Goal: Information Seeking & Learning: Learn about a topic

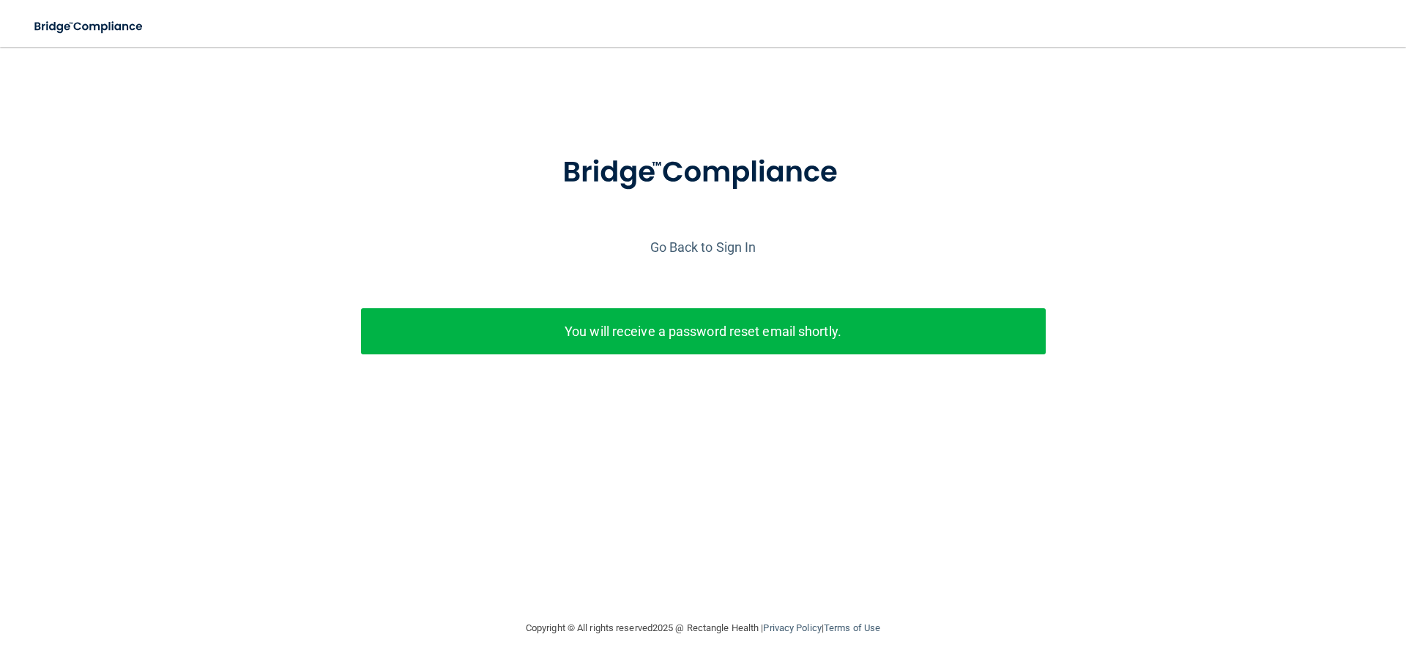
click at [699, 341] on p "You will receive a password reset email shortly." at bounding box center [703, 331] width 663 height 24
click at [691, 252] on link "Go Back to Sign In" at bounding box center [703, 246] width 106 height 15
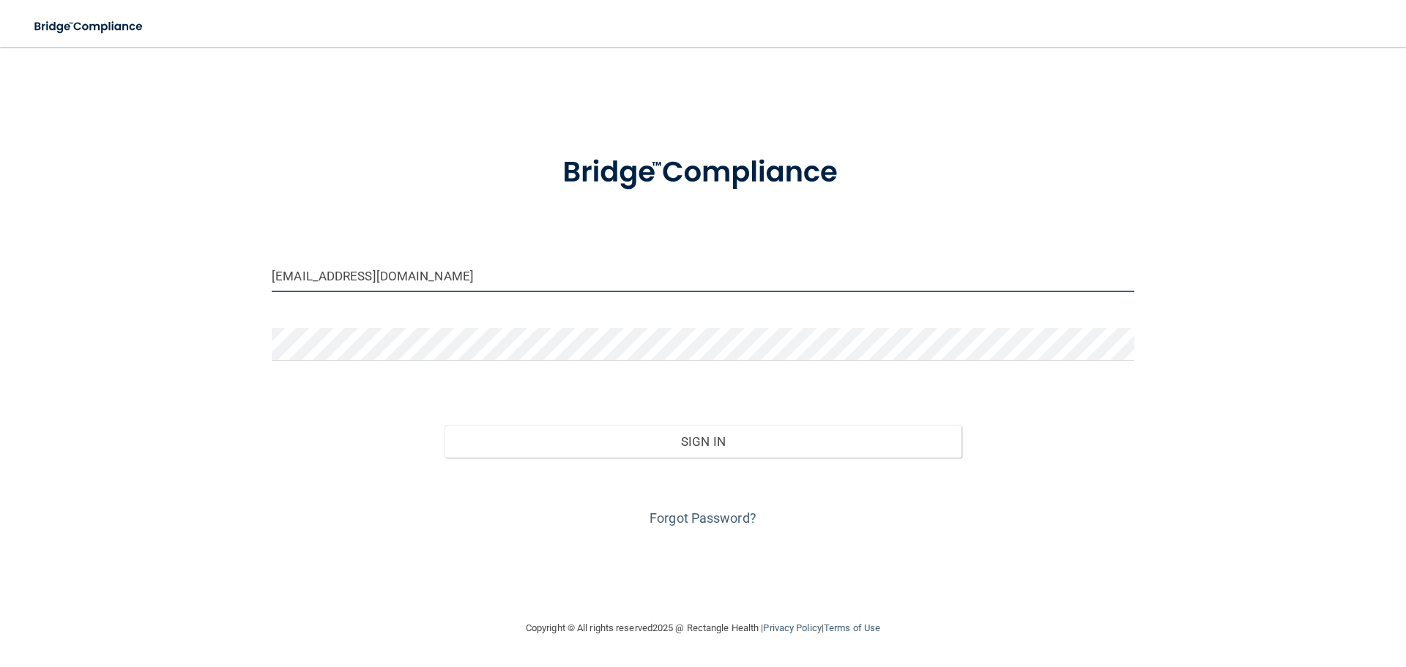
click at [465, 284] on input "merrileegodisak@gmail.com" at bounding box center [703, 275] width 863 height 33
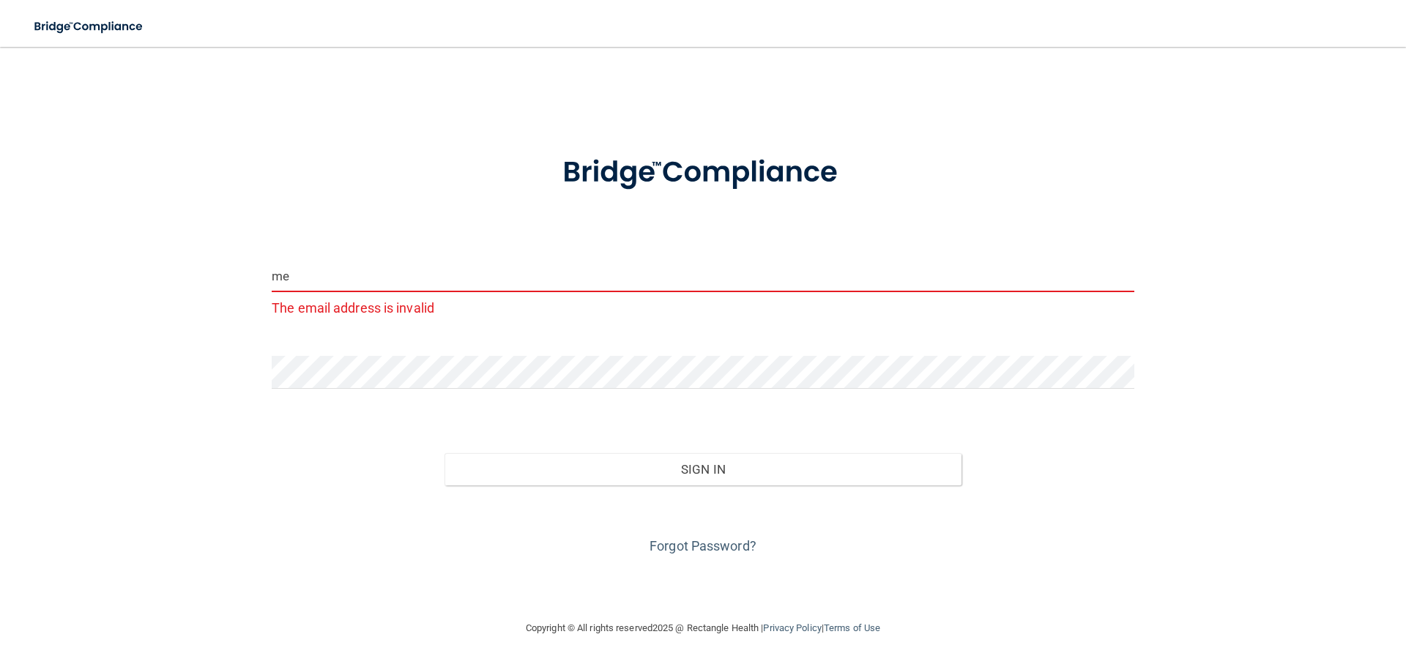
type input "m"
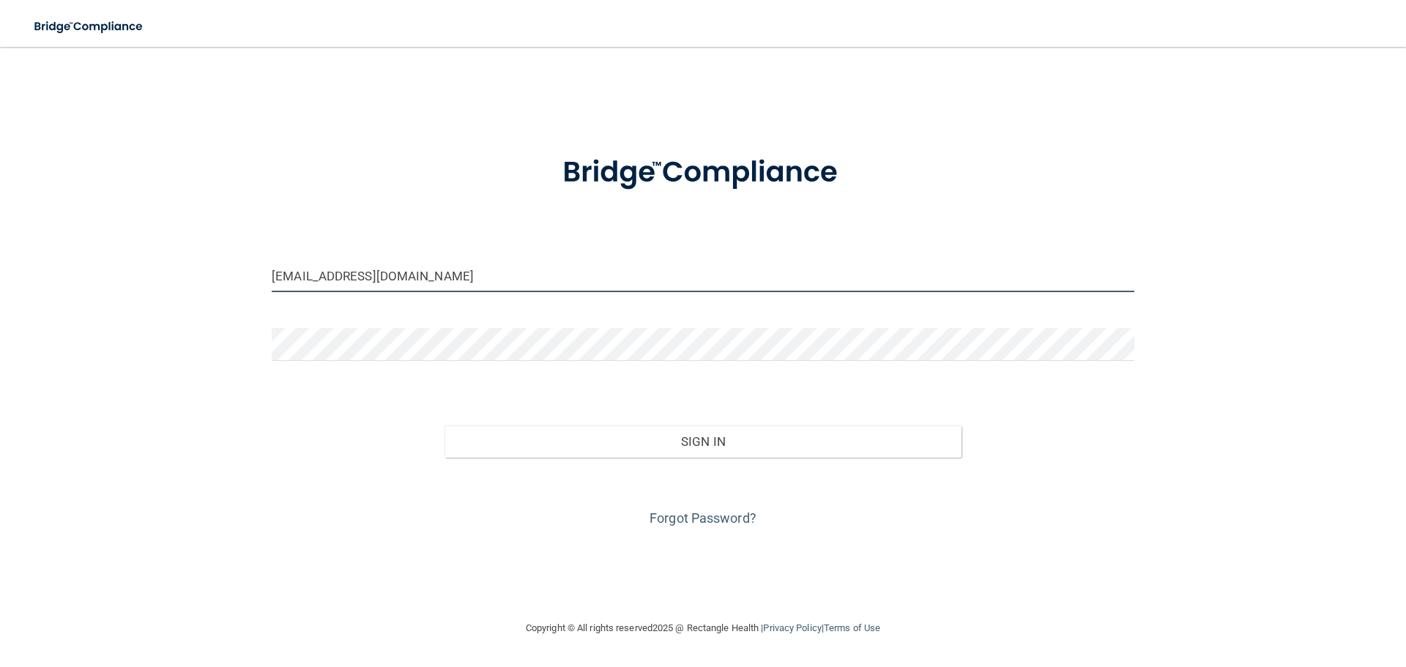
type input "[EMAIL_ADDRESS][DOMAIN_NAME]"
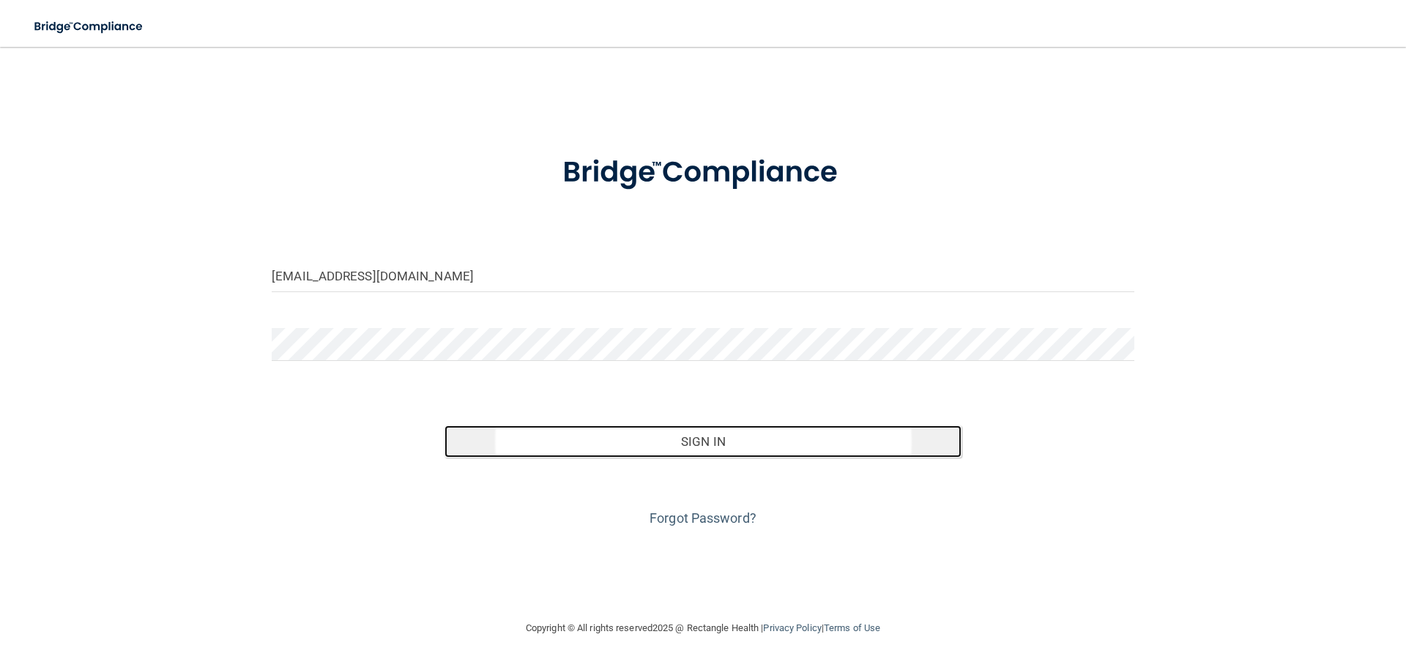
click at [691, 441] on button "Sign In" at bounding box center [703, 441] width 518 height 32
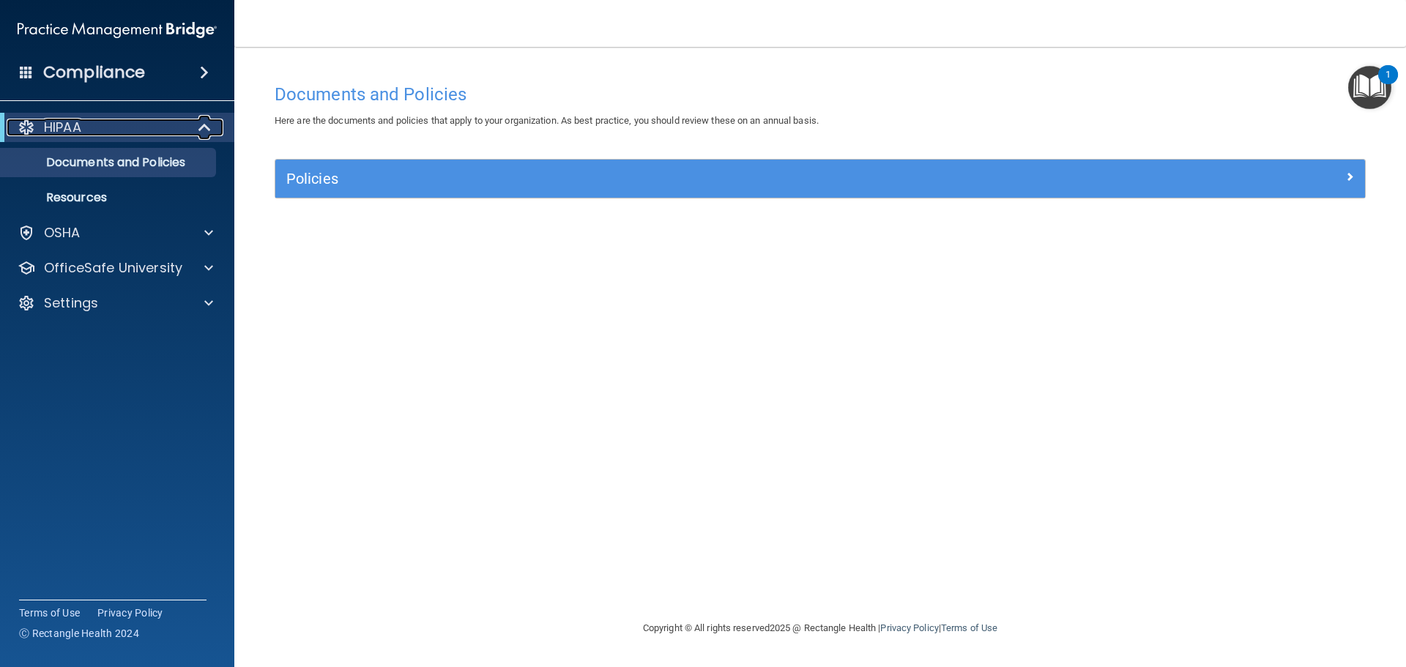
click at [144, 129] on div "HIPAA" at bounding box center [97, 128] width 181 height 18
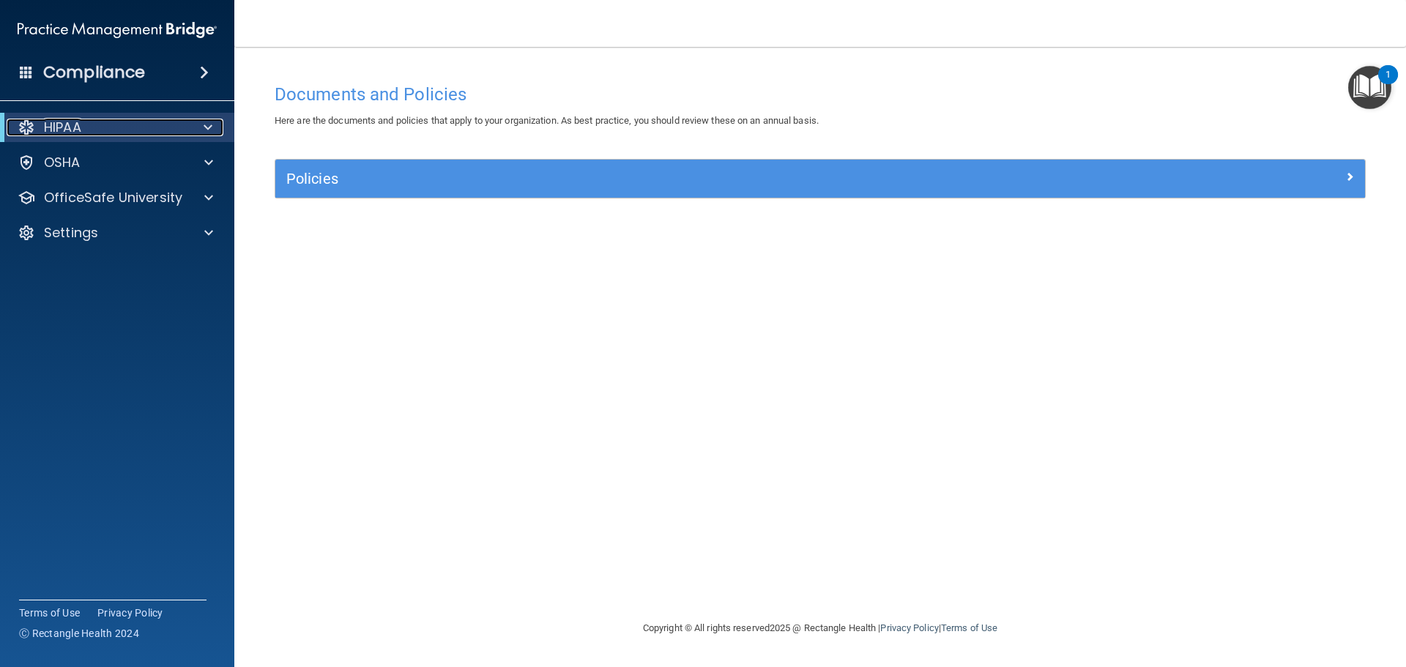
click at [73, 126] on p "HIPAA" at bounding box center [62, 128] width 37 height 18
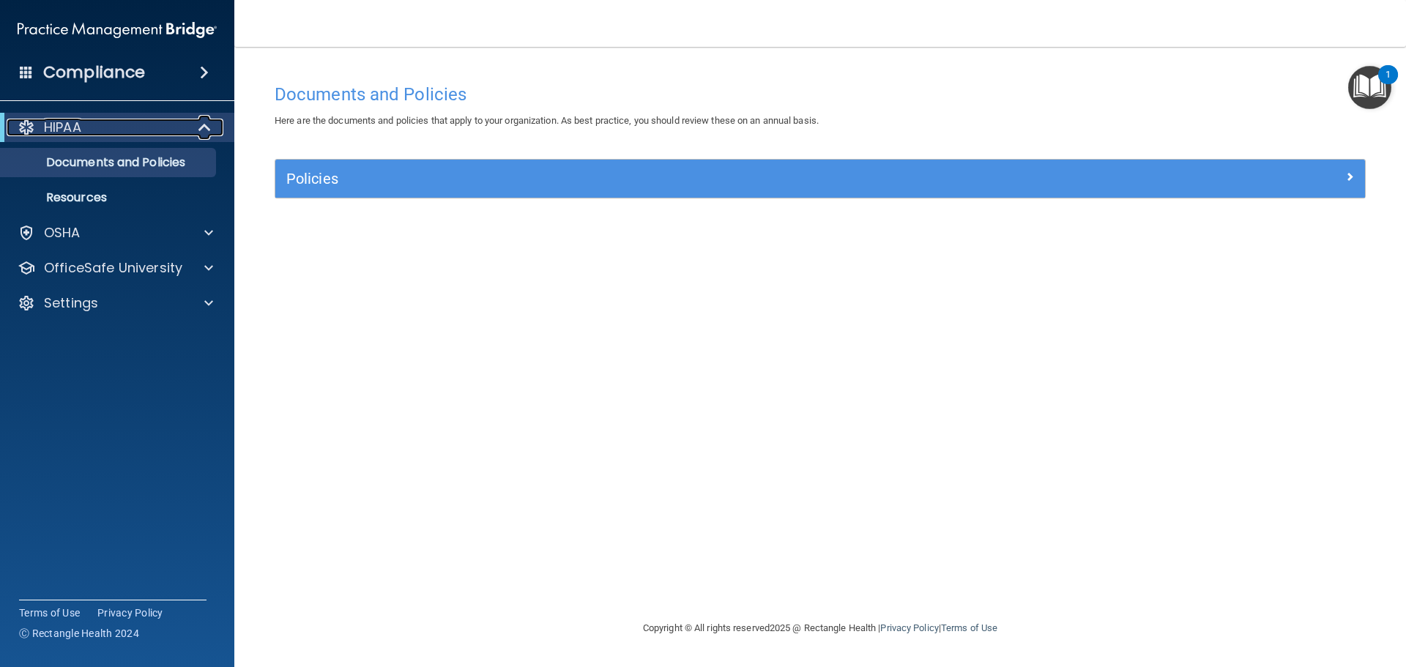
click at [73, 126] on p "HIPAA" at bounding box center [62, 128] width 37 height 18
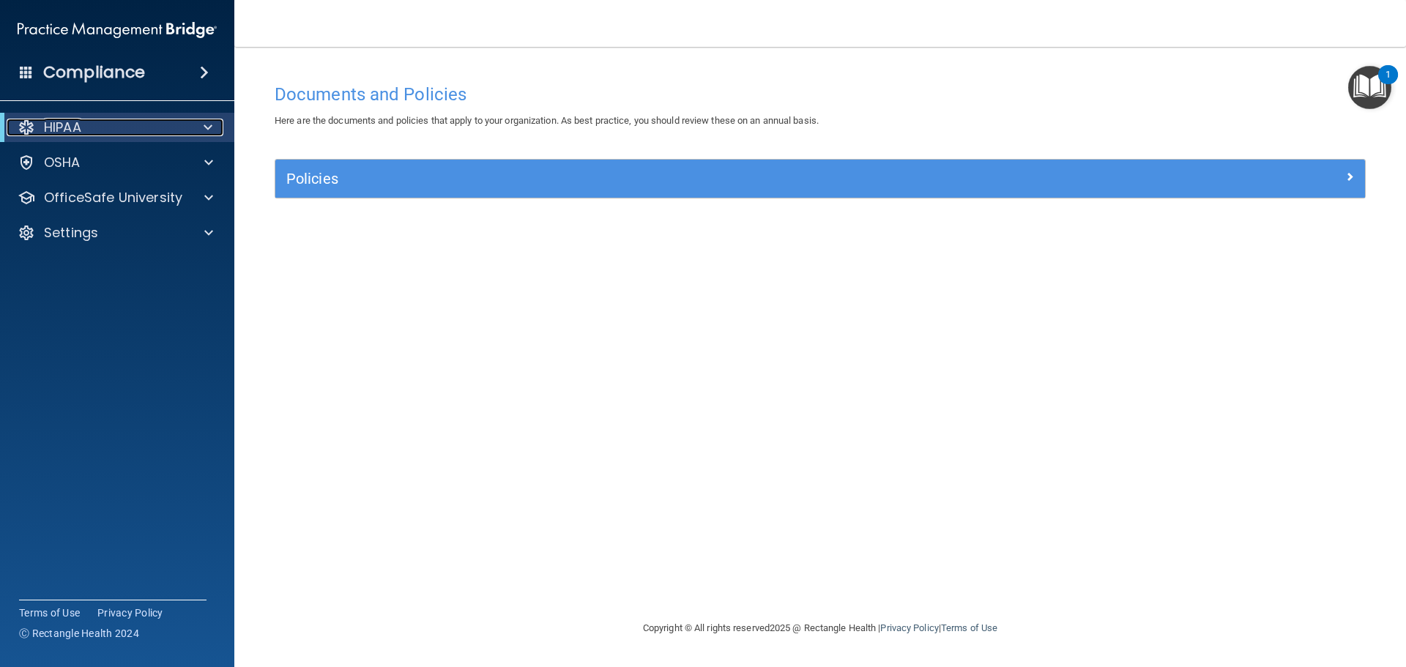
click at [72, 127] on p "HIPAA" at bounding box center [62, 128] width 37 height 18
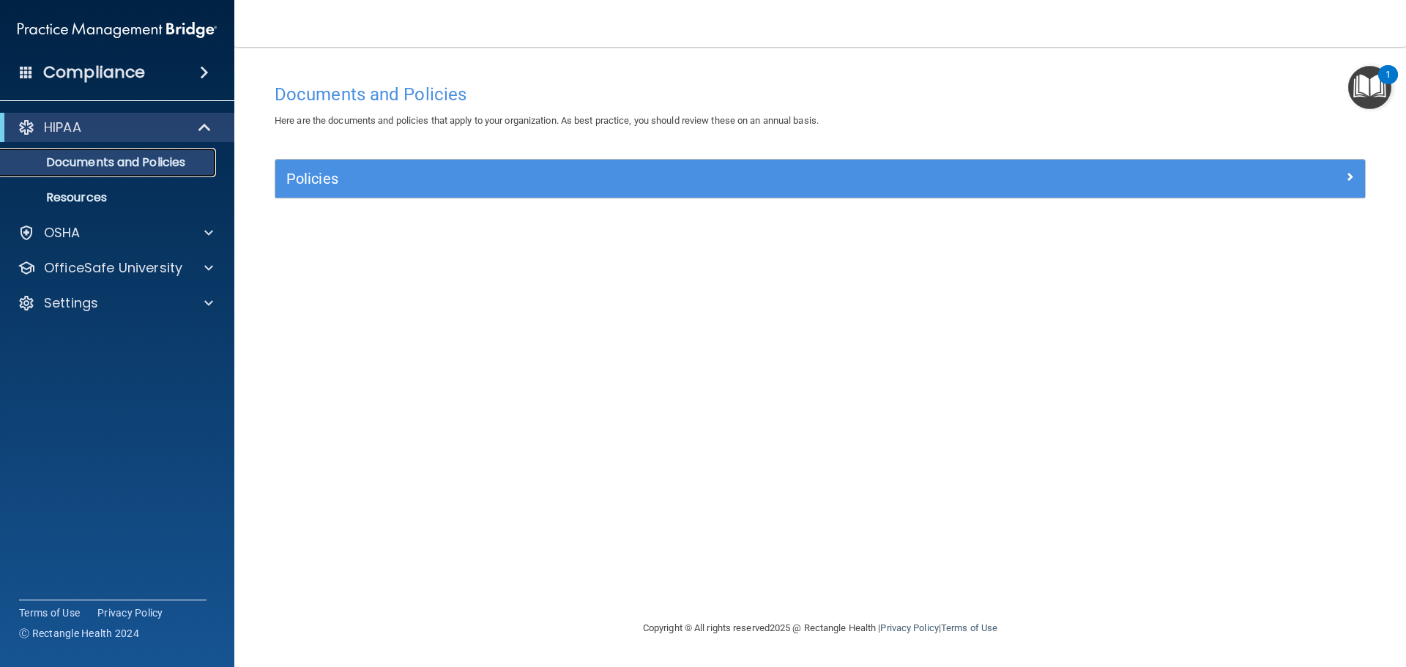
click at [99, 164] on p "Documents and Policies" at bounding box center [110, 162] width 200 height 15
click at [1373, 83] on img "Open Resource Center, 1 new notification" at bounding box center [1369, 87] width 43 height 43
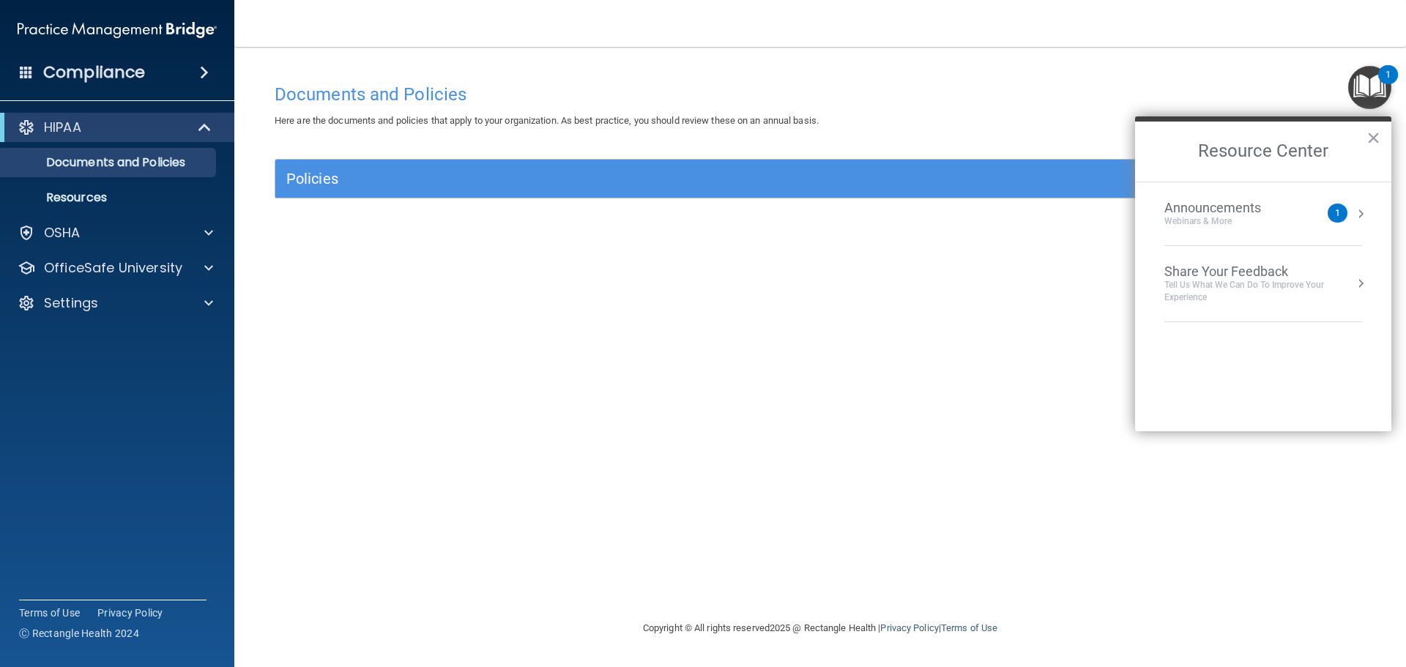
click at [1090, 98] on h4 "Documents and Policies" at bounding box center [820, 94] width 1091 height 19
click at [1376, 133] on button "×" at bounding box center [1373, 137] width 14 height 23
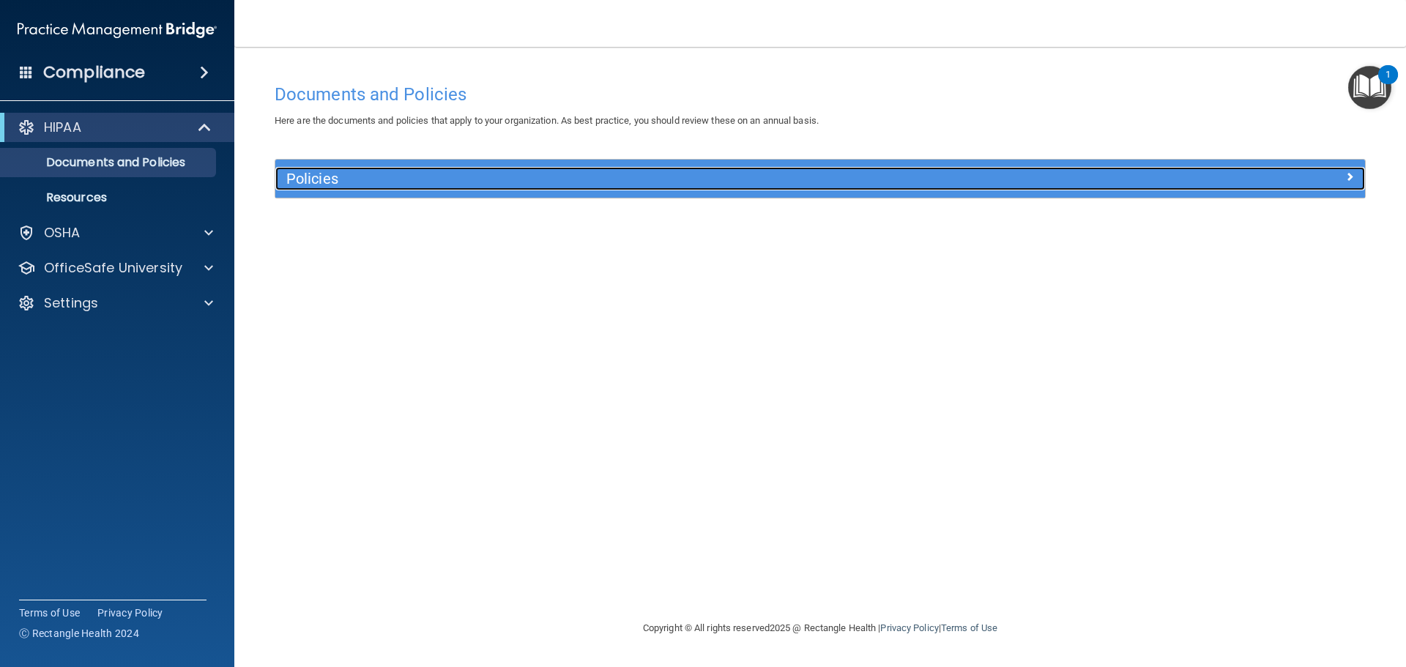
click at [1349, 174] on span at bounding box center [1349, 177] width 9 height 18
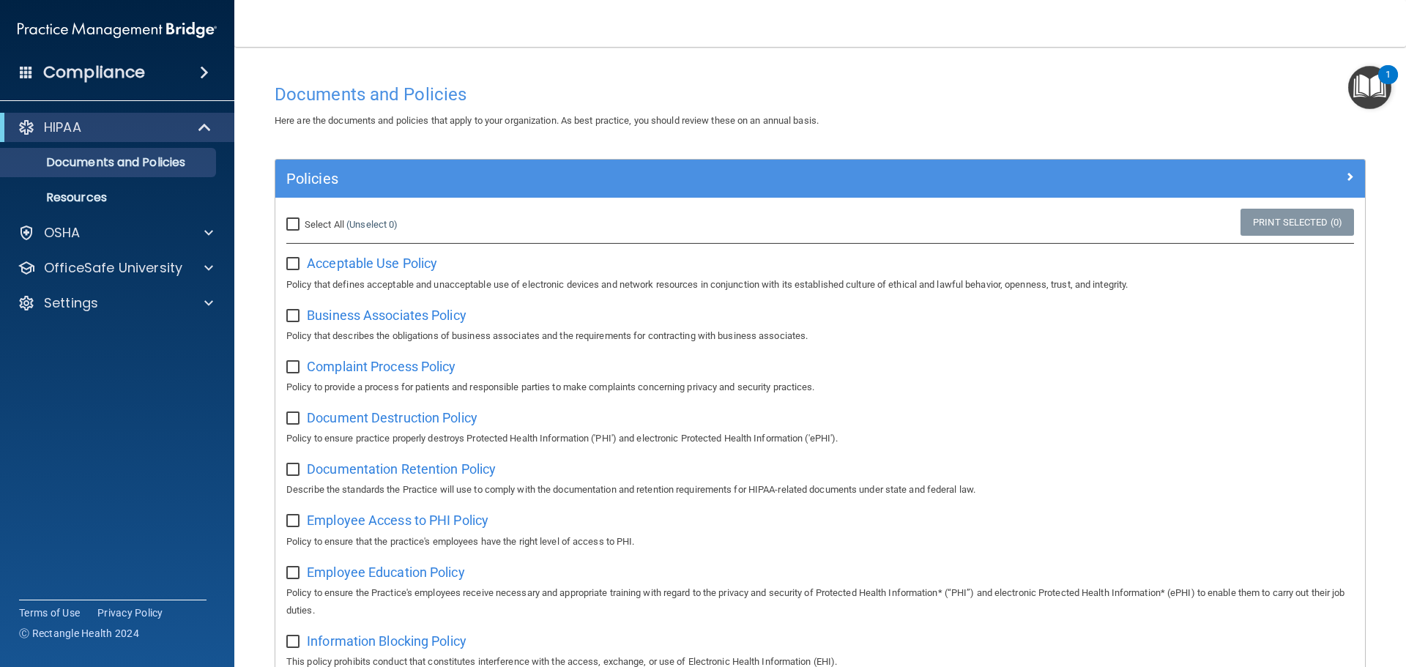
click at [289, 314] on input "checkbox" at bounding box center [294, 316] width 17 height 12
checkbox input "true"
click at [295, 261] on input "checkbox" at bounding box center [294, 264] width 17 height 12
checkbox input "true"
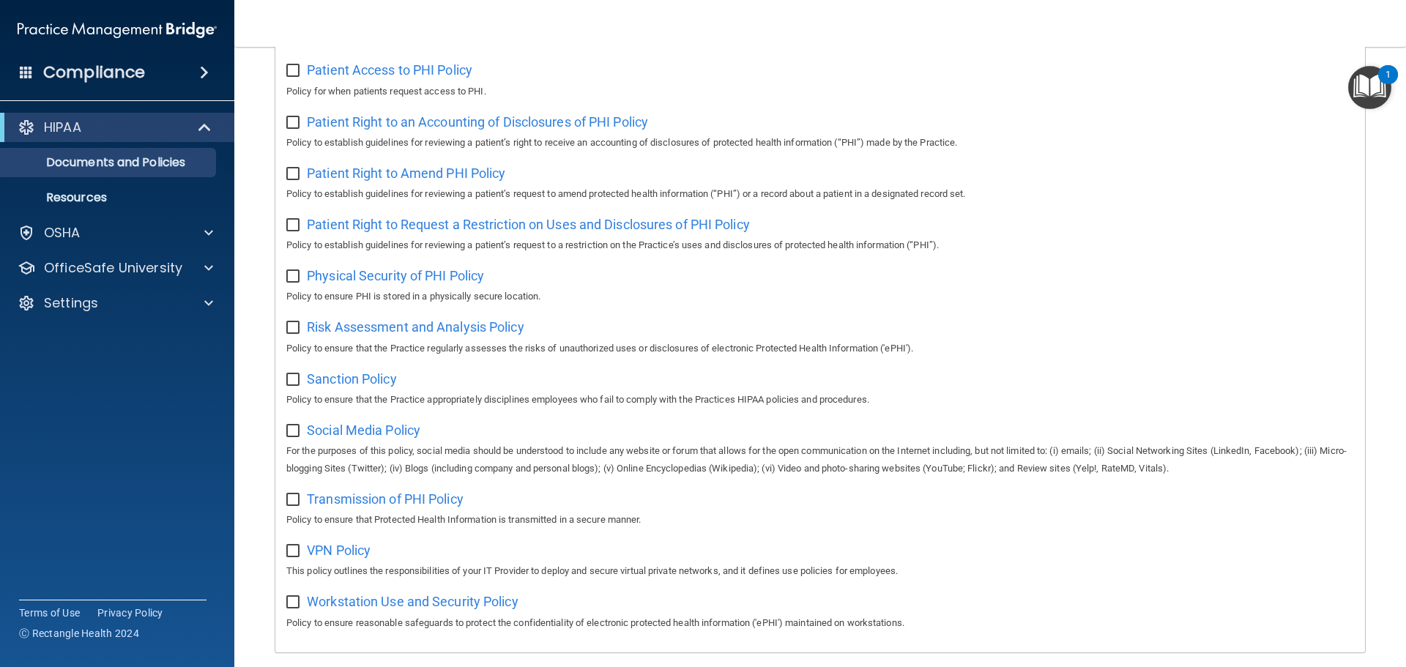
scroll to position [802, 0]
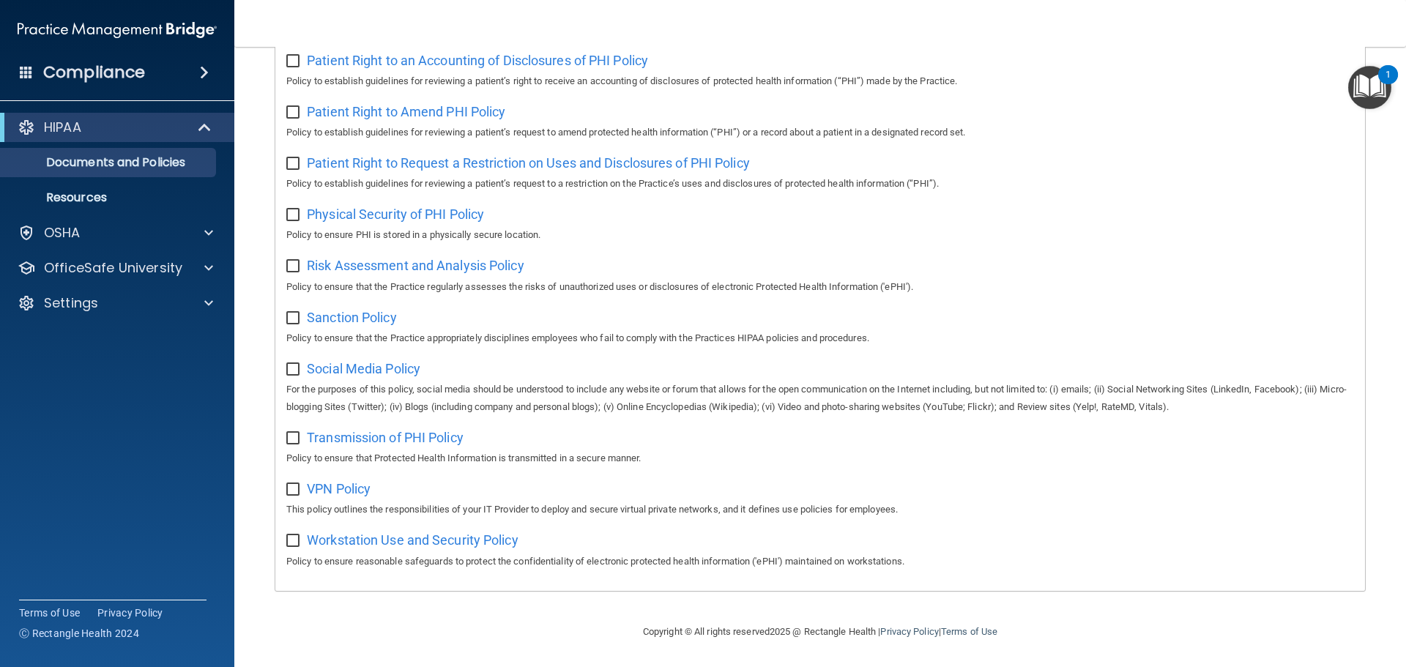
click at [293, 540] on input "checkbox" at bounding box center [294, 541] width 17 height 12
checkbox input "true"
click at [297, 364] on input "checkbox" at bounding box center [294, 370] width 17 height 12
checkbox input "true"
click at [294, 315] on input "checkbox" at bounding box center [294, 319] width 17 height 12
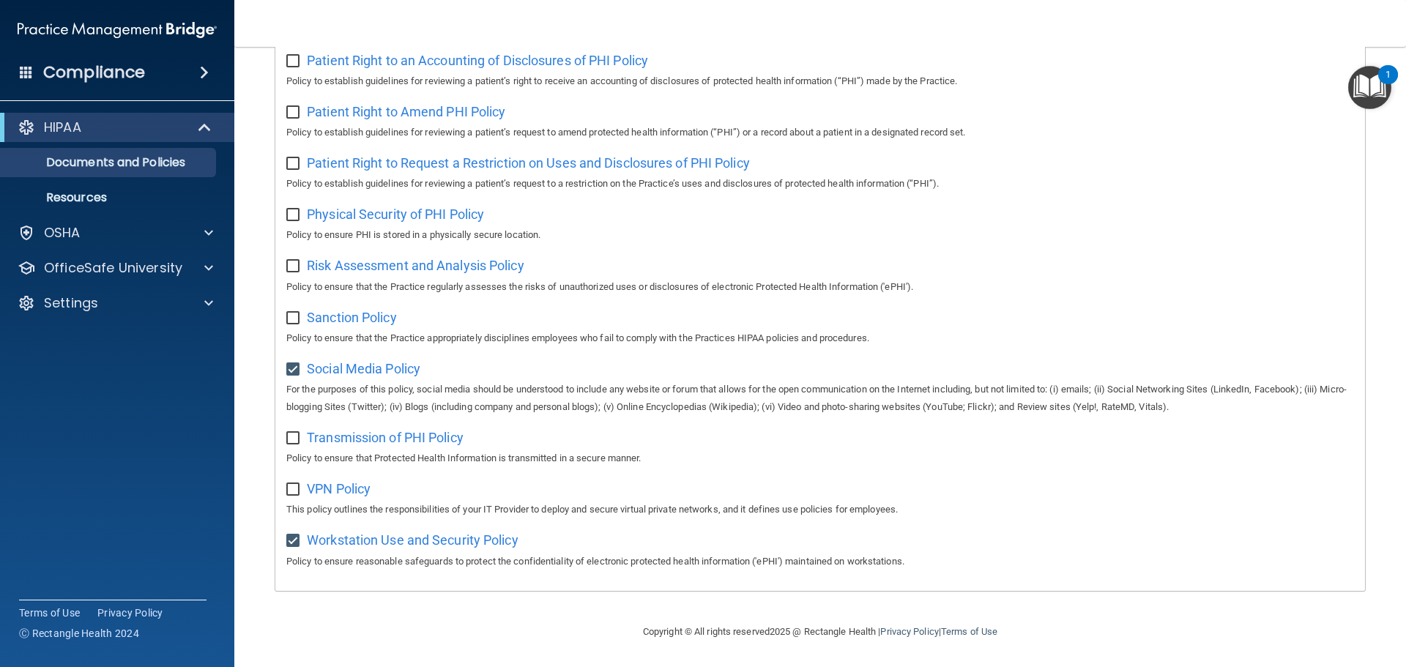
checkbox input "true"
click at [294, 210] on input "checkbox" at bounding box center [294, 215] width 17 height 12
checkbox input "true"
click at [295, 261] on input "checkbox" at bounding box center [294, 267] width 17 height 12
checkbox input "true"
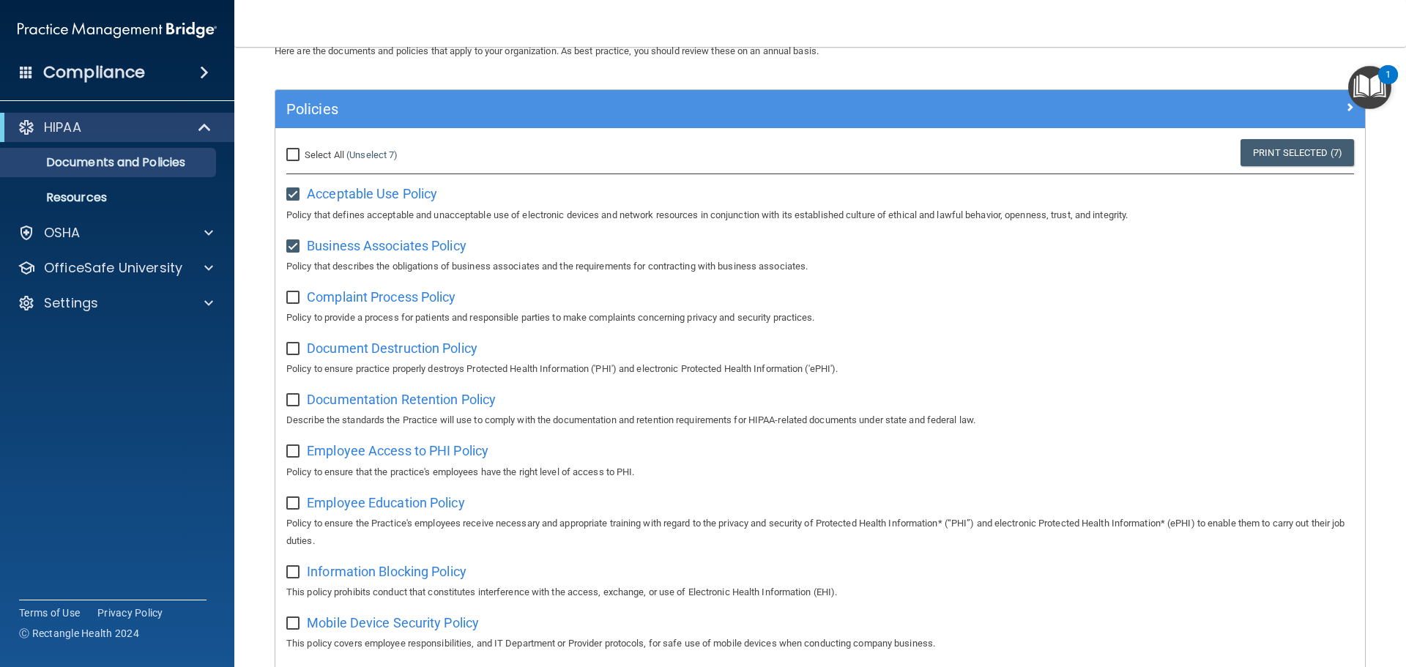
scroll to position [0, 0]
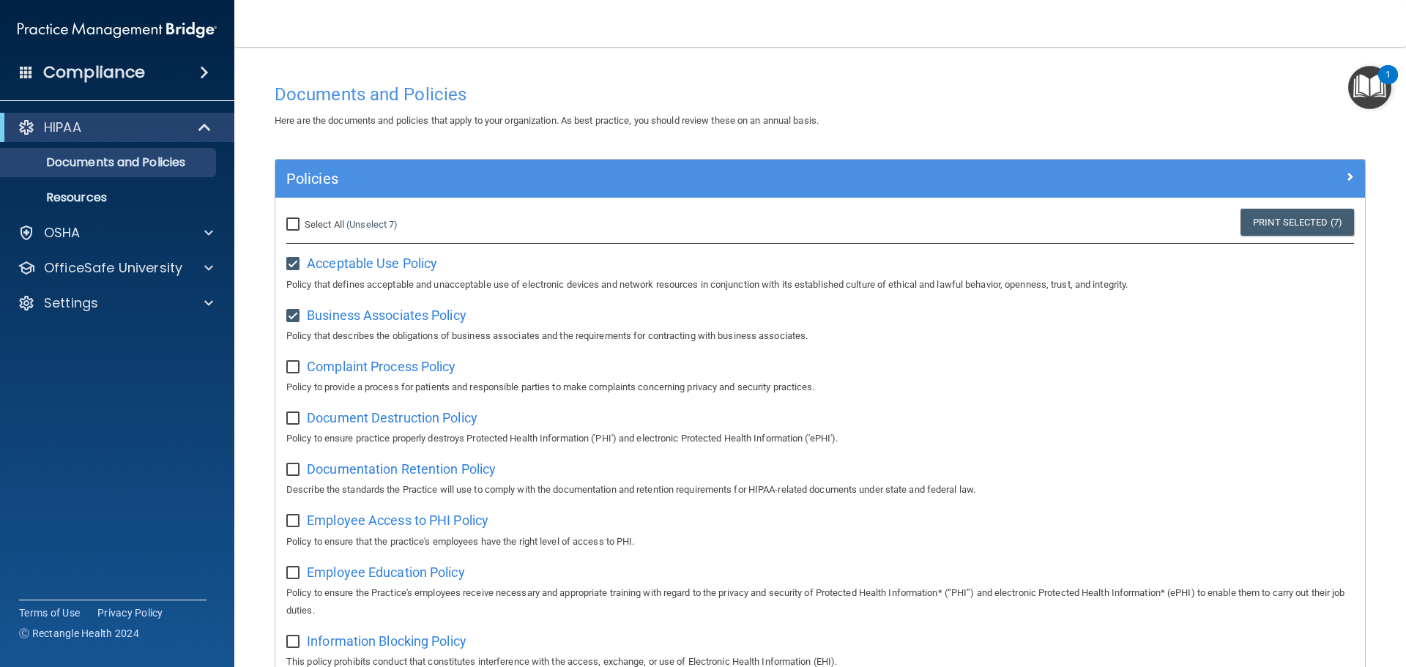
click at [291, 367] on input "checkbox" at bounding box center [294, 368] width 17 height 12
checkbox input "true"
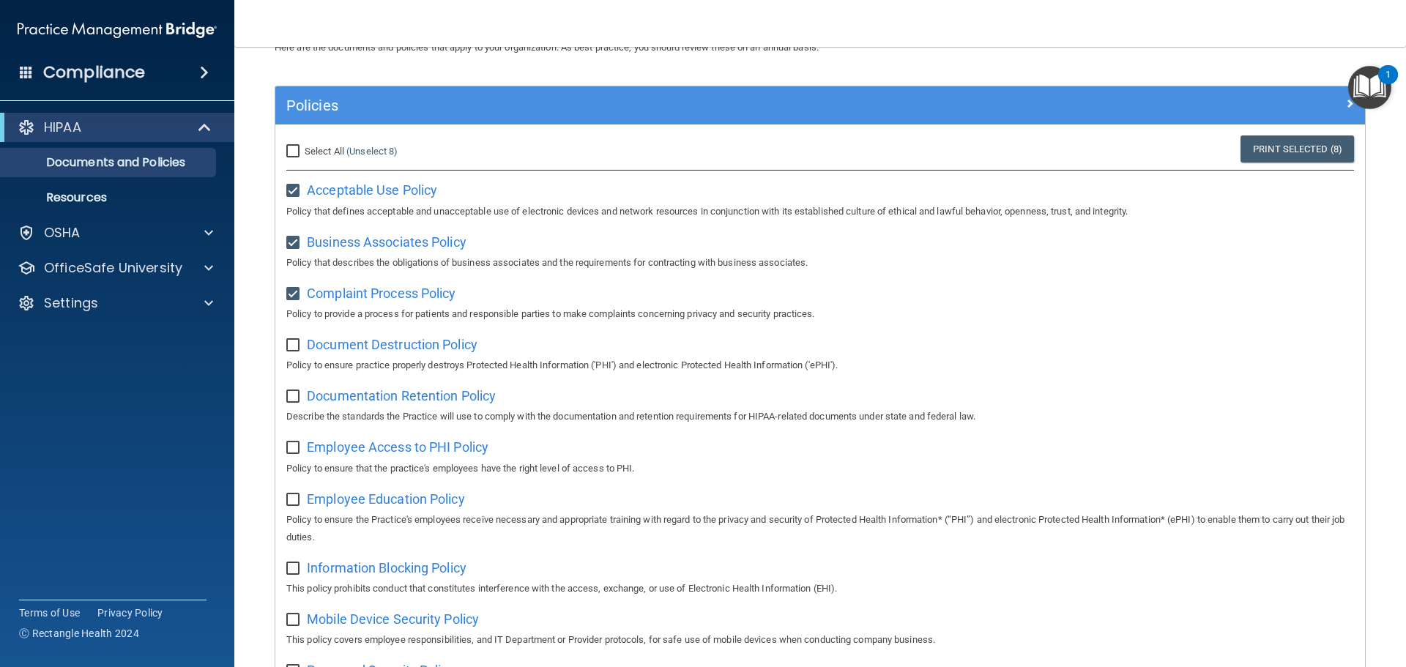
click at [291, 398] on input "checkbox" at bounding box center [294, 397] width 17 height 12
checkbox input "true"
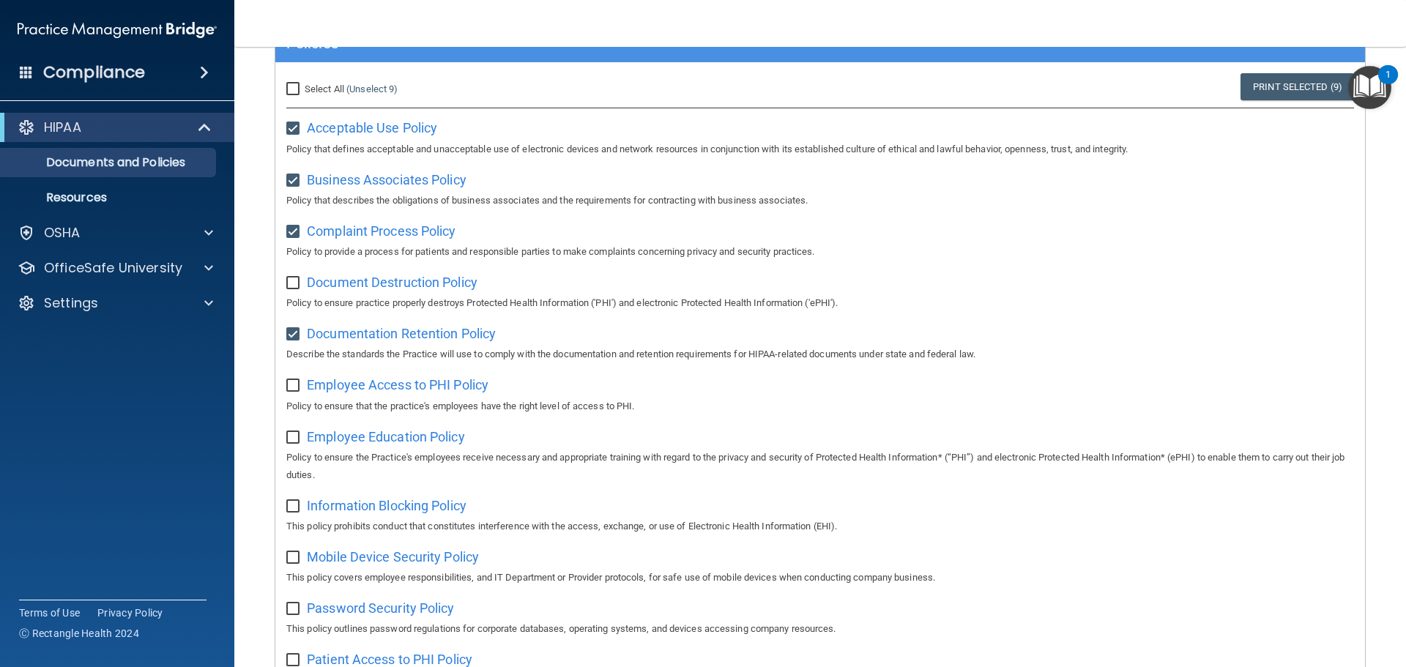
scroll to position [0, 0]
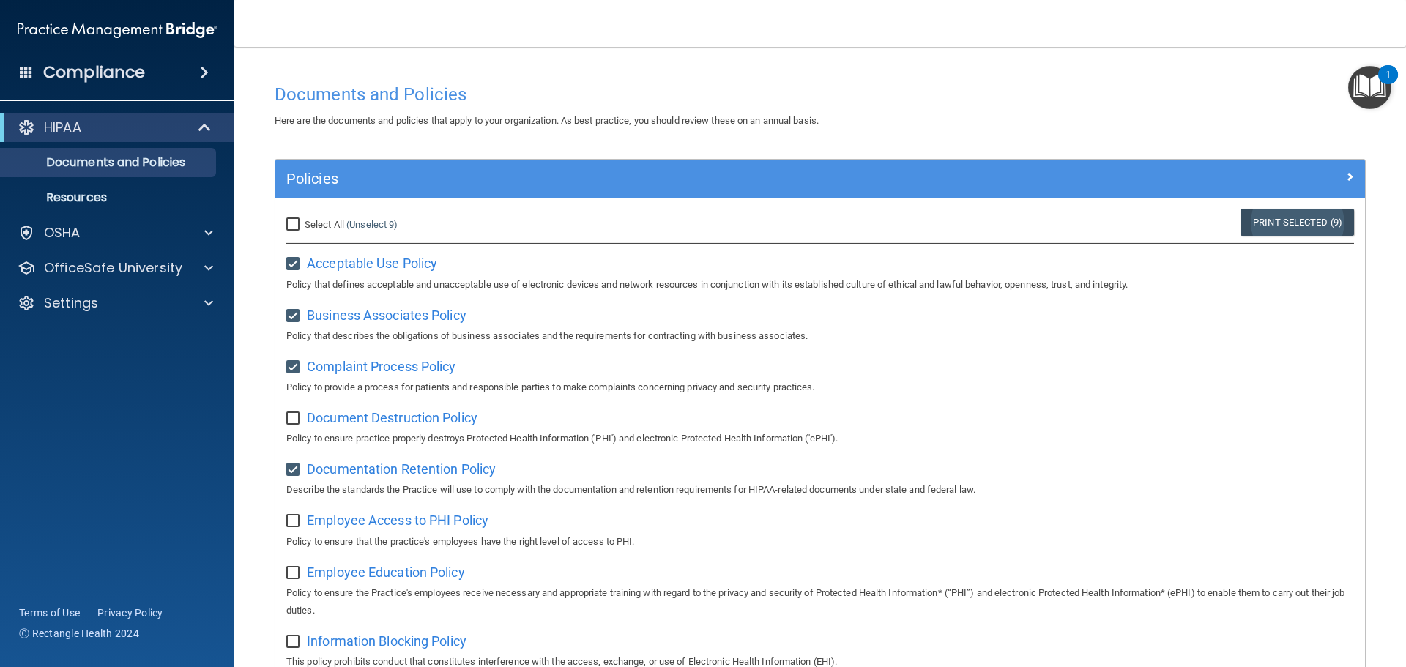
click at [1251, 221] on link "Print Selected (9)" at bounding box center [1297, 222] width 114 height 27
click at [298, 260] on input "checkbox" at bounding box center [294, 264] width 17 height 12
checkbox input "false"
click at [294, 317] on input "checkbox" at bounding box center [294, 316] width 17 height 12
checkbox input "false"
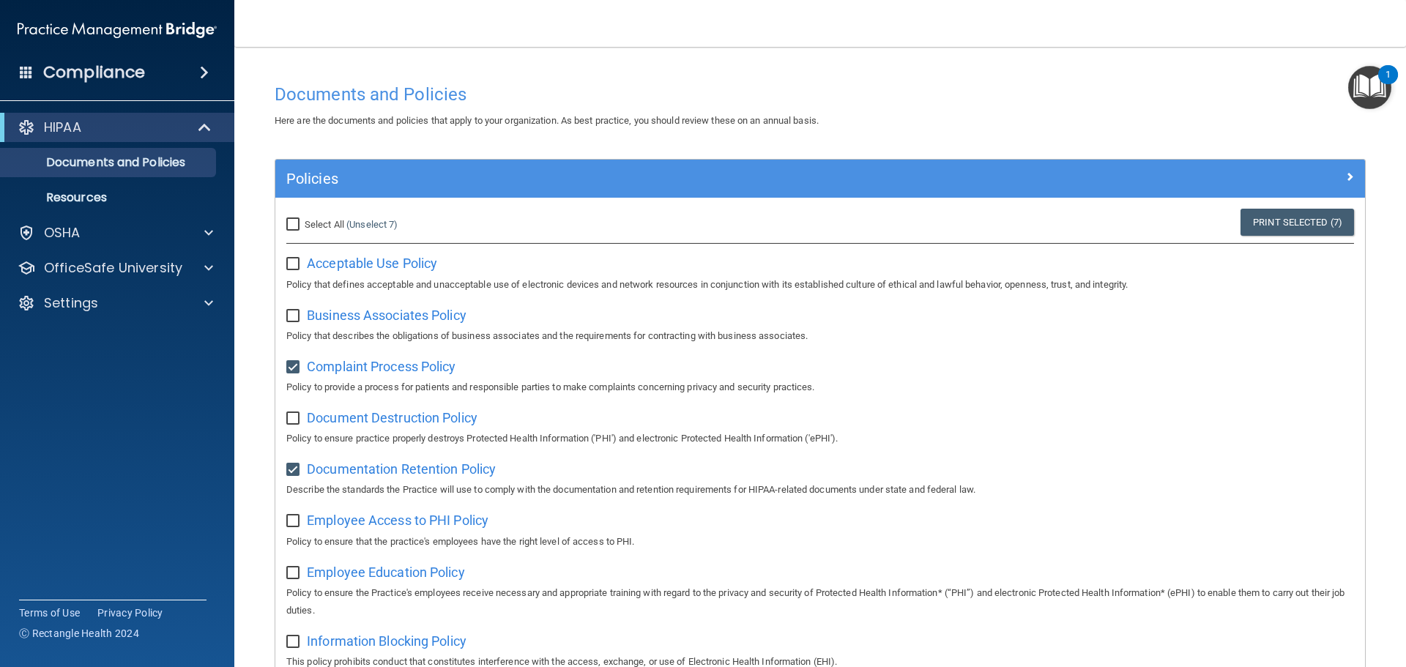
drag, startPoint x: 301, startPoint y: 365, endPoint x: 284, endPoint y: 381, distance: 23.3
click at [300, 365] on input "checkbox" at bounding box center [294, 368] width 17 height 12
checkbox input "false"
click at [293, 471] on input "checkbox" at bounding box center [294, 470] width 17 height 12
checkbox input "false"
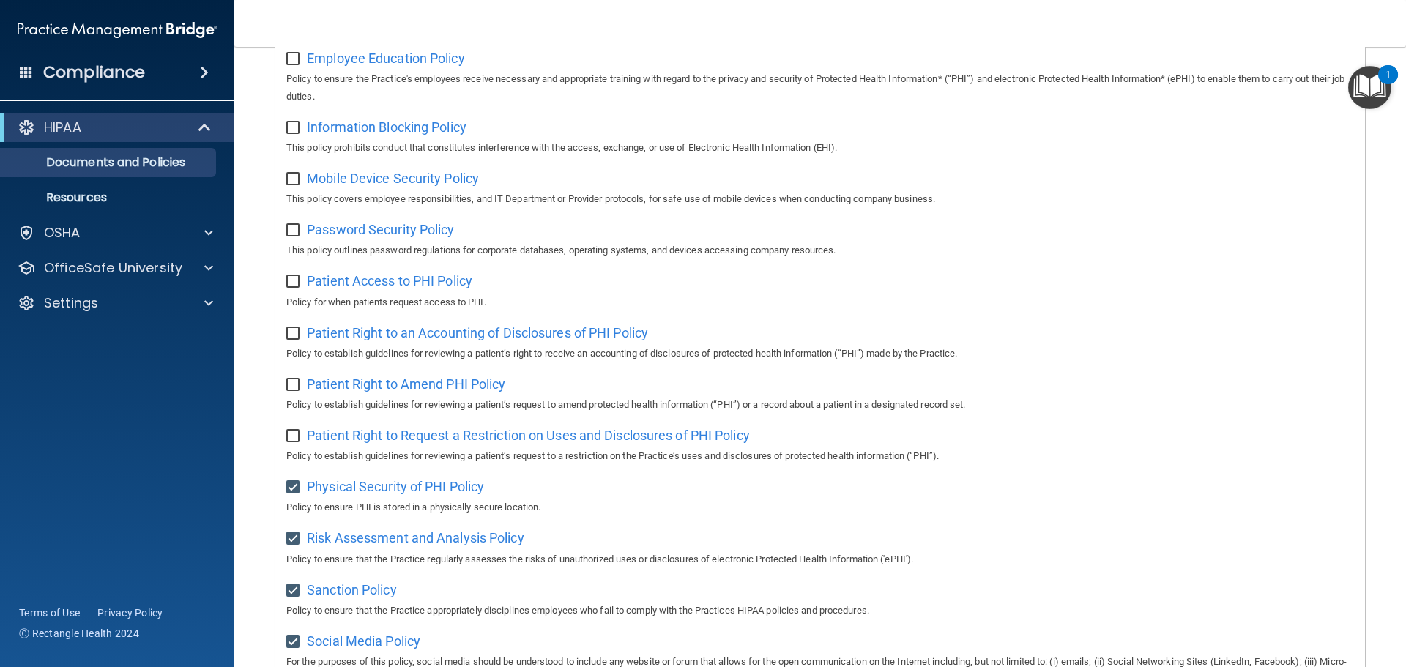
scroll to position [586, 0]
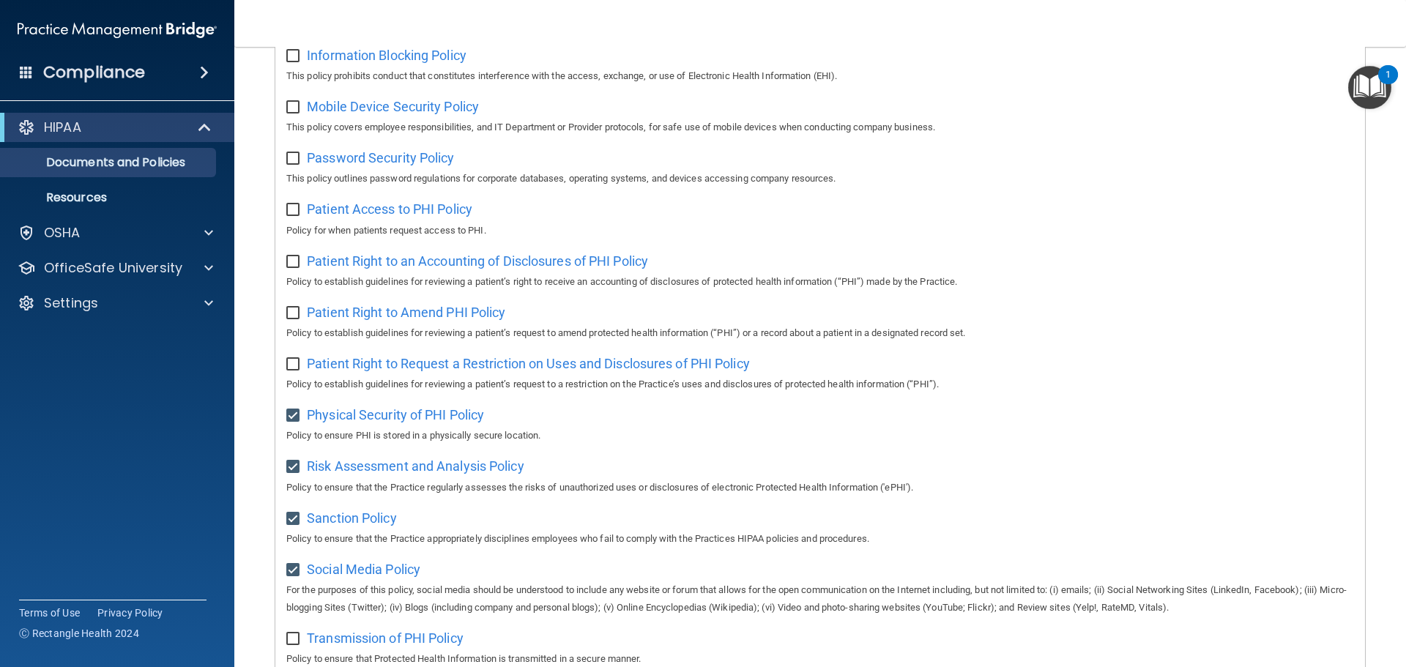
click at [287, 418] on label at bounding box center [295, 411] width 18 height 17
click at [287, 418] on input "checkbox" at bounding box center [294, 416] width 17 height 12
checkbox input "false"
click at [288, 473] on input "checkbox" at bounding box center [294, 467] width 17 height 12
checkbox input "false"
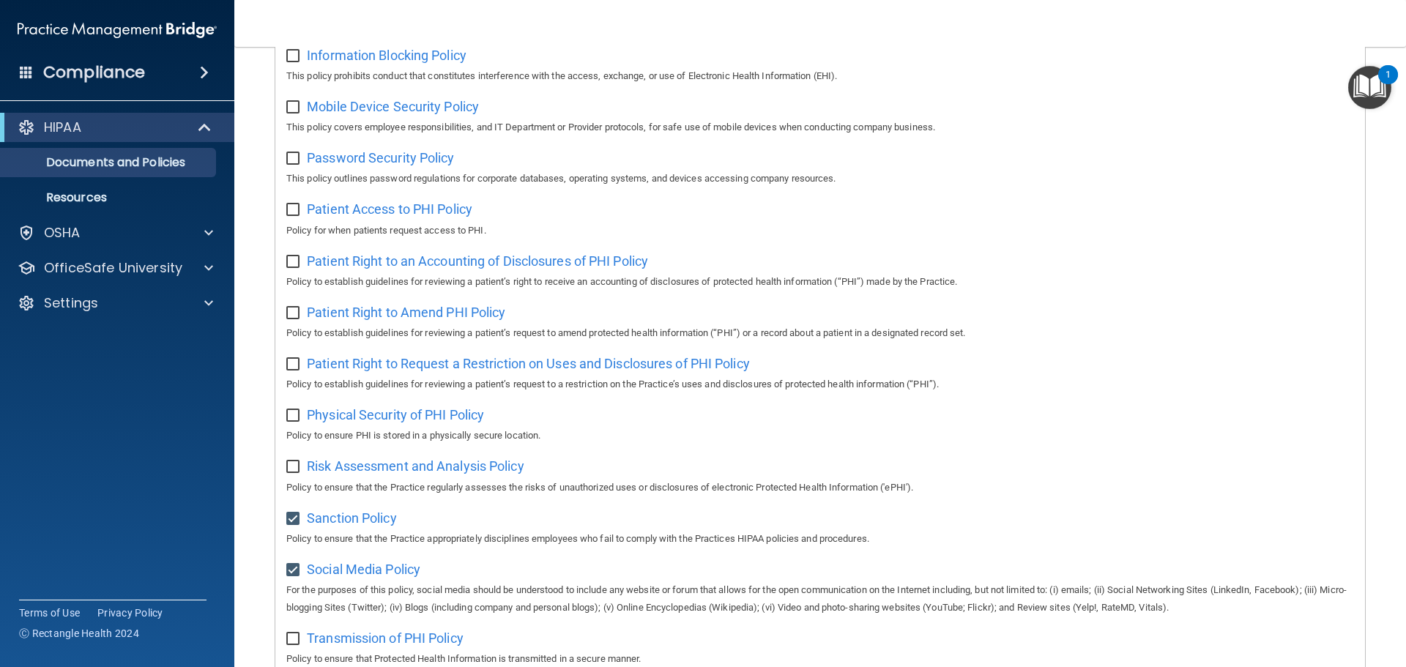
click at [289, 525] on input "checkbox" at bounding box center [294, 519] width 17 height 12
checkbox input "false"
click at [295, 576] on input "checkbox" at bounding box center [294, 571] width 17 height 12
checkbox input "false"
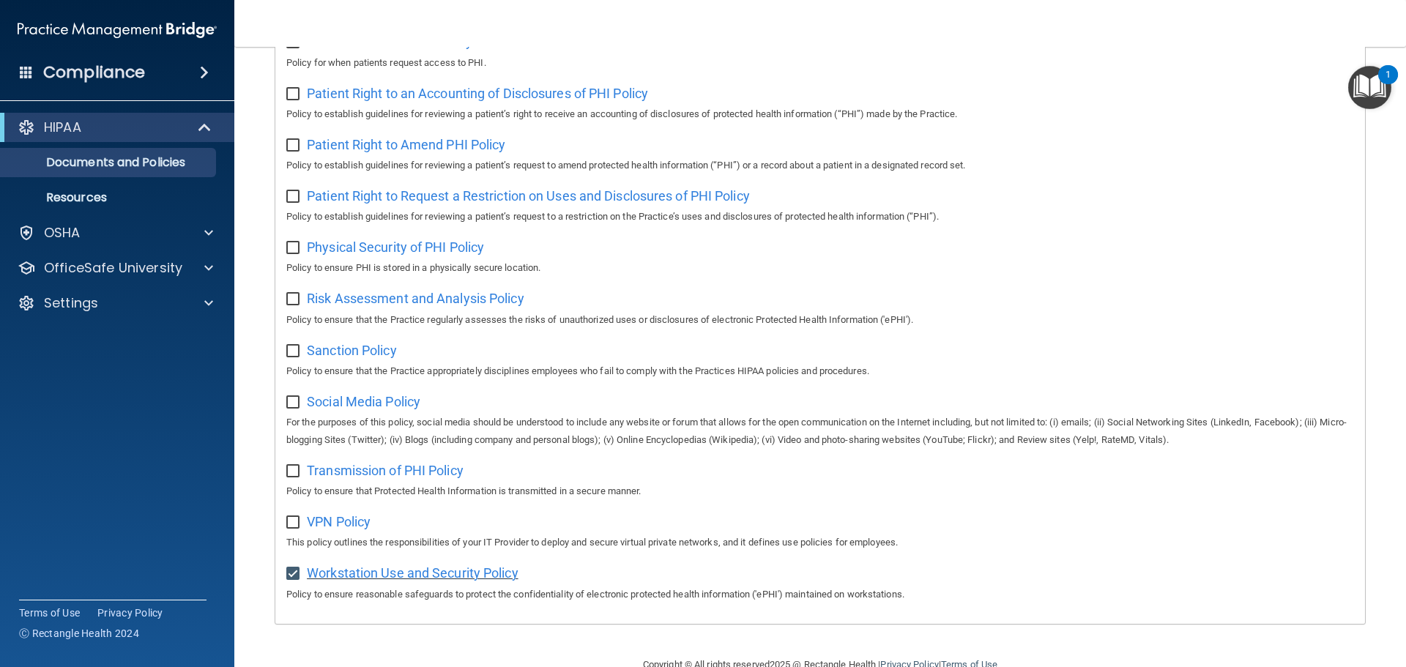
scroll to position [802, 0]
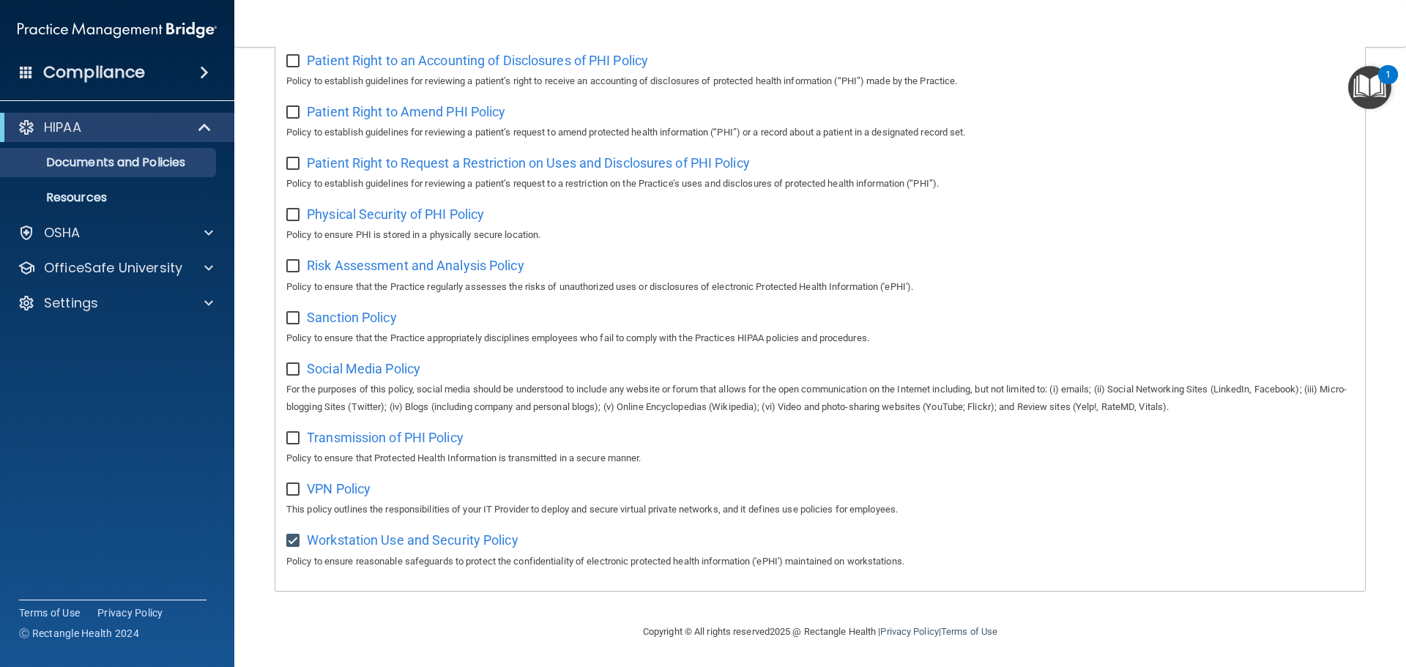
click at [285, 542] on div "Select All (Unselect 1) Unselect All Print Selected (1) Acceptable Use Policy P…" at bounding box center [820, 0] width 1090 height 1179
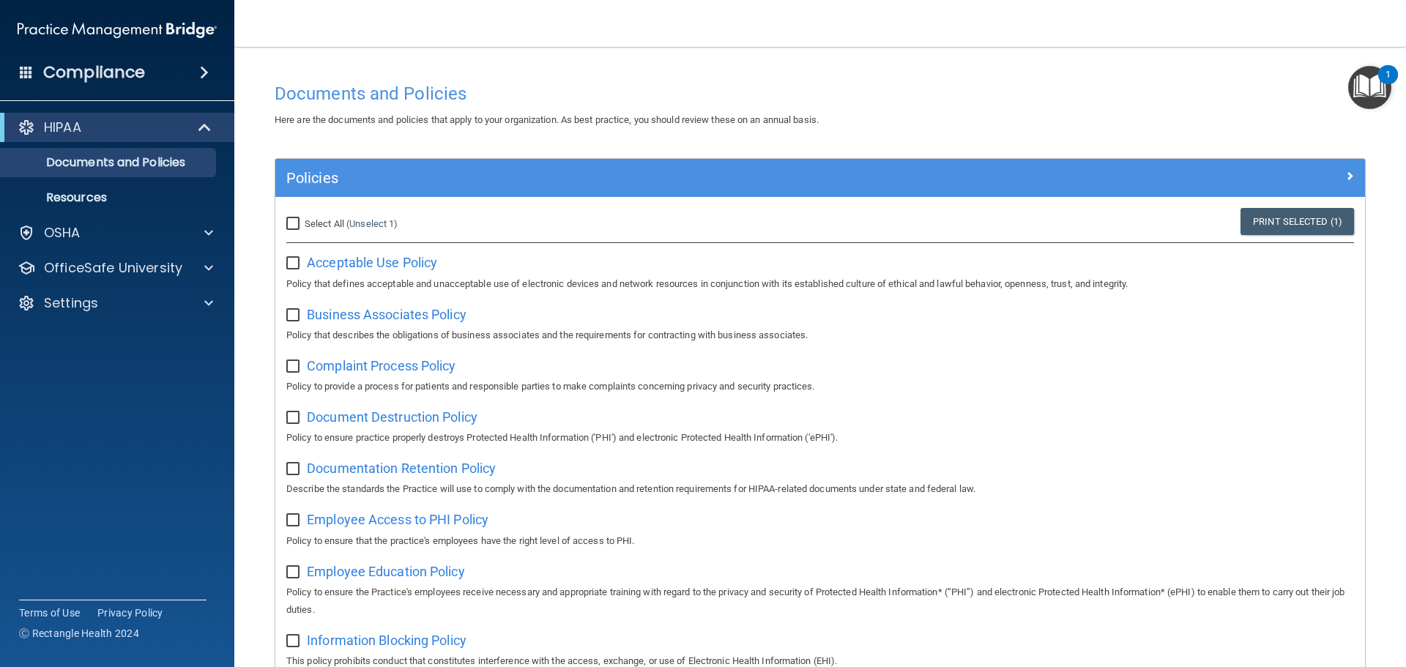
scroll to position [0, 0]
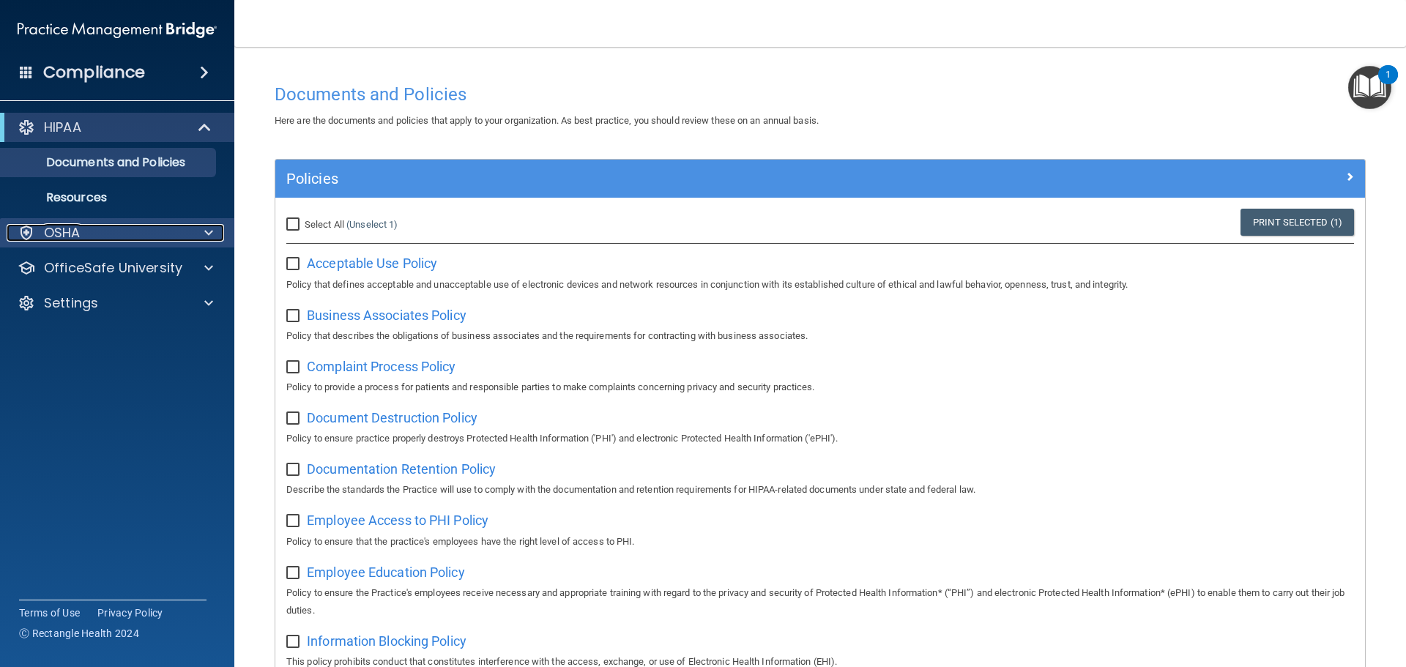
click at [57, 231] on p "OSHA" at bounding box center [62, 233] width 37 height 18
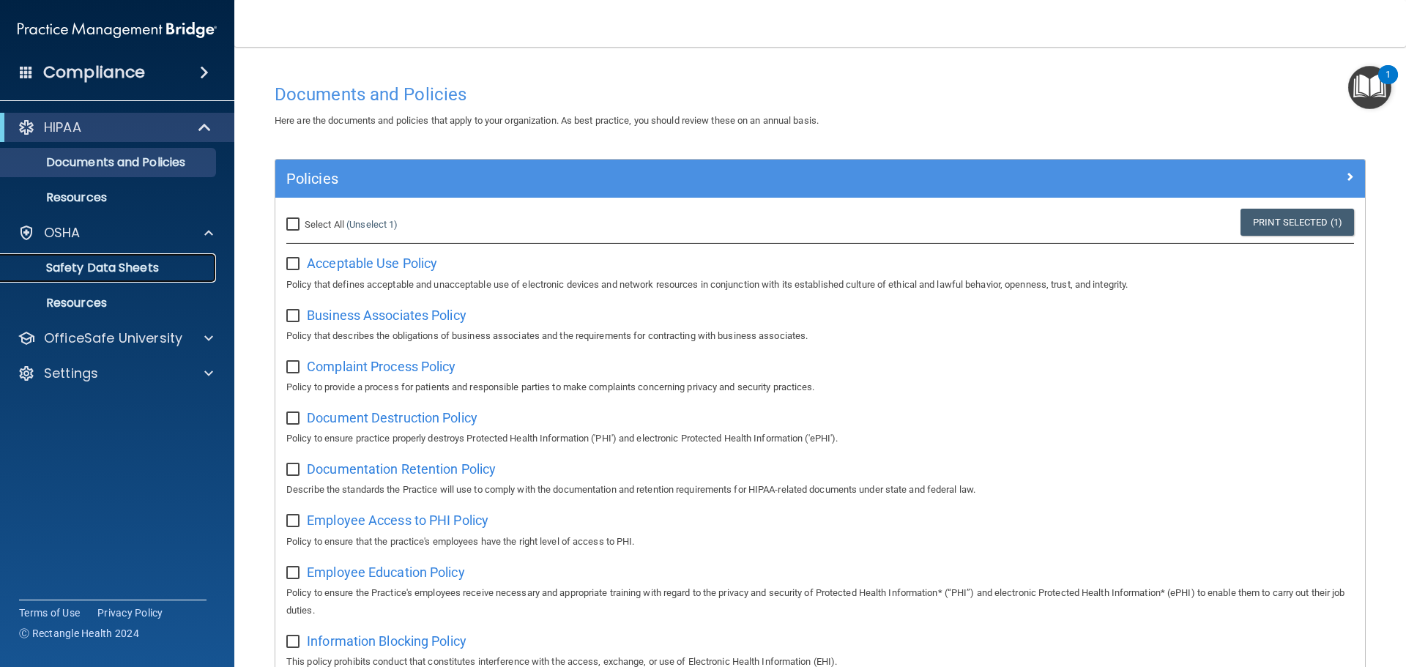
click at [67, 275] on p "Safety Data Sheets" at bounding box center [110, 268] width 200 height 15
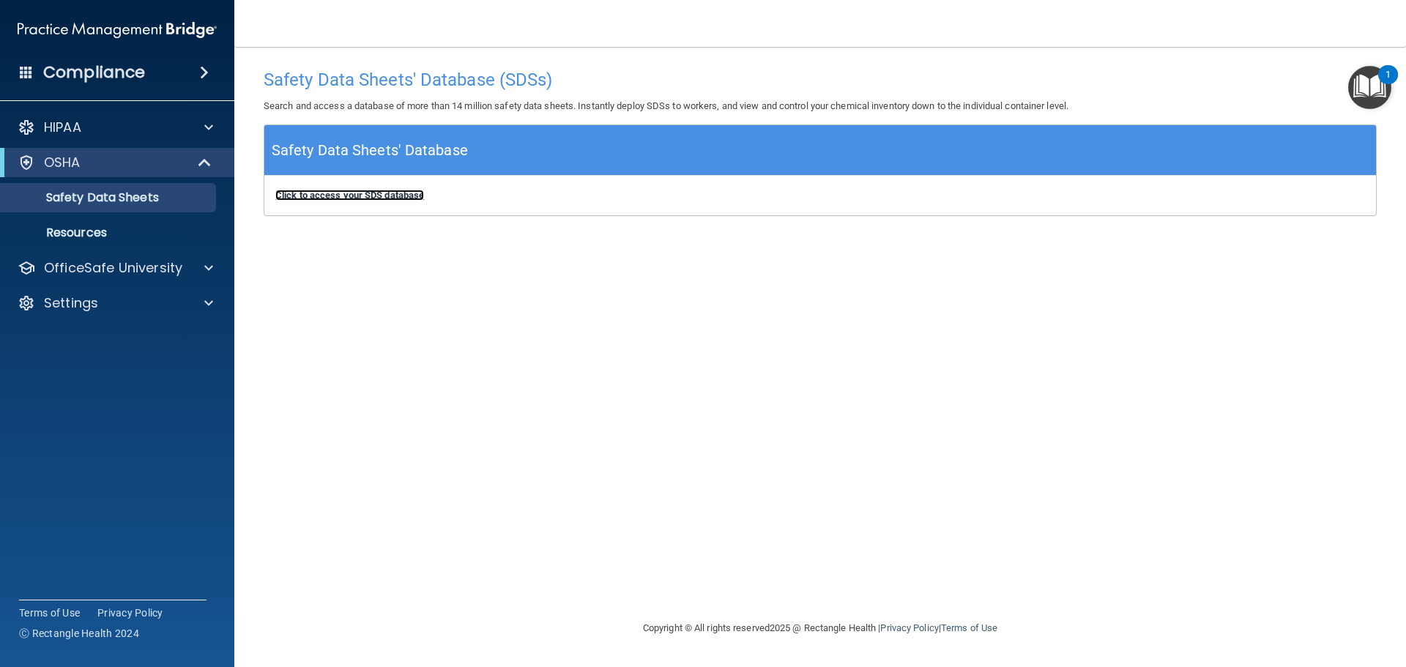
click at [312, 193] on b "Click to access your SDS database" at bounding box center [349, 195] width 149 height 11
click at [116, 75] on h4 "Compliance" at bounding box center [94, 72] width 102 height 21
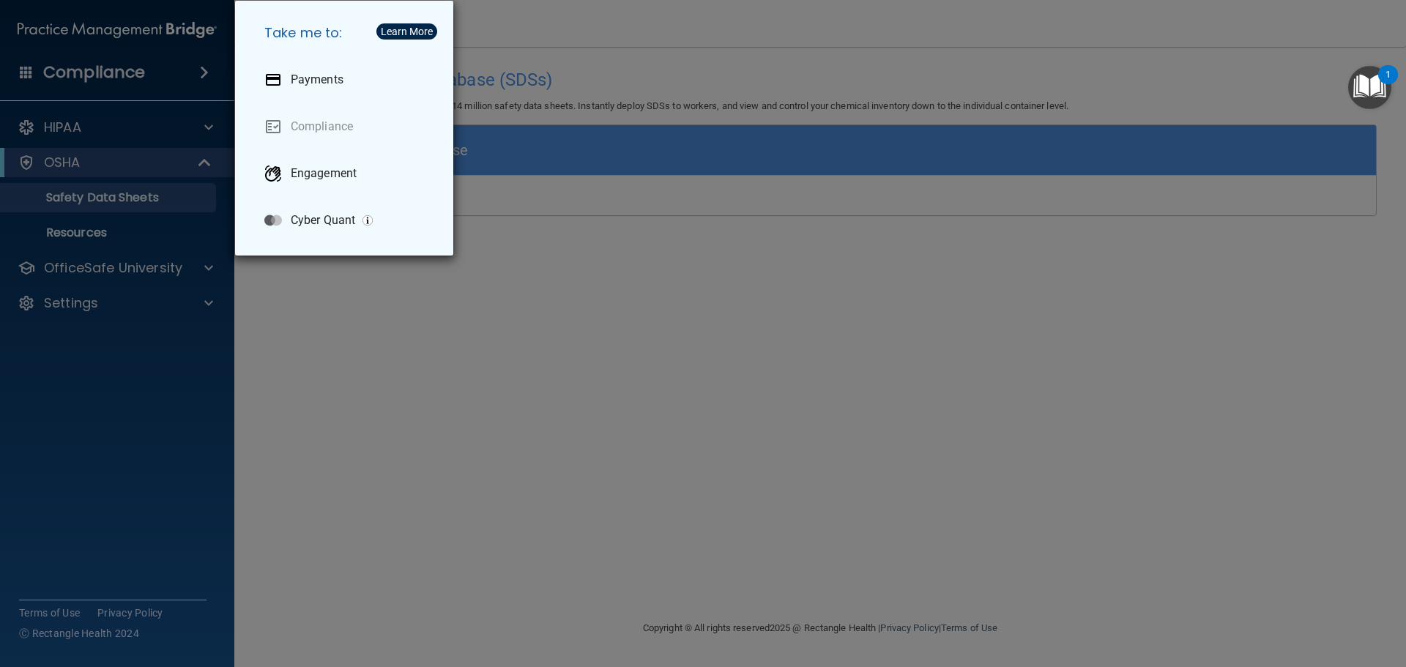
click at [67, 124] on div "Take me to: Payments Compliance Engagement Cyber Quant" at bounding box center [703, 333] width 1406 height 667
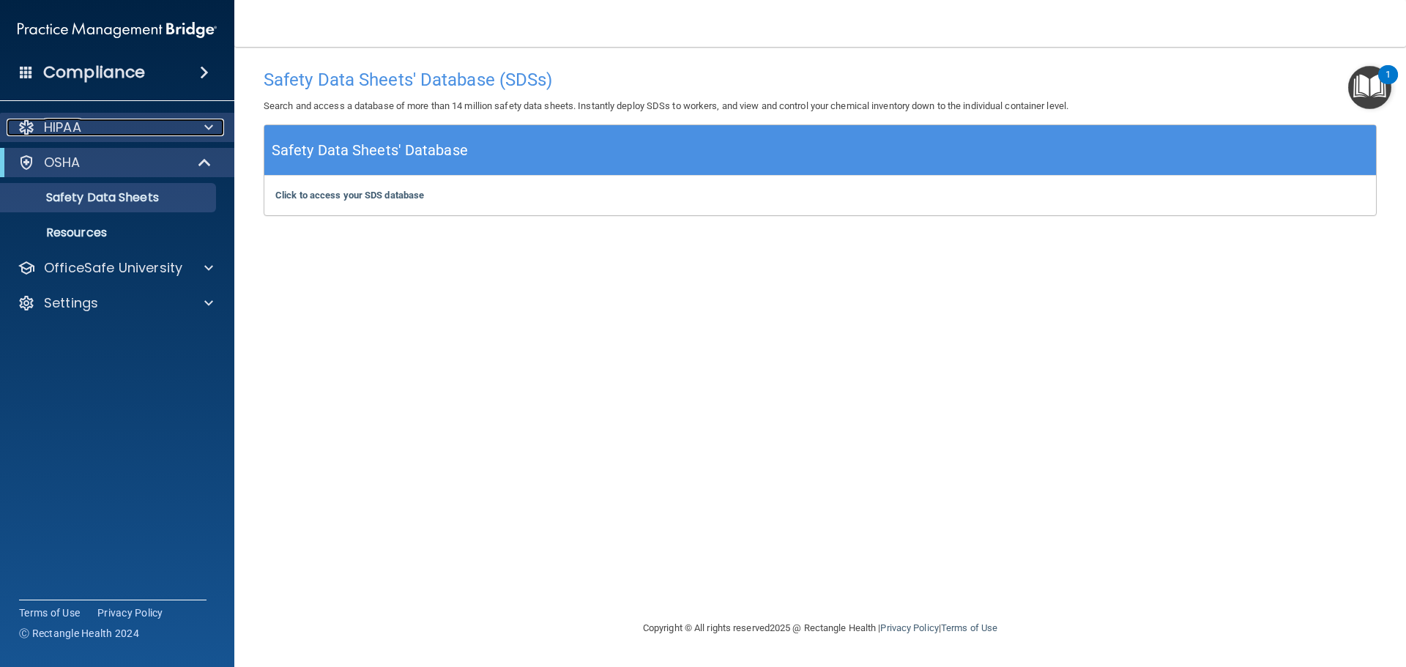
click at [208, 125] on span at bounding box center [208, 128] width 9 height 18
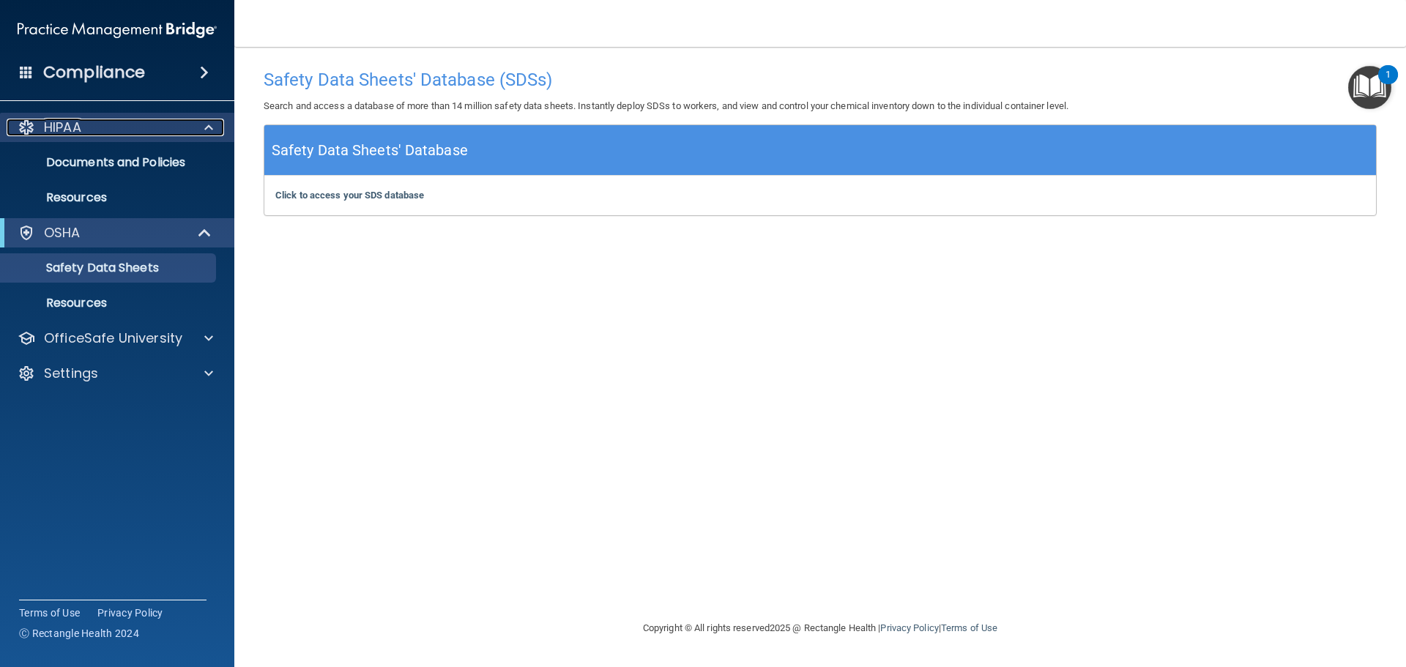
click at [204, 127] on span at bounding box center [208, 128] width 9 height 18
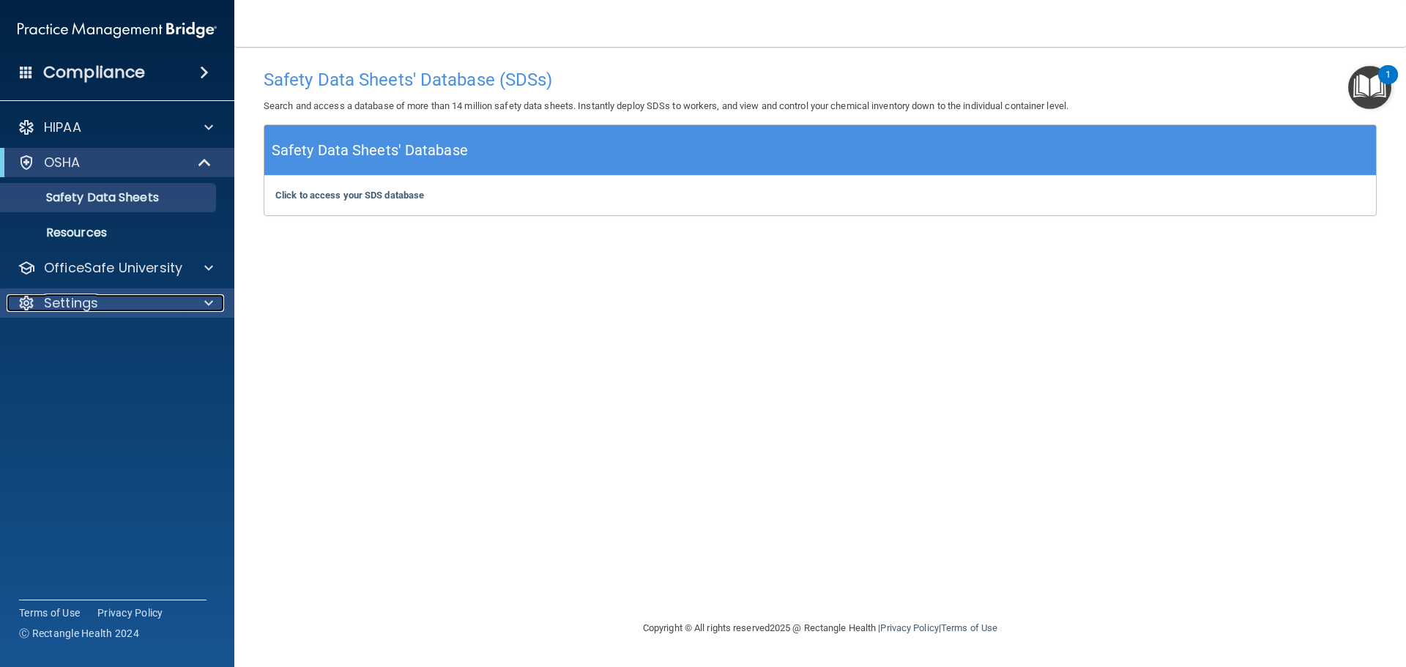
click at [79, 304] on p "Settings" at bounding box center [71, 303] width 54 height 18
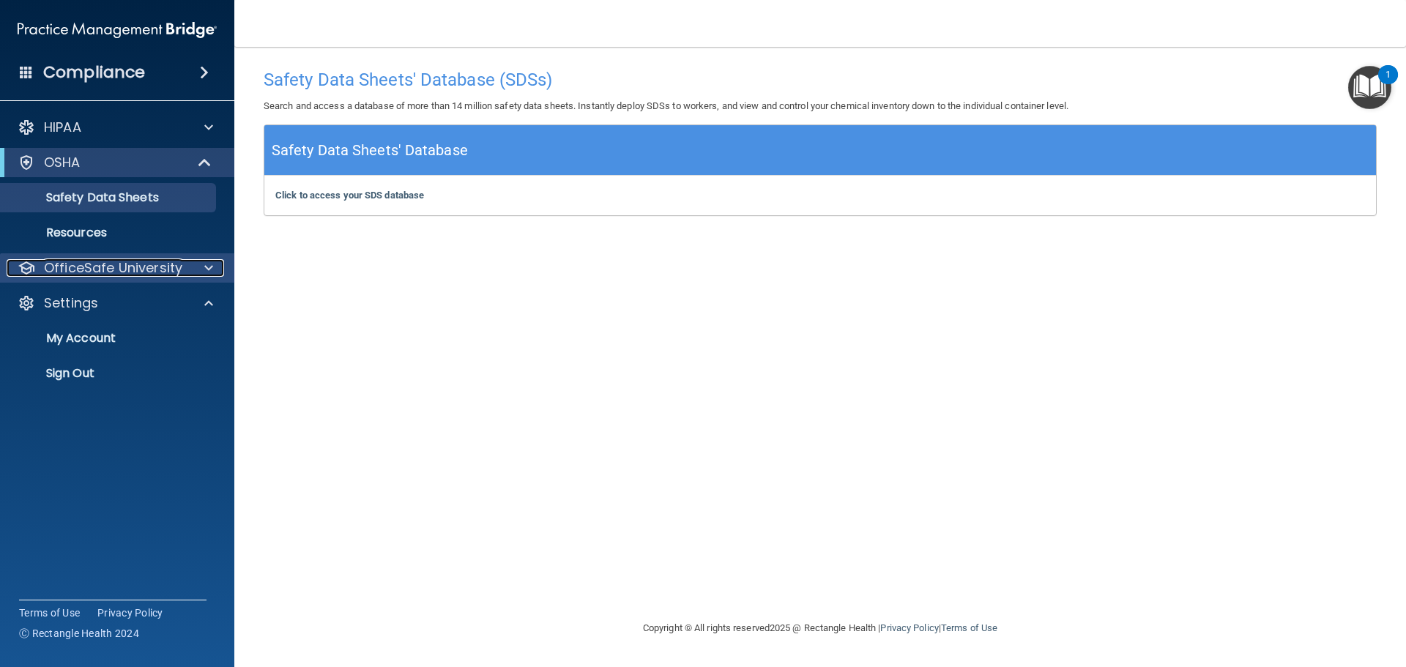
click at [89, 269] on p "OfficeSafe University" at bounding box center [113, 268] width 138 height 18
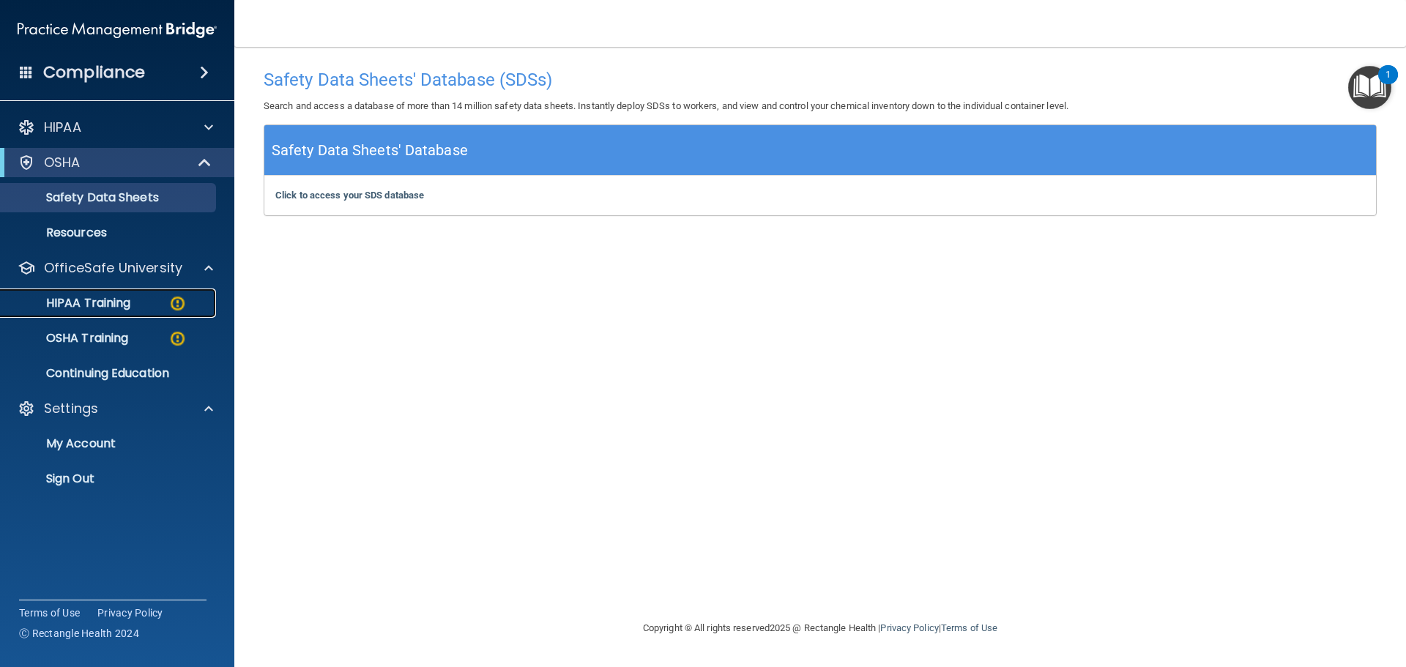
click at [96, 302] on p "HIPAA Training" at bounding box center [70, 303] width 121 height 15
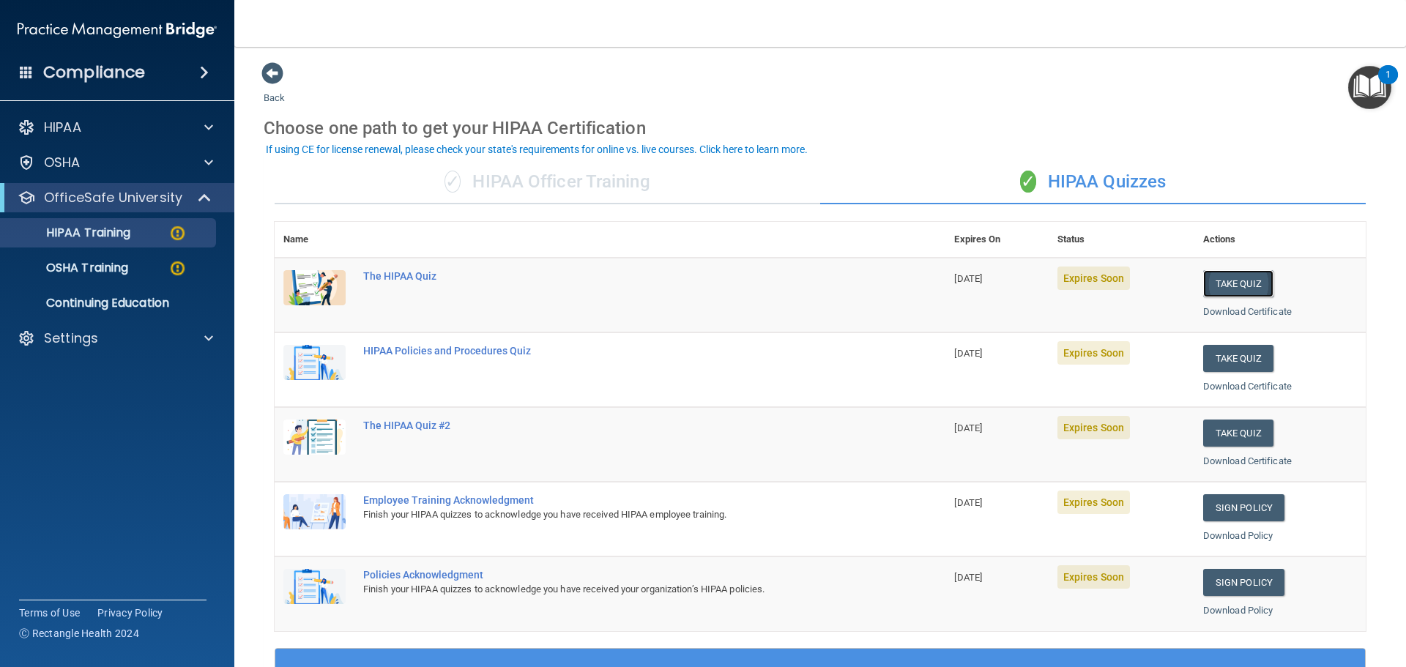
click at [1233, 282] on button "Take Quiz" at bounding box center [1238, 283] width 70 height 27
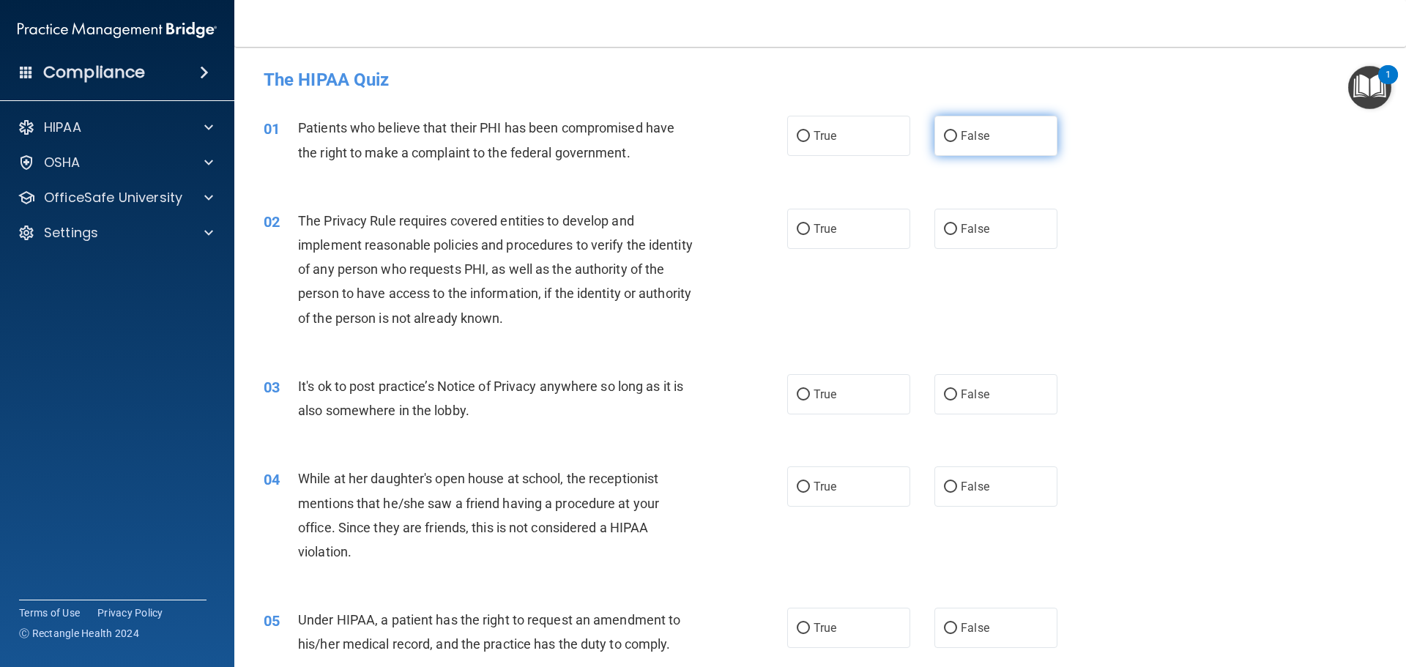
click at [945, 133] on input "False" at bounding box center [950, 136] width 13 height 11
radio input "true"
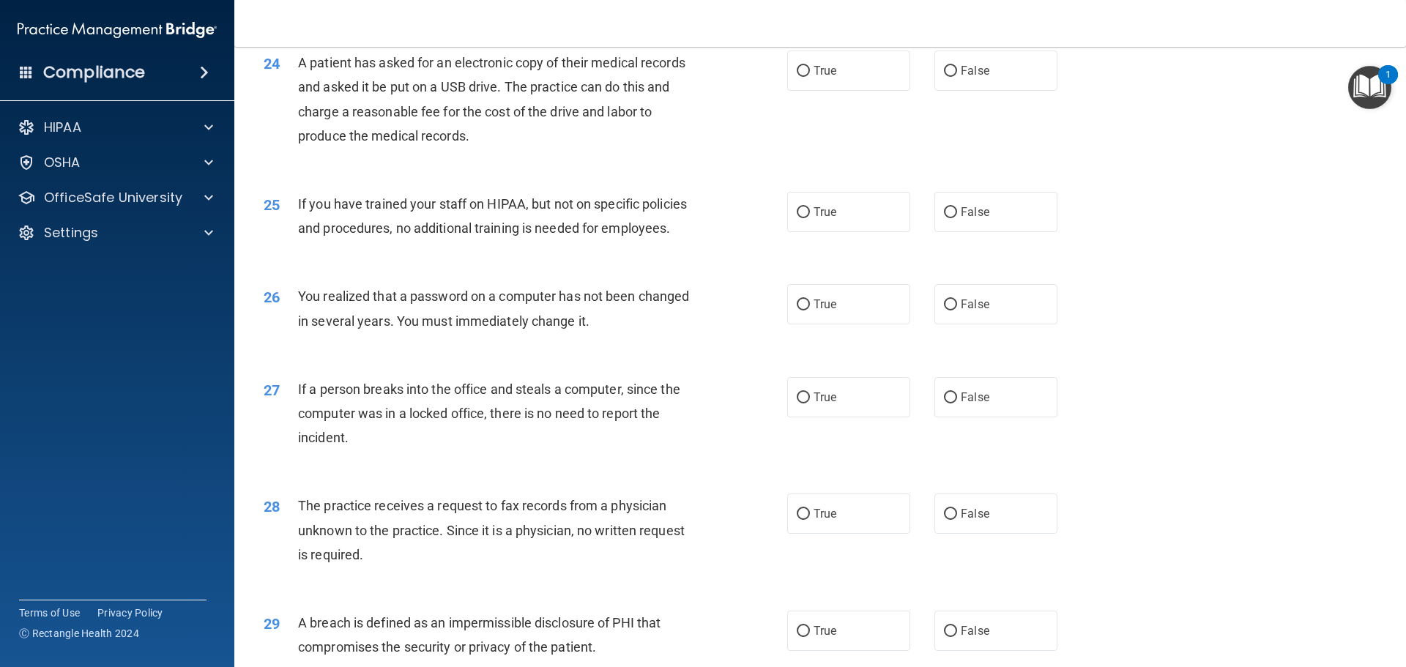
scroll to position [2506, 0]
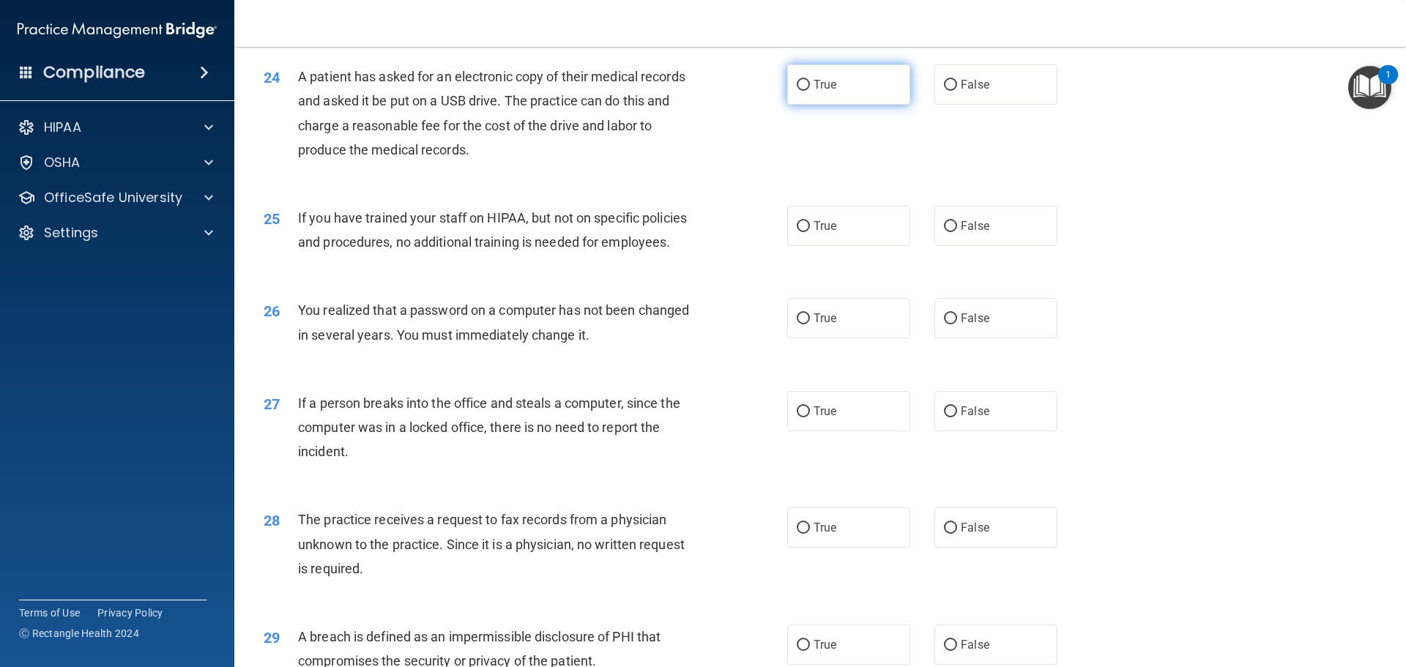
click at [797, 91] on input "True" at bounding box center [803, 85] width 13 height 11
radio input "true"
click at [945, 232] on input "False" at bounding box center [950, 226] width 13 height 11
radio input "true"
click at [797, 324] on input "True" at bounding box center [803, 318] width 13 height 11
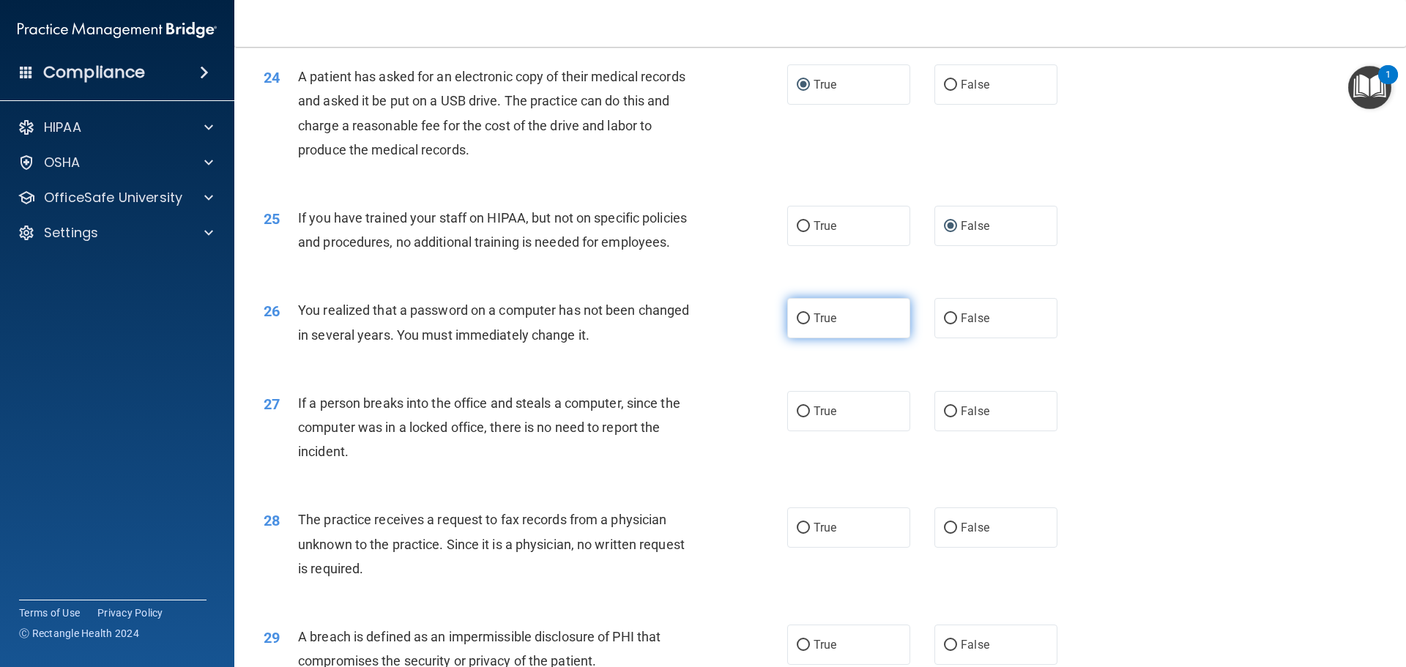
radio input "true"
drag, startPoint x: 940, startPoint y: 455, endPoint x: 952, endPoint y: 458, distance: 12.3
click at [944, 417] on input "False" at bounding box center [950, 411] width 13 height 11
radio input "true"
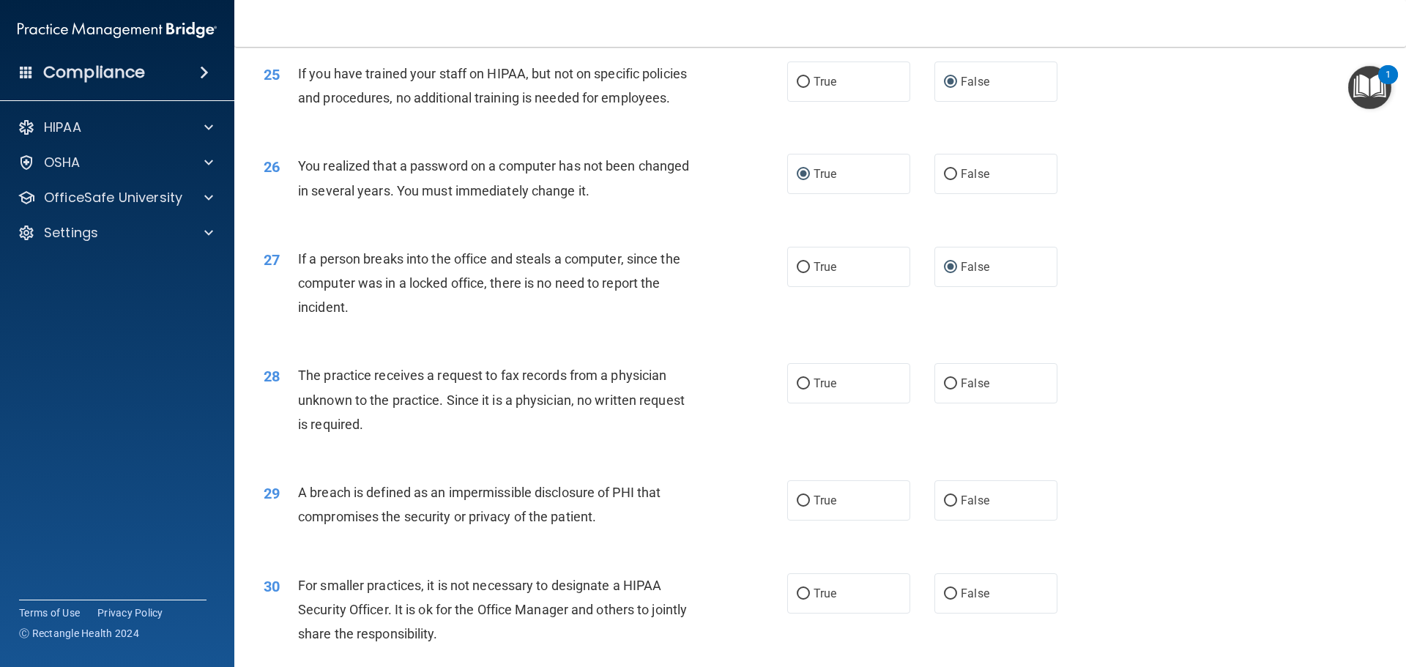
scroll to position [2652, 0]
click at [945, 401] on label "False" at bounding box center [995, 381] width 123 height 40
click at [945, 387] on input "False" at bounding box center [950, 381] width 13 height 11
radio input "true"
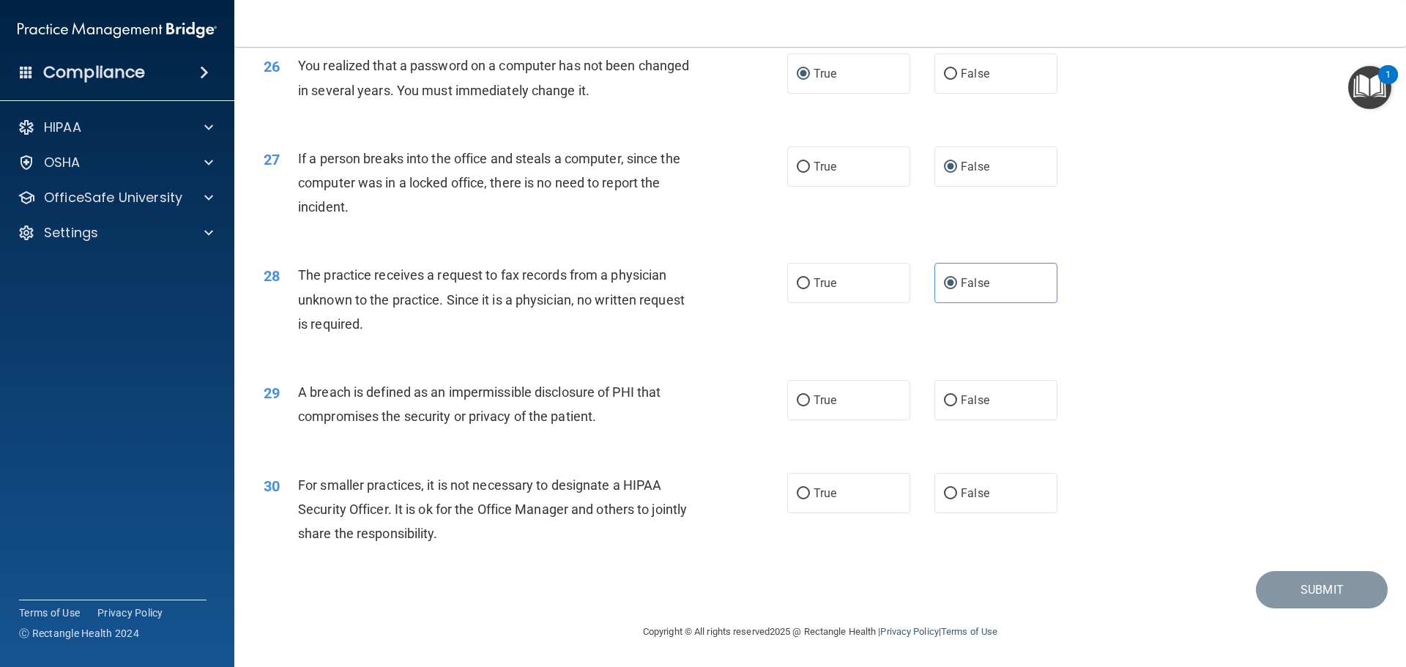
scroll to position [2799, 0]
click at [797, 401] on input "True" at bounding box center [803, 400] width 13 height 11
radio input "true"
click at [797, 494] on input "True" at bounding box center [803, 493] width 13 height 11
radio input "true"
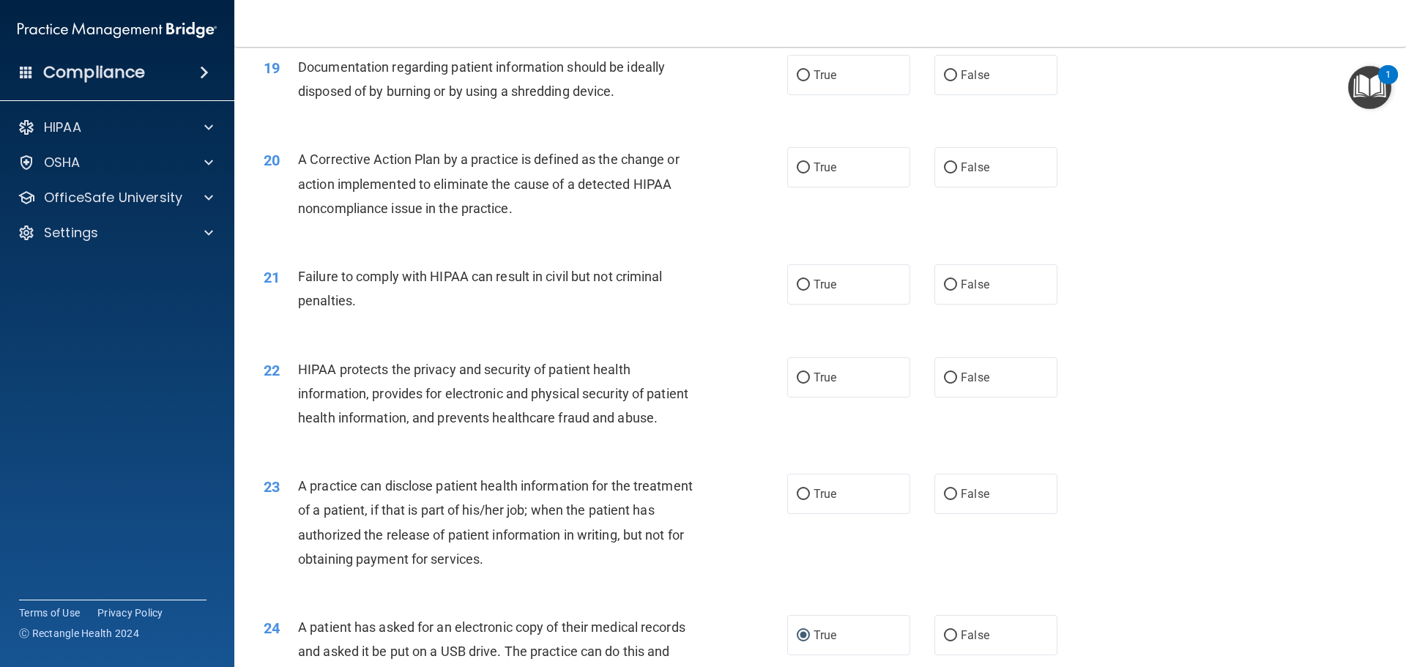
scroll to position [1920, 0]
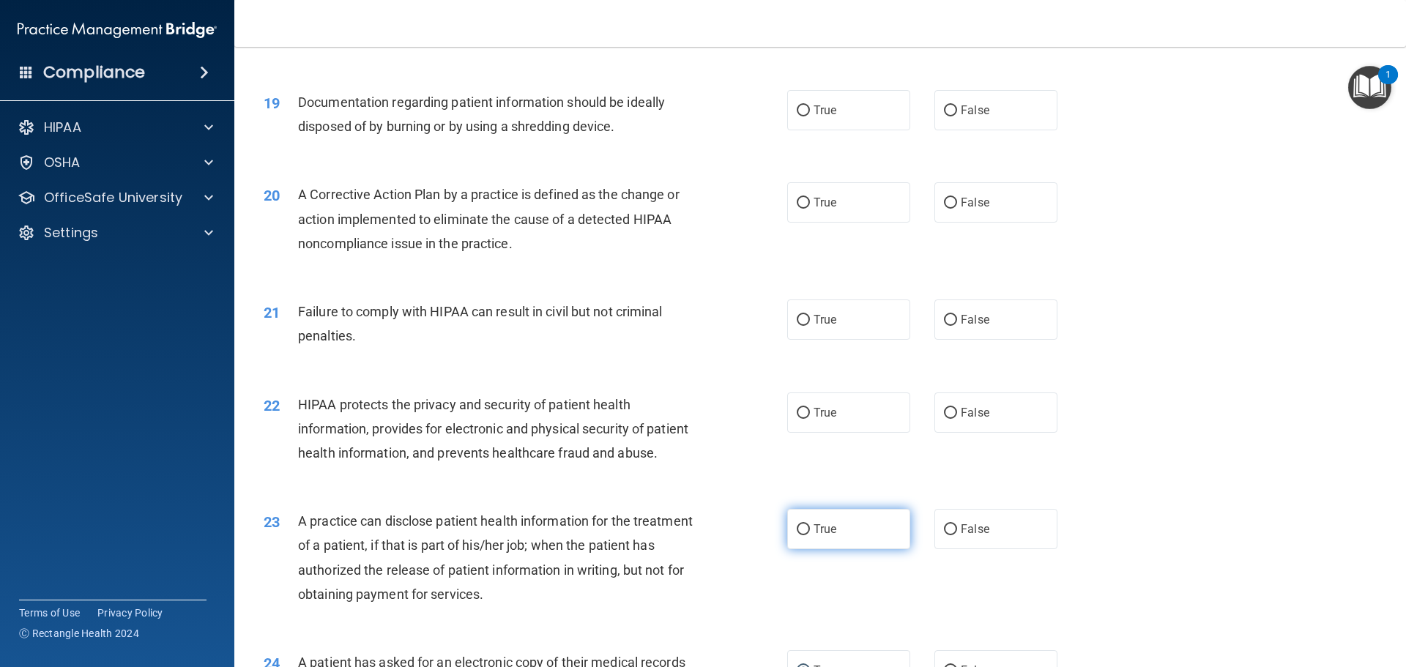
click at [797, 535] on input "True" at bounding box center [803, 529] width 13 height 11
radio input "true"
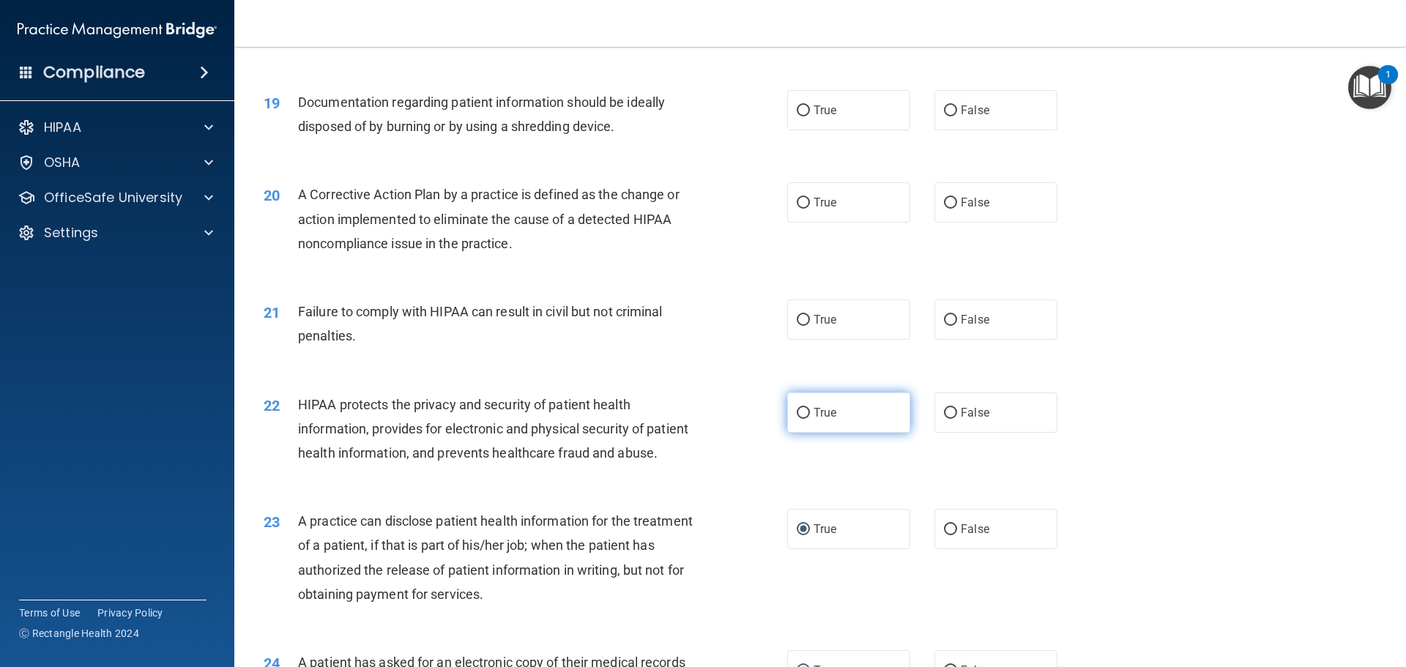
click at [797, 419] on input "True" at bounding box center [803, 413] width 13 height 11
radio input "true"
click at [797, 326] on input "True" at bounding box center [803, 320] width 13 height 11
radio input "true"
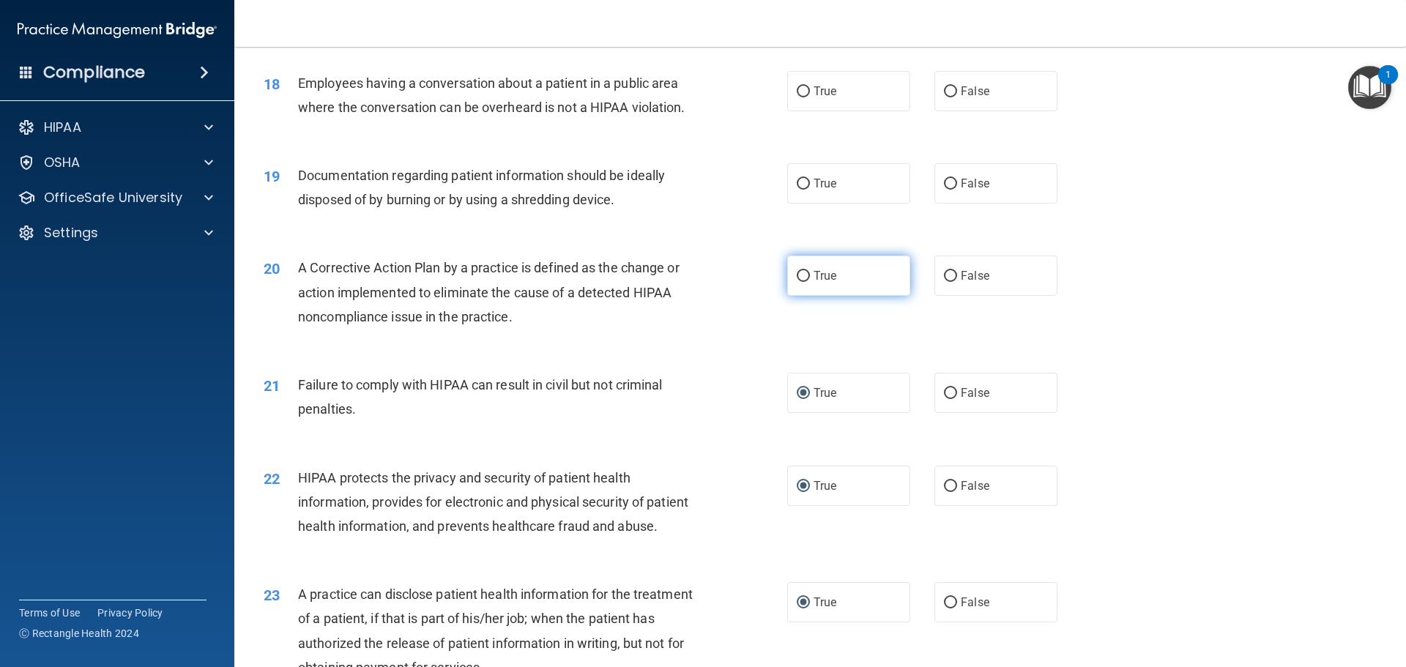
click at [799, 282] on input "True" at bounding box center [803, 276] width 13 height 11
radio input "true"
click at [797, 190] on input "True" at bounding box center [803, 184] width 13 height 11
radio input "true"
drag, startPoint x: 944, startPoint y: 114, endPoint x: 930, endPoint y: 126, distance: 18.7
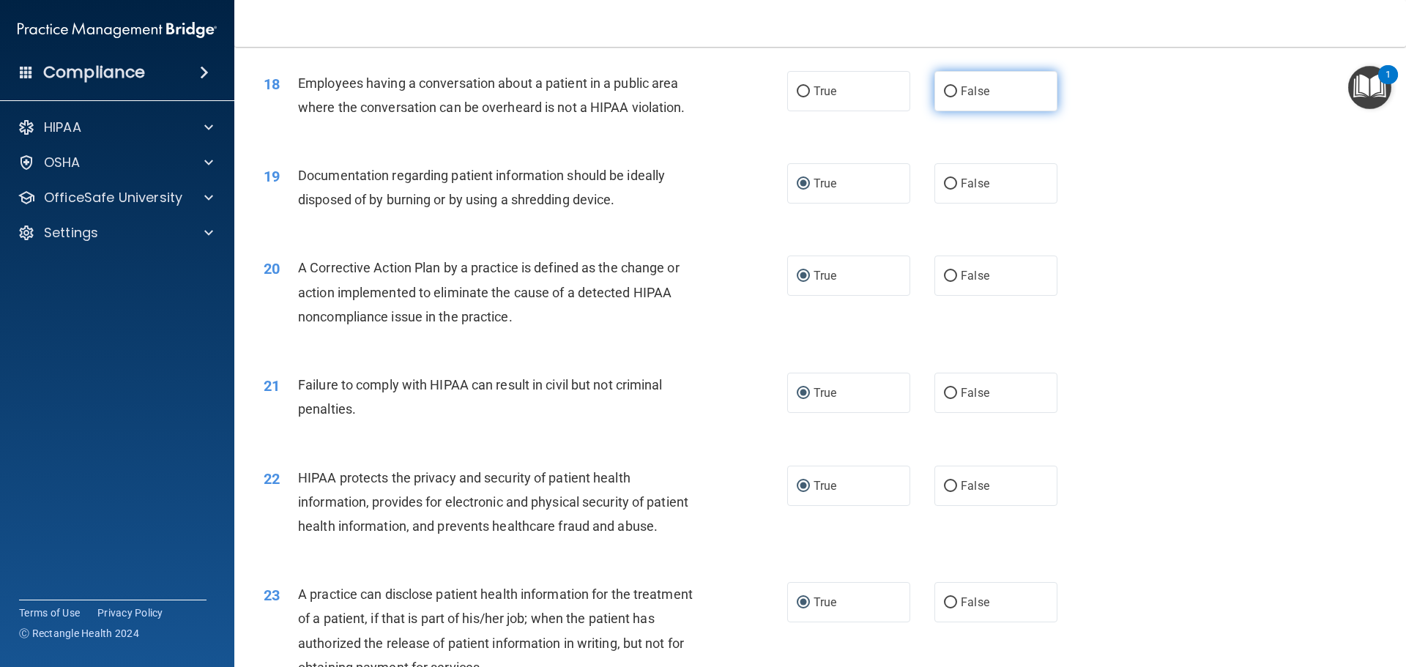
click at [945, 97] on input "False" at bounding box center [950, 91] width 13 height 11
radio input "true"
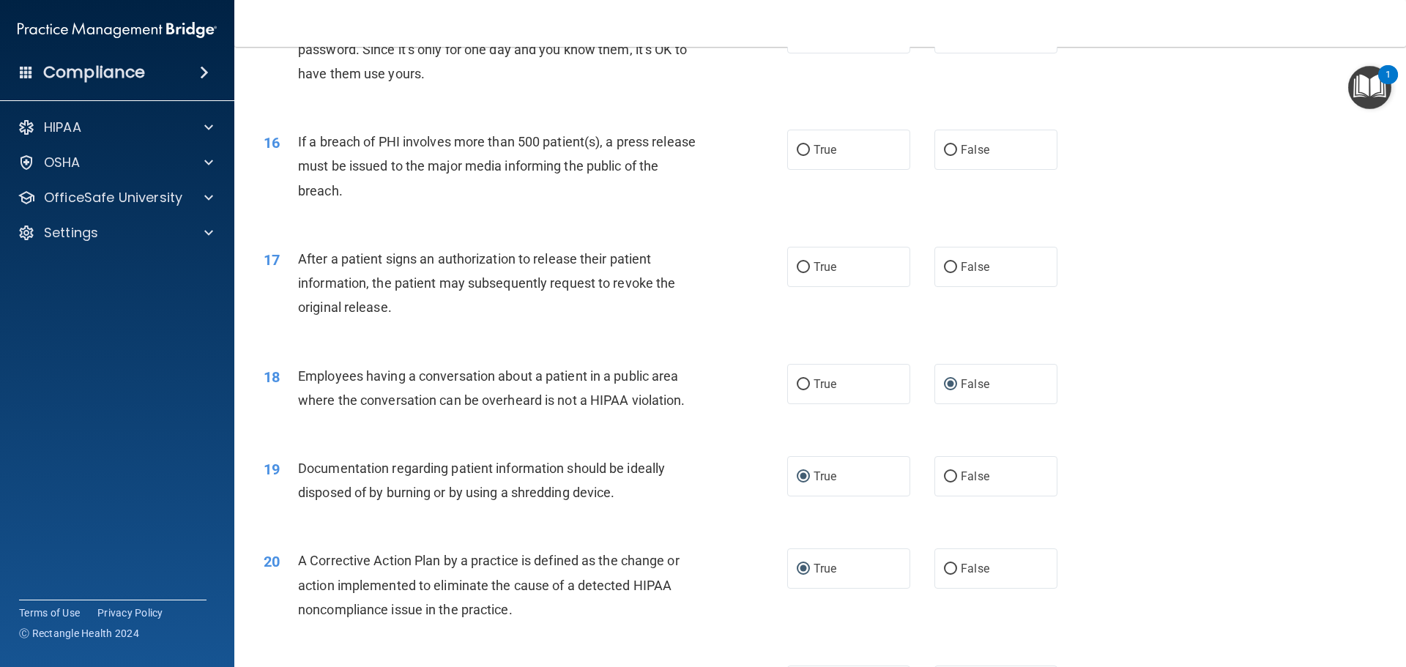
scroll to position [1481, 0]
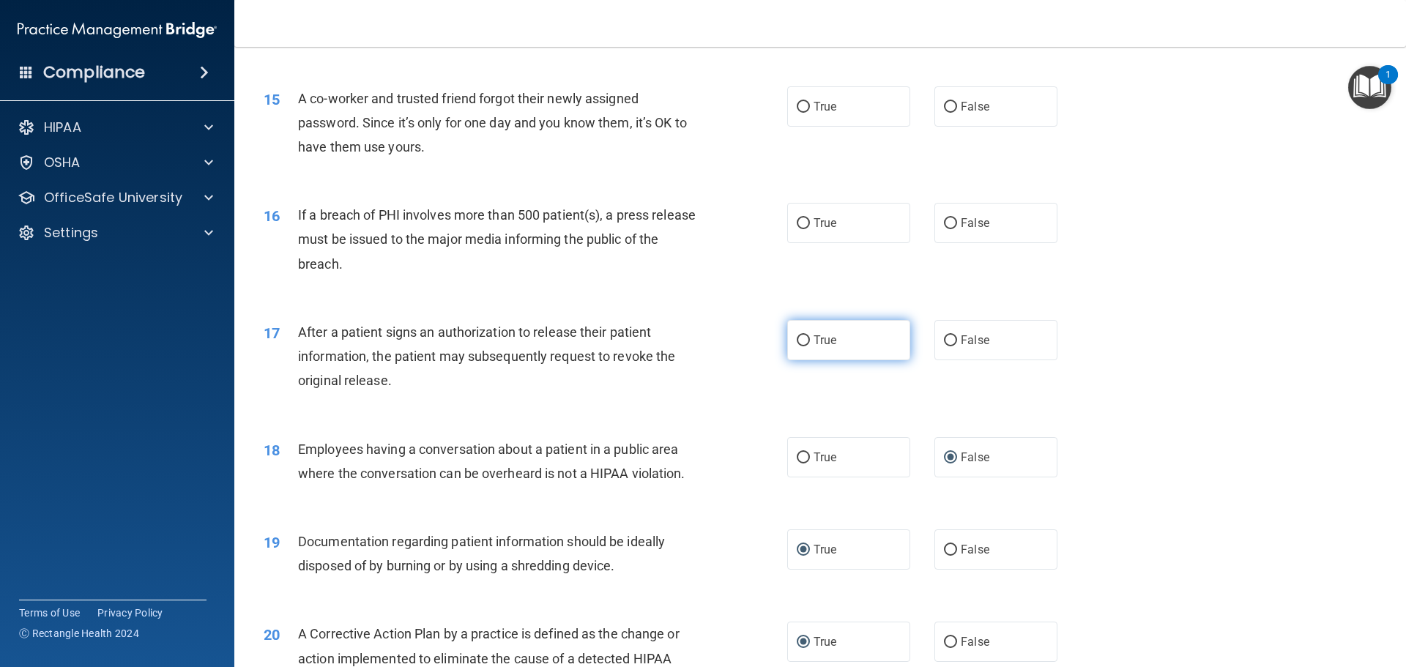
click at [799, 346] on input "True" at bounding box center [803, 340] width 13 height 11
radio input "true"
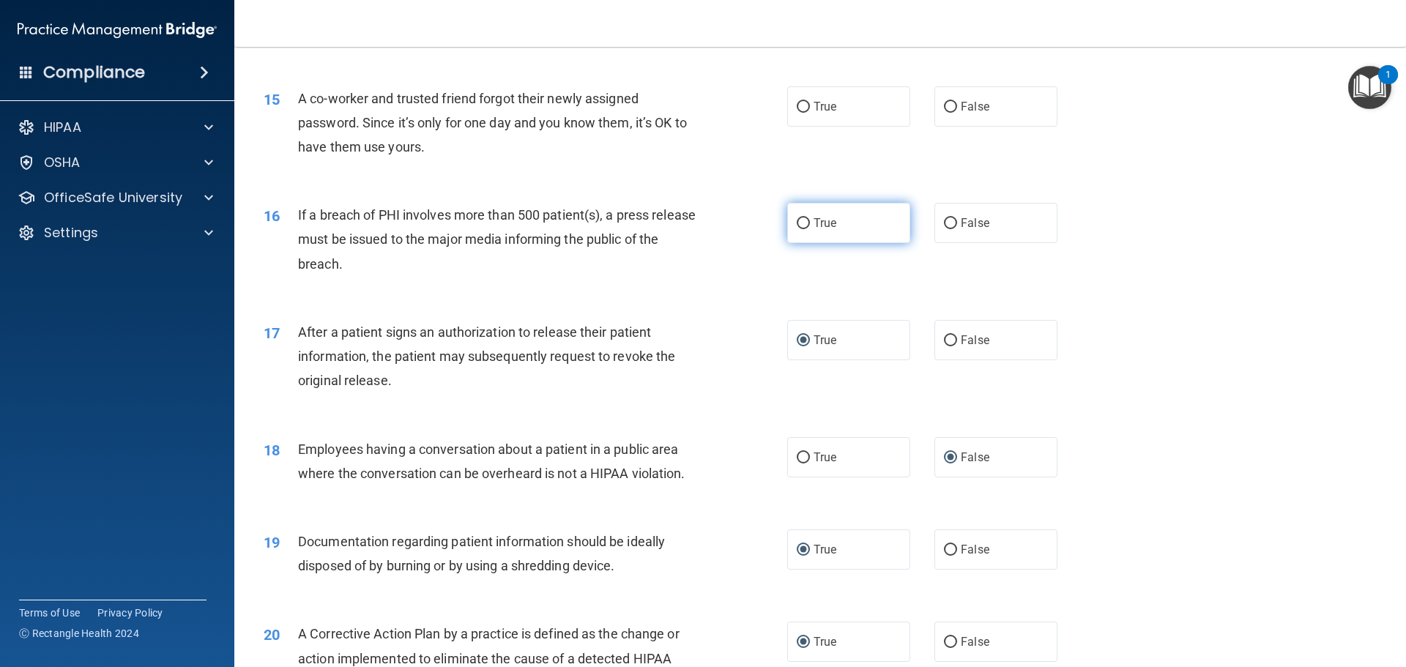
click at [801, 229] on input "True" at bounding box center [803, 223] width 13 height 11
radio input "true"
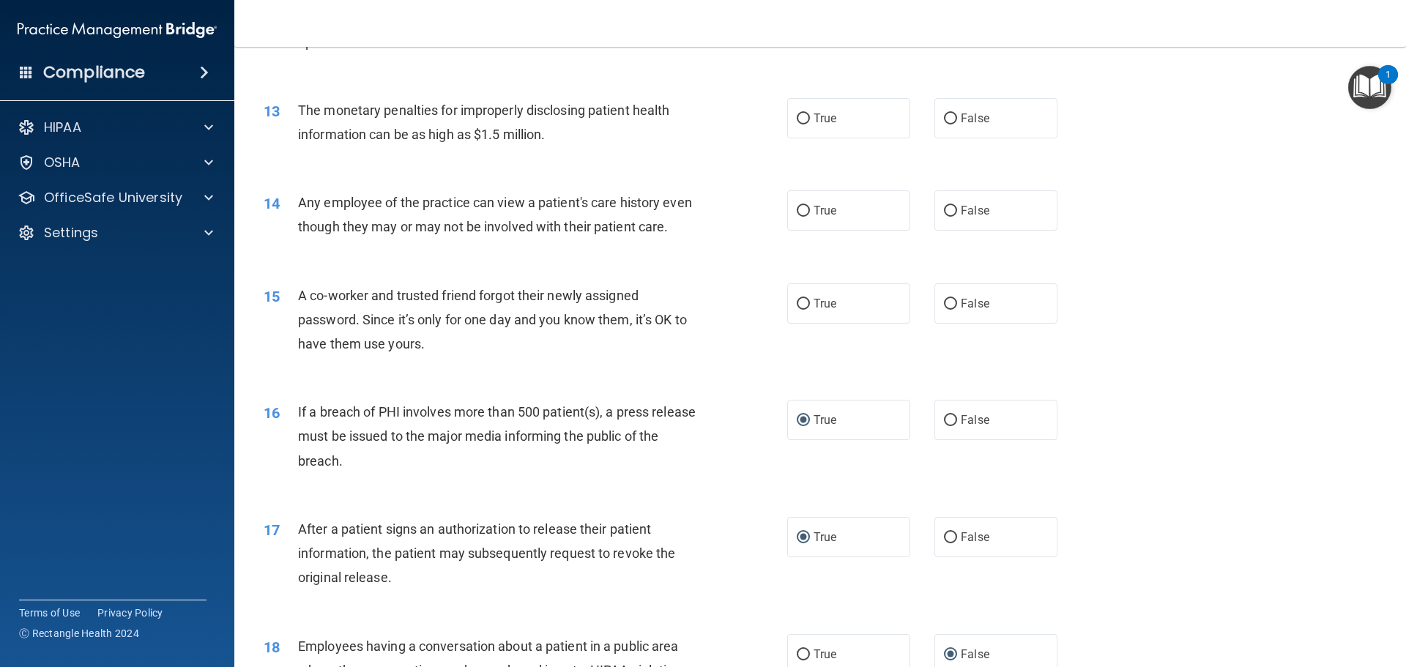
scroll to position [1261, 0]
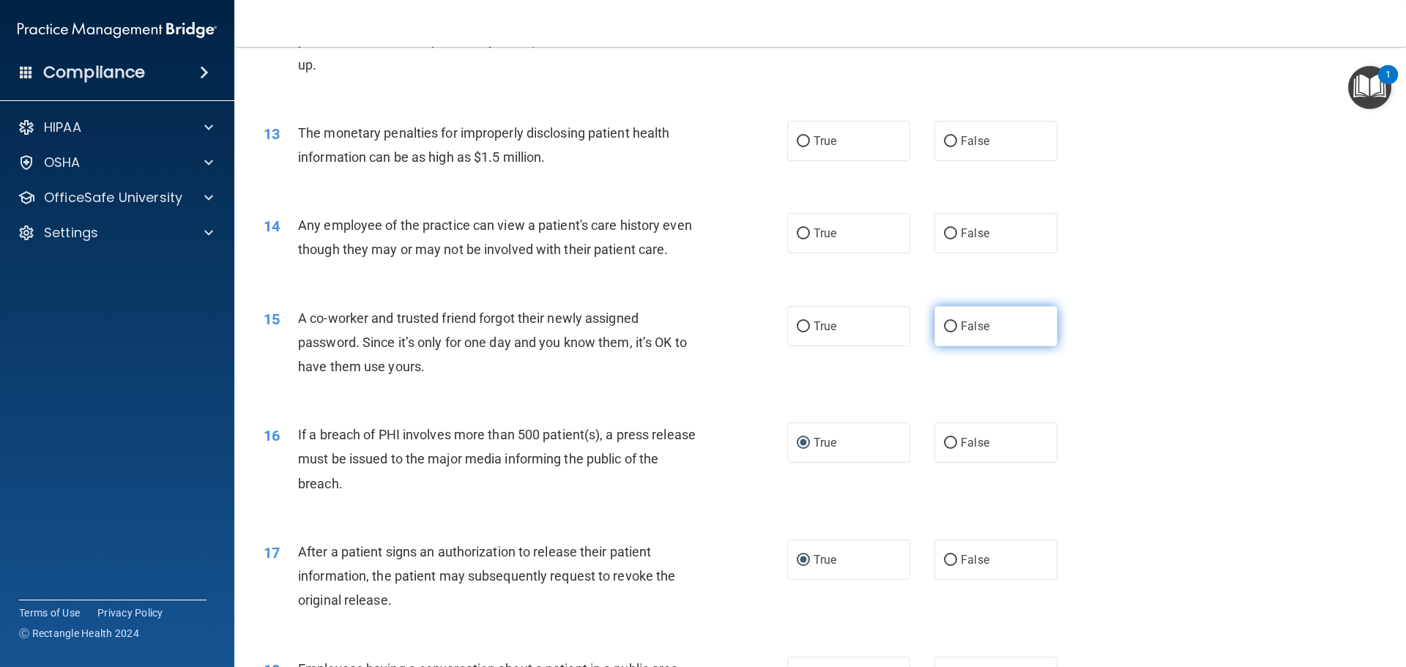
click at [944, 332] on input "False" at bounding box center [950, 326] width 13 height 11
radio input "true"
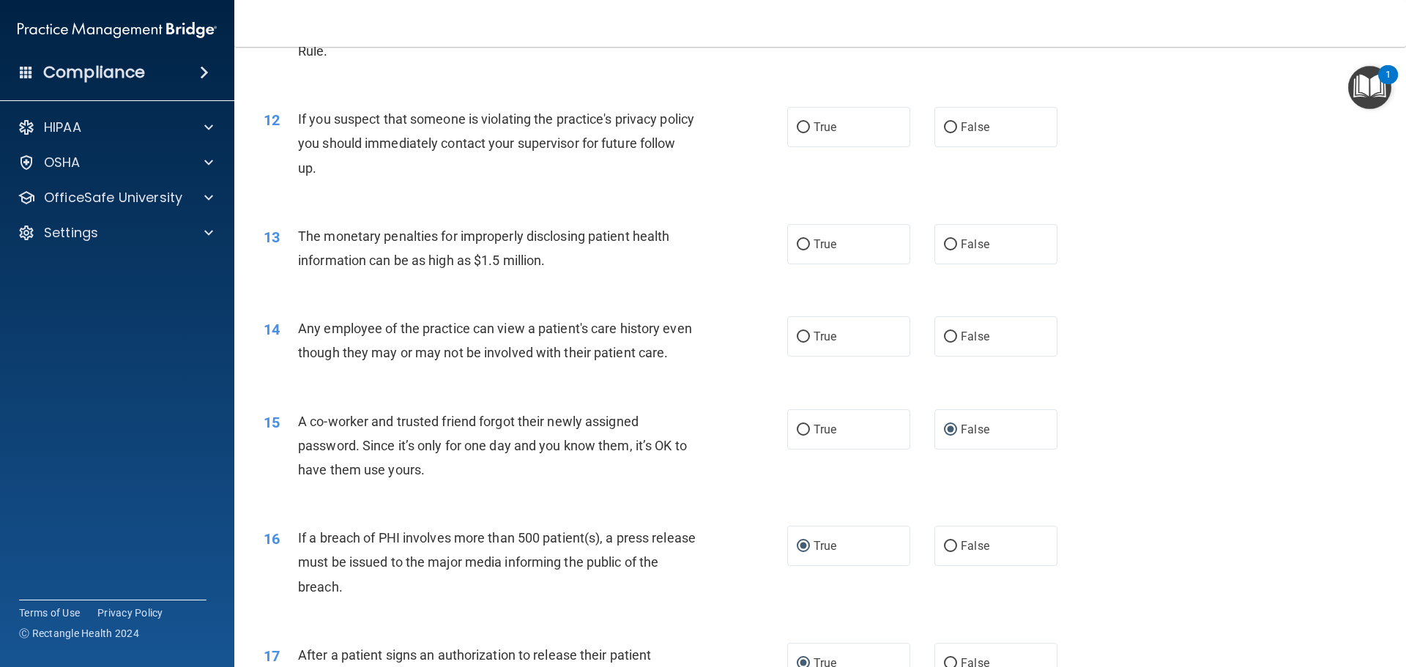
scroll to position [1115, 0]
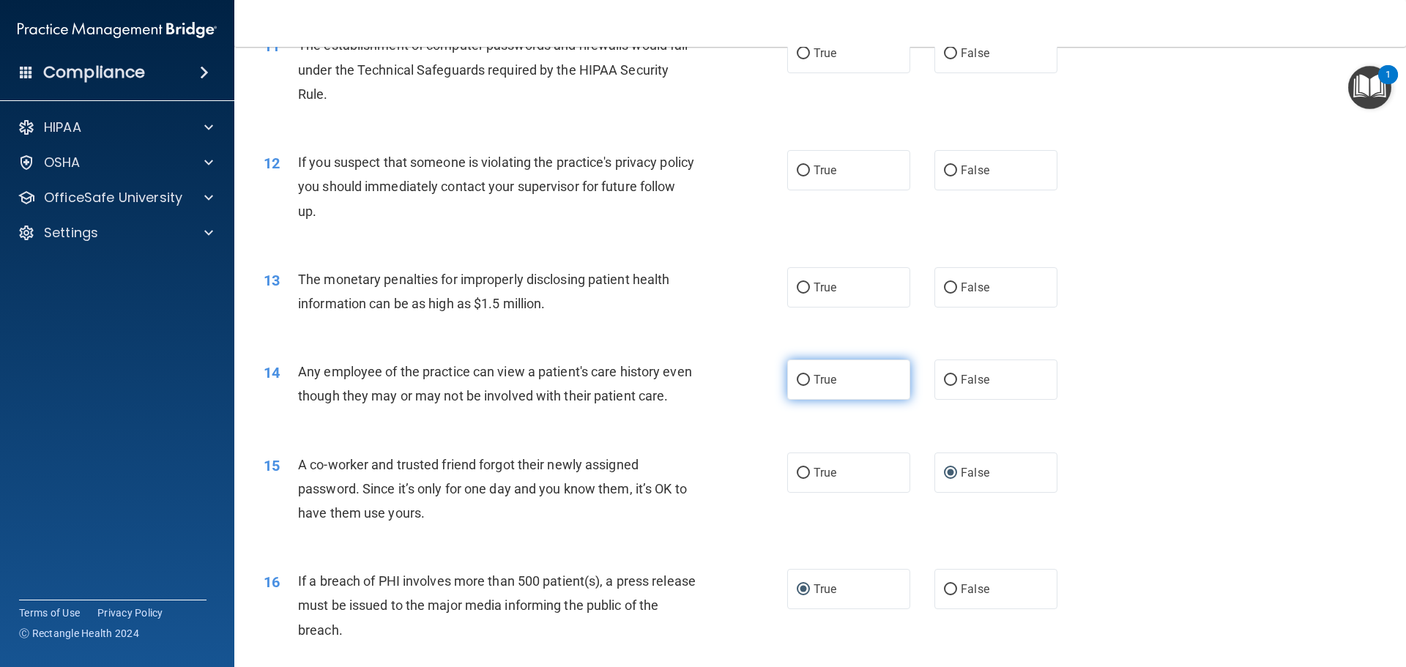
click at [800, 375] on input "True" at bounding box center [803, 380] width 13 height 11
radio input "true"
click at [945, 283] on input "False" at bounding box center [950, 288] width 13 height 11
radio input "true"
click at [801, 165] on input "True" at bounding box center [803, 170] width 13 height 11
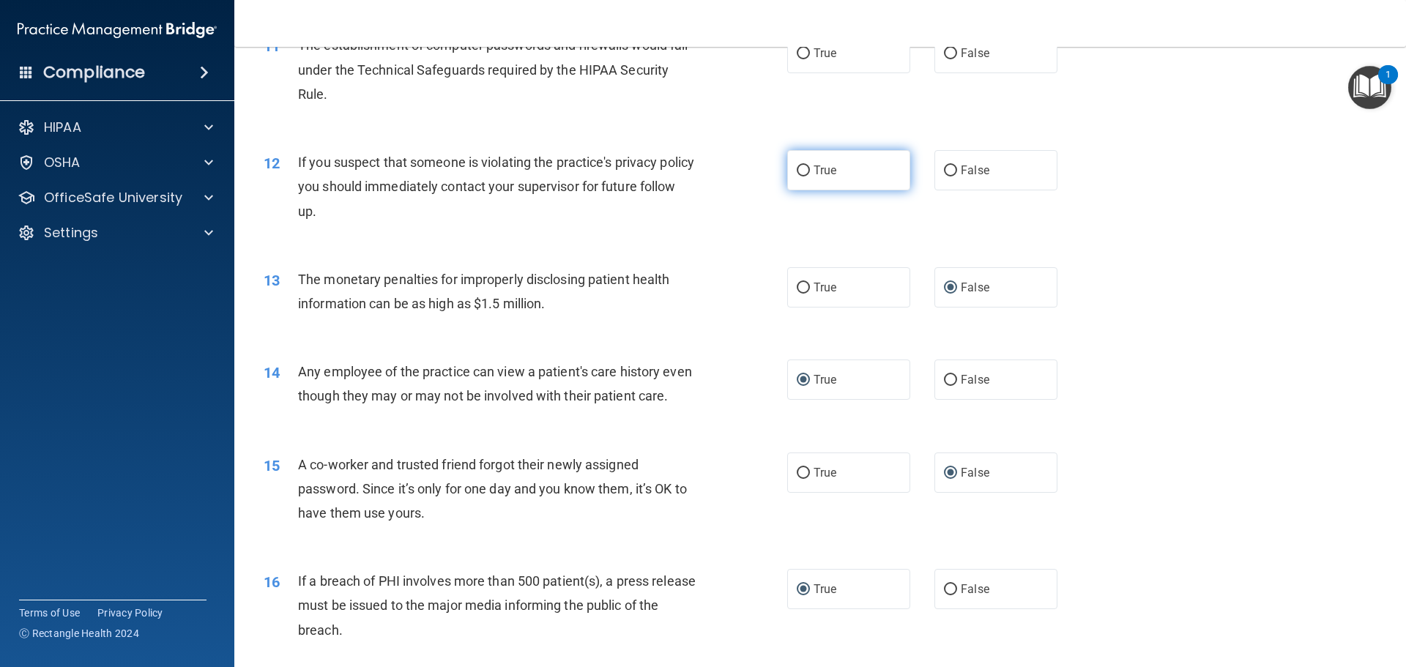
radio input "true"
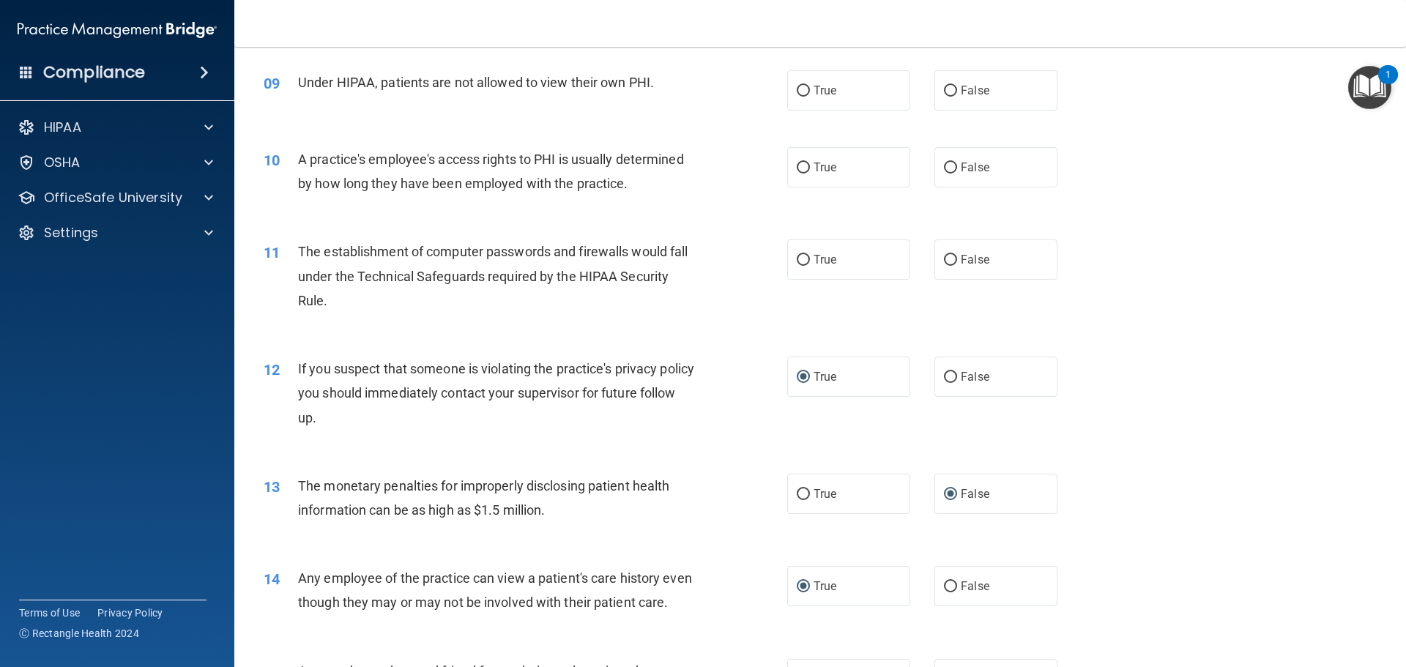
scroll to position [895, 0]
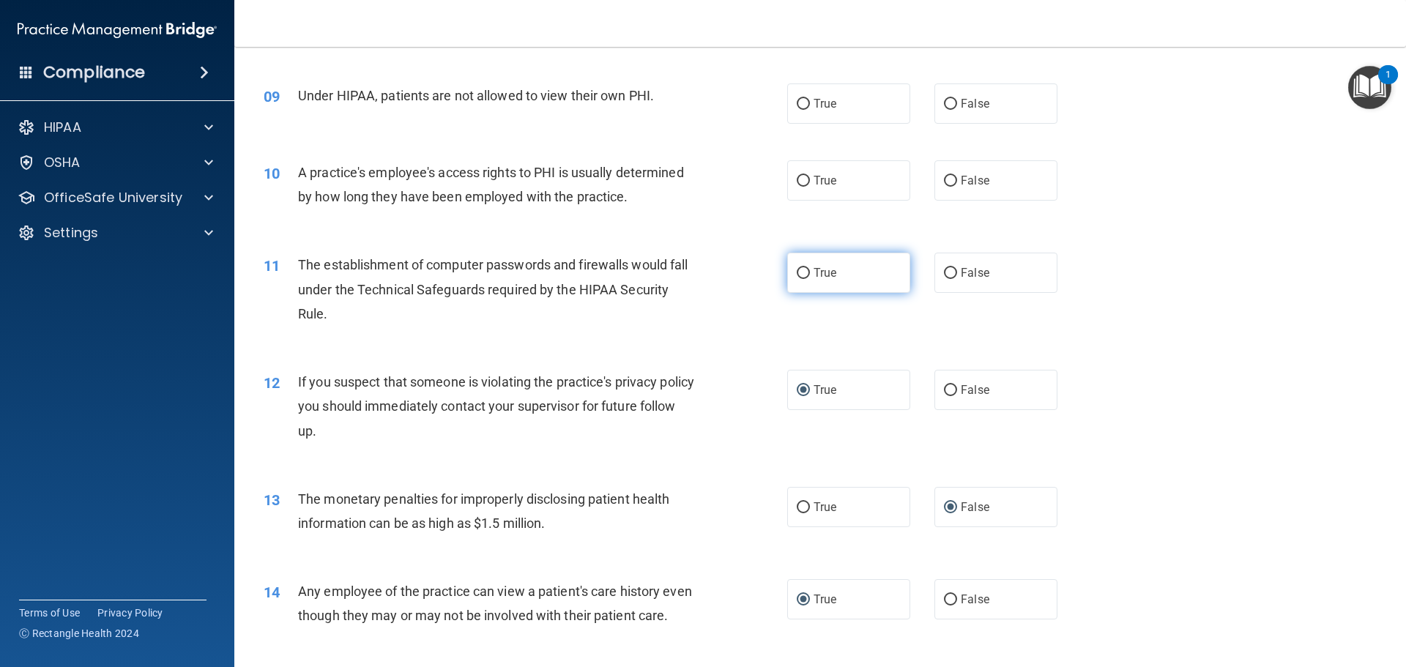
click at [798, 268] on input "True" at bounding box center [803, 273] width 13 height 11
radio input "true"
click at [944, 180] on input "False" at bounding box center [950, 181] width 13 height 11
radio input "true"
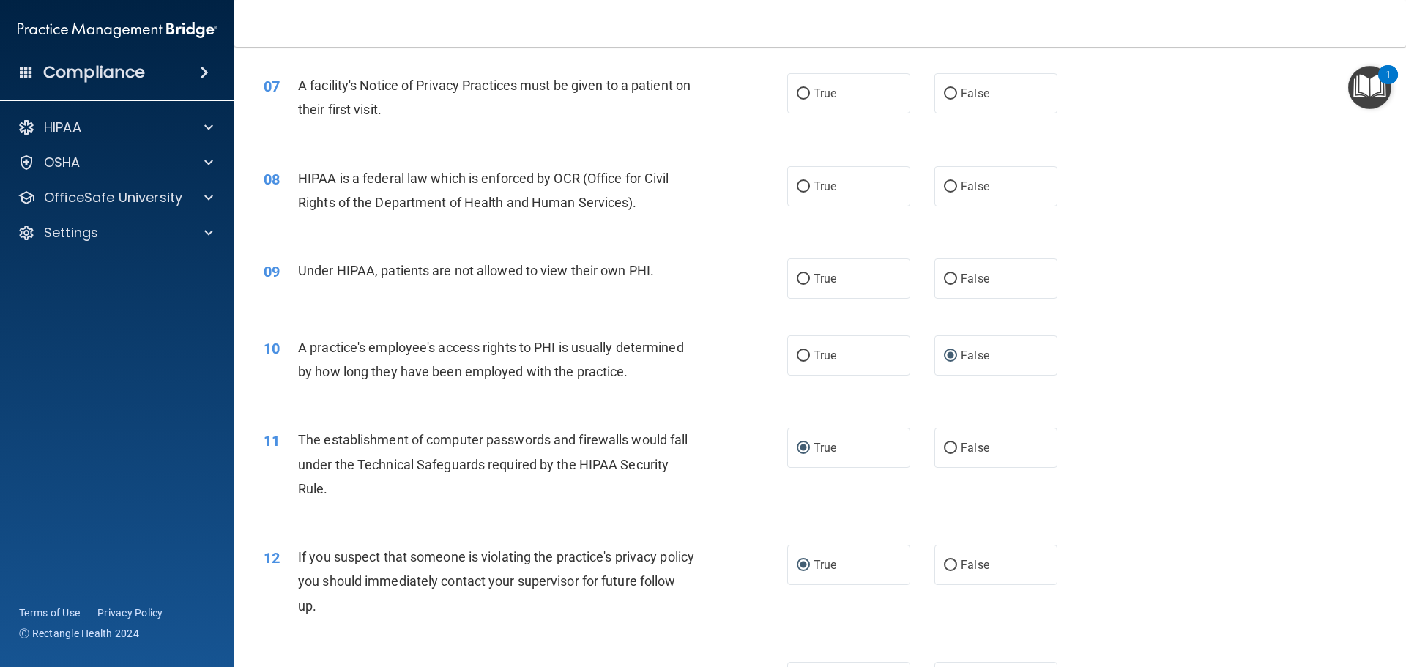
scroll to position [675, 0]
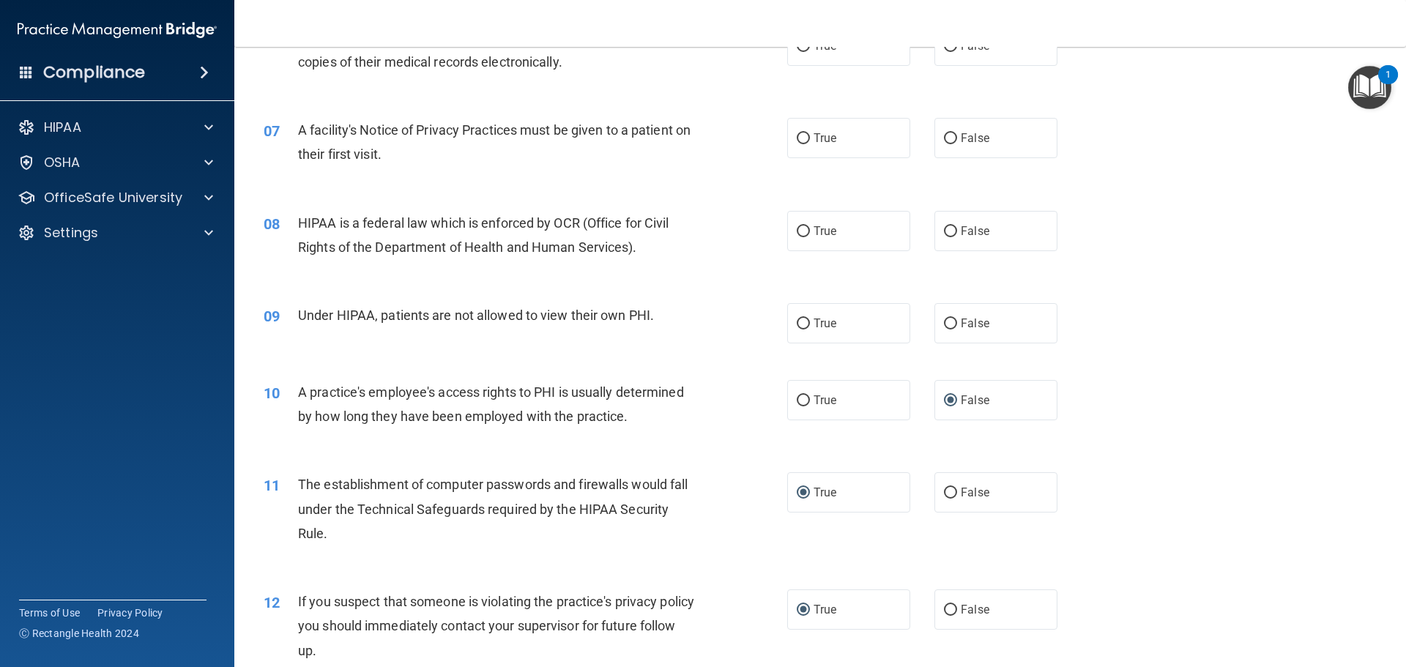
drag, startPoint x: 940, startPoint y: 319, endPoint x: 912, endPoint y: 301, distance: 33.3
click at [944, 319] on input "False" at bounding box center [950, 324] width 13 height 11
radio input "true"
click at [802, 235] on input "True" at bounding box center [803, 231] width 13 height 11
radio input "true"
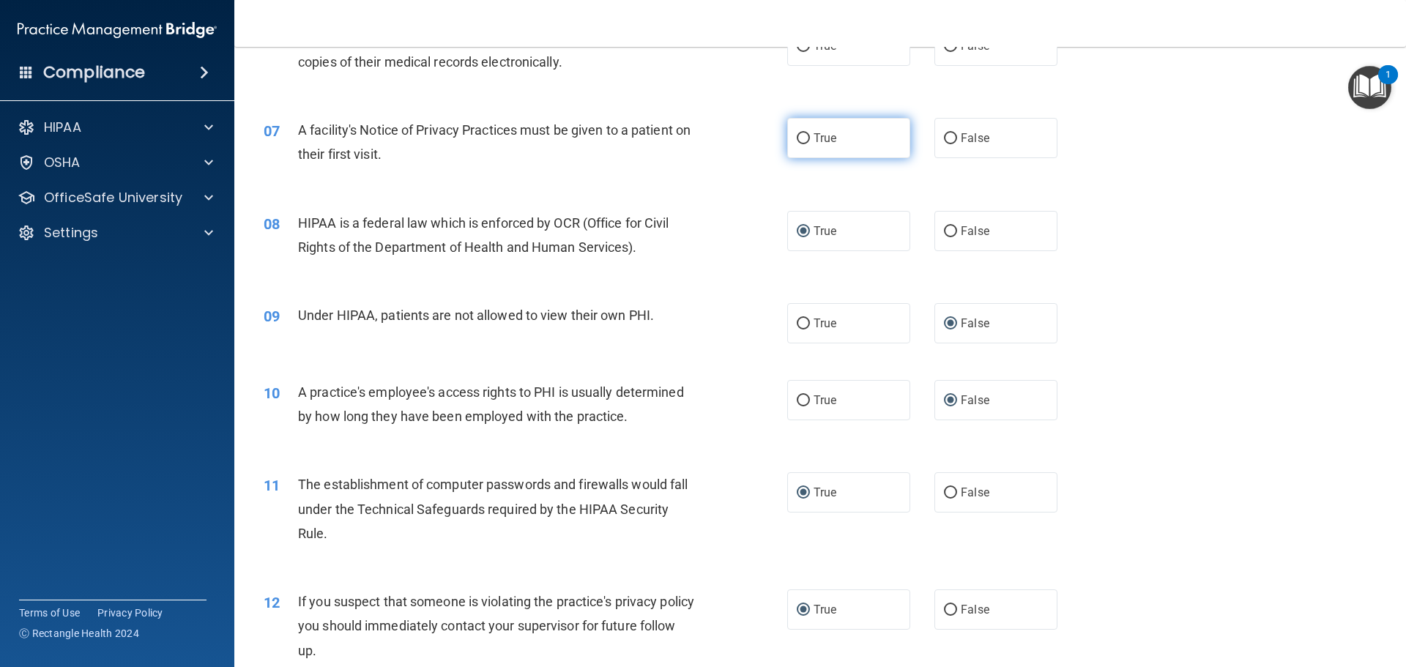
click at [797, 136] on input "True" at bounding box center [803, 138] width 13 height 11
radio input "true"
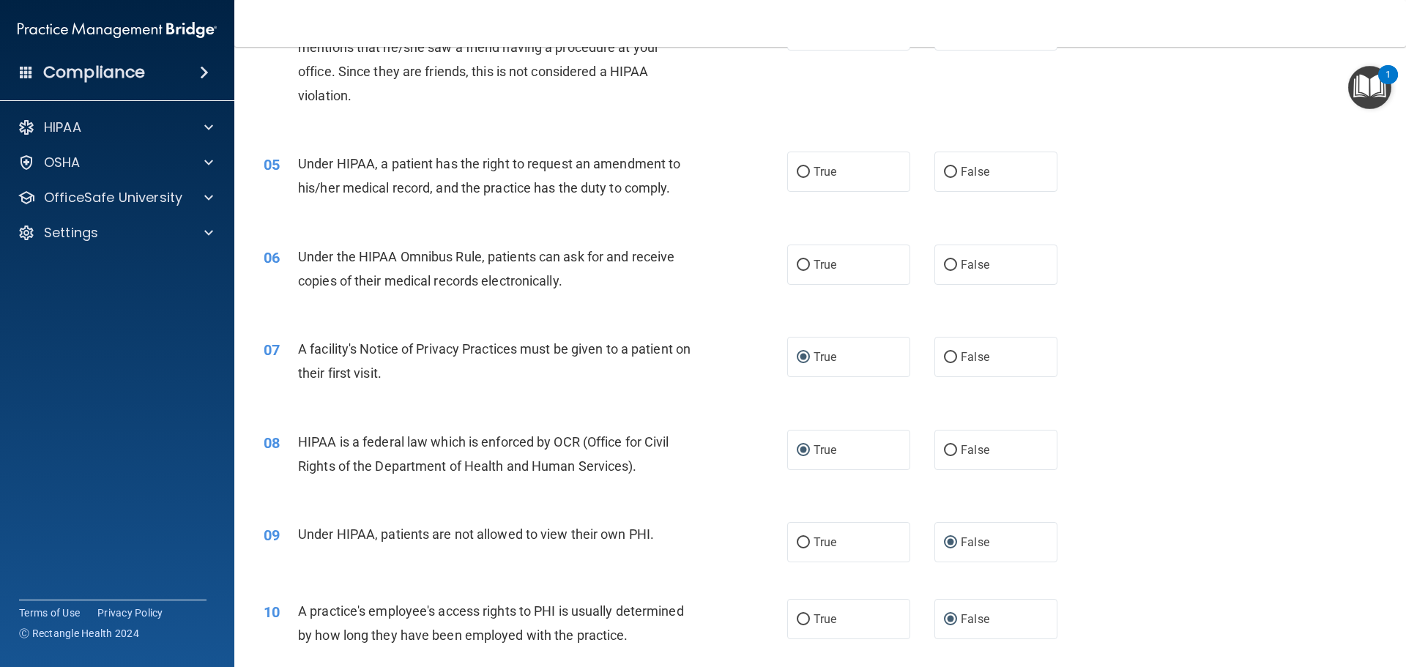
scroll to position [455, 0]
click at [798, 262] on input "True" at bounding box center [803, 266] width 13 height 11
radio input "true"
click at [800, 170] on input "True" at bounding box center [803, 173] width 13 height 11
radio input "true"
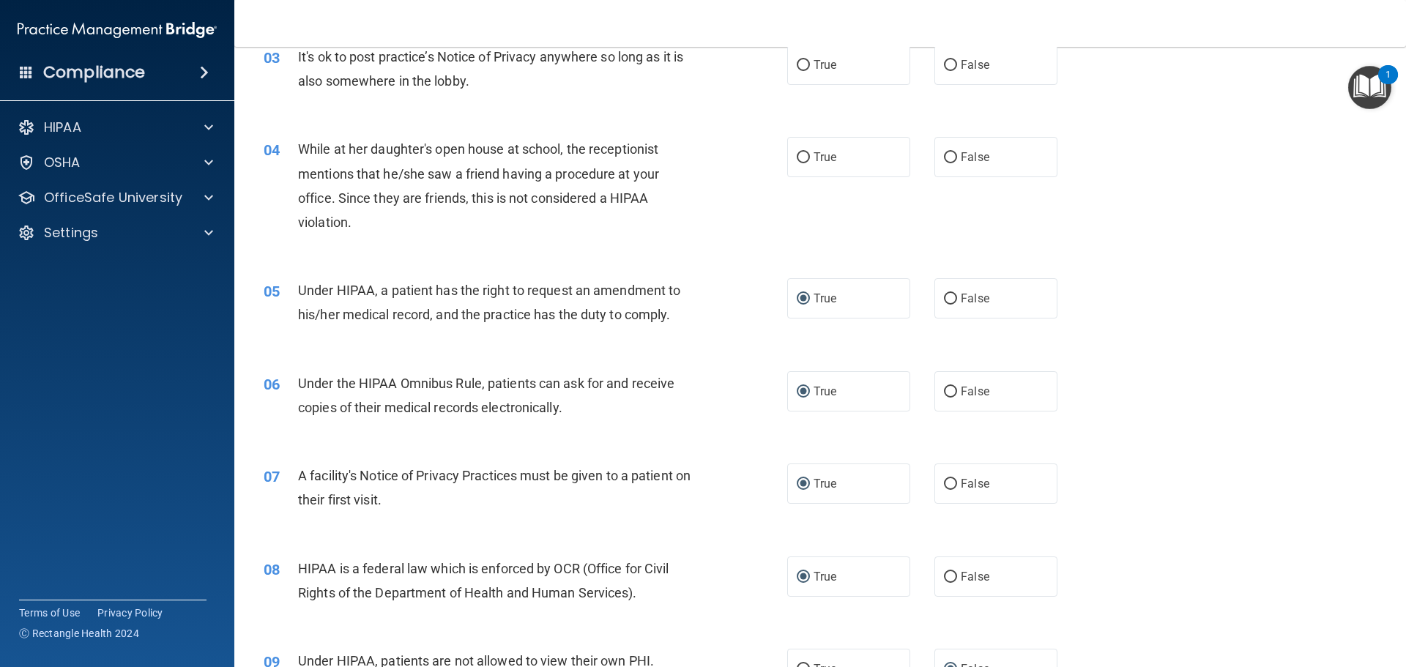
scroll to position [309, 0]
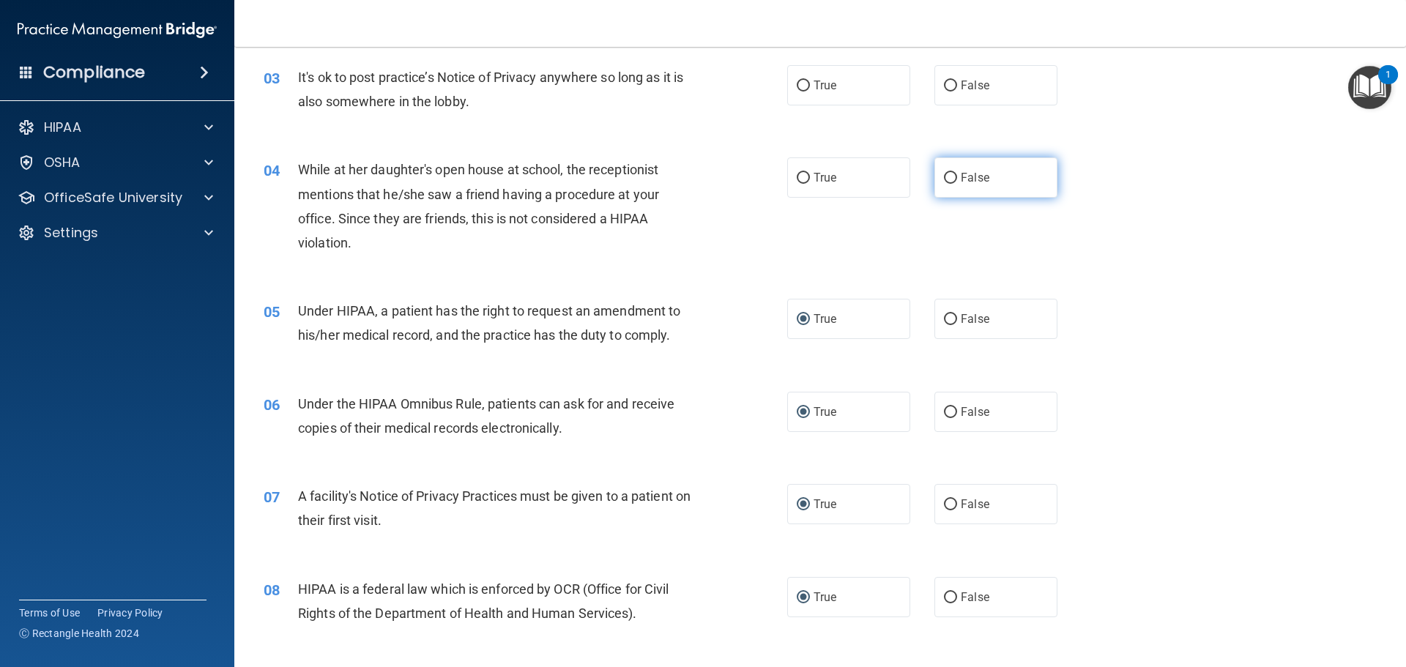
click at [944, 176] on input "False" at bounding box center [950, 178] width 13 height 11
radio input "true"
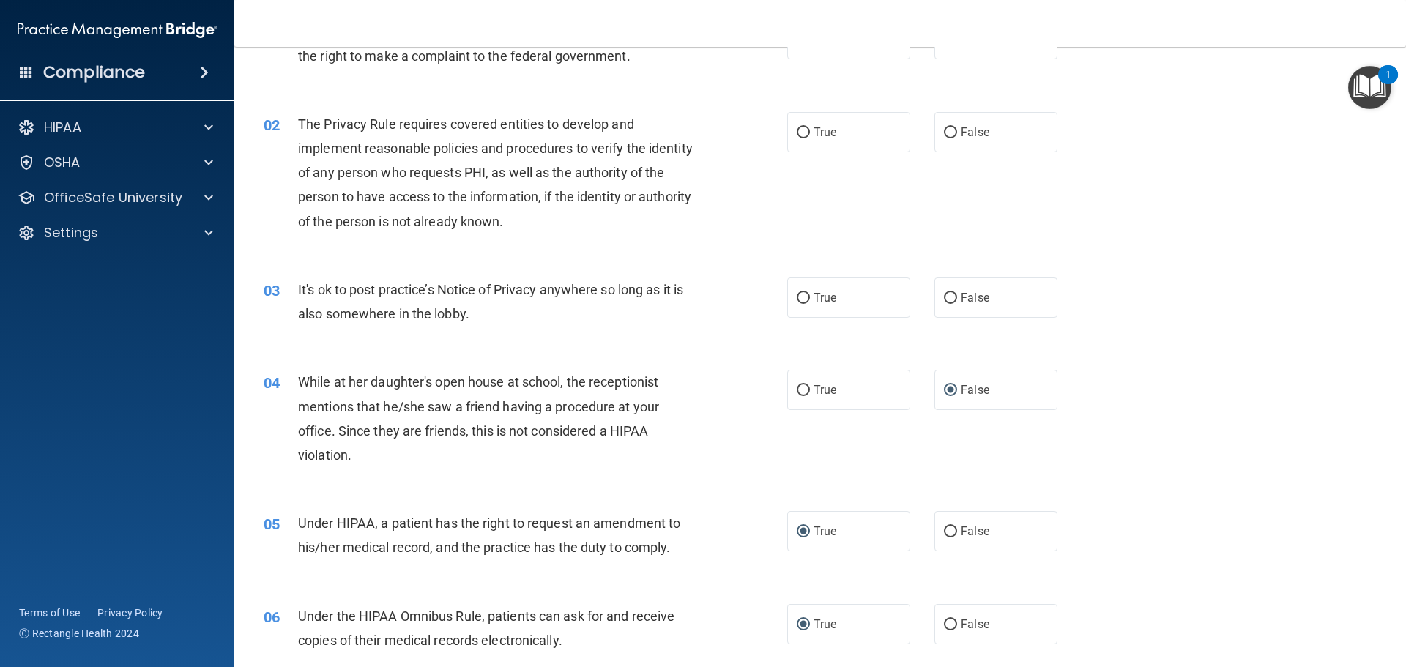
scroll to position [89, 0]
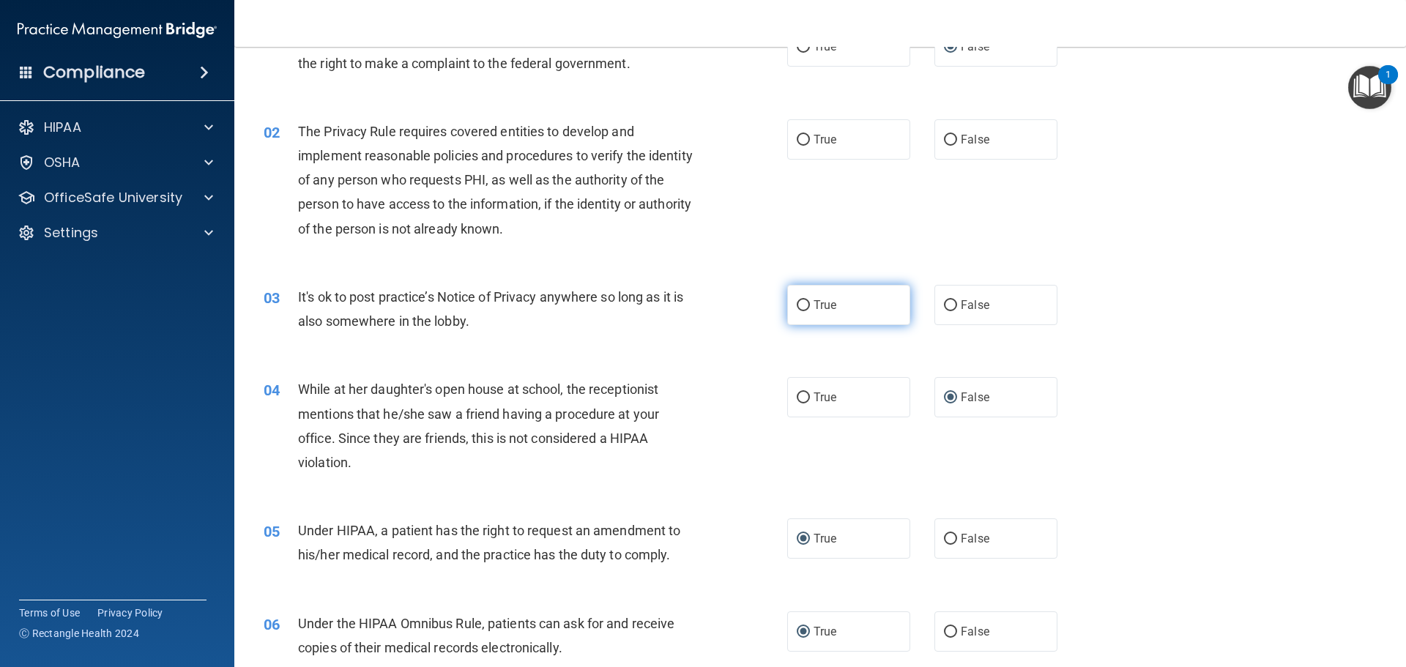
click at [797, 308] on input "True" at bounding box center [803, 305] width 13 height 11
radio input "true"
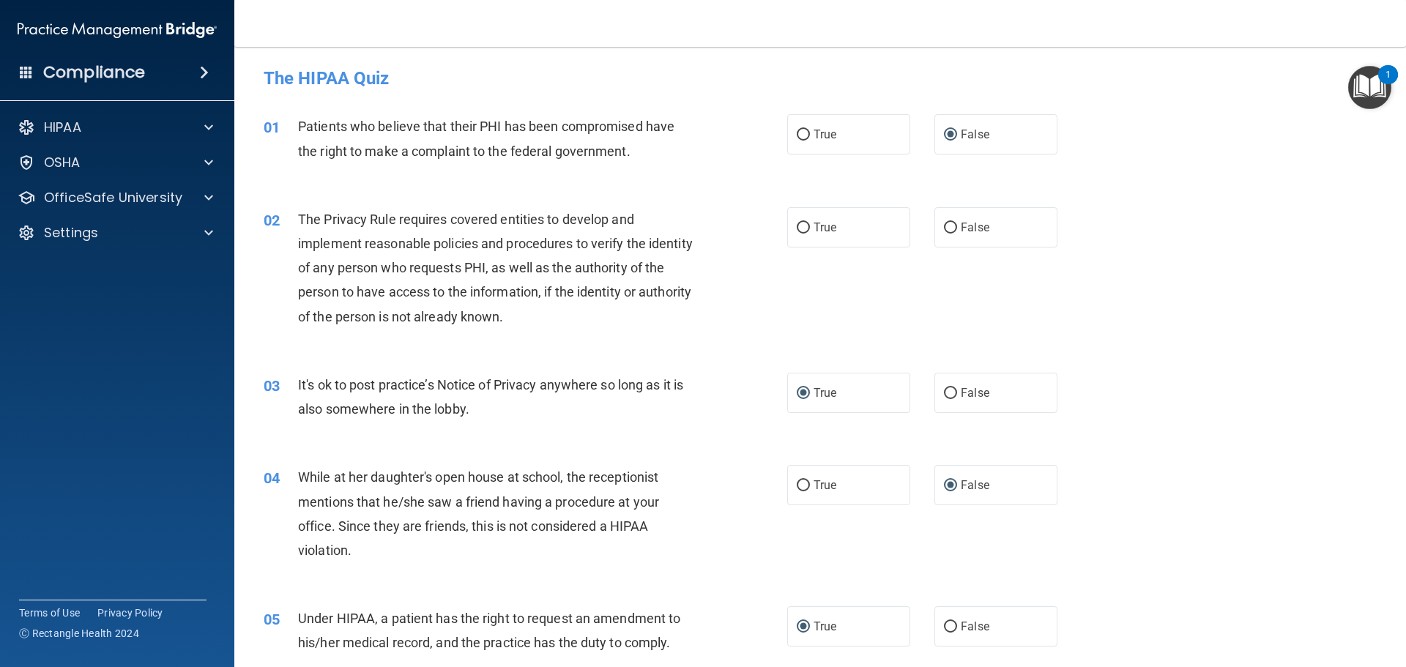
scroll to position [0, 0]
click at [797, 234] on input "True" at bounding box center [803, 229] width 13 height 11
radio input "true"
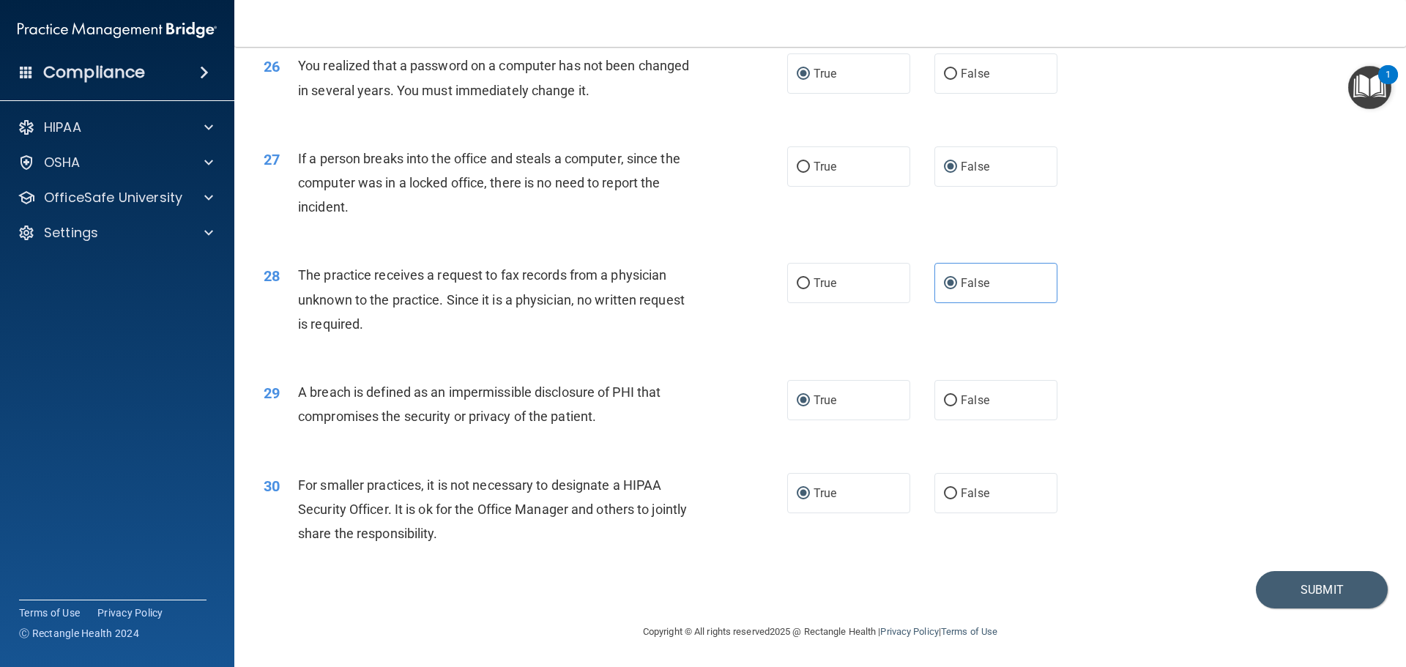
scroll to position [2799, 0]
click at [1326, 591] on button "Submit" at bounding box center [1322, 589] width 132 height 37
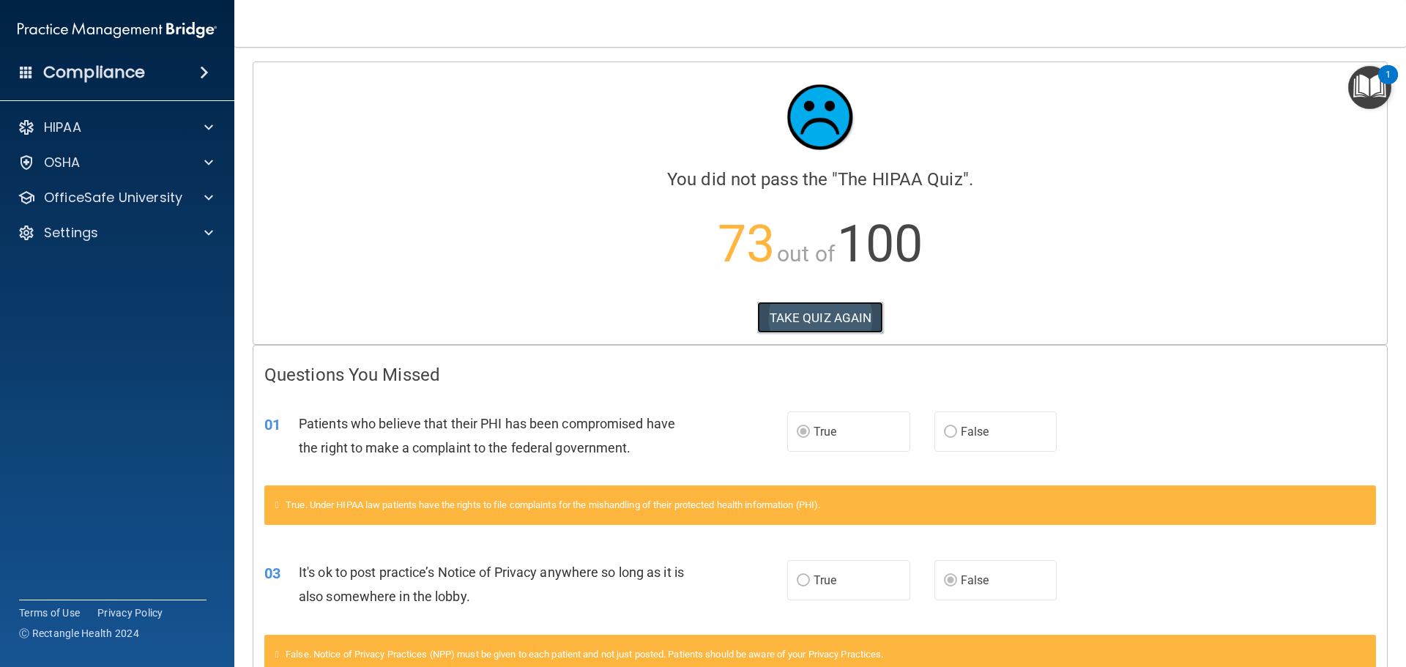
click at [806, 309] on button "TAKE QUIZ AGAIN" at bounding box center [820, 318] width 127 height 32
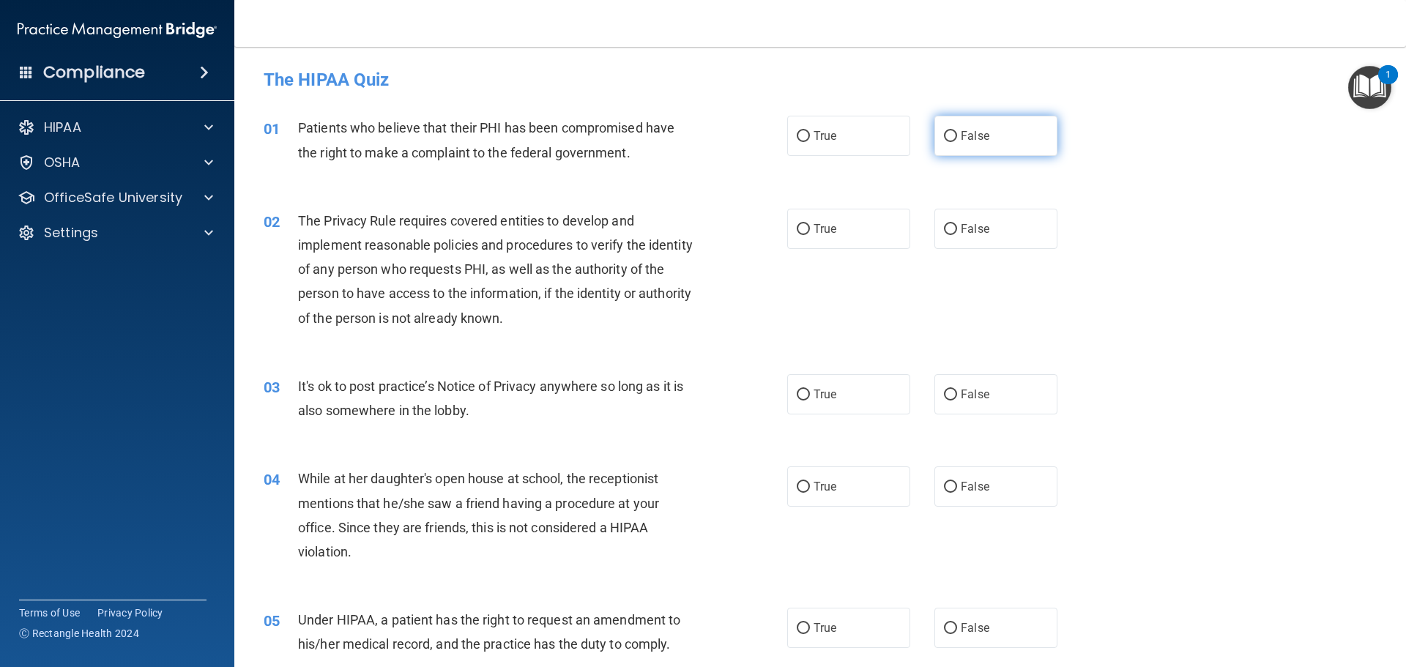
click at [944, 134] on input "False" at bounding box center [950, 136] width 13 height 11
radio input "true"
click at [797, 224] on input "True" at bounding box center [803, 229] width 13 height 11
radio input "true"
click at [797, 390] on input "True" at bounding box center [803, 395] width 13 height 11
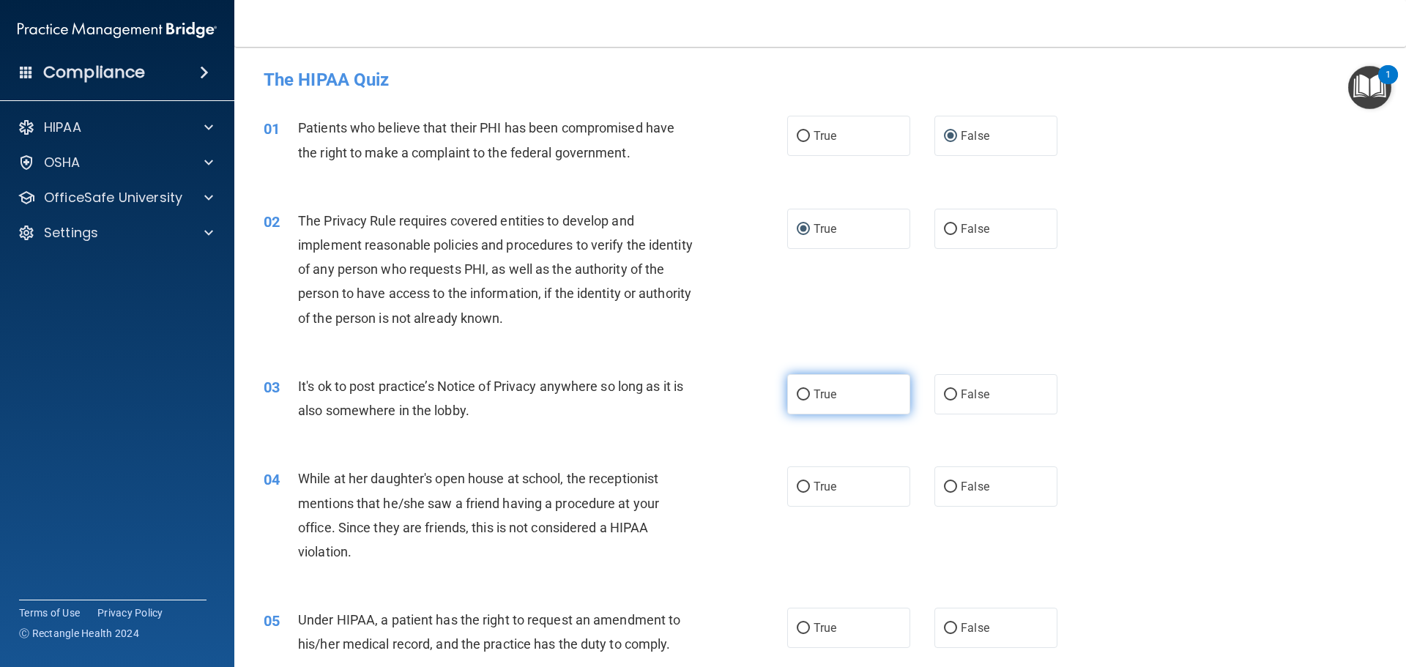
radio input "true"
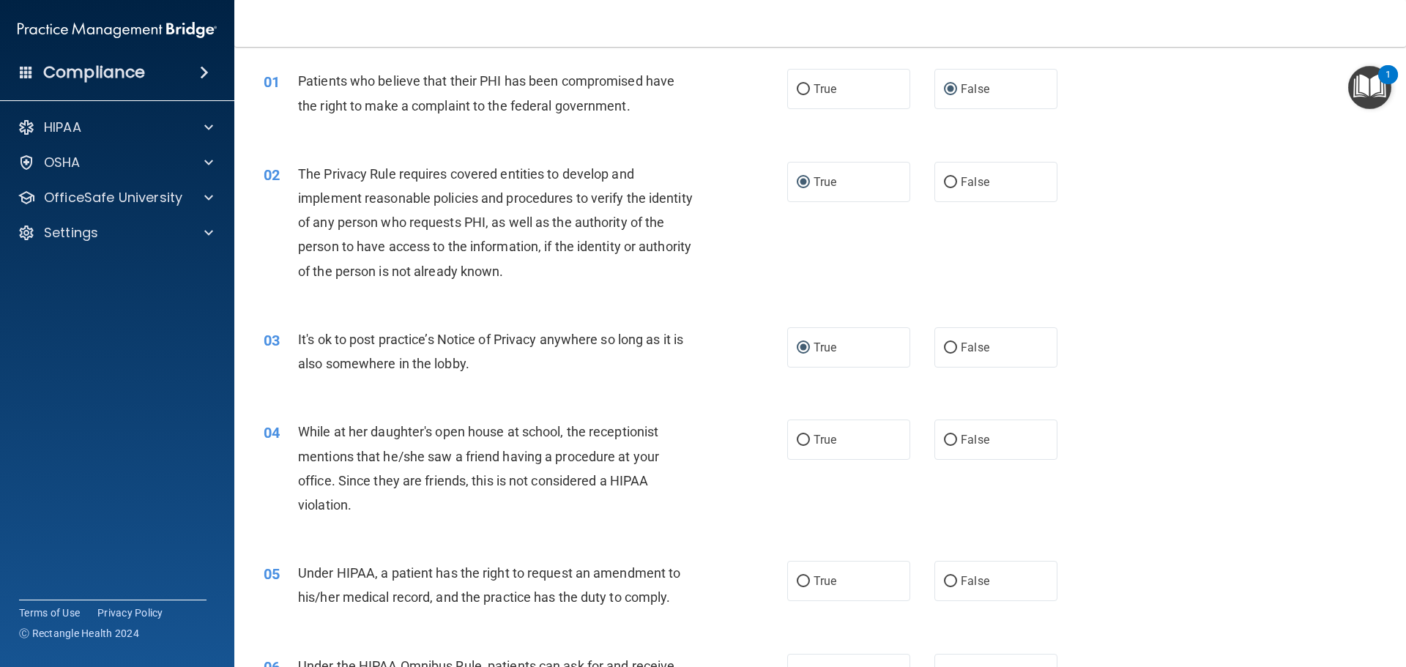
scroll to position [146, 0]
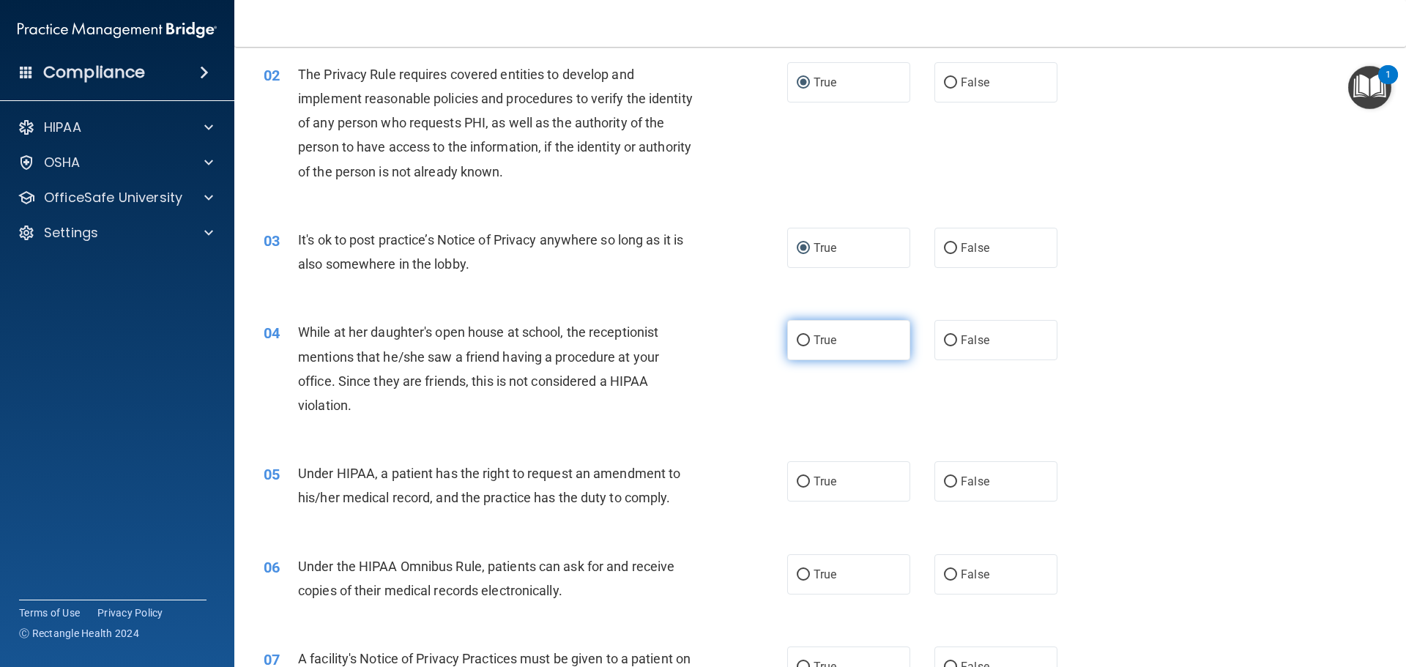
click at [797, 337] on input "True" at bounding box center [803, 340] width 13 height 11
radio input "true"
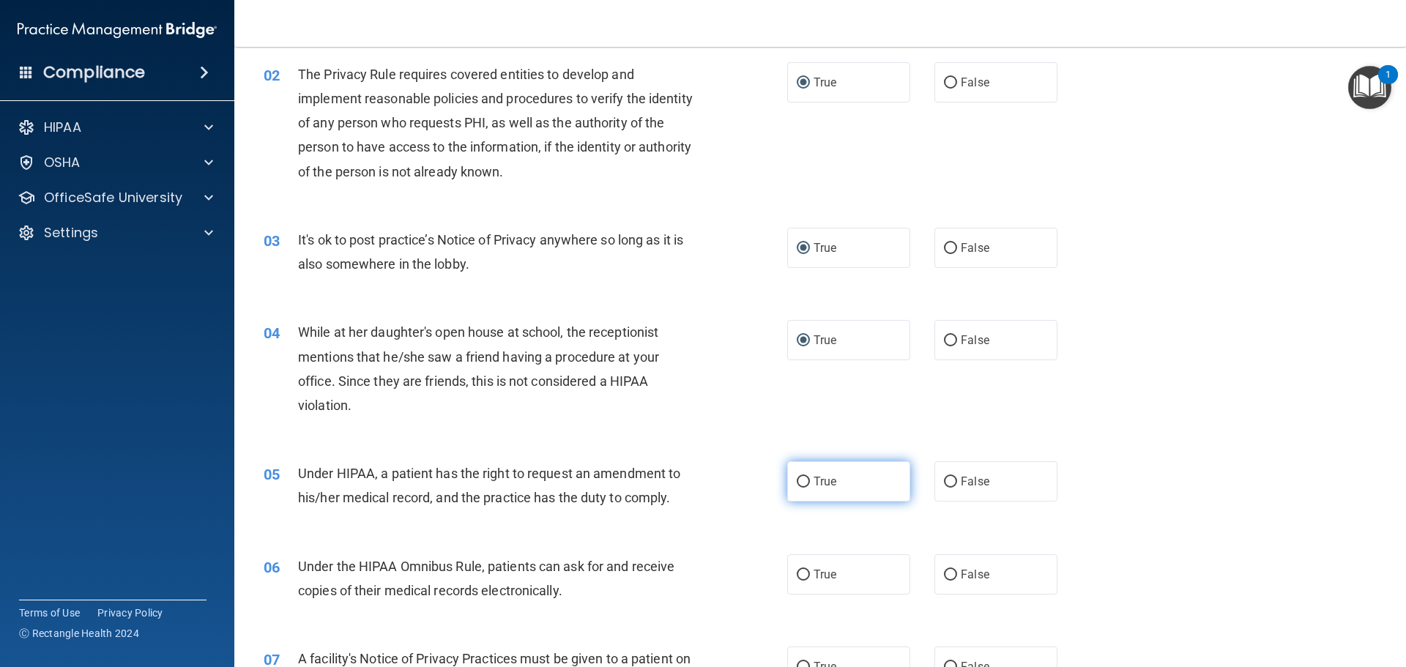
click at [797, 480] on input "True" at bounding box center [803, 482] width 13 height 11
radio input "true"
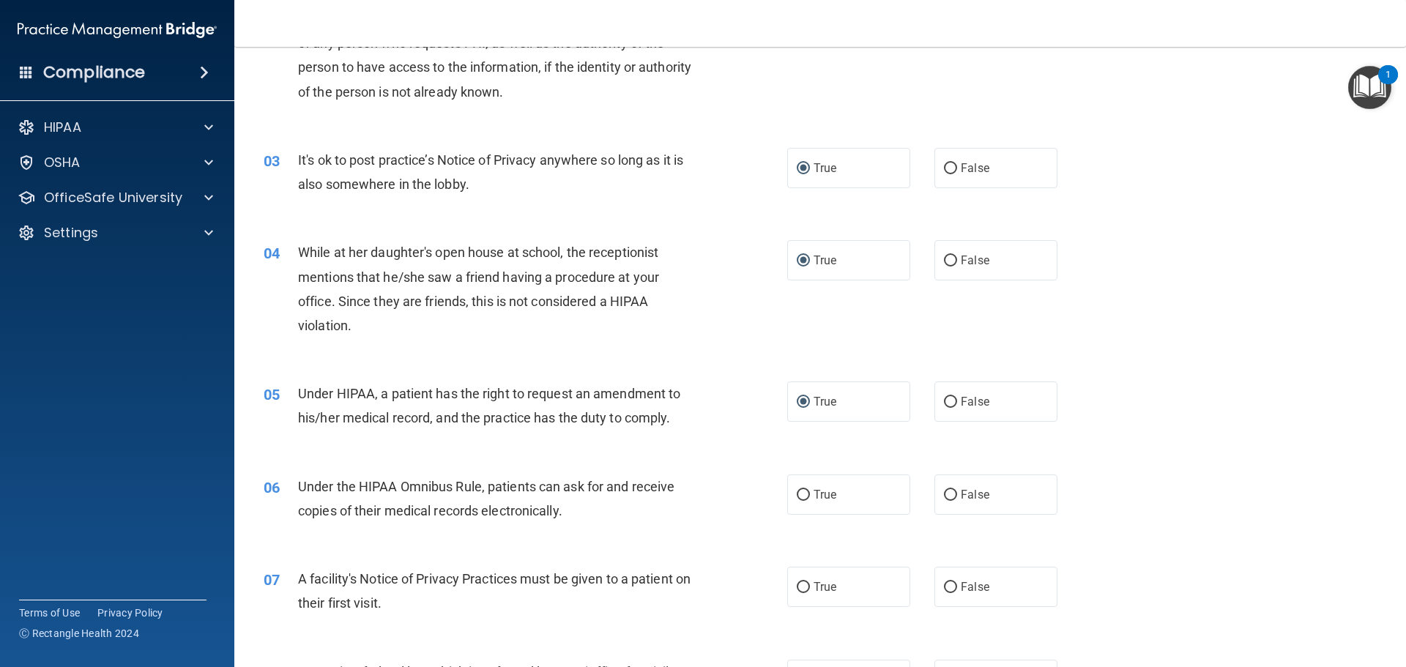
scroll to position [293, 0]
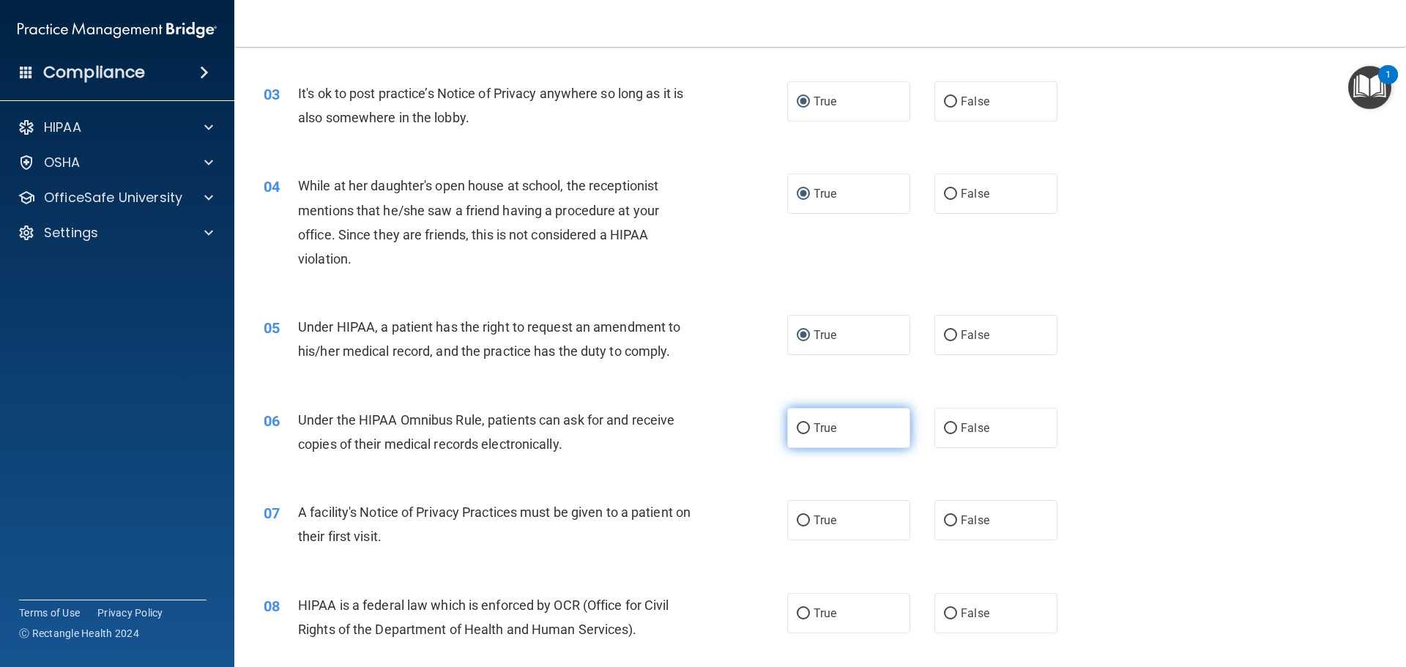
click at [797, 427] on input "True" at bounding box center [803, 428] width 13 height 11
radio input "true"
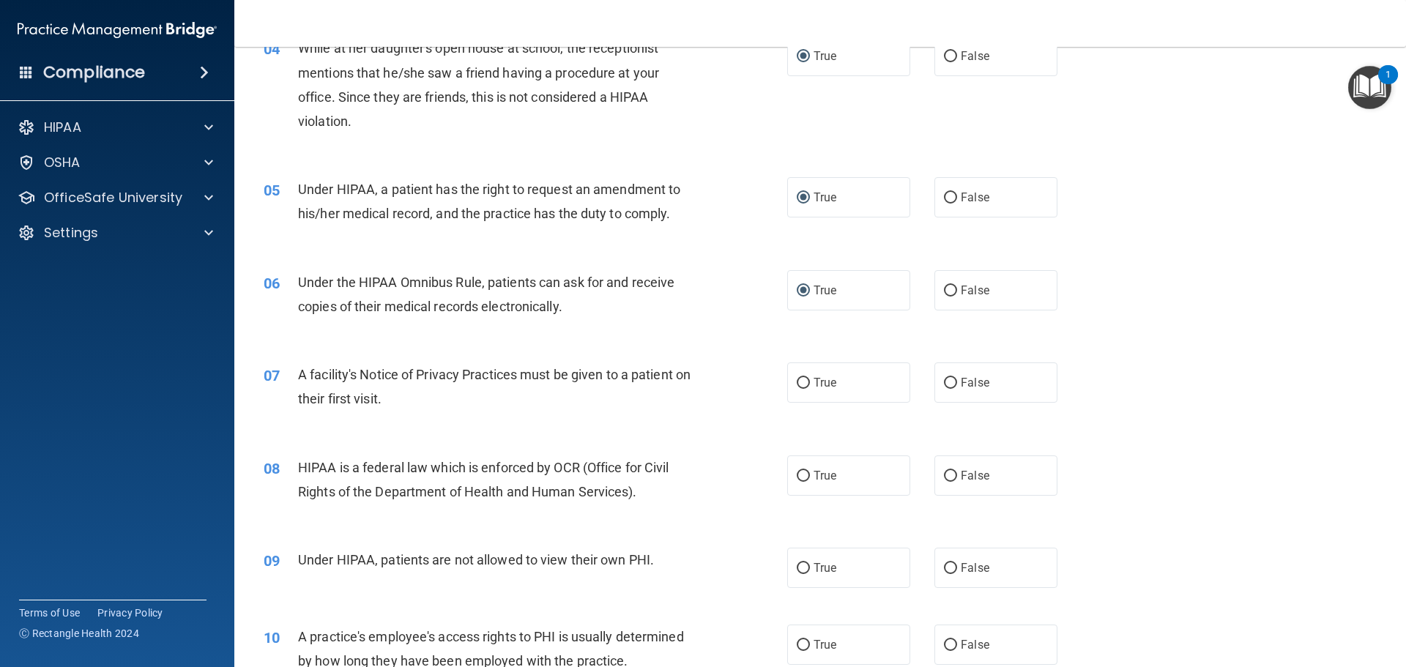
scroll to position [439, 0]
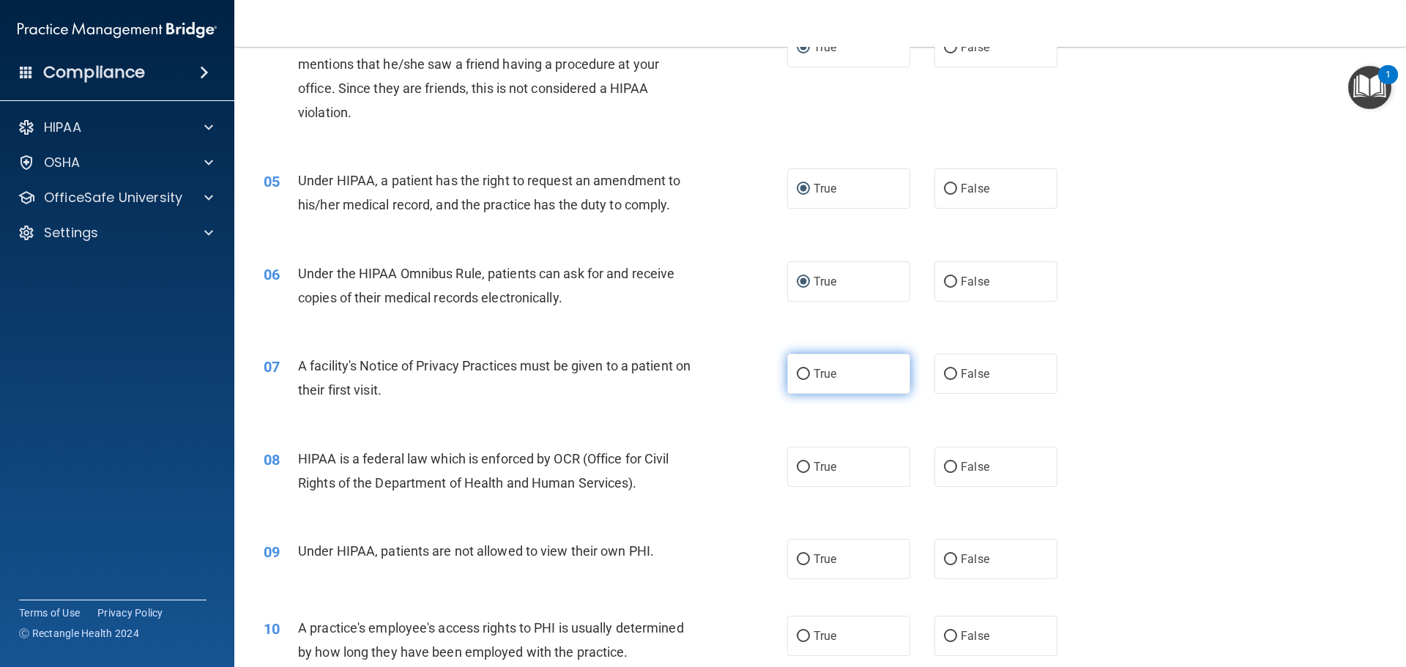
drag, startPoint x: 797, startPoint y: 369, endPoint x: 796, endPoint y: 379, distance: 9.5
click at [797, 369] on input "True" at bounding box center [803, 374] width 13 height 11
radio input "true"
click at [797, 464] on input "True" at bounding box center [803, 467] width 13 height 11
radio input "true"
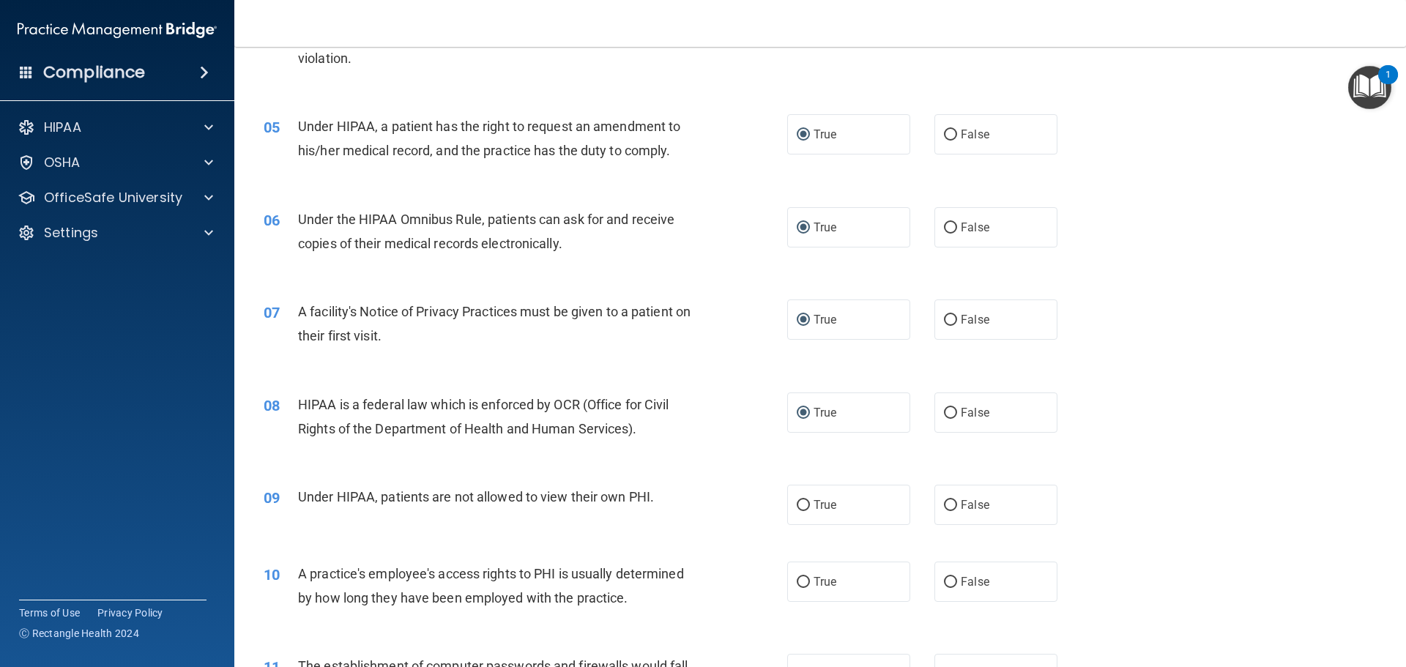
scroll to position [659, 0]
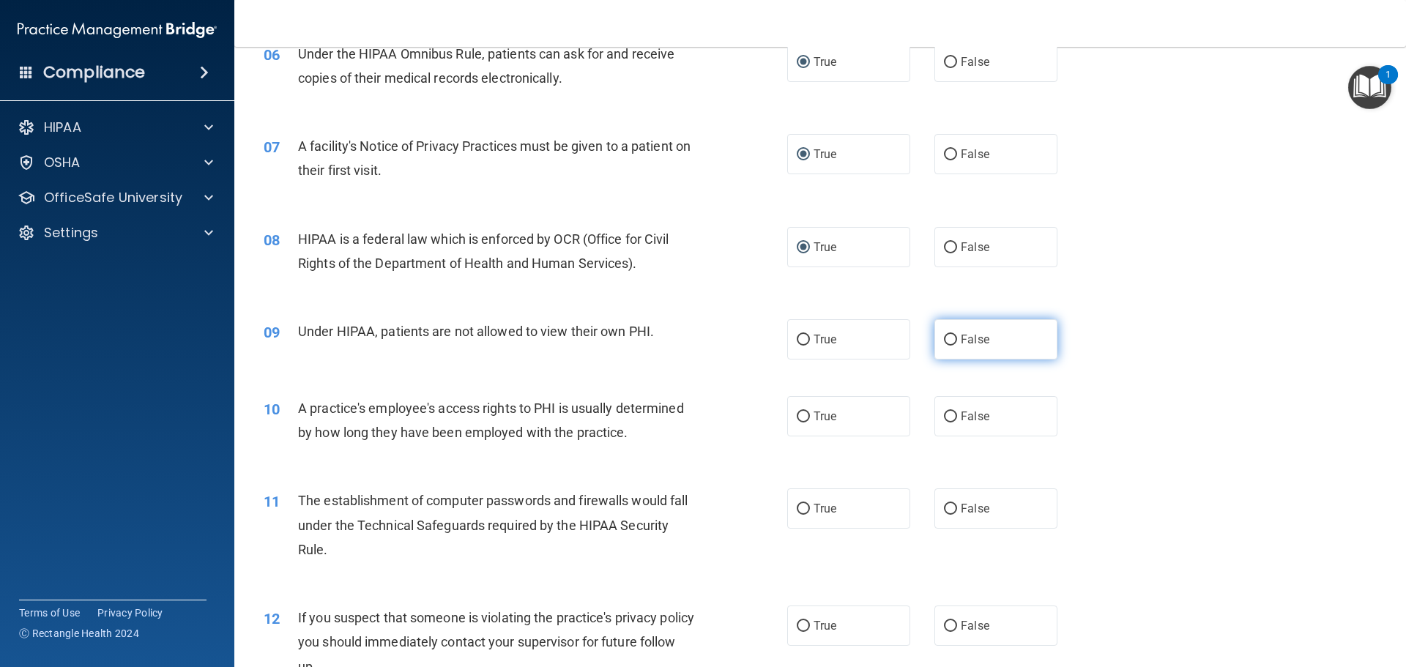
click at [944, 338] on input "False" at bounding box center [950, 340] width 13 height 11
radio input "true"
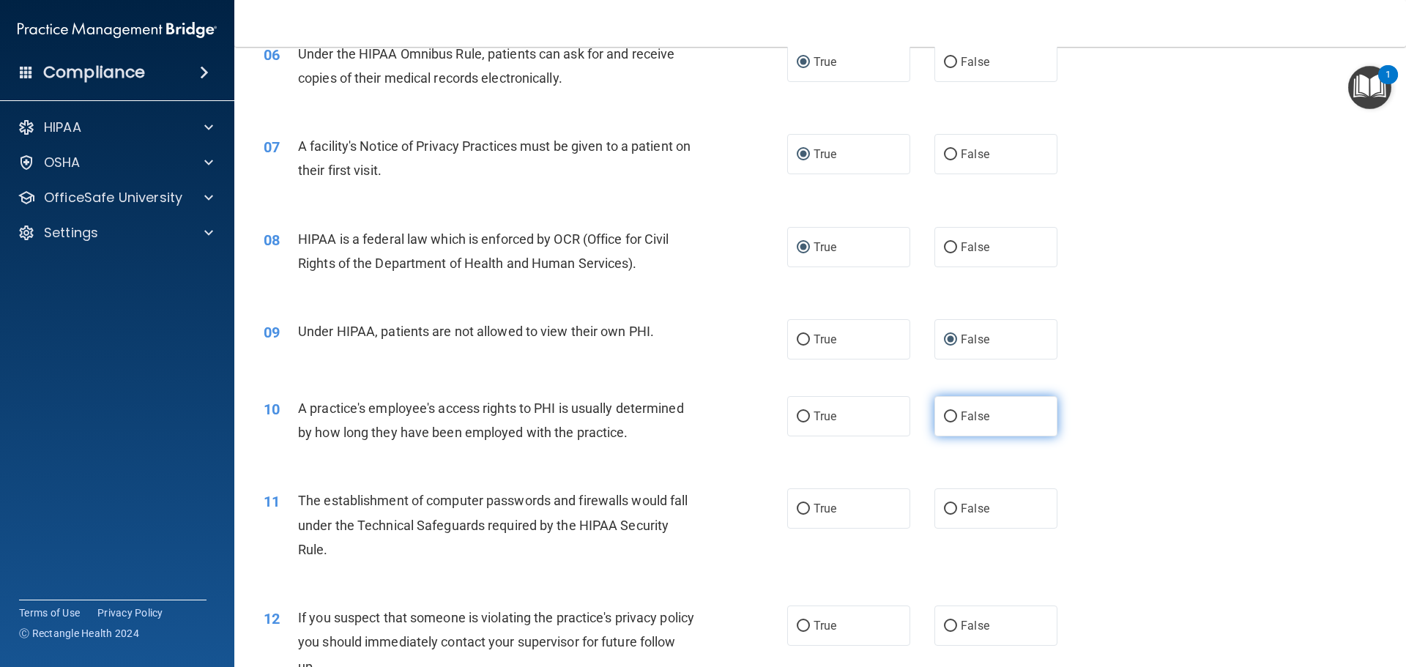
click at [944, 413] on input "False" at bounding box center [950, 417] width 13 height 11
radio input "true"
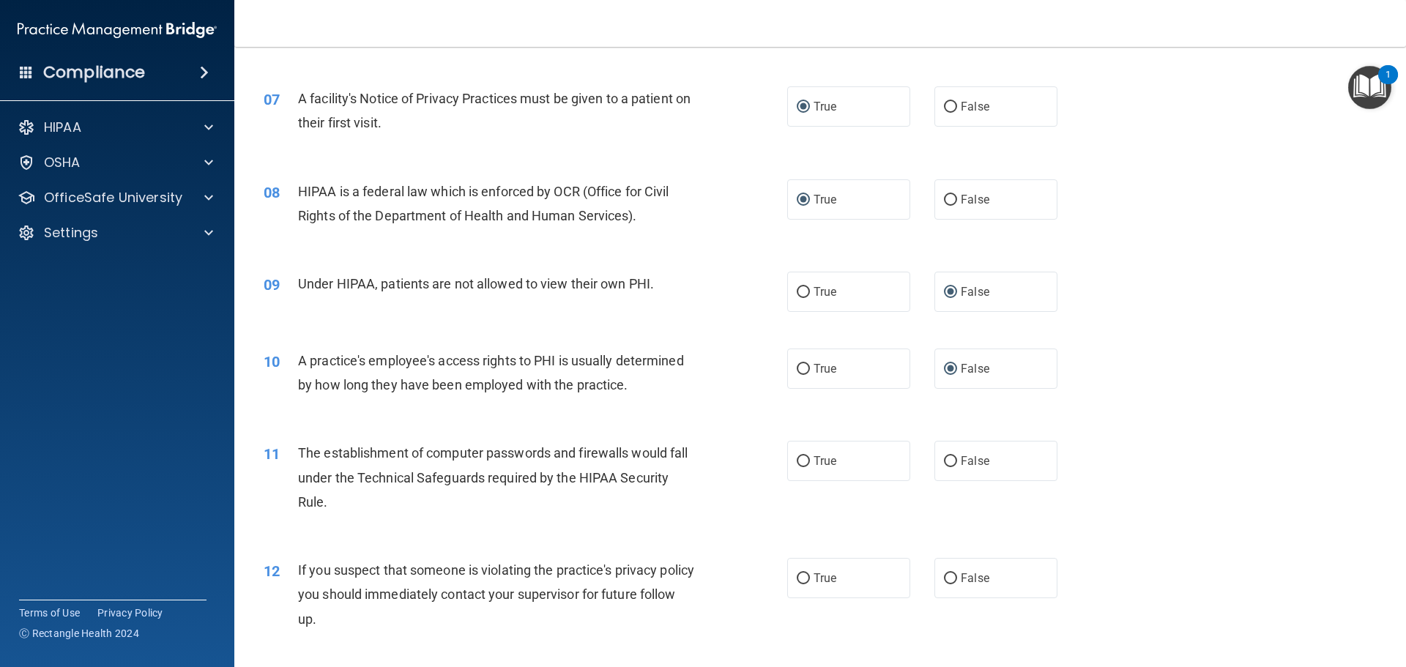
scroll to position [806, 0]
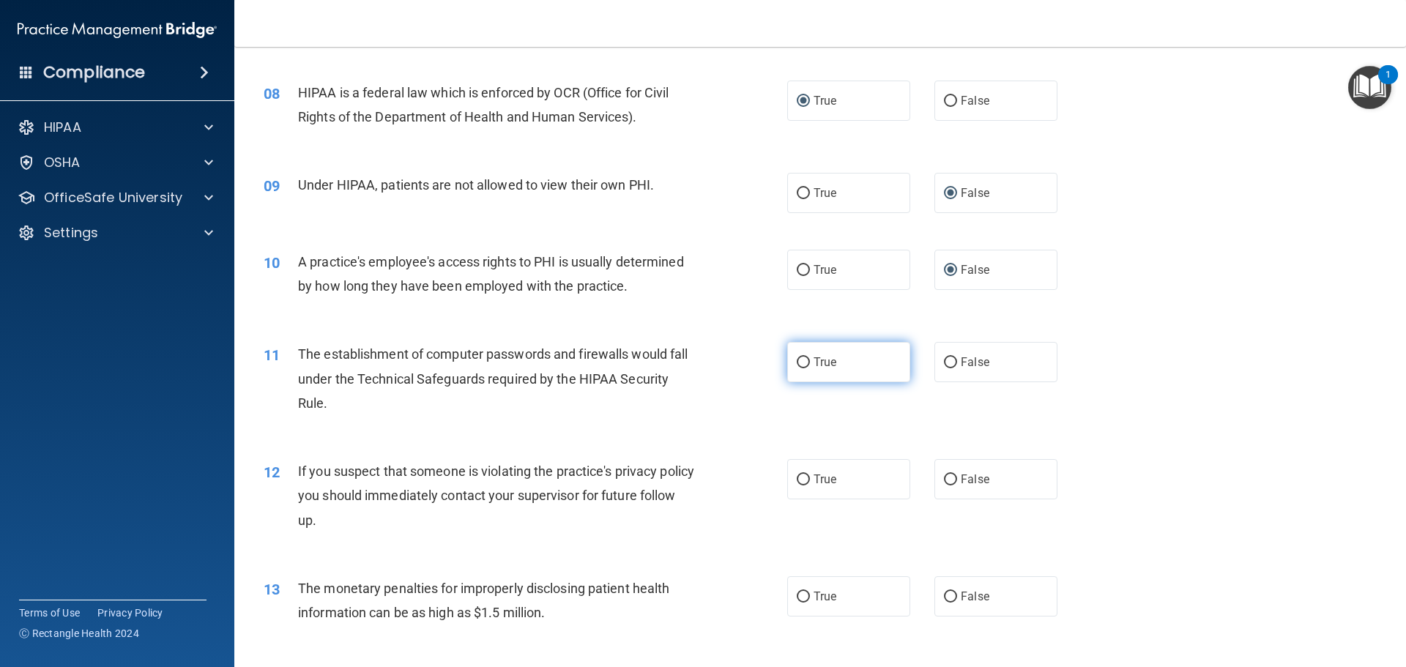
click at [801, 361] on input "True" at bounding box center [803, 362] width 13 height 11
radio input "true"
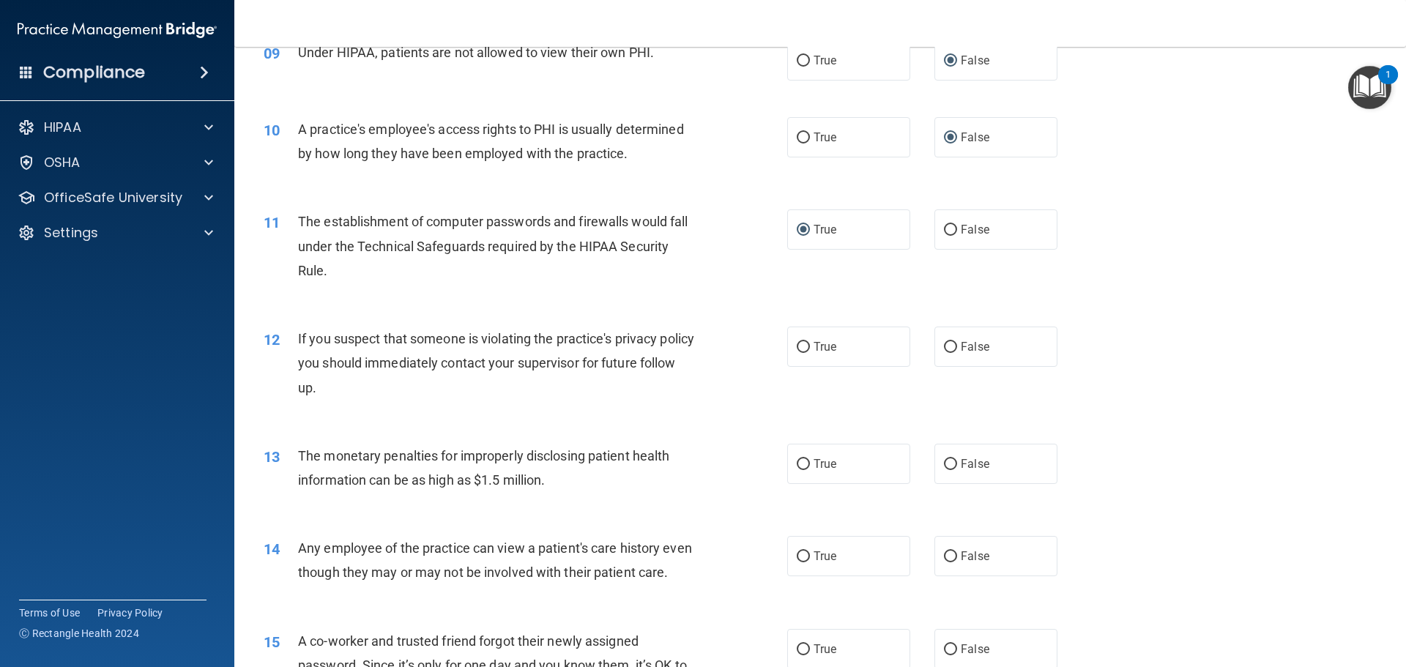
scroll to position [952, 0]
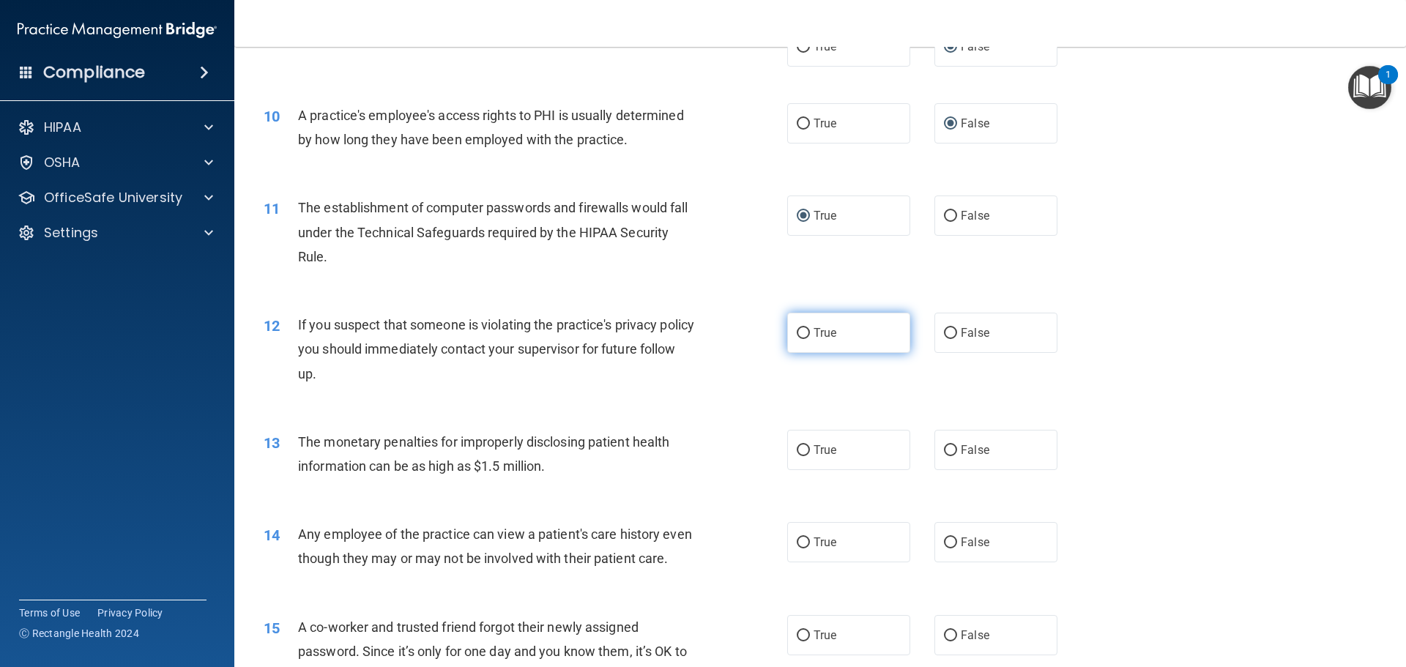
click at [797, 325] on label "True" at bounding box center [848, 333] width 123 height 40
click at [797, 328] on input "True" at bounding box center [803, 333] width 13 height 11
radio input "true"
click at [944, 450] on input "False" at bounding box center [950, 450] width 13 height 11
radio input "true"
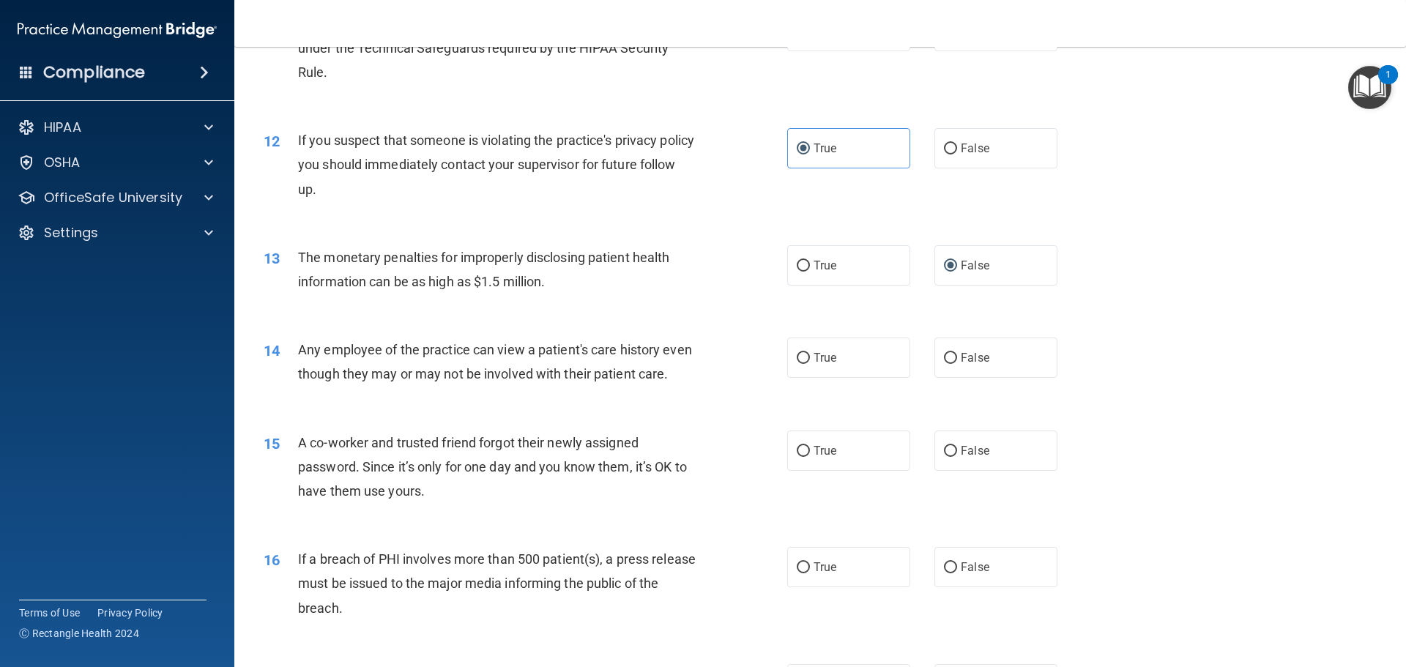
scroll to position [1172, 0]
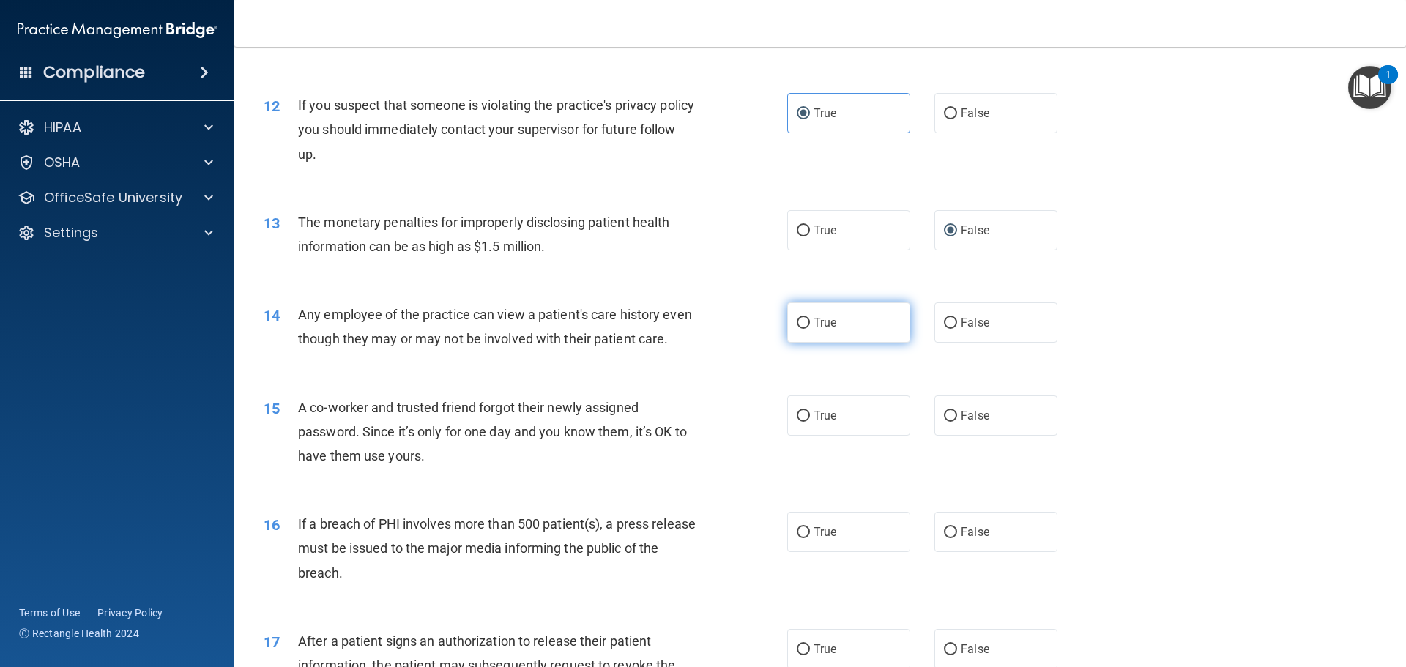
click at [797, 319] on input "True" at bounding box center [803, 323] width 13 height 11
radio input "true"
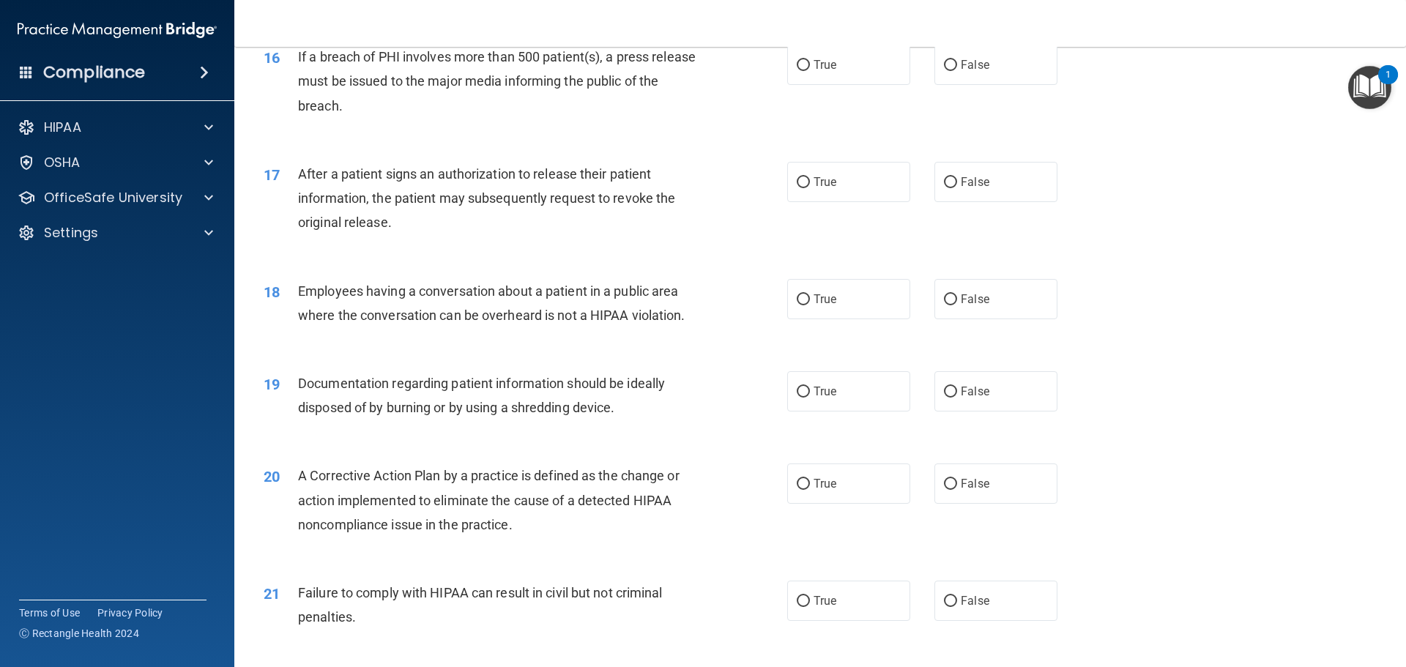
scroll to position [1684, 0]
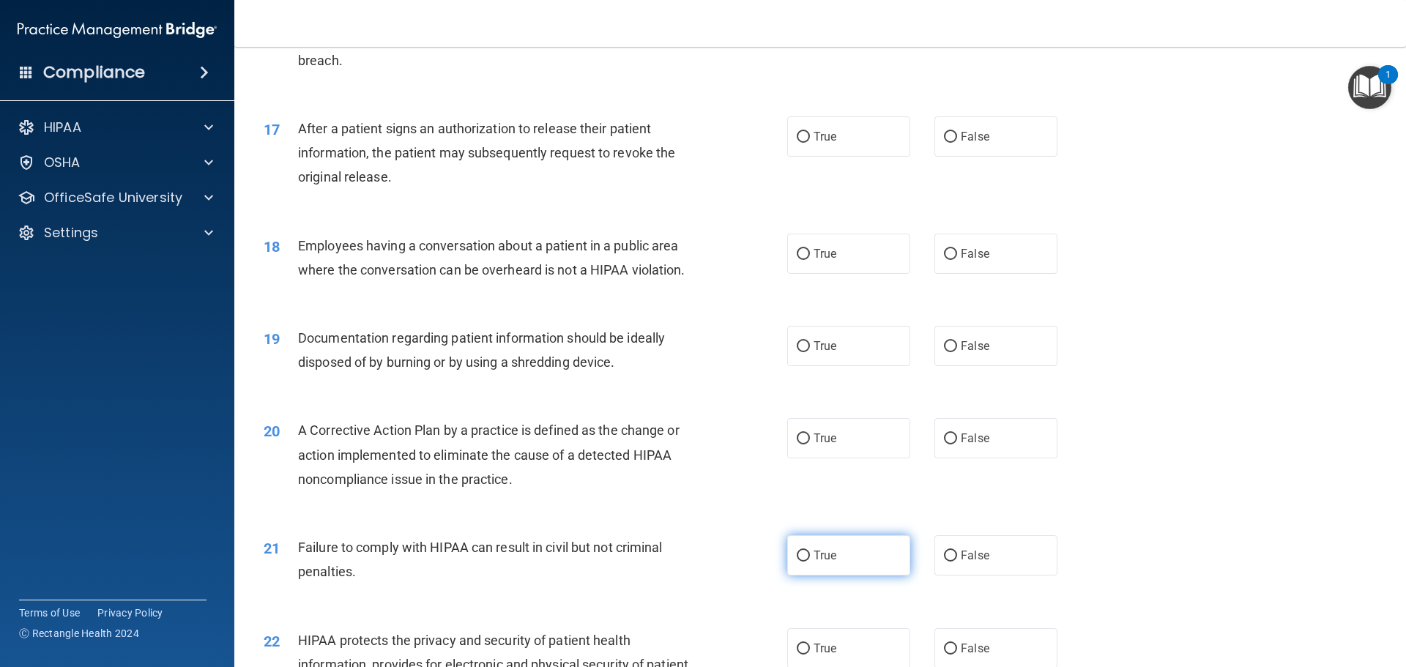
click at [797, 562] on input "True" at bounding box center [803, 556] width 13 height 11
radio input "true"
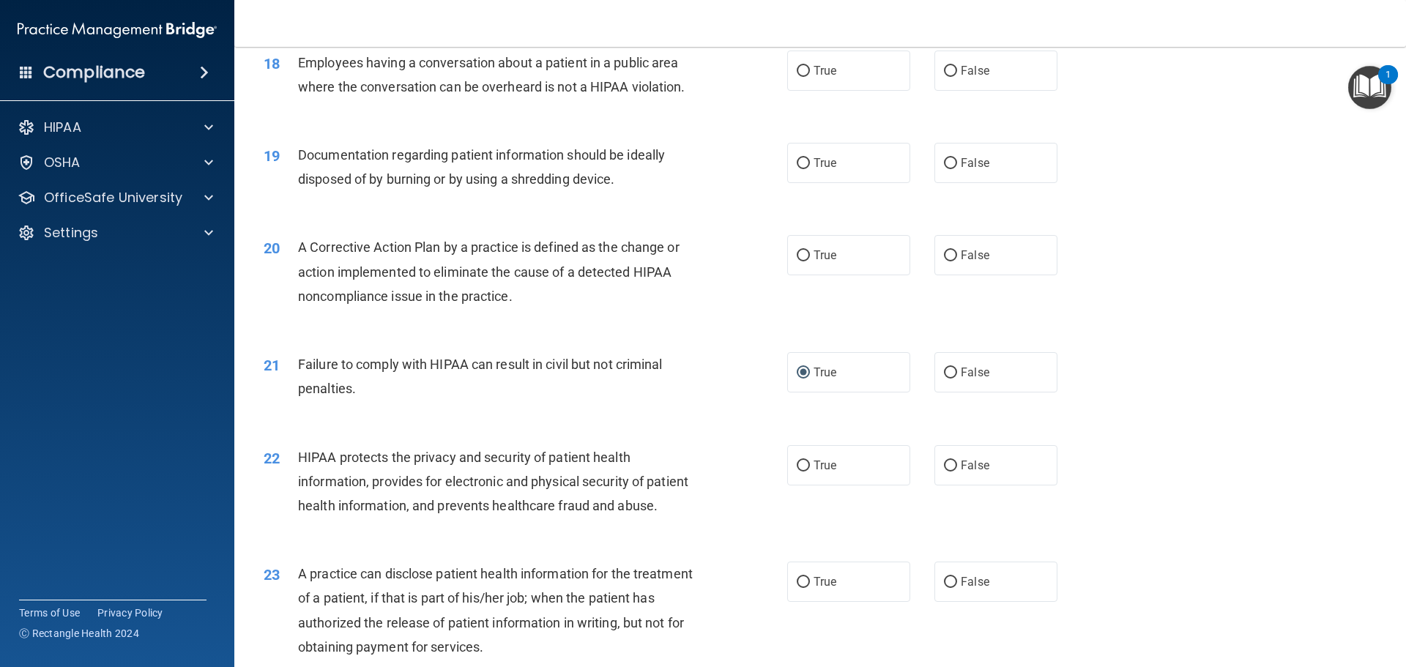
scroll to position [1904, 0]
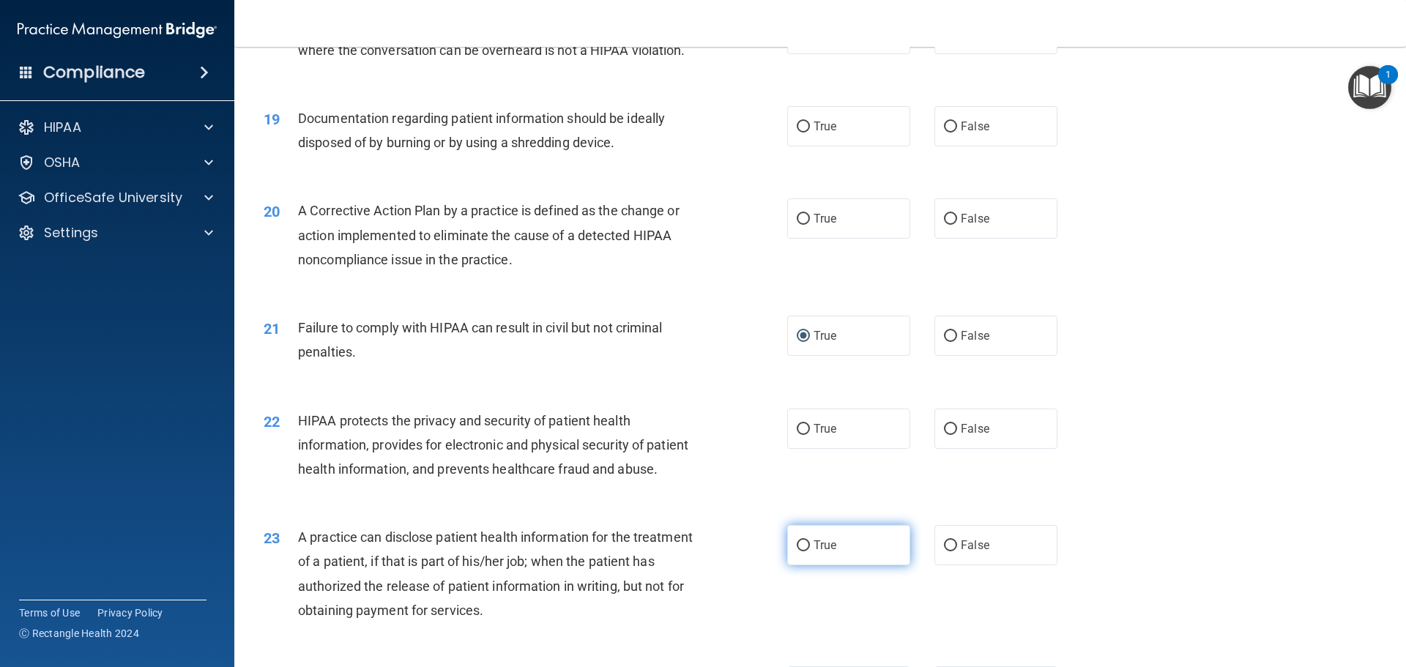
click at [797, 551] on input "True" at bounding box center [803, 545] width 13 height 11
radio input "true"
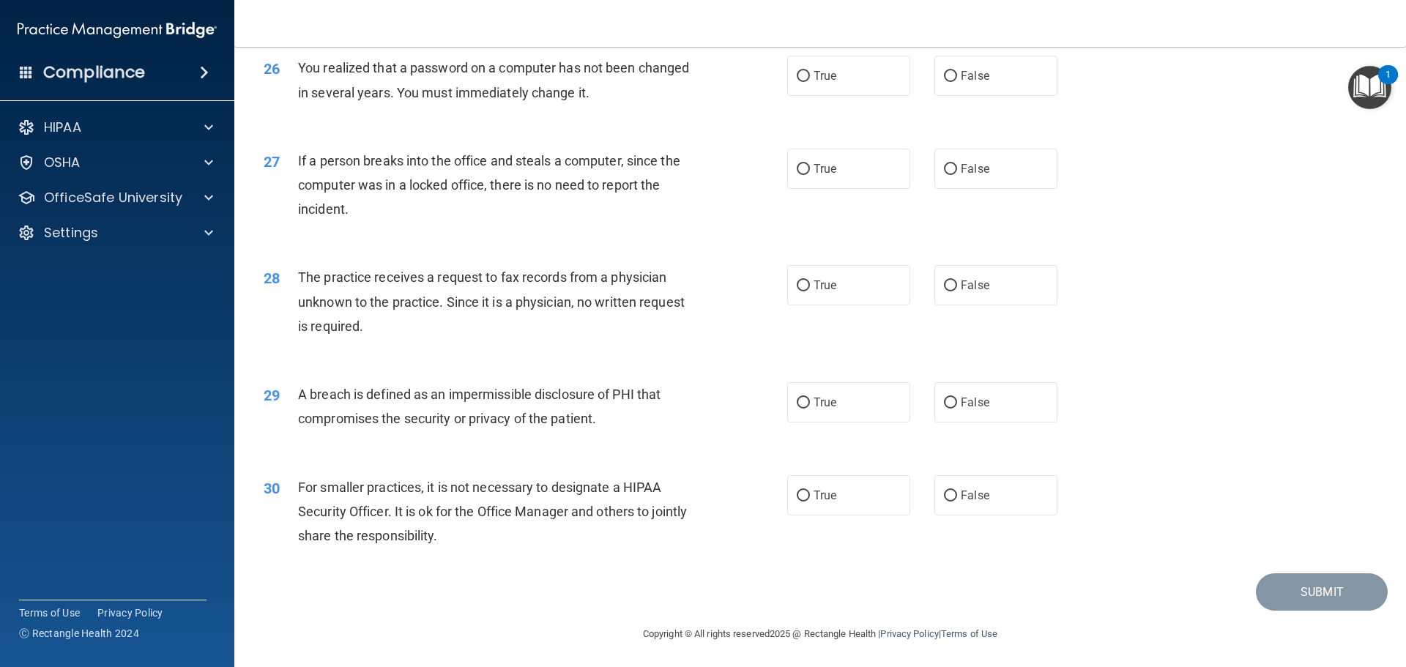
scroll to position [2799, 0]
drag, startPoint x: 793, startPoint y: 496, endPoint x: 821, endPoint y: 487, distance: 29.2
click at [797, 494] on input "True" at bounding box center [803, 493] width 13 height 11
radio input "true"
click at [797, 404] on input "True" at bounding box center [803, 400] width 13 height 11
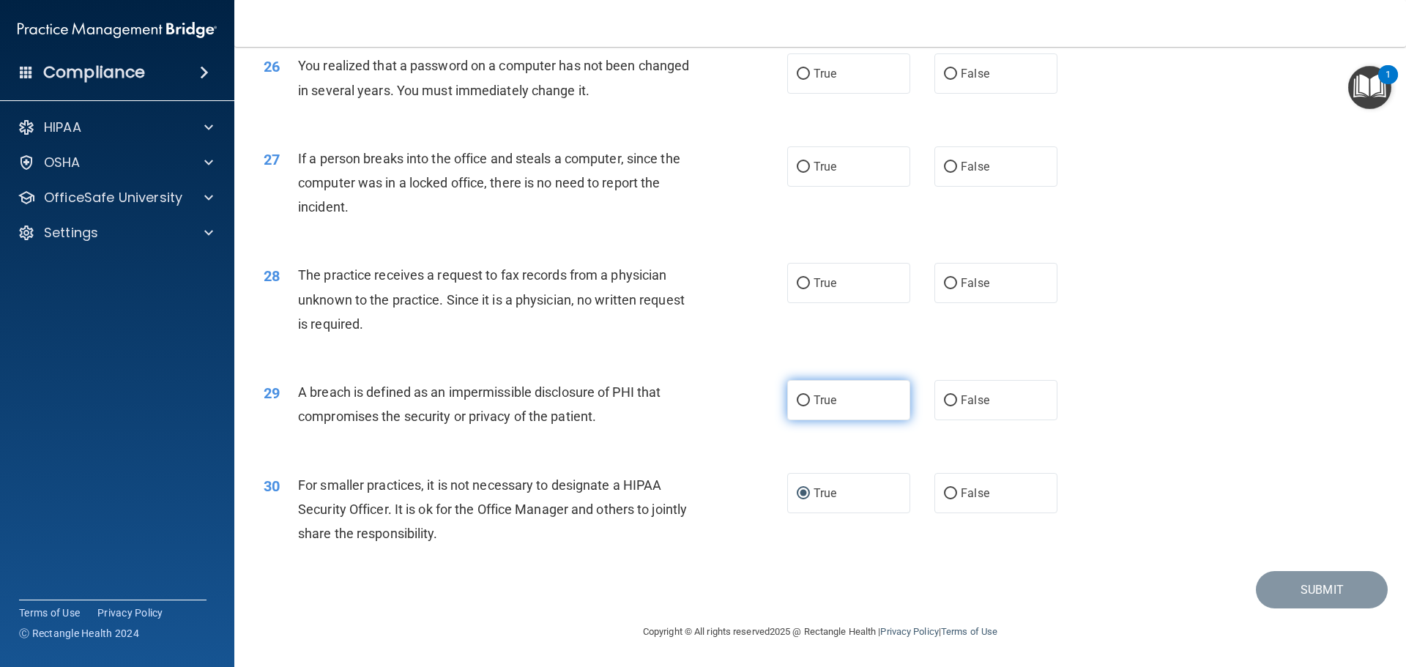
radio input "true"
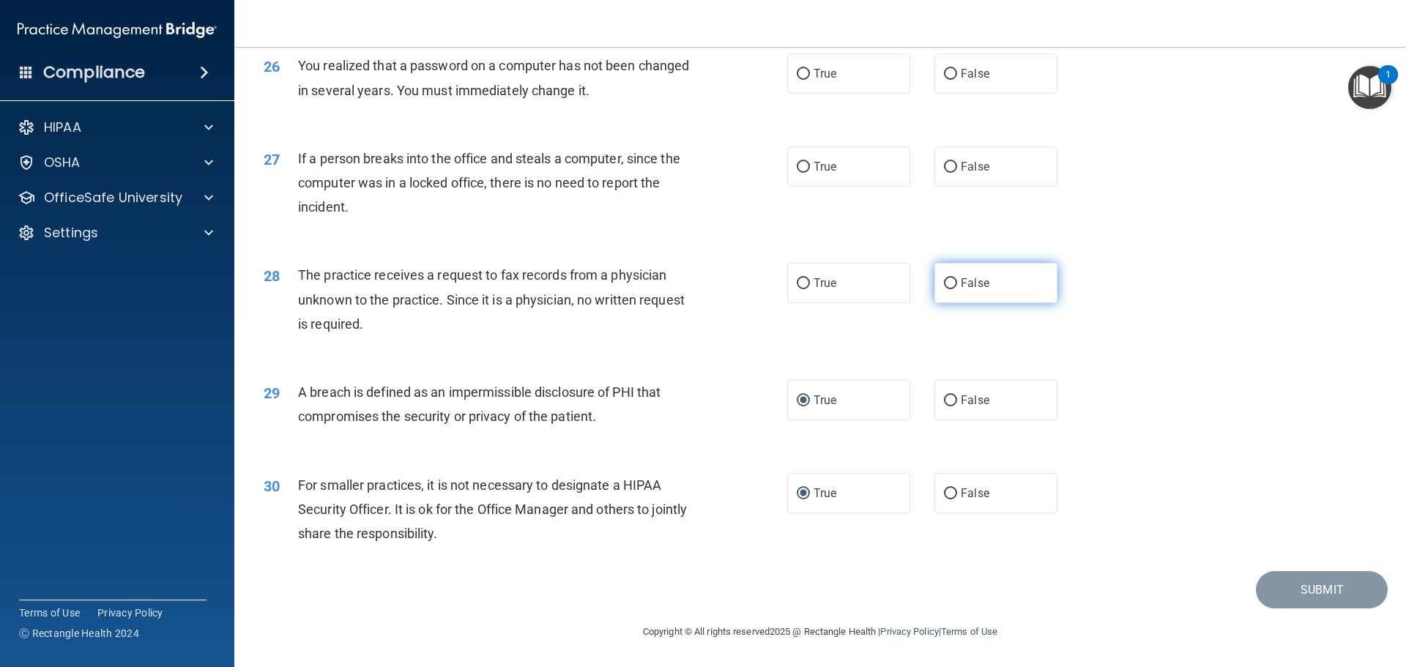
click at [948, 283] on input "False" at bounding box center [950, 283] width 13 height 11
radio input "true"
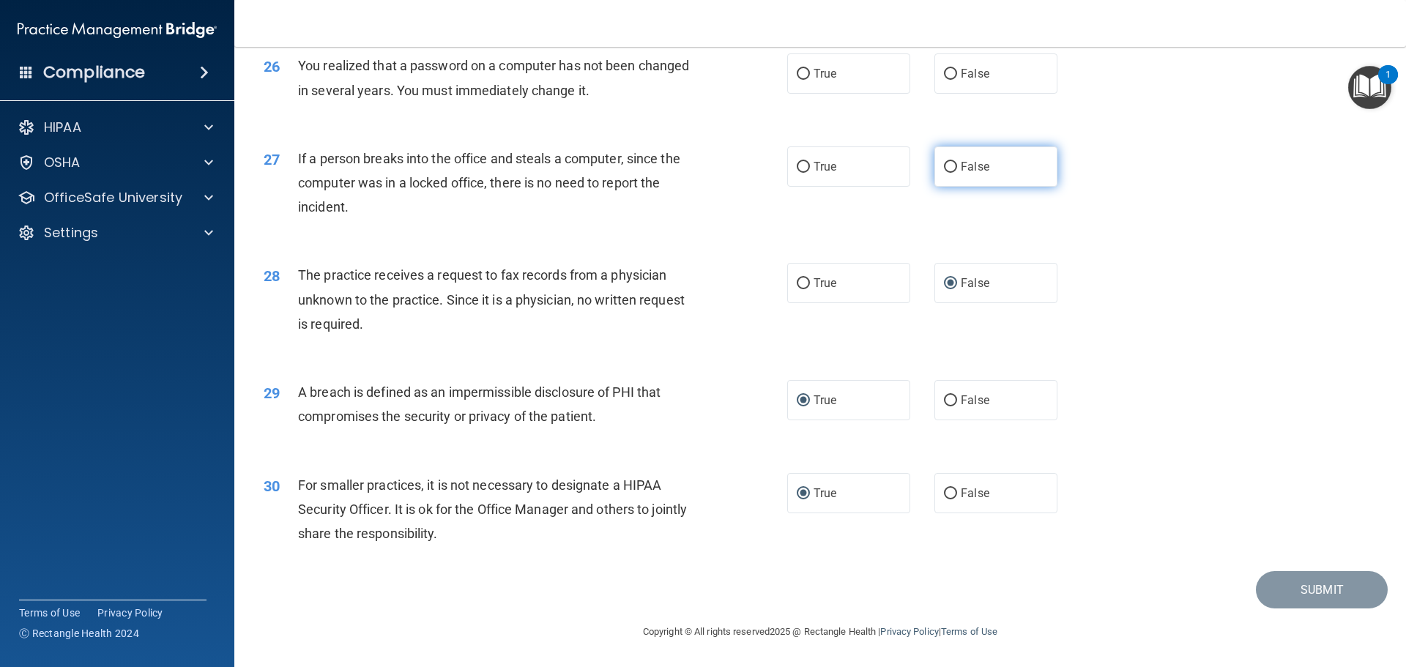
click at [944, 164] on input "False" at bounding box center [950, 167] width 13 height 11
radio input "true"
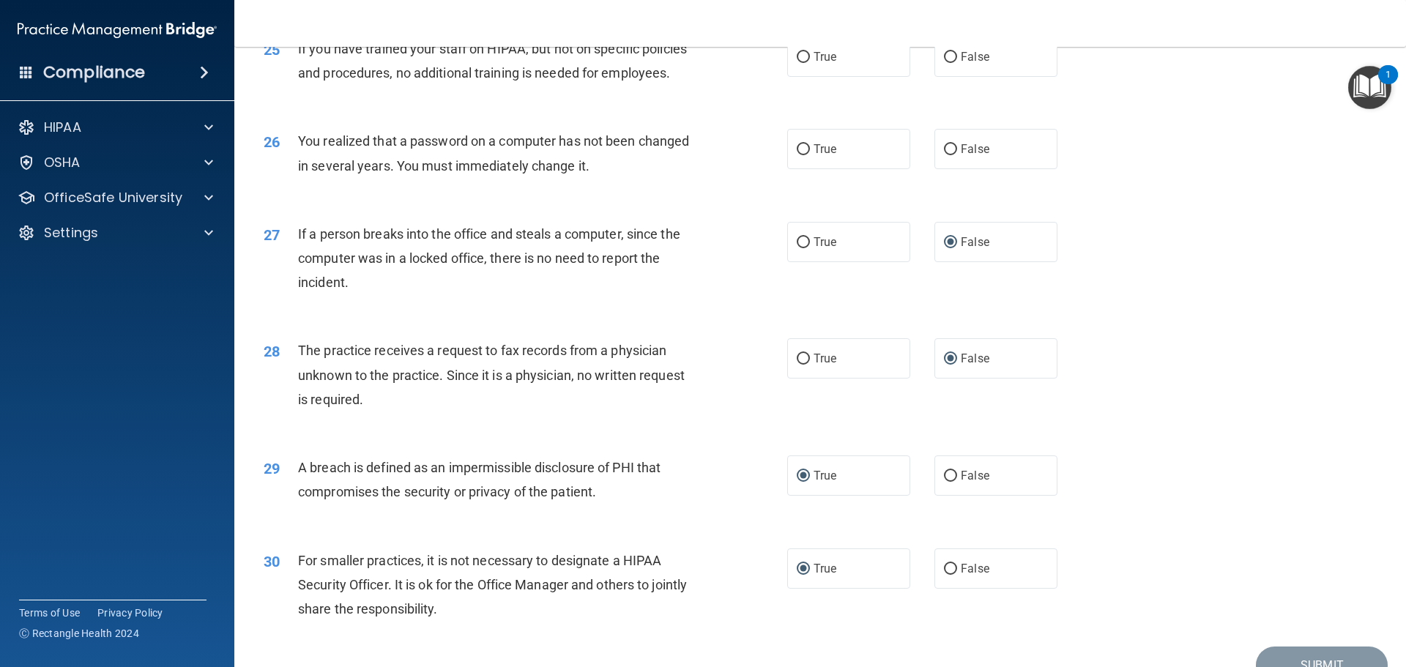
scroll to position [2652, 0]
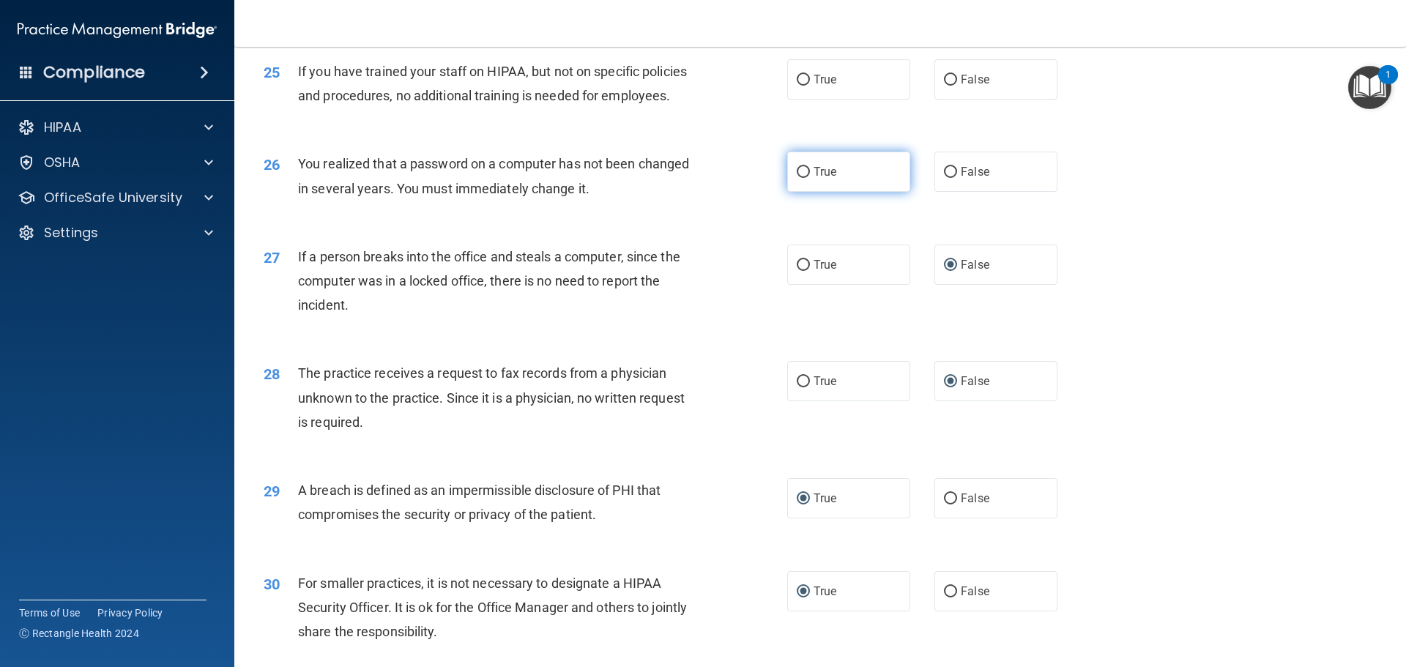
click at [797, 178] on input "True" at bounding box center [803, 172] width 13 height 11
radio input "true"
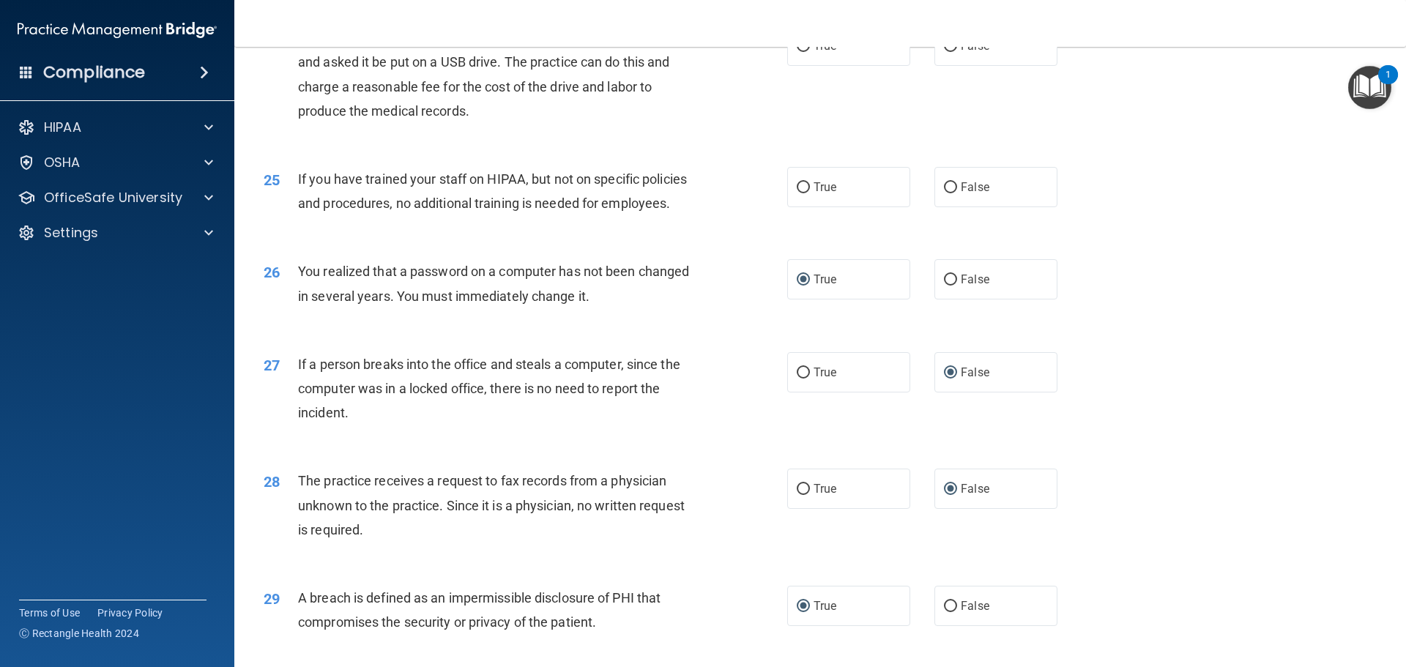
scroll to position [2506, 0]
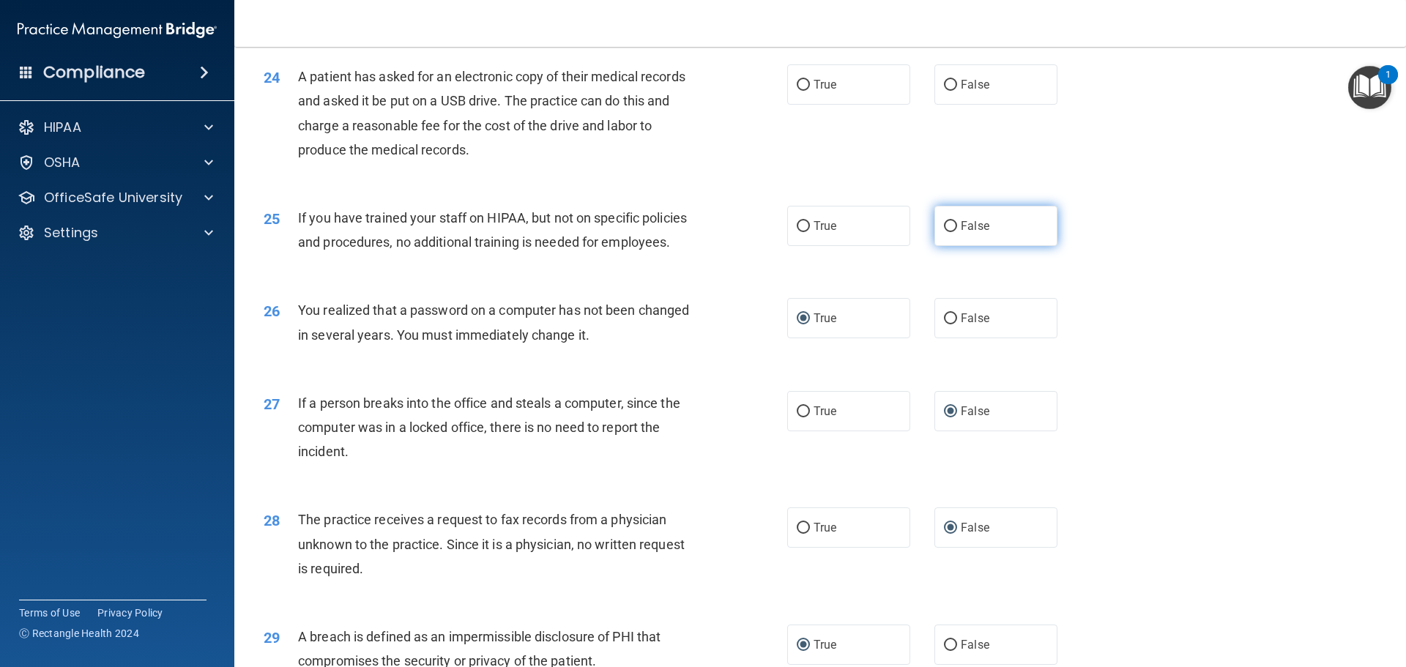
click at [951, 246] on label "False" at bounding box center [995, 226] width 123 height 40
click at [951, 232] on input "False" at bounding box center [950, 226] width 13 height 11
radio input "true"
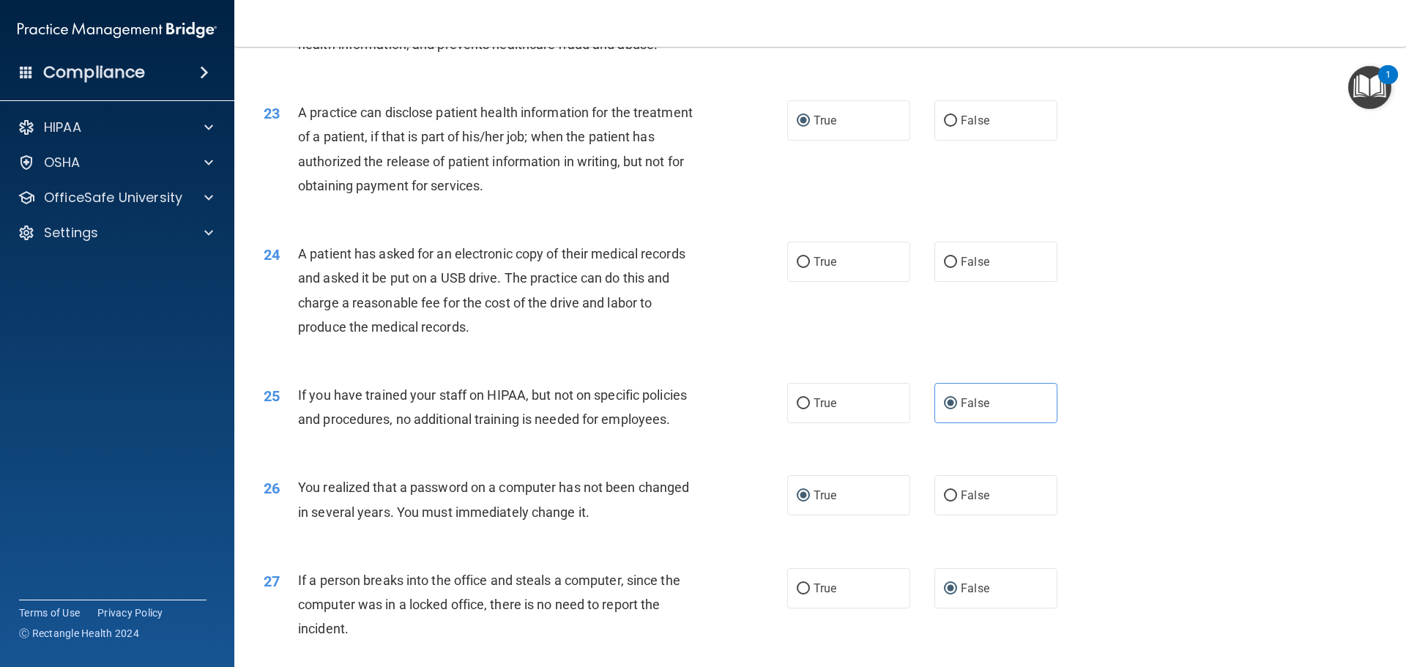
scroll to position [2286, 0]
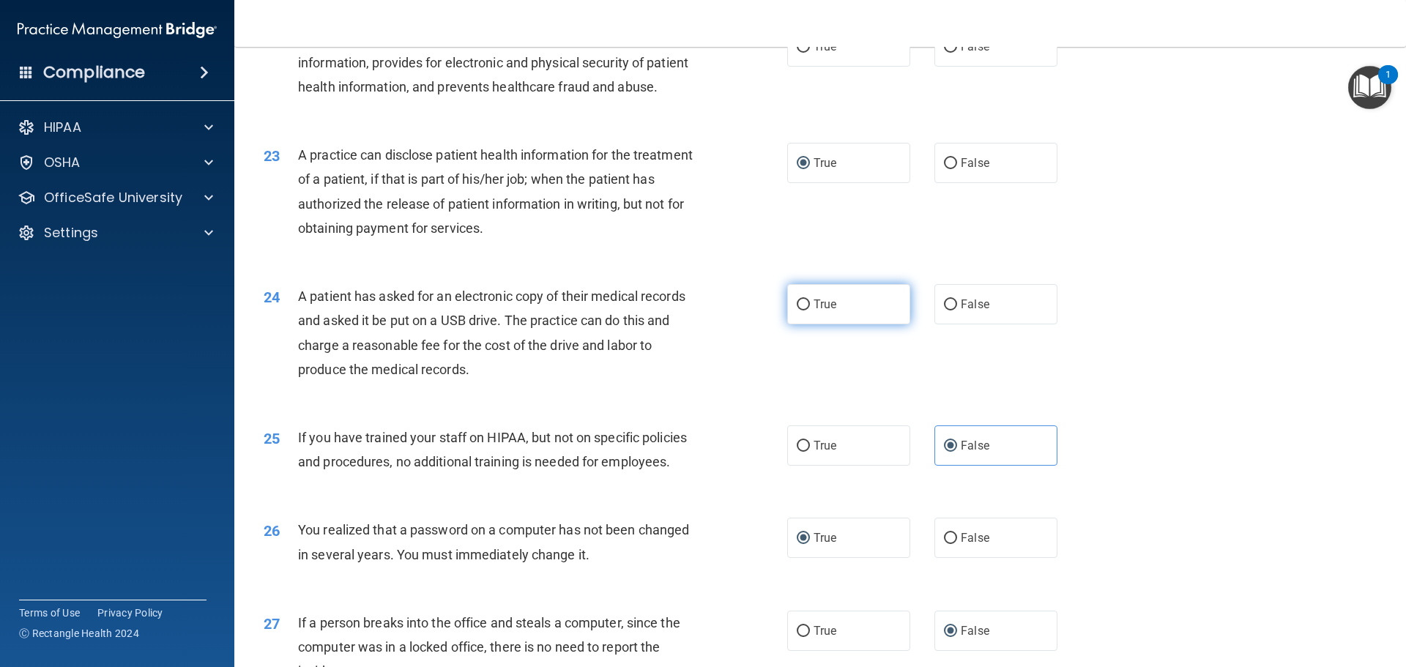
click at [797, 310] on input "True" at bounding box center [803, 305] width 13 height 11
radio input "true"
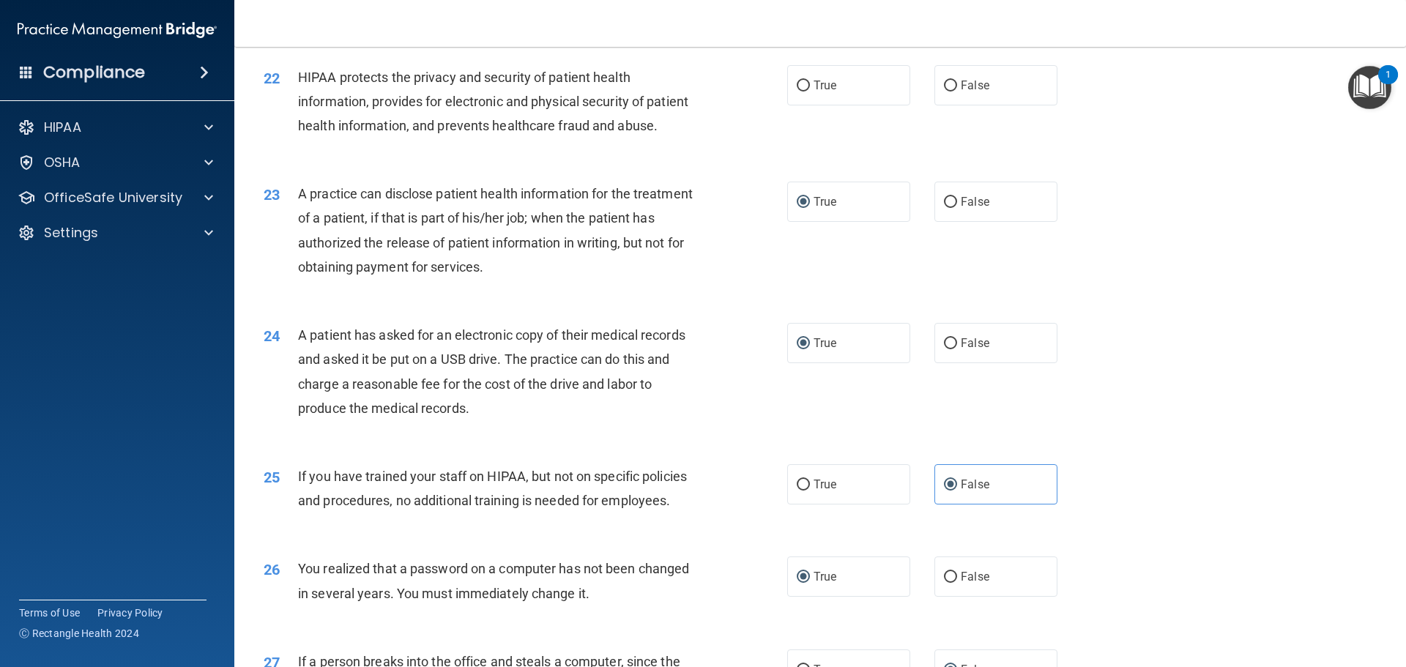
scroll to position [2140, 0]
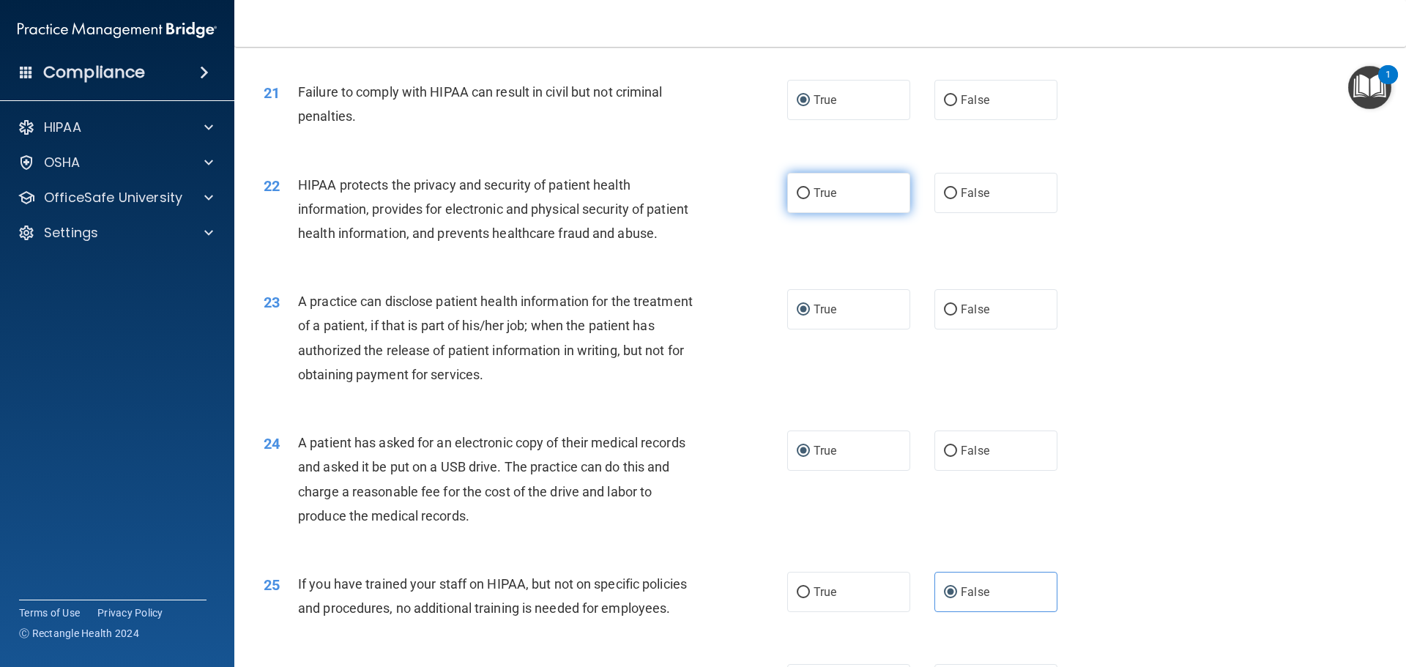
click at [800, 199] on input "True" at bounding box center [803, 193] width 13 height 11
radio input "true"
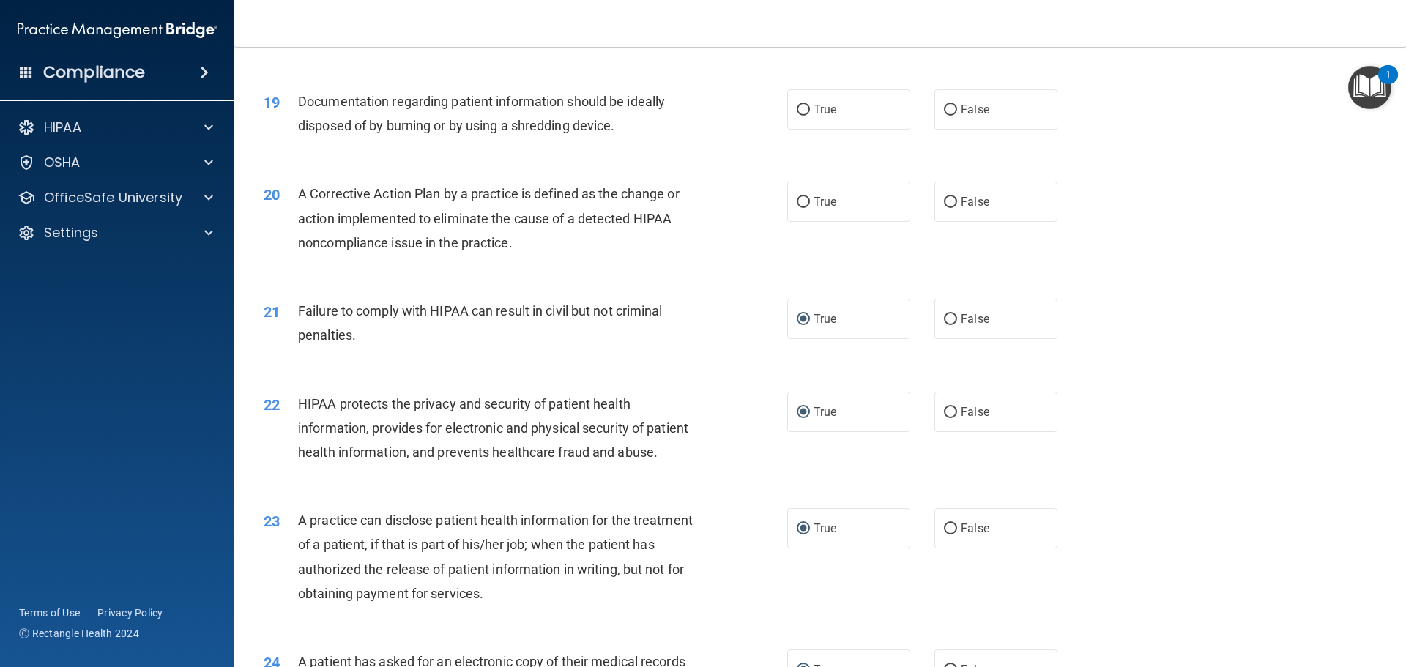
scroll to position [1847, 0]
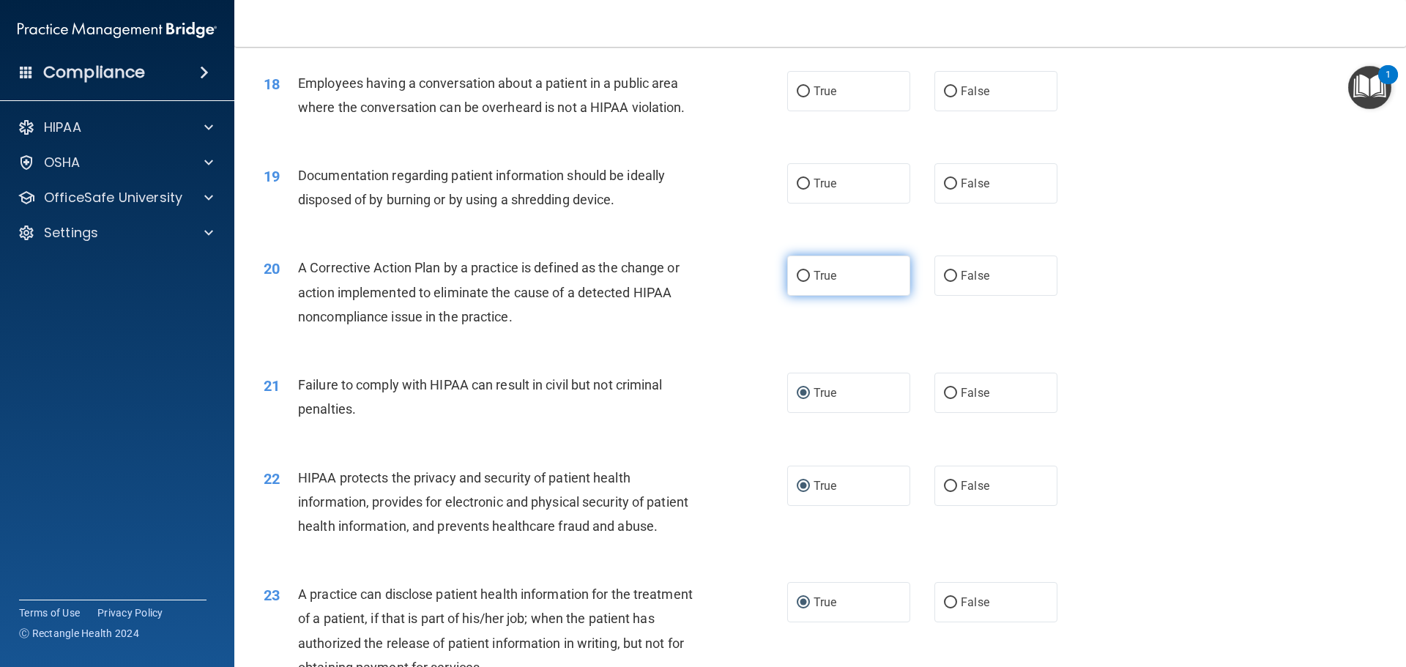
click at [798, 282] on input "True" at bounding box center [803, 276] width 13 height 11
radio input "true"
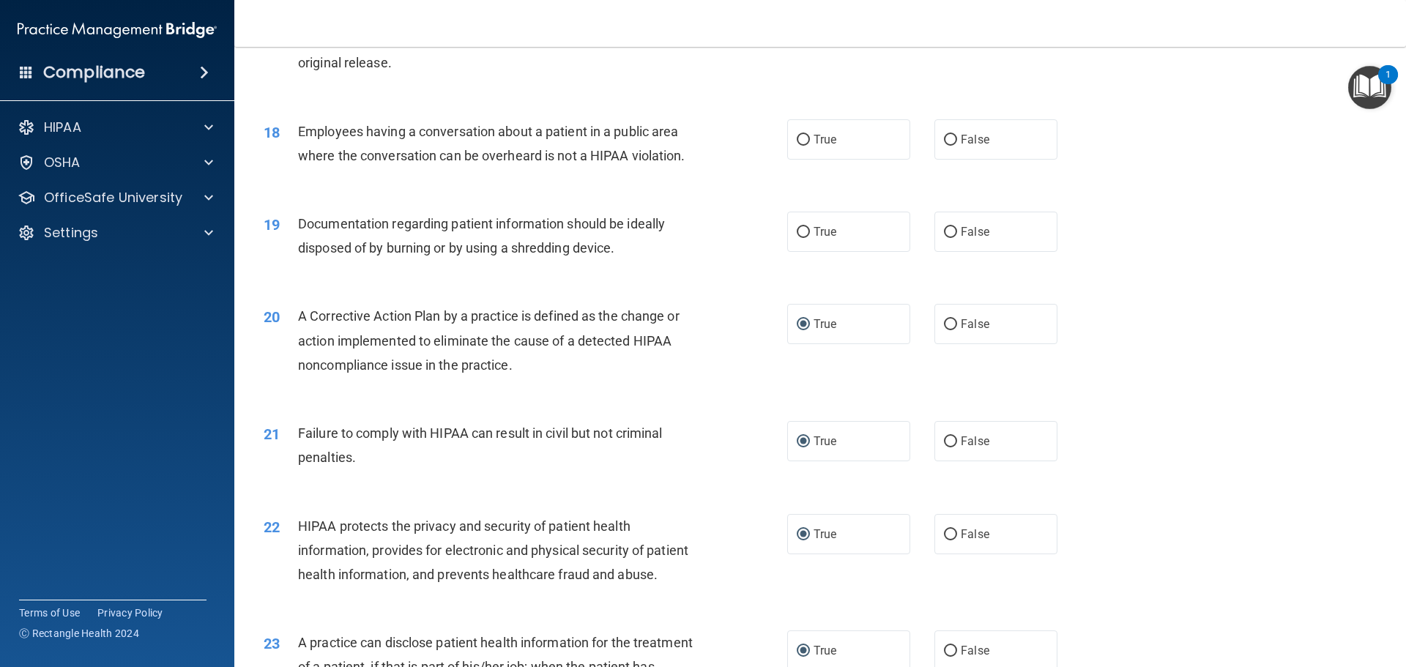
scroll to position [1774, 0]
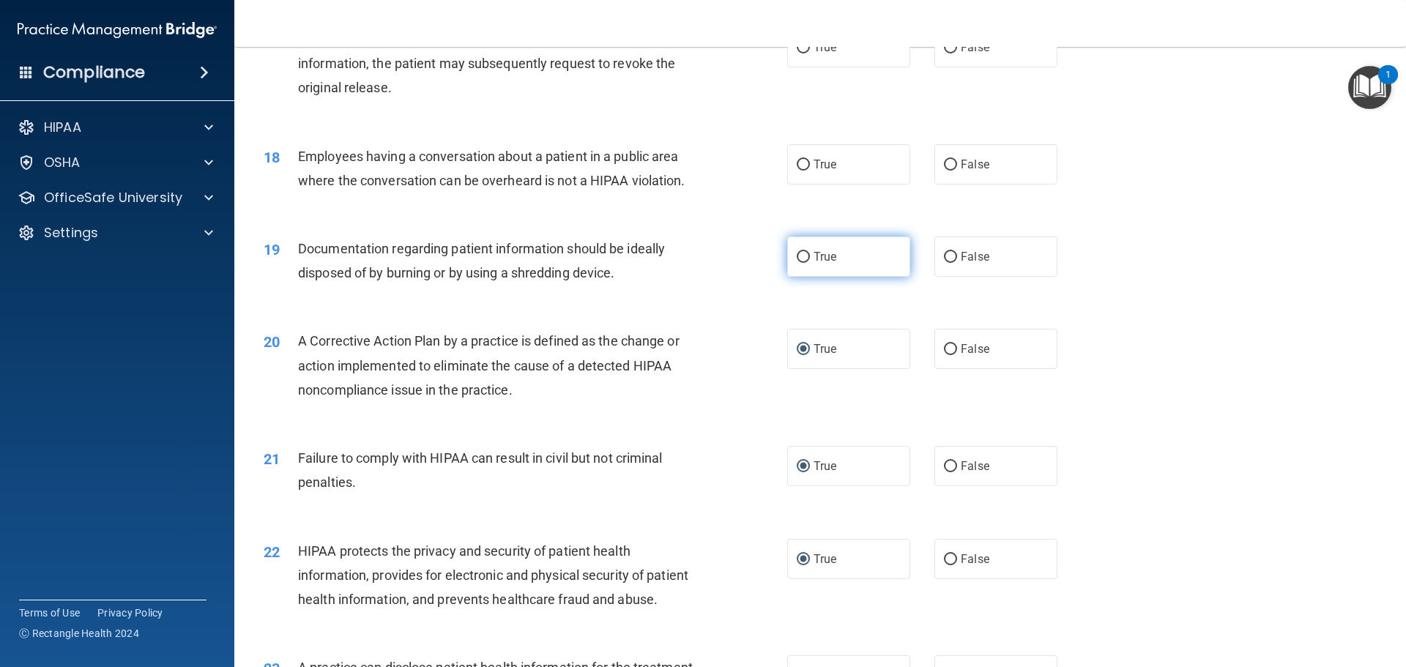
click at [800, 263] on input "True" at bounding box center [803, 257] width 13 height 11
radio input "true"
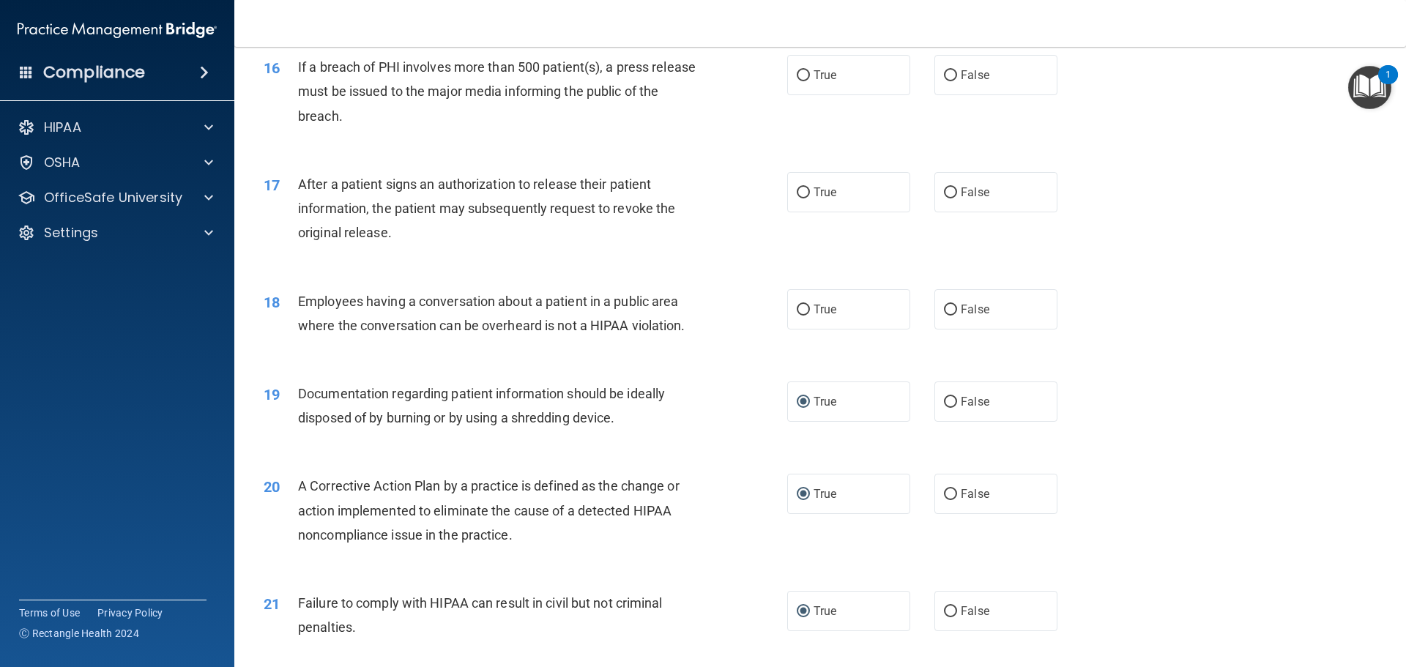
scroll to position [1627, 0]
click at [951, 328] on label "False" at bounding box center [995, 311] width 123 height 40
click at [951, 317] on input "False" at bounding box center [950, 311] width 13 height 11
radio input "true"
click at [797, 200] on input "True" at bounding box center [803, 194] width 13 height 11
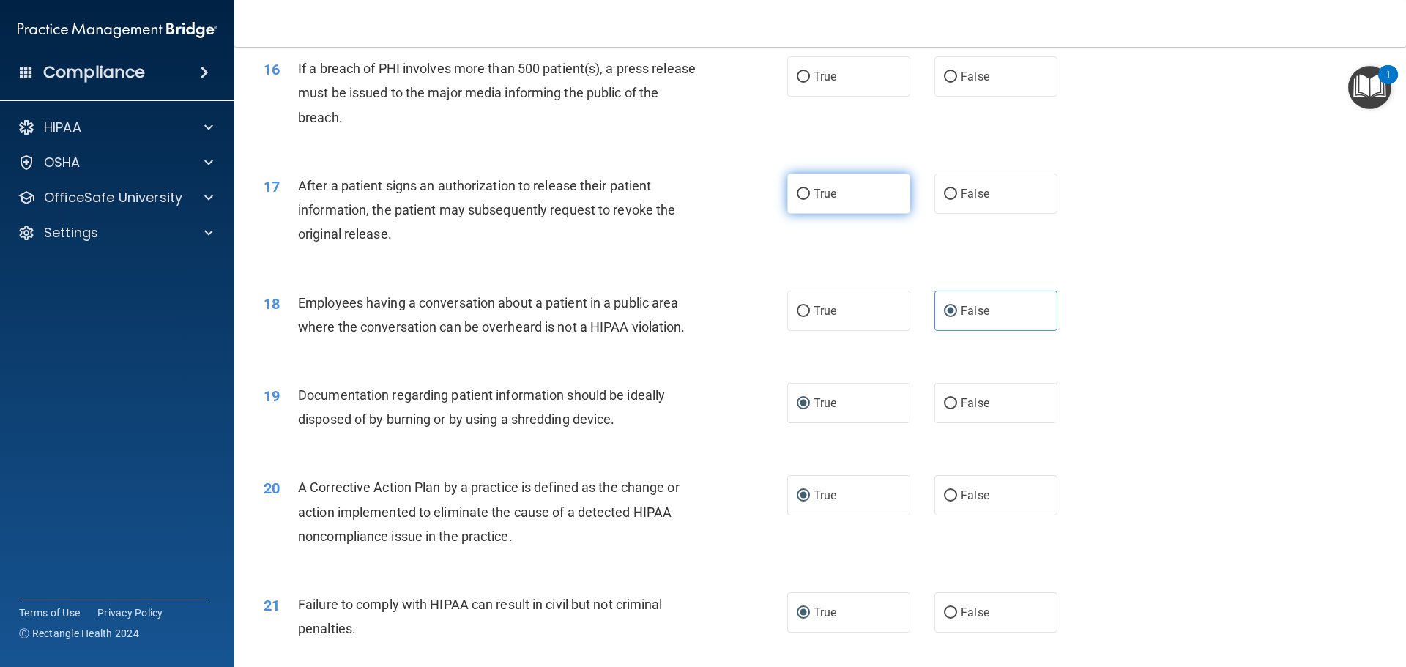
radio input "true"
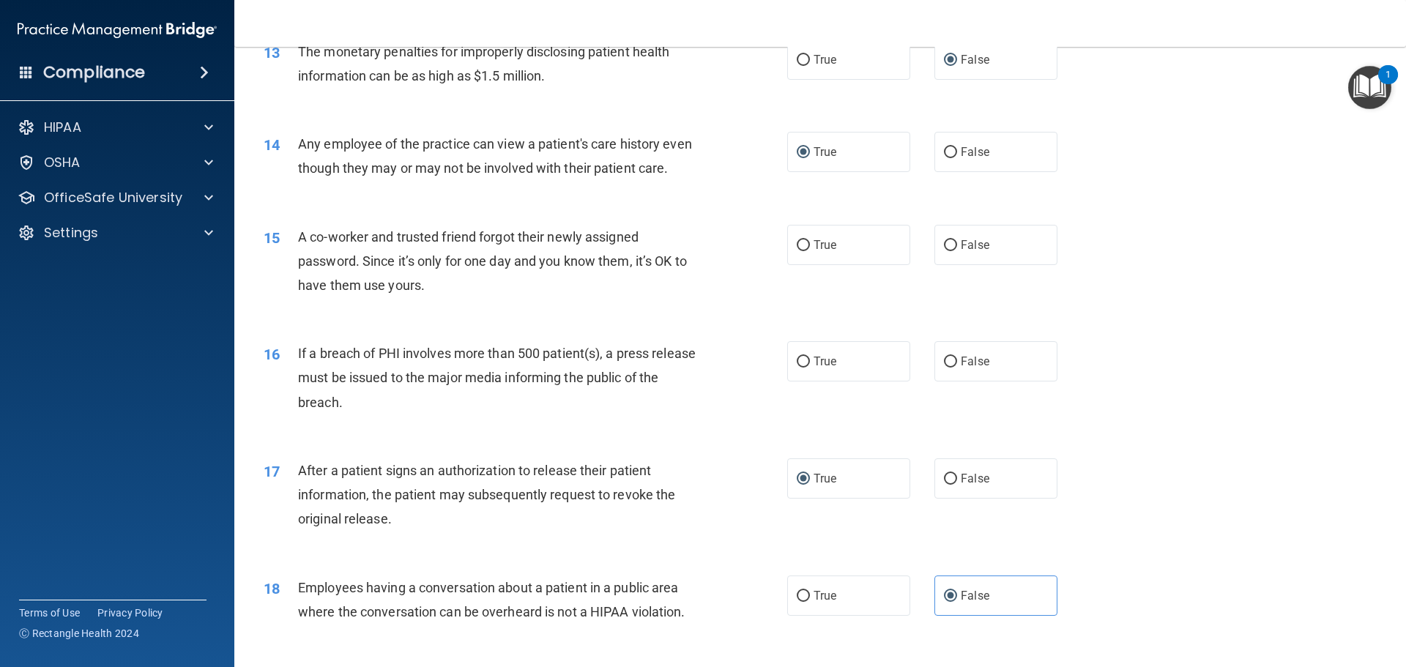
scroll to position [1334, 0]
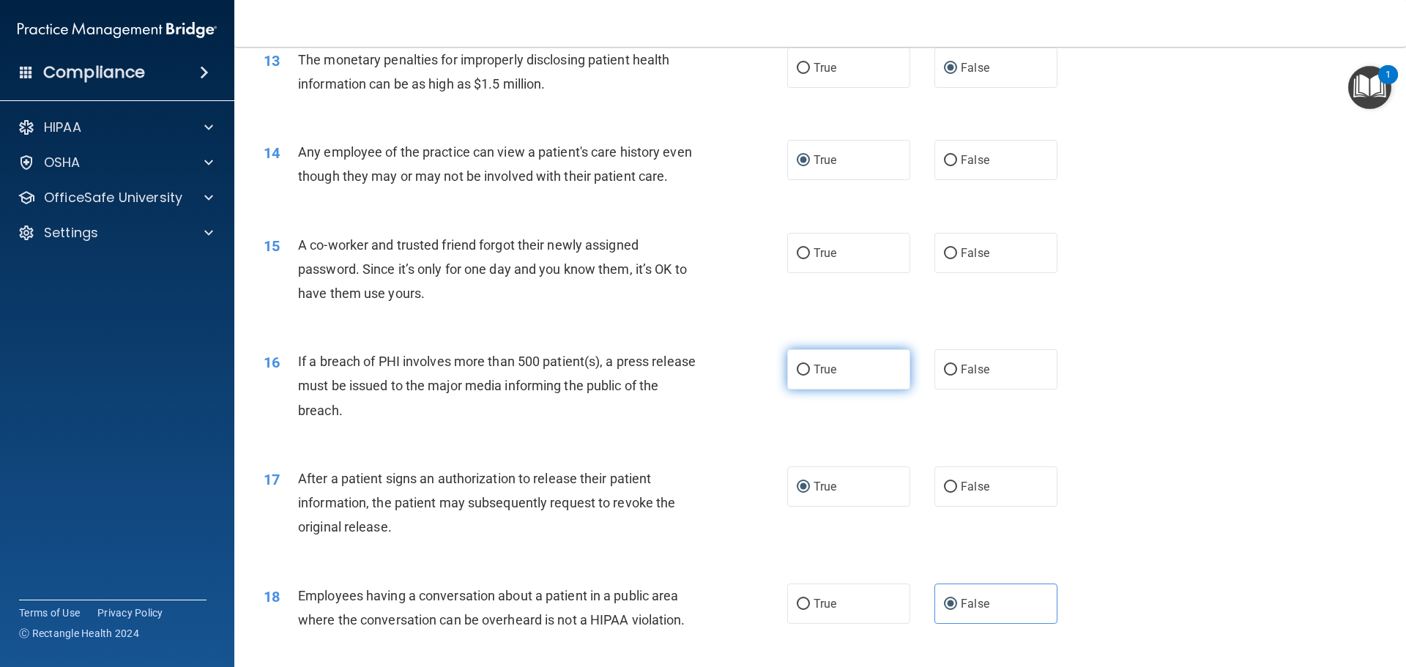
click at [798, 376] on input "True" at bounding box center [803, 370] width 13 height 11
radio input "true"
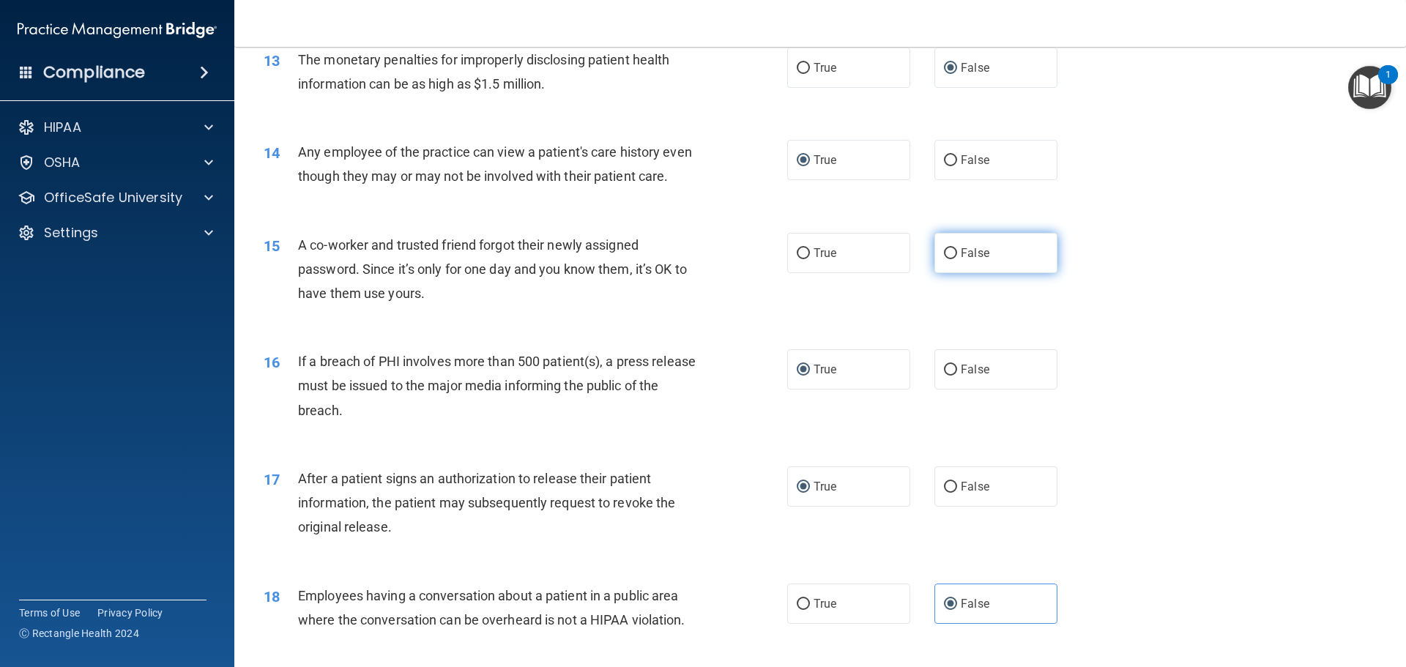
click at [944, 259] on input "False" at bounding box center [950, 253] width 13 height 11
radio input "true"
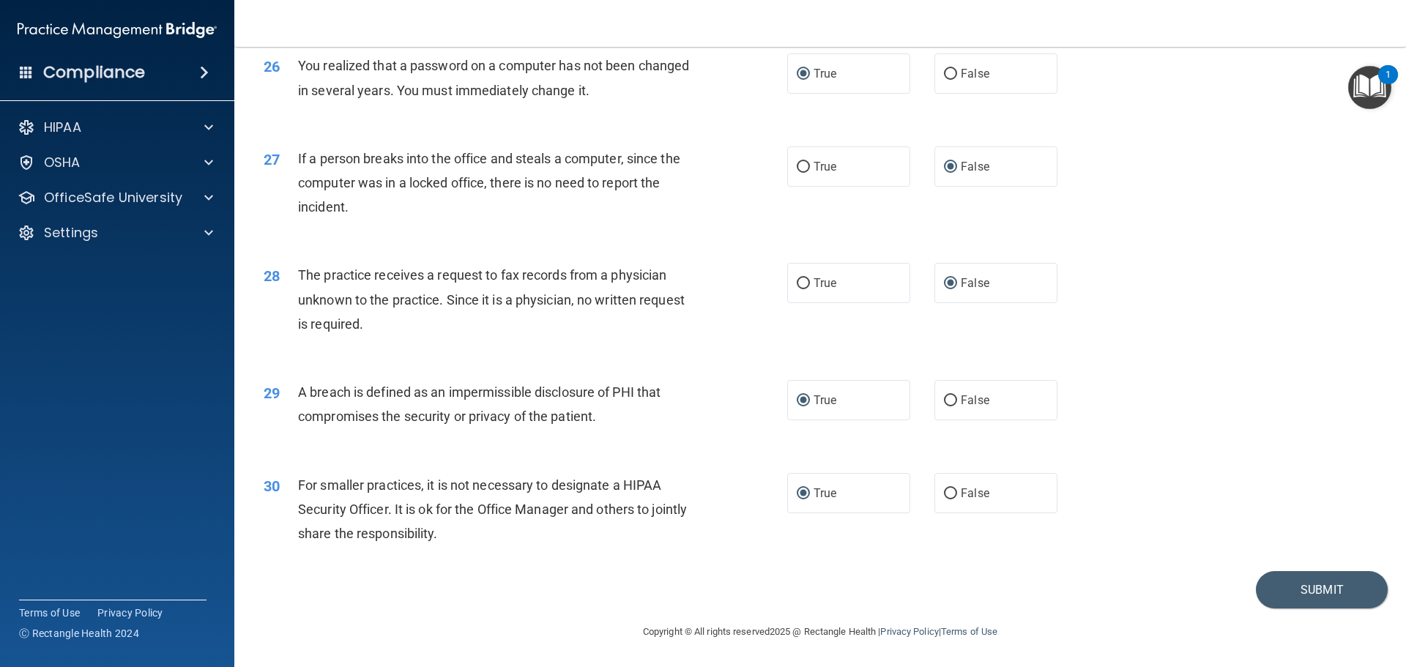
scroll to position [2799, 0]
click at [1309, 581] on button "Submit" at bounding box center [1322, 589] width 132 height 37
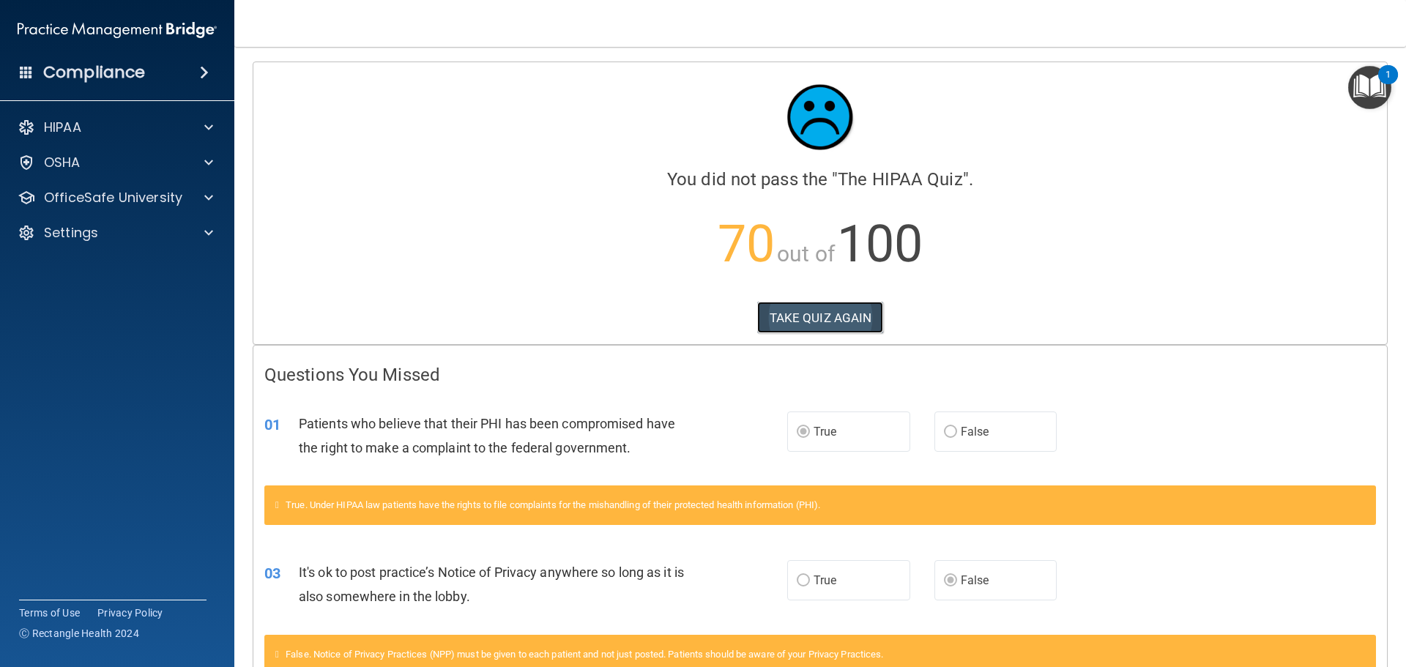
click at [847, 313] on button "TAKE QUIZ AGAIN" at bounding box center [820, 318] width 127 height 32
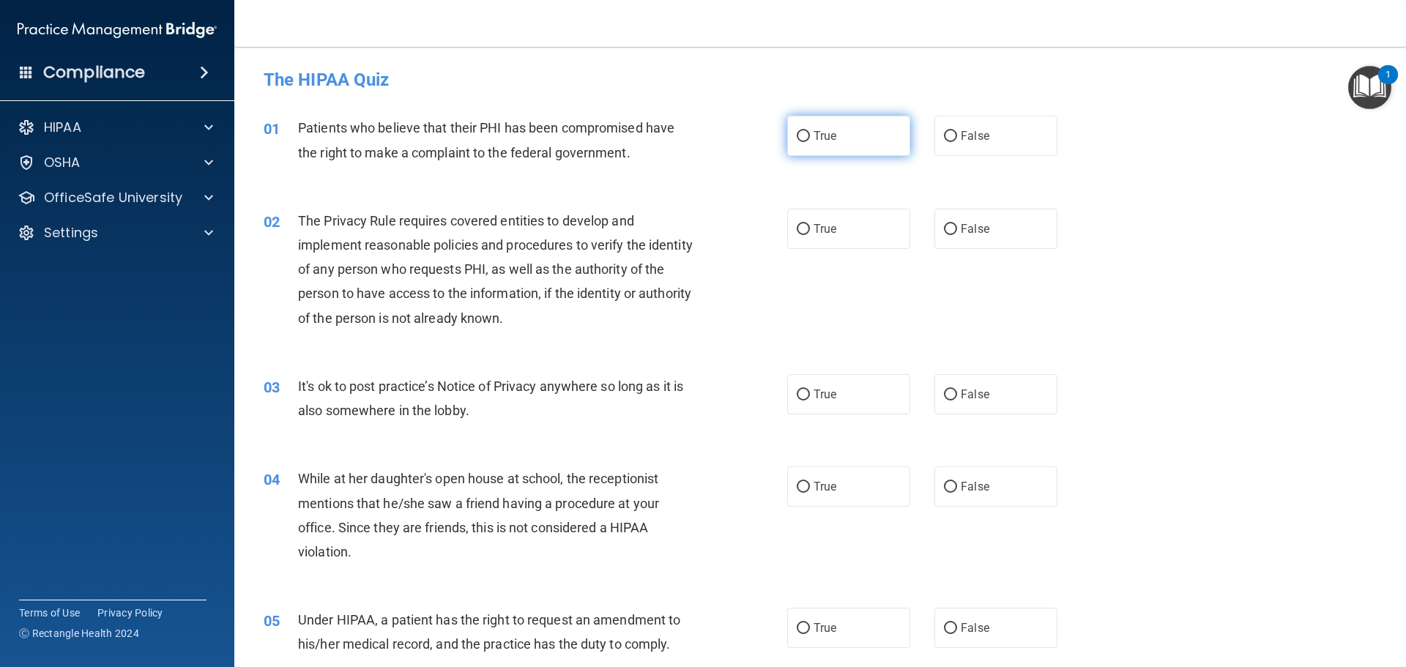
drag, startPoint x: 791, startPoint y: 135, endPoint x: 784, endPoint y: 140, distance: 8.5
click at [787, 138] on label "True" at bounding box center [848, 136] width 123 height 40
click at [797, 138] on input "True" at bounding box center [803, 136] width 13 height 11
radio input "true"
click at [799, 225] on input "True" at bounding box center [803, 229] width 13 height 11
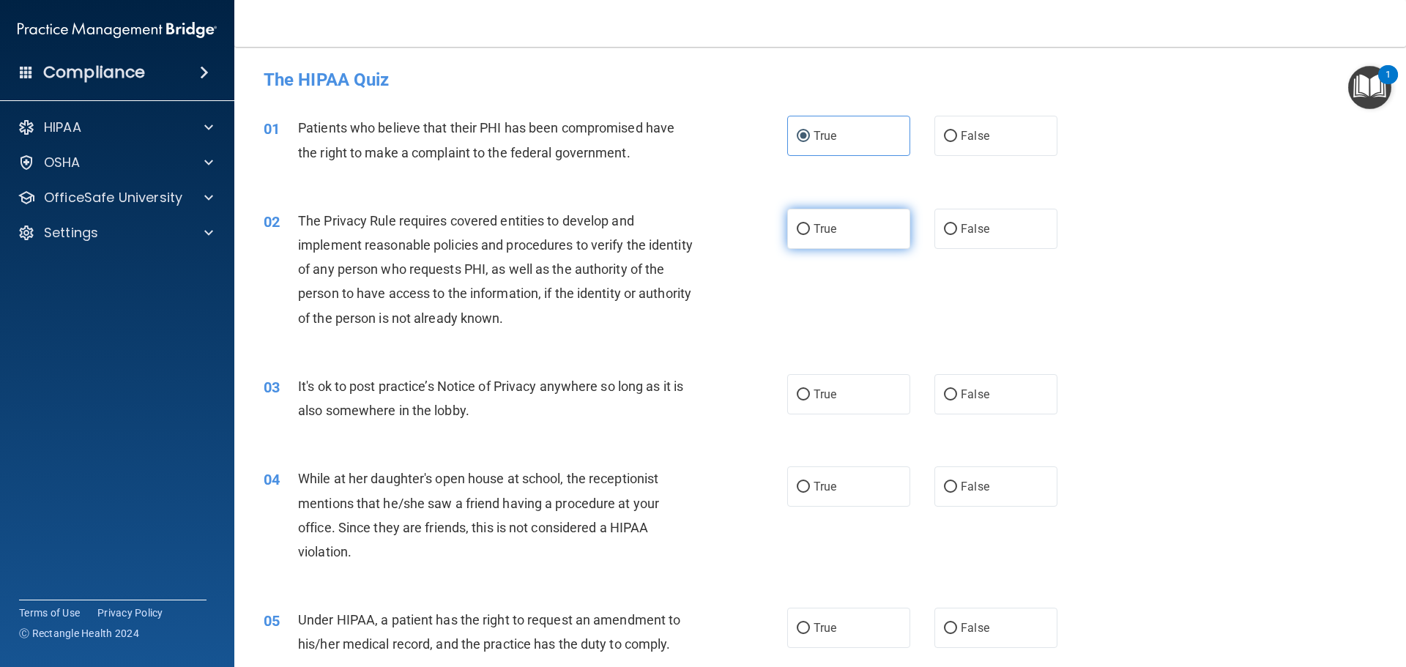
radio input "true"
click at [944, 390] on input "False" at bounding box center [950, 395] width 13 height 11
radio input "true"
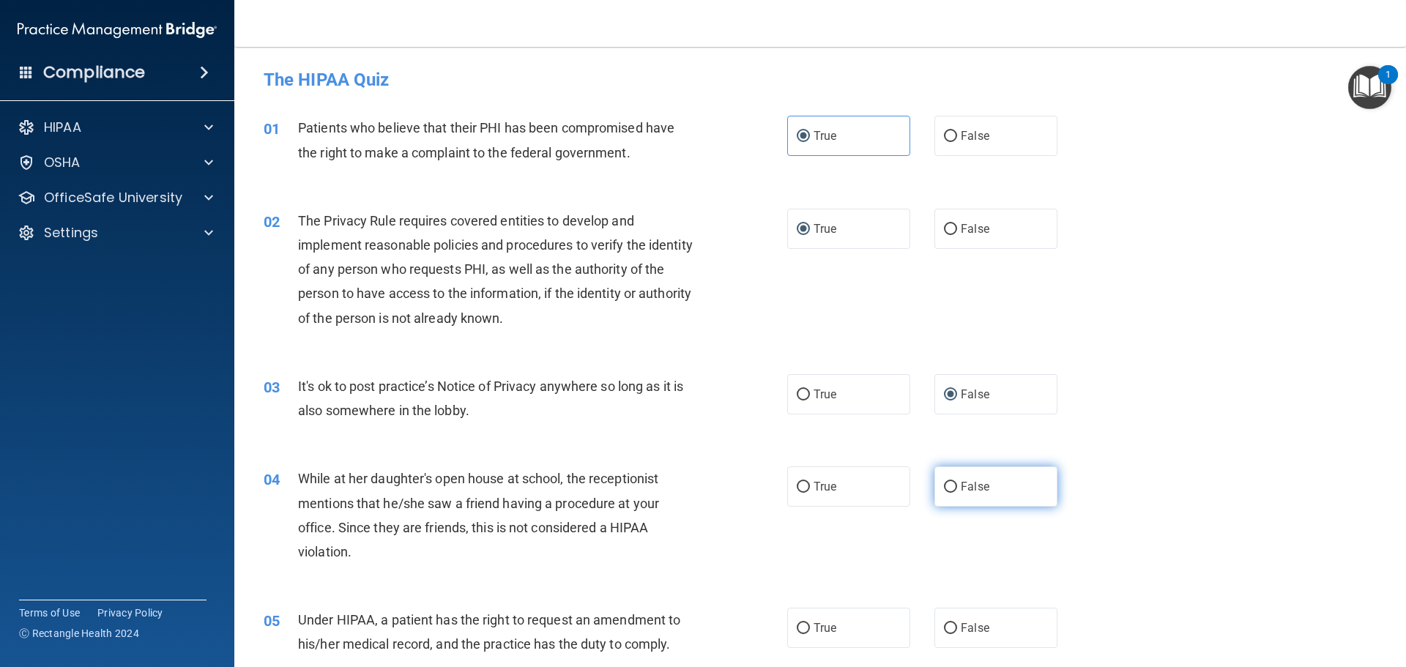
click at [944, 485] on input "False" at bounding box center [950, 487] width 13 height 11
radio input "true"
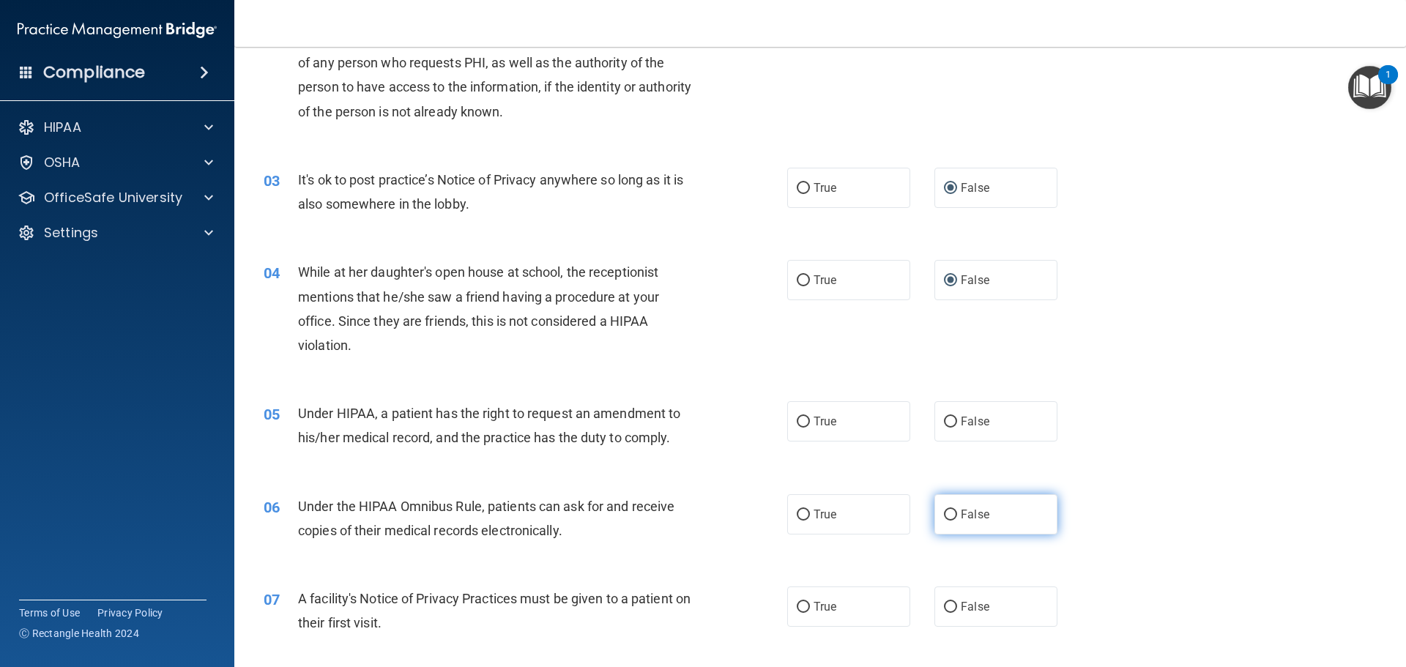
scroll to position [220, 0]
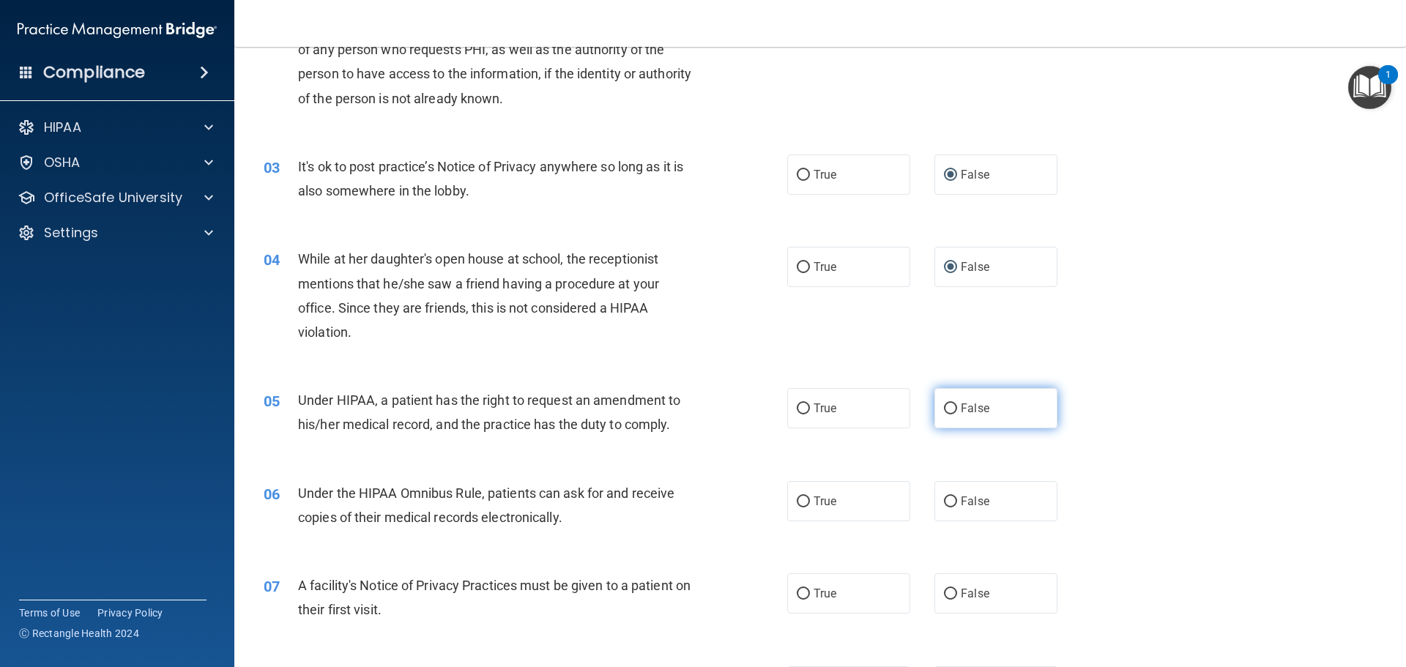
click at [944, 406] on input "False" at bounding box center [950, 408] width 13 height 11
radio input "true"
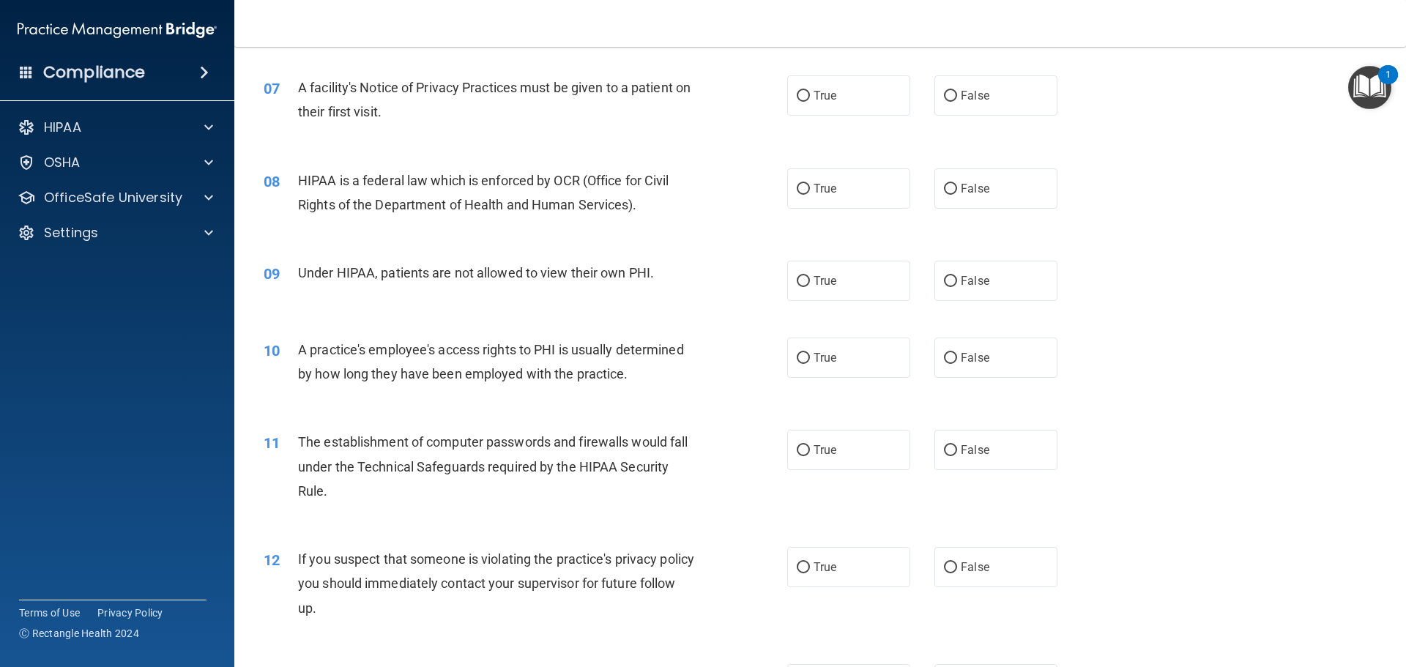
scroll to position [806, 0]
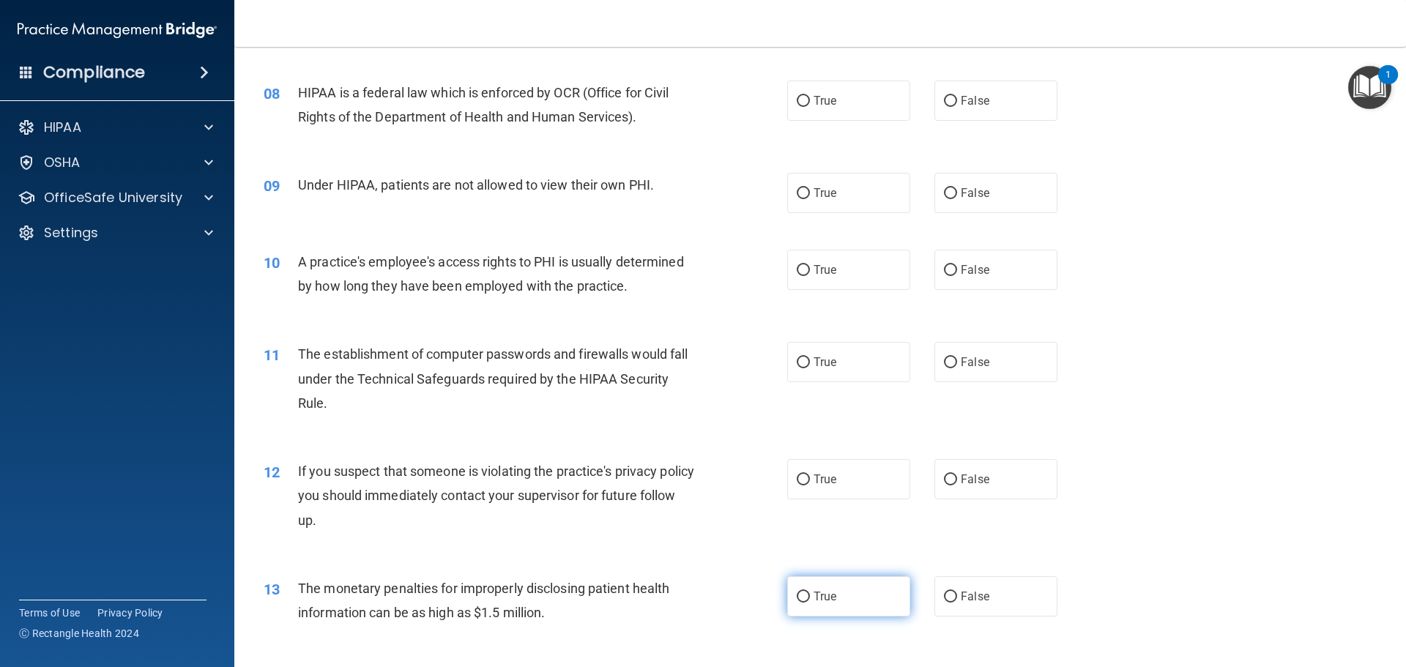
click at [797, 595] on input "True" at bounding box center [803, 597] width 13 height 11
radio input "true"
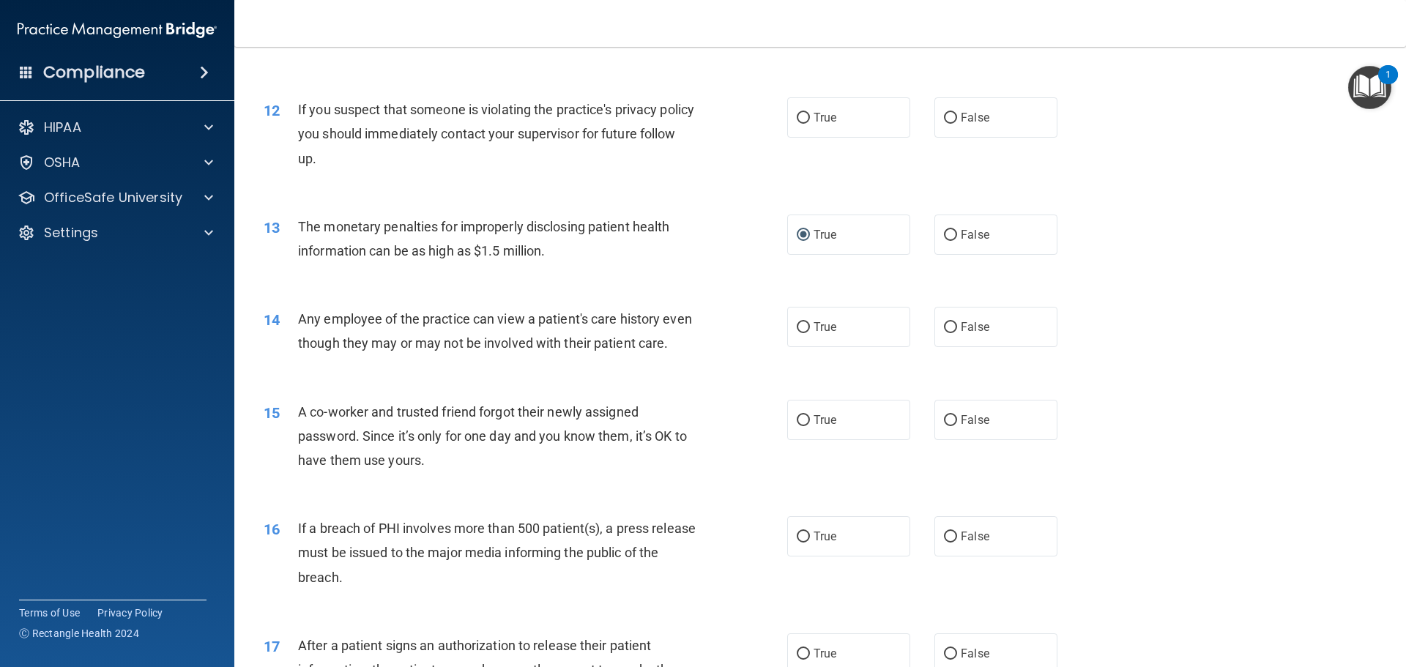
scroll to position [1172, 0]
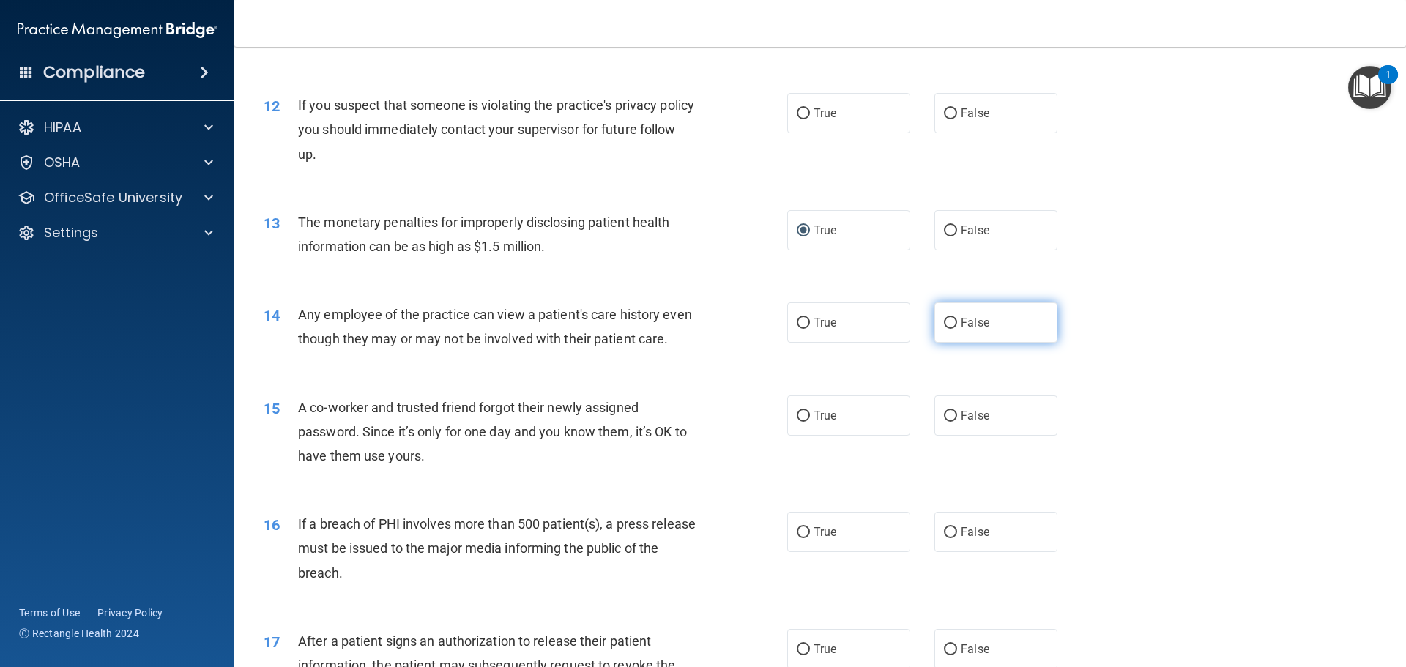
click at [944, 321] on input "False" at bounding box center [950, 323] width 13 height 11
radio input "true"
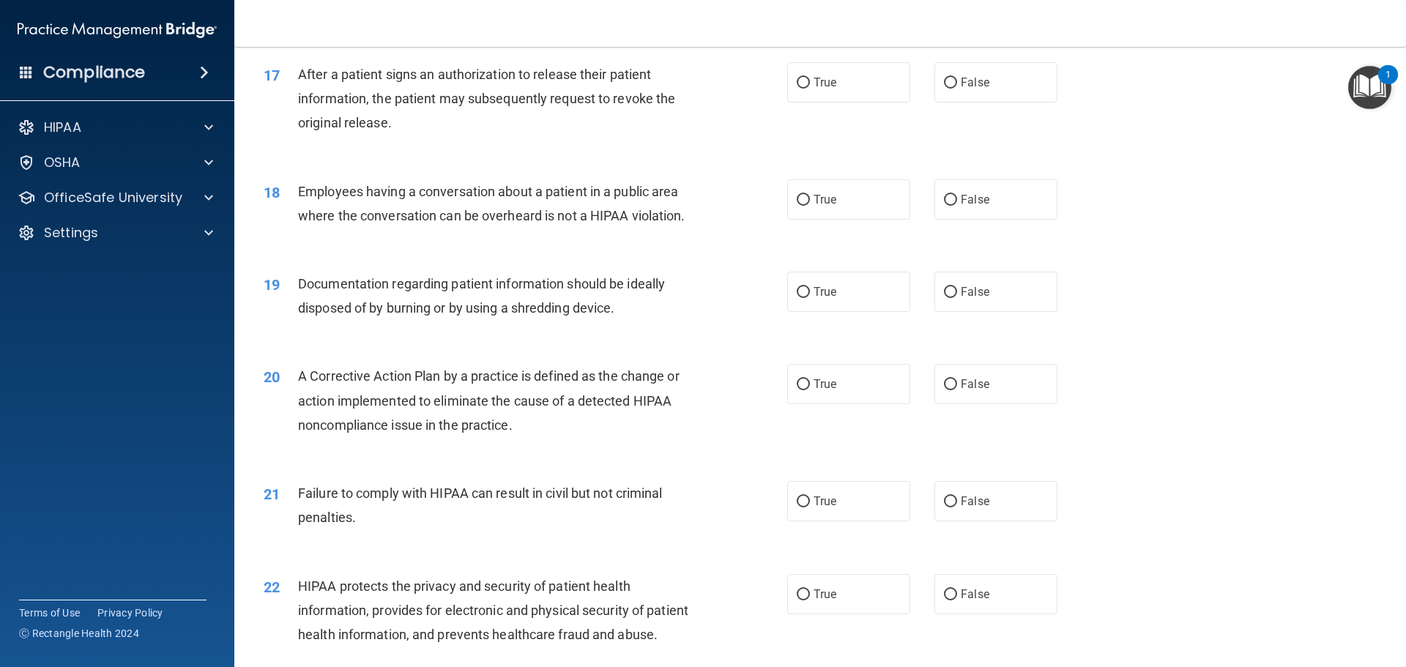
scroll to position [1757, 0]
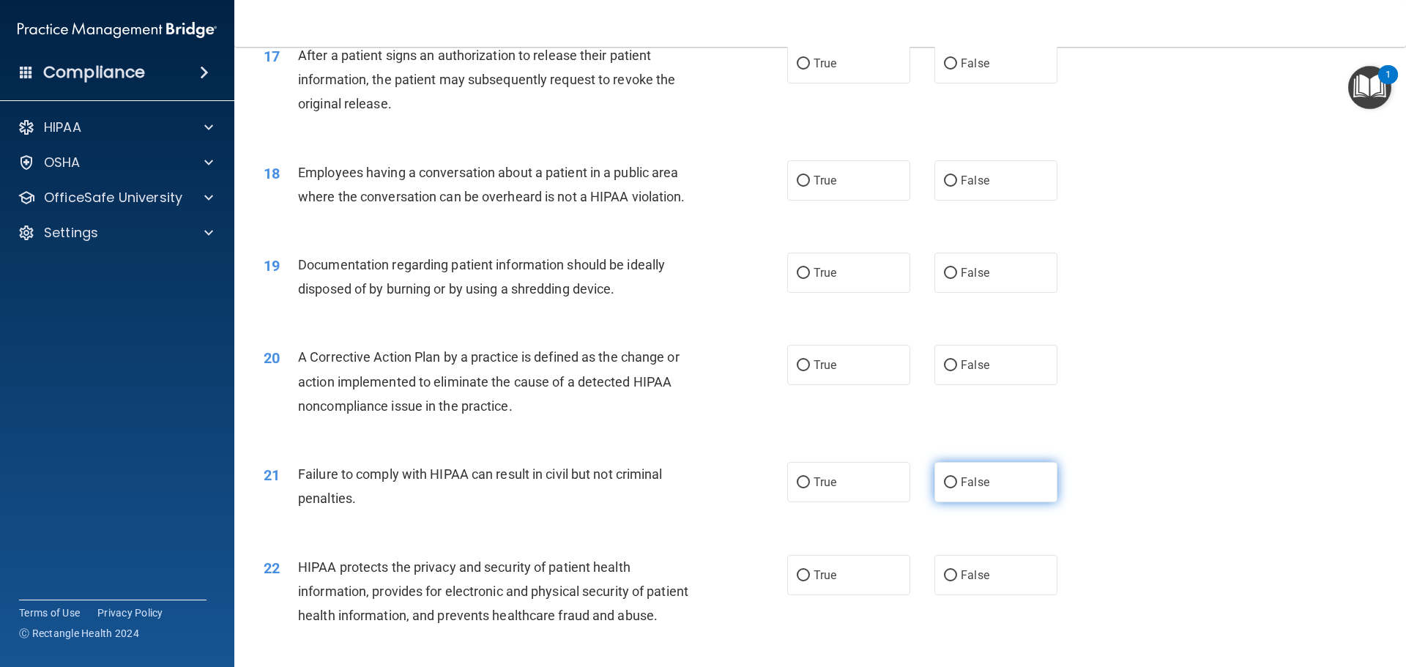
click at [945, 488] on input "False" at bounding box center [950, 482] width 13 height 11
radio input "true"
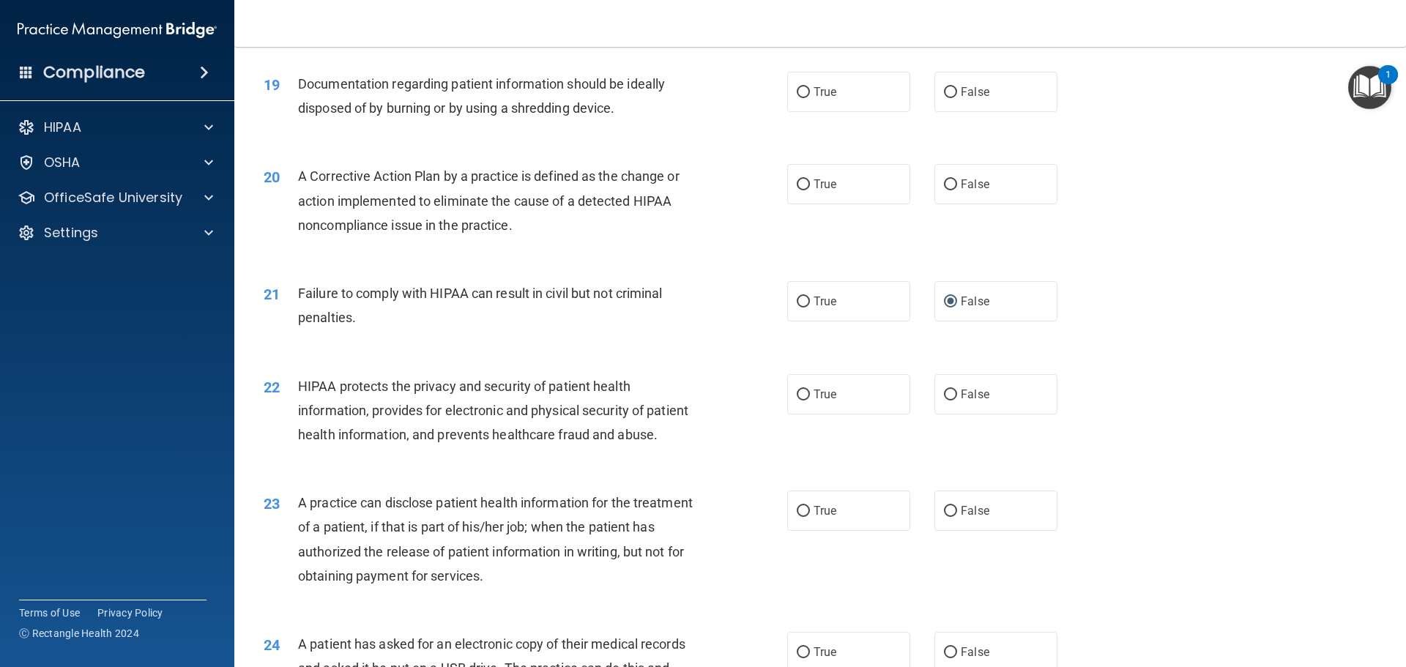
scroll to position [1977, 0]
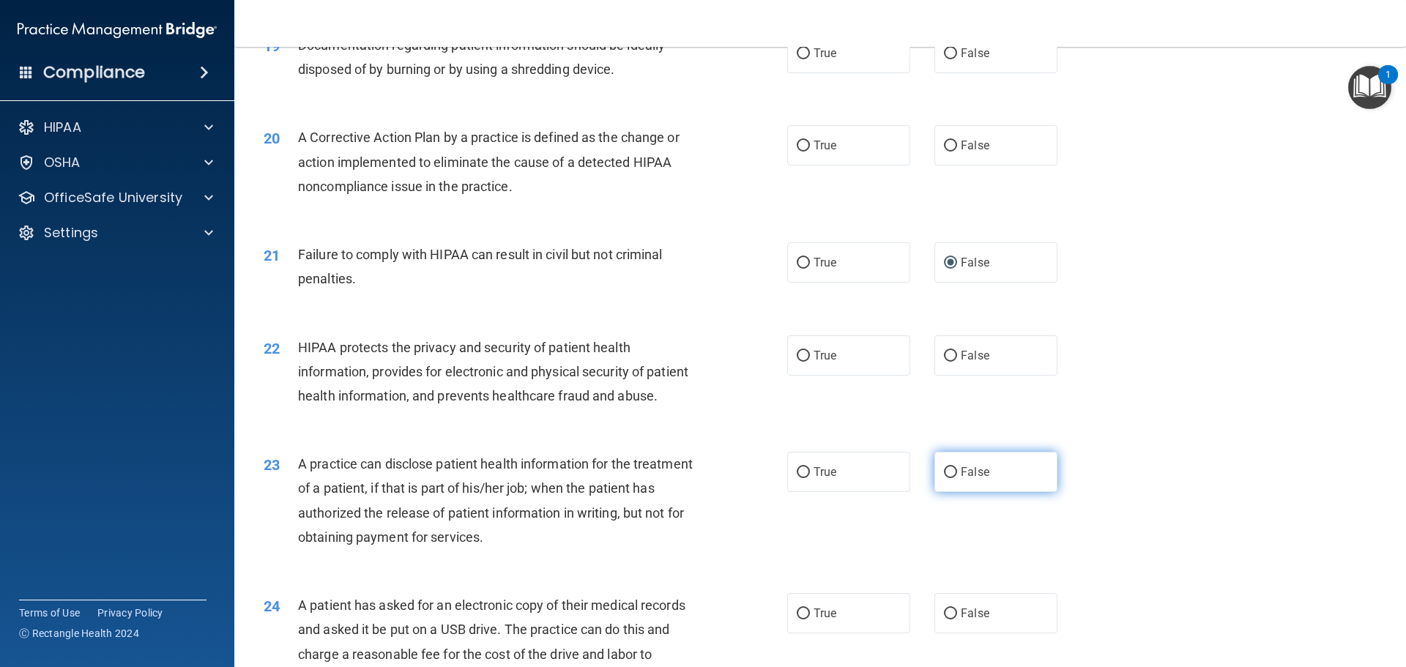
click at [944, 478] on input "False" at bounding box center [950, 472] width 13 height 11
radio input "true"
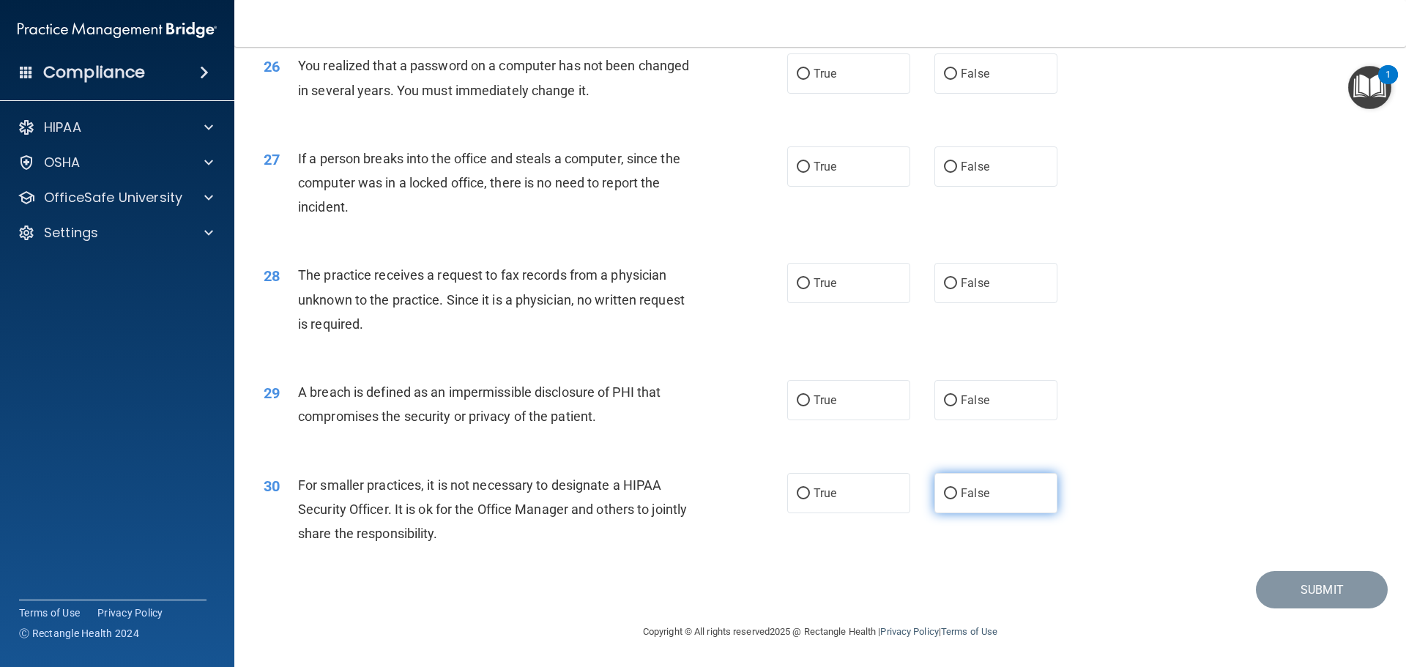
scroll to position [2799, 0]
click at [944, 489] on input "False" at bounding box center [950, 493] width 13 height 11
radio input "true"
click at [797, 395] on input "True" at bounding box center [803, 400] width 13 height 11
radio input "true"
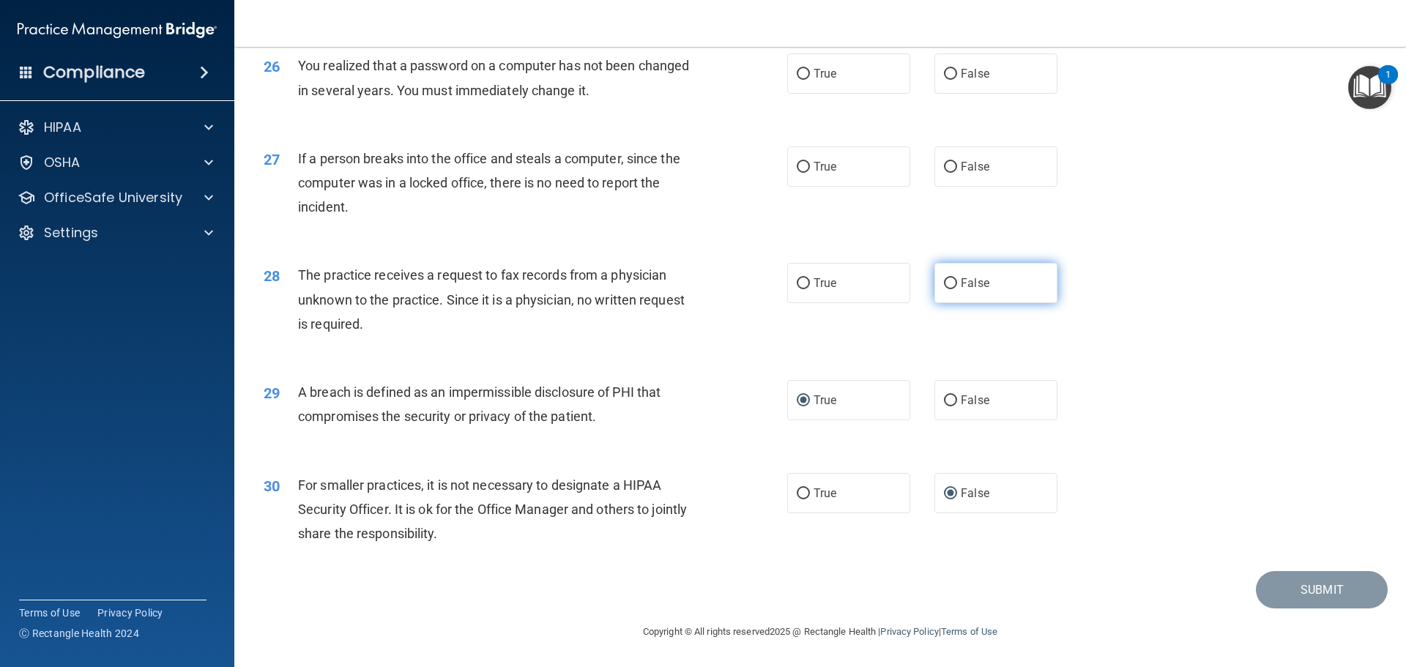
click at [948, 284] on input "False" at bounding box center [950, 283] width 13 height 11
radio input "true"
drag, startPoint x: 949, startPoint y: 164, endPoint x: 912, endPoint y: 149, distance: 39.7
click at [952, 158] on label "False" at bounding box center [995, 166] width 123 height 40
click at [952, 162] on input "False" at bounding box center [950, 167] width 13 height 11
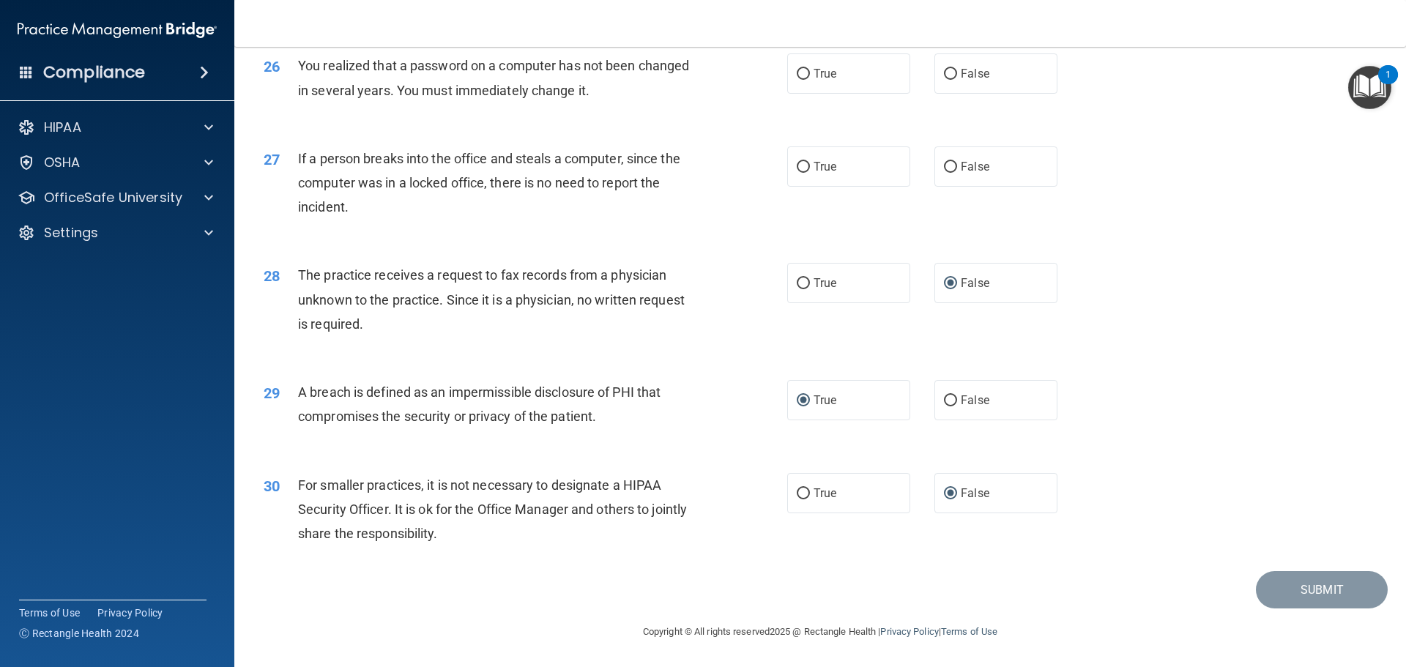
radio input "true"
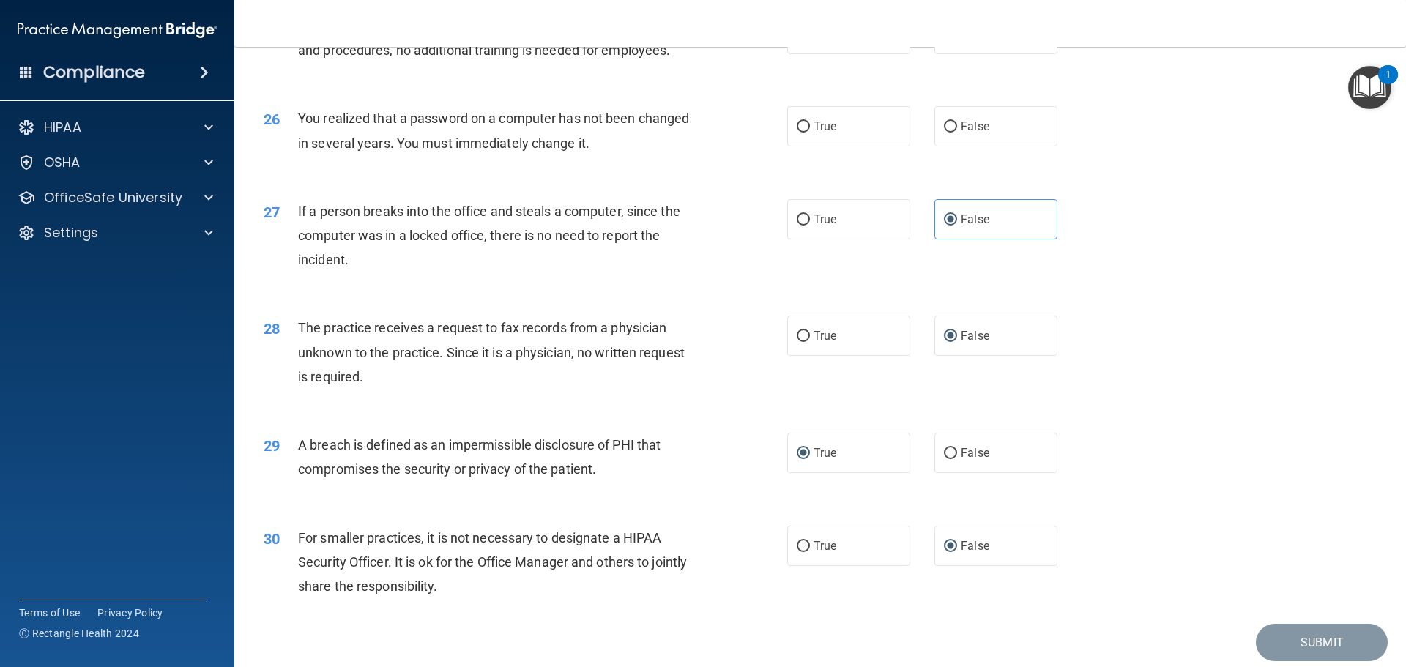
scroll to position [2652, 0]
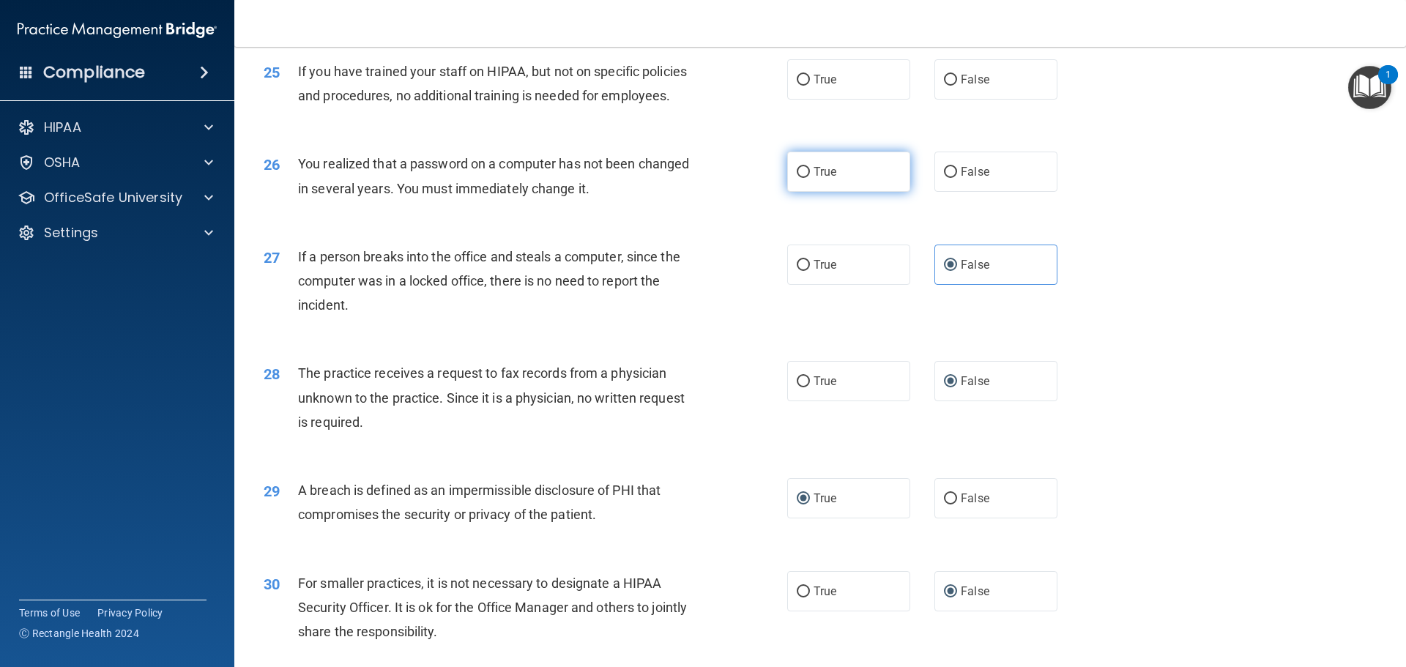
click at [800, 178] on input "True" at bounding box center [803, 172] width 13 height 11
radio input "true"
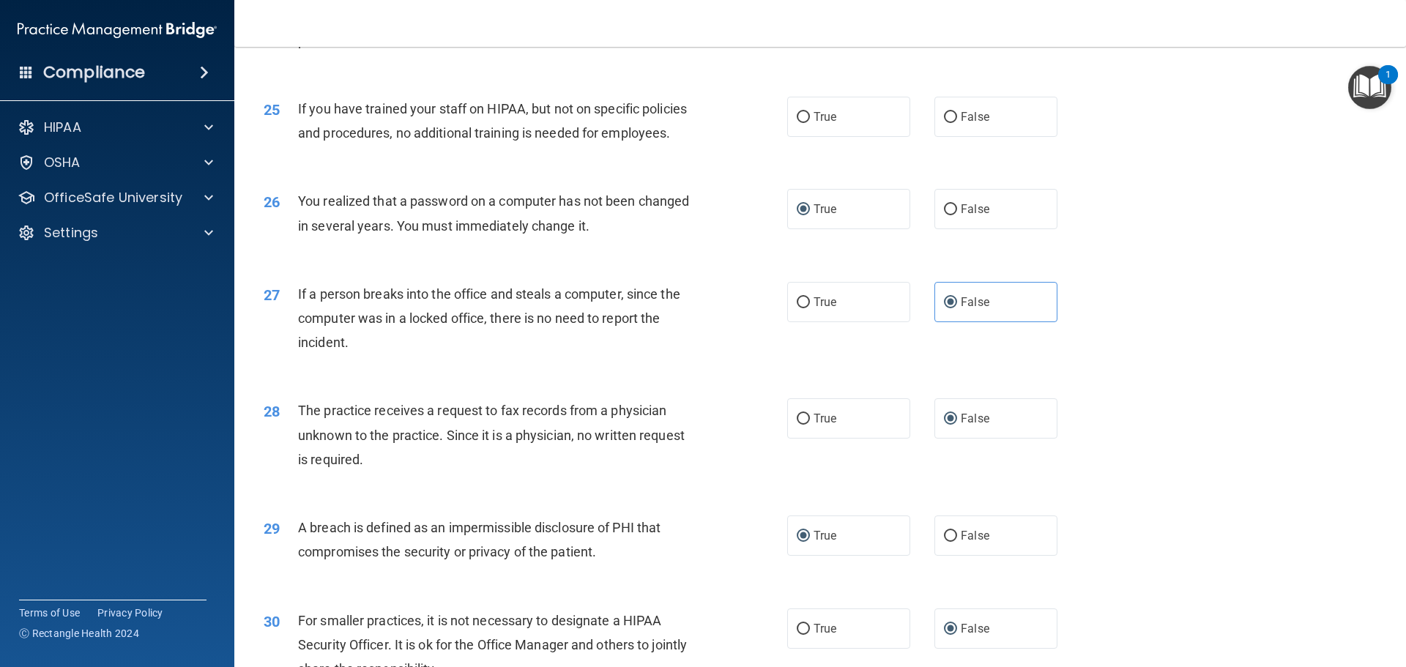
scroll to position [2506, 0]
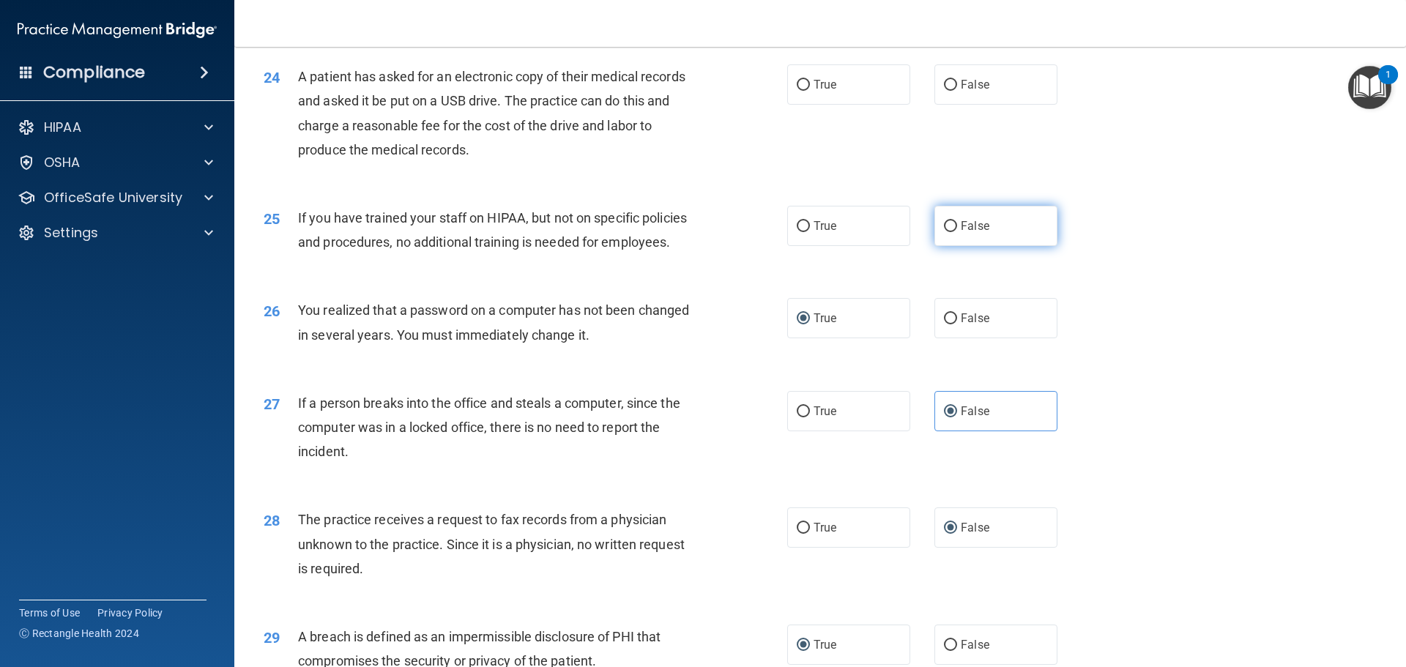
click at [944, 232] on input "False" at bounding box center [950, 226] width 13 height 11
radio input "true"
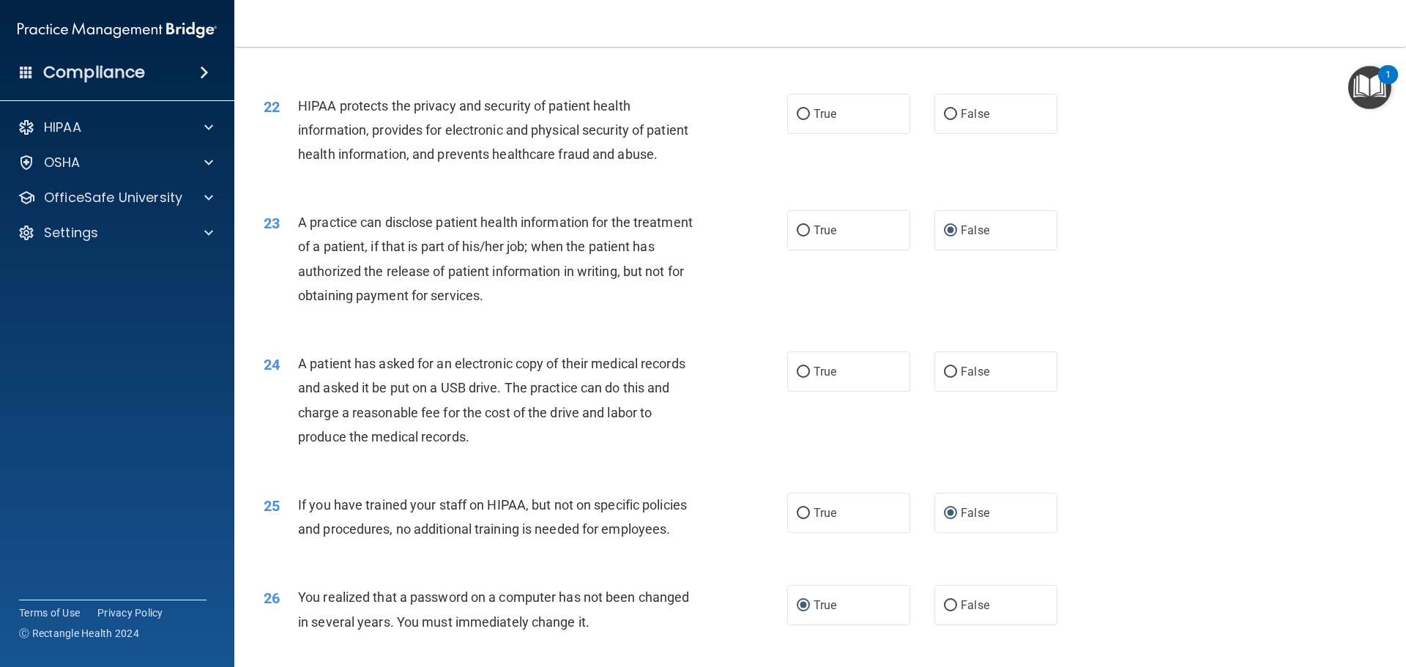
scroll to position [2213, 0]
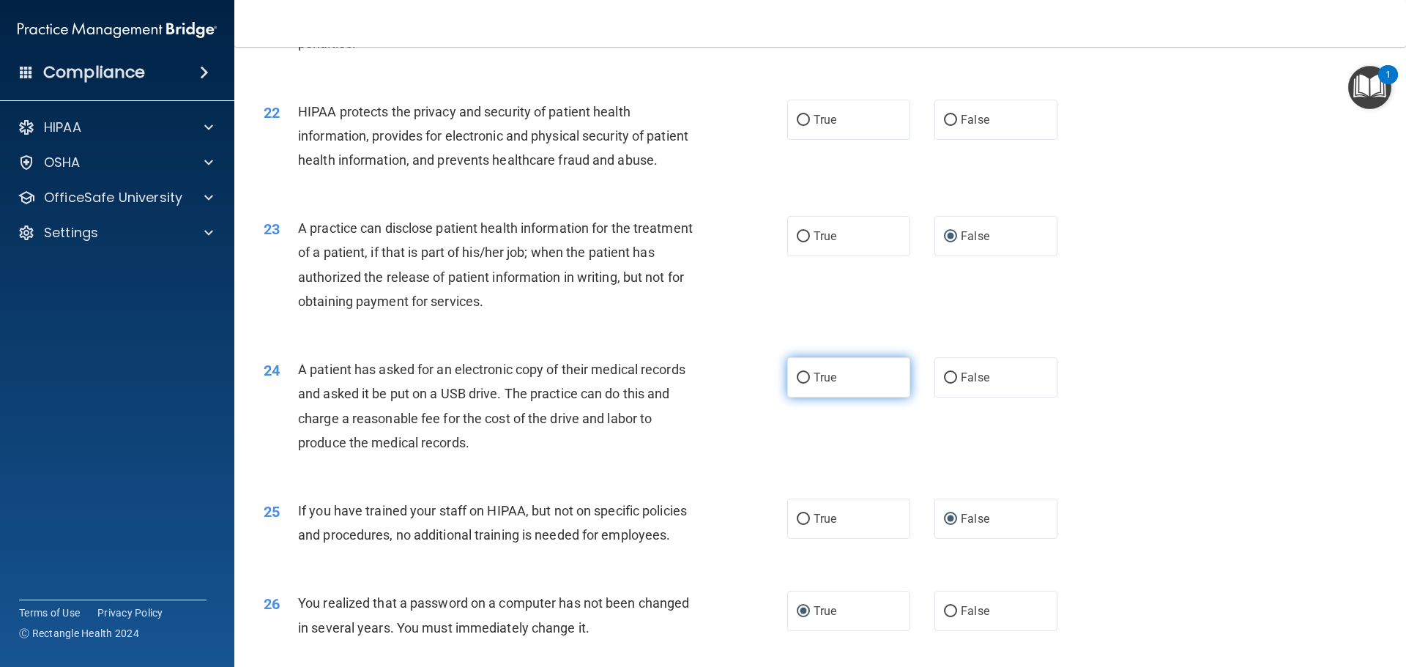
click at [803, 384] on input "True" at bounding box center [803, 378] width 13 height 11
radio input "true"
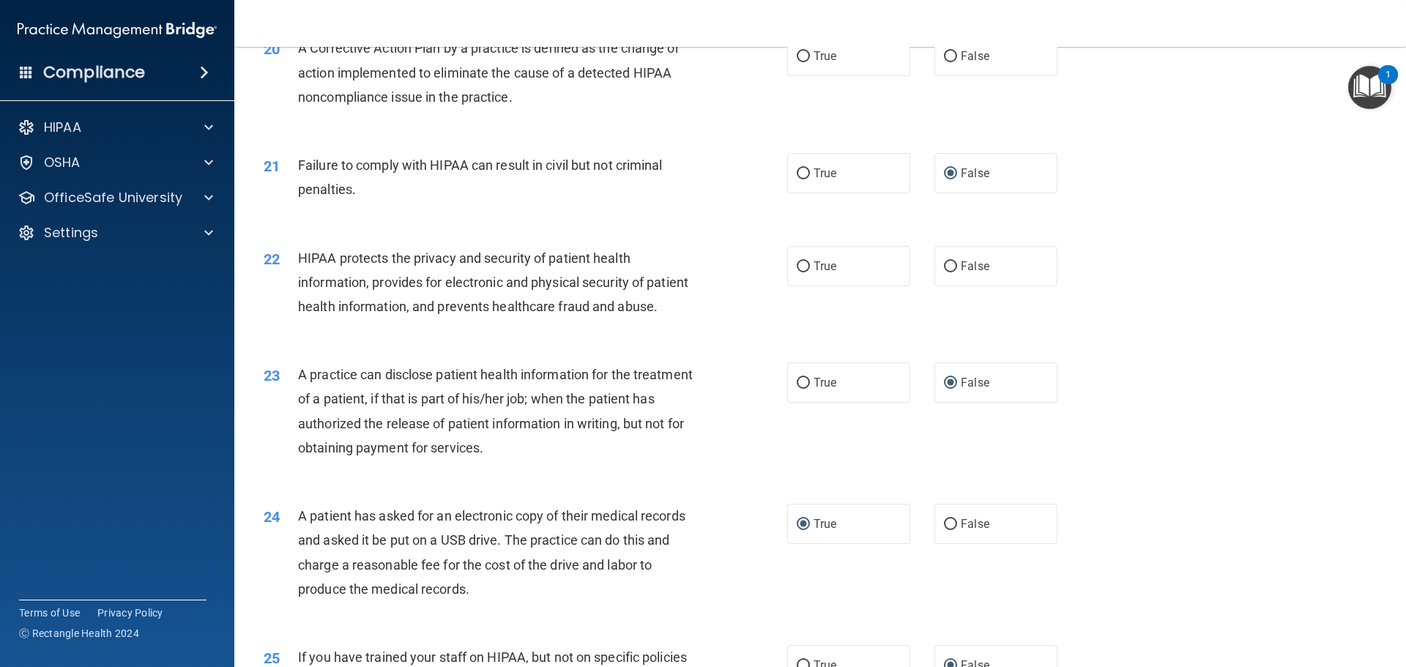
scroll to position [1993, 0]
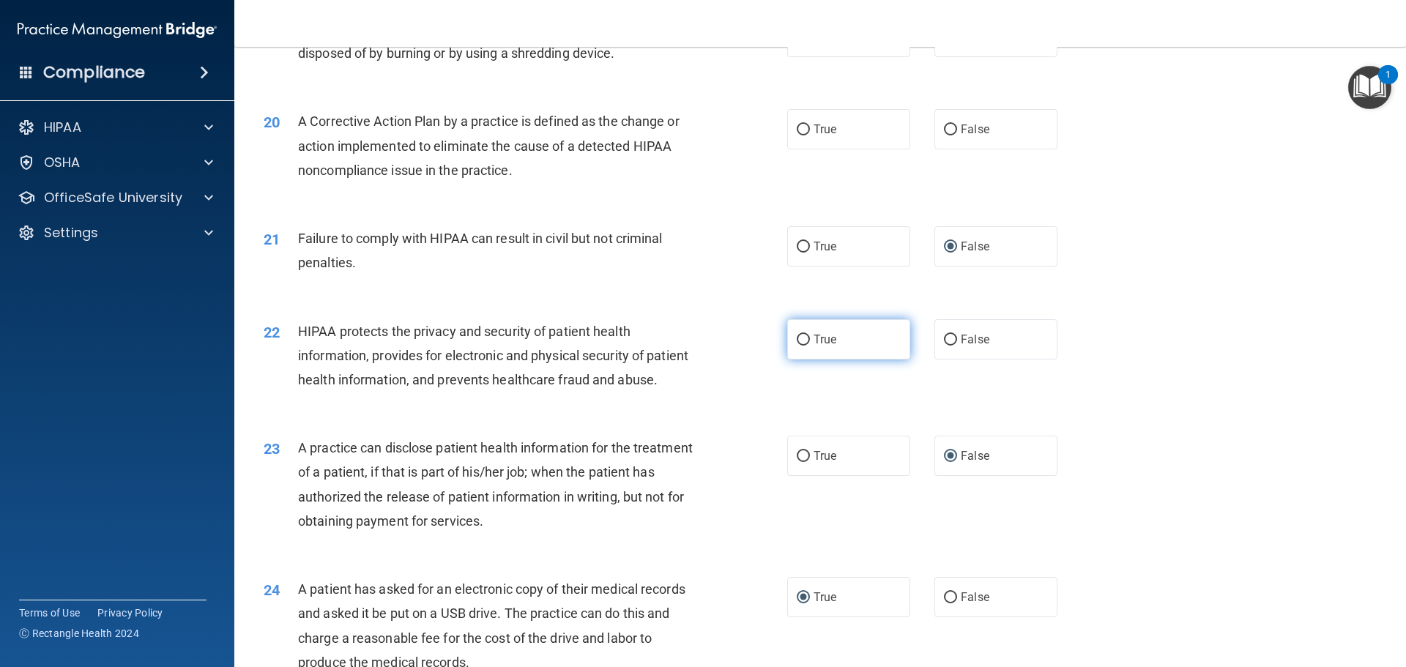
click at [800, 346] on input "True" at bounding box center [803, 340] width 13 height 11
radio input "true"
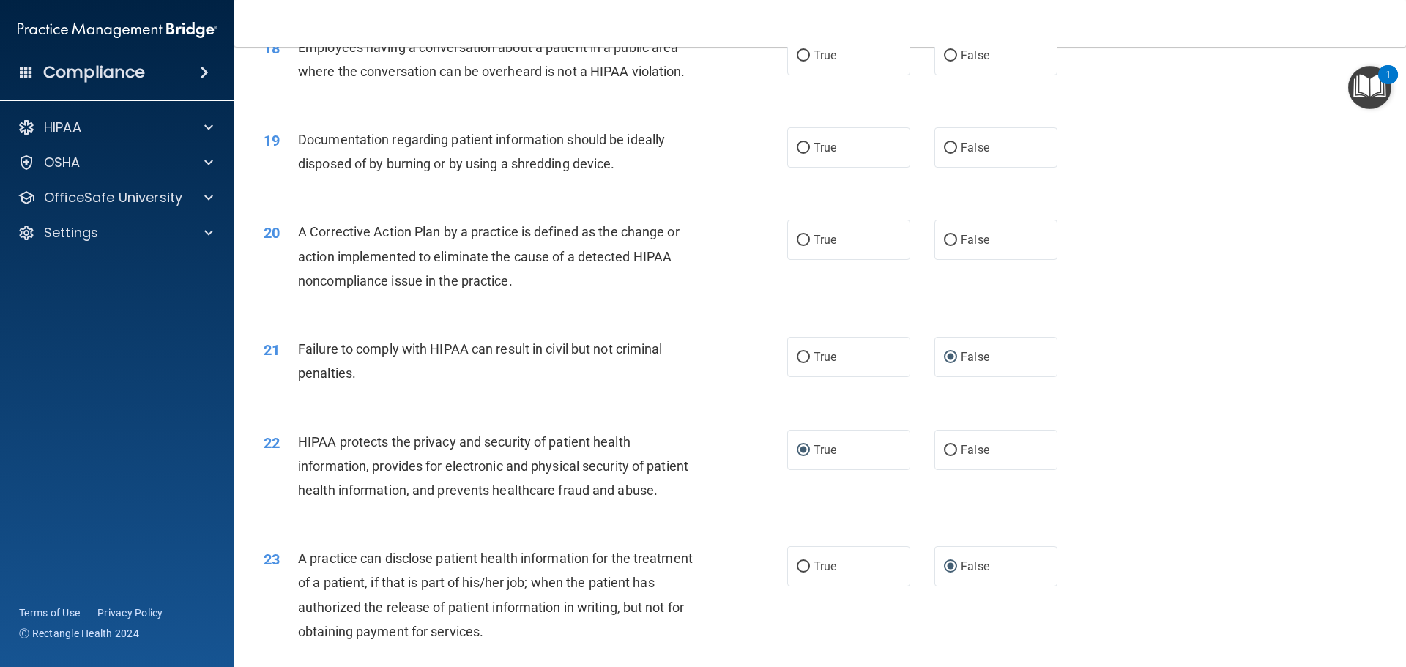
scroll to position [1847, 0]
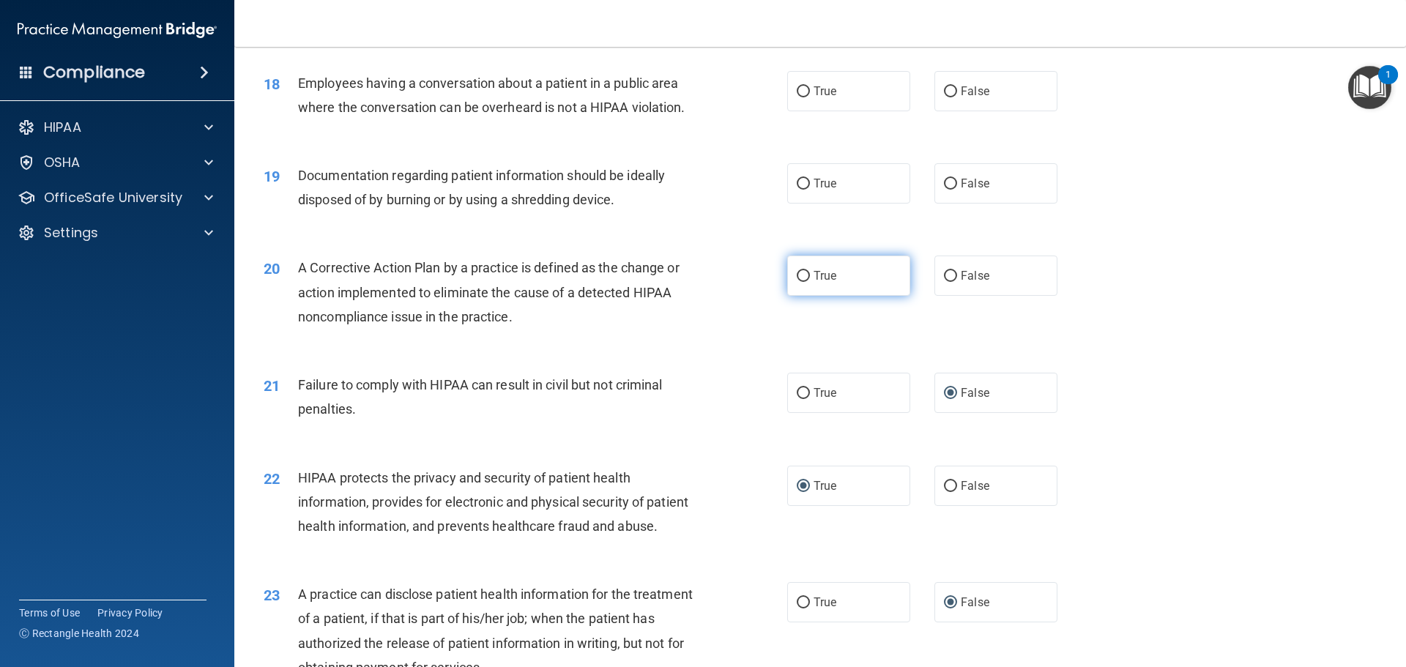
click at [800, 282] on input "True" at bounding box center [803, 276] width 13 height 11
radio input "true"
drag, startPoint x: 797, startPoint y: 205, endPoint x: 788, endPoint y: 214, distance: 12.4
click at [797, 190] on input "True" at bounding box center [803, 184] width 13 height 11
radio input "true"
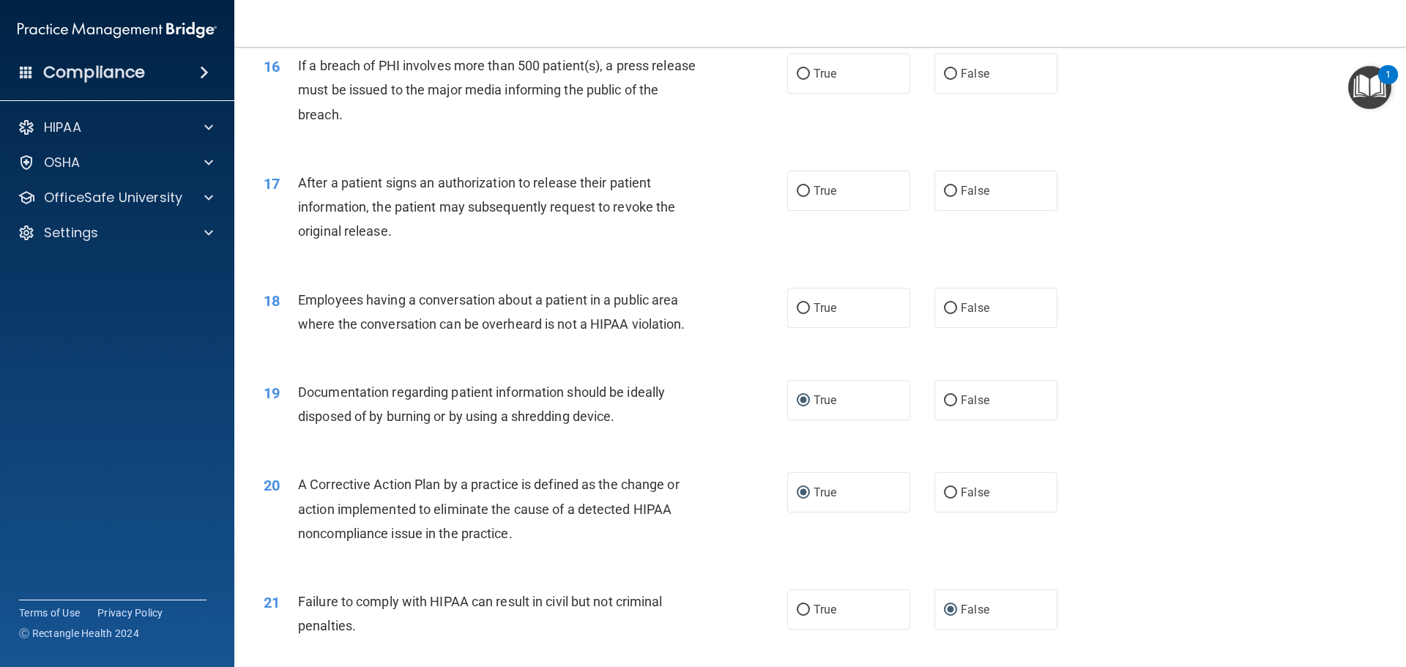
scroll to position [1627, 0]
click at [948, 317] on input "False" at bounding box center [950, 311] width 13 height 11
radio input "true"
click at [806, 214] on label "True" at bounding box center [848, 194] width 123 height 40
click at [806, 200] on input "True" at bounding box center [803, 194] width 13 height 11
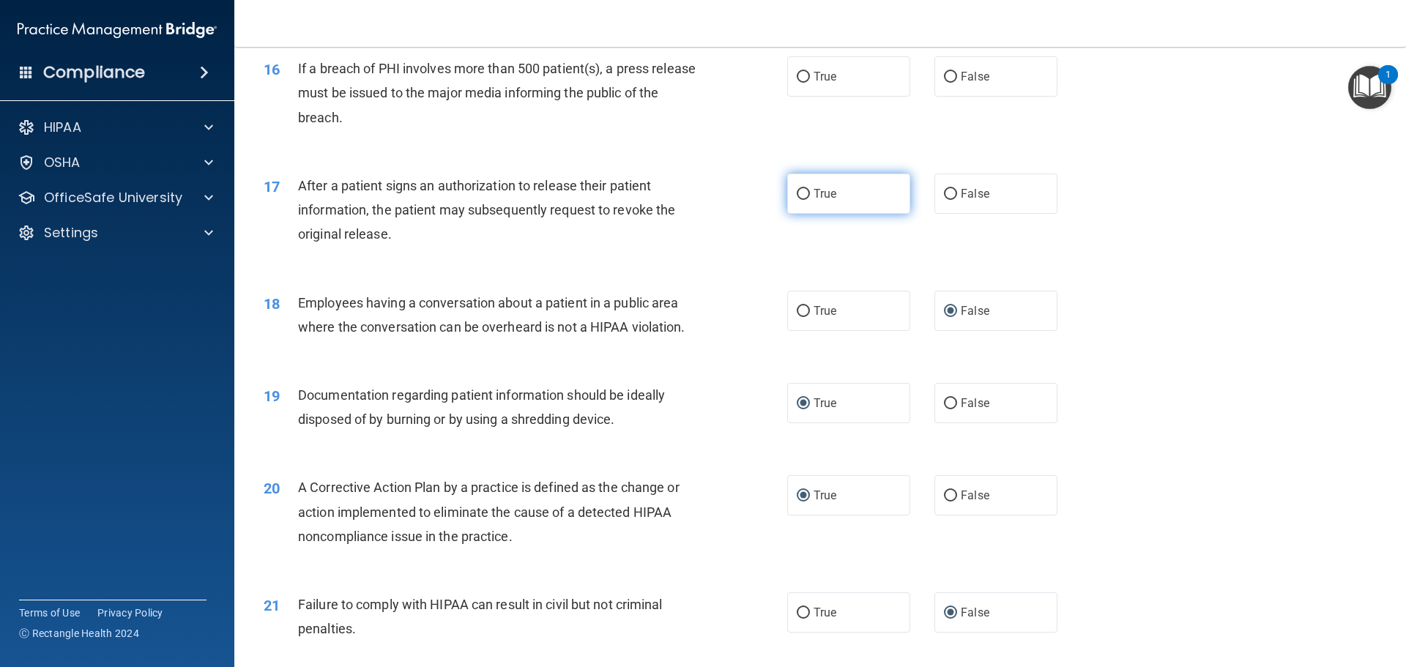
radio input "true"
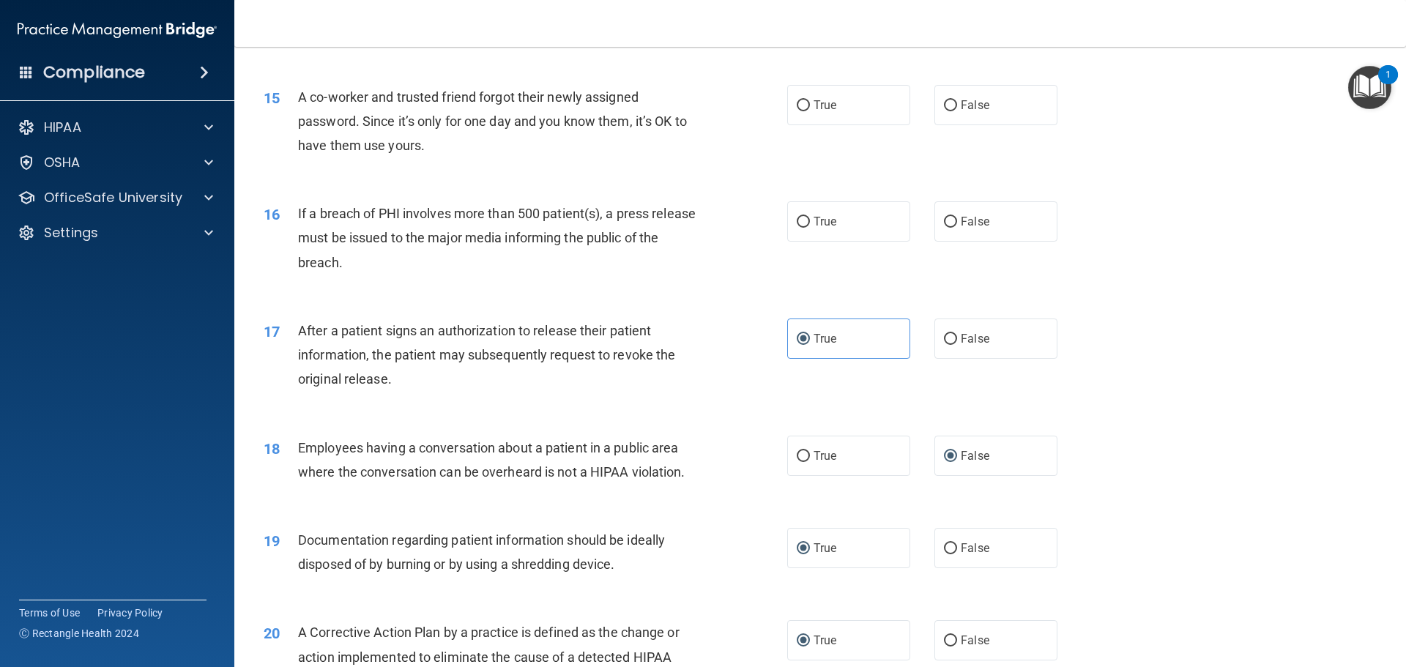
scroll to position [1481, 0]
click at [801, 229] on input "True" at bounding box center [803, 223] width 13 height 11
radio input "true"
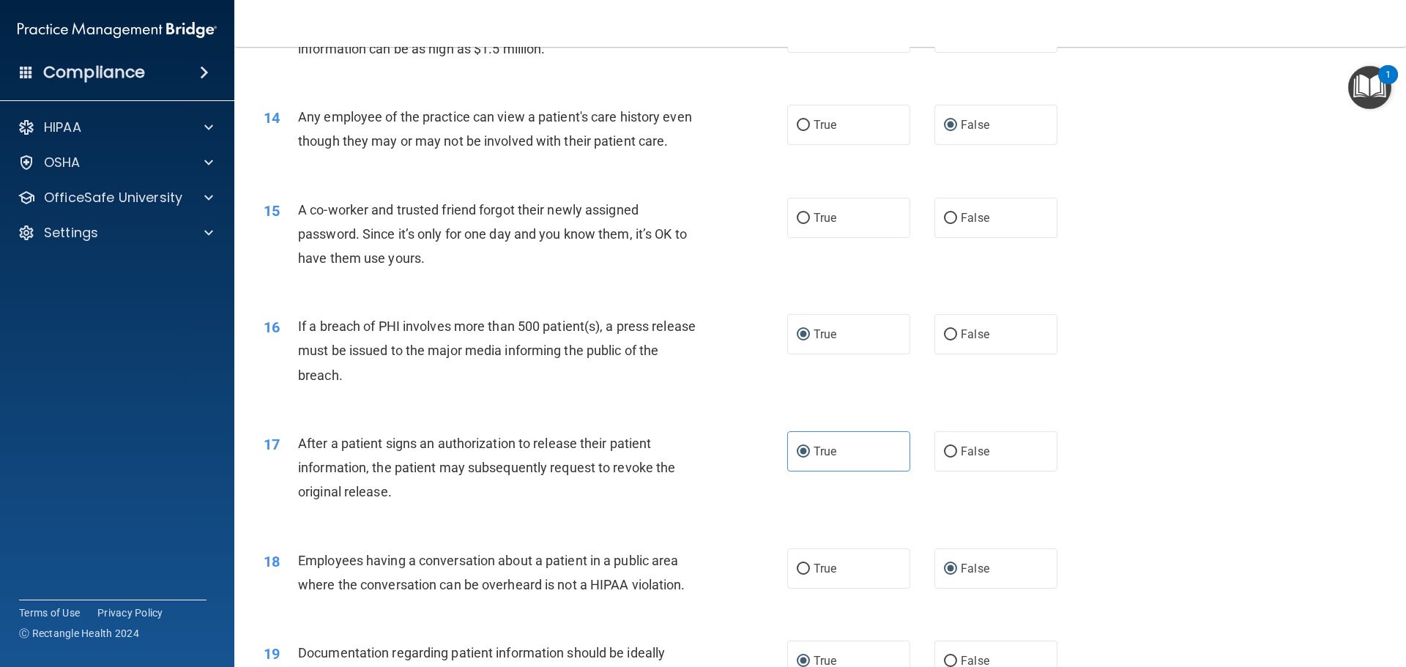
scroll to position [1334, 0]
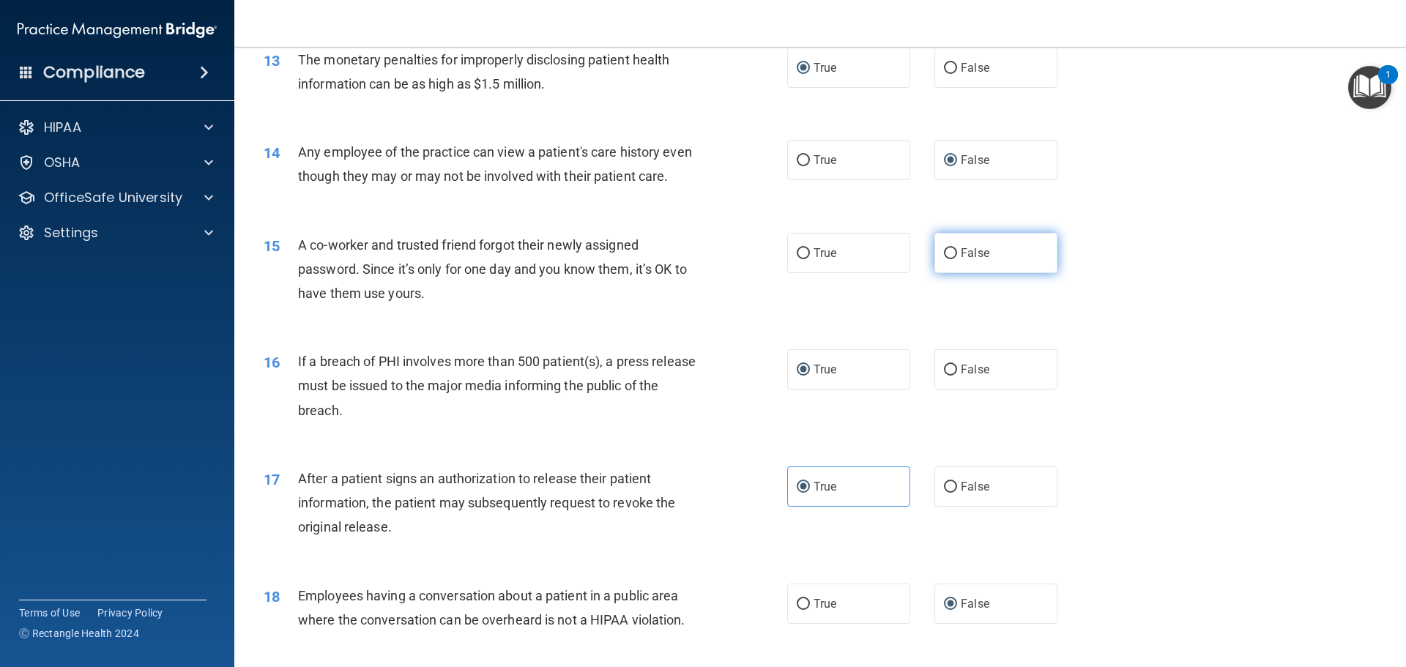
click at [944, 259] on input "False" at bounding box center [950, 253] width 13 height 11
radio input "true"
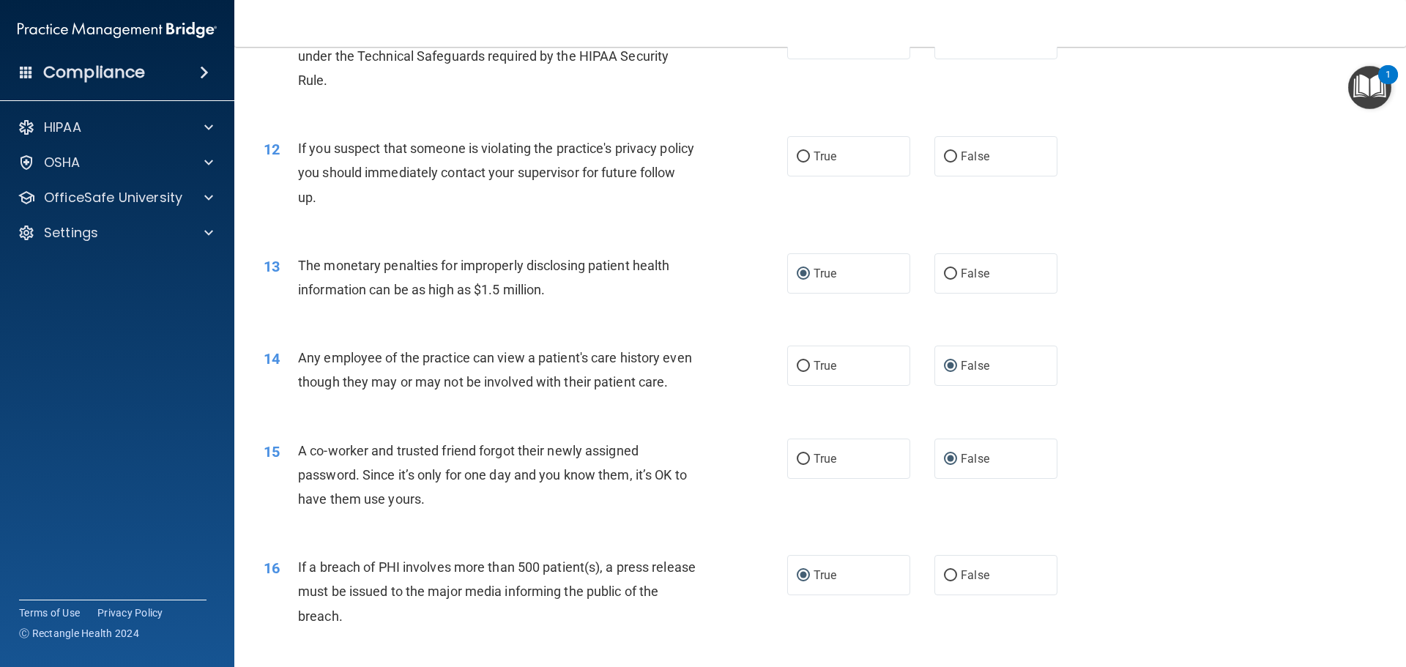
scroll to position [1115, 0]
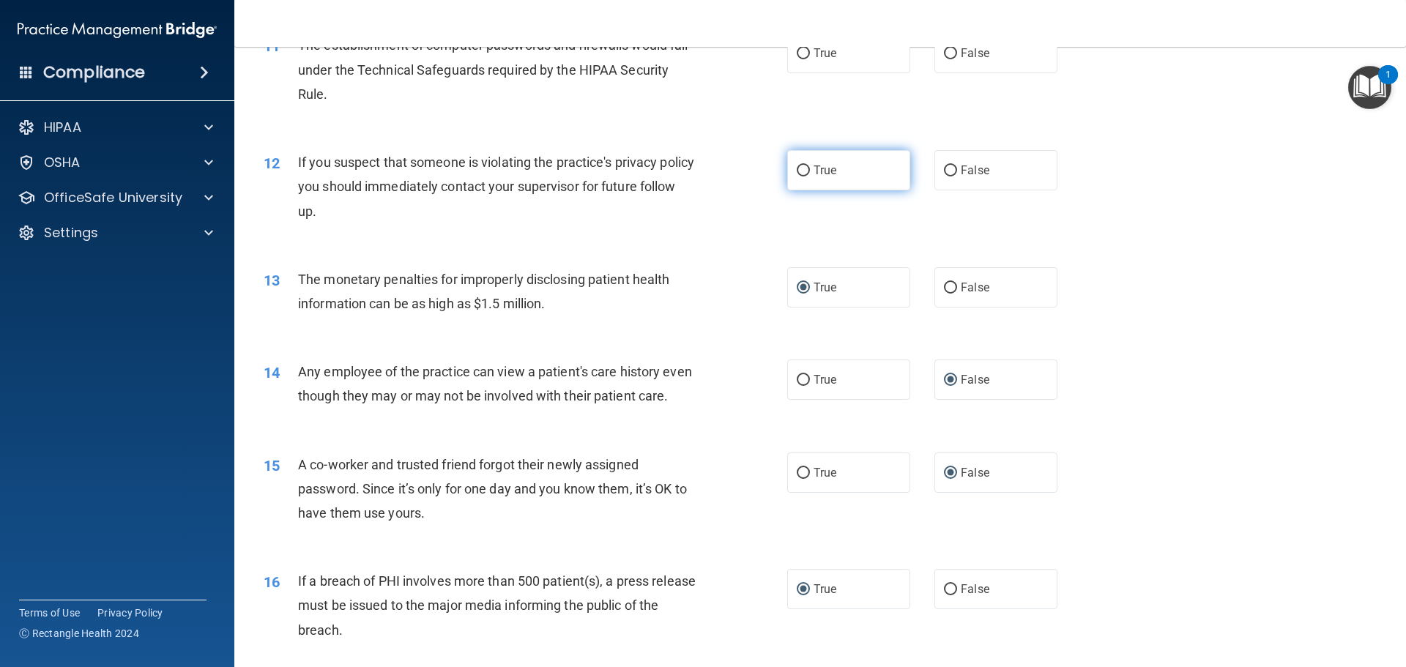
click at [797, 167] on input "True" at bounding box center [803, 170] width 13 height 11
radio input "true"
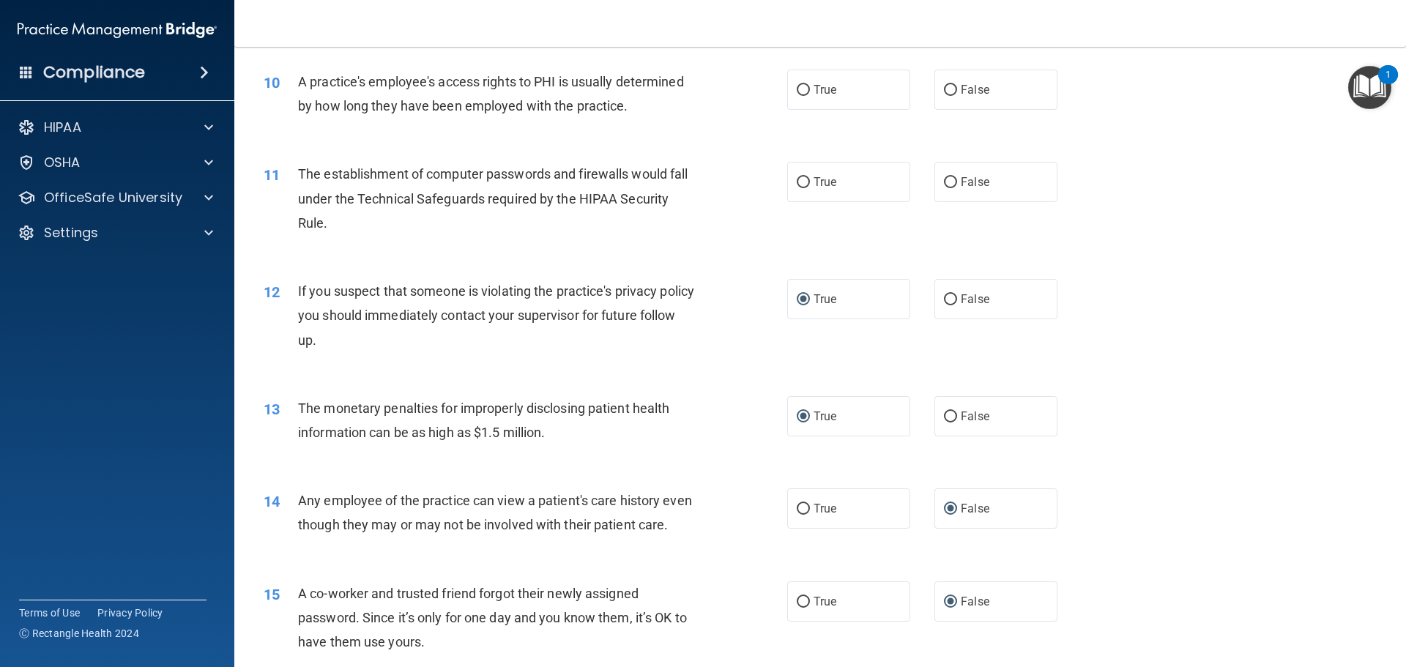
scroll to position [968, 0]
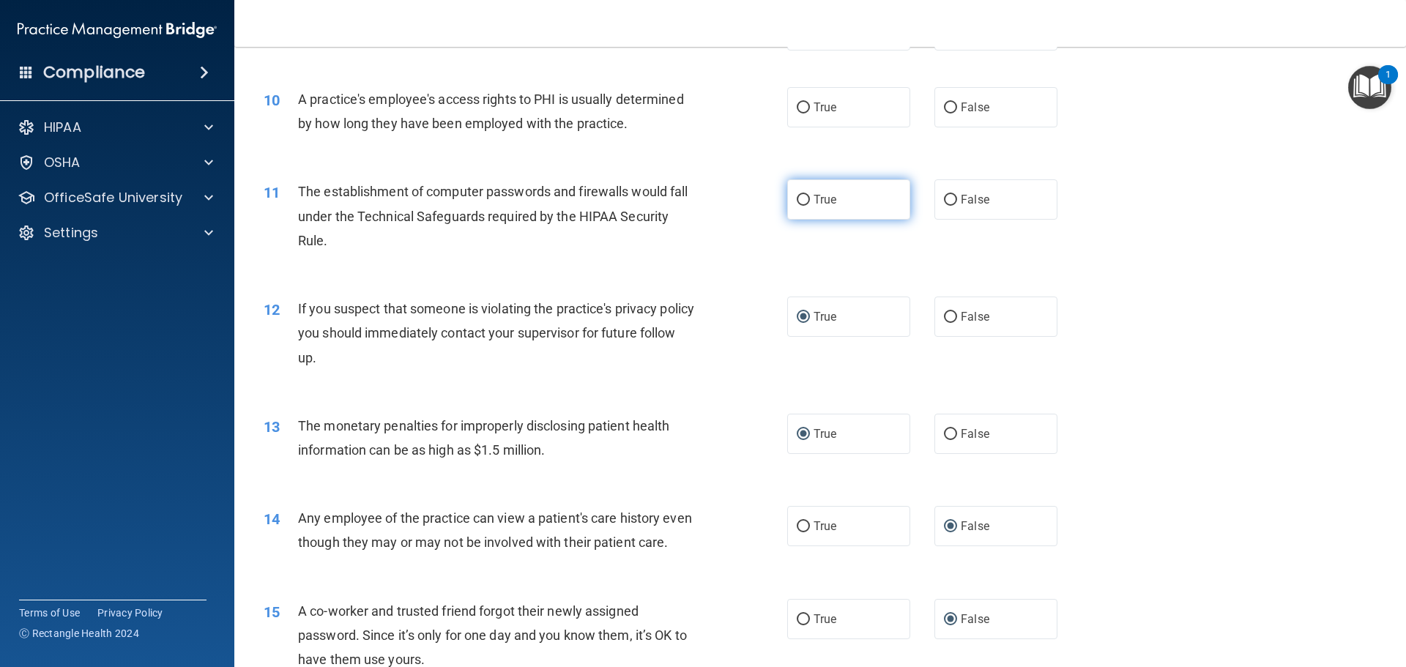
click at [800, 198] on input "True" at bounding box center [803, 200] width 13 height 11
radio input "true"
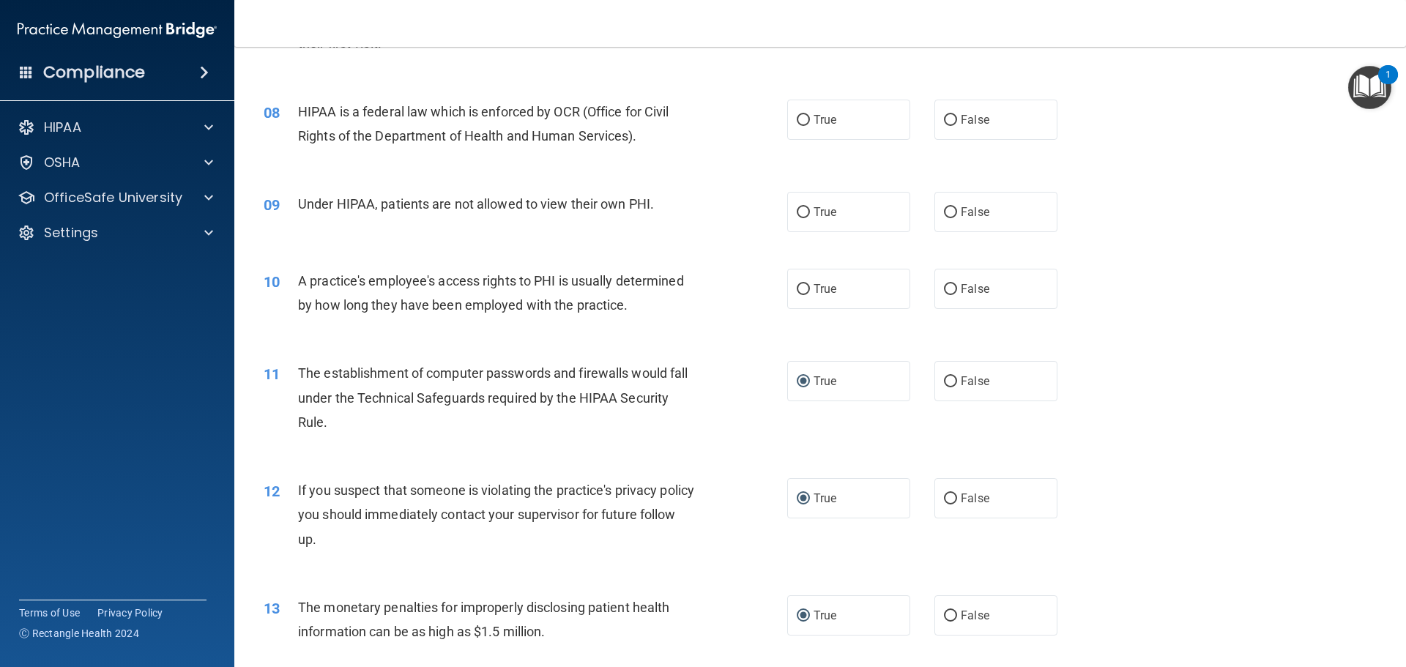
scroll to position [748, 0]
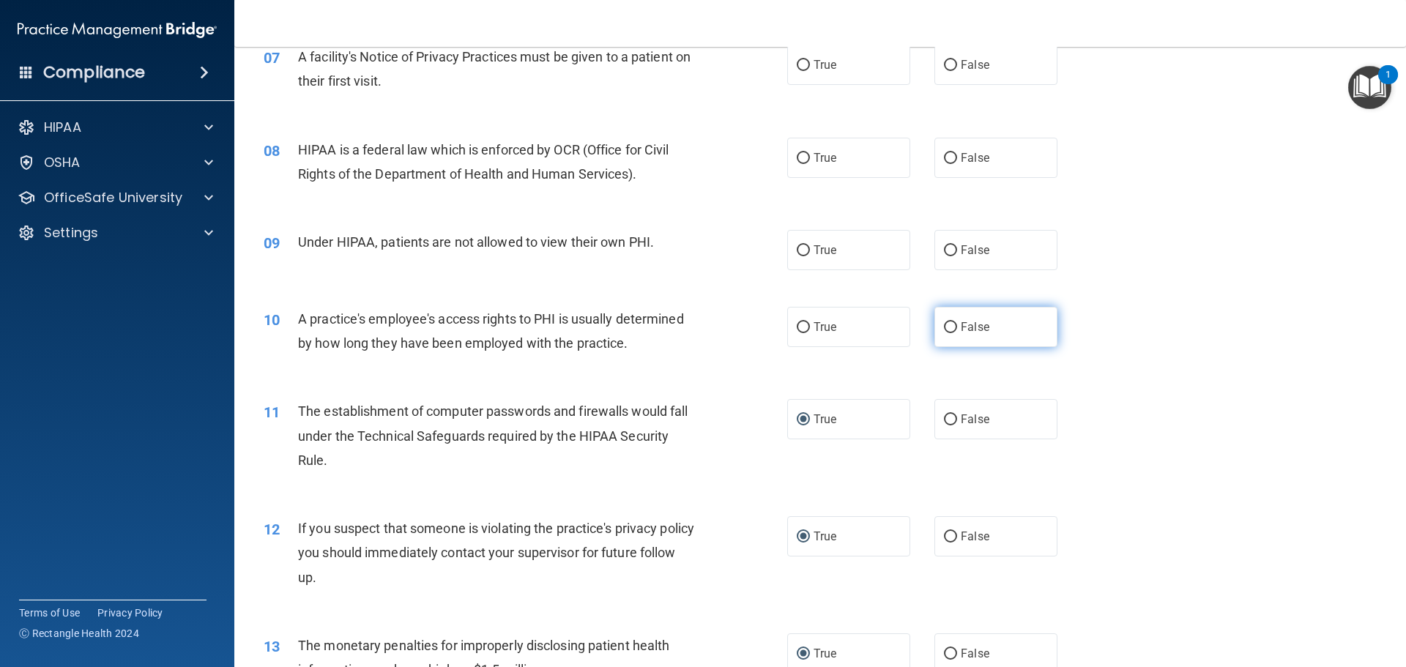
click at [951, 327] on label "False" at bounding box center [995, 327] width 123 height 40
click at [951, 327] on input "False" at bounding box center [950, 327] width 13 height 11
radio input "true"
click at [947, 250] on input "False" at bounding box center [950, 250] width 13 height 11
radio input "true"
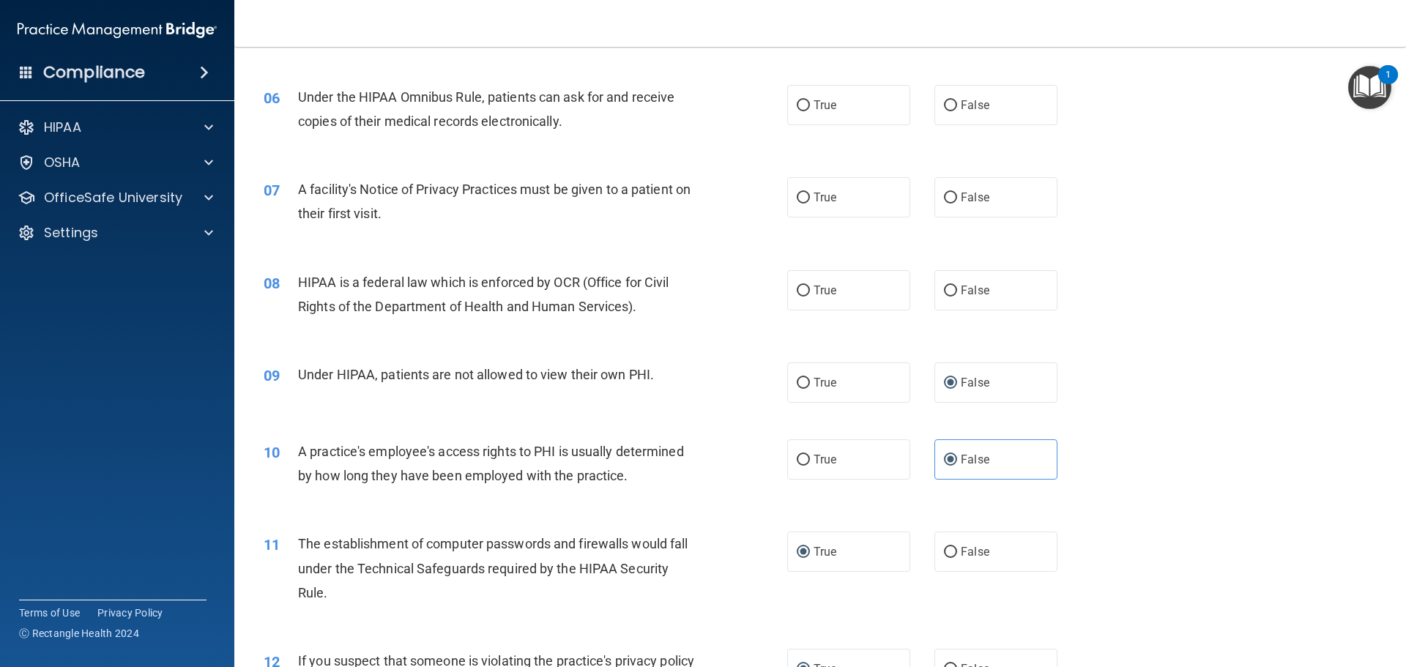
scroll to position [602, 0]
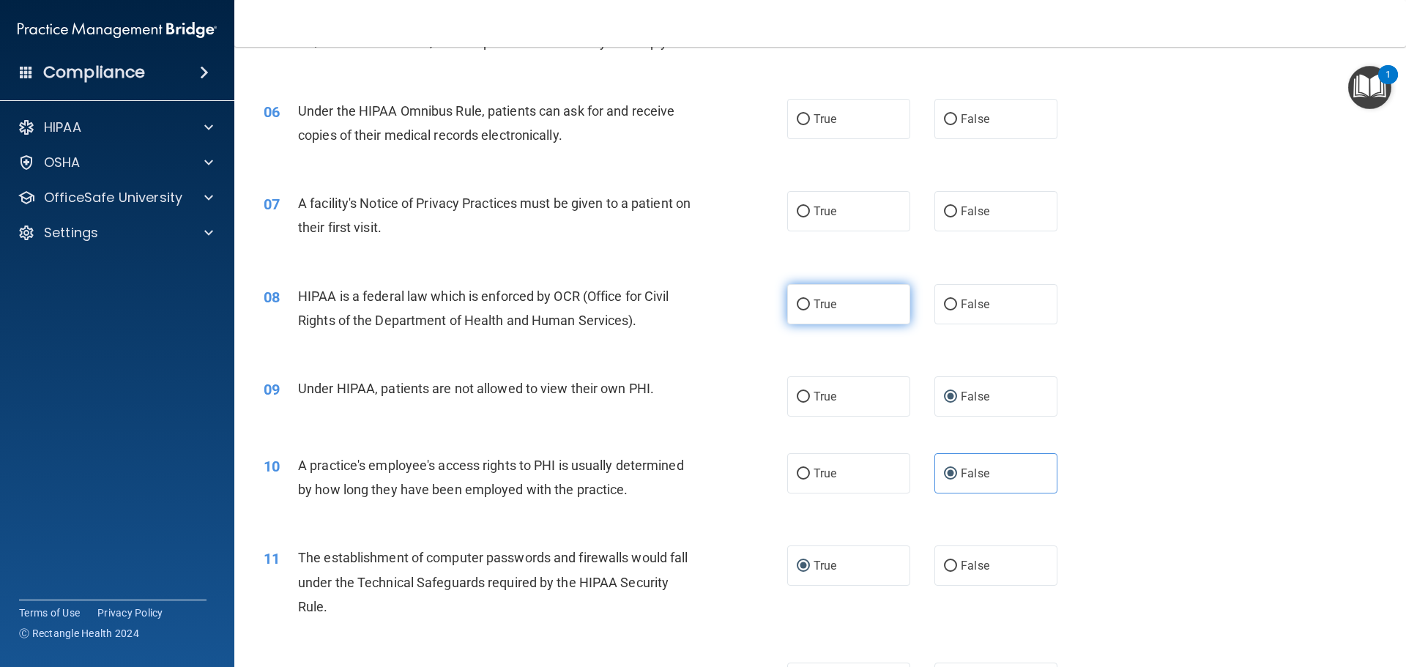
click at [797, 301] on input "True" at bounding box center [803, 305] width 13 height 11
radio input "true"
drag, startPoint x: 800, startPoint y: 208, endPoint x: 766, endPoint y: 199, distance: 35.5
click at [801, 207] on input "True" at bounding box center [803, 212] width 13 height 11
radio input "true"
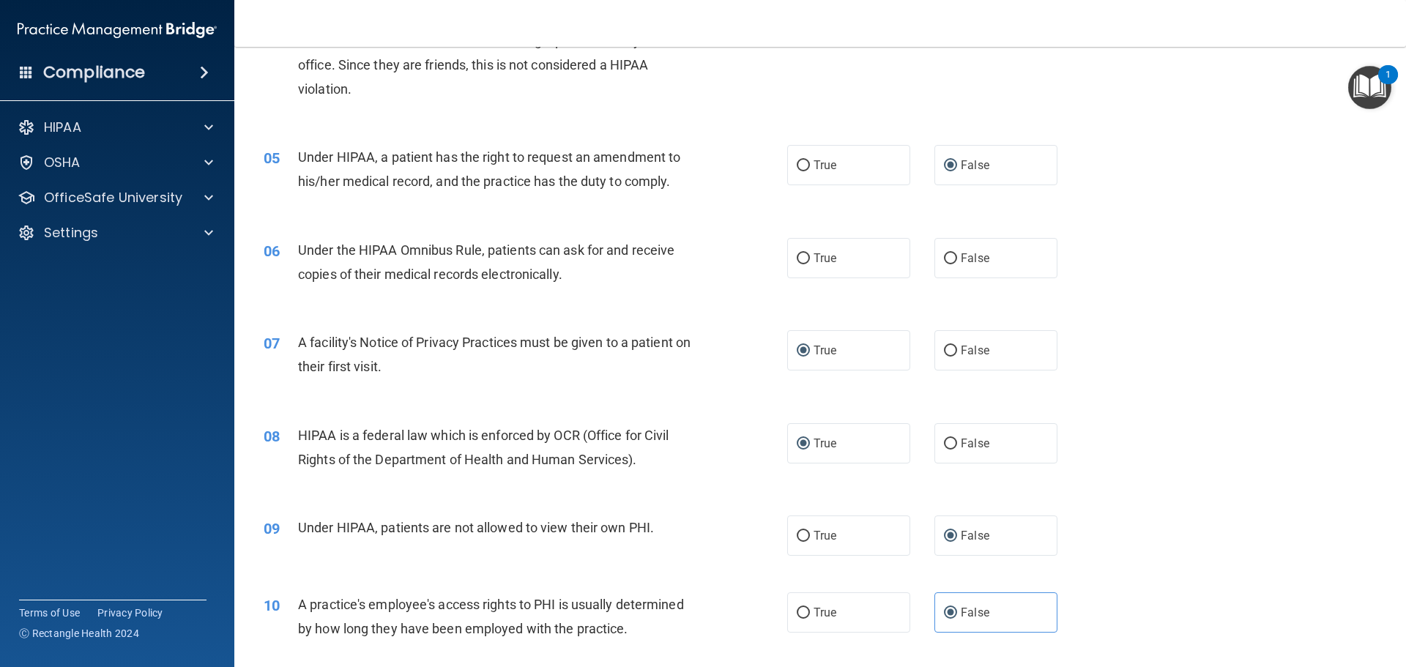
scroll to position [455, 0]
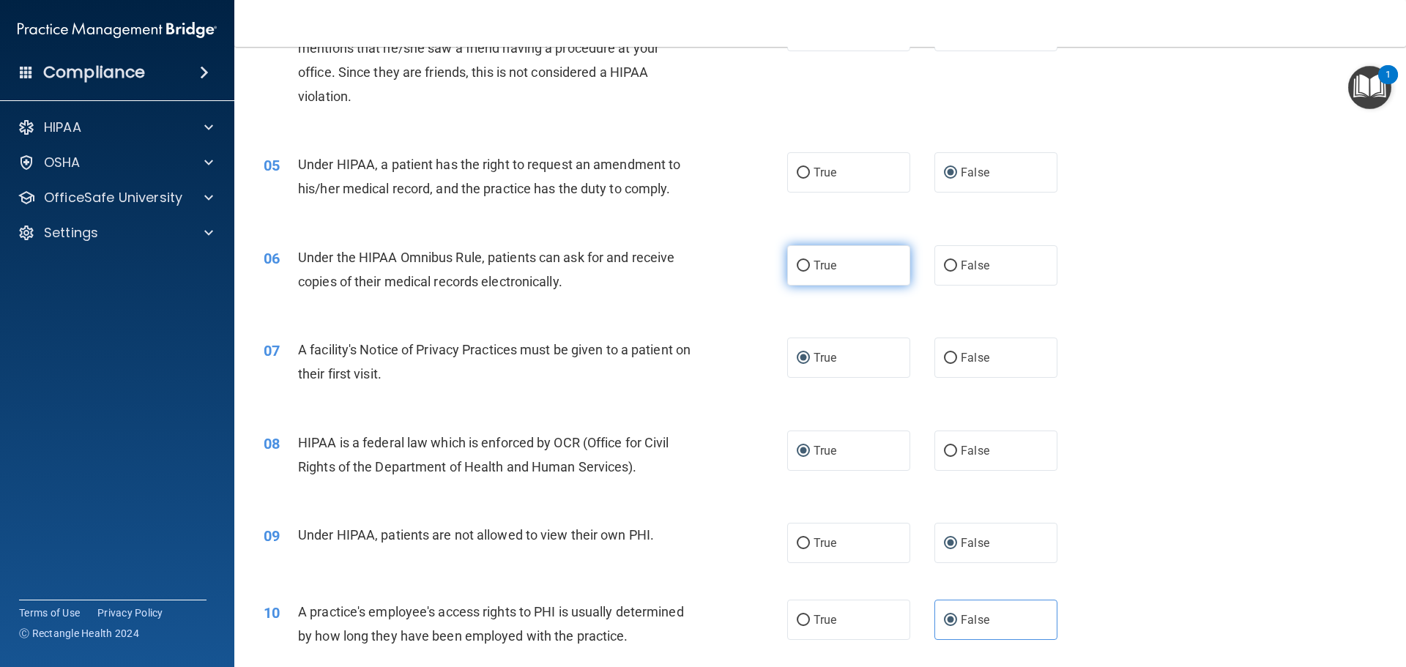
click at [797, 261] on input "True" at bounding box center [803, 266] width 13 height 11
radio input "true"
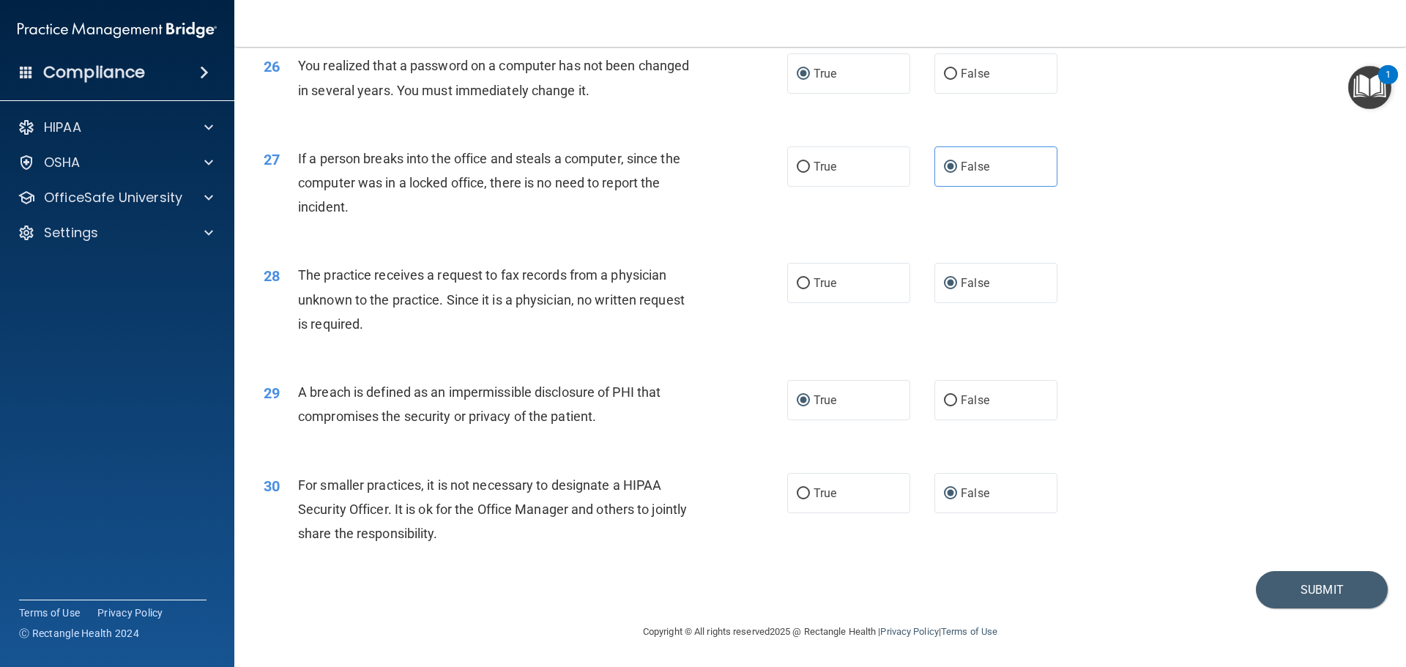
scroll to position [2799, 0]
click at [1298, 581] on button "Submit" at bounding box center [1322, 589] width 132 height 37
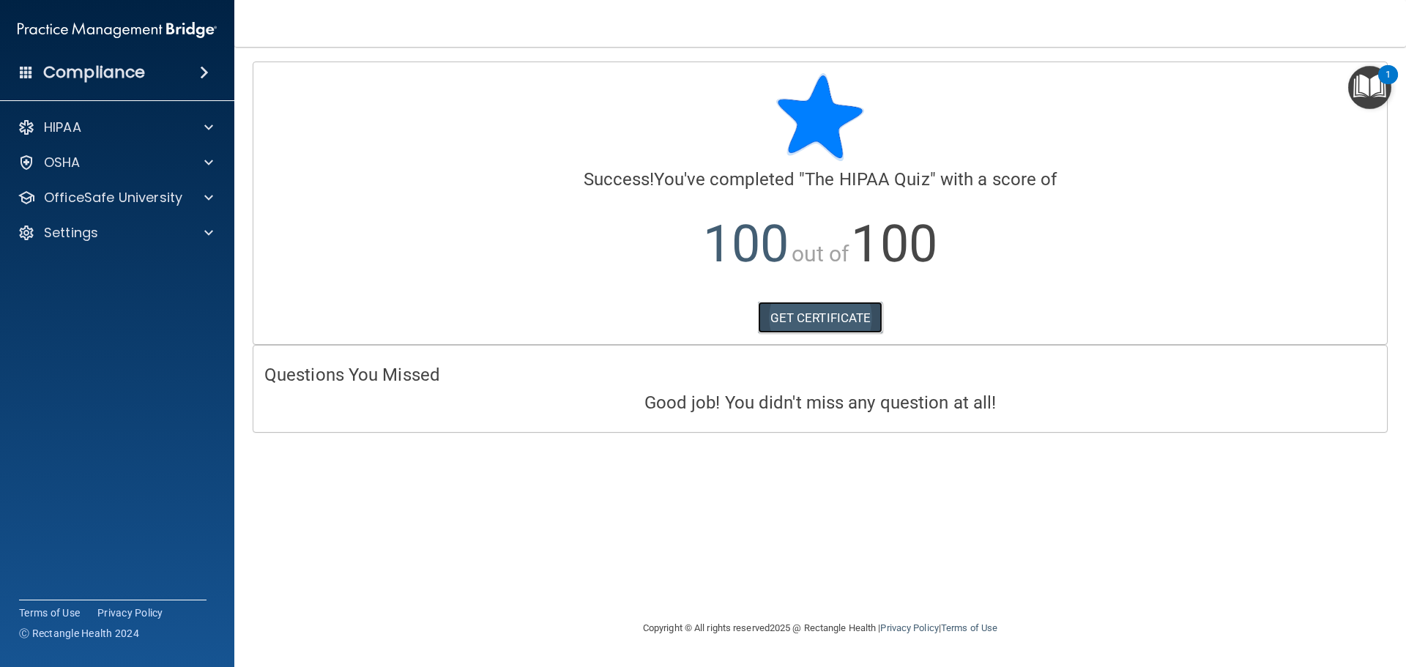
click at [795, 319] on link "GET CERTIFICATE" at bounding box center [820, 318] width 125 height 32
click at [63, 162] on p "OSHA" at bounding box center [62, 163] width 37 height 18
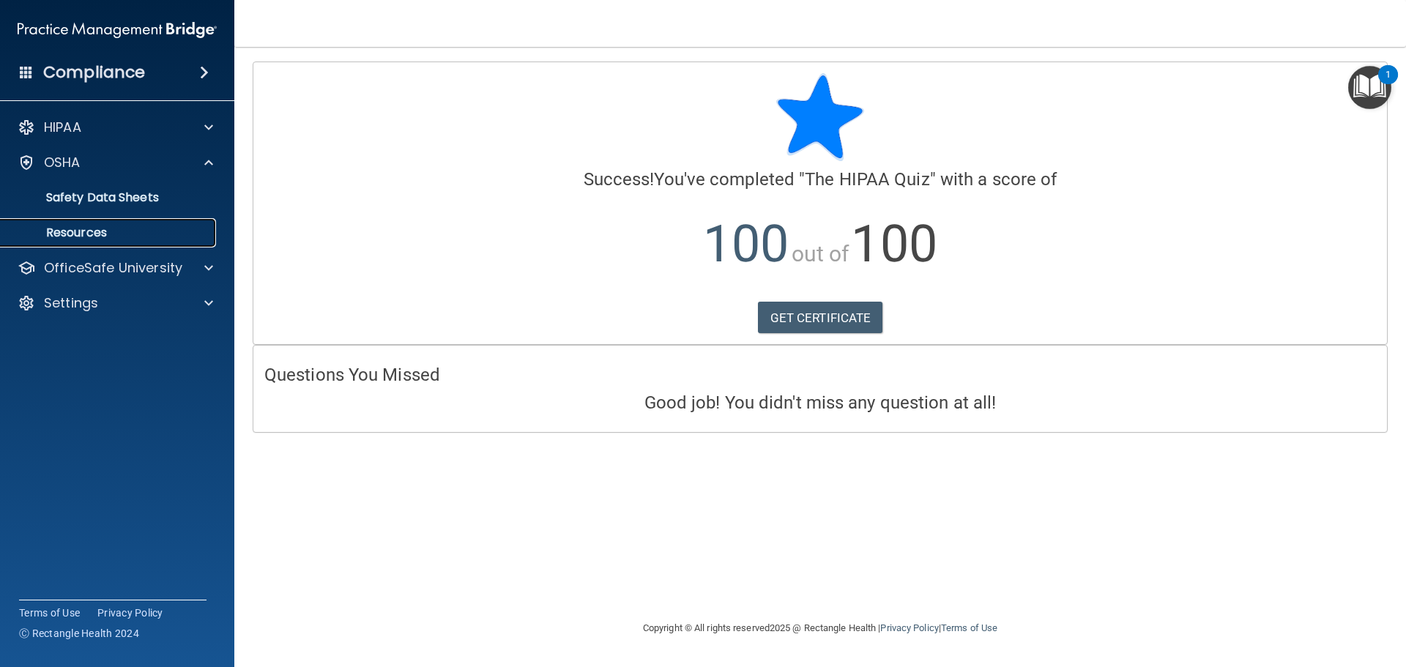
click at [89, 231] on p "Resources" at bounding box center [110, 233] width 200 height 15
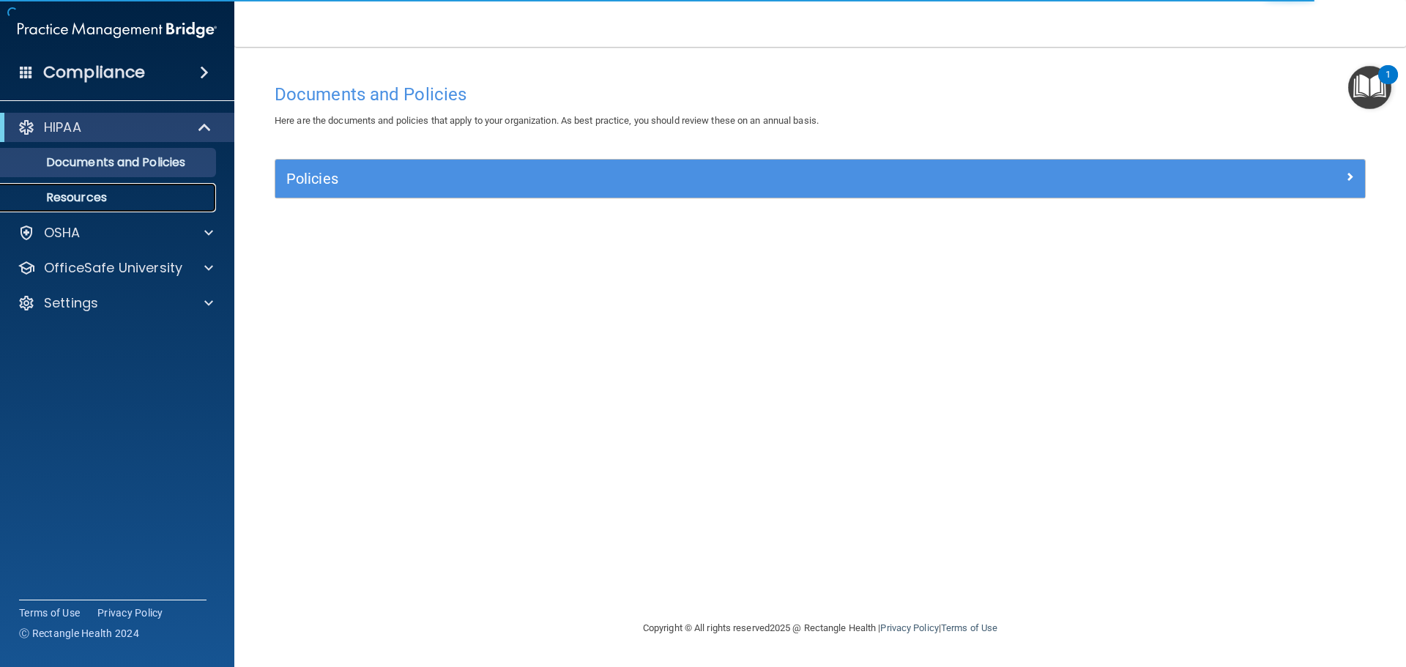
click at [83, 196] on p "Resources" at bounding box center [110, 197] width 200 height 15
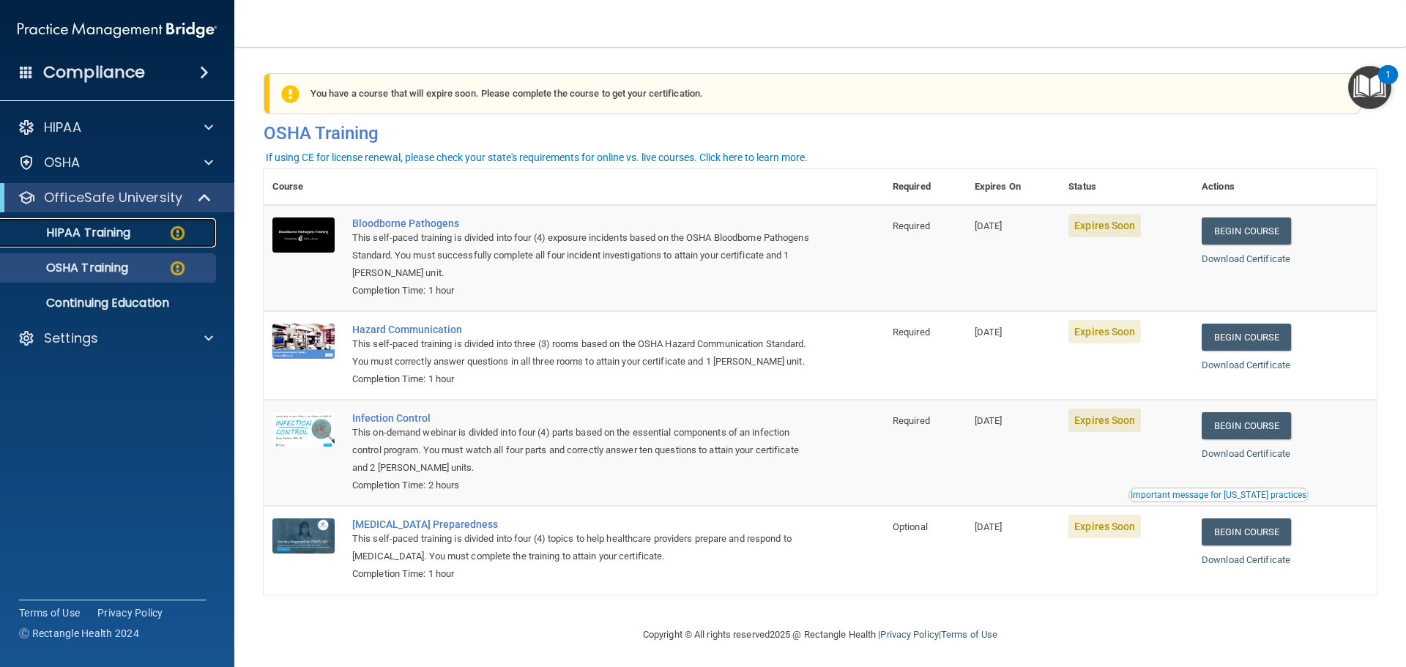
click at [172, 231] on img at bounding box center [177, 233] width 18 height 18
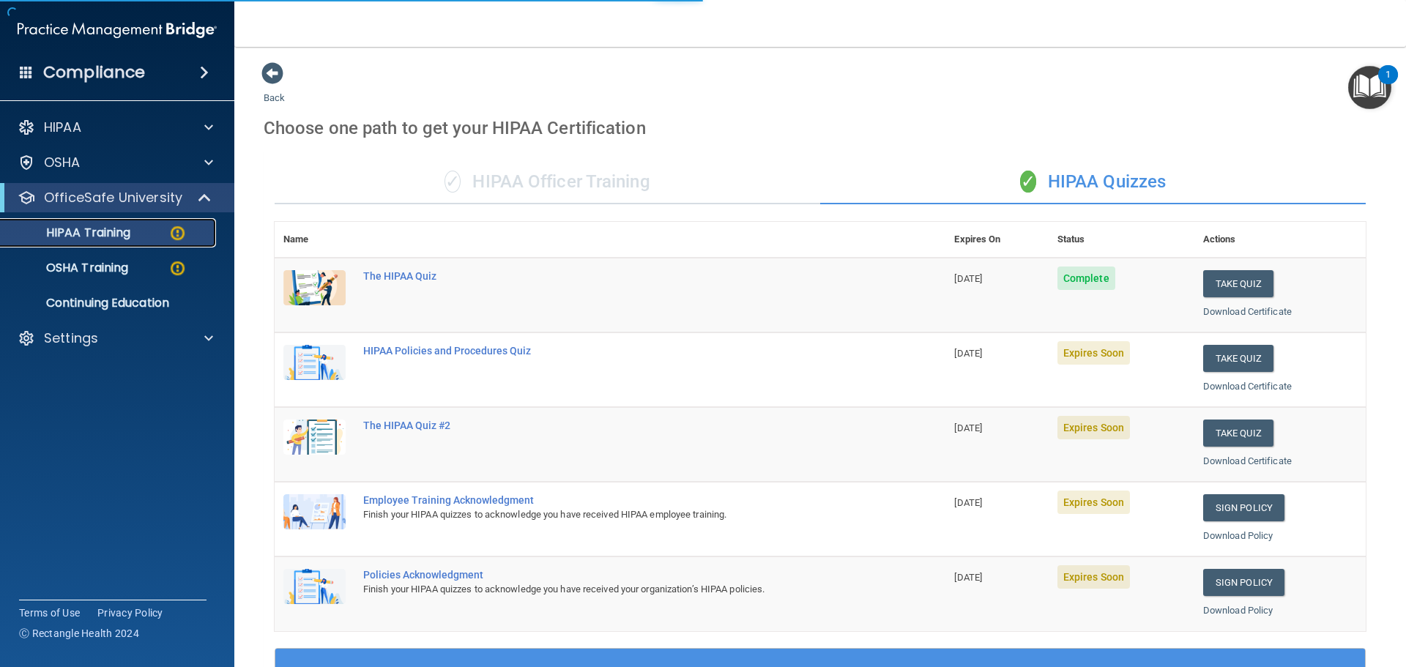
click at [70, 232] on p "HIPAA Training" at bounding box center [70, 233] width 121 height 15
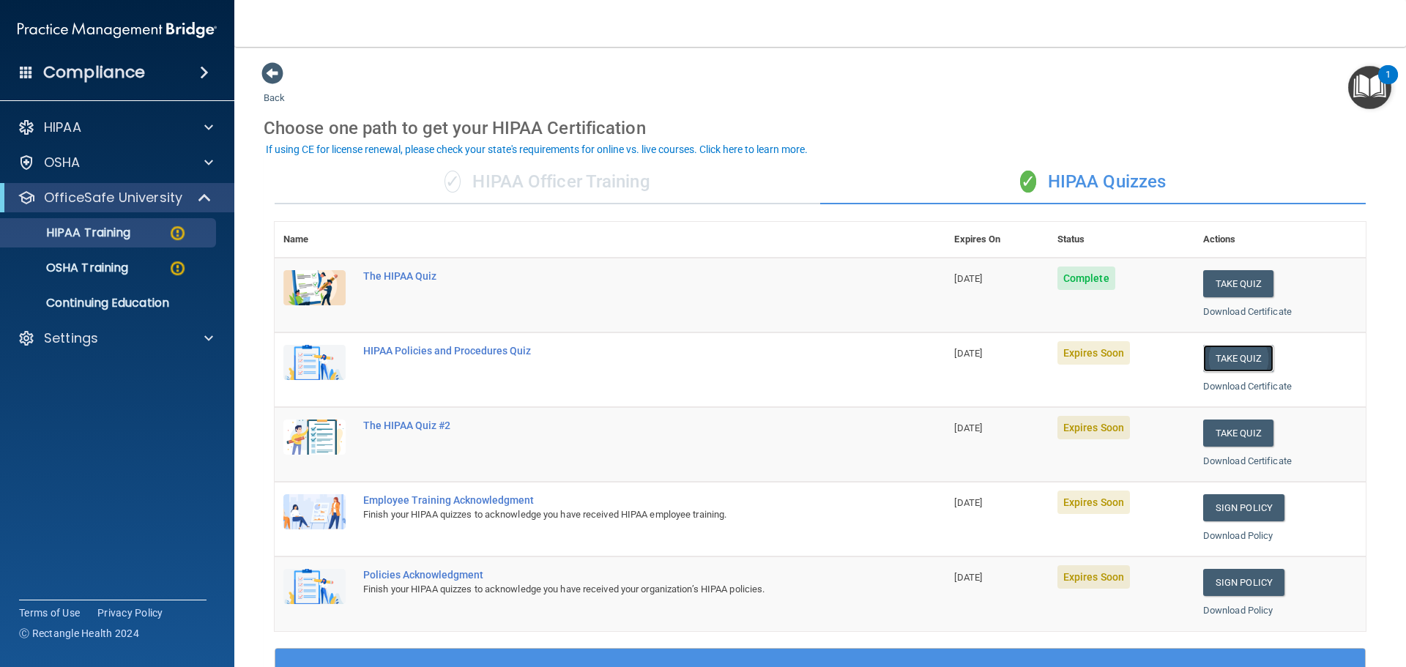
click at [1205, 361] on button "Take Quiz" at bounding box center [1238, 358] width 70 height 27
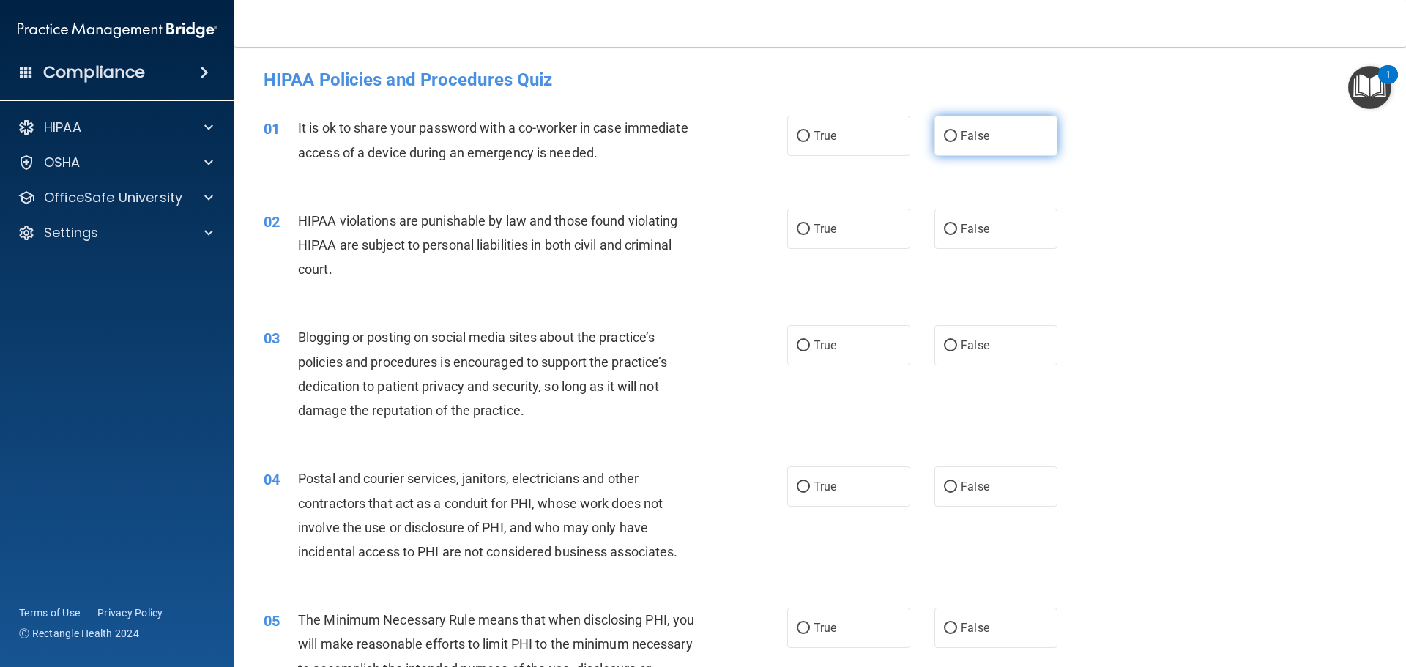
click at [944, 133] on input "False" at bounding box center [950, 136] width 13 height 11
radio input "true"
click at [797, 226] on input "True" at bounding box center [803, 229] width 13 height 11
radio input "true"
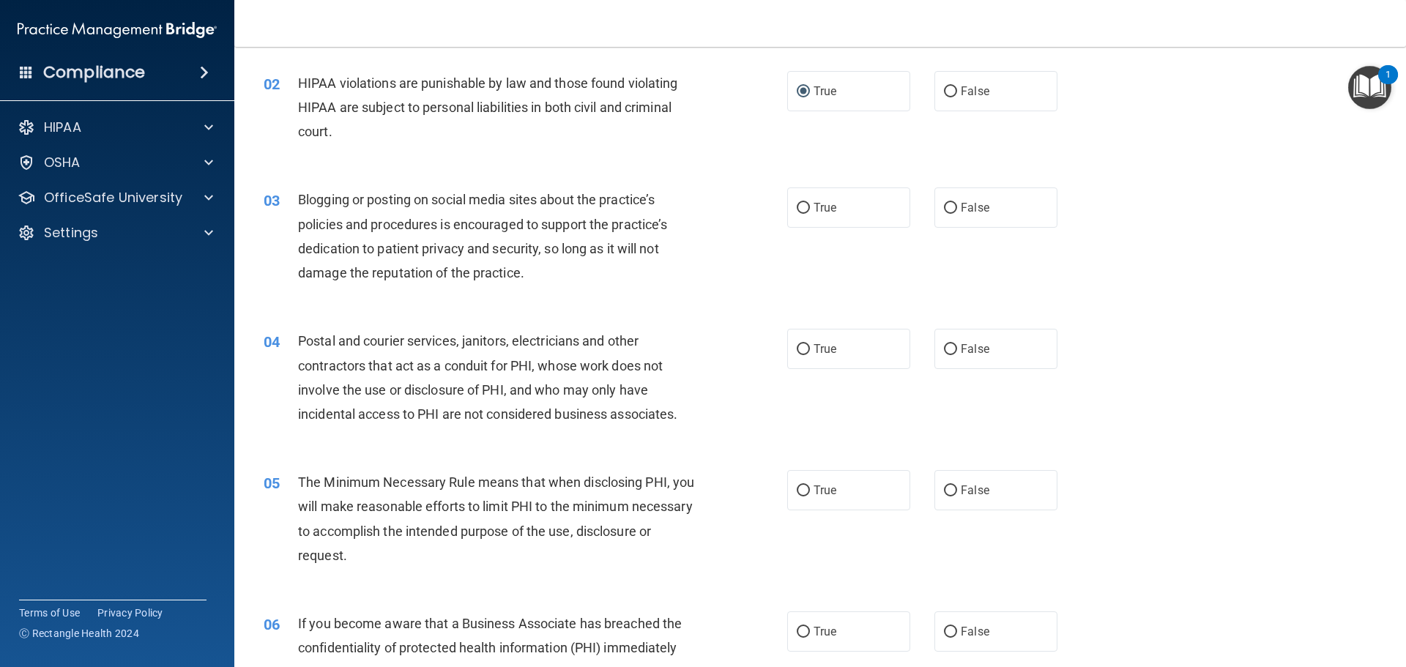
scroll to position [146, 0]
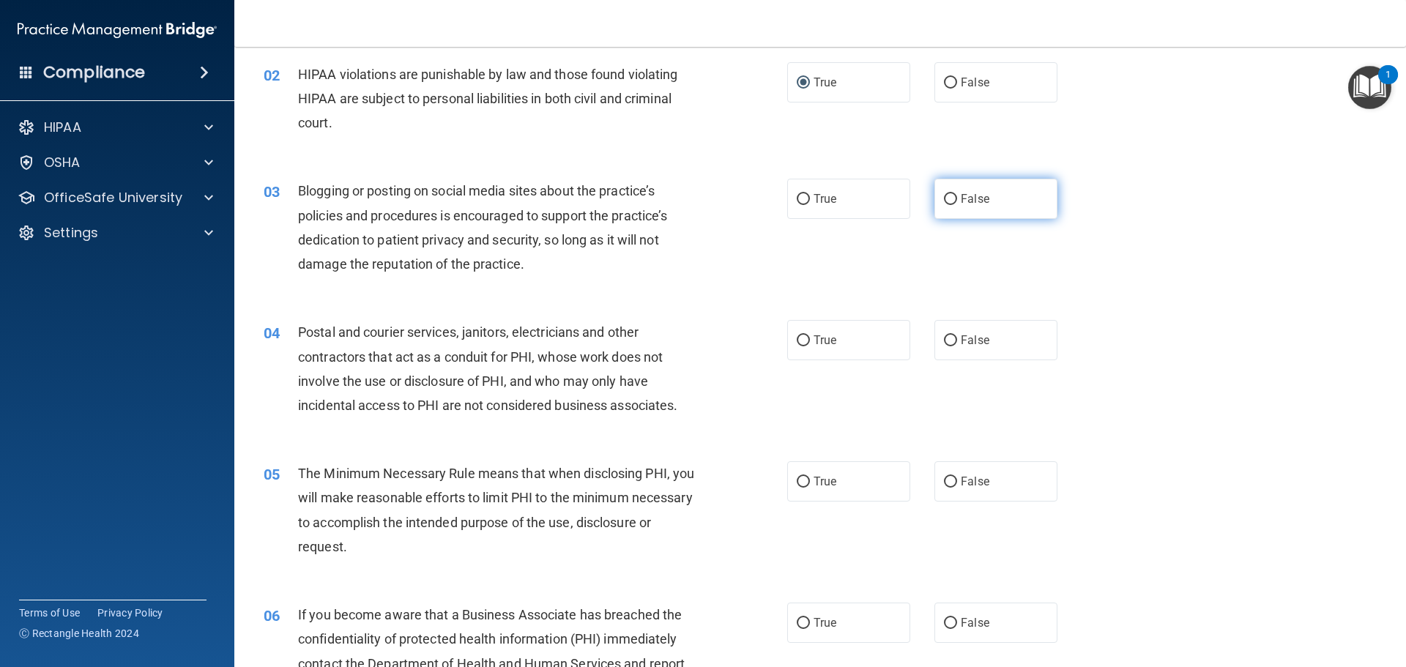
drag, startPoint x: 940, startPoint y: 195, endPoint x: 954, endPoint y: 203, distance: 16.7
click at [944, 195] on input "False" at bounding box center [950, 199] width 13 height 11
radio input "true"
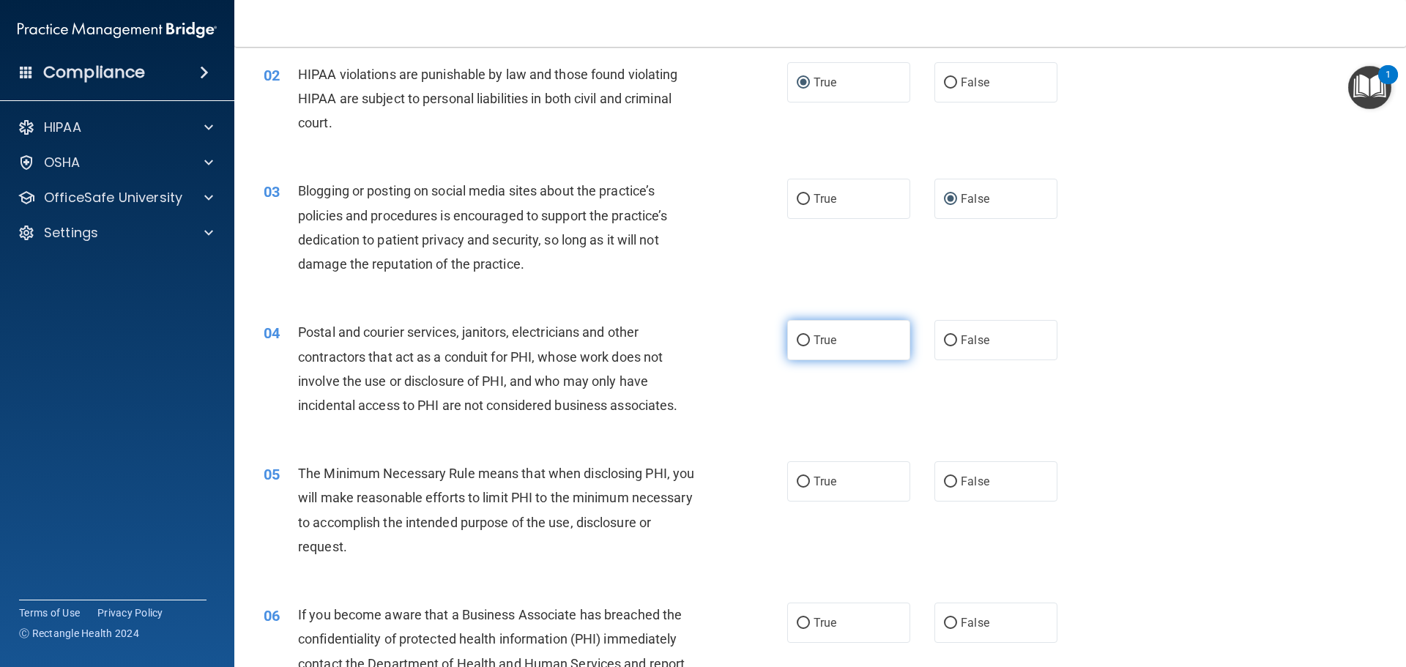
click at [797, 336] on input "True" at bounding box center [803, 340] width 13 height 11
radio input "true"
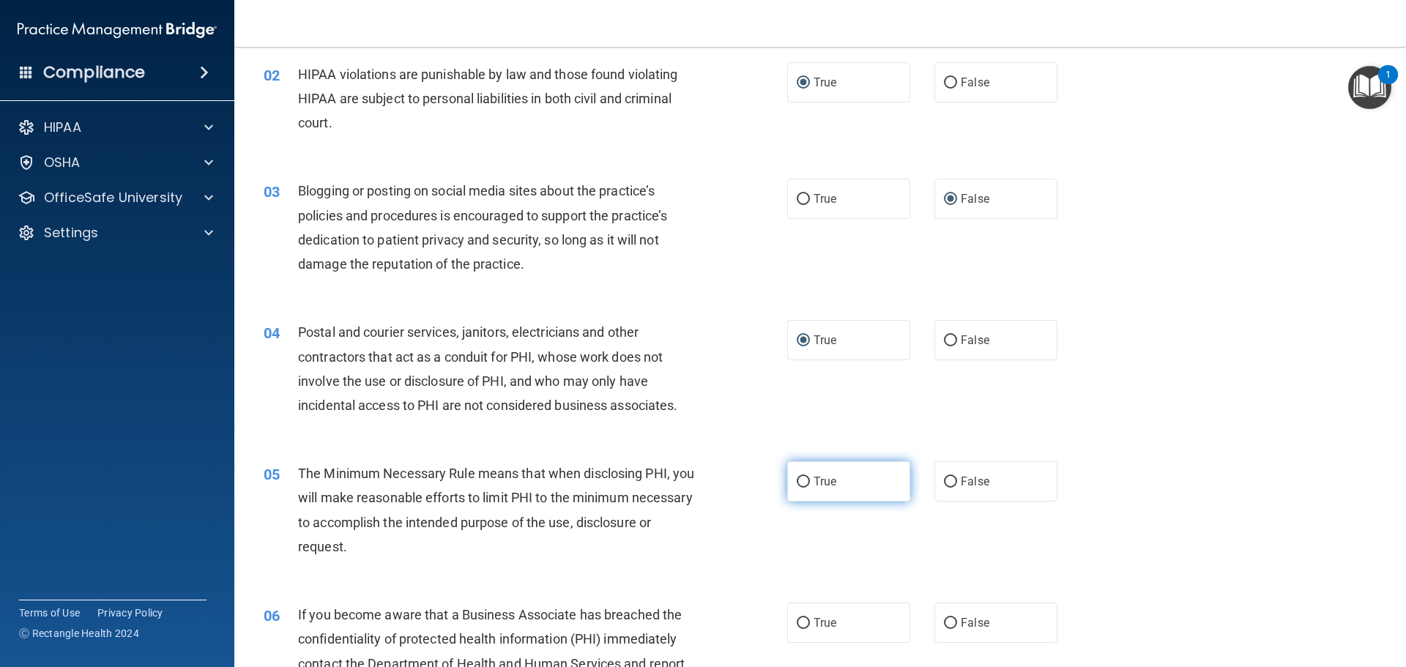
drag, startPoint x: 797, startPoint y: 481, endPoint x: 802, endPoint y: 495, distance: 14.8
click at [799, 483] on input "True" at bounding box center [803, 482] width 13 height 11
radio input "true"
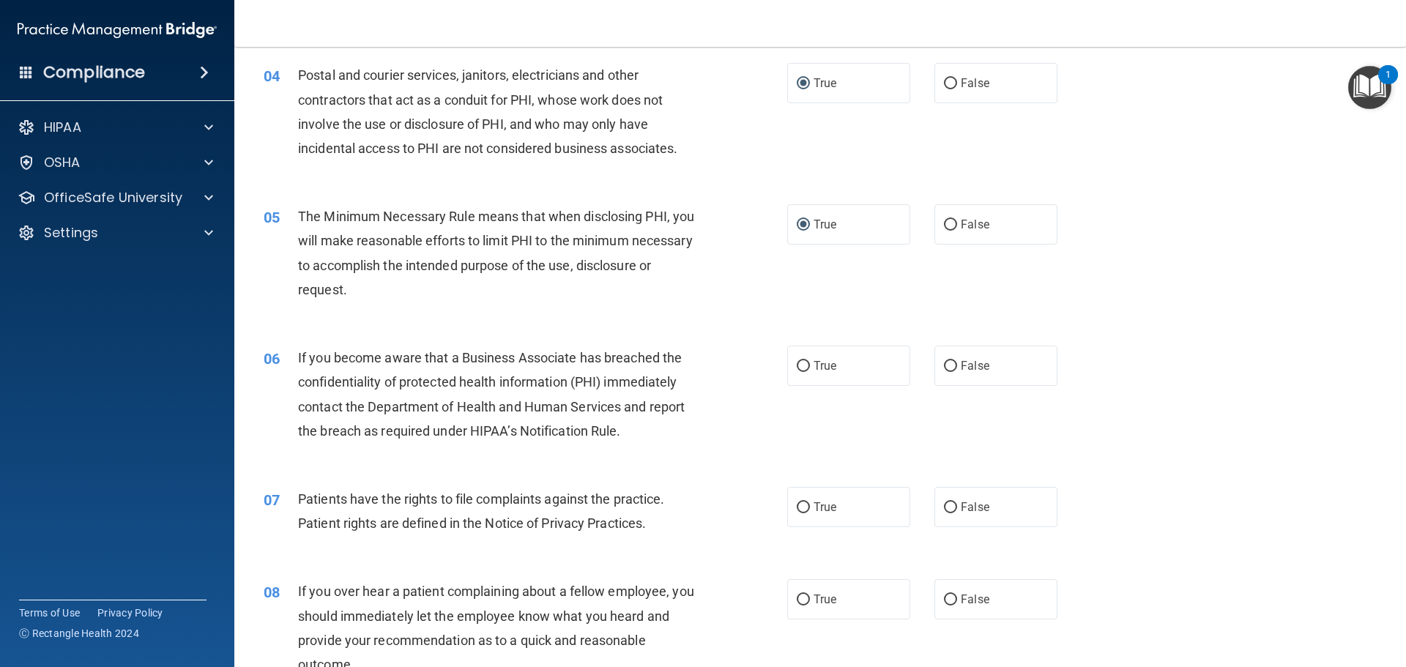
scroll to position [439, 0]
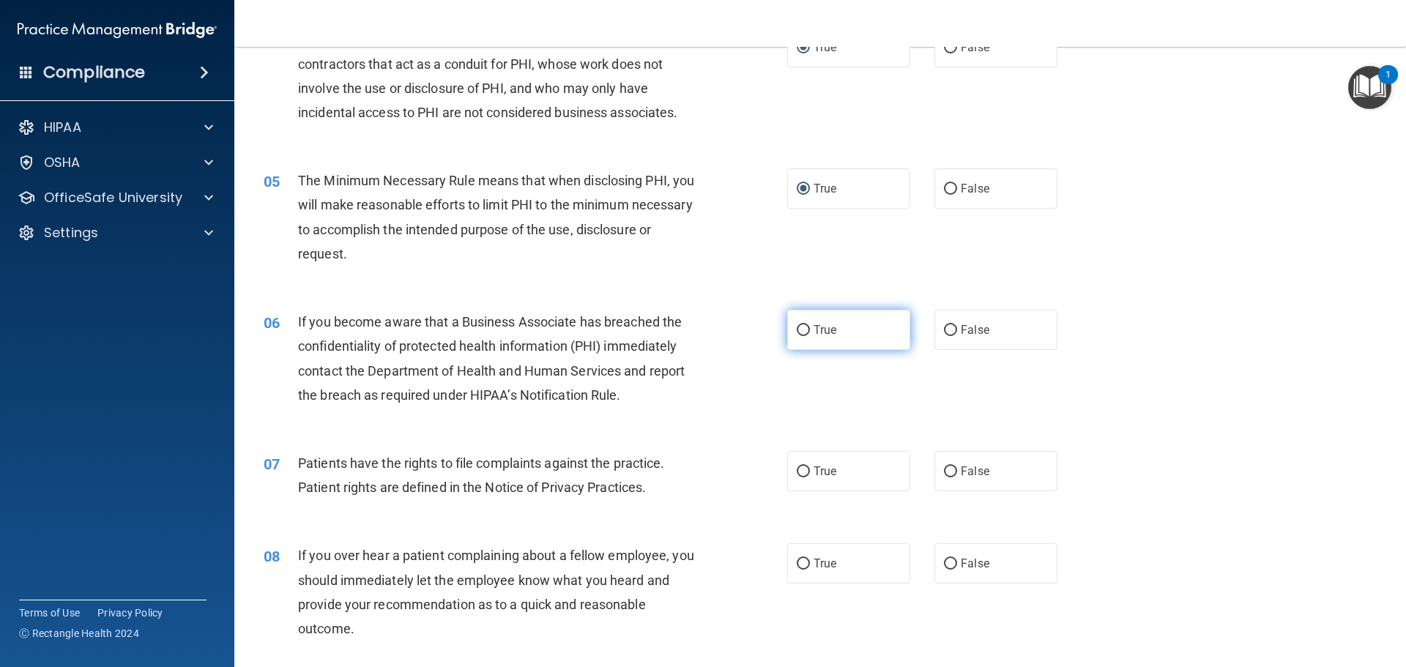
click at [800, 327] on input "True" at bounding box center [803, 330] width 13 height 11
radio input "true"
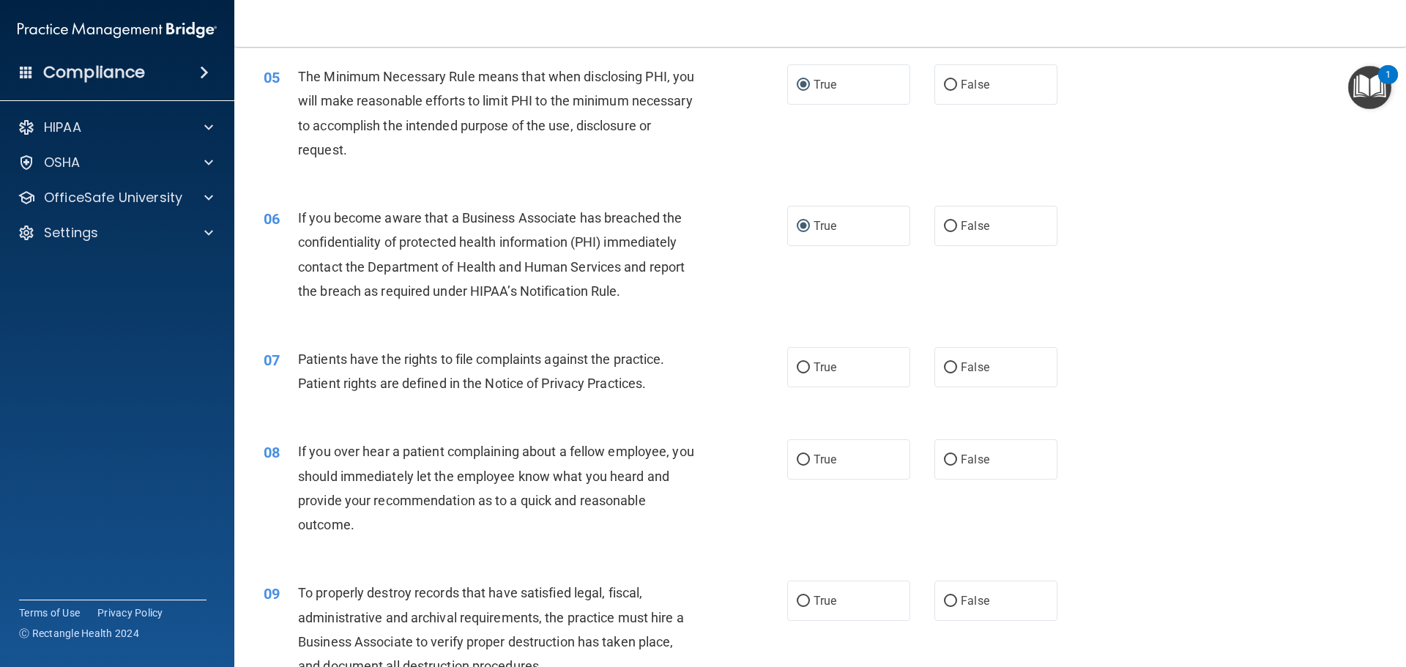
scroll to position [586, 0]
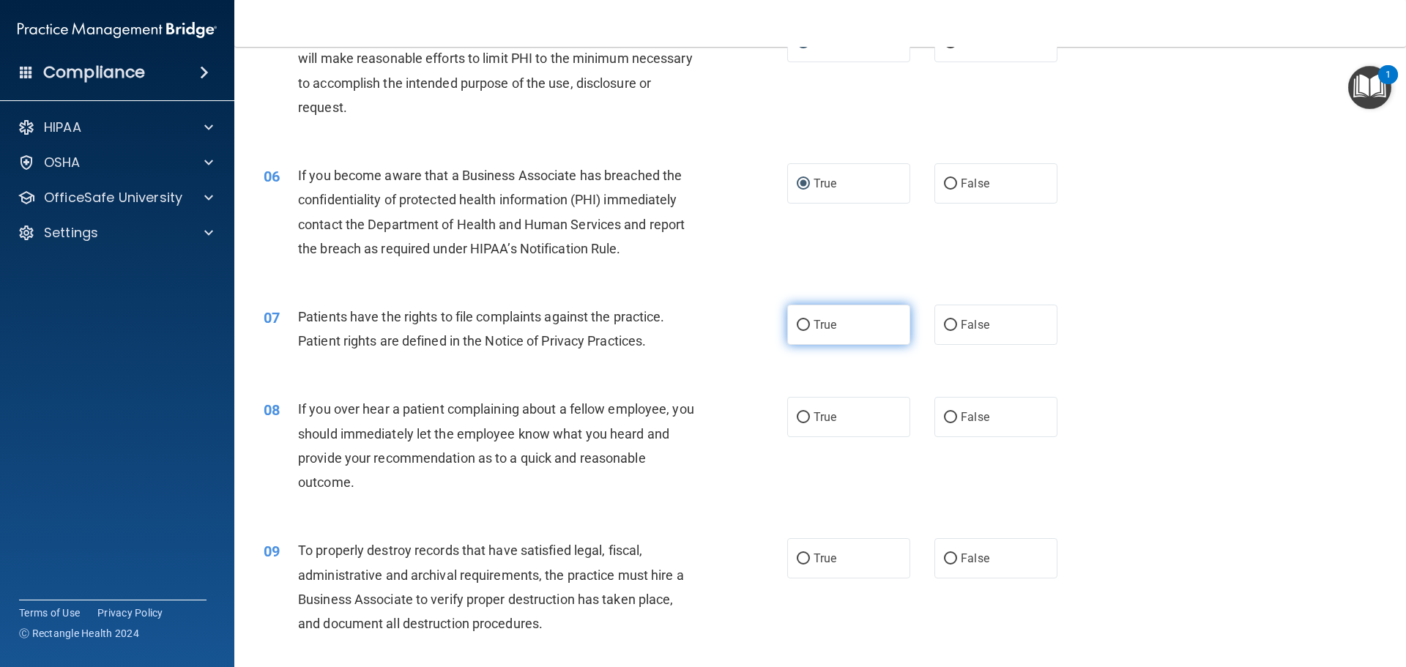
click at [801, 322] on input "True" at bounding box center [803, 325] width 13 height 11
radio input "true"
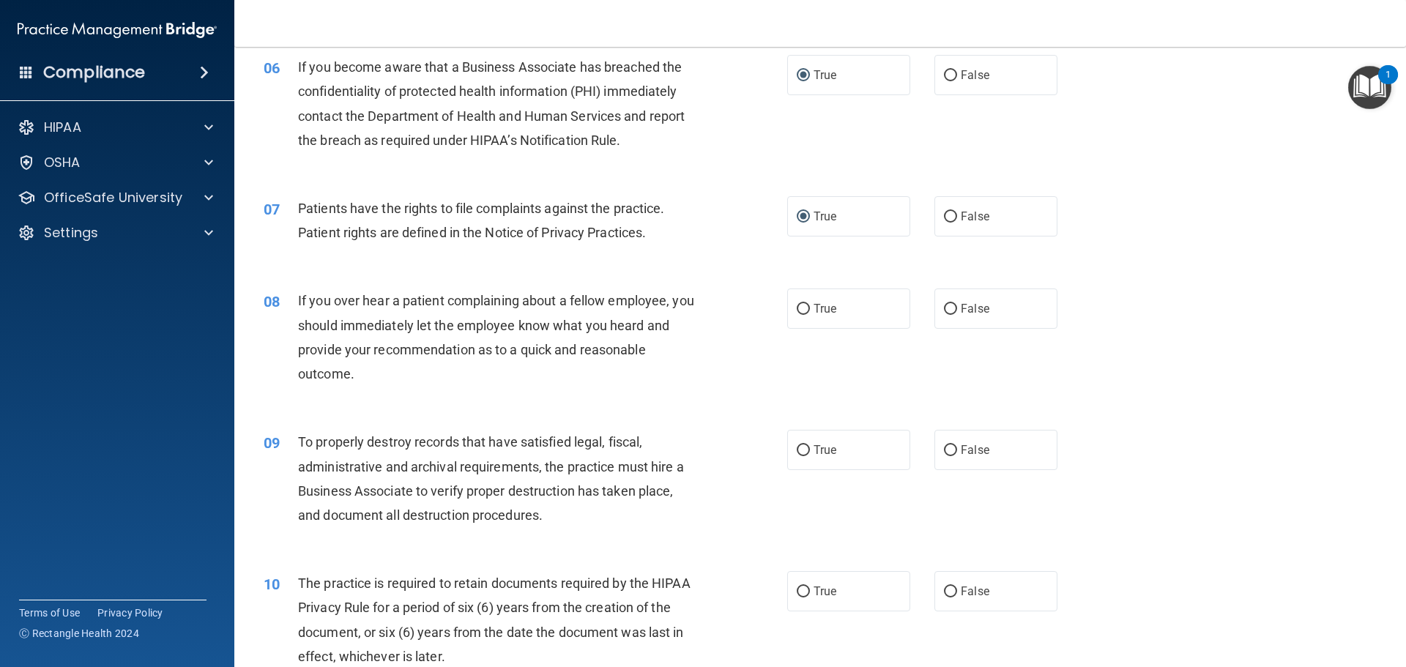
scroll to position [732, 0]
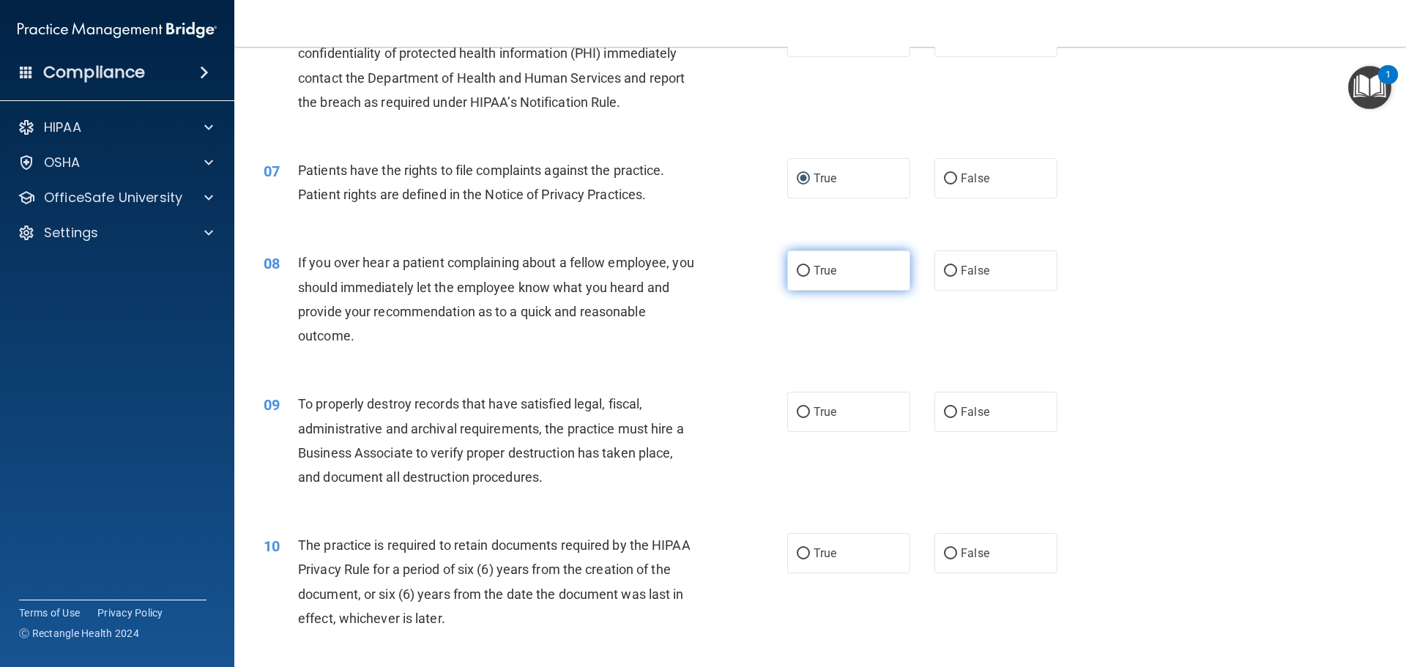
drag, startPoint x: 945, startPoint y: 269, endPoint x: 894, endPoint y: 285, distance: 53.5
click at [945, 269] on input "False" at bounding box center [950, 271] width 13 height 11
radio input "true"
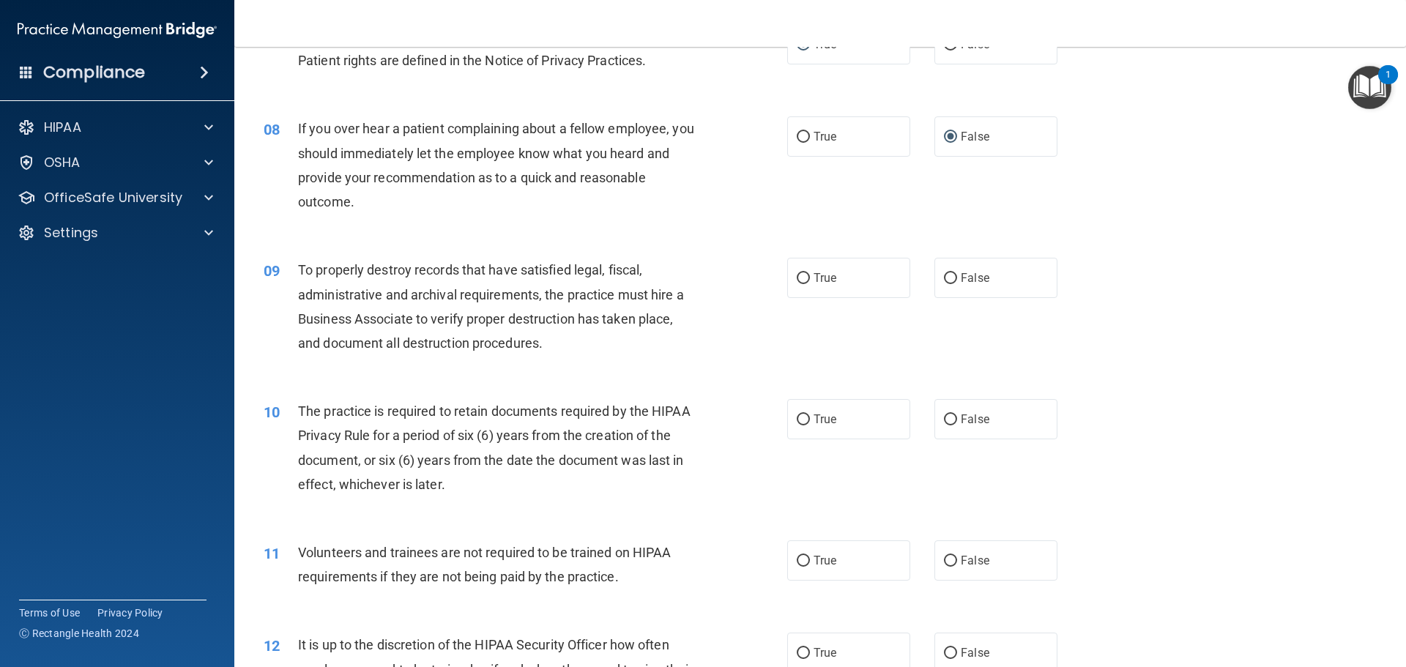
scroll to position [879, 0]
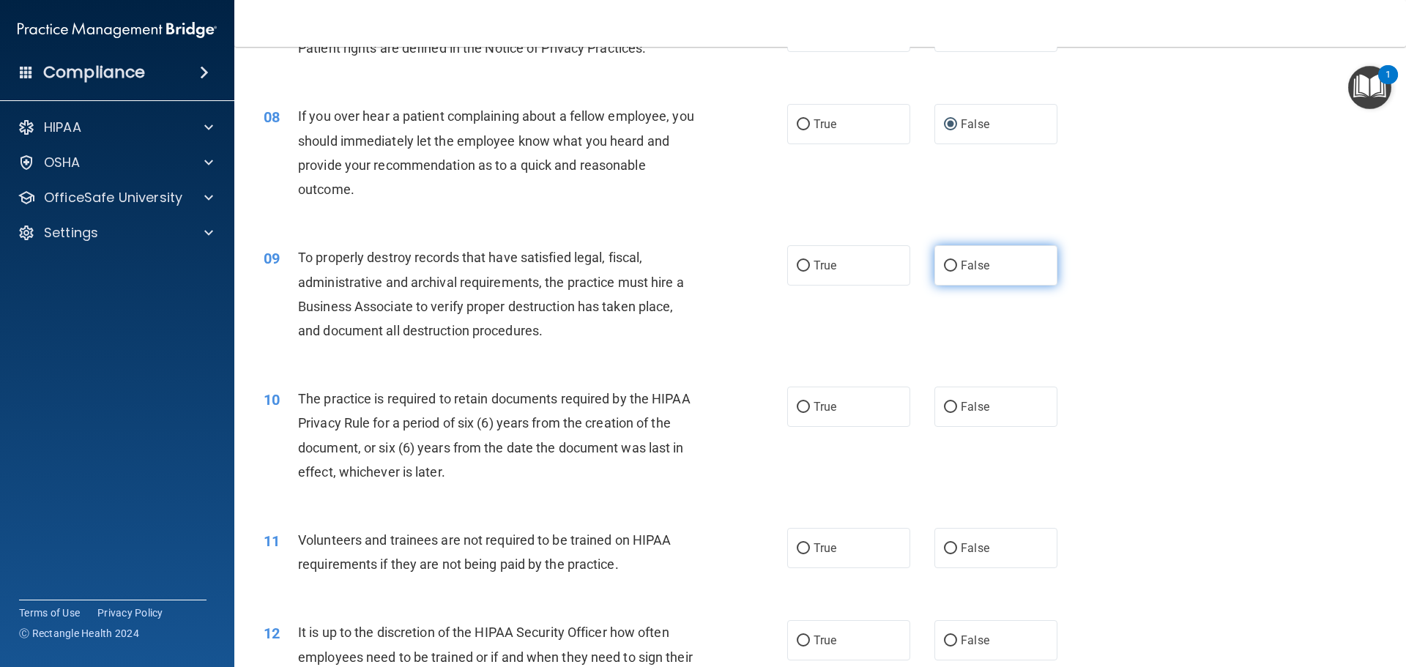
click at [951, 264] on label "False" at bounding box center [995, 265] width 123 height 40
click at [951, 264] on input "False" at bounding box center [950, 266] width 13 height 11
radio input "true"
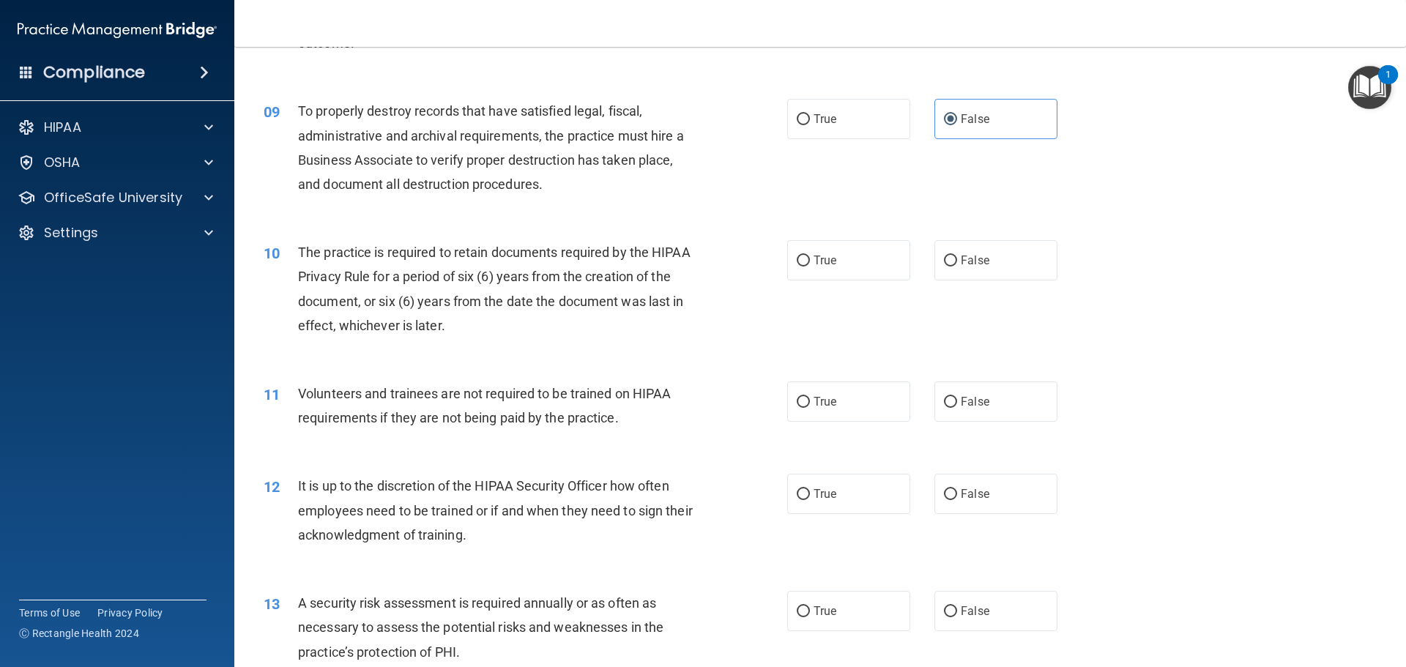
scroll to position [1098, 0]
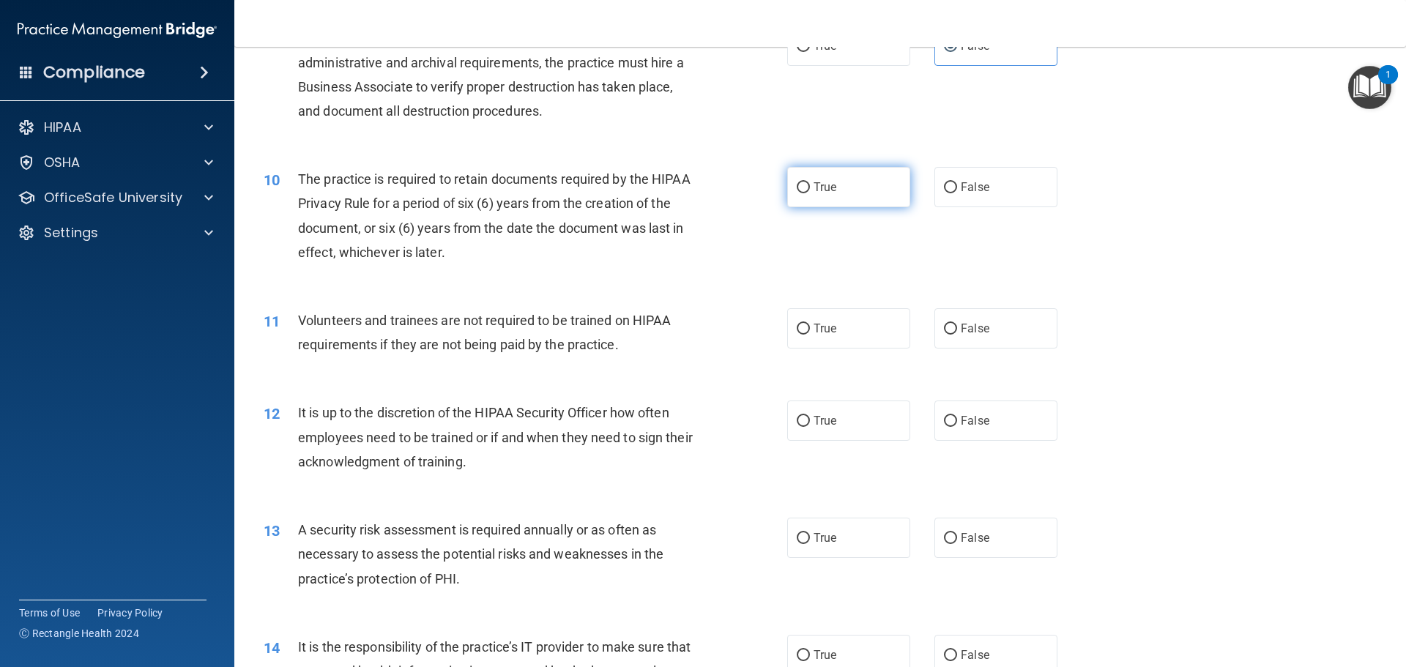
click at [797, 183] on input "True" at bounding box center [803, 187] width 13 height 11
radio input "true"
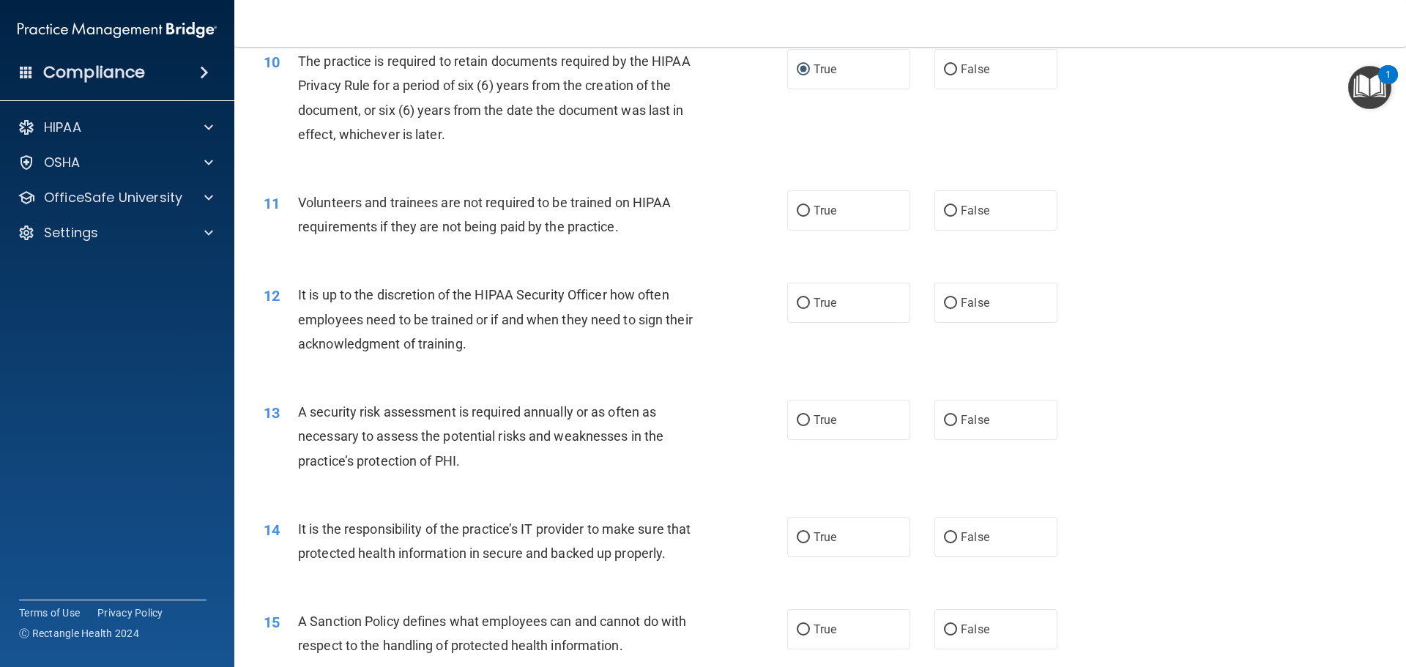
scroll to position [1245, 0]
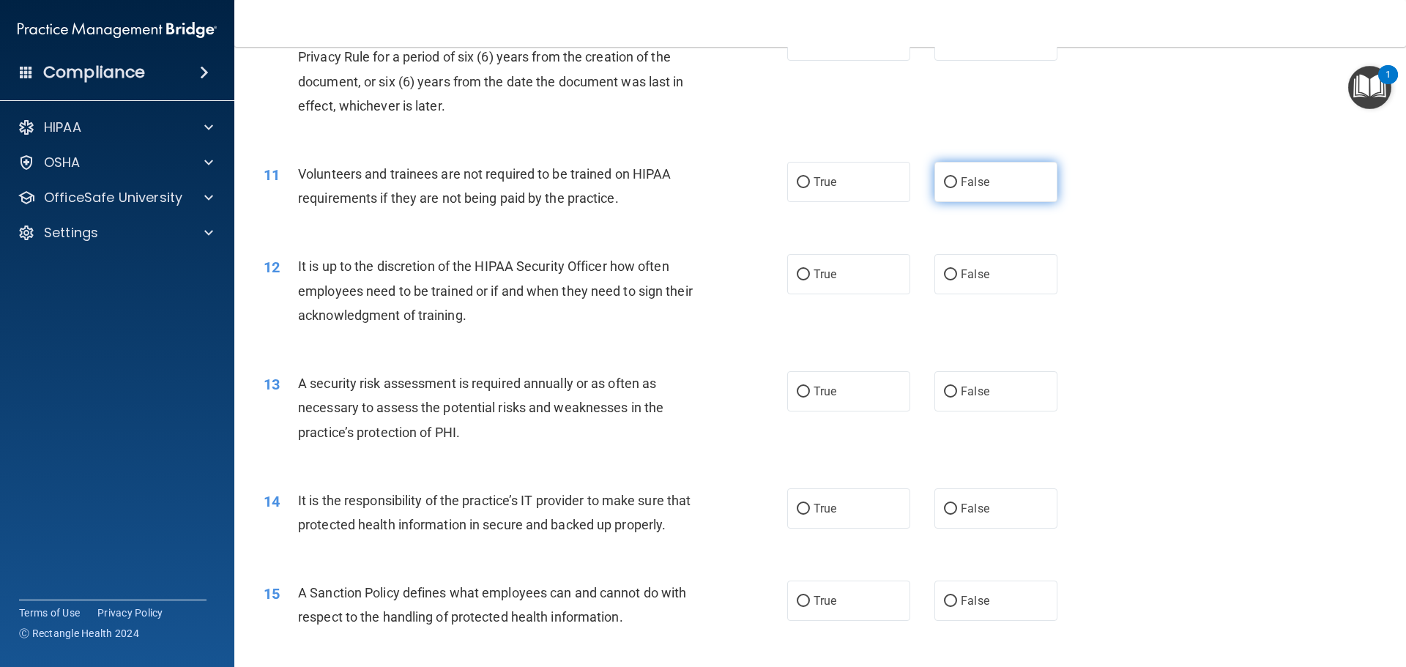
click at [949, 182] on input "False" at bounding box center [950, 182] width 13 height 11
radio input "true"
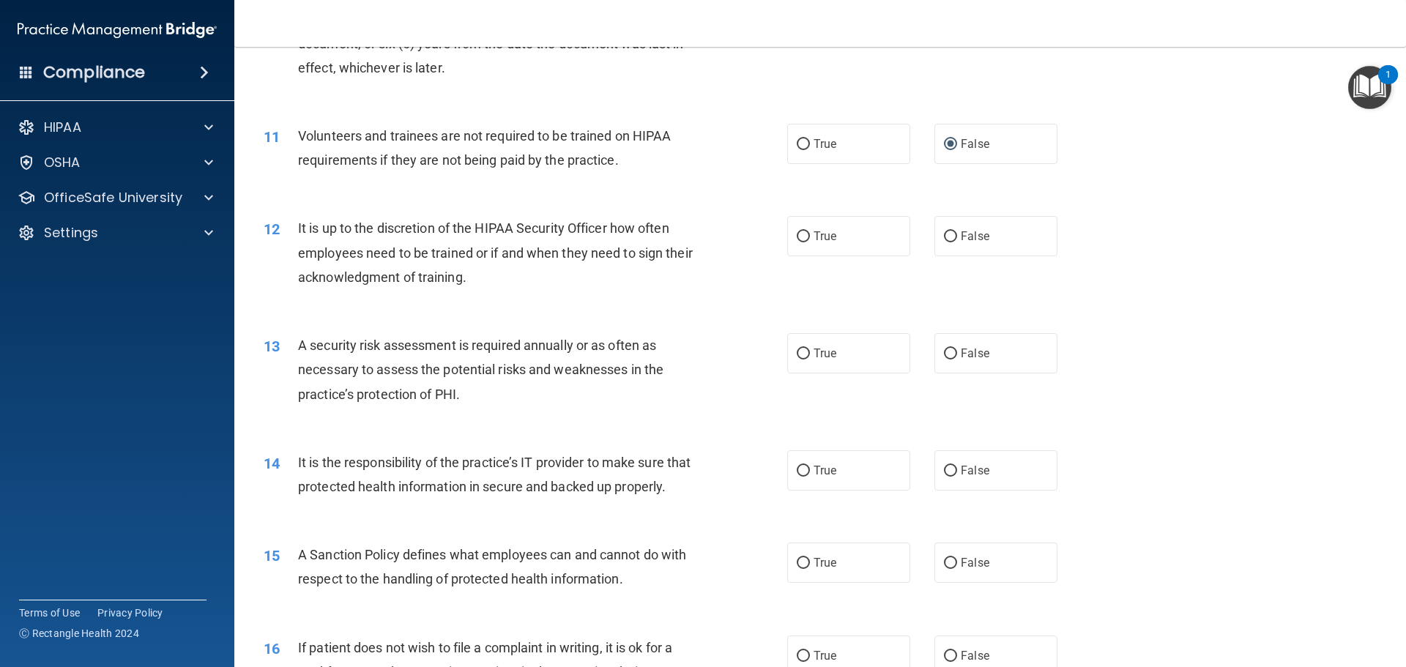
scroll to position [1318, 0]
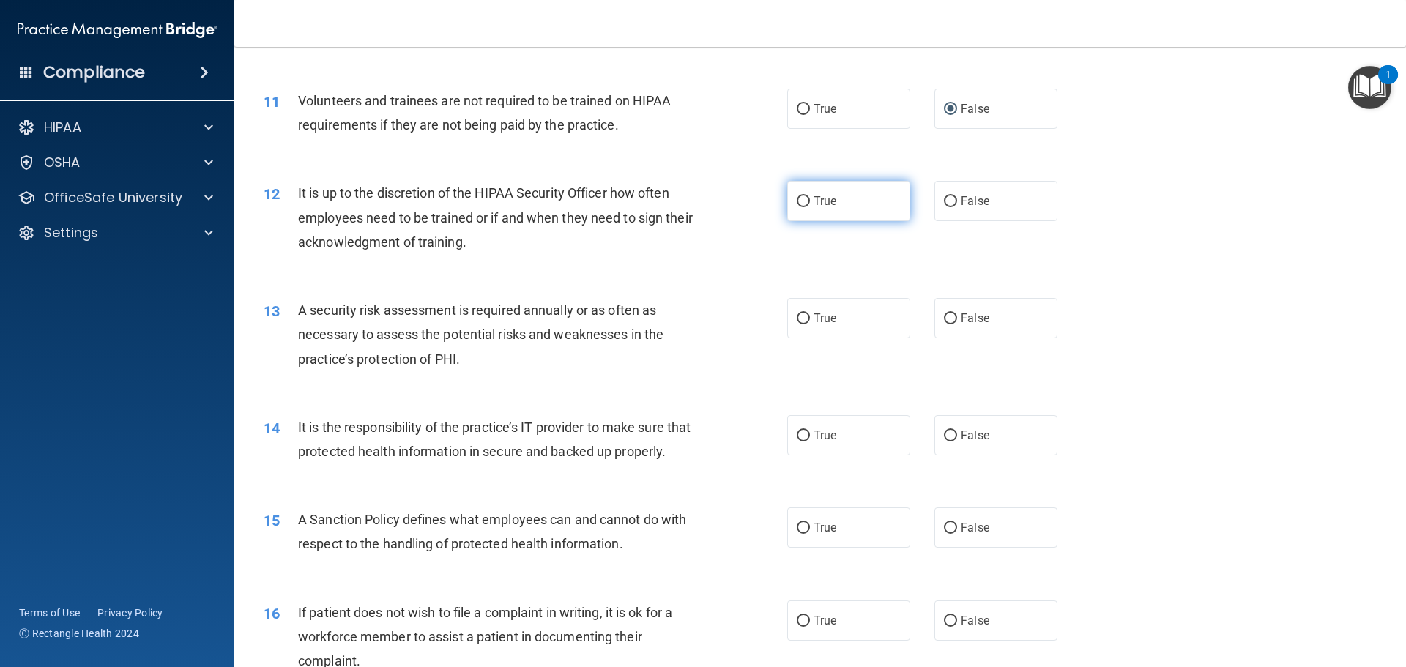
click at [802, 200] on input "True" at bounding box center [803, 201] width 13 height 11
radio input "true"
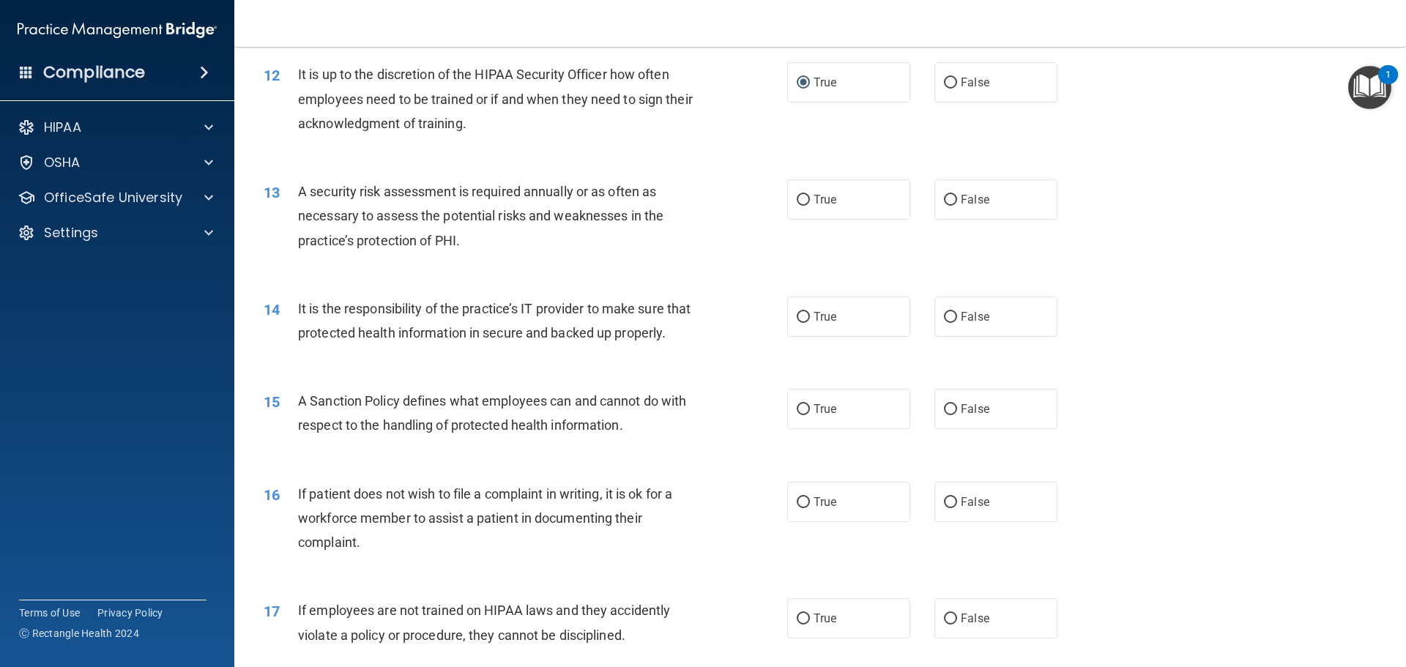
scroll to position [1465, 0]
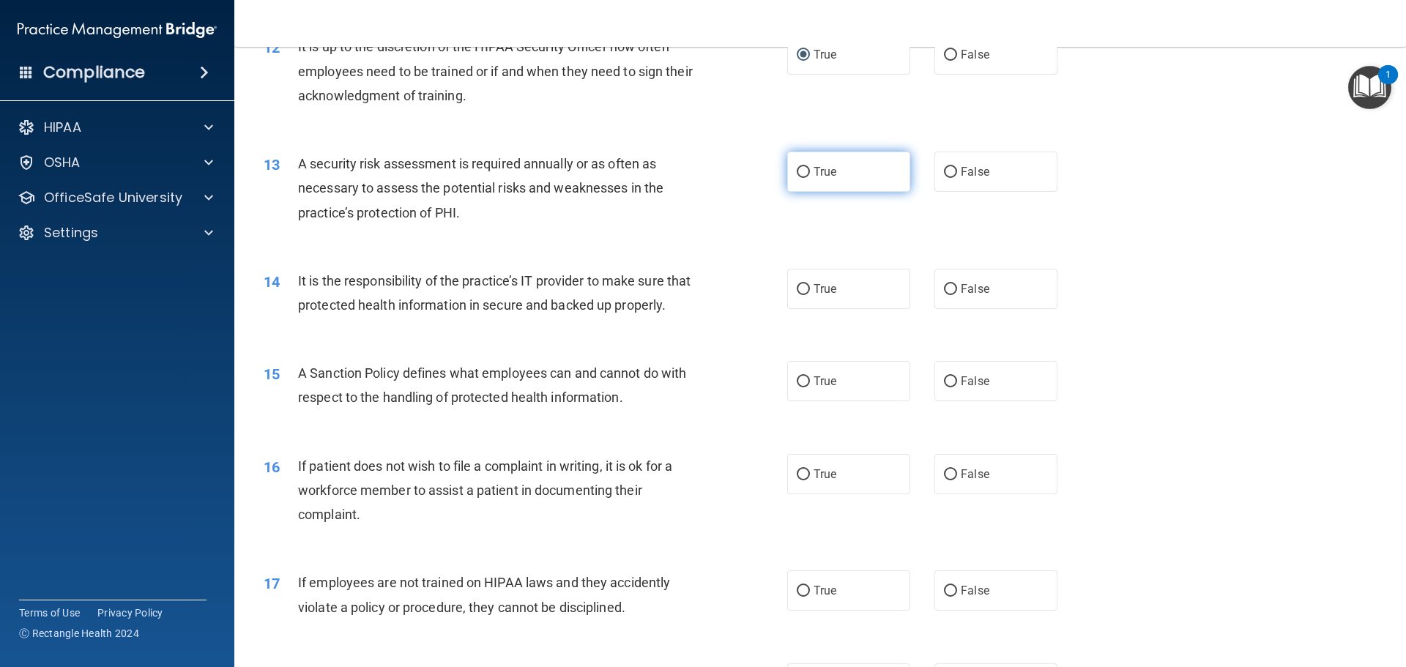
click at [798, 171] on input "True" at bounding box center [803, 172] width 13 height 11
radio input "true"
click at [802, 289] on input "True" at bounding box center [803, 289] width 13 height 11
radio input "true"
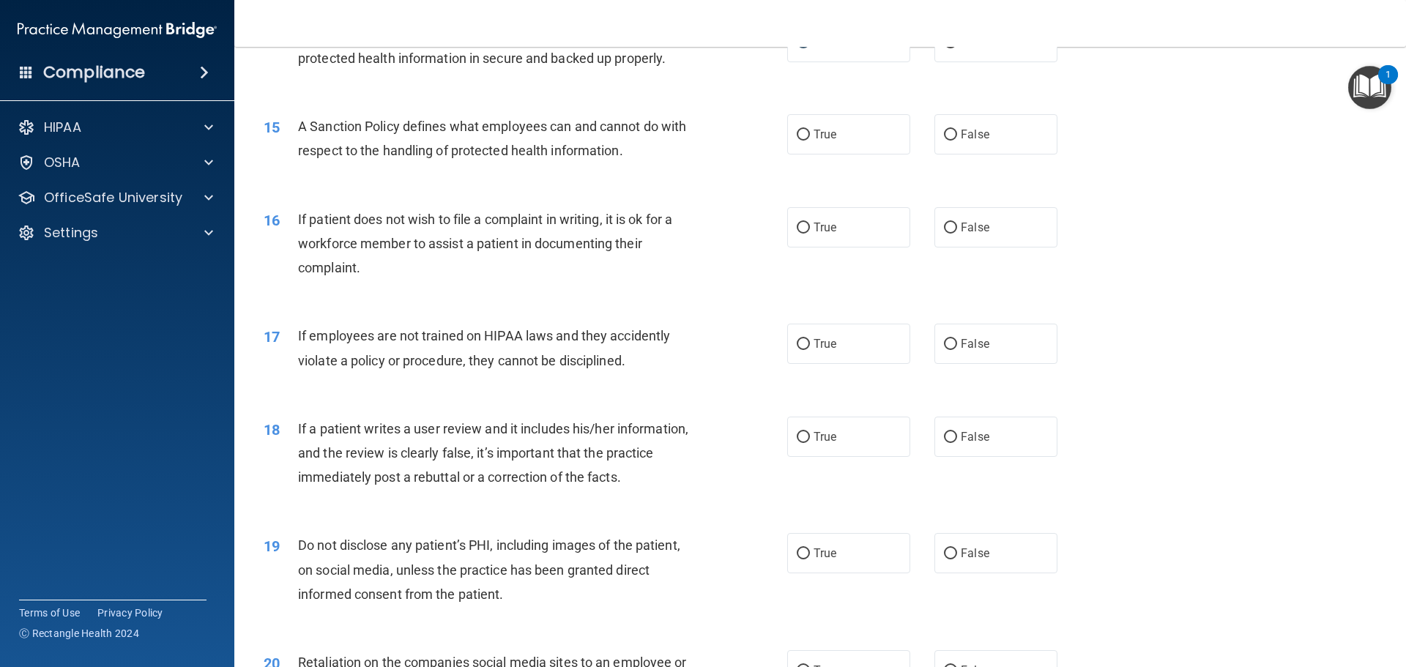
scroll to position [1757, 0]
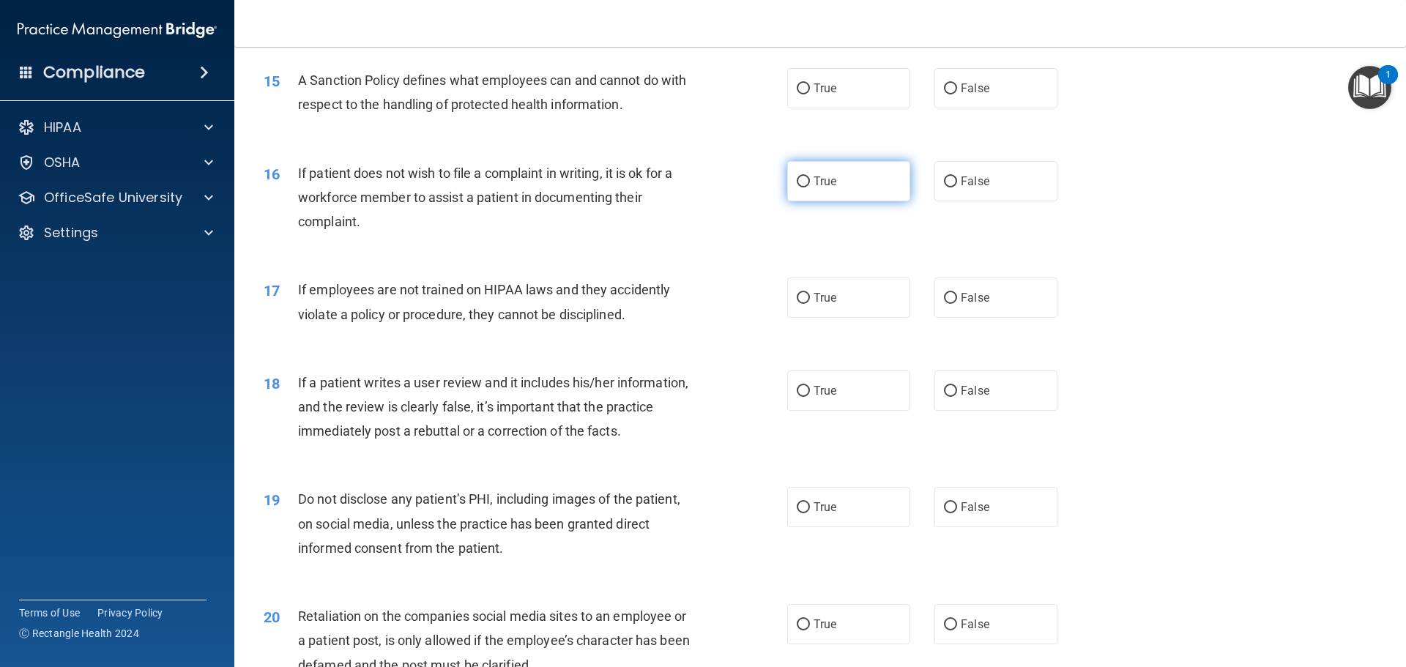
click at [797, 187] on input "True" at bounding box center [803, 181] width 13 height 11
radio input "true"
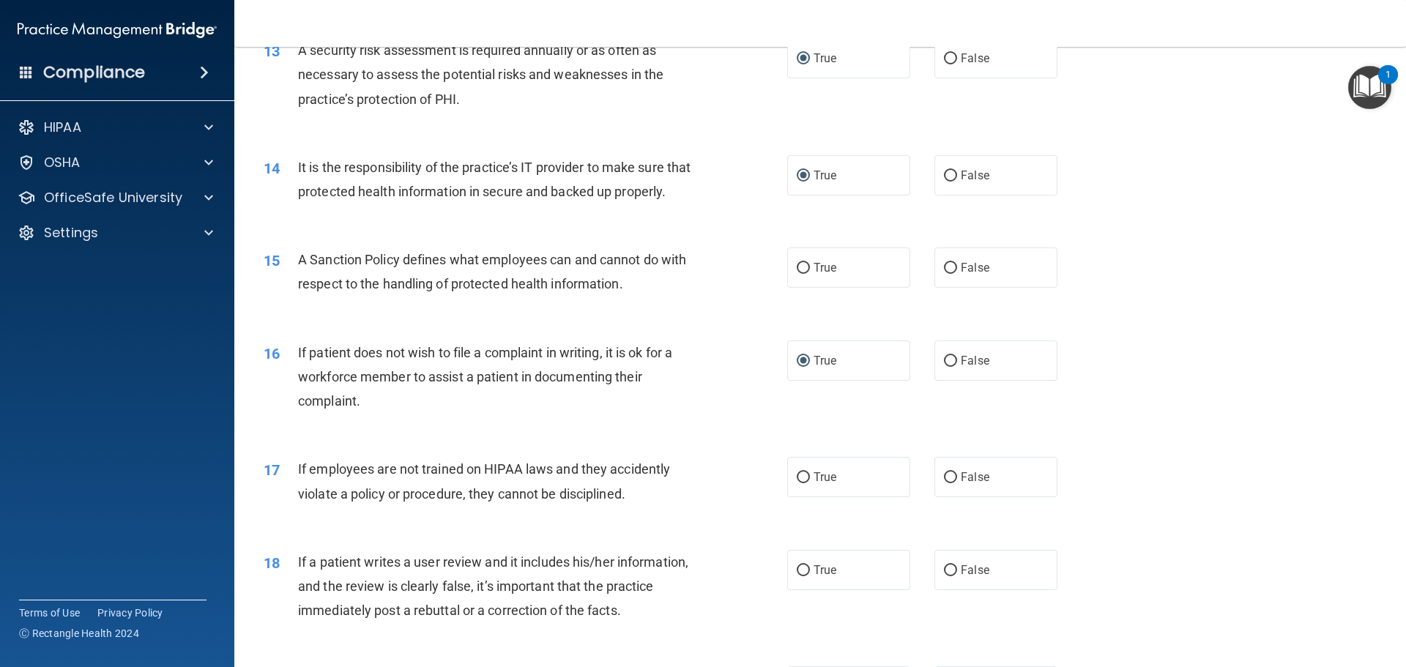
scroll to position [1611, 0]
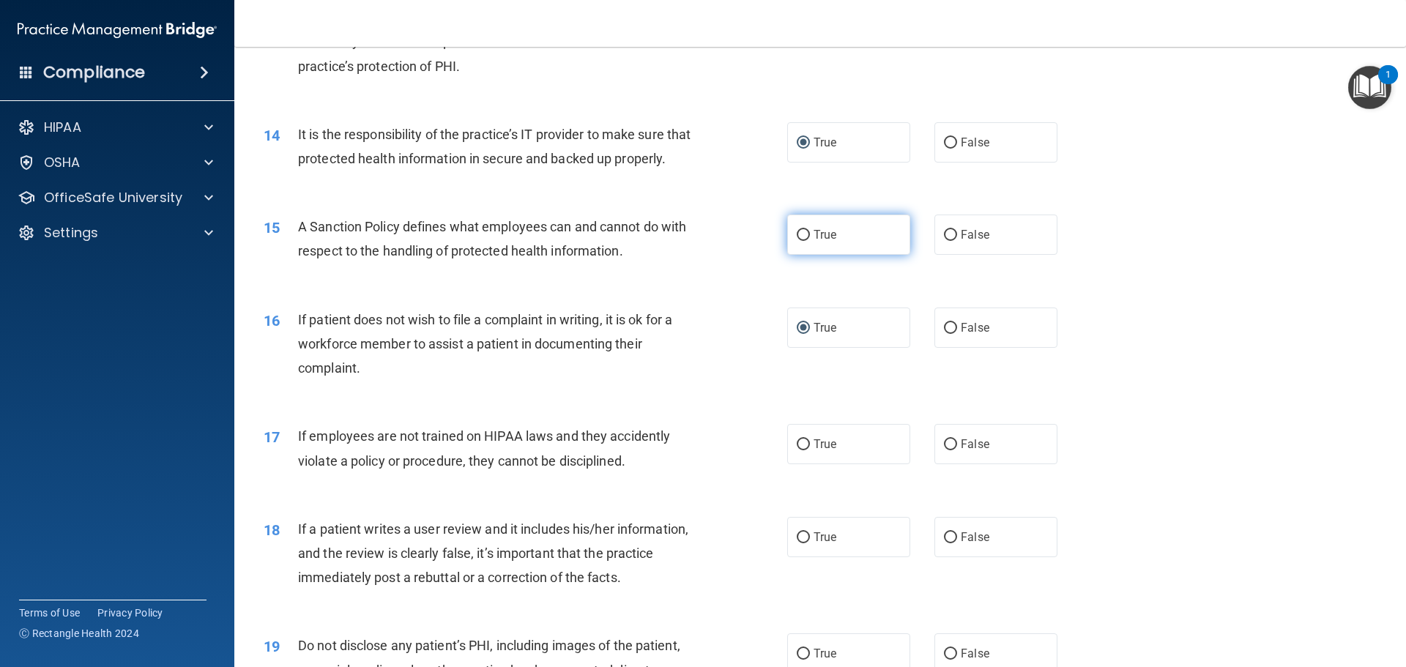
click at [797, 241] on input "True" at bounding box center [803, 235] width 13 height 11
radio input "true"
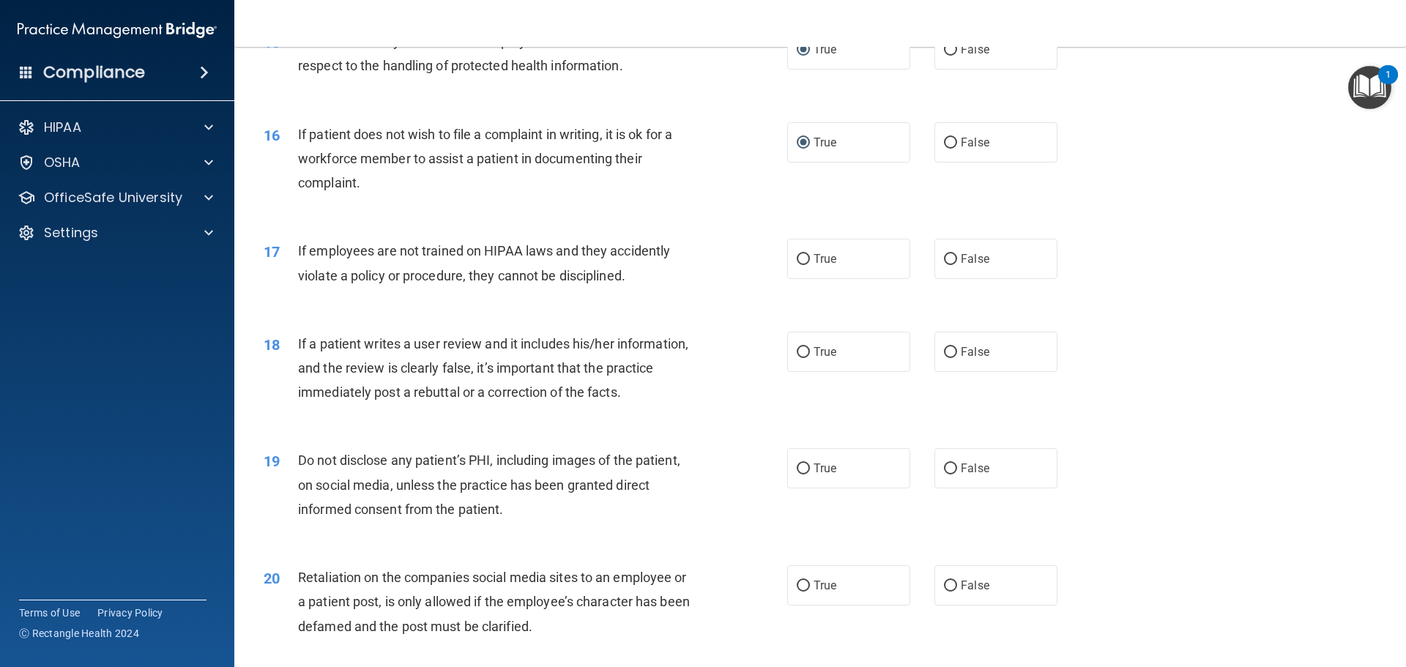
scroll to position [1831, 0]
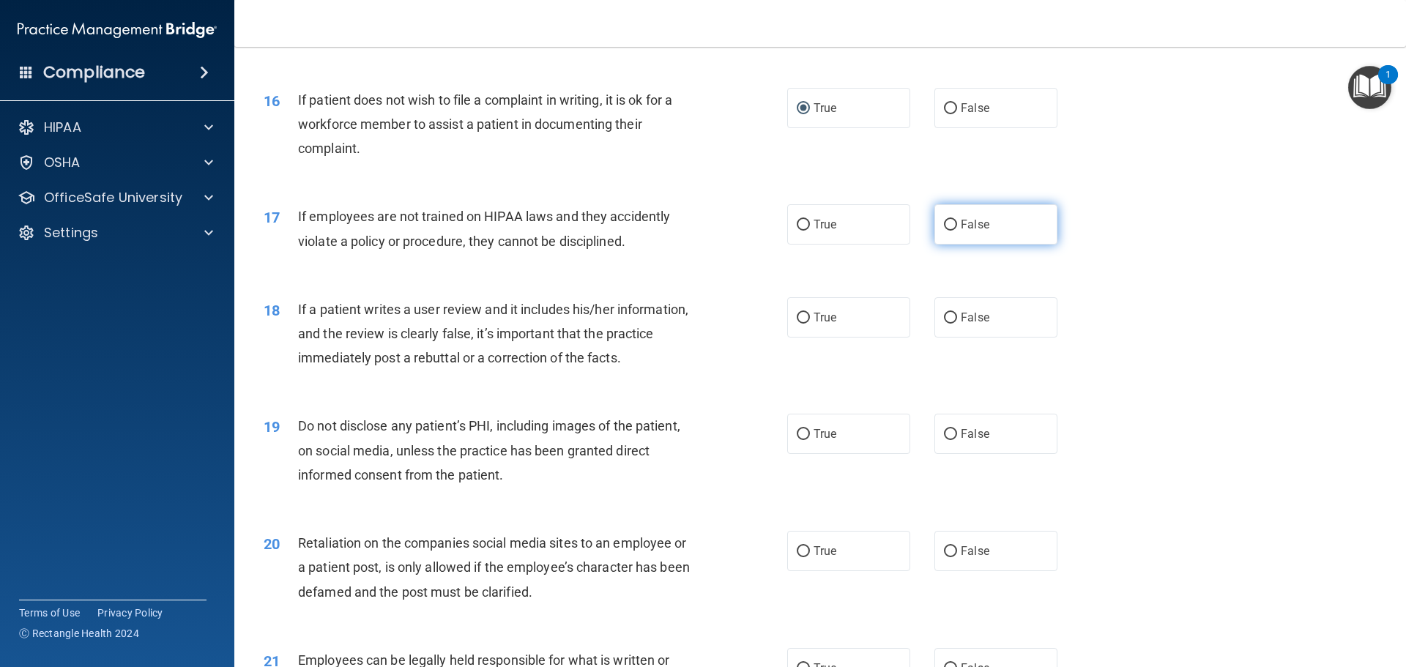
click at [945, 231] on input "False" at bounding box center [950, 225] width 13 height 11
radio input "true"
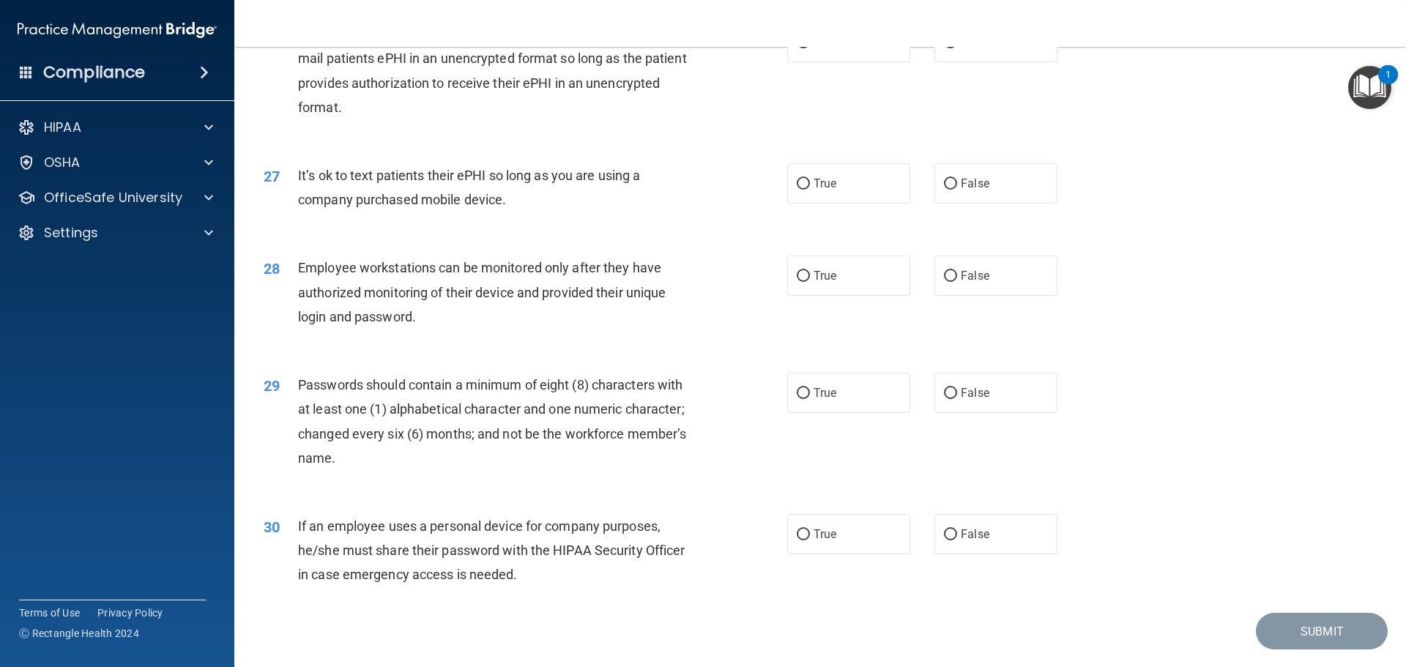
scroll to position [3009, 0]
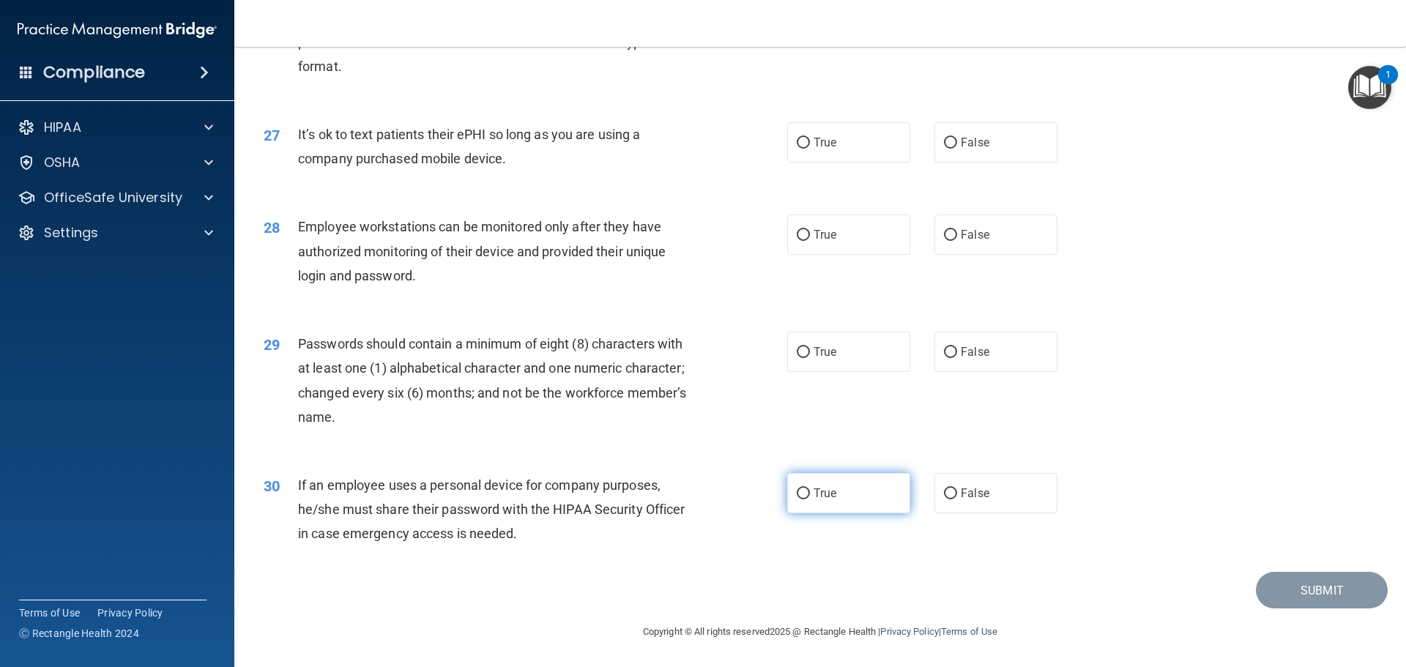
click at [797, 494] on input "True" at bounding box center [803, 493] width 13 height 11
radio input "true"
click at [797, 349] on input "True" at bounding box center [803, 352] width 13 height 11
radio input "true"
click at [797, 230] on input "True" at bounding box center [803, 235] width 13 height 11
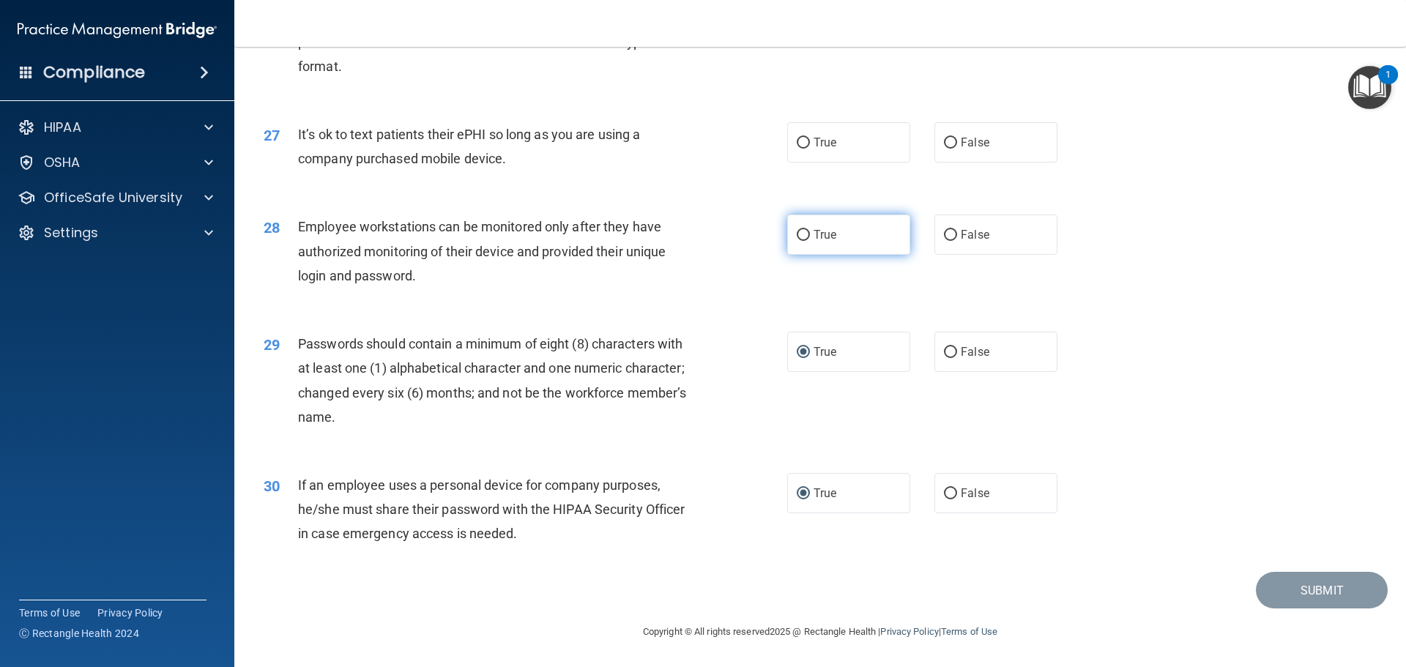
radio input "true"
click at [945, 144] on input "False" at bounding box center [950, 143] width 13 height 11
radio input "true"
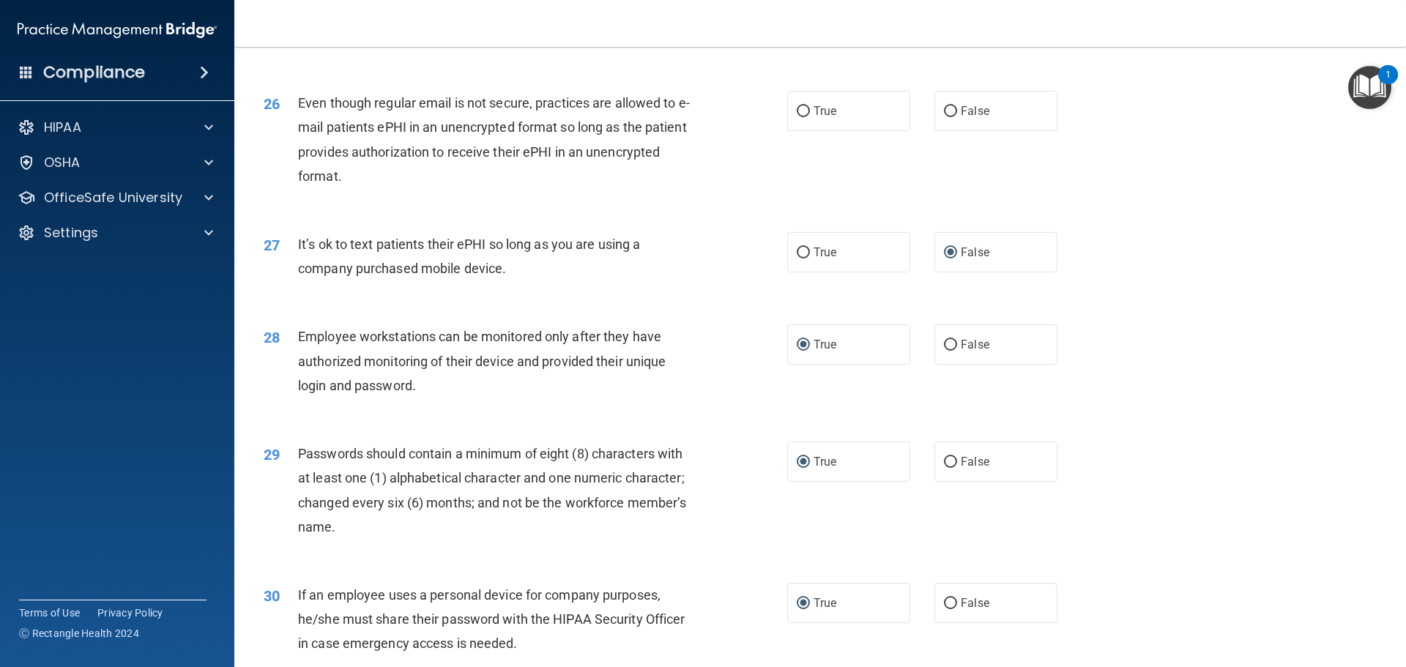
scroll to position [2863, 0]
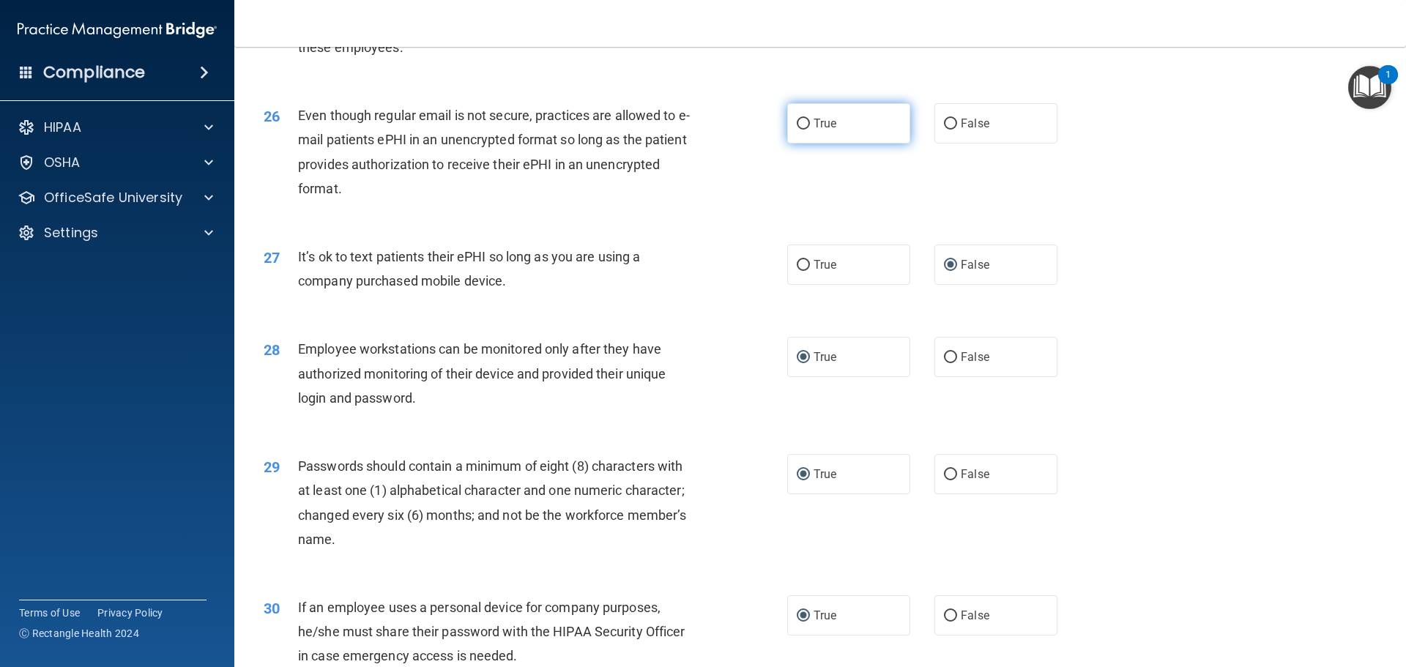
click at [801, 130] on input "True" at bounding box center [803, 124] width 13 height 11
radio input "true"
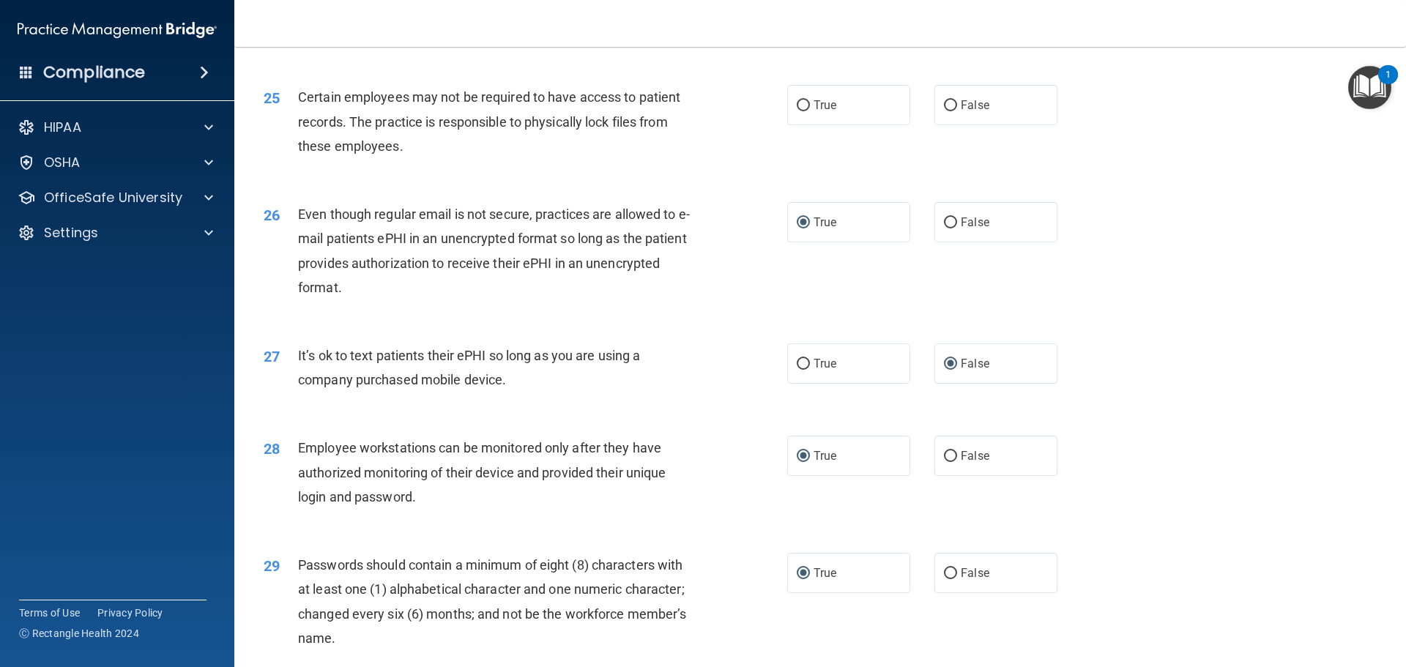
scroll to position [2789, 0]
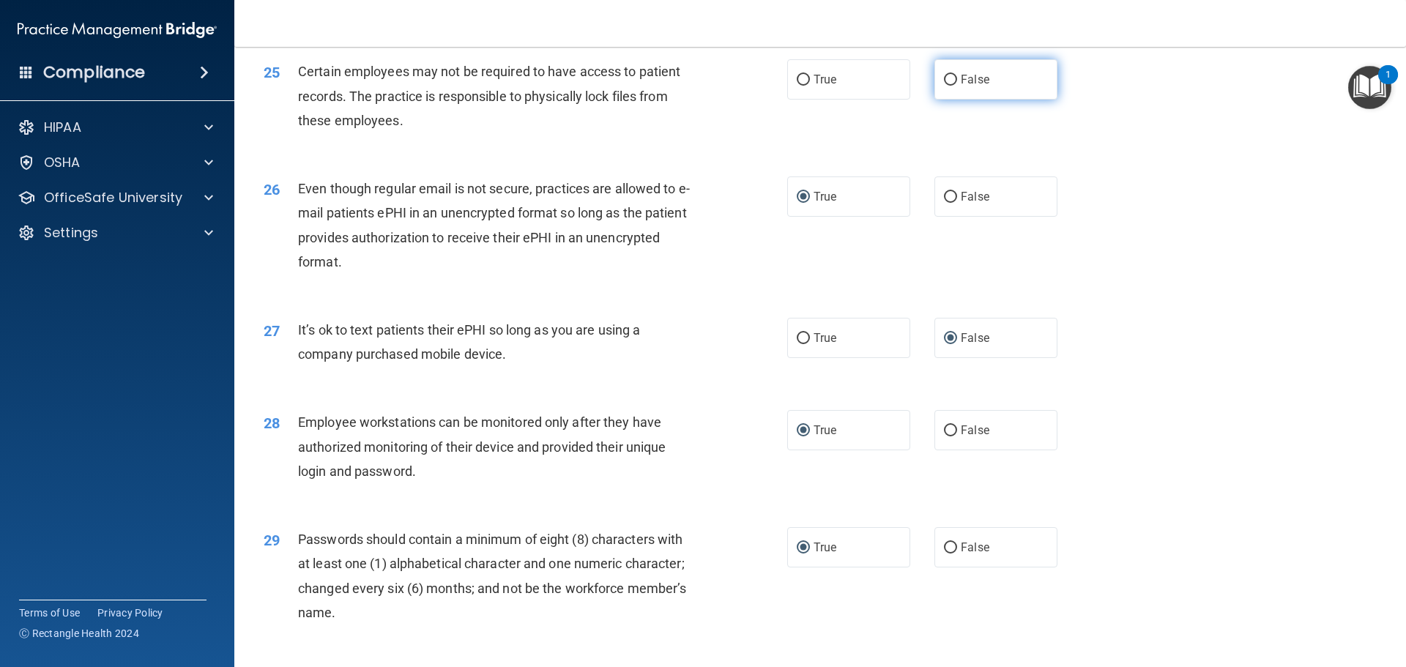
drag, startPoint x: 942, startPoint y: 103, endPoint x: 948, endPoint y: 114, distance: 11.8
click at [945, 86] on input "False" at bounding box center [950, 80] width 13 height 11
radio input "true"
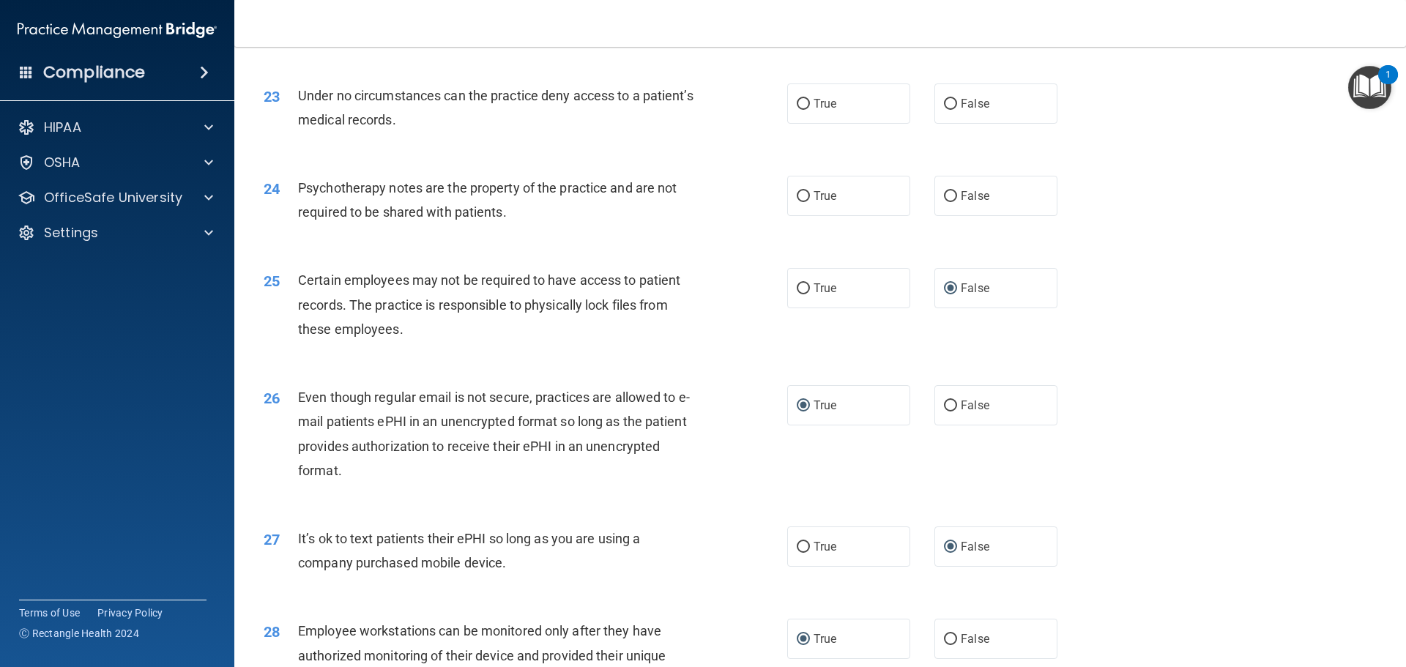
scroll to position [2496, 0]
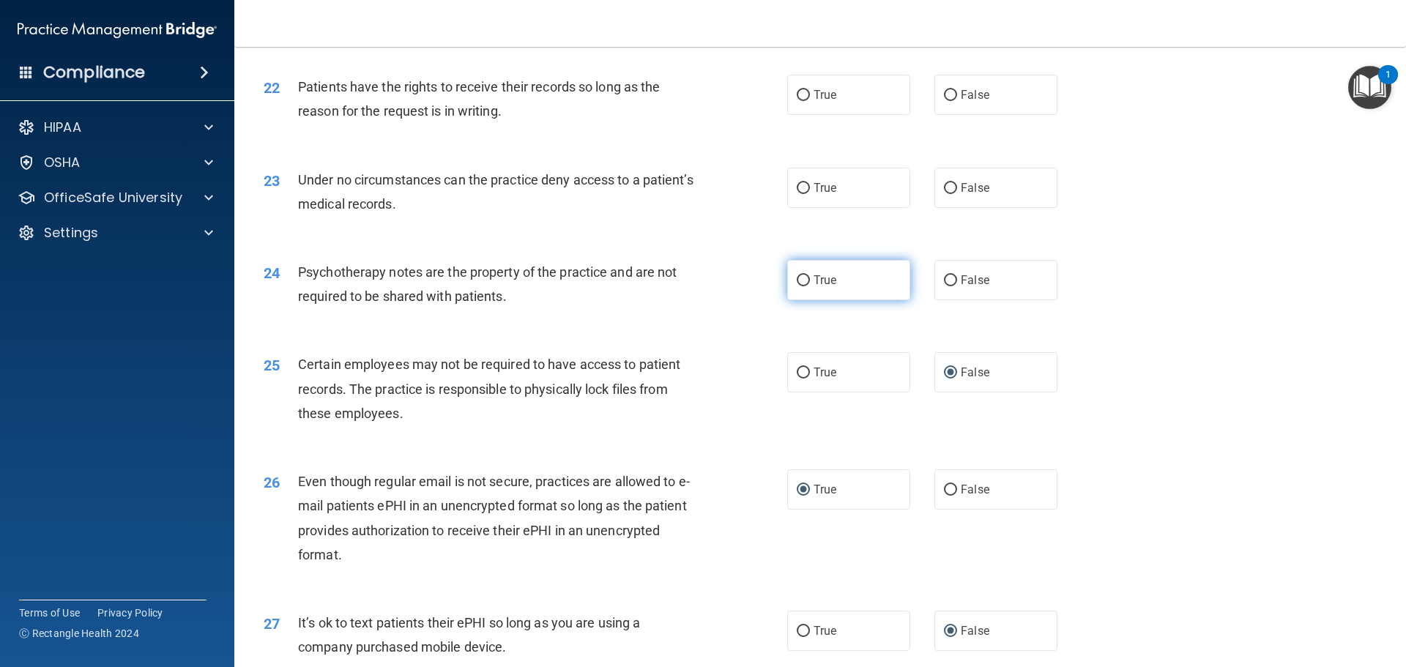
click at [791, 298] on label "True" at bounding box center [848, 280] width 123 height 40
click at [797, 286] on input "True" at bounding box center [803, 280] width 13 height 11
radio input "true"
click at [946, 286] on input "False" at bounding box center [950, 280] width 13 height 11
radio input "true"
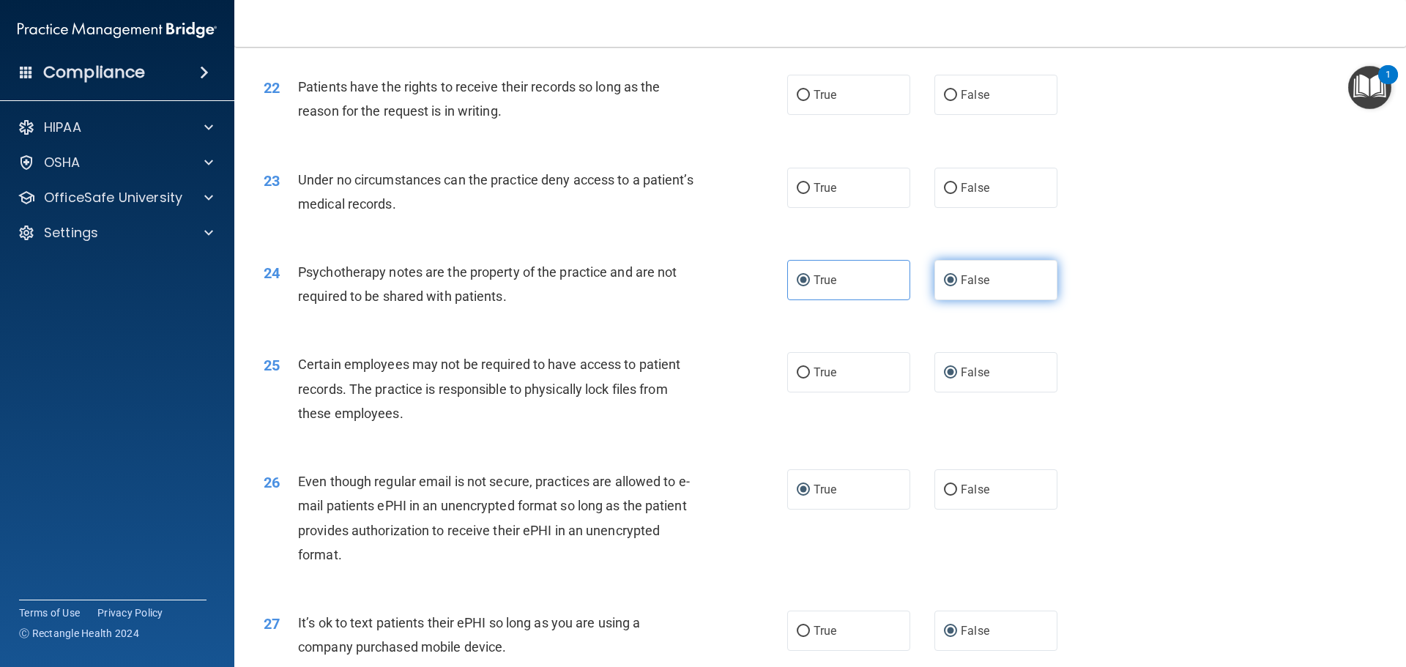
radio input "false"
drag, startPoint x: 796, startPoint y: 208, endPoint x: 797, endPoint y: 198, distance: 9.5
click at [797, 194] on input "True" at bounding box center [803, 188] width 13 height 11
radio input "true"
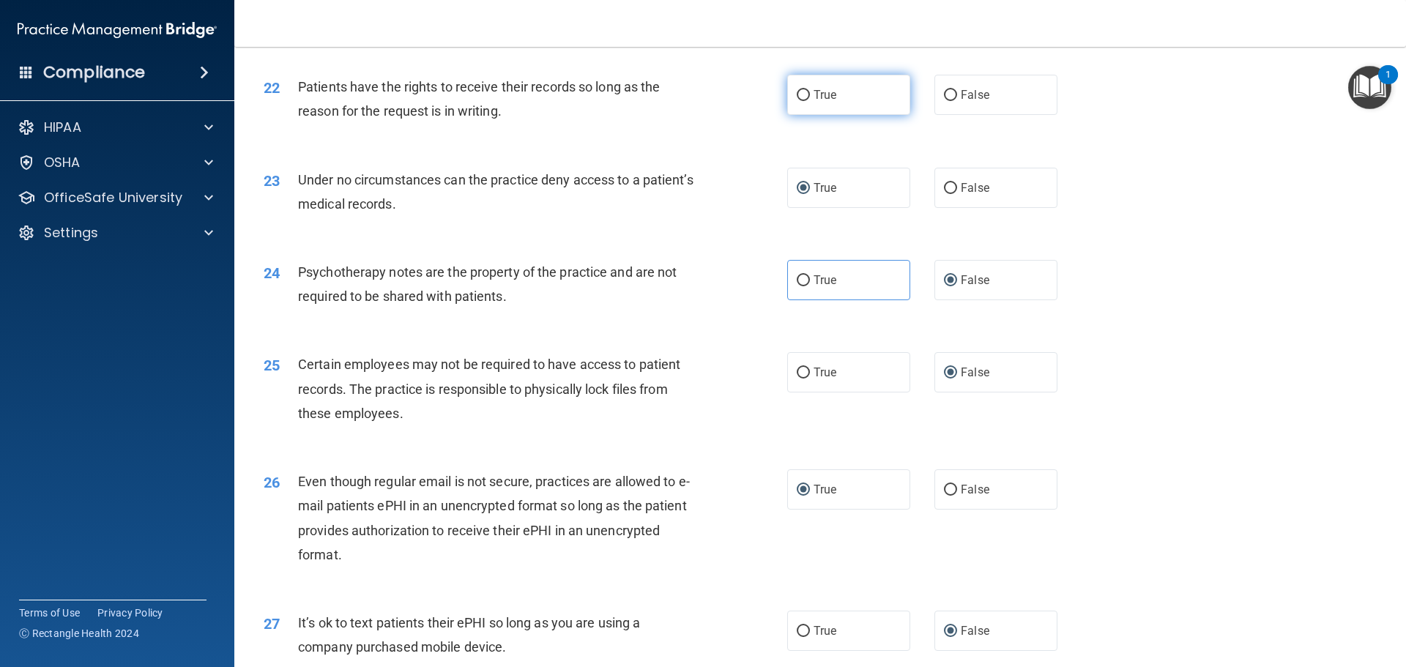
click at [801, 101] on input "True" at bounding box center [803, 95] width 13 height 11
radio input "true"
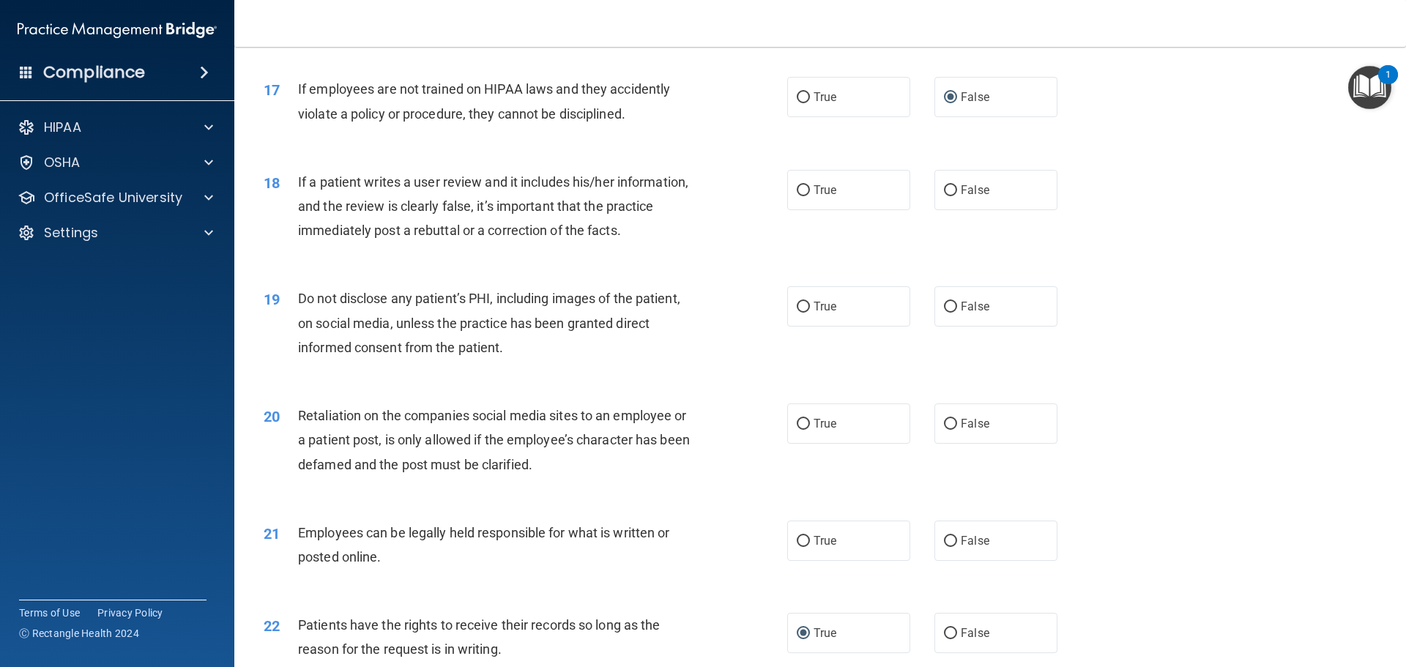
scroll to position [1984, 0]
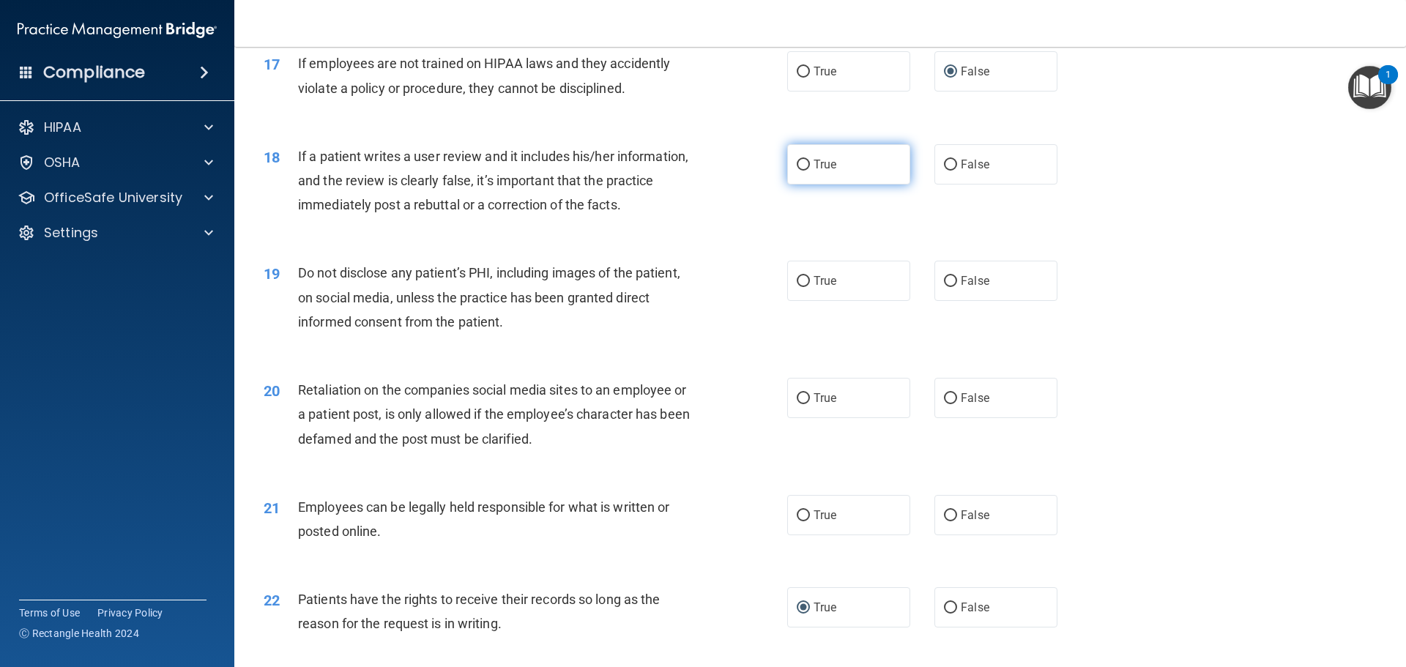
click at [790, 185] on label "True" at bounding box center [848, 164] width 123 height 40
click at [797, 171] on input "True" at bounding box center [803, 165] width 13 height 11
radio input "true"
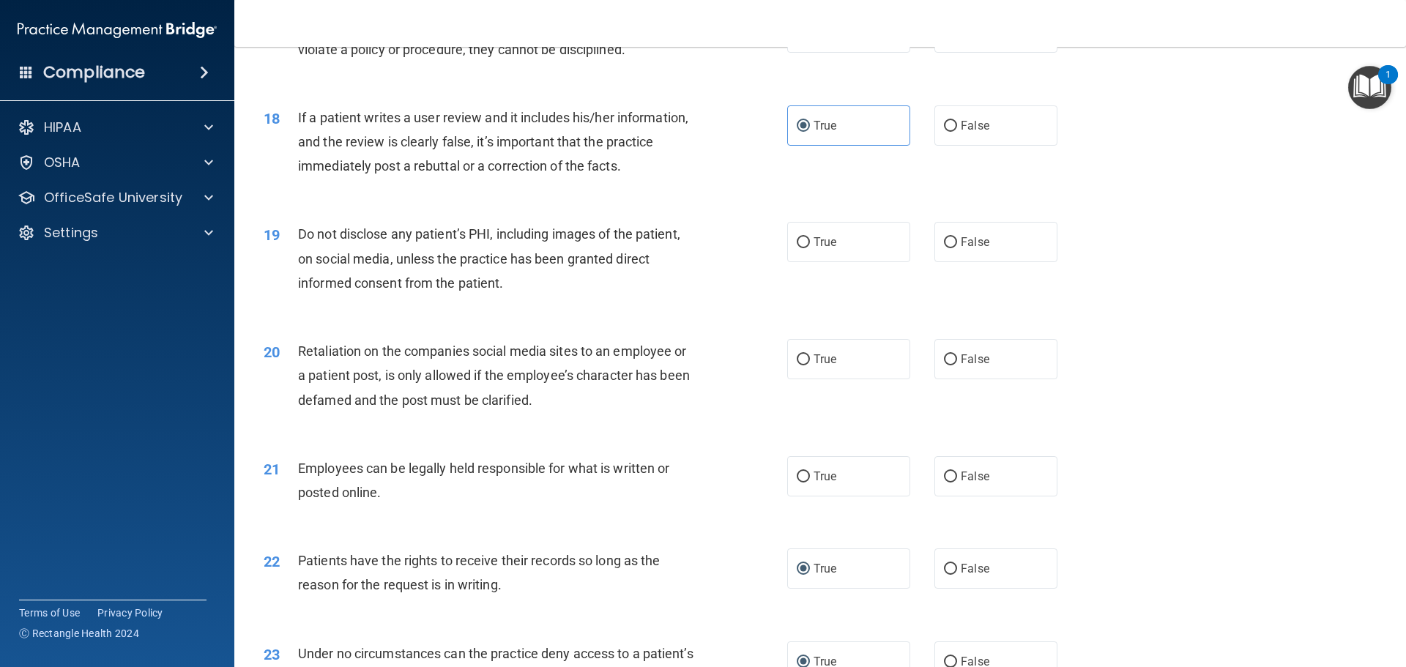
scroll to position [2057, 0]
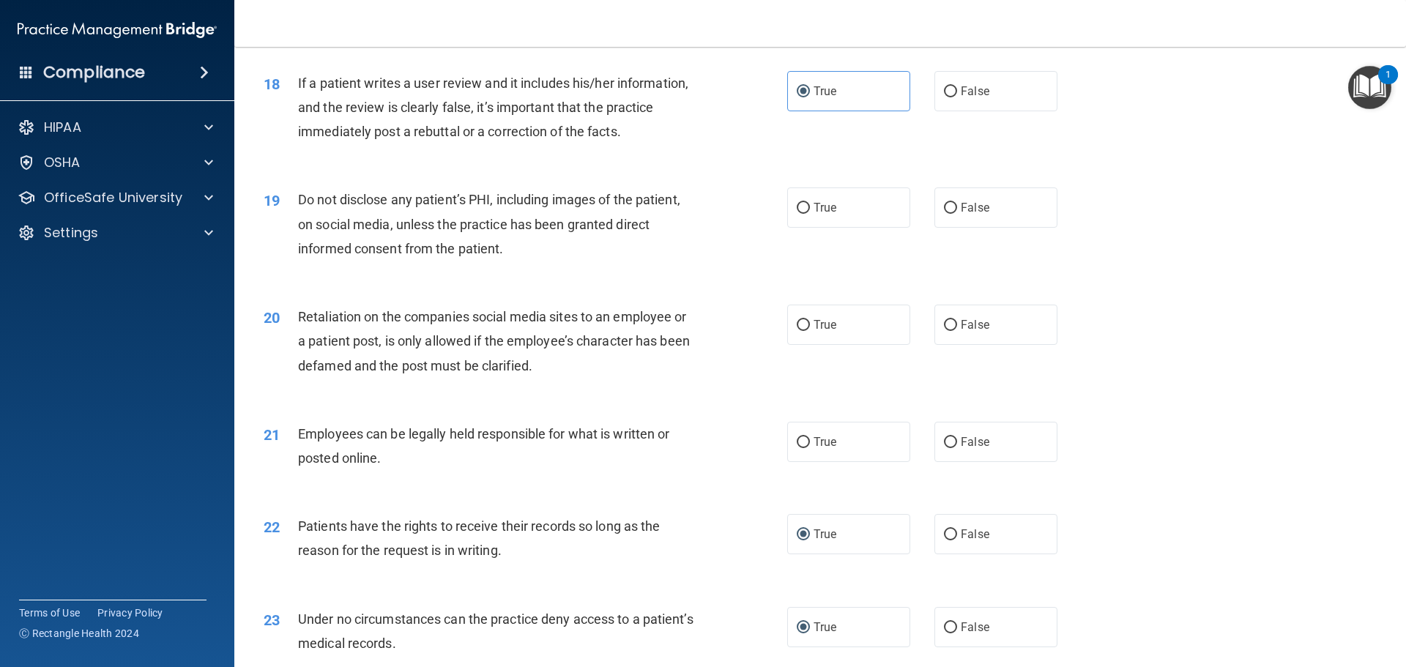
drag, startPoint x: 799, startPoint y: 228, endPoint x: 795, endPoint y: 258, distance: 30.3
click at [800, 214] on input "True" at bounding box center [803, 208] width 13 height 11
radio input "true"
click at [944, 331] on input "False" at bounding box center [950, 325] width 13 height 11
radio input "true"
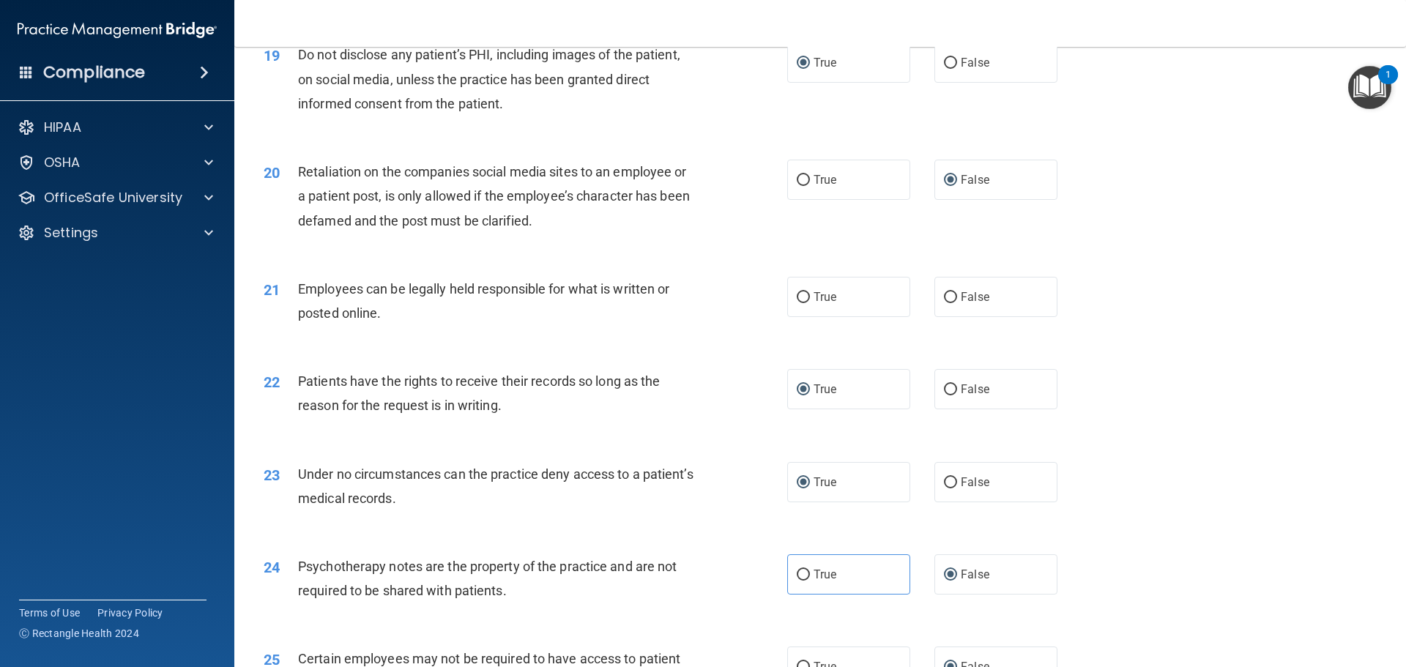
scroll to position [2203, 0]
click at [797, 302] on input "True" at bounding box center [803, 296] width 13 height 11
radio input "true"
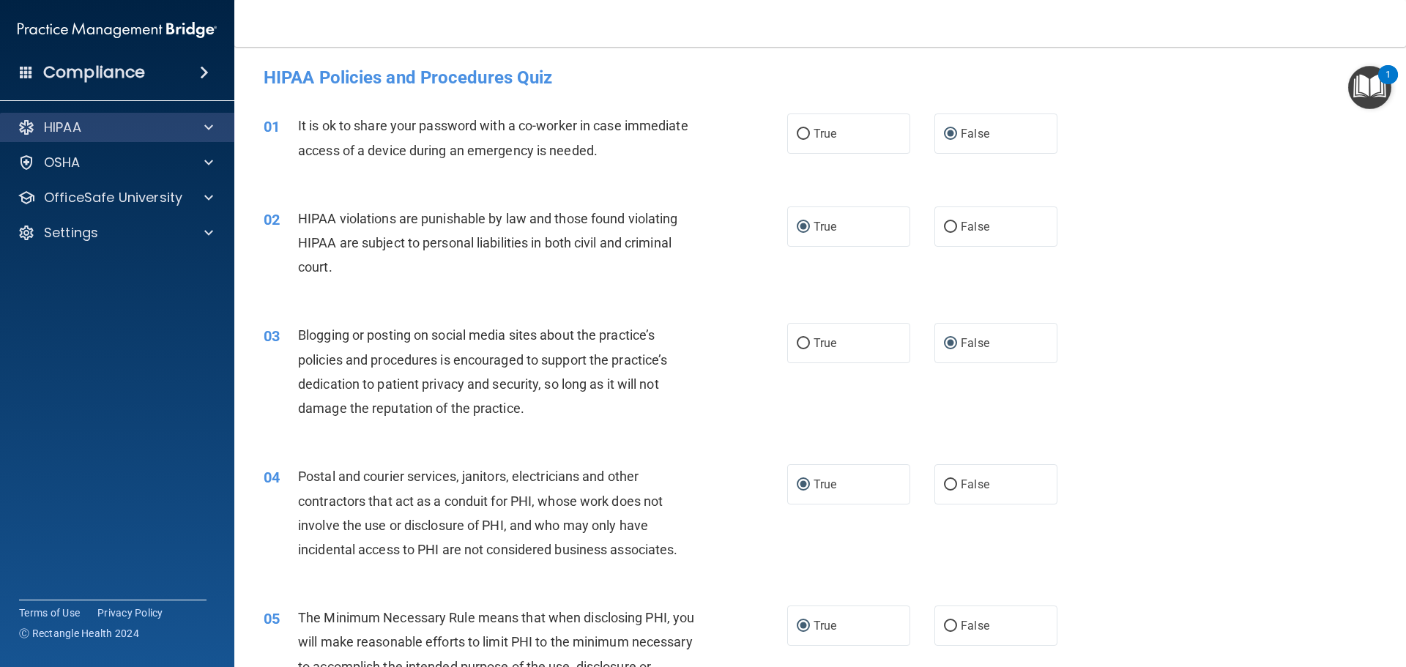
scroll to position [0, 0]
drag, startPoint x: 263, startPoint y: 59, endPoint x: 253, endPoint y: 62, distance: 10.5
drag, startPoint x: 253, startPoint y: 62, endPoint x: 639, endPoint y: 68, distance: 386.7
click at [639, 68] on div "HIPAA Policies and Procedures Quiz" at bounding box center [820, 80] width 1135 height 36
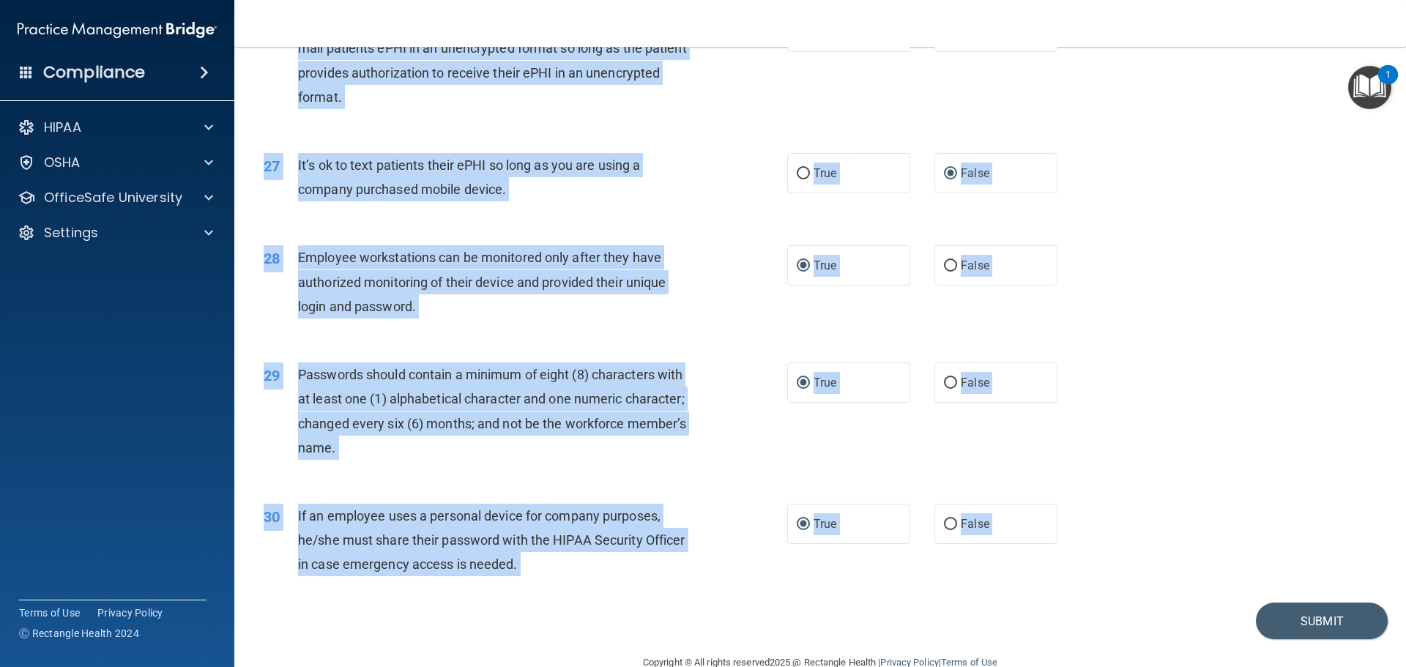
scroll to position [3009, 0]
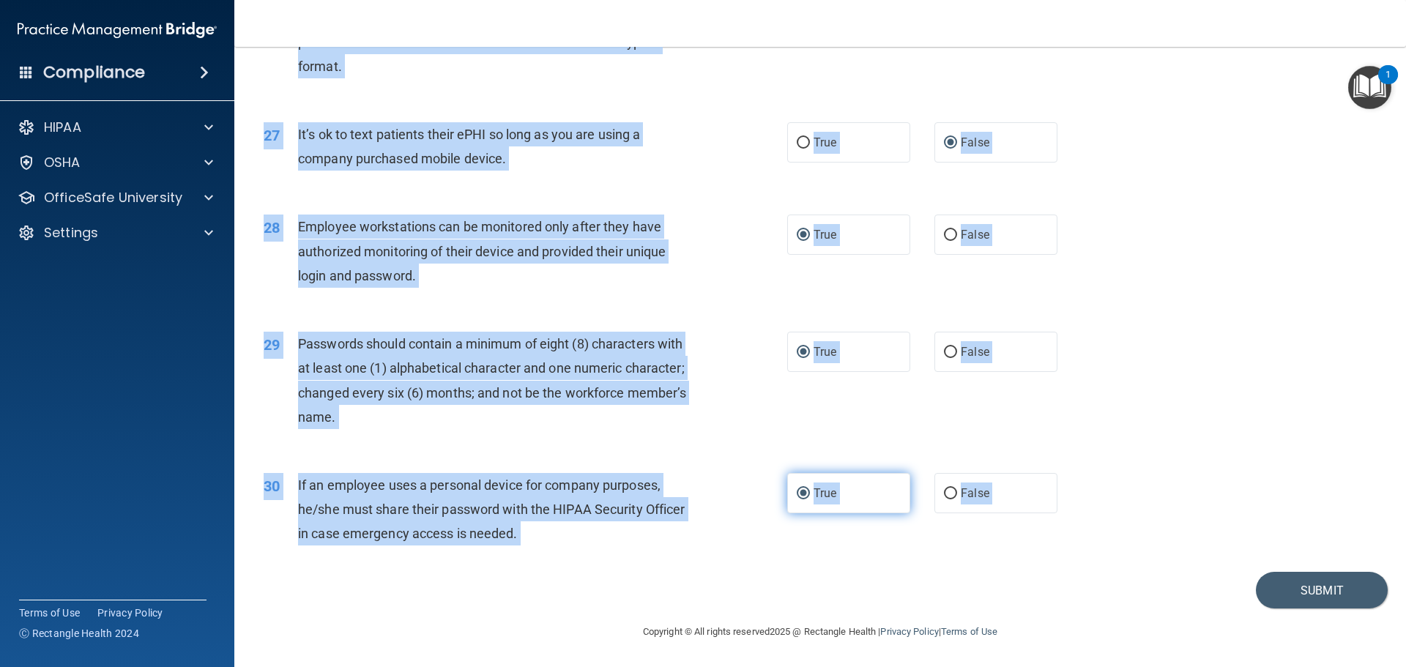
drag, startPoint x: 254, startPoint y: 53, endPoint x: 842, endPoint y: 495, distance: 735.4
click at [455, 636] on main "- HIPAA Policies and Procedures Quiz This quiz doesn’t expire until 11/07/2025.…" at bounding box center [820, 357] width 1172 height 620
drag, startPoint x: 1331, startPoint y: 589, endPoint x: 1238, endPoint y: 584, distance: 92.4
click at [1331, 589] on button "Submit" at bounding box center [1322, 590] width 132 height 37
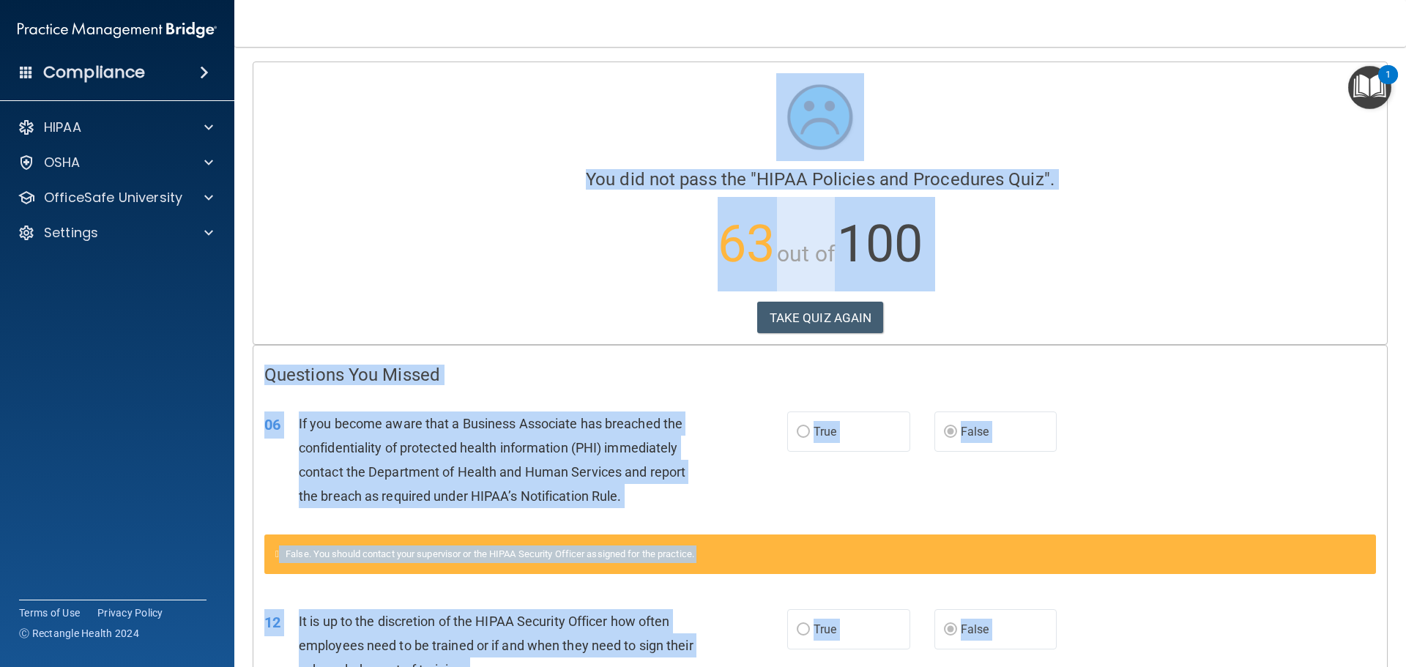
click at [432, 120] on div at bounding box center [820, 117] width 1112 height 88
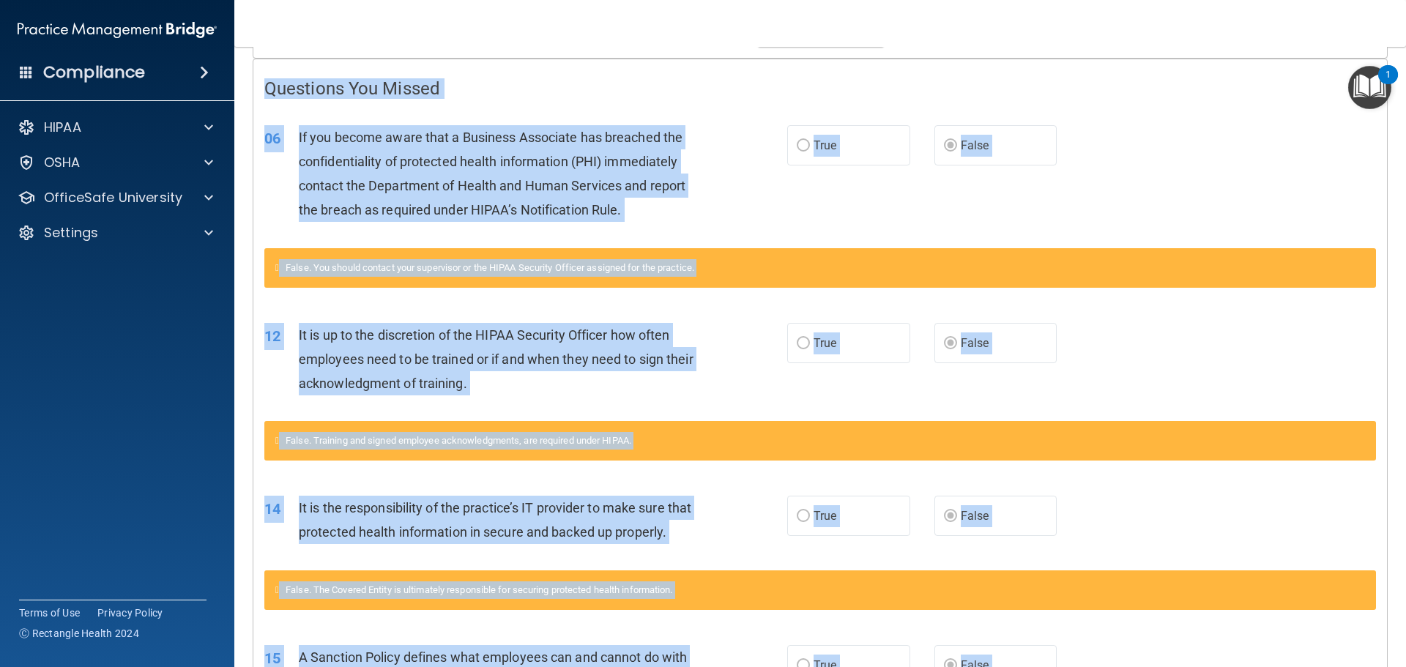
scroll to position [293, 0]
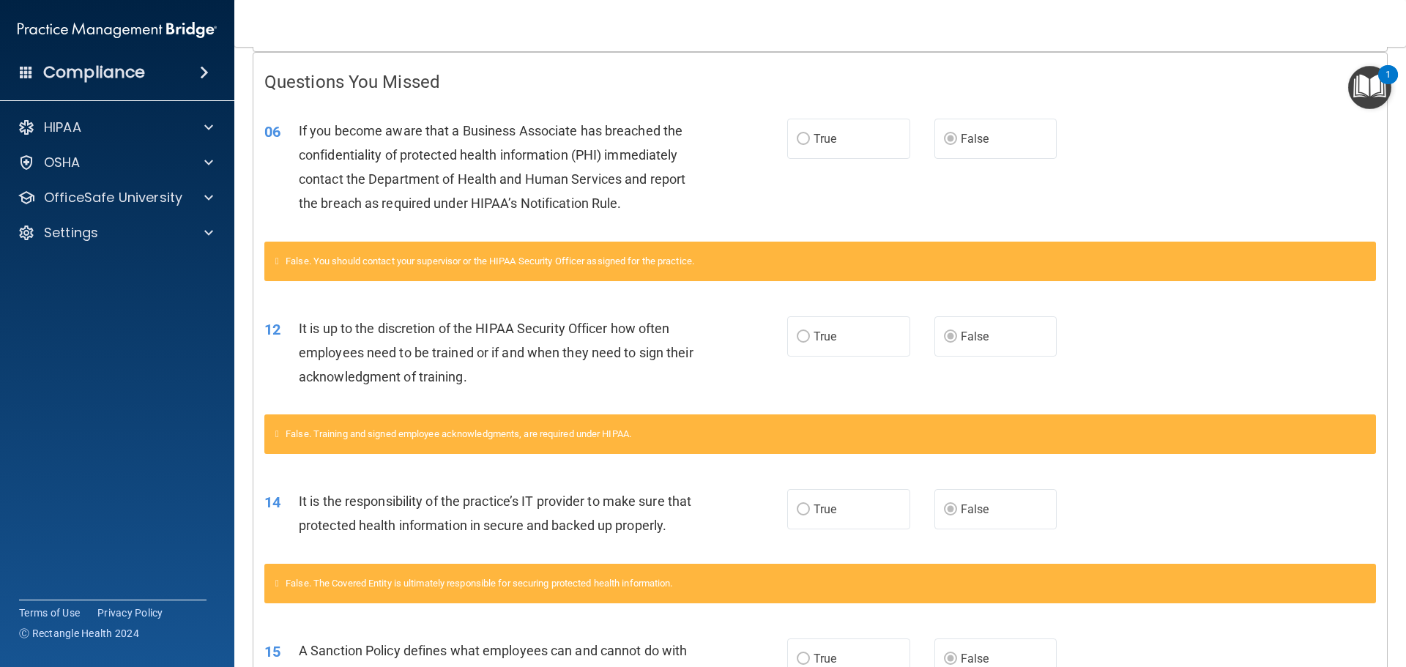
drag, startPoint x: 57, startPoint y: 360, endPoint x: 60, endPoint y: 316, distance: 44.0
click at [60, 316] on accordion "HIPAA Documents and Policies Report an Incident Business Associates Emergency P…" at bounding box center [117, 292] width 235 height 371
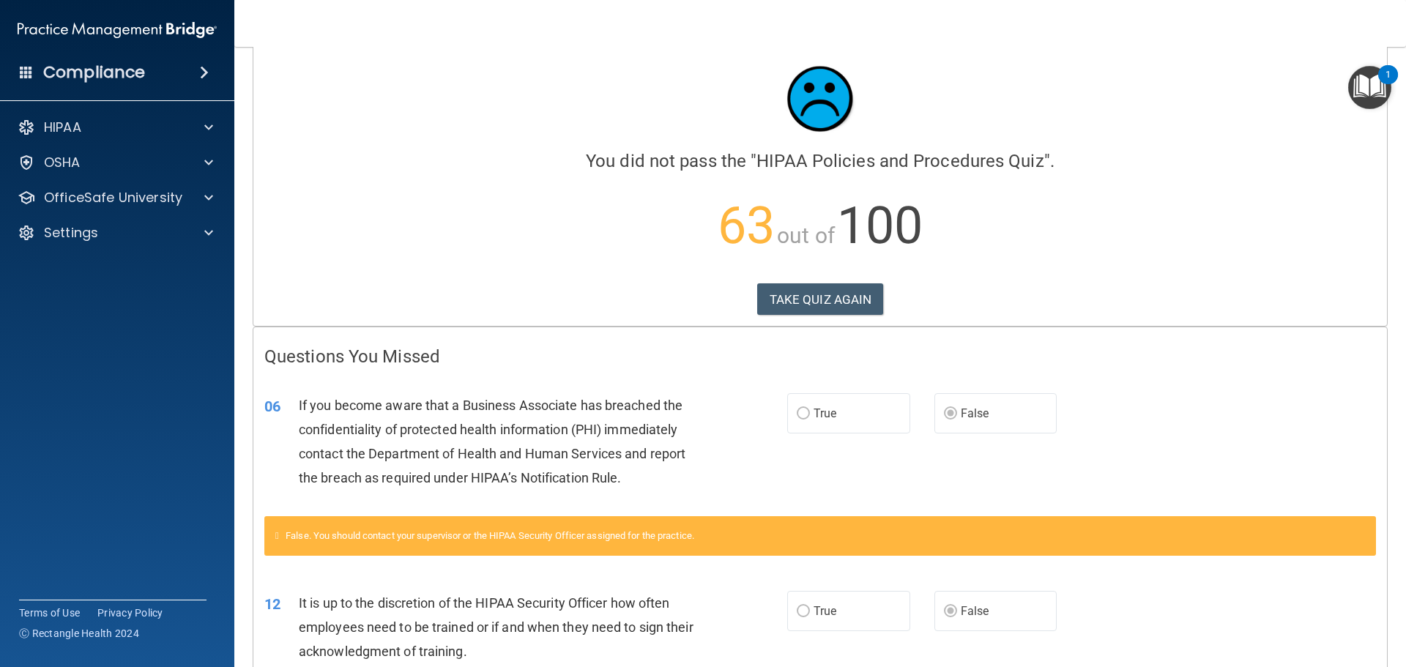
scroll to position [0, 0]
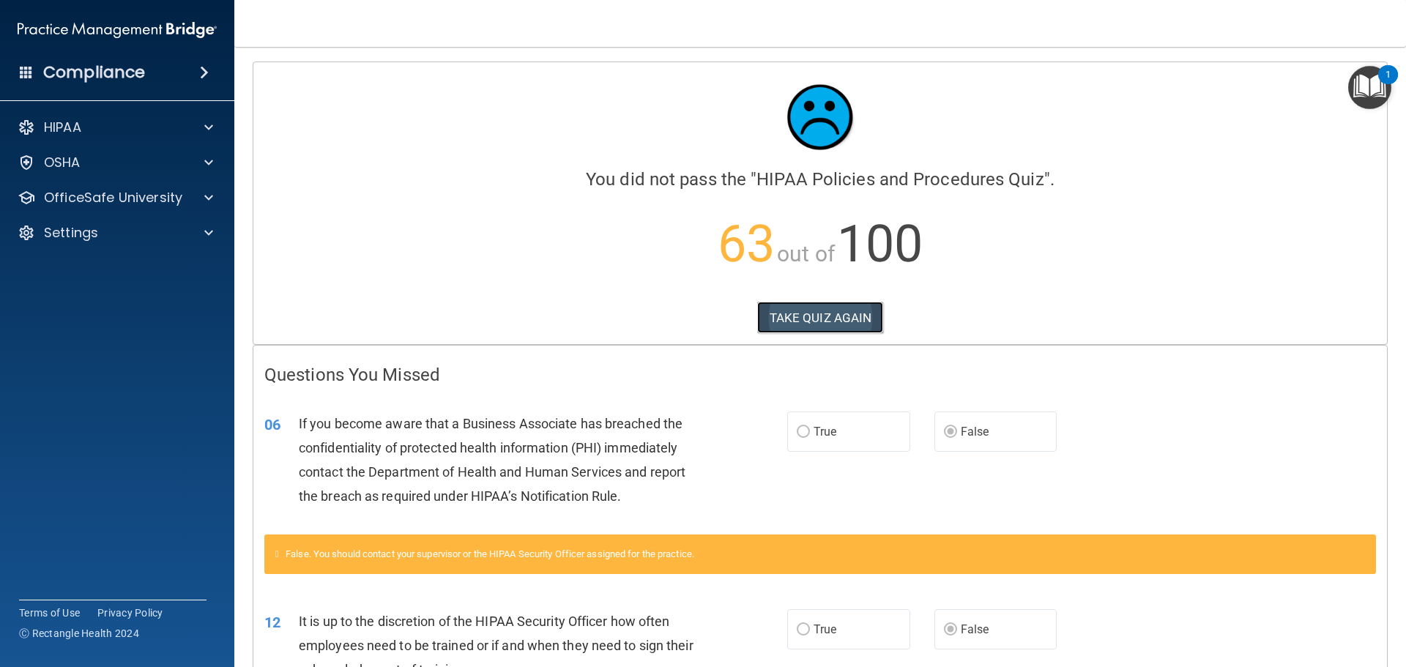
click at [819, 313] on button "TAKE QUIZ AGAIN" at bounding box center [820, 318] width 127 height 32
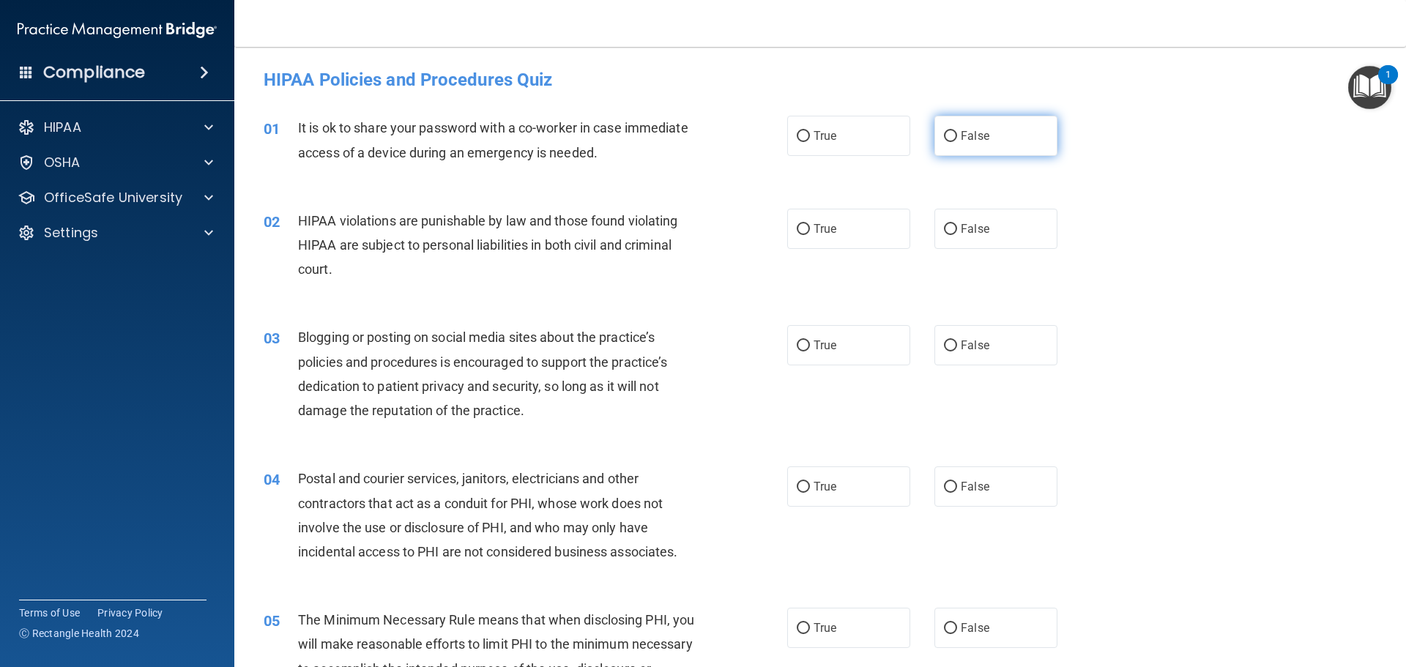
click at [944, 137] on input "False" at bounding box center [950, 136] width 13 height 11
radio input "true"
click at [800, 229] on input "True" at bounding box center [803, 229] width 13 height 11
radio input "true"
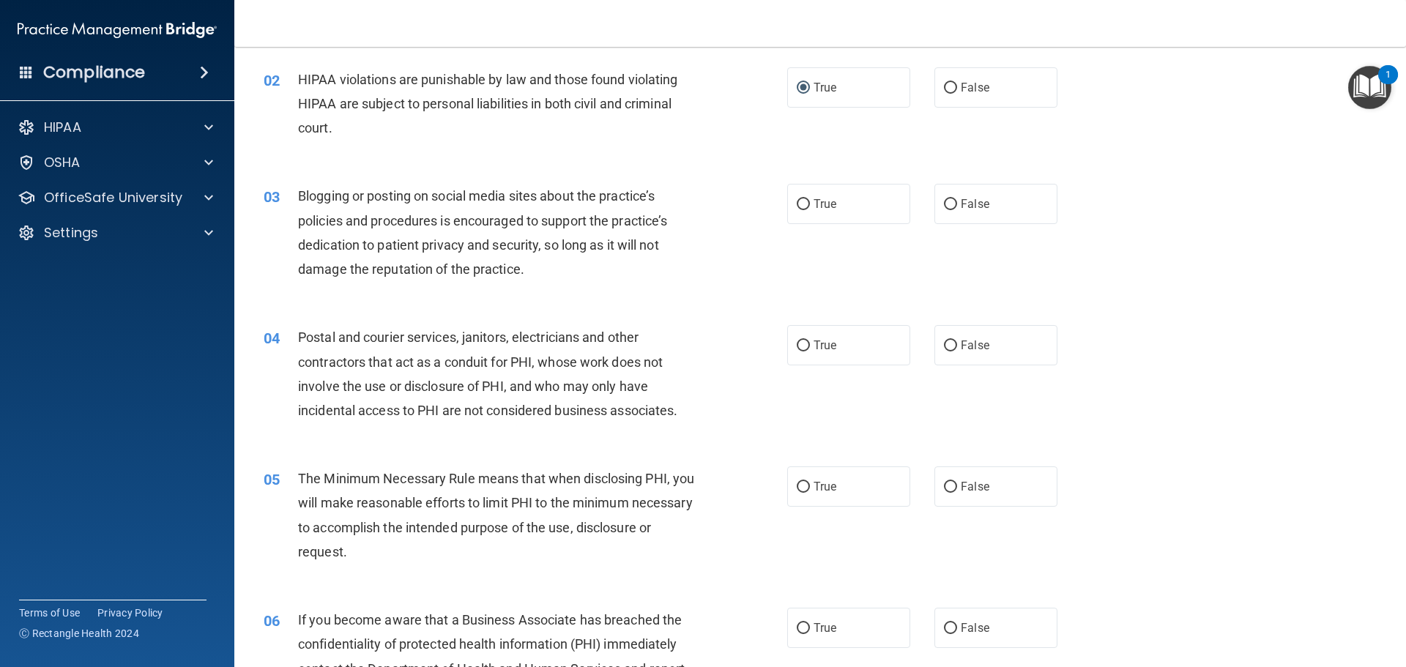
scroll to position [146, 0]
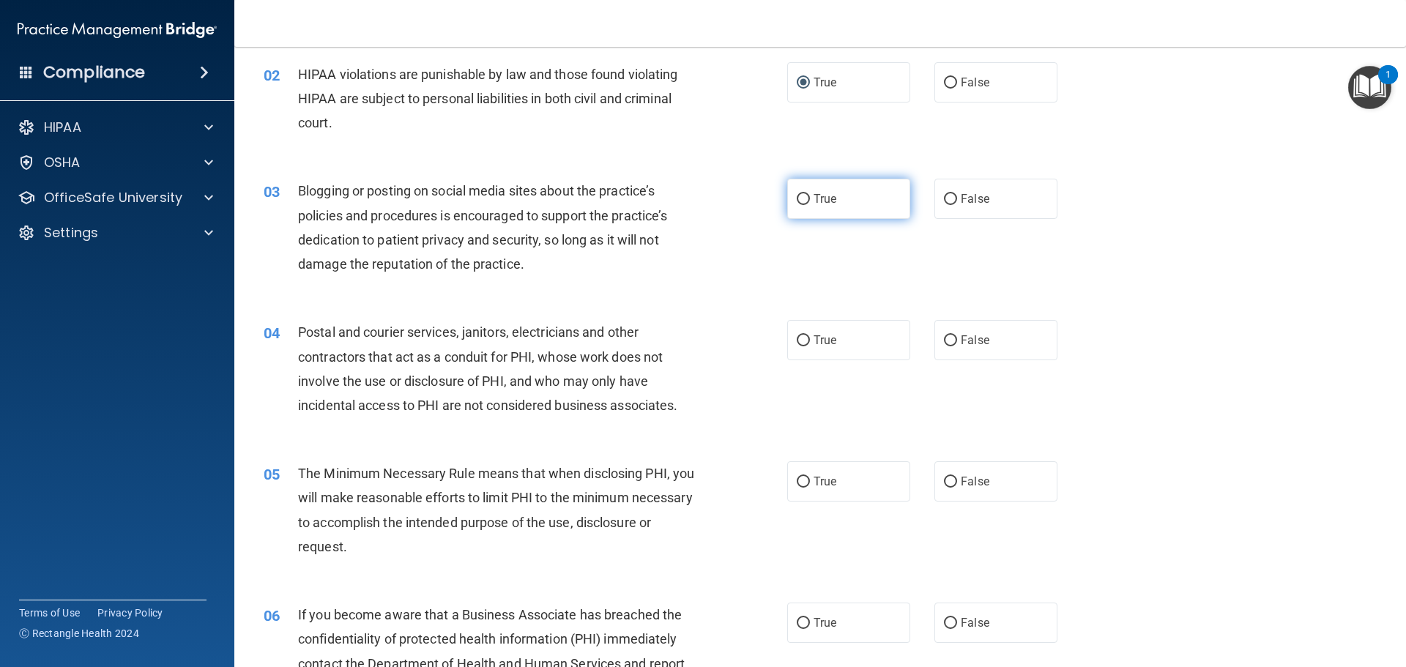
click at [799, 196] on input "True" at bounding box center [803, 199] width 13 height 11
radio input "true"
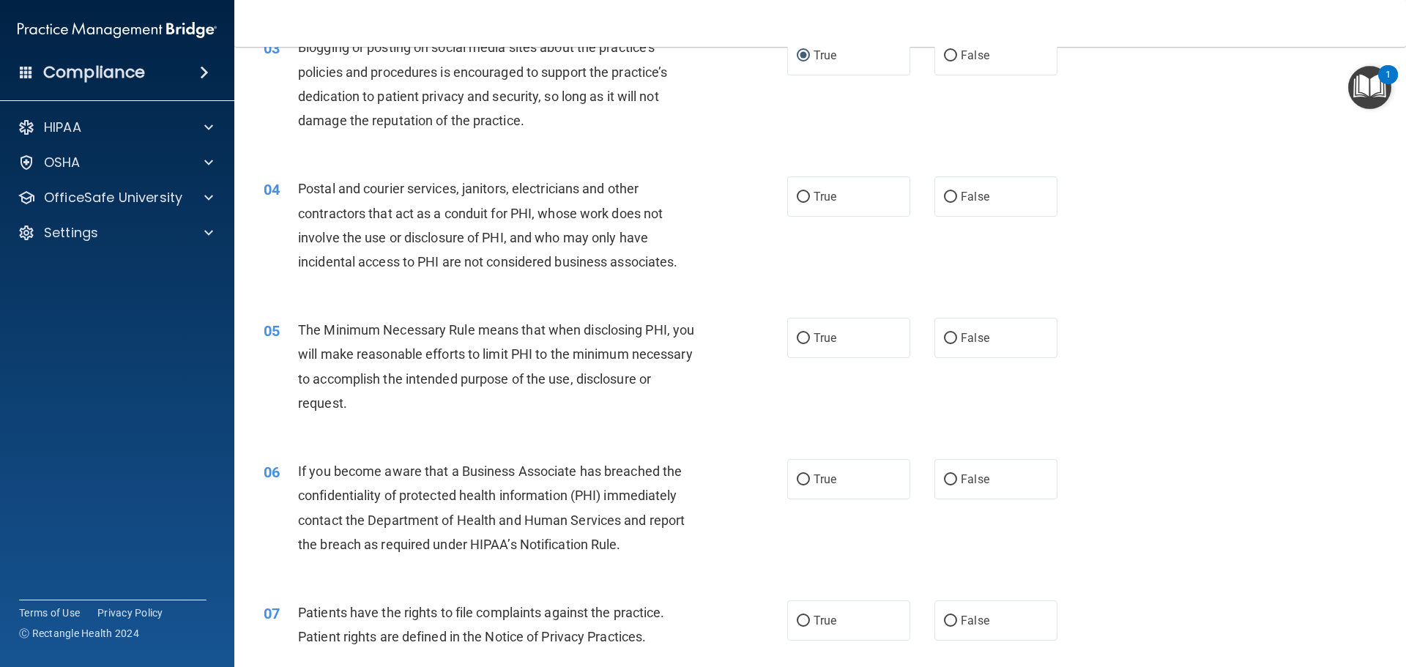
scroll to position [293, 0]
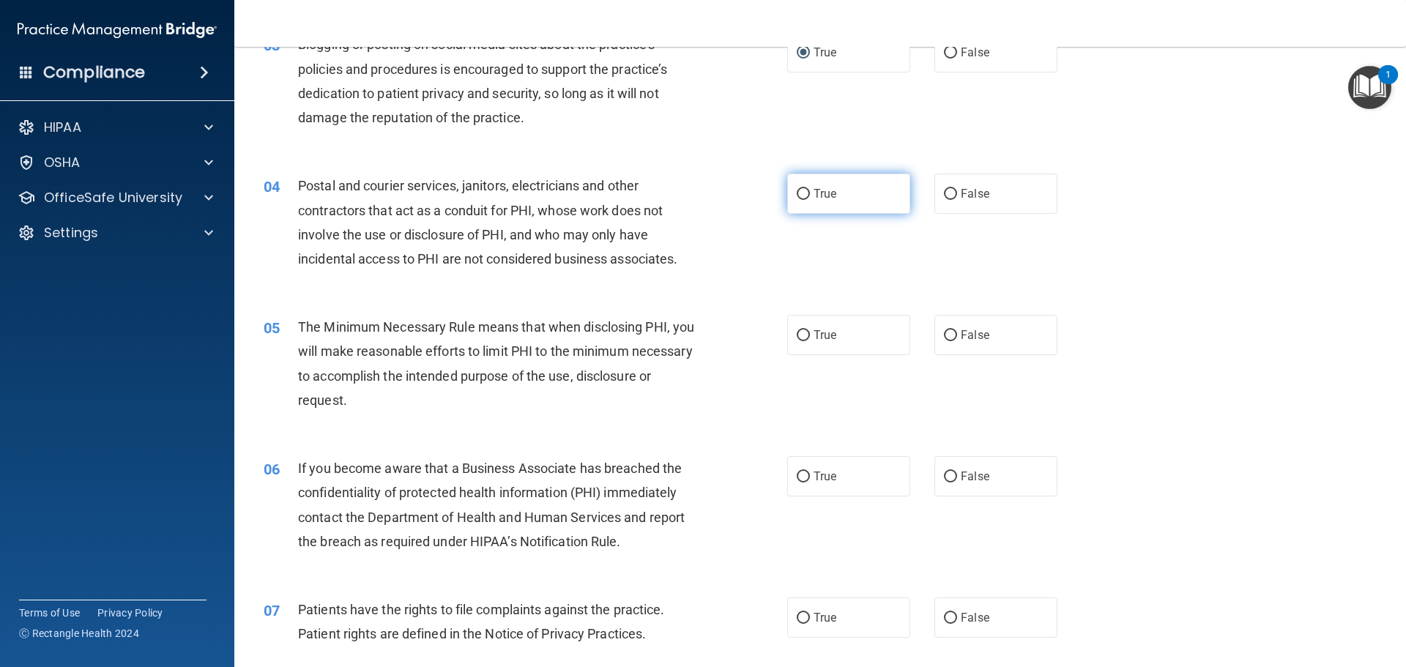
click at [798, 193] on input "True" at bounding box center [803, 194] width 13 height 11
radio input "true"
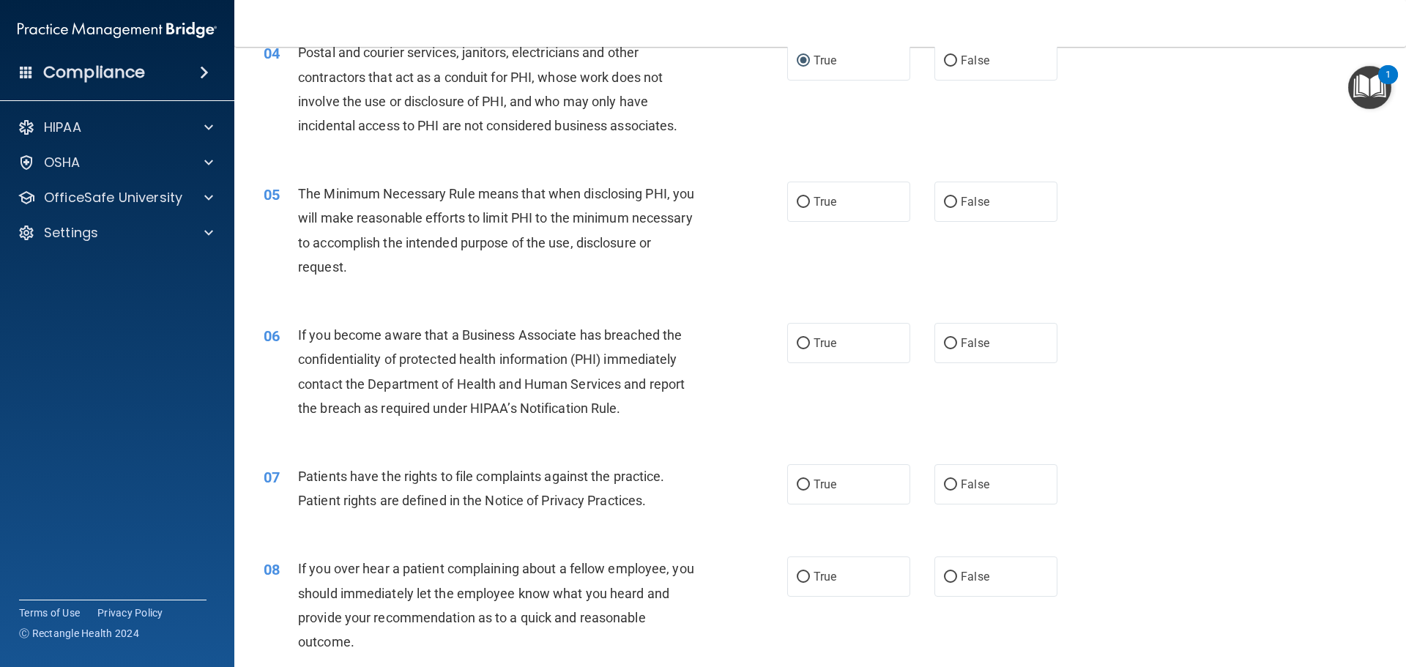
scroll to position [439, 0]
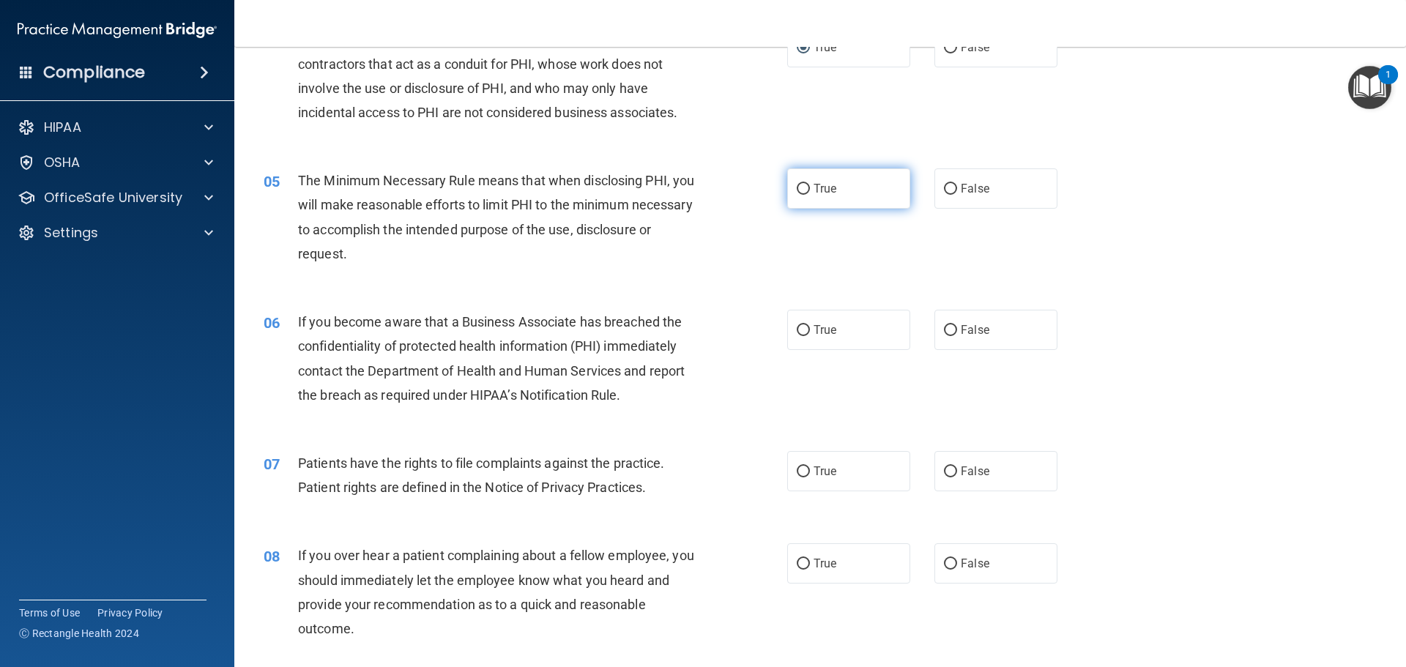
click at [797, 186] on input "True" at bounding box center [803, 189] width 13 height 11
radio input "true"
click at [944, 325] on input "False" at bounding box center [950, 330] width 13 height 11
radio input "true"
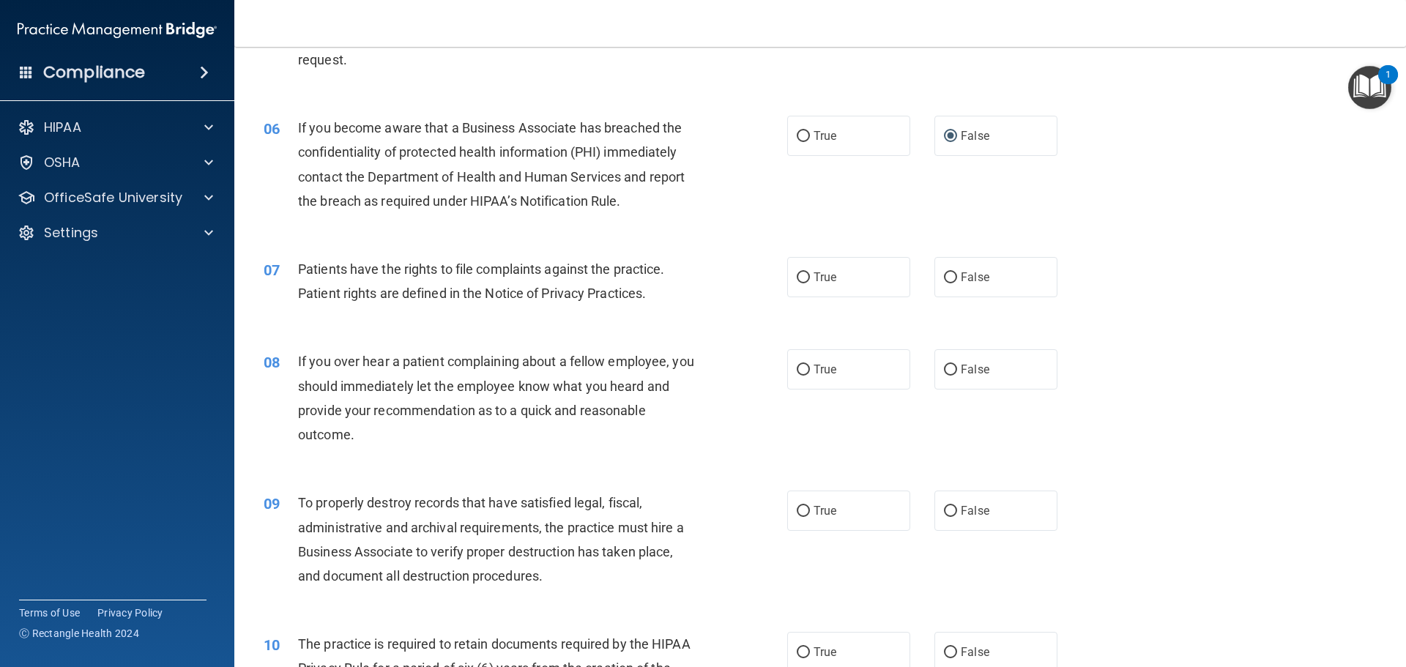
scroll to position [659, 0]
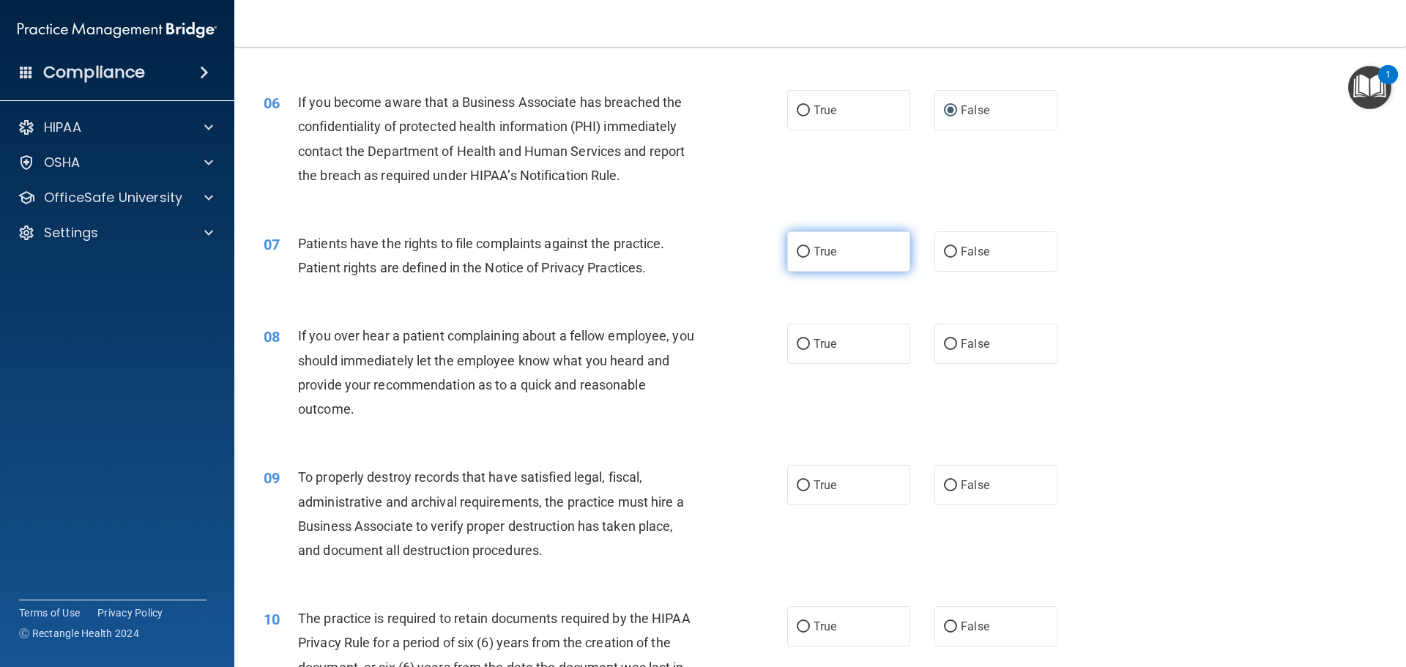
click at [797, 254] on input "True" at bounding box center [803, 252] width 13 height 11
radio input "true"
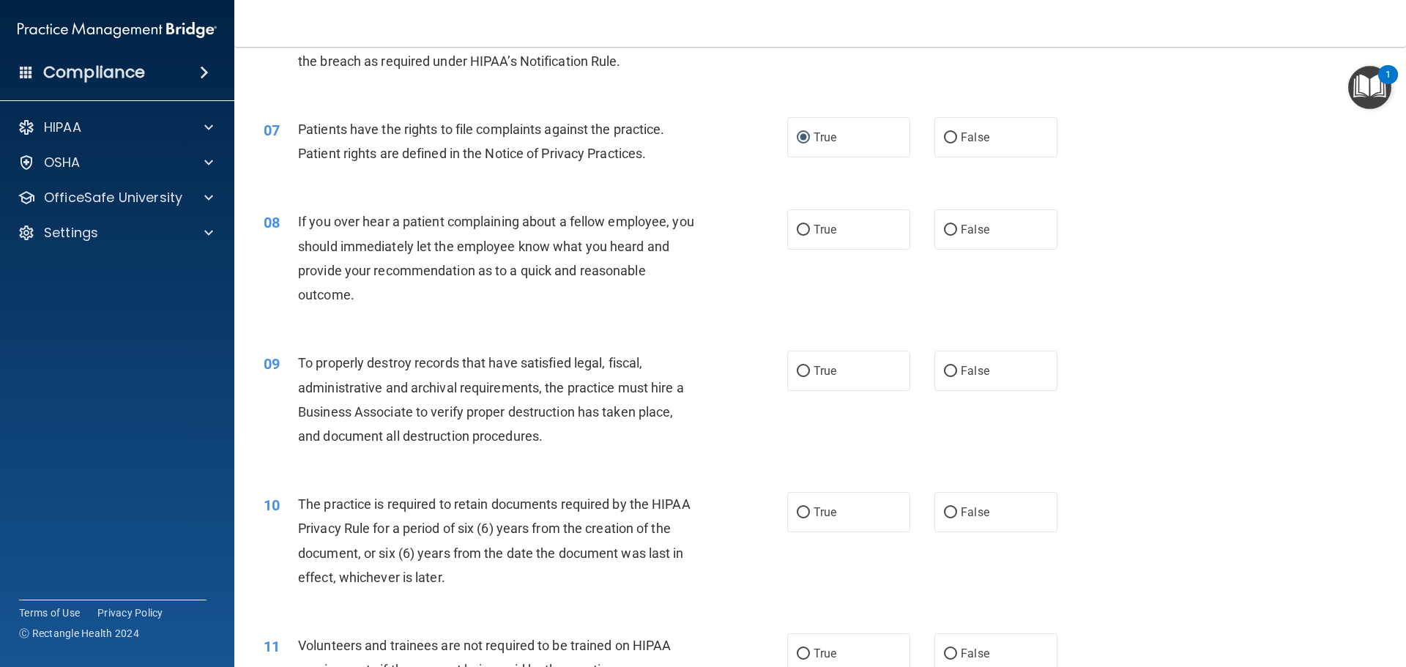
scroll to position [806, 0]
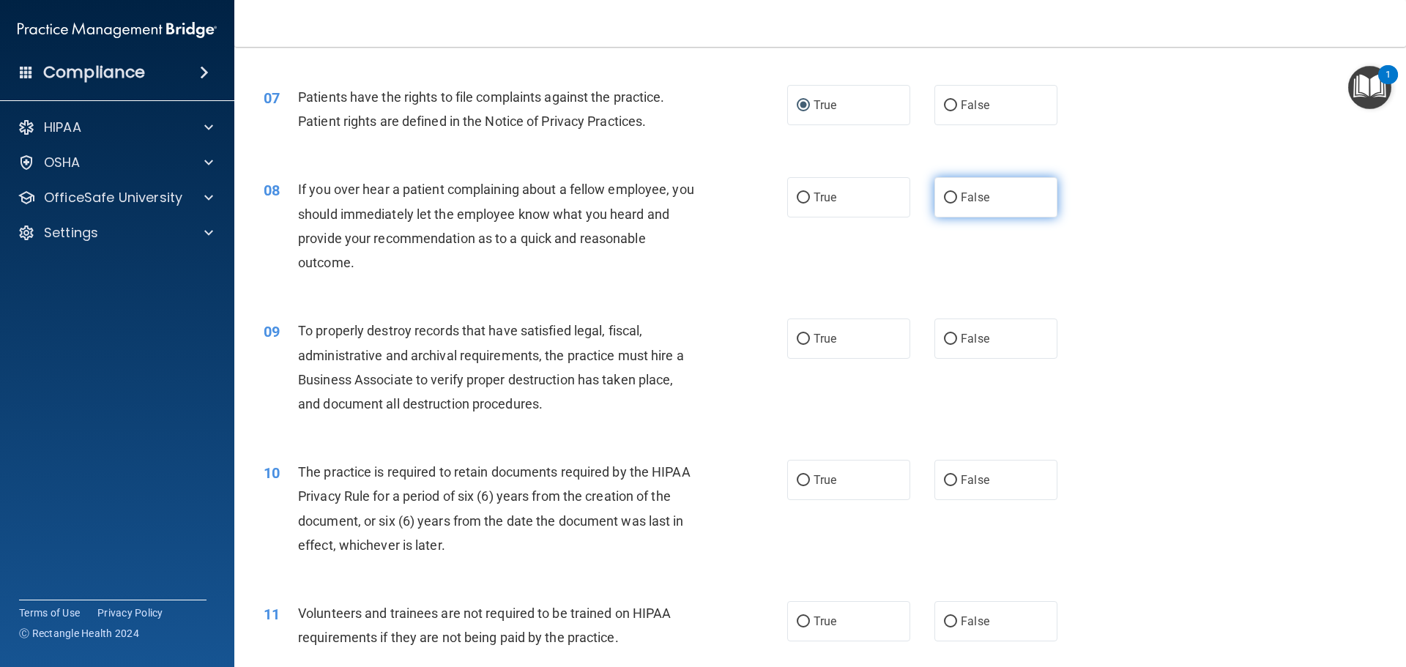
click at [945, 202] on input "False" at bounding box center [950, 198] width 13 height 11
radio input "true"
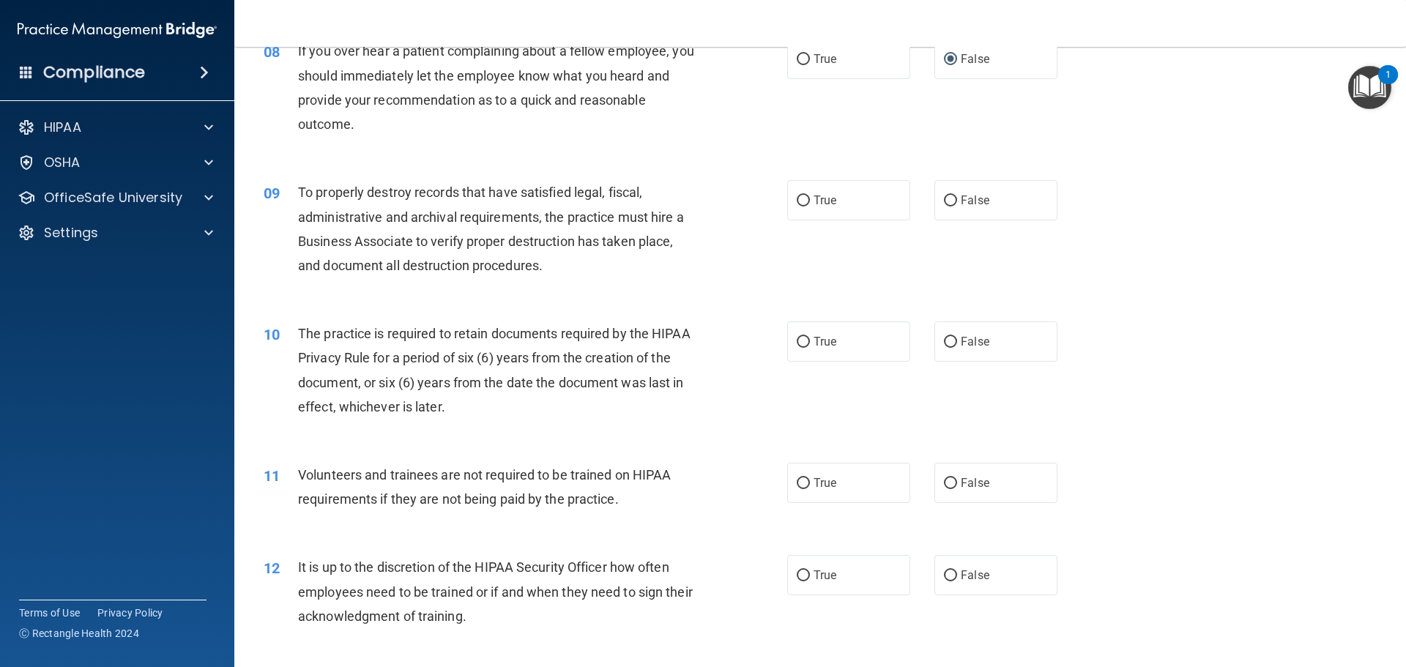
scroll to position [952, 0]
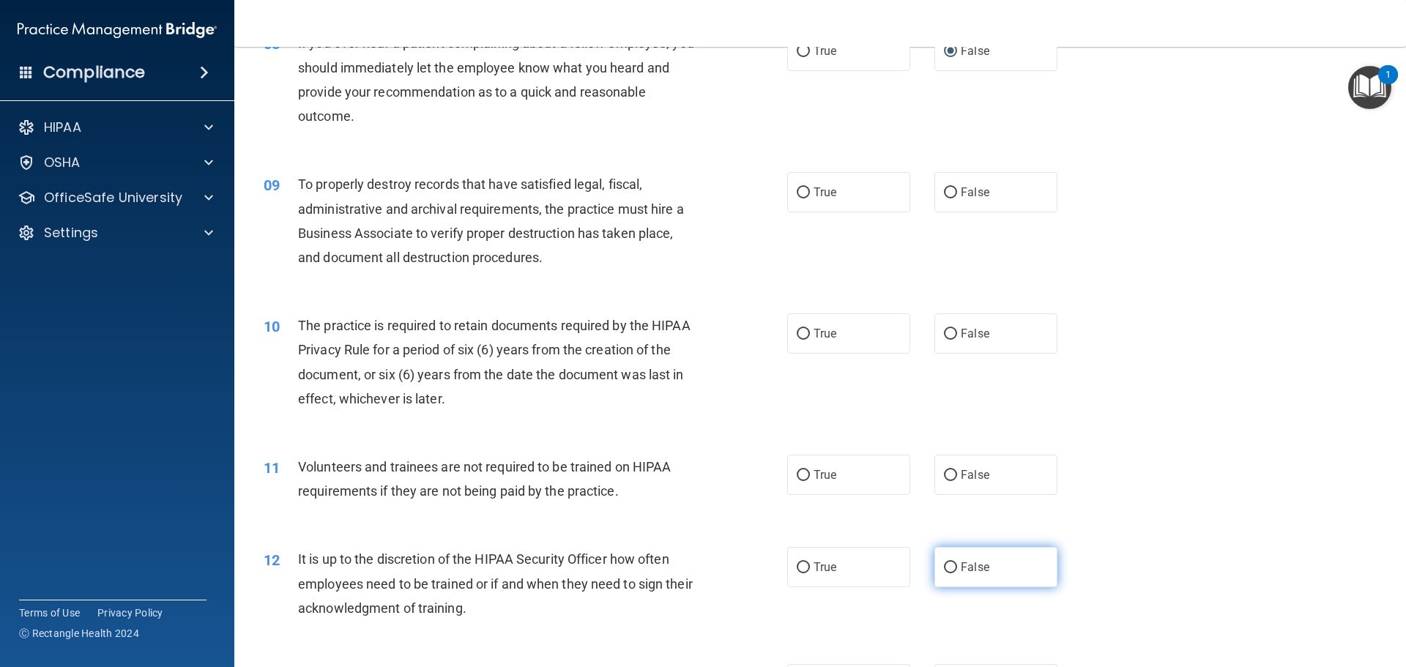
click at [945, 566] on input "False" at bounding box center [950, 567] width 13 height 11
radio input "true"
click at [944, 472] on input "False" at bounding box center [950, 475] width 13 height 11
radio input "true"
click at [800, 332] on input "True" at bounding box center [803, 334] width 13 height 11
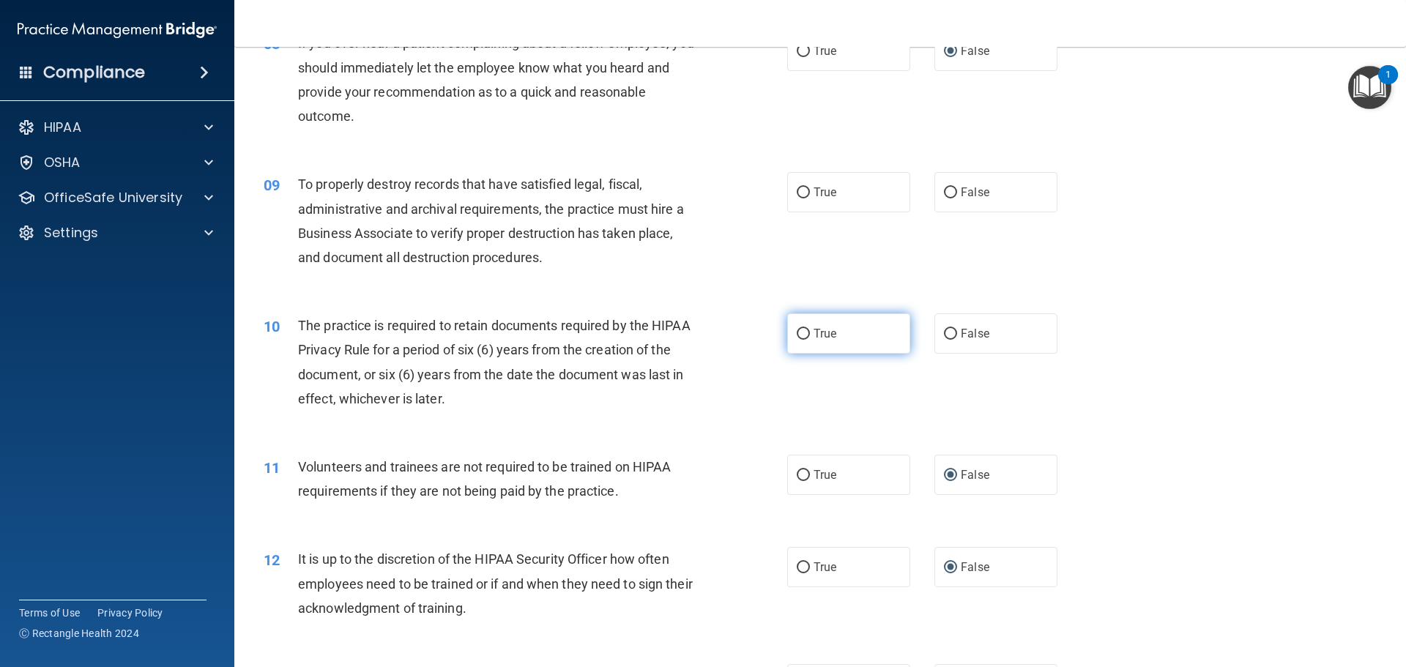
radio input "true"
click at [944, 190] on input "False" at bounding box center [950, 192] width 13 height 11
radio input "true"
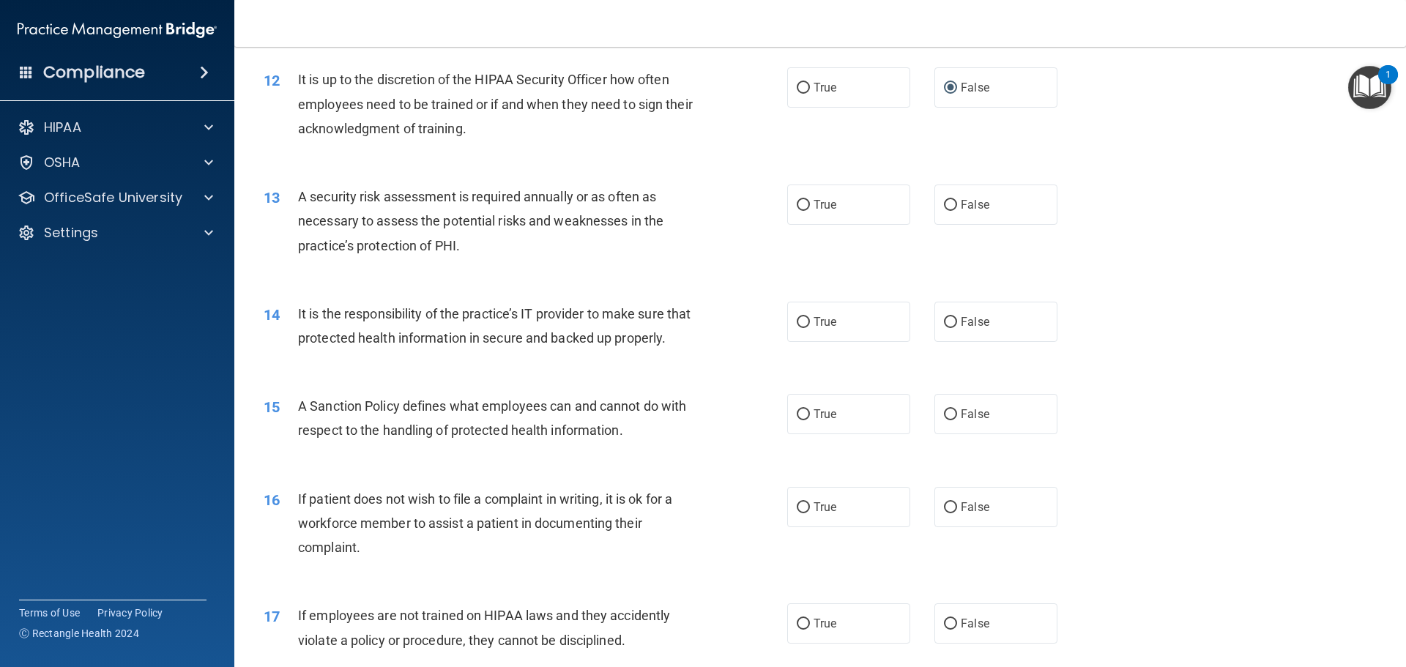
scroll to position [1465, 0]
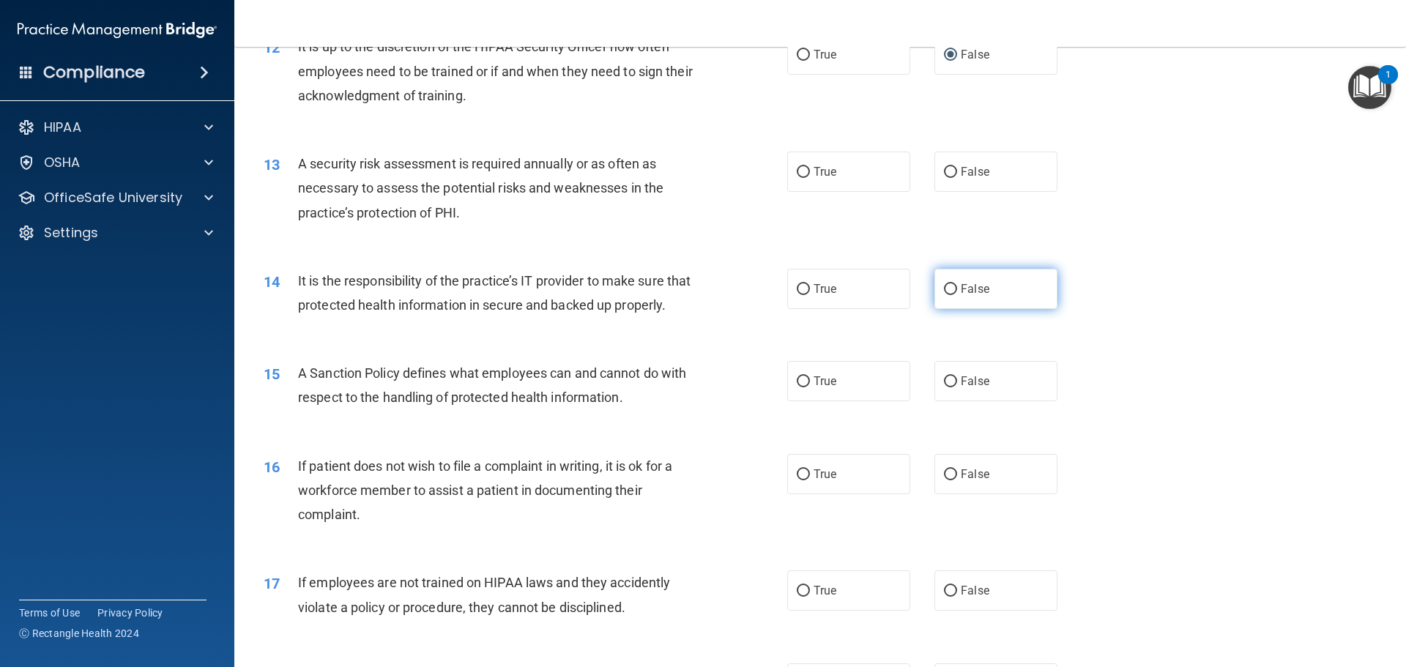
click at [944, 288] on input "False" at bounding box center [950, 289] width 13 height 11
radio input "true"
click at [944, 387] on input "False" at bounding box center [950, 381] width 13 height 11
radio input "true"
click at [802, 169] on input "True" at bounding box center [803, 172] width 13 height 11
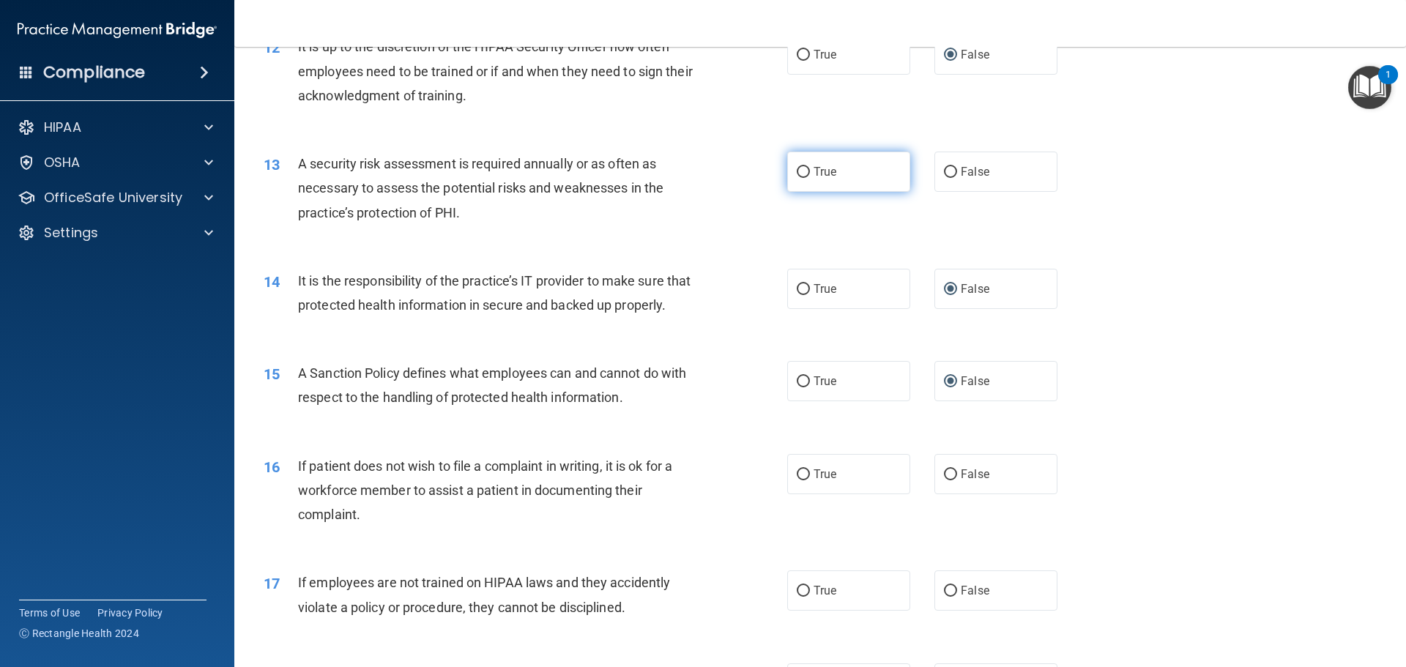
radio input "true"
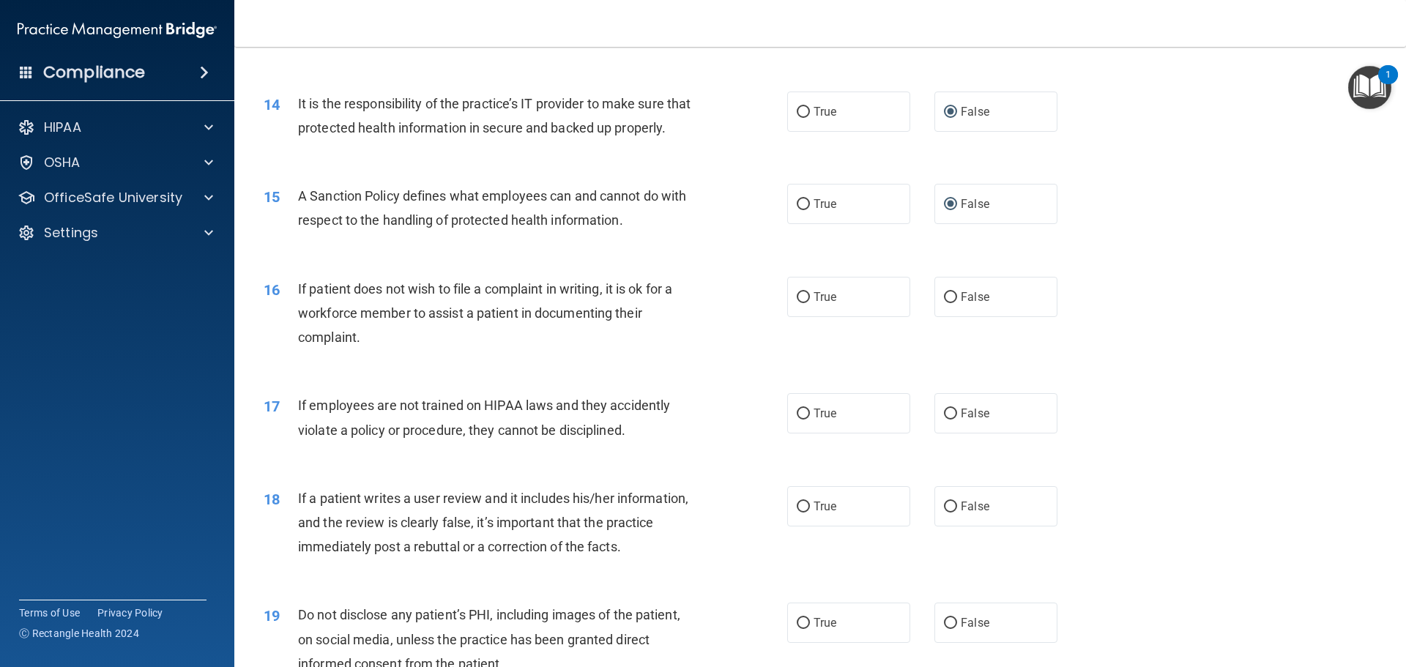
scroll to position [1684, 0]
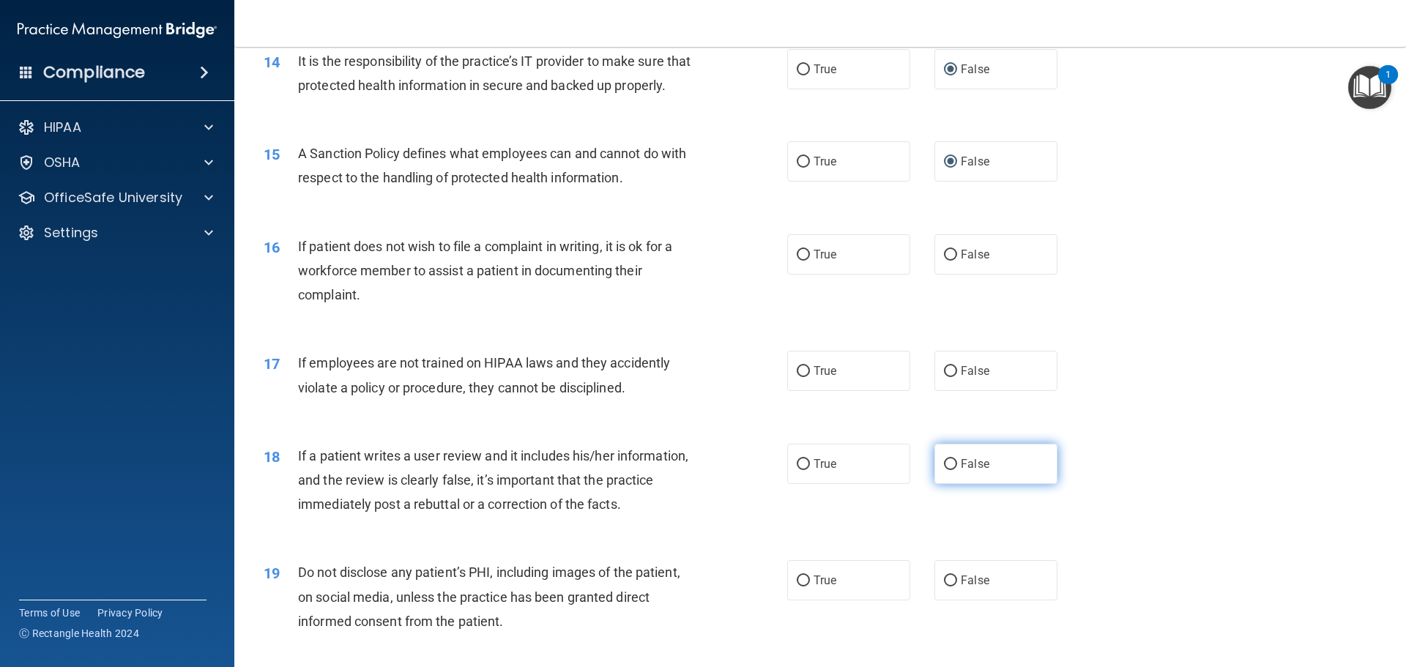
click at [944, 470] on input "False" at bounding box center [950, 464] width 13 height 11
radio input "true"
click at [945, 377] on input "False" at bounding box center [950, 371] width 13 height 11
radio input "true"
drag, startPoint x: 796, startPoint y: 278, endPoint x: 672, endPoint y: 286, distance: 124.0
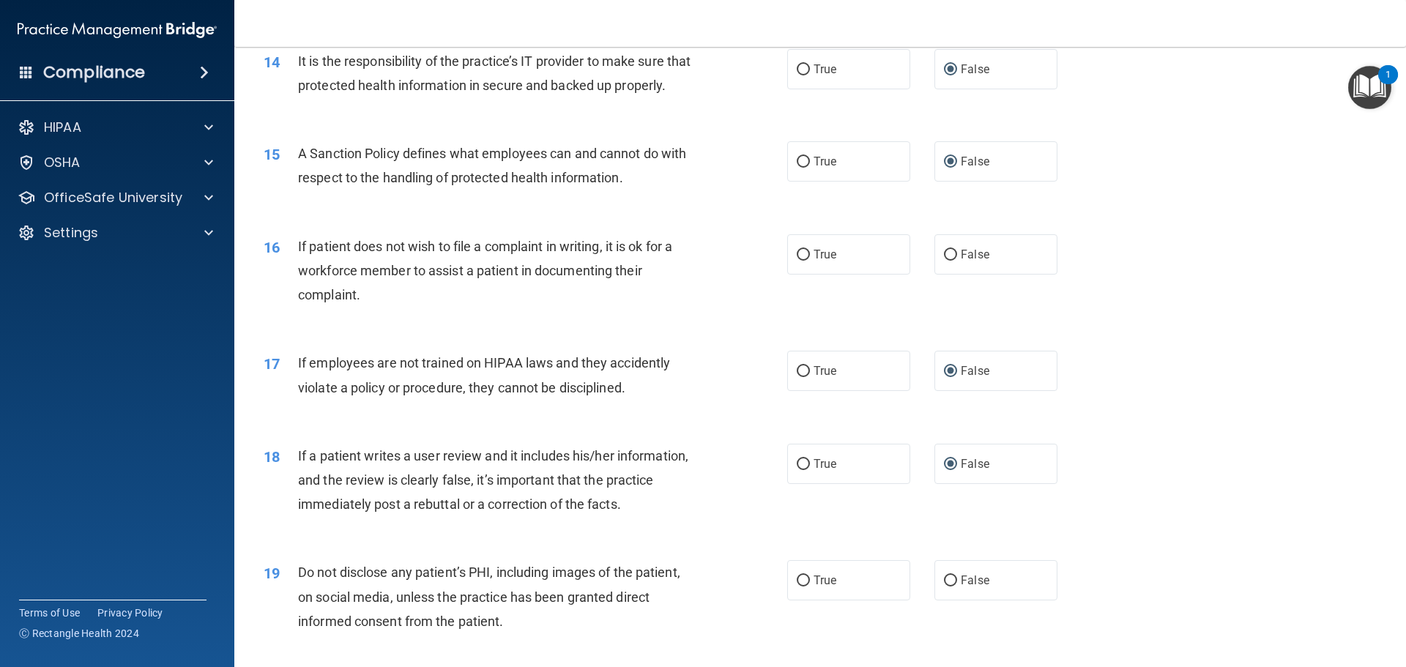
click at [797, 261] on input "True" at bounding box center [803, 255] width 13 height 11
radio input "true"
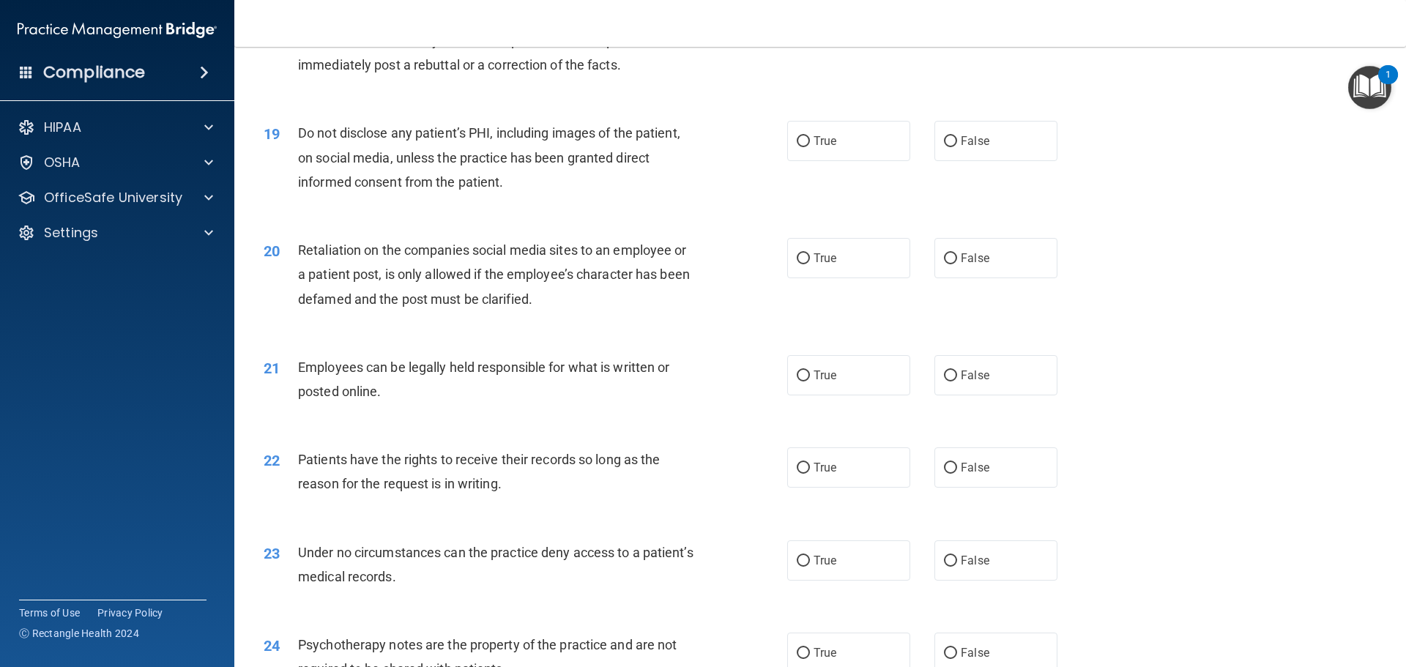
scroll to position [2197, 0]
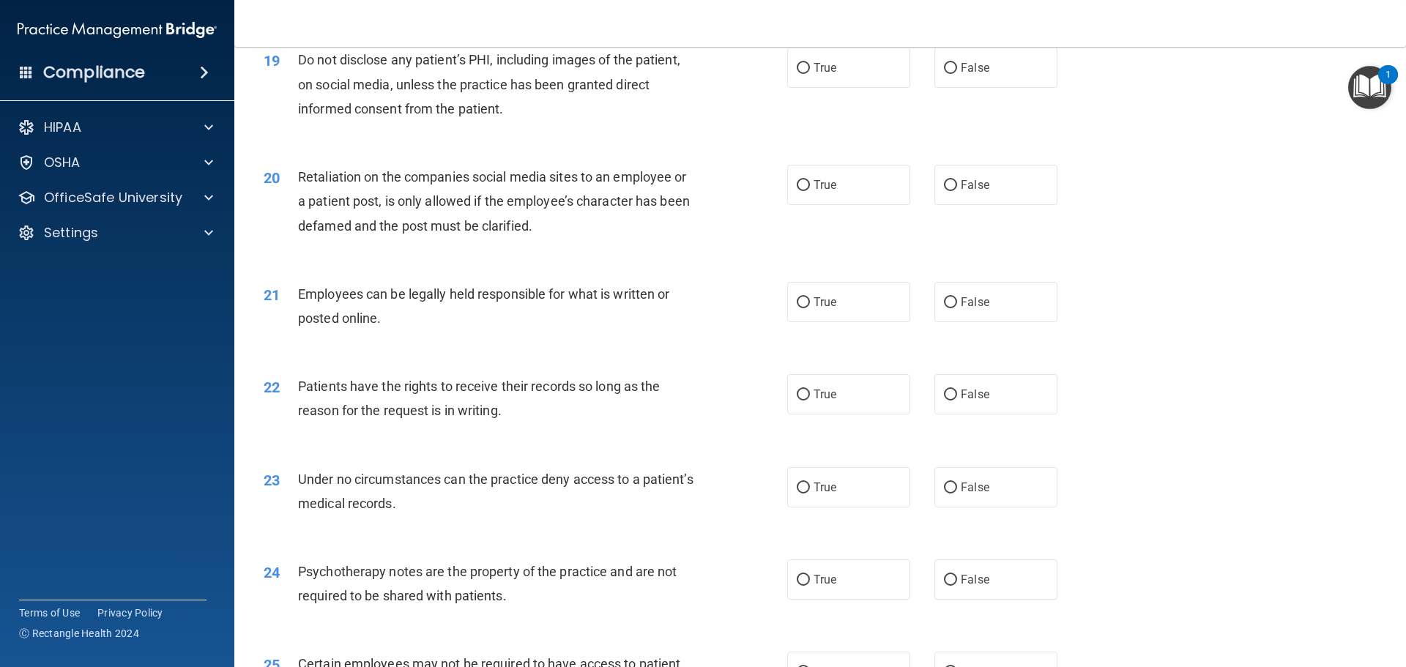
drag, startPoint x: 945, startPoint y: 421, endPoint x: 940, endPoint y: 442, distance: 22.0
click at [944, 401] on input "False" at bounding box center [950, 395] width 13 height 11
radio input "true"
click at [944, 494] on input "False" at bounding box center [950, 488] width 13 height 11
radio input "true"
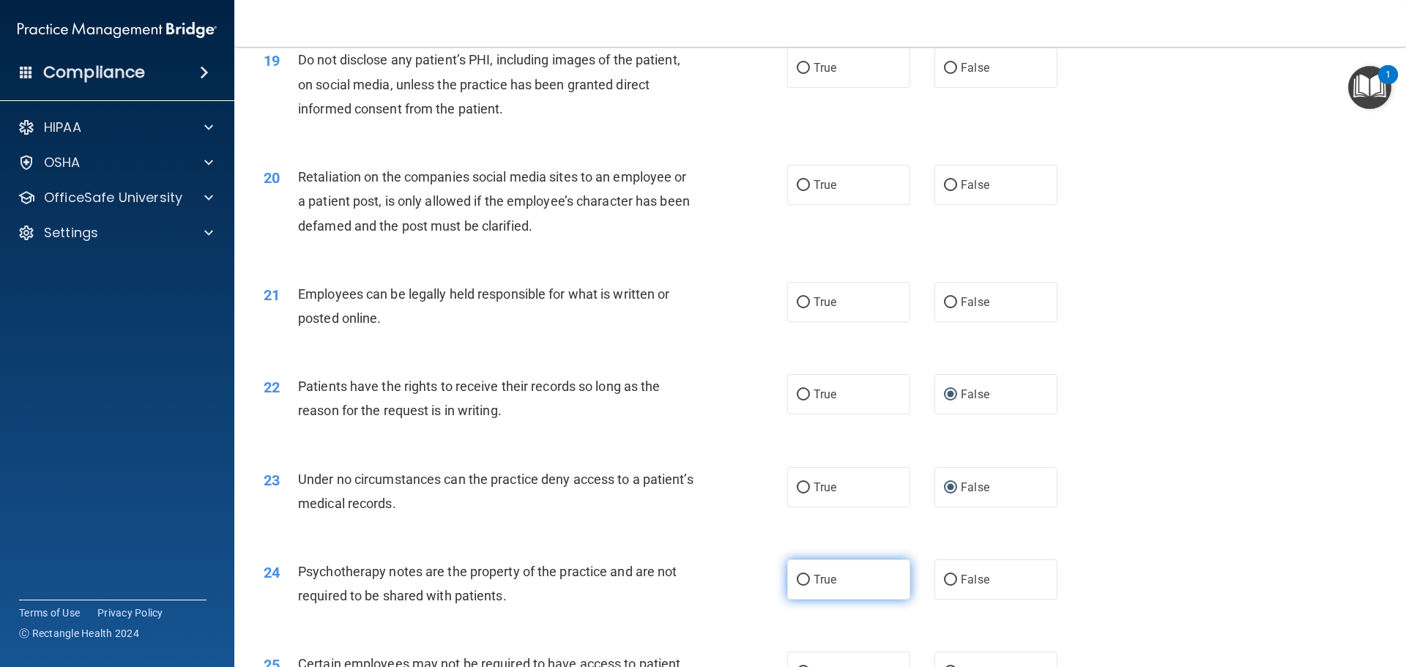
click at [797, 586] on input "True" at bounding box center [803, 580] width 13 height 11
radio input "true"
click at [797, 308] on input "True" at bounding box center [803, 302] width 13 height 11
radio input "true"
click at [797, 191] on input "True" at bounding box center [803, 185] width 13 height 11
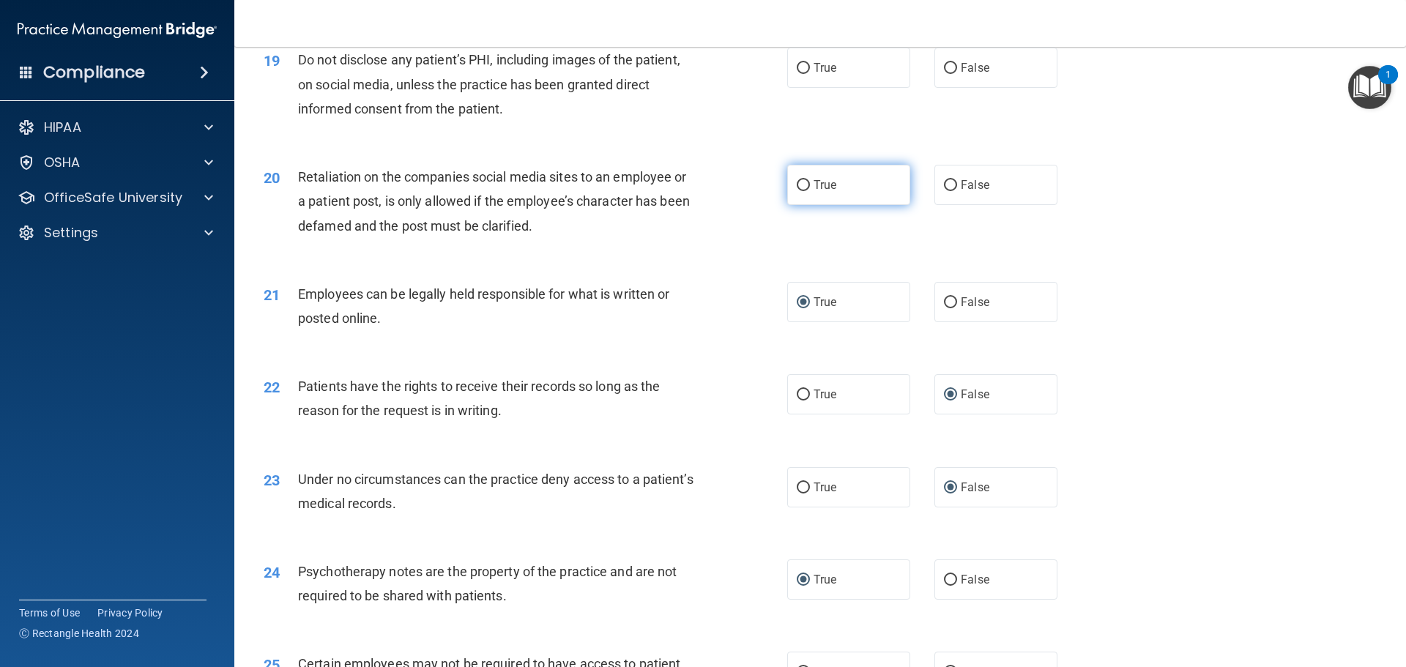
radio input "true"
click at [797, 74] on input "True" at bounding box center [803, 68] width 13 height 11
radio input "true"
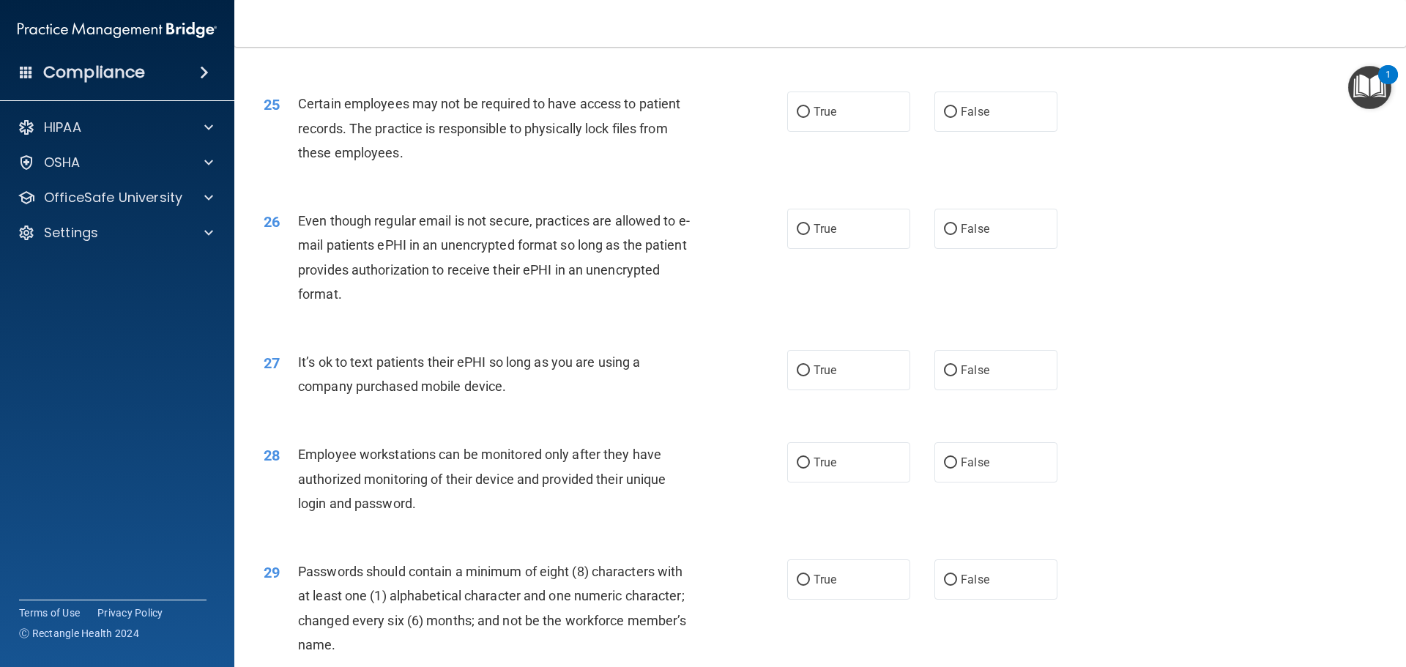
scroll to position [2783, 0]
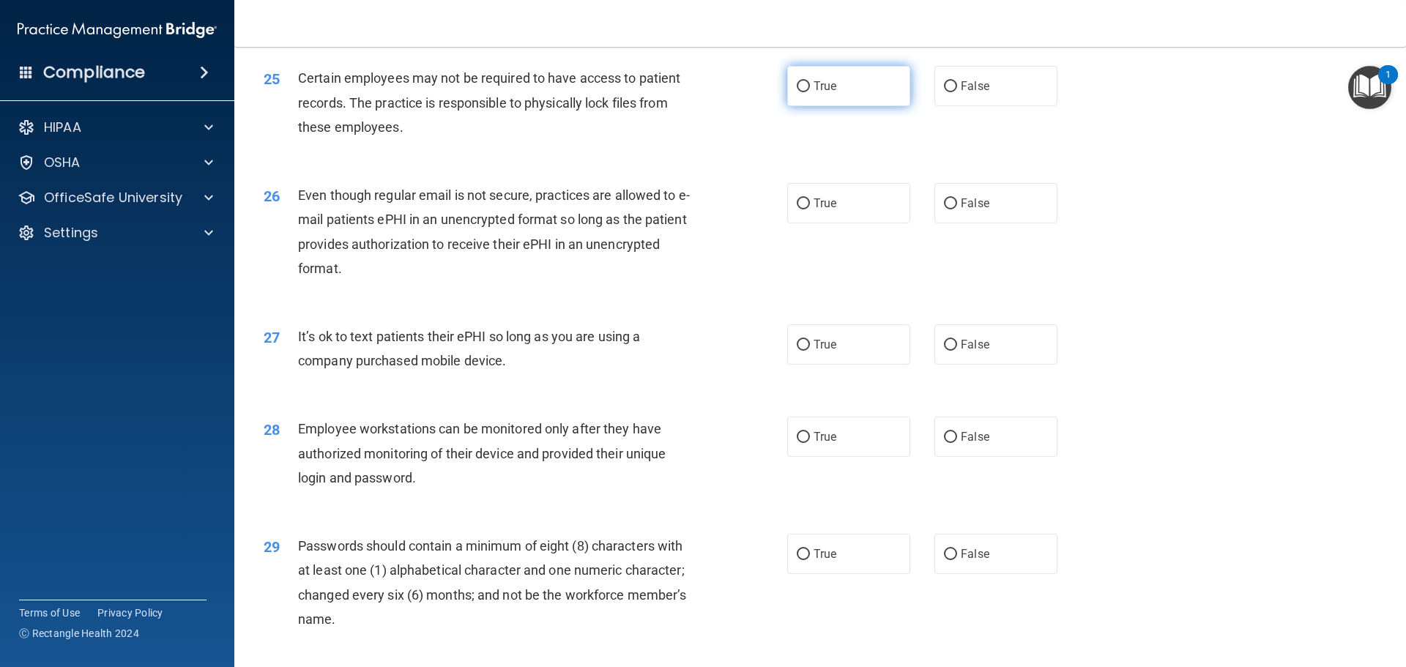
click at [797, 92] on input "True" at bounding box center [803, 86] width 13 height 11
radio input "true"
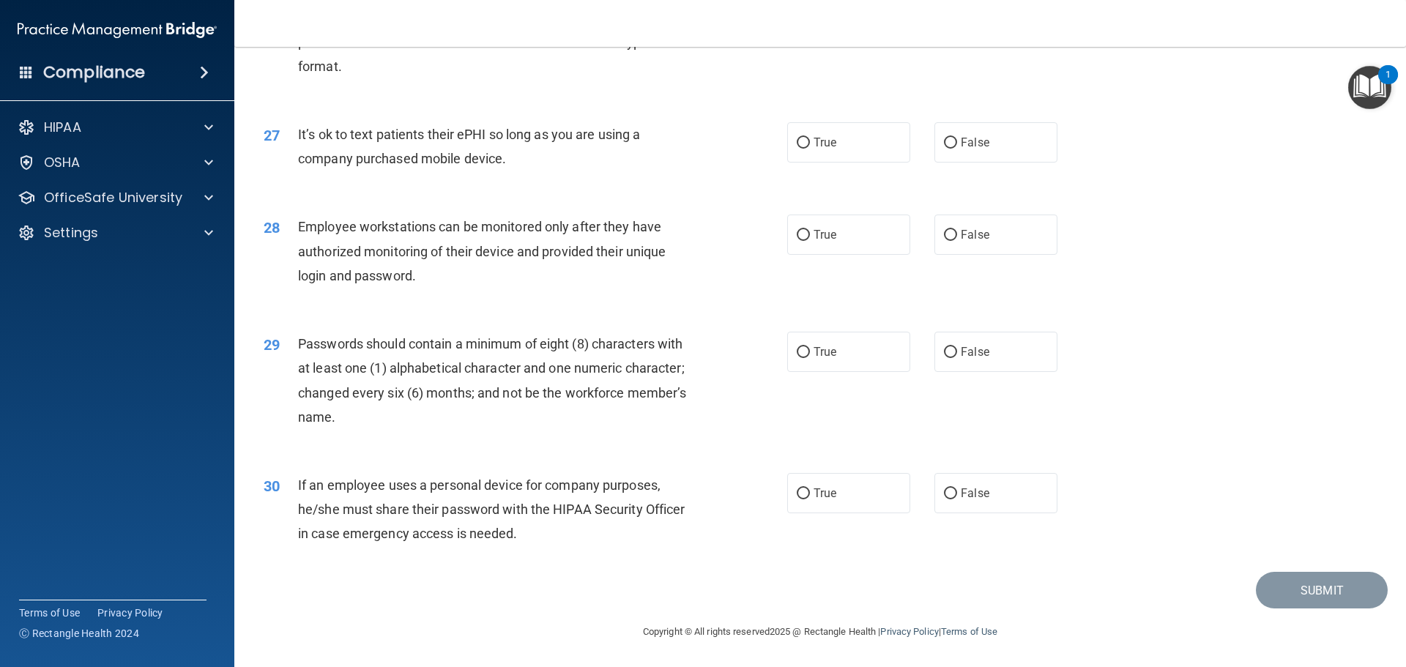
scroll to position [3009, 0]
click at [944, 496] on input "False" at bounding box center [950, 493] width 13 height 11
radio input "true"
click at [936, 237] on label "False" at bounding box center [995, 235] width 123 height 40
click at [944, 237] on input "False" at bounding box center [950, 235] width 13 height 11
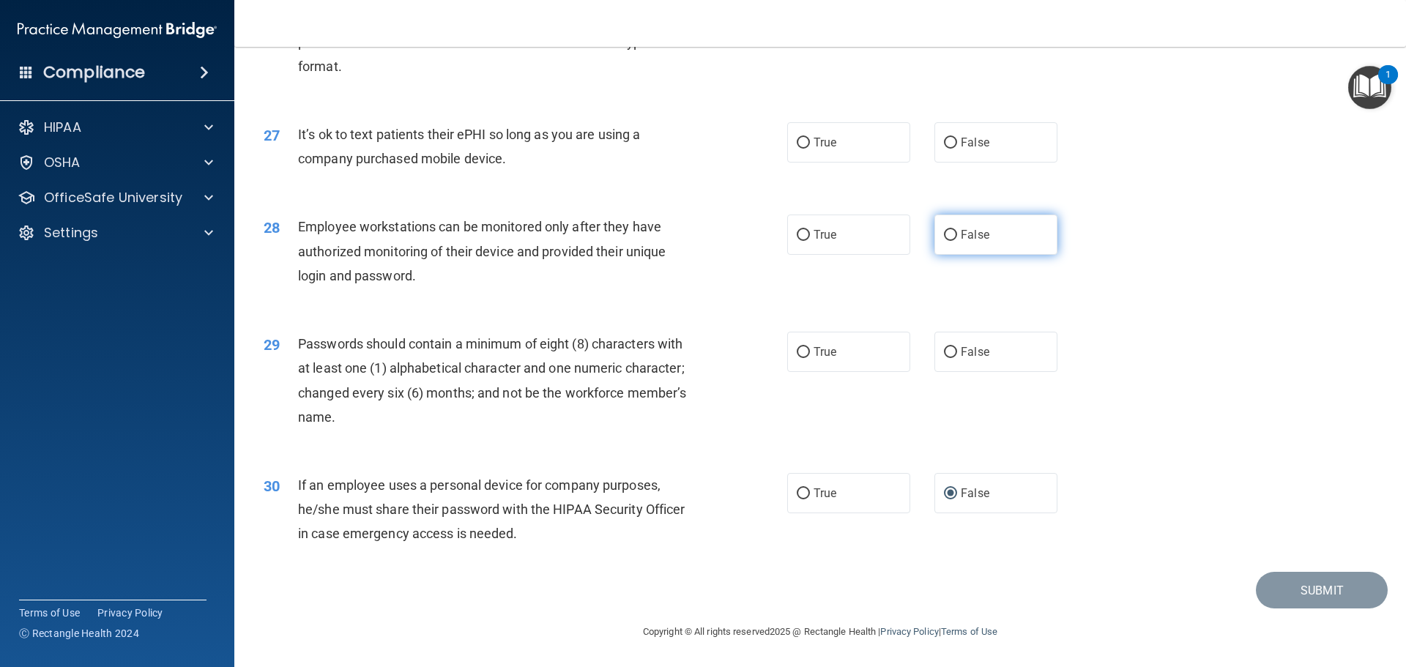
radio input "true"
click at [801, 348] on input "True" at bounding box center [803, 352] width 13 height 11
radio input "true"
click at [797, 138] on input "True" at bounding box center [803, 143] width 13 height 11
radio input "true"
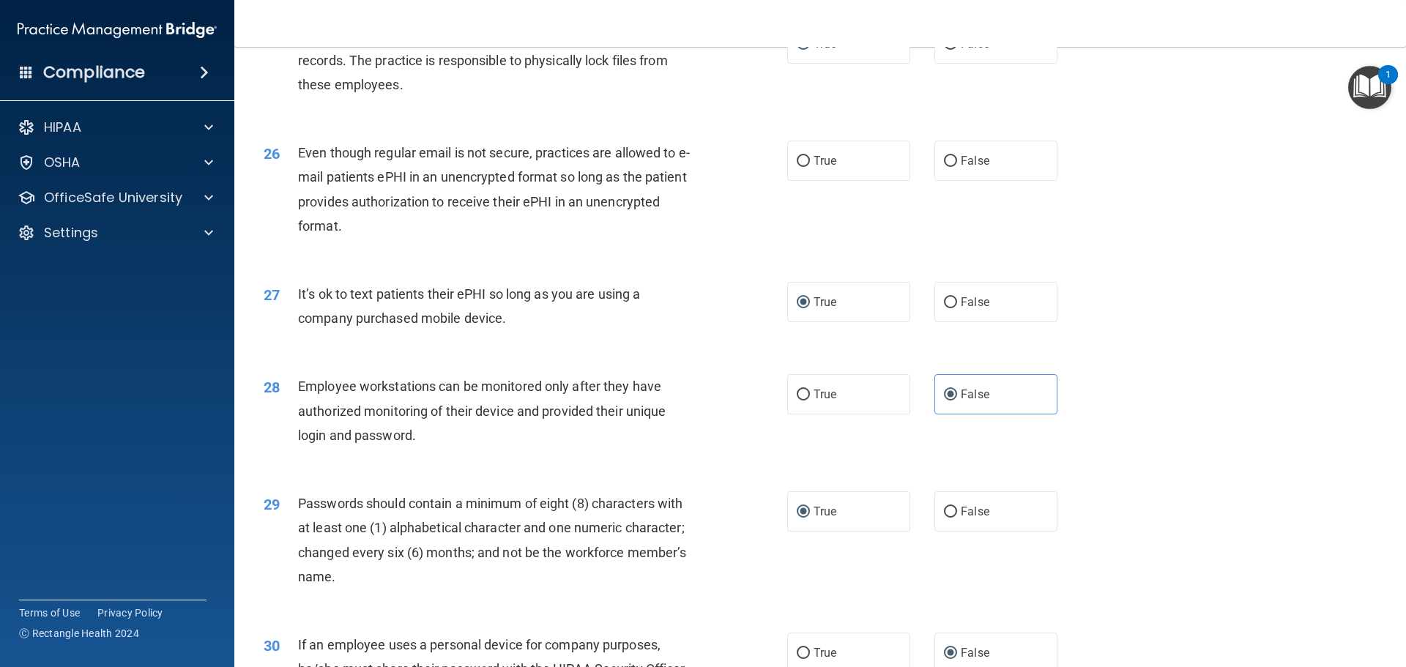
scroll to position [2789, 0]
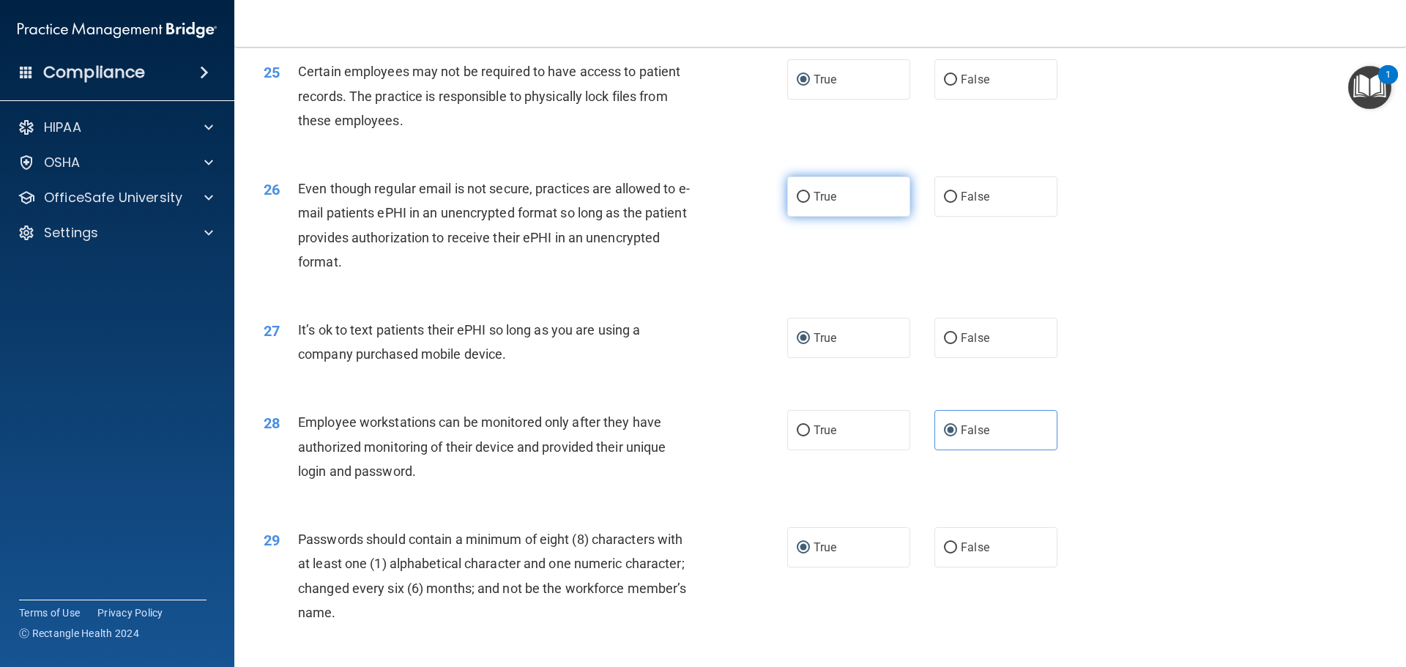
click at [798, 203] on input "True" at bounding box center [803, 197] width 13 height 11
radio input "true"
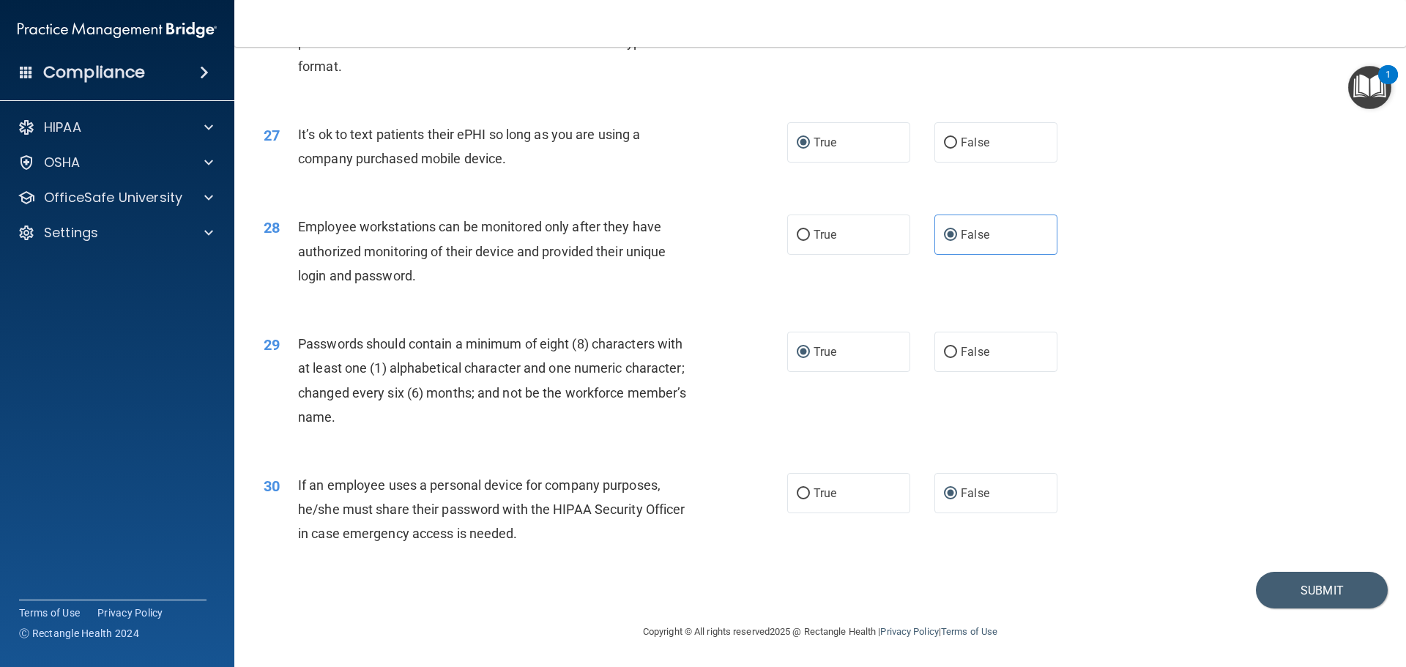
scroll to position [3009, 0]
click at [1303, 587] on button "Submit" at bounding box center [1322, 590] width 132 height 37
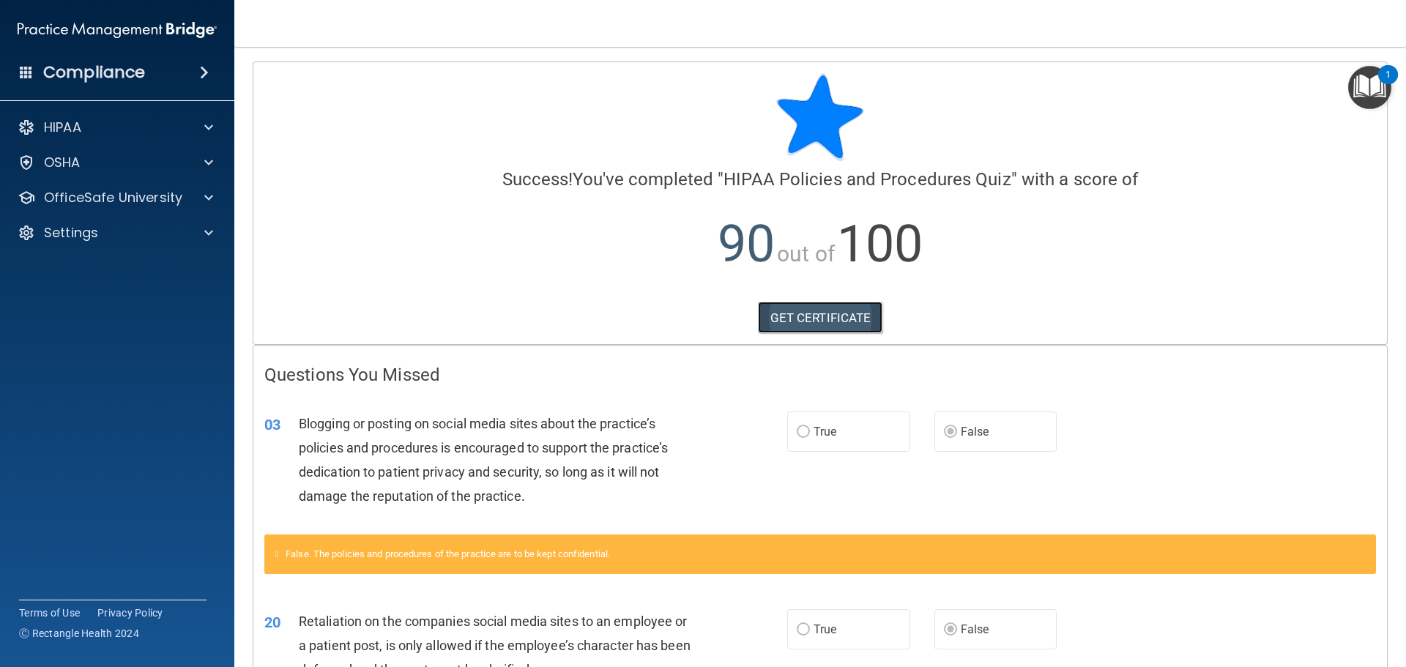
click at [806, 316] on link "GET CERTIFICATE" at bounding box center [820, 318] width 125 height 32
click at [61, 122] on p "HIPAA" at bounding box center [62, 128] width 37 height 18
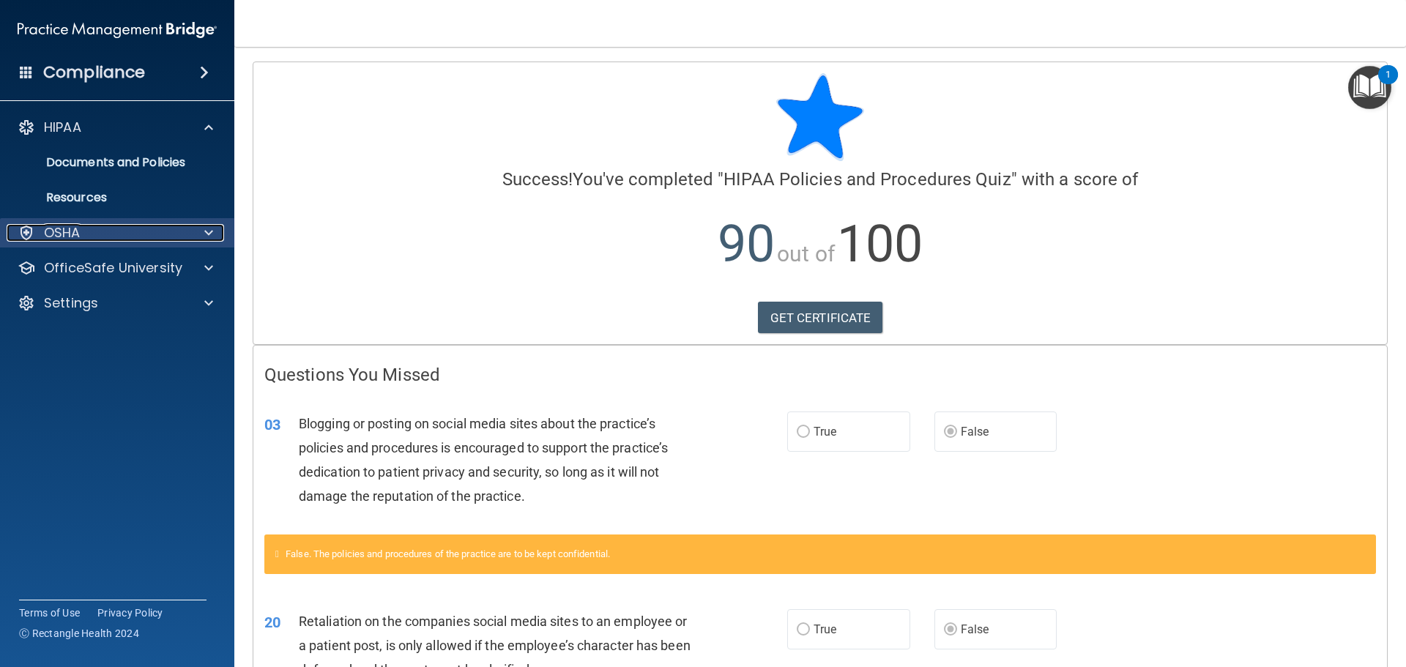
click at [65, 228] on p "OSHA" at bounding box center [62, 233] width 37 height 18
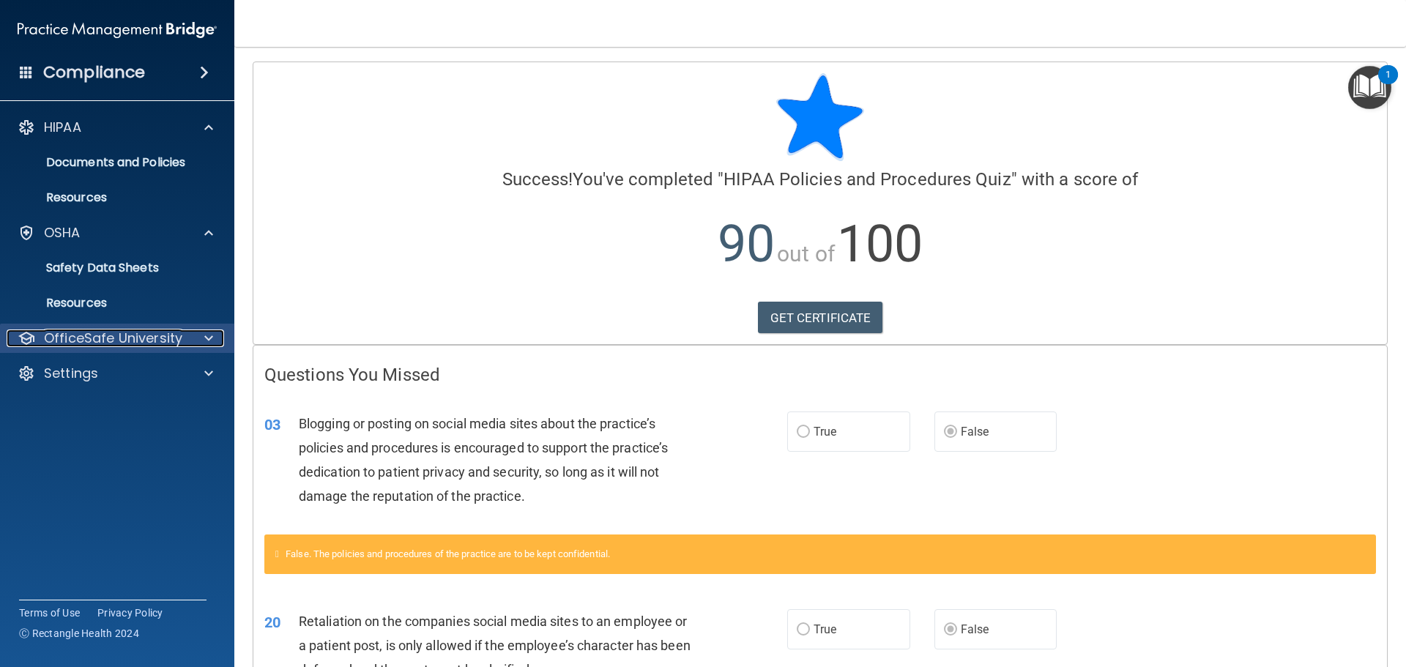
click at [68, 331] on p "OfficeSafe University" at bounding box center [113, 339] width 138 height 18
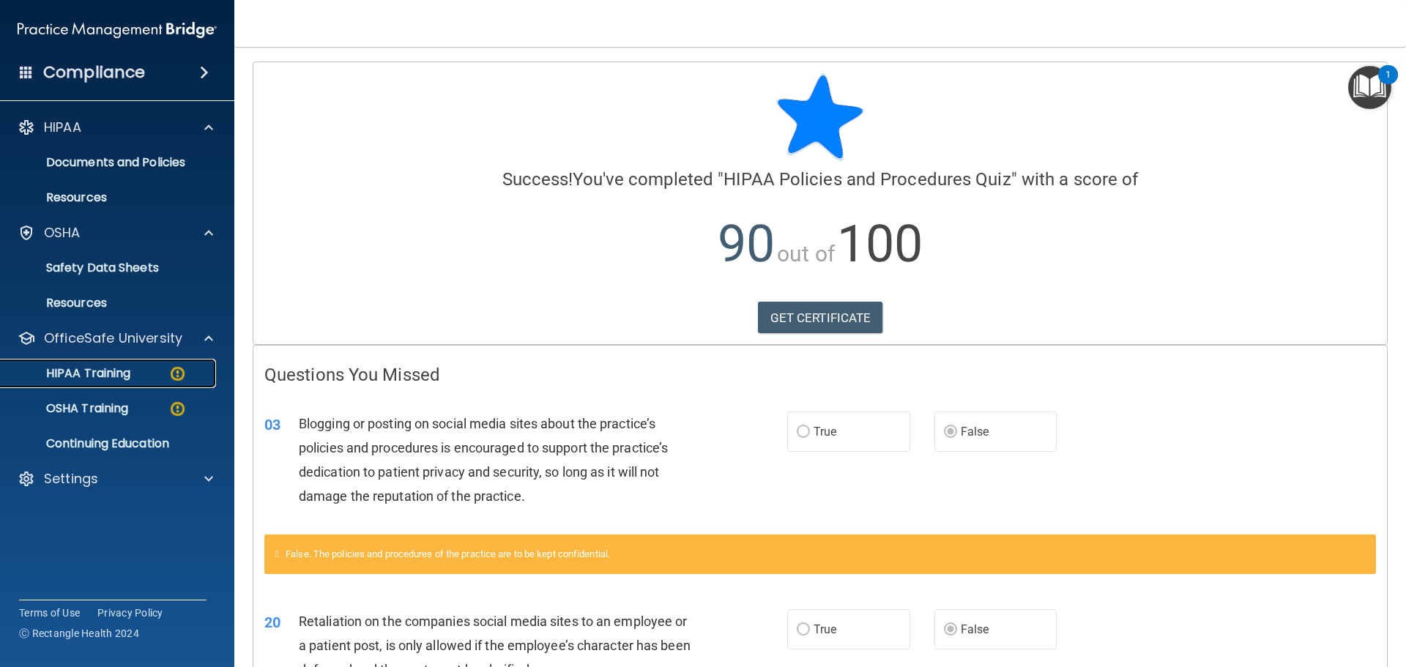
click at [103, 371] on p "HIPAA Training" at bounding box center [70, 373] width 121 height 15
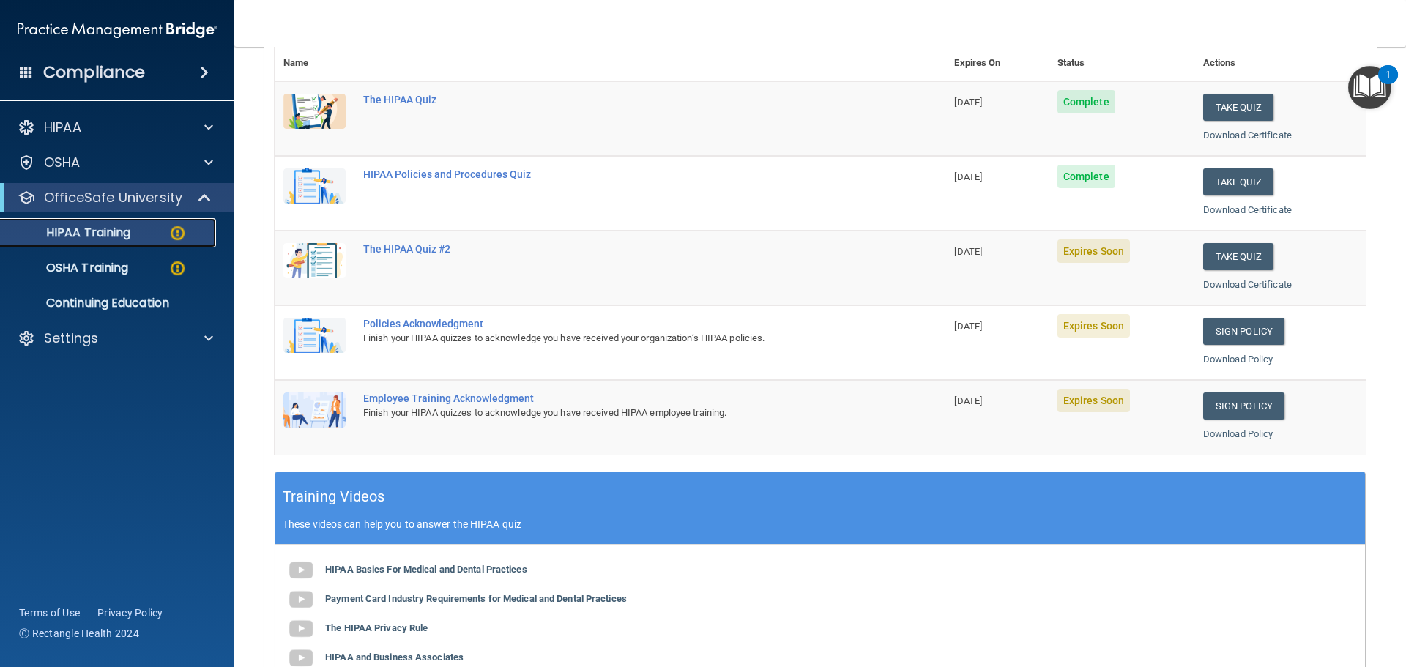
scroll to position [143, 0]
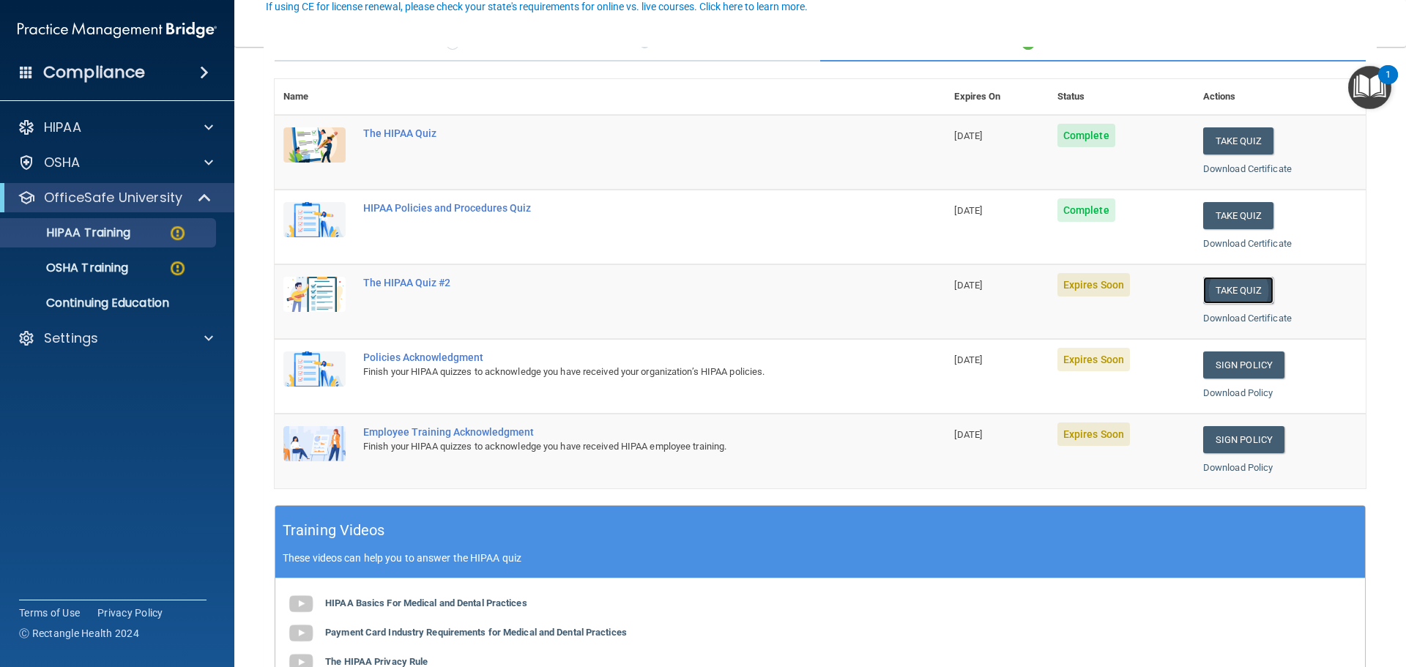
click at [1238, 291] on button "Take Quiz" at bounding box center [1238, 290] width 70 height 27
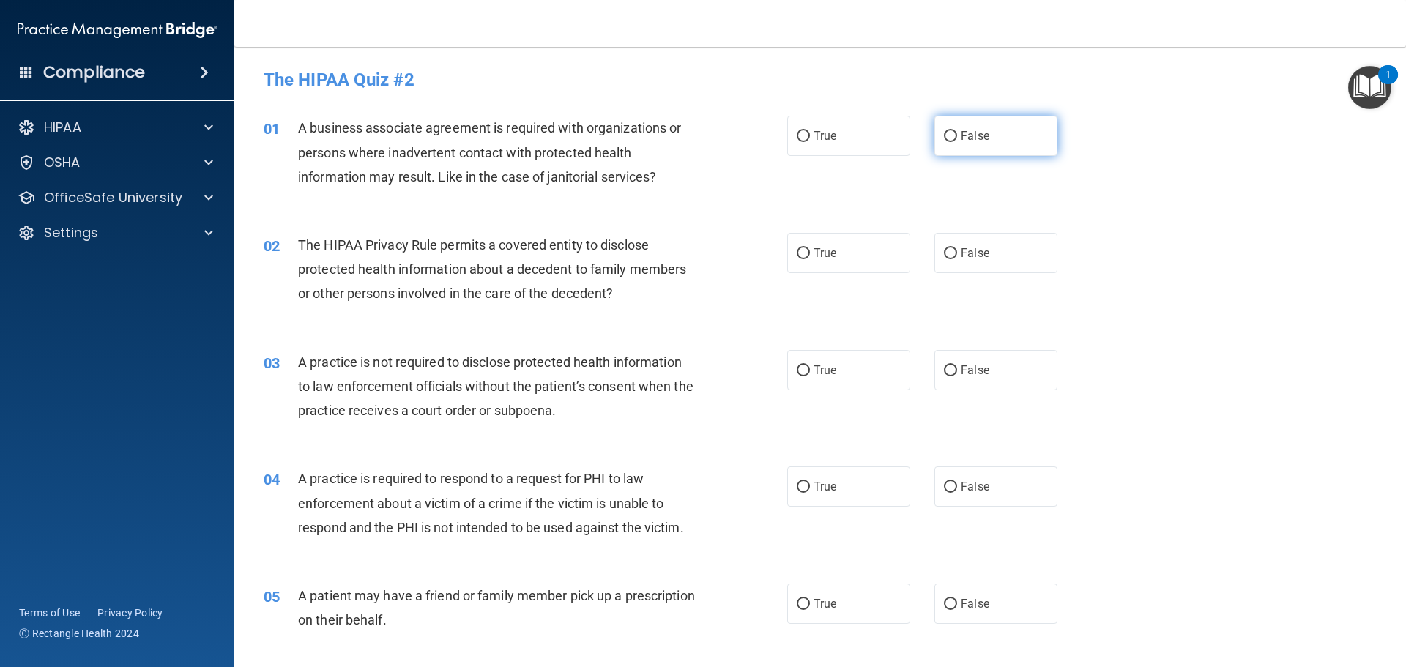
click at [944, 135] on input "False" at bounding box center [950, 136] width 13 height 11
radio input "true"
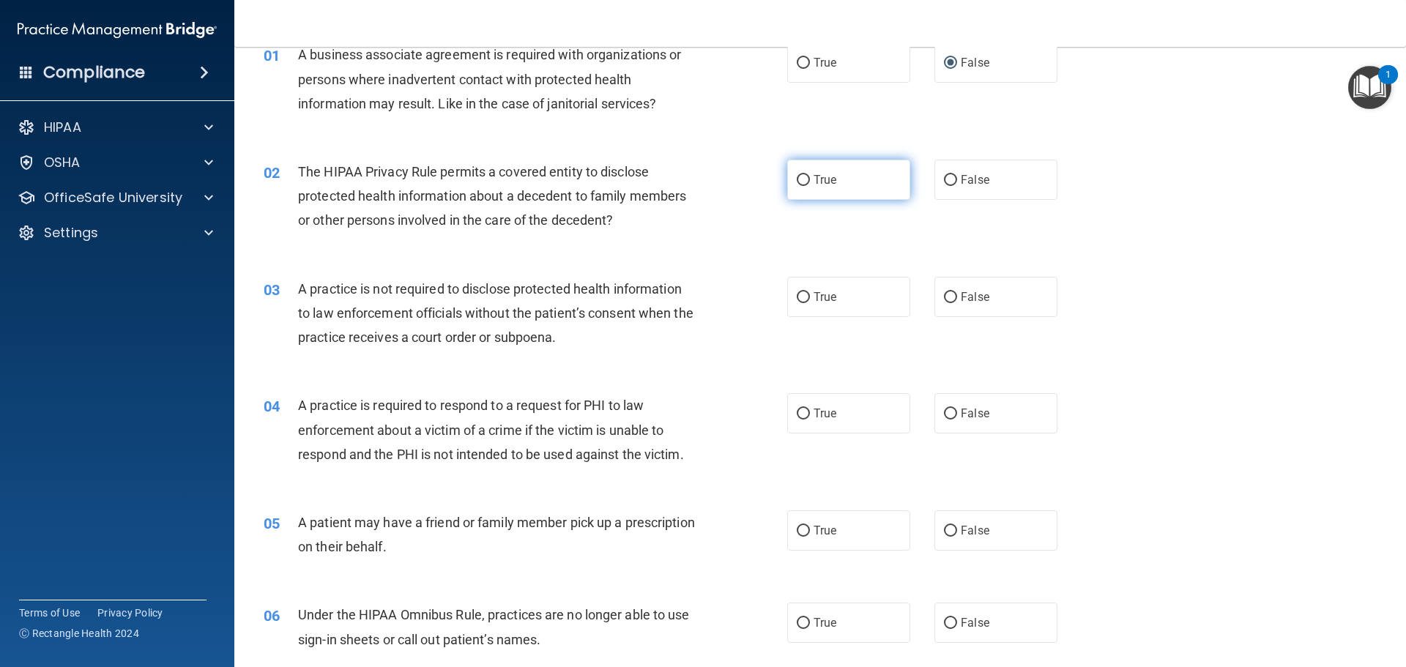
drag, startPoint x: 942, startPoint y: 176, endPoint x: 828, endPoint y: 176, distance: 114.2
click at [944, 175] on input "False" at bounding box center [950, 180] width 13 height 11
radio input "true"
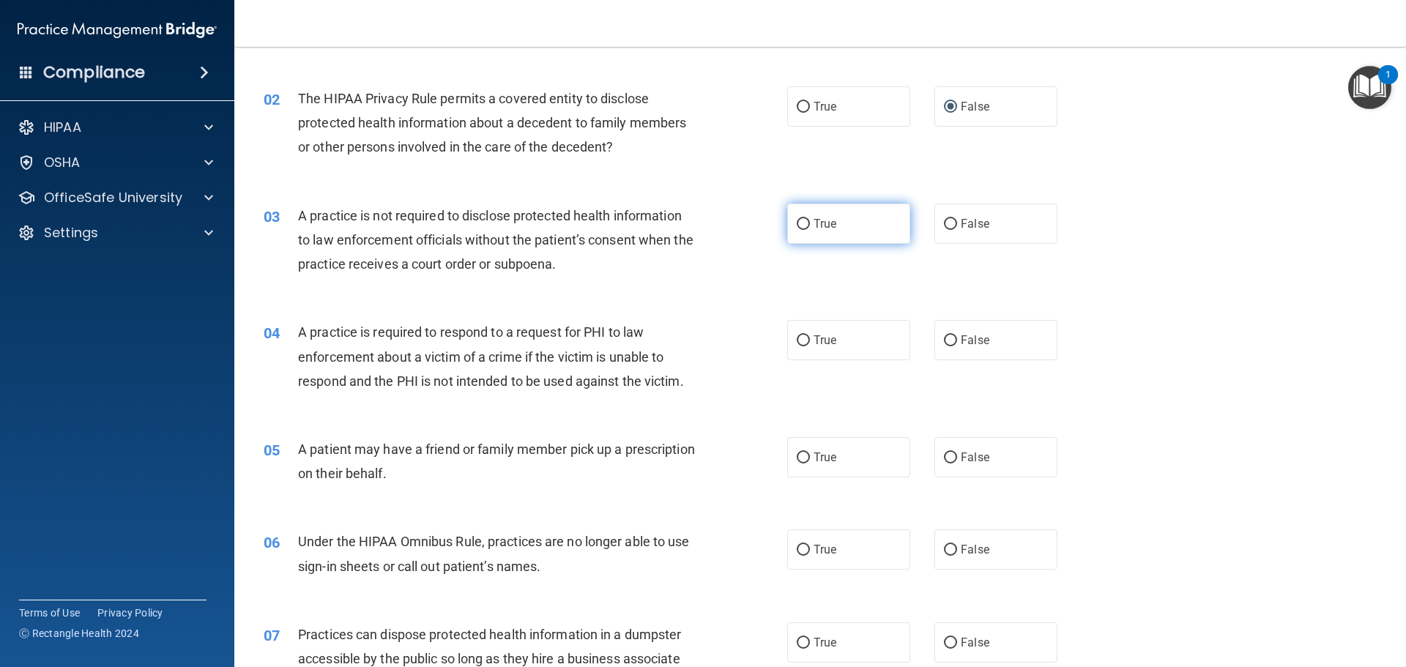
click at [797, 224] on input "True" at bounding box center [803, 224] width 13 height 11
radio input "true"
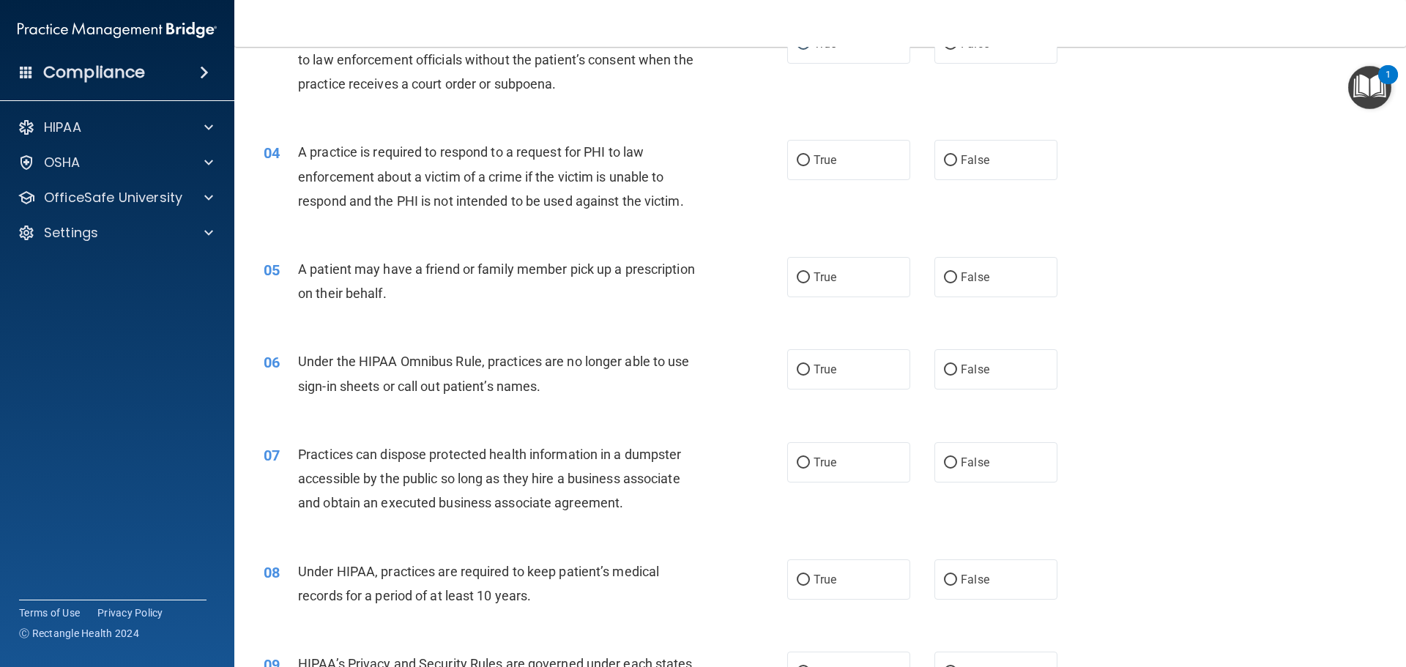
scroll to position [293, 0]
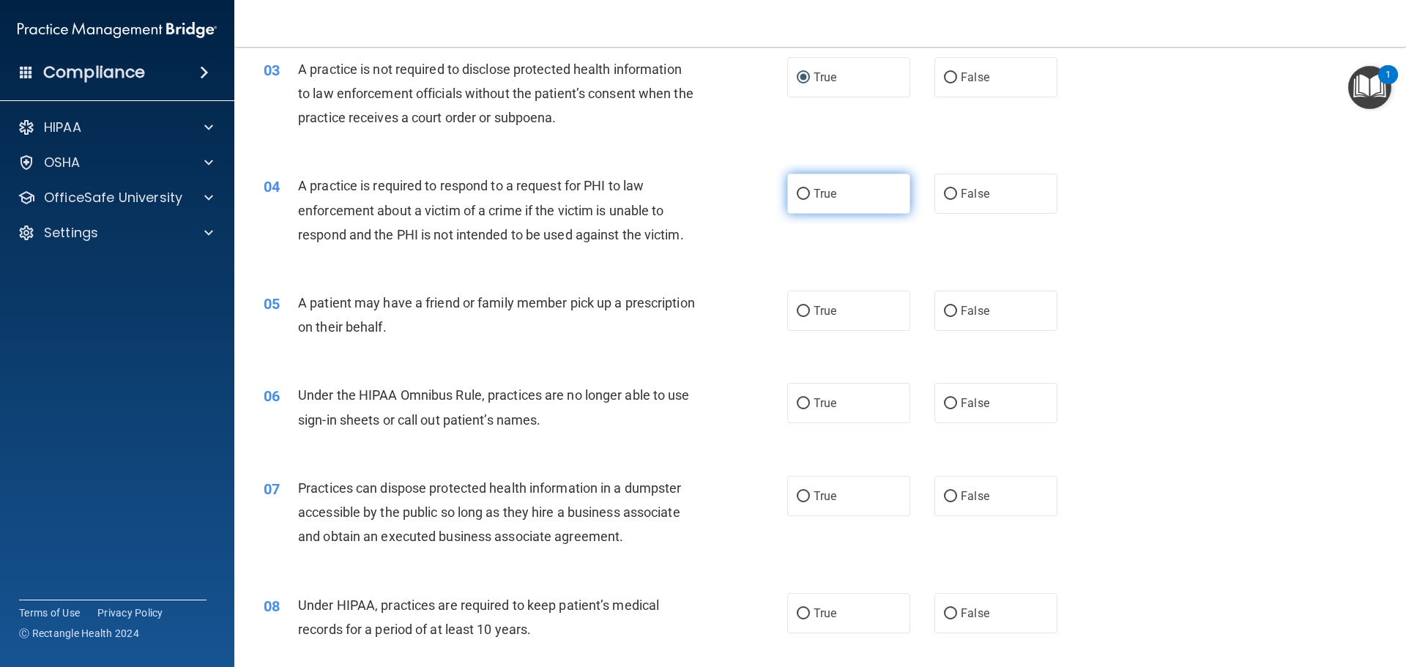
click at [798, 197] on input "True" at bounding box center [803, 194] width 13 height 11
radio input "true"
drag, startPoint x: 942, startPoint y: 614, endPoint x: 931, endPoint y: 606, distance: 13.6
click at [934, 609] on label "False" at bounding box center [995, 613] width 123 height 40
click at [944, 609] on input "False" at bounding box center [950, 614] width 13 height 11
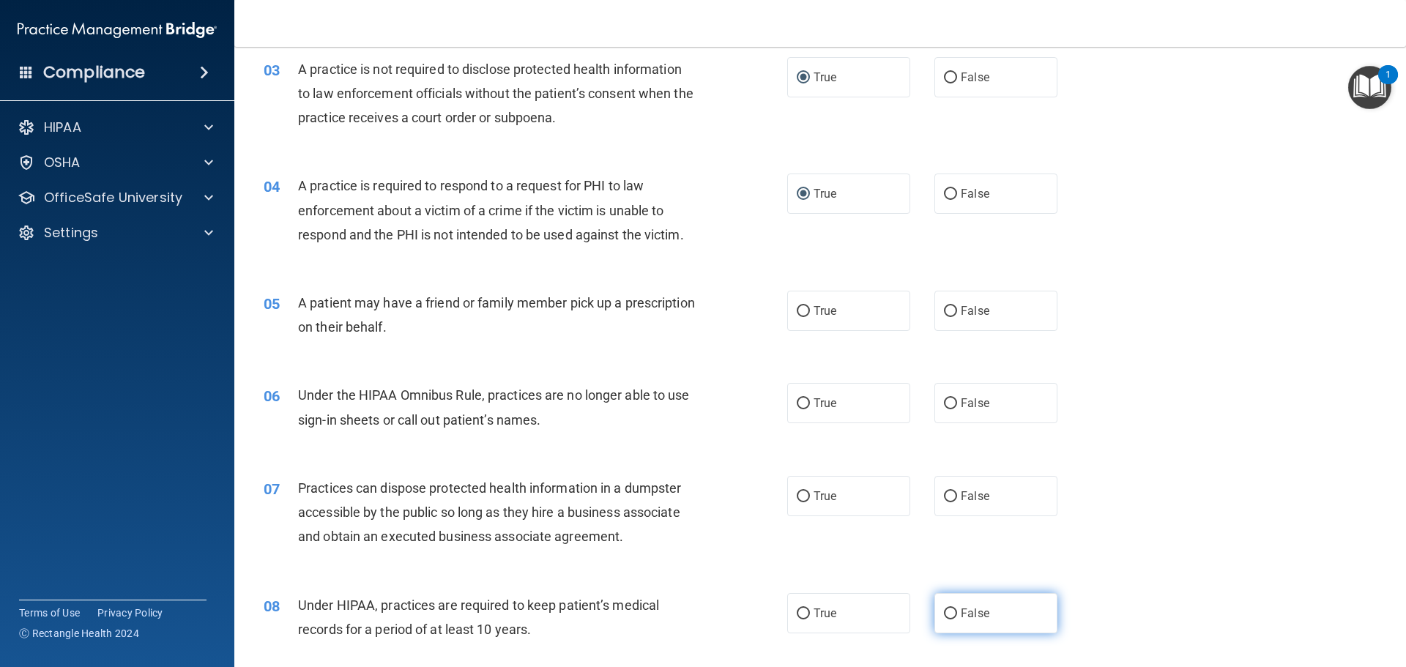
radio input "true"
click at [944, 494] on input "False" at bounding box center [950, 496] width 13 height 11
radio input "true"
click at [799, 404] on input "True" at bounding box center [803, 403] width 13 height 11
radio input "true"
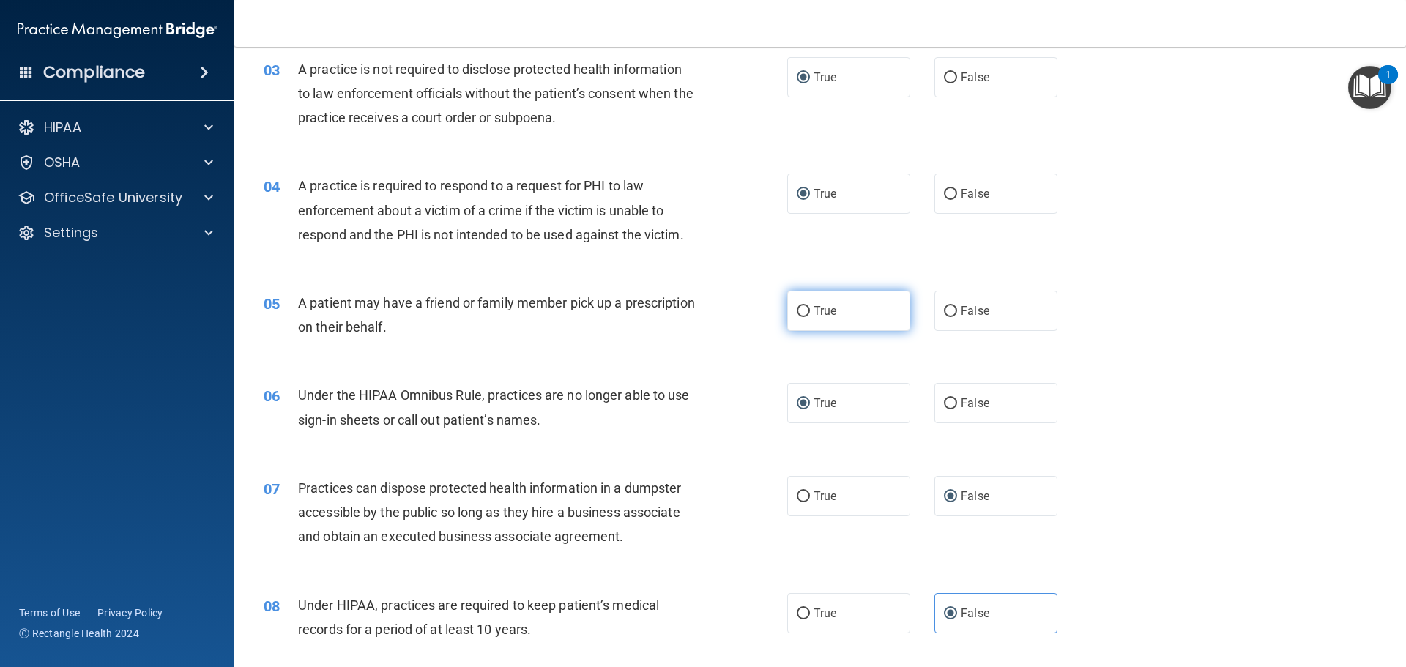
click at [800, 309] on input "True" at bounding box center [803, 311] width 13 height 11
radio input "true"
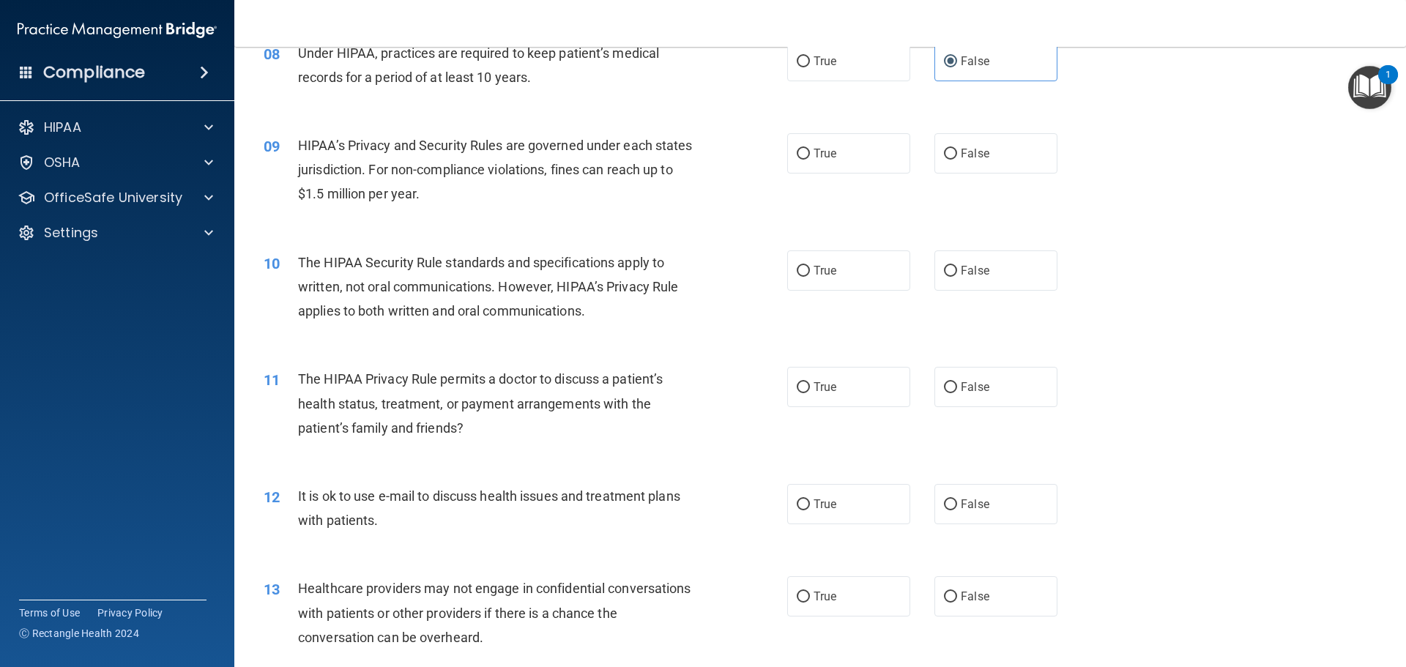
scroll to position [879, 0]
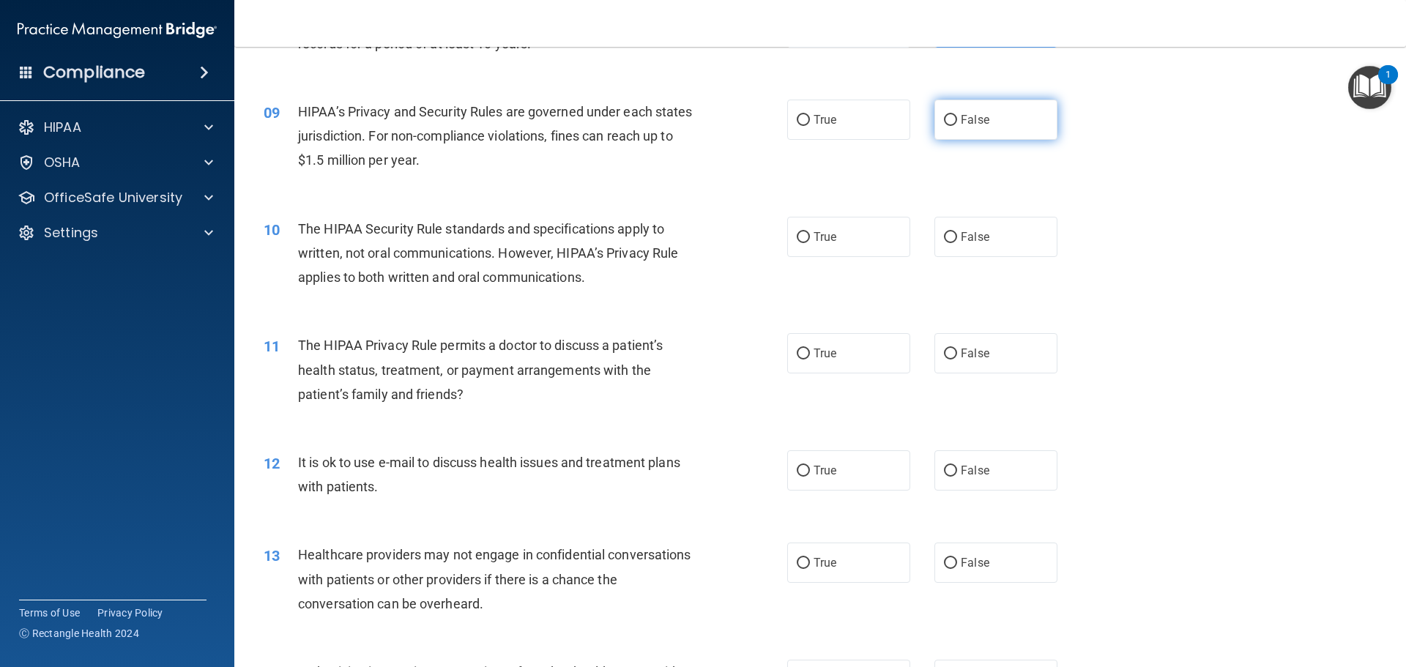
click at [944, 118] on input "False" at bounding box center [950, 120] width 13 height 11
radio input "true"
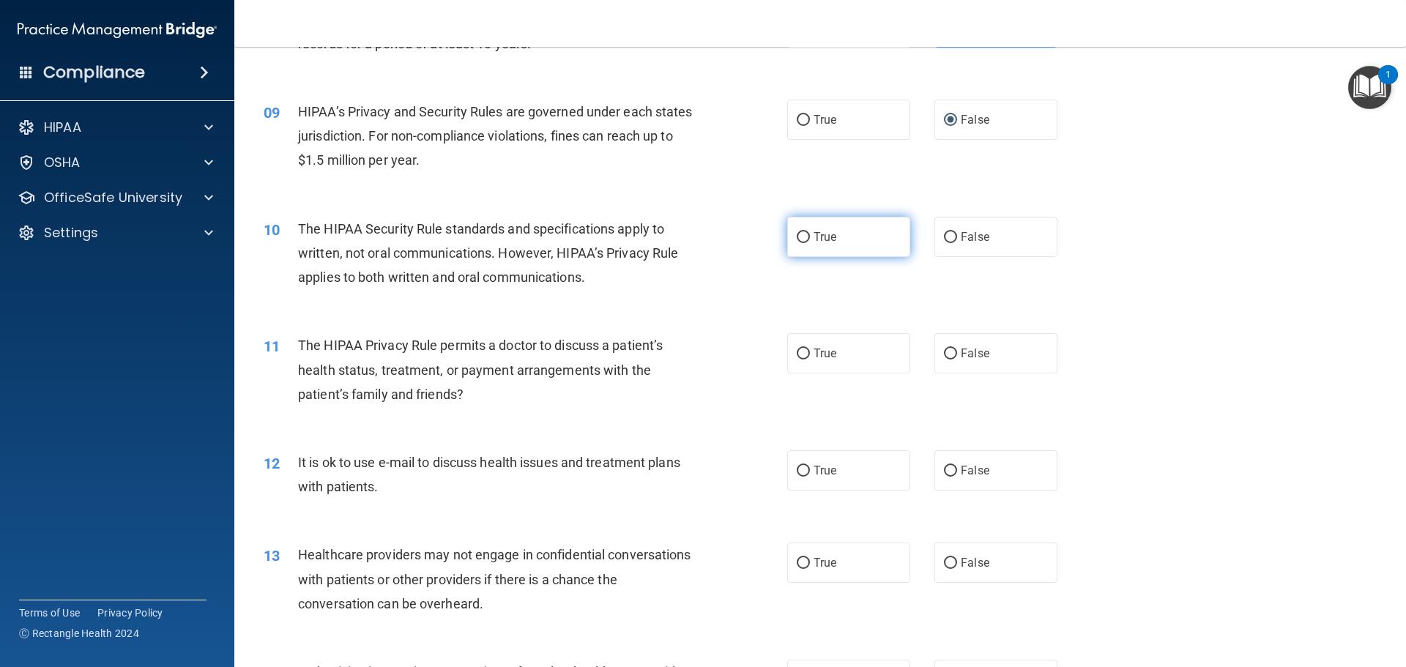
click at [797, 235] on input "True" at bounding box center [803, 237] width 13 height 11
radio input "true"
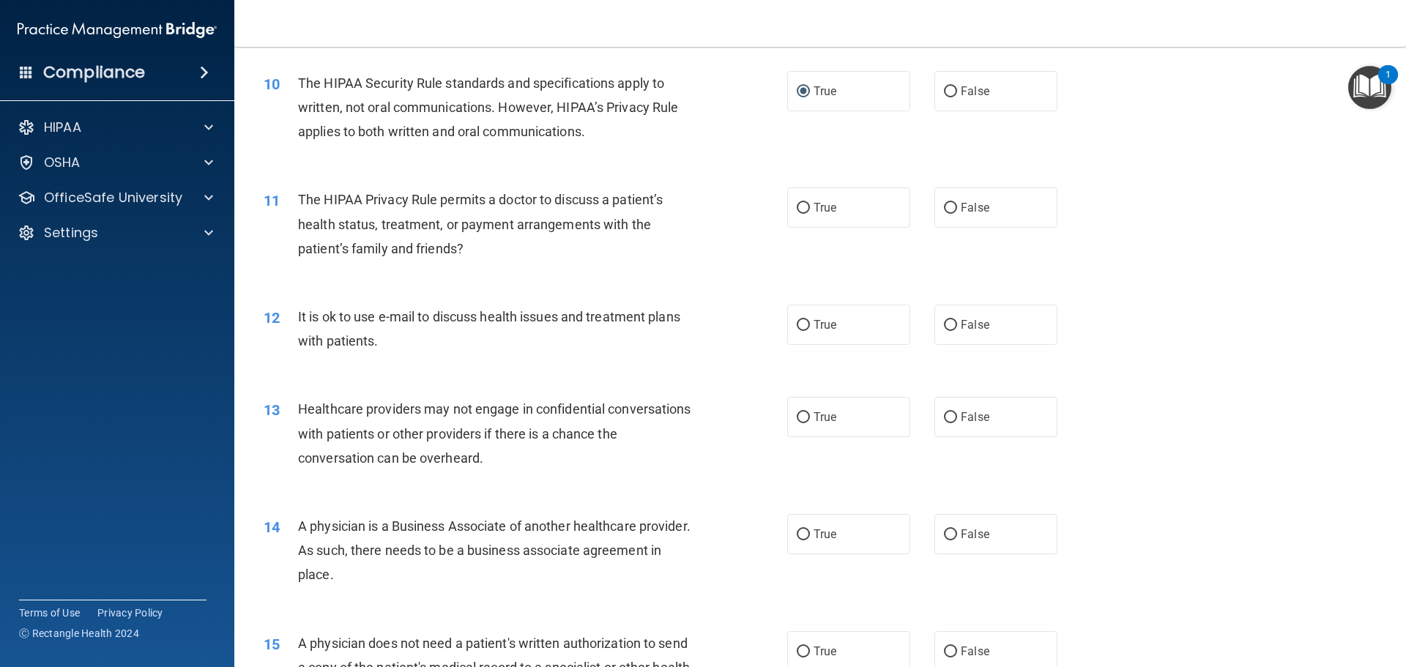
scroll to position [1025, 0]
drag, startPoint x: 945, startPoint y: 207, endPoint x: 876, endPoint y: 226, distance: 71.6
click at [944, 206] on input "False" at bounding box center [950, 207] width 13 height 11
radio input "true"
click at [944, 320] on input "False" at bounding box center [950, 324] width 13 height 11
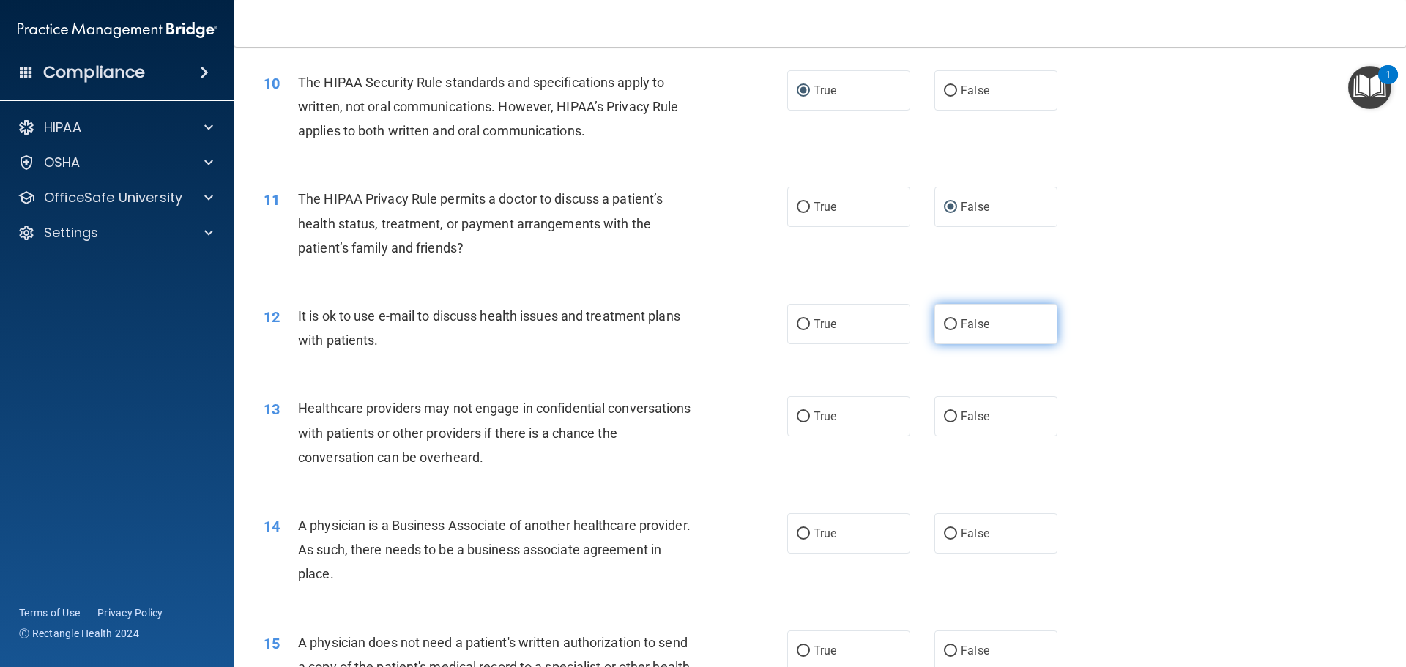
radio input "true"
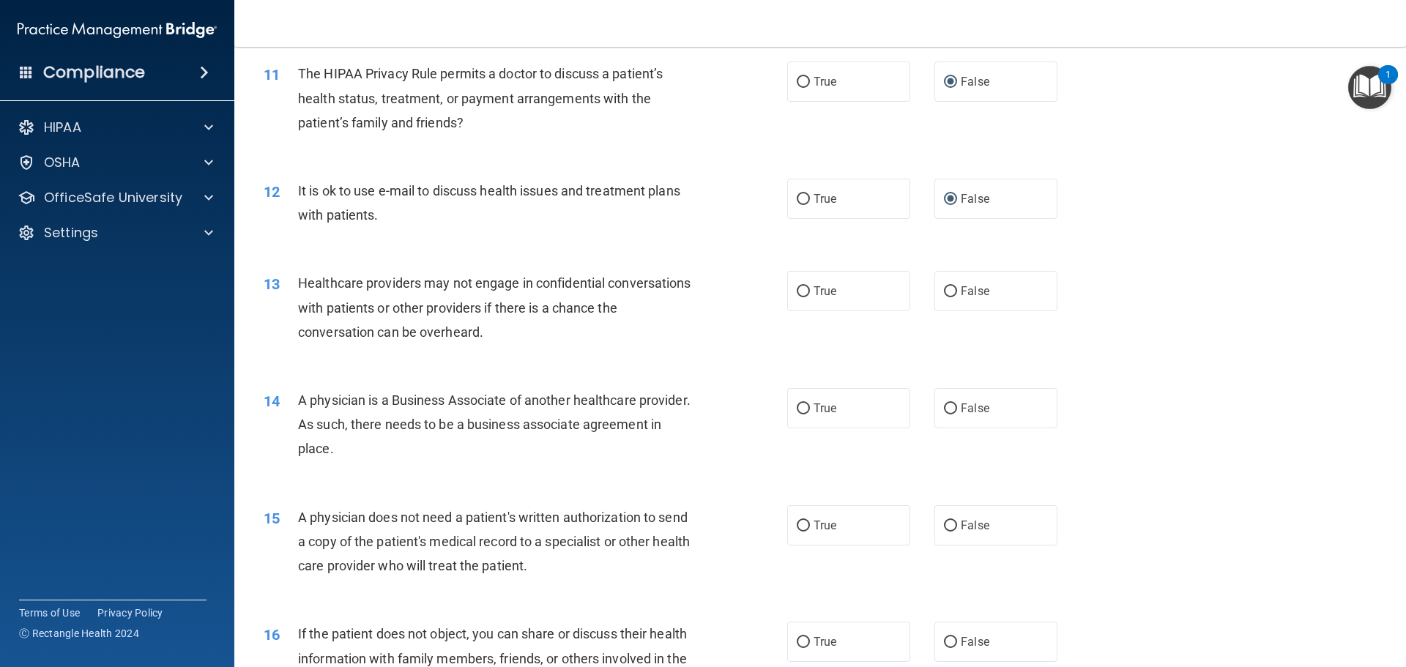
scroll to position [1172, 0]
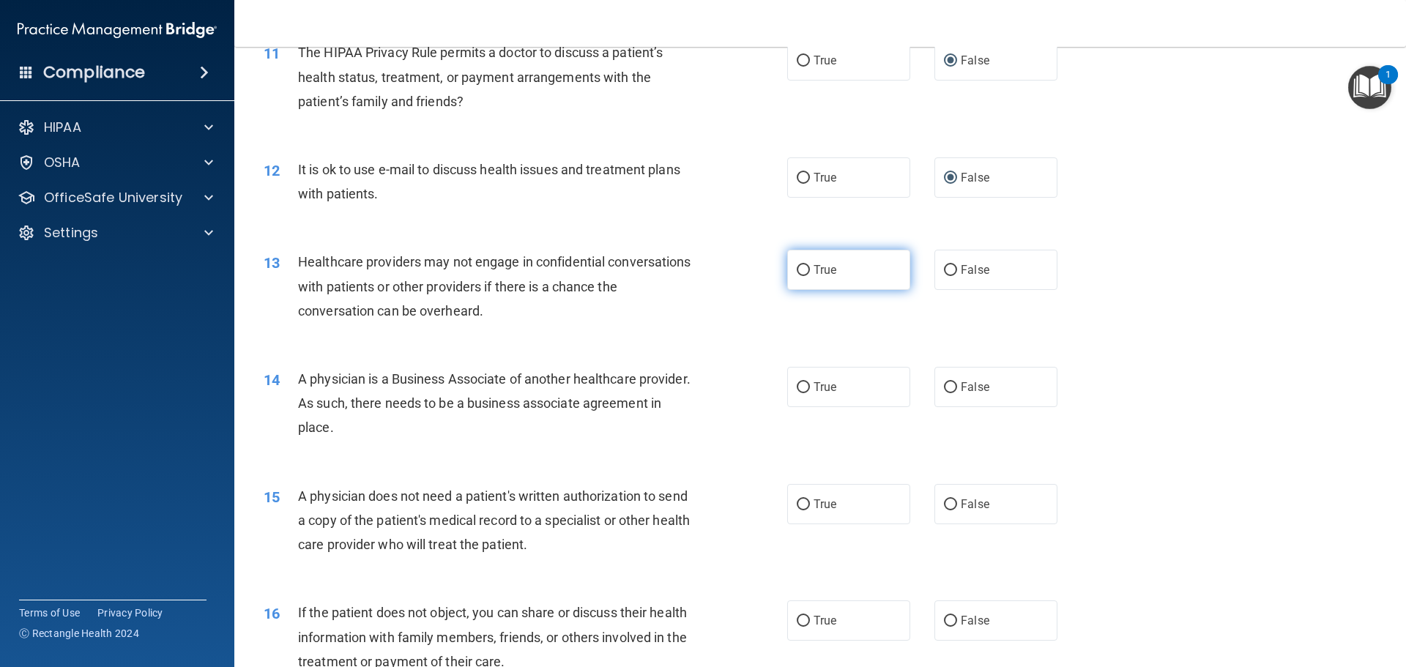
click at [797, 269] on input "True" at bounding box center [803, 270] width 13 height 11
radio input "true"
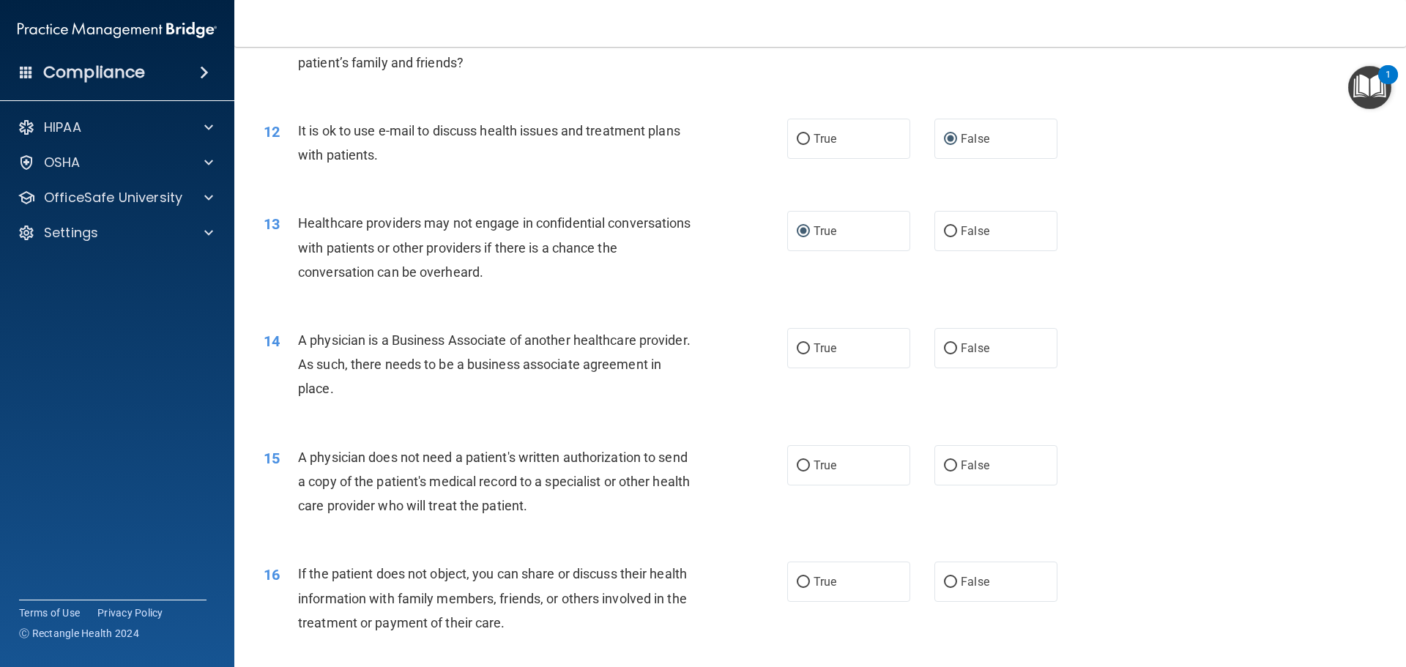
scroll to position [1245, 0]
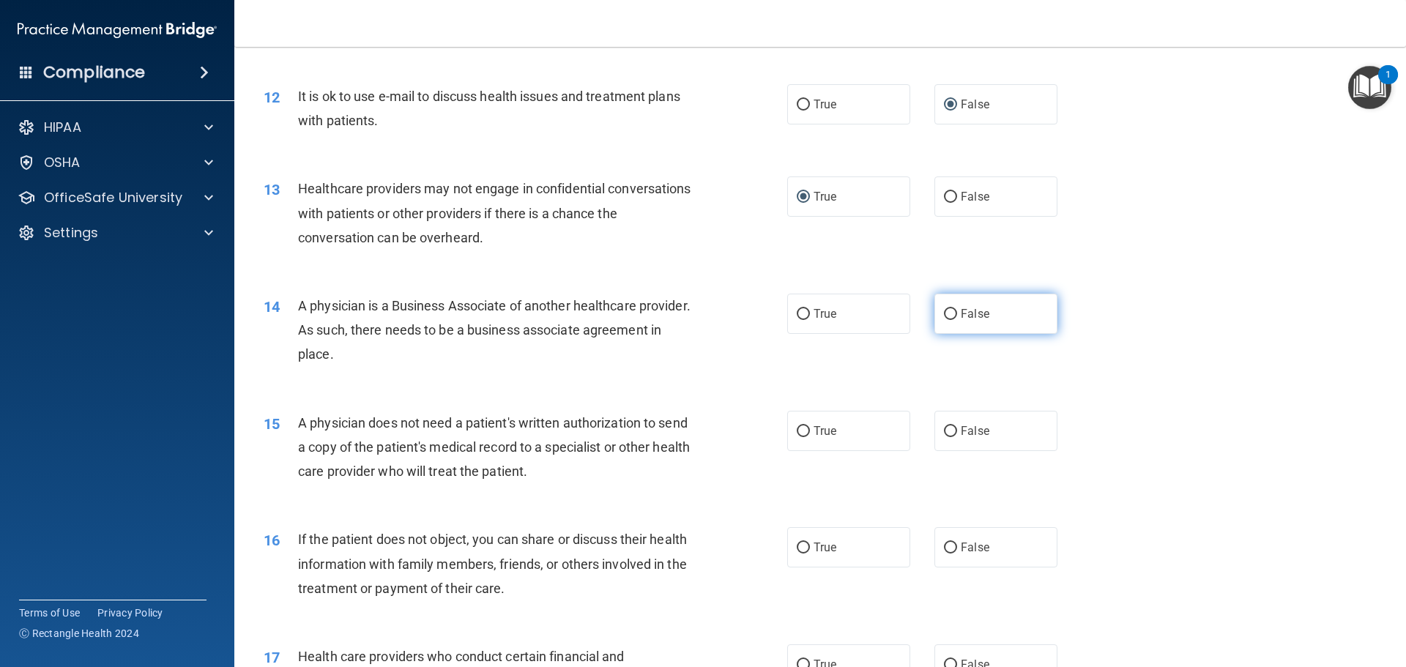
click at [944, 311] on input "False" at bounding box center [950, 314] width 13 height 11
radio input "true"
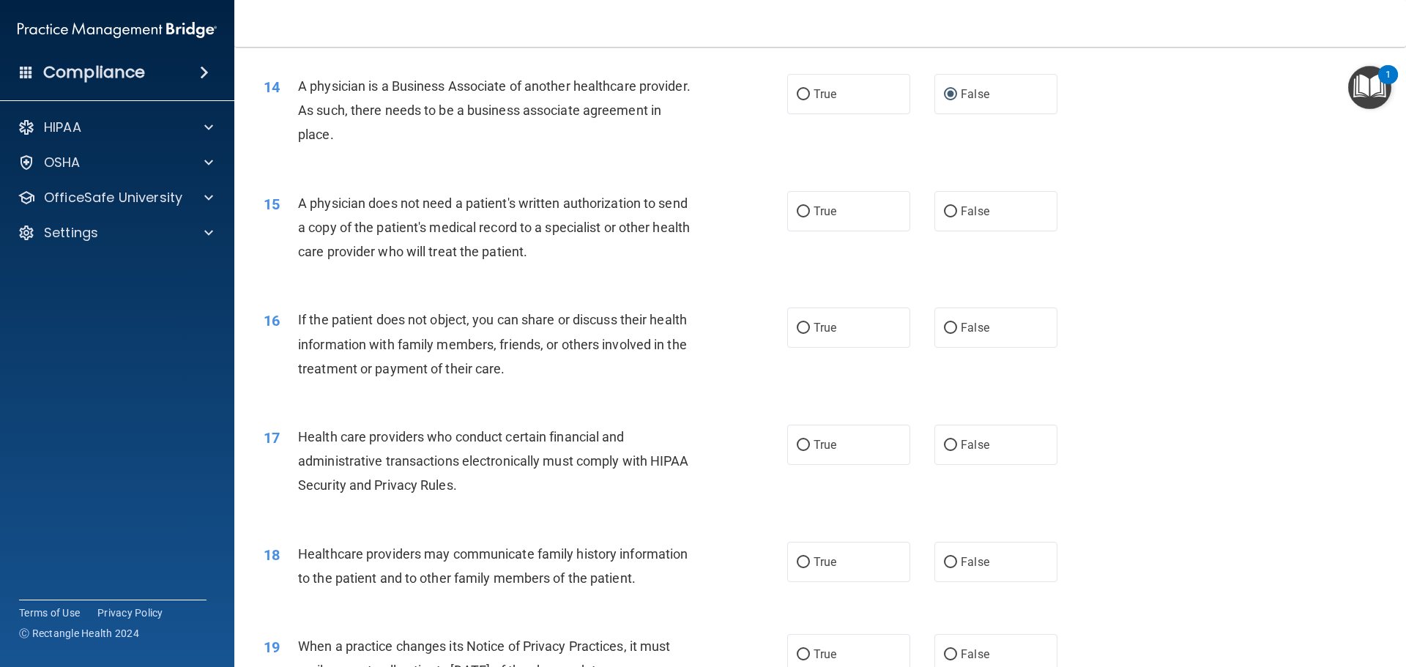
scroll to position [1538, 0]
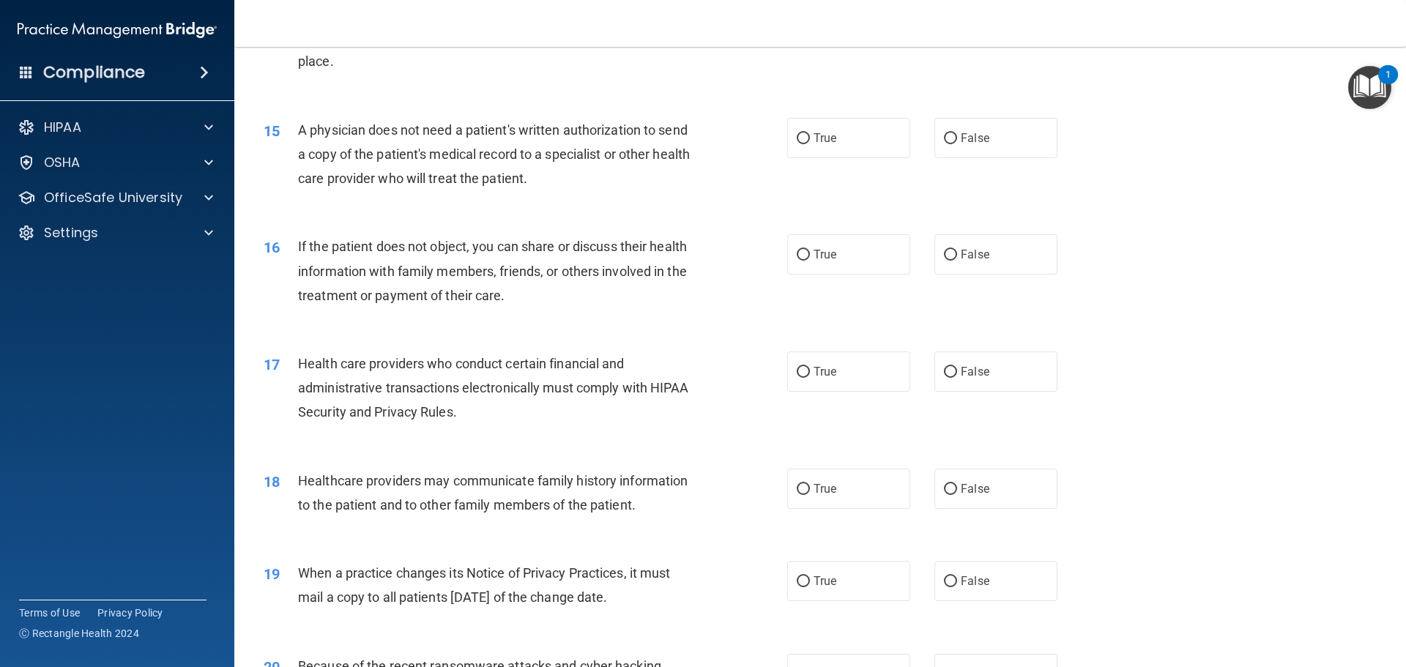
drag, startPoint x: 940, startPoint y: 140, endPoint x: 950, endPoint y: 159, distance: 21.3
click at [944, 141] on input "False" at bounding box center [950, 138] width 13 height 11
radio input "true"
drag, startPoint x: 945, startPoint y: 250, endPoint x: 938, endPoint y: 264, distance: 16.1
click at [945, 250] on input "False" at bounding box center [950, 255] width 13 height 11
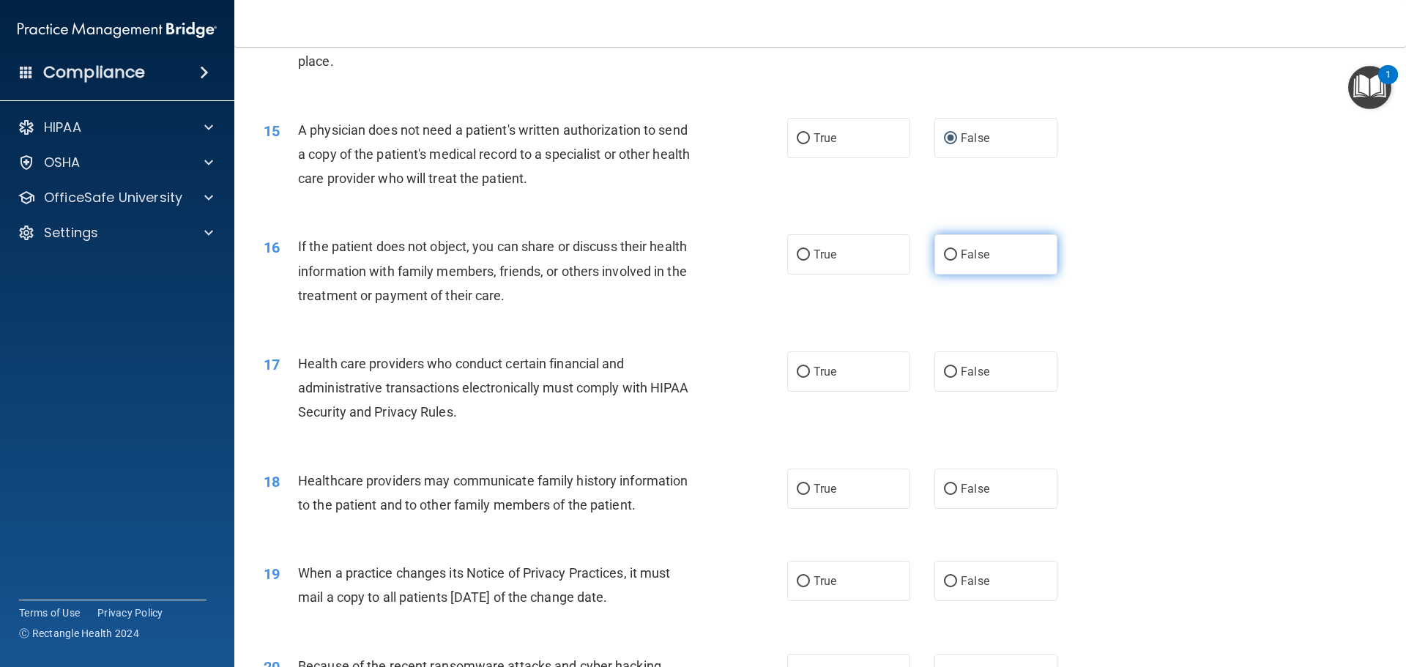
radio input "true"
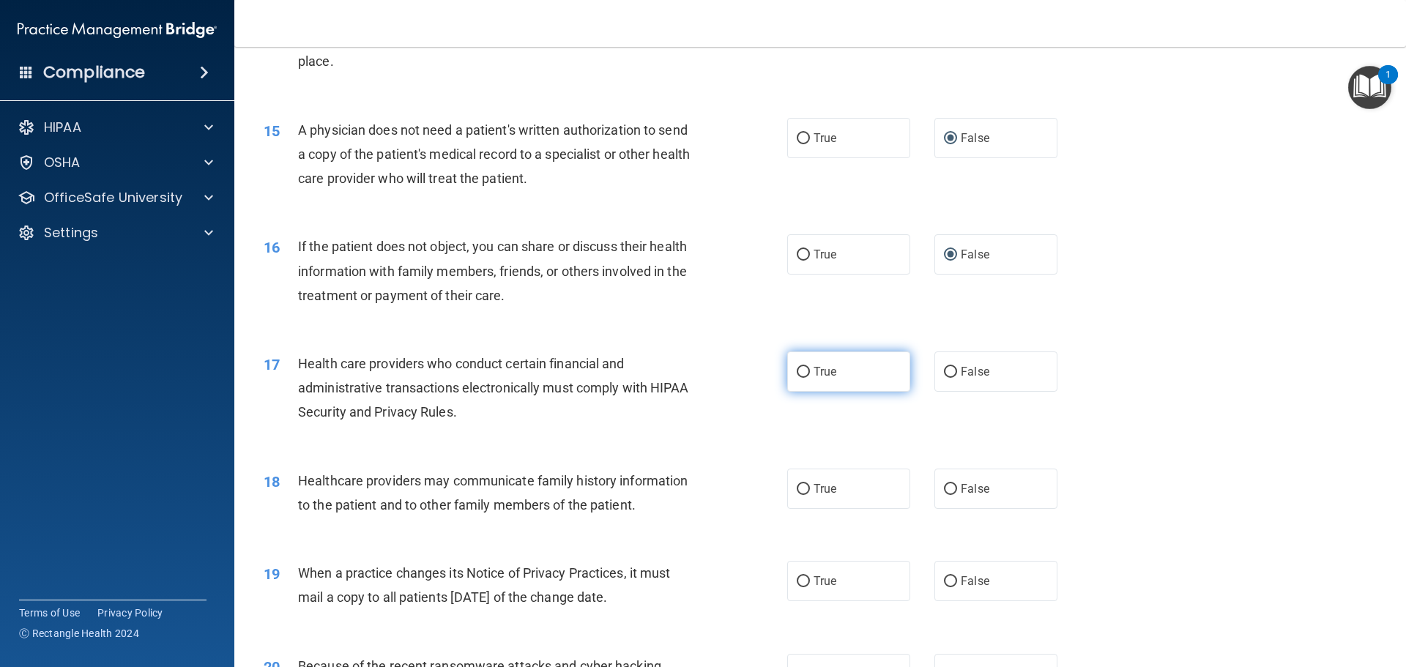
drag, startPoint x: 803, startPoint y: 369, endPoint x: 795, endPoint y: 364, distance: 8.9
click at [803, 368] on input "True" at bounding box center [803, 372] width 13 height 11
radio input "true"
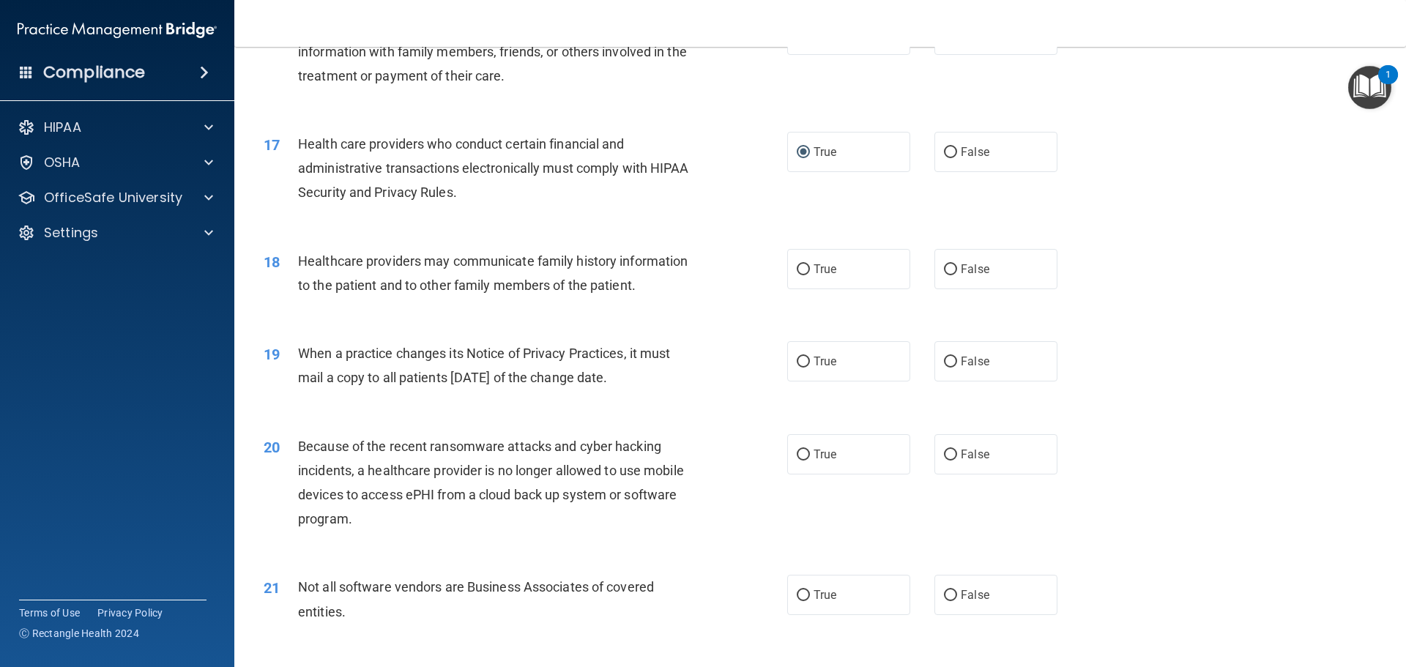
scroll to position [1831, 0]
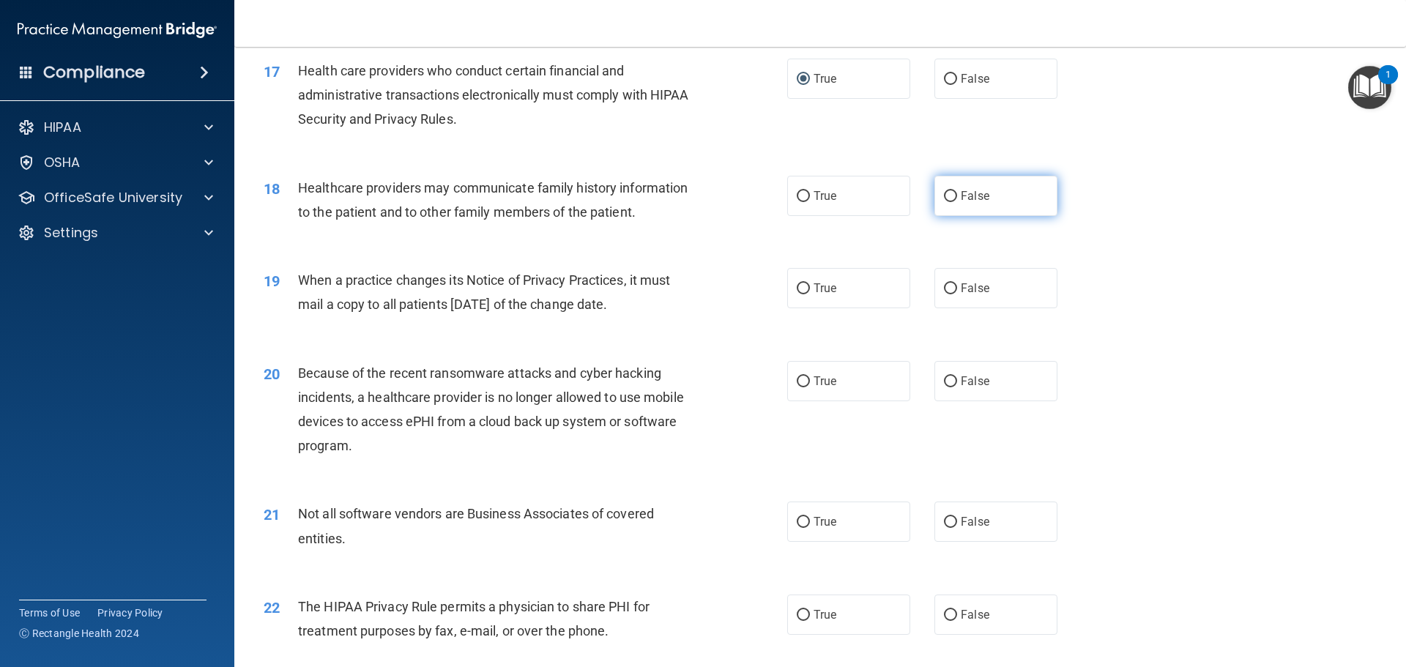
click at [944, 193] on input "False" at bounding box center [950, 196] width 13 height 11
radio input "true"
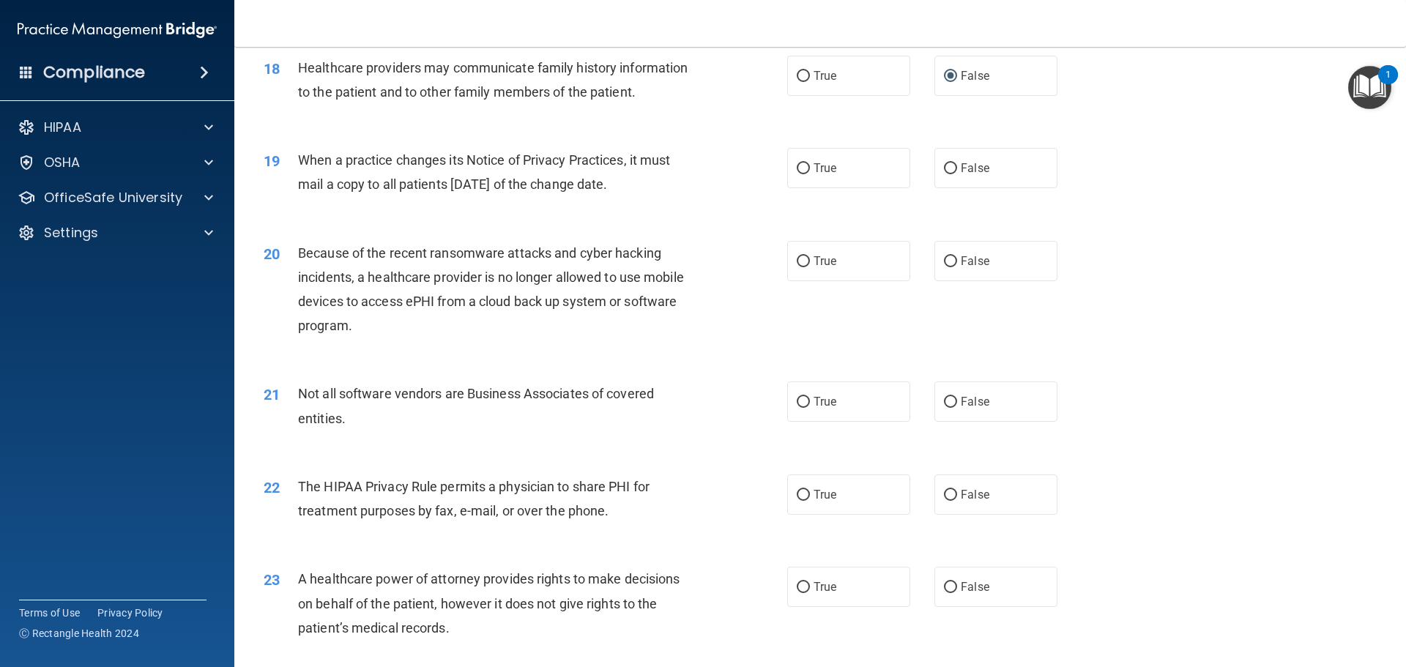
scroll to position [1977, 0]
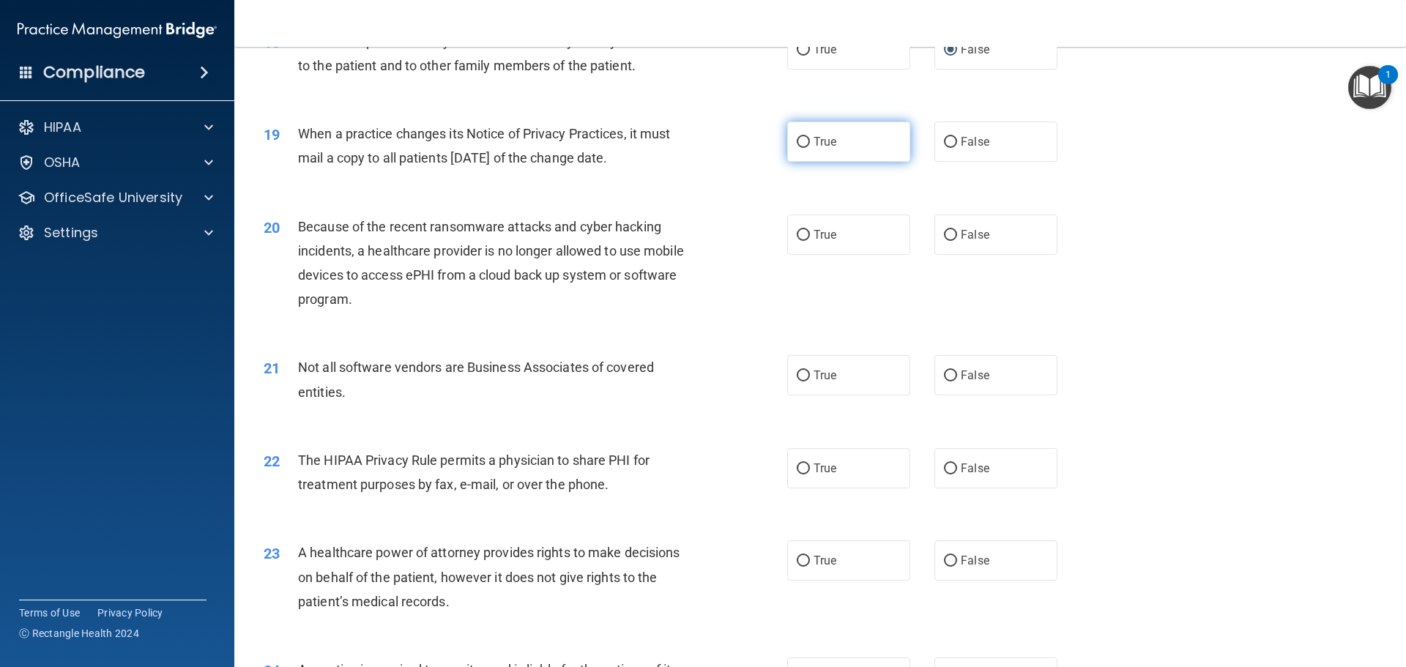
click at [797, 141] on input "True" at bounding box center [803, 142] width 13 height 11
radio input "true"
click at [797, 232] on input "True" at bounding box center [803, 235] width 13 height 11
radio input "true"
click at [803, 377] on input "True" at bounding box center [803, 376] width 13 height 11
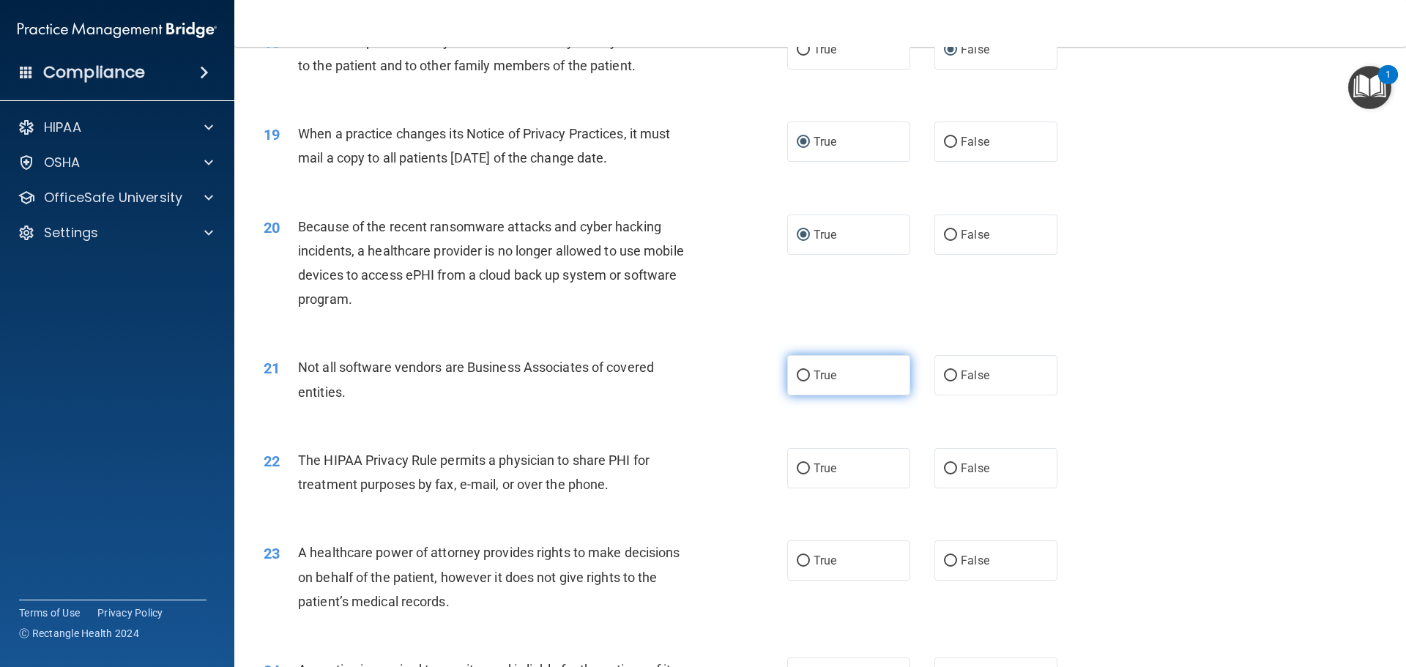
radio input "true"
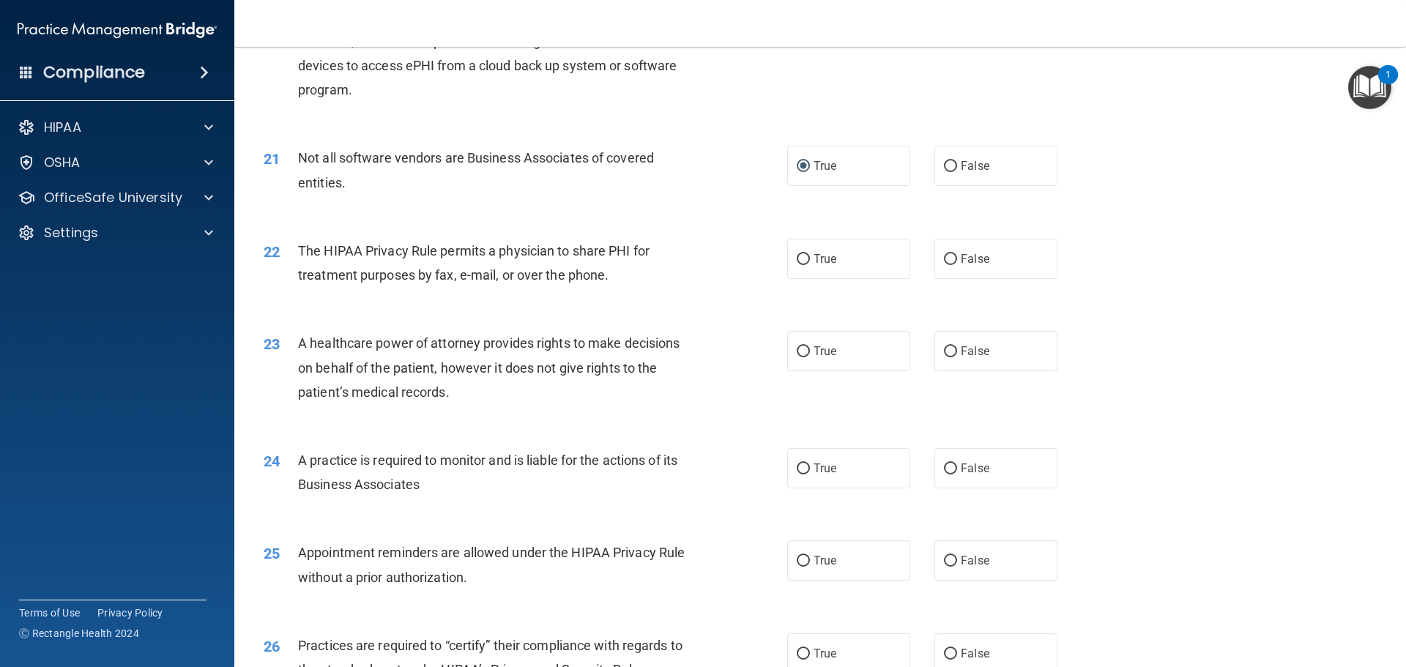
scroll to position [2197, 0]
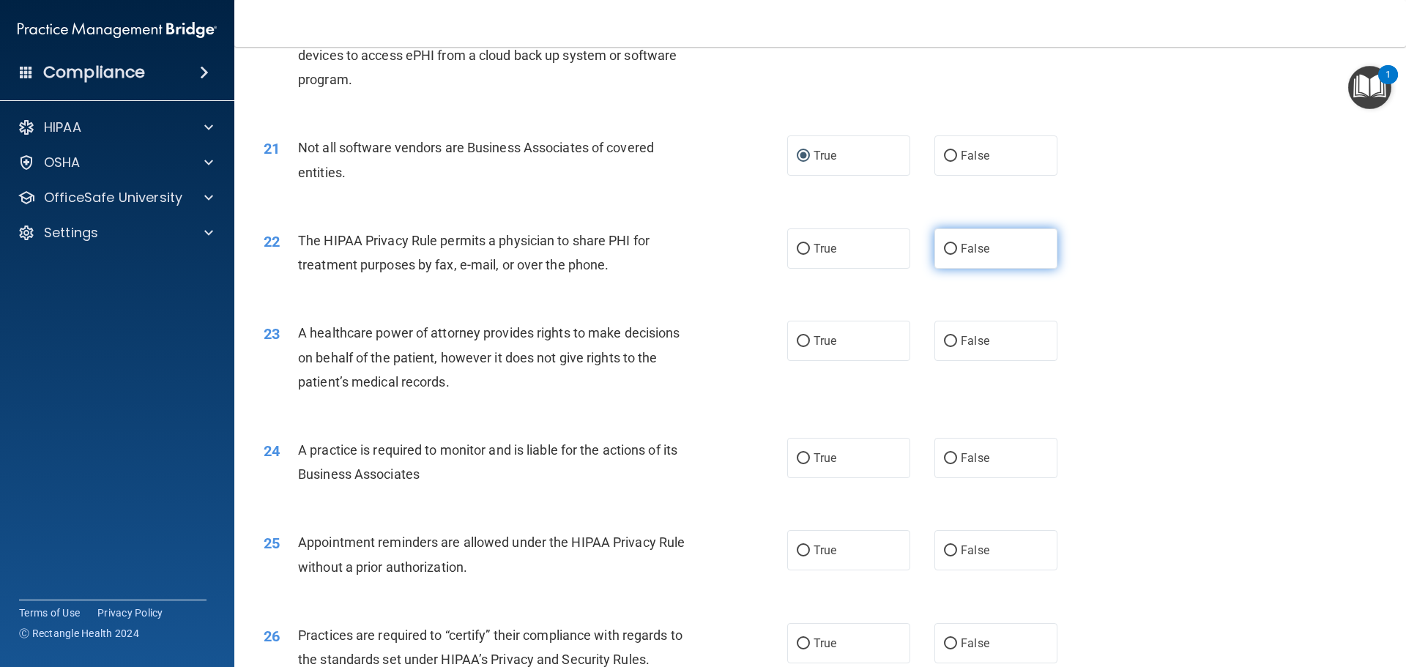
click at [944, 248] on input "False" at bounding box center [950, 249] width 13 height 11
radio input "true"
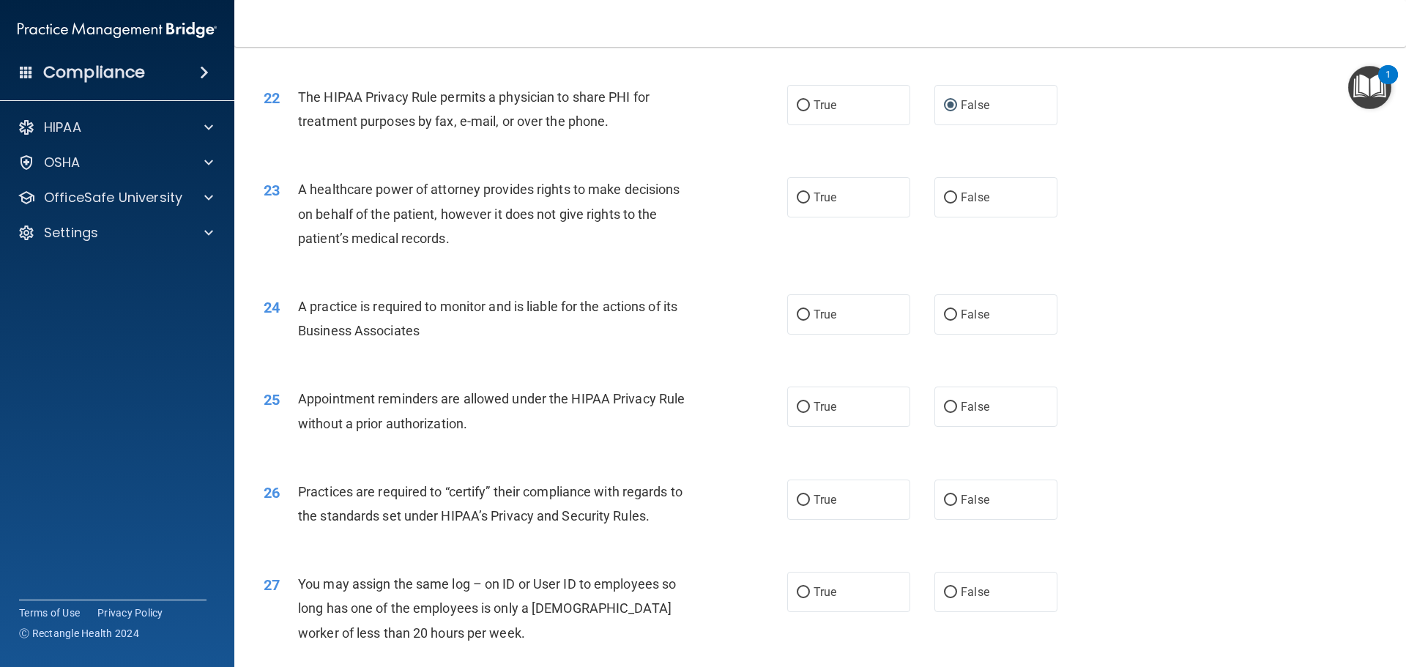
scroll to position [2343, 0]
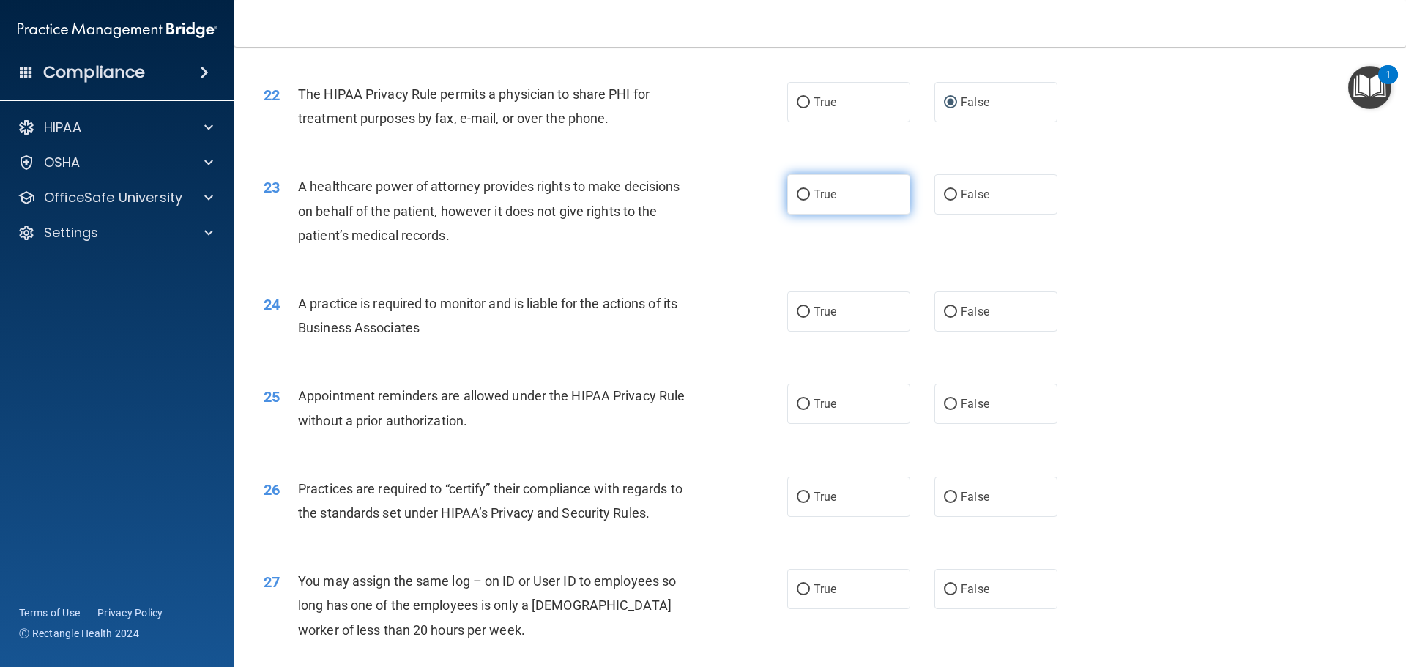
drag, startPoint x: 951, startPoint y: 194, endPoint x: 848, endPoint y: 196, distance: 103.3
click at [950, 194] on input "False" at bounding box center [950, 195] width 13 height 11
radio input "true"
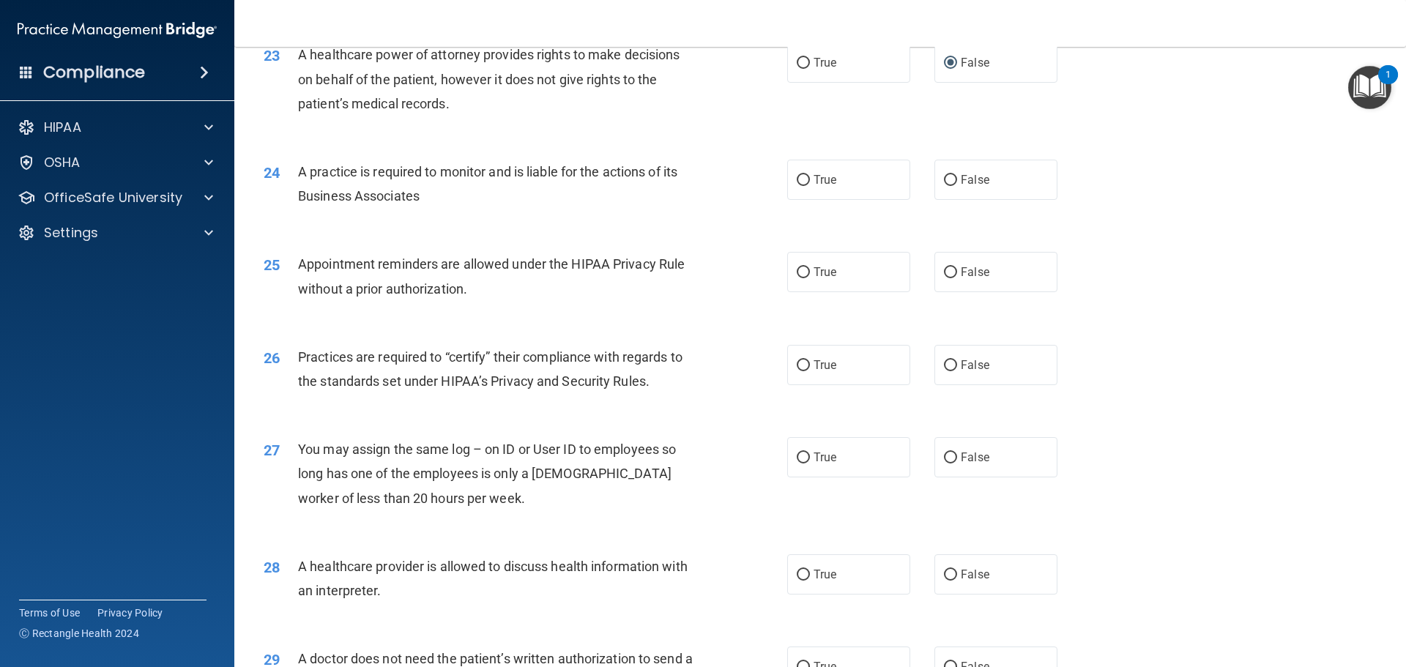
scroll to position [2490, 0]
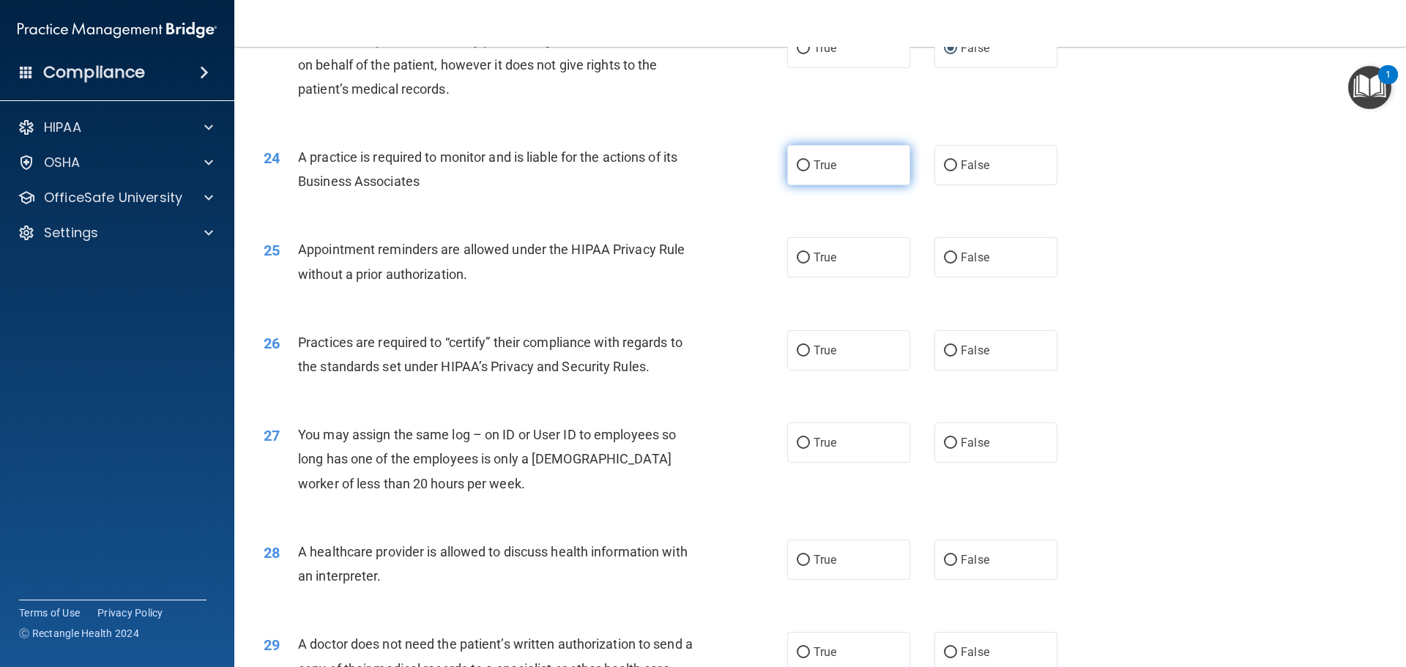
click at [806, 160] on label "True" at bounding box center [848, 165] width 123 height 40
click at [806, 160] on input "True" at bounding box center [803, 165] width 13 height 11
radio input "true"
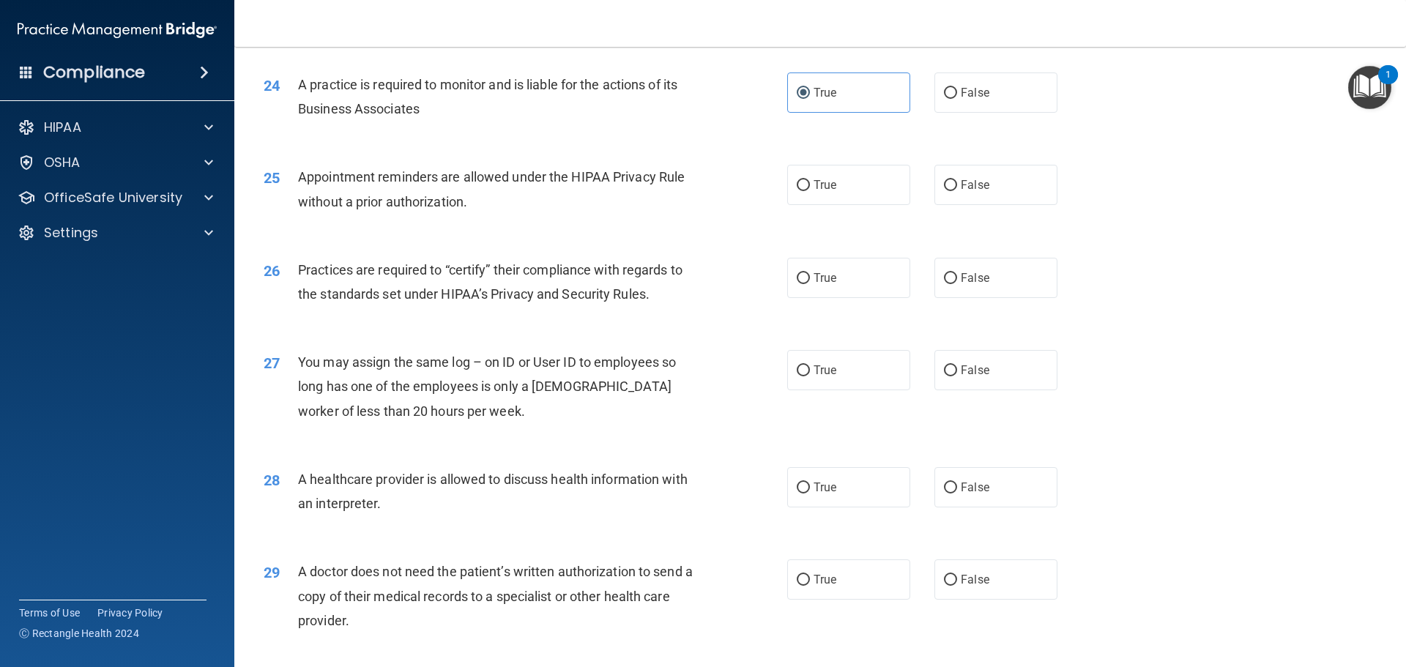
scroll to position [2563, 0]
drag, startPoint x: 951, startPoint y: 181, endPoint x: 940, endPoint y: 177, distance: 12.3
click at [951, 181] on label "False" at bounding box center [995, 184] width 123 height 40
click at [951, 181] on input "False" at bounding box center [950, 184] width 13 height 11
radio input "true"
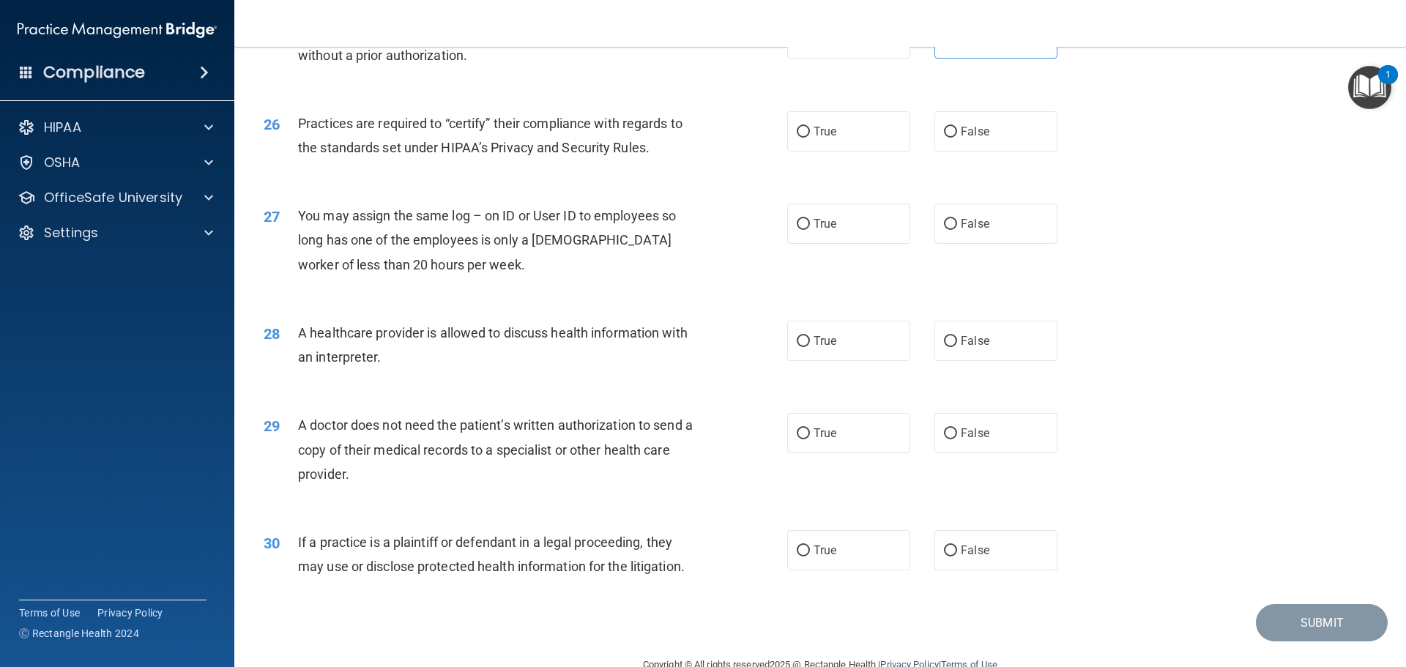
scroll to position [2709, 0]
drag, startPoint x: 800, startPoint y: 546, endPoint x: 792, endPoint y: 534, distance: 14.2
click at [800, 545] on input "True" at bounding box center [803, 550] width 13 height 11
radio input "true"
click at [946, 432] on input "False" at bounding box center [950, 433] width 13 height 11
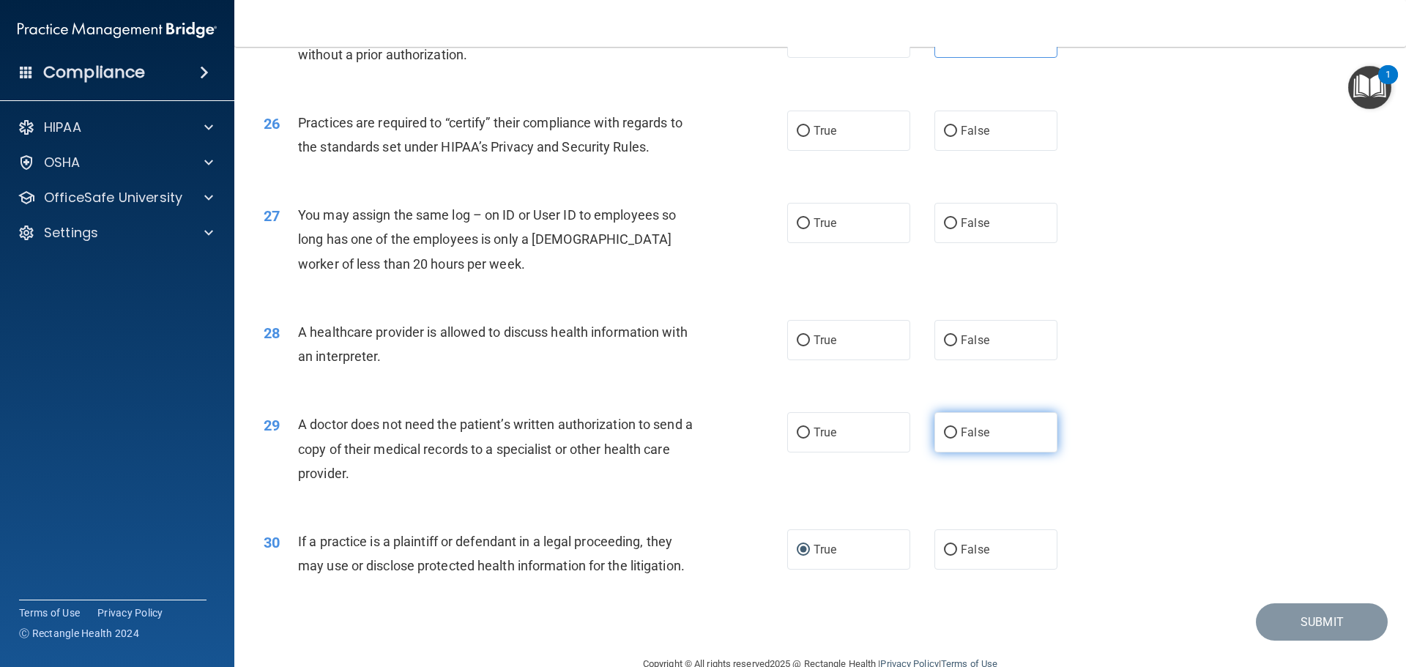
radio input "true"
click at [811, 344] on label "True" at bounding box center [848, 340] width 123 height 40
click at [810, 344] on input "True" at bounding box center [803, 340] width 13 height 11
radio input "true"
click at [944, 222] on input "False" at bounding box center [950, 223] width 13 height 11
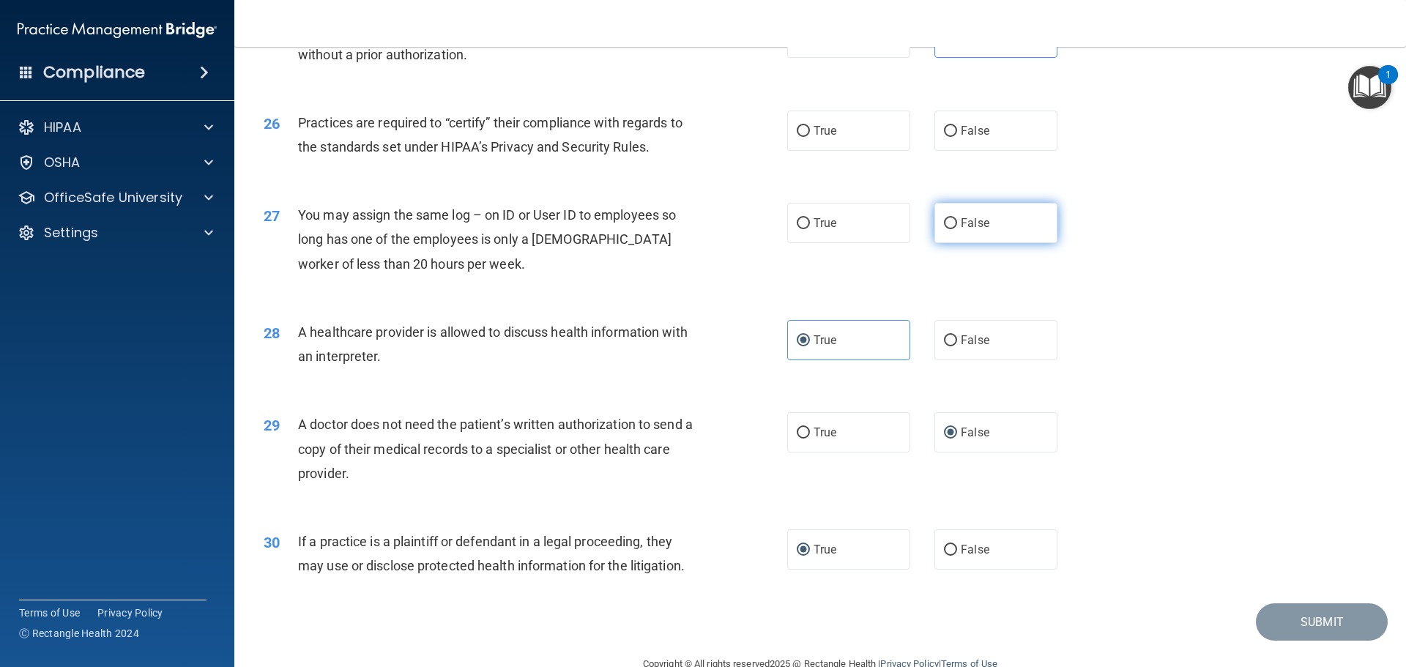
radio input "true"
click at [797, 129] on input "True" at bounding box center [803, 131] width 13 height 11
radio input "true"
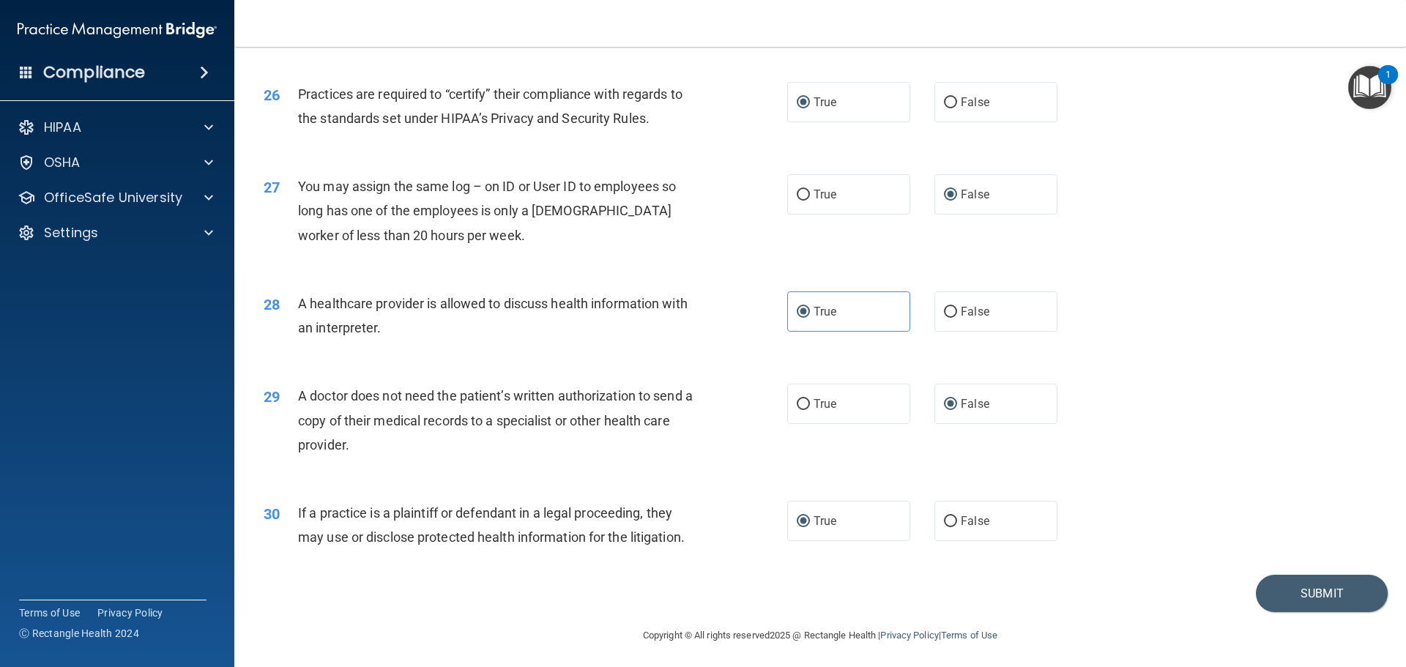
scroll to position [2742, 0]
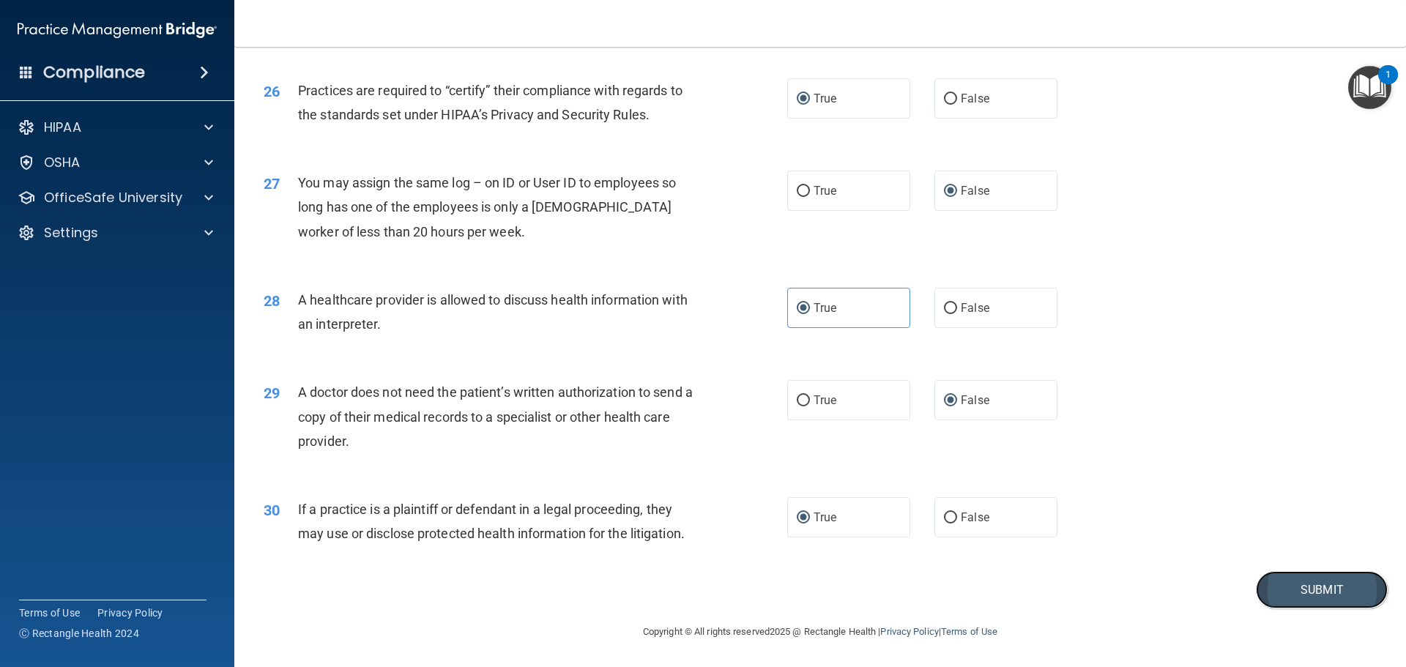
click at [1318, 585] on button "Submit" at bounding box center [1322, 589] width 132 height 37
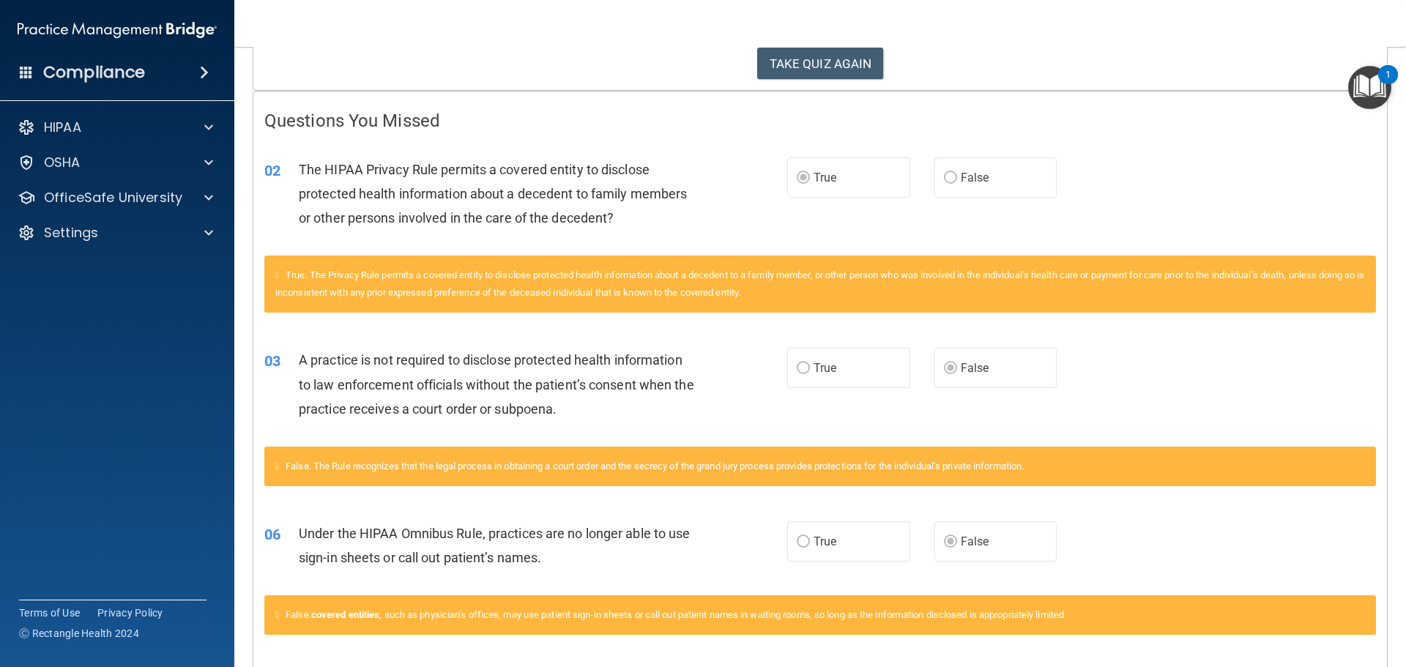
scroll to position [293, 0]
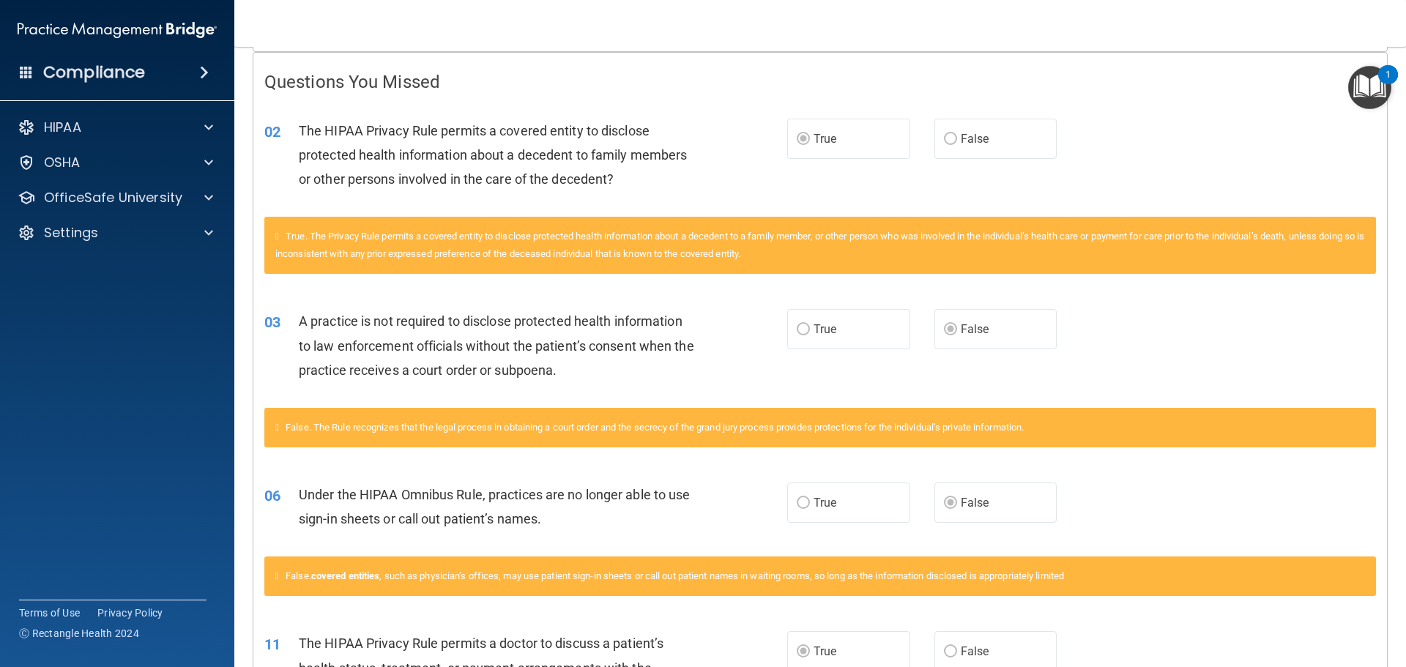
drag, startPoint x: 665, startPoint y: 438, endPoint x: 629, endPoint y: 440, distance: 35.9
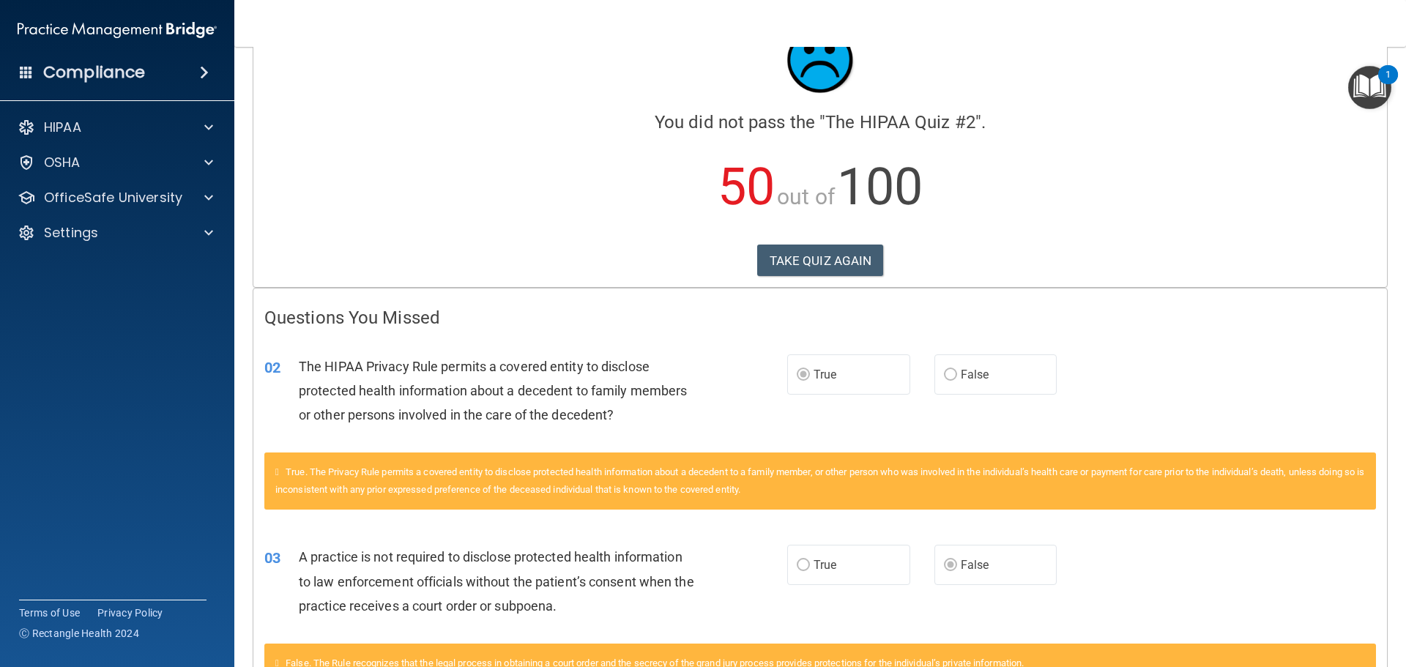
scroll to position [0, 0]
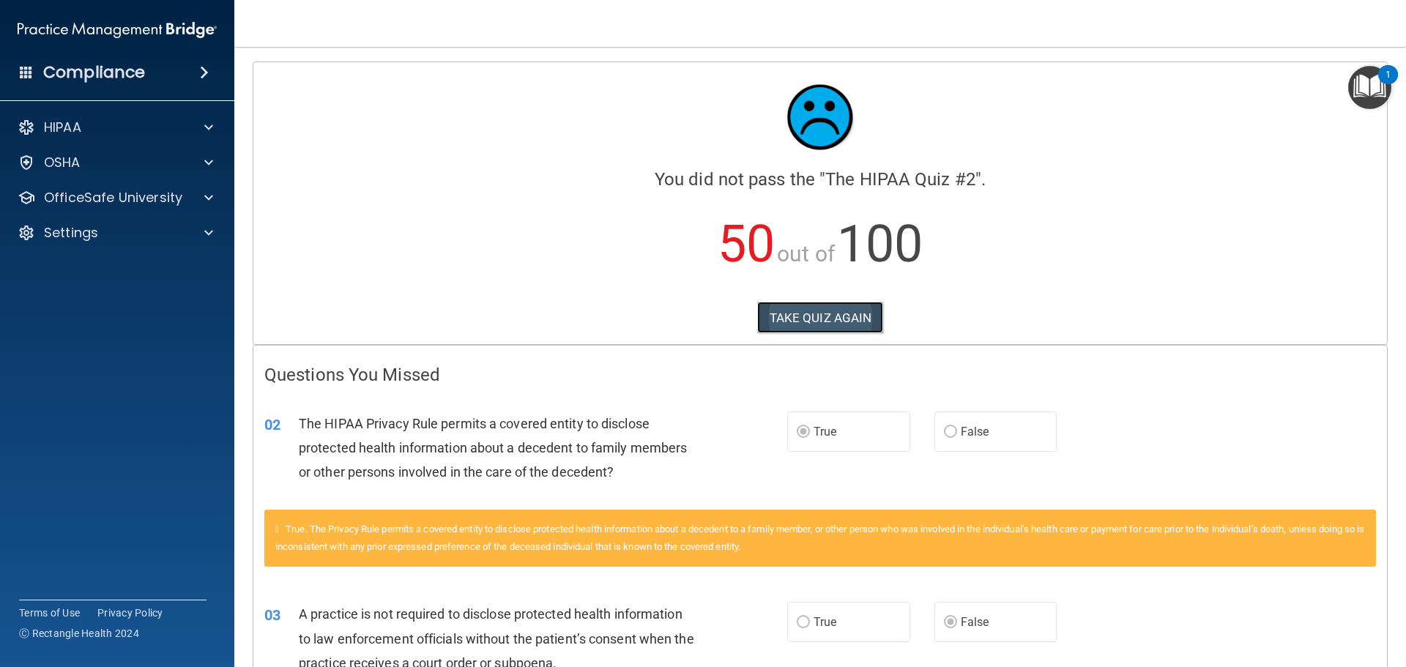
click at [822, 311] on button "TAKE QUIZ AGAIN" at bounding box center [820, 318] width 127 height 32
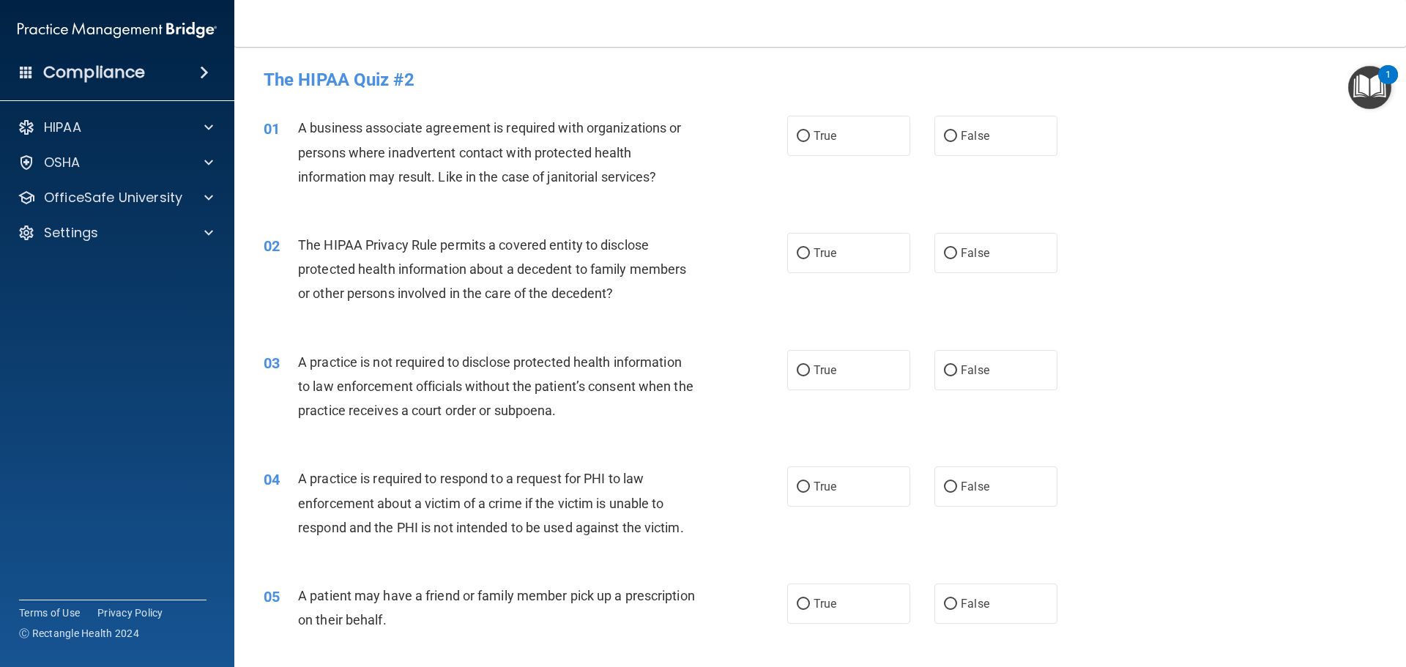
drag, startPoint x: 796, startPoint y: 245, endPoint x: 812, endPoint y: 213, distance: 35.4
click at [802, 237] on label "True" at bounding box center [848, 253] width 123 height 40
click at [802, 248] on input "True" at bounding box center [803, 253] width 13 height 11
radio input "true"
click at [944, 365] on input "False" at bounding box center [950, 370] width 13 height 11
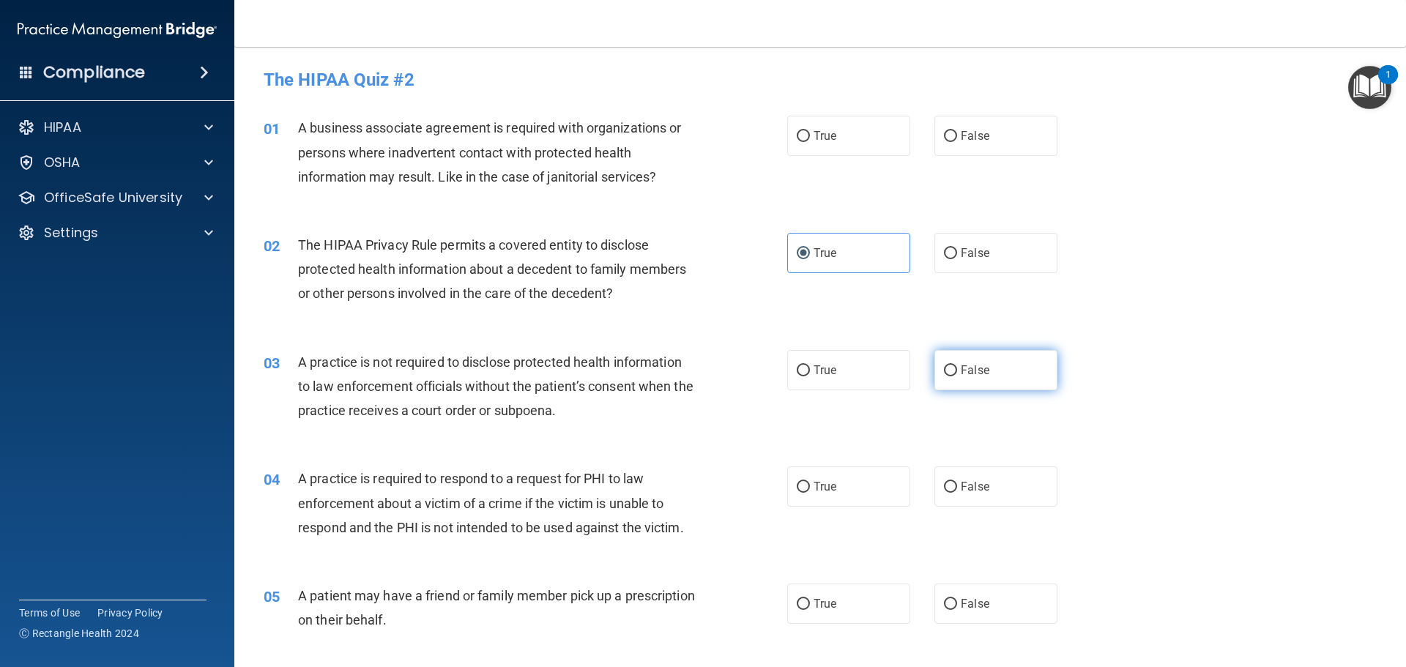
radio input "true"
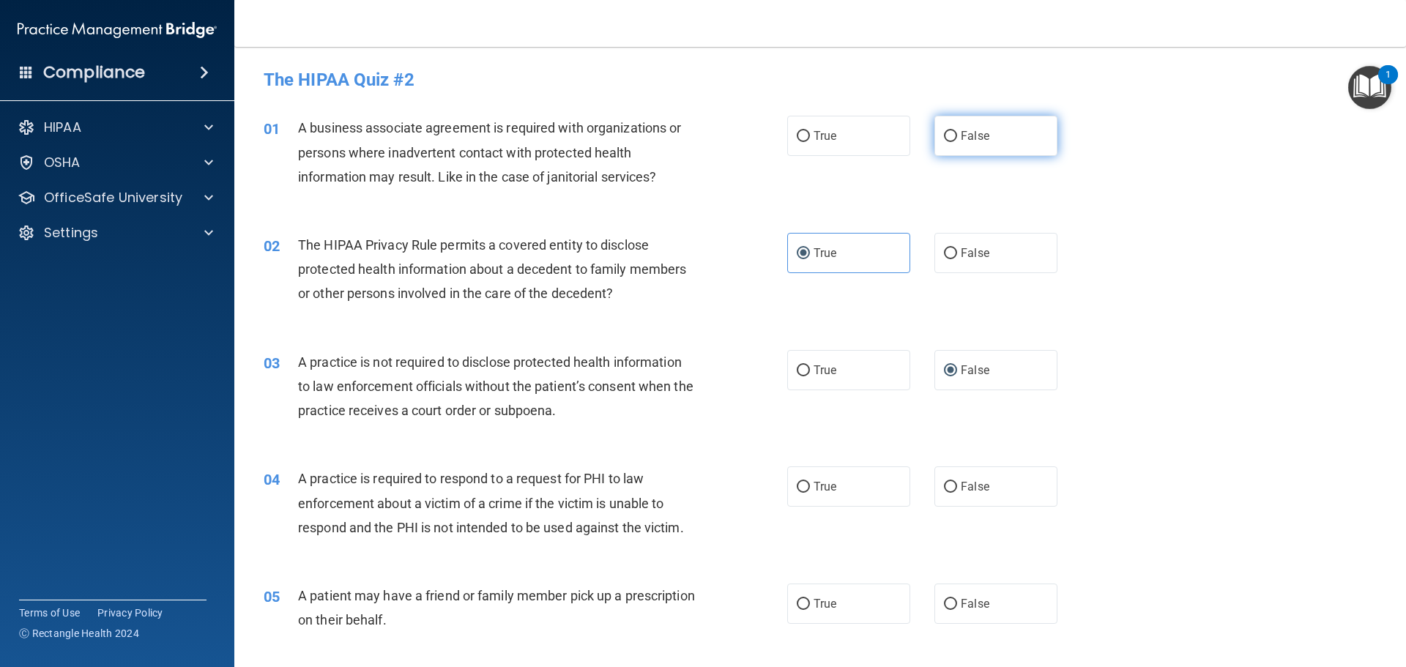
click at [944, 133] on input "False" at bounding box center [950, 136] width 13 height 11
radio input "true"
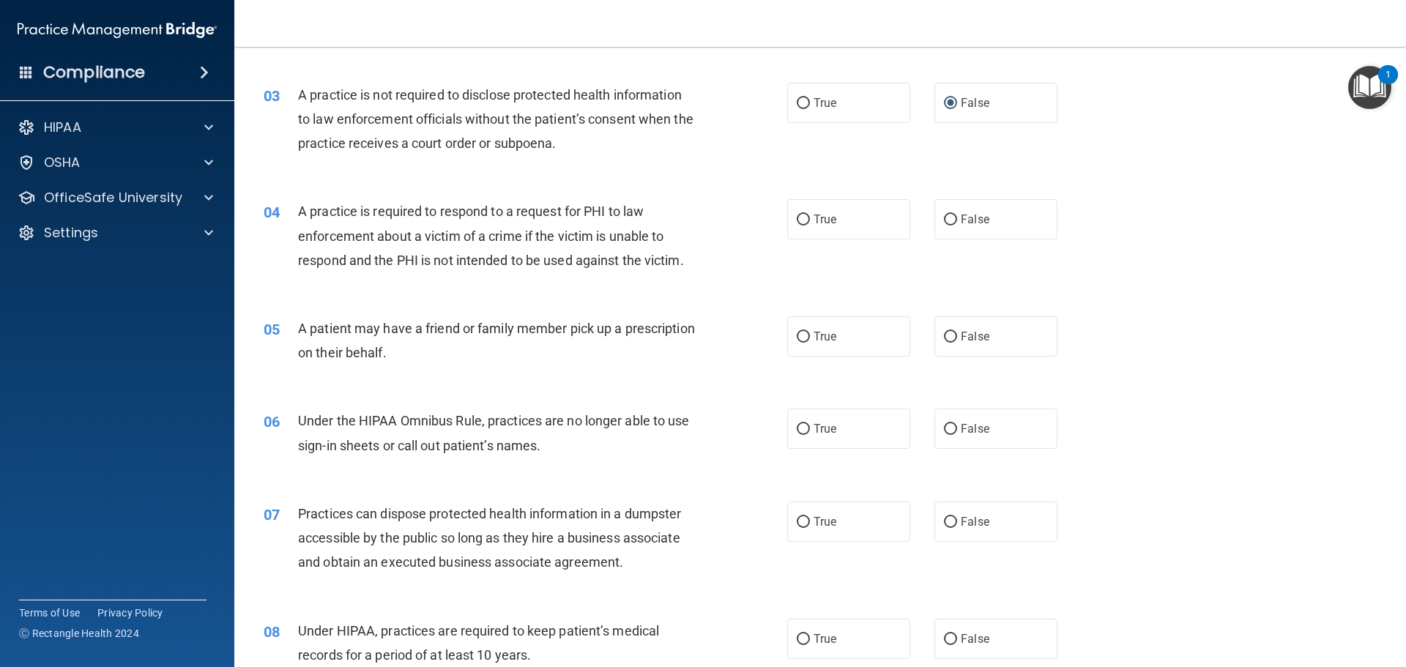
scroll to position [293, 0]
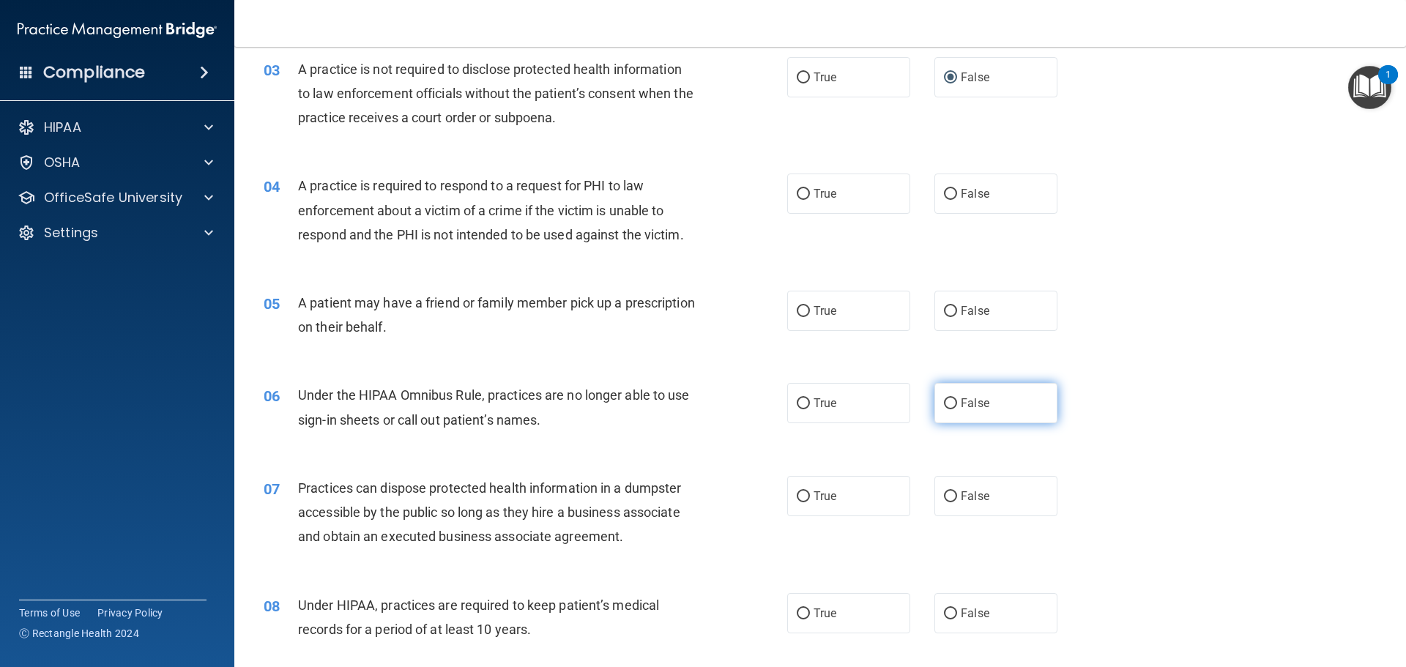
click at [944, 405] on input "False" at bounding box center [950, 403] width 13 height 11
radio input "true"
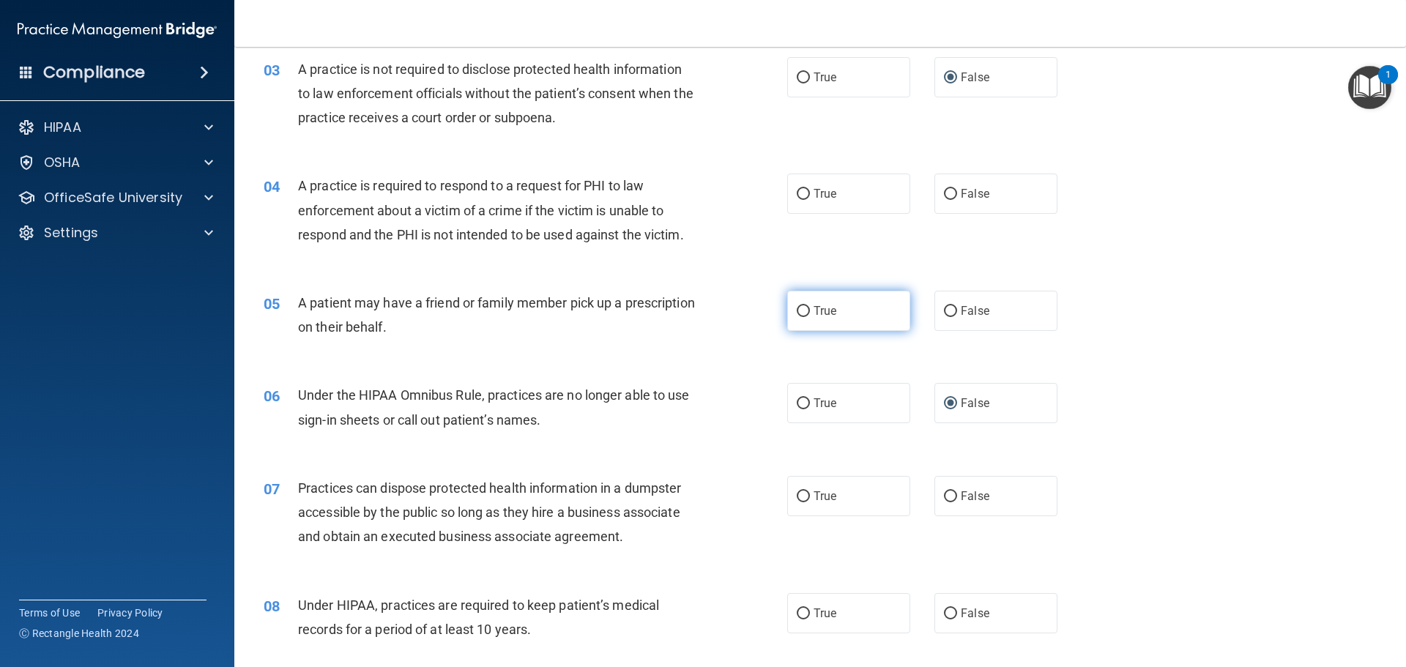
click at [799, 310] on input "True" at bounding box center [803, 311] width 13 height 11
radio input "true"
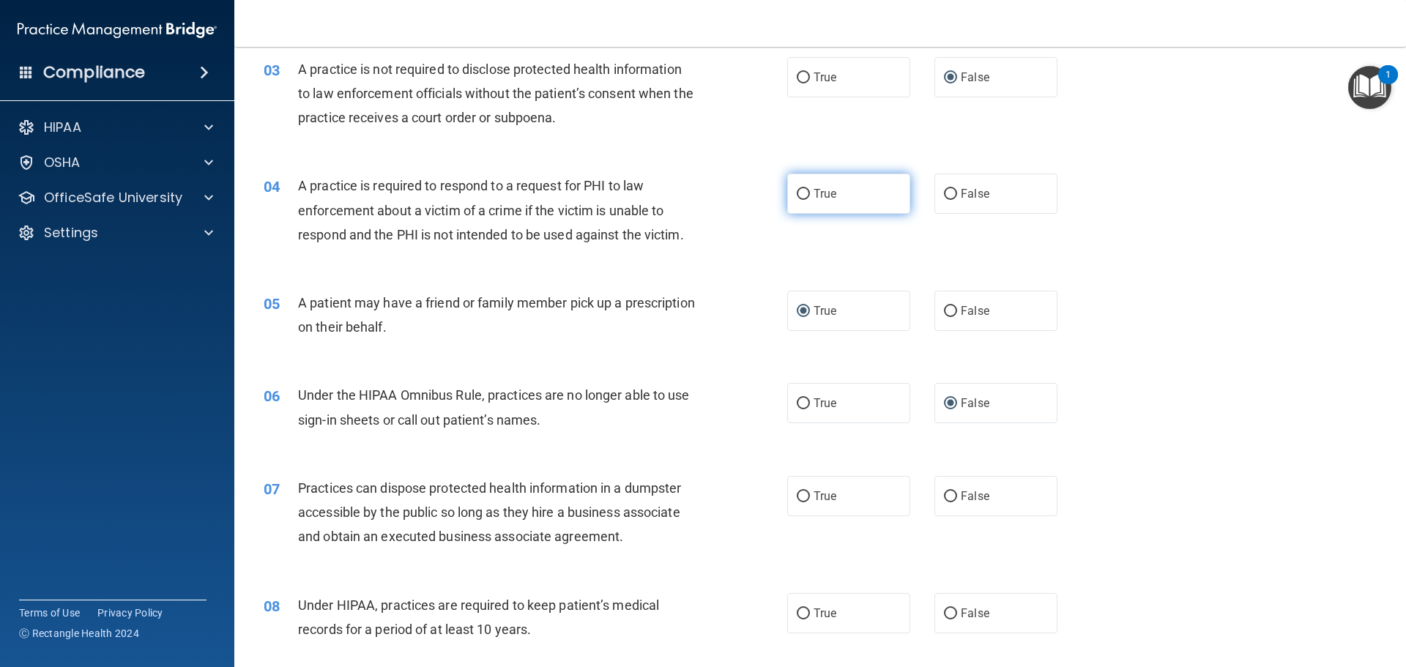
click at [797, 191] on input "True" at bounding box center [803, 194] width 13 height 11
radio input "true"
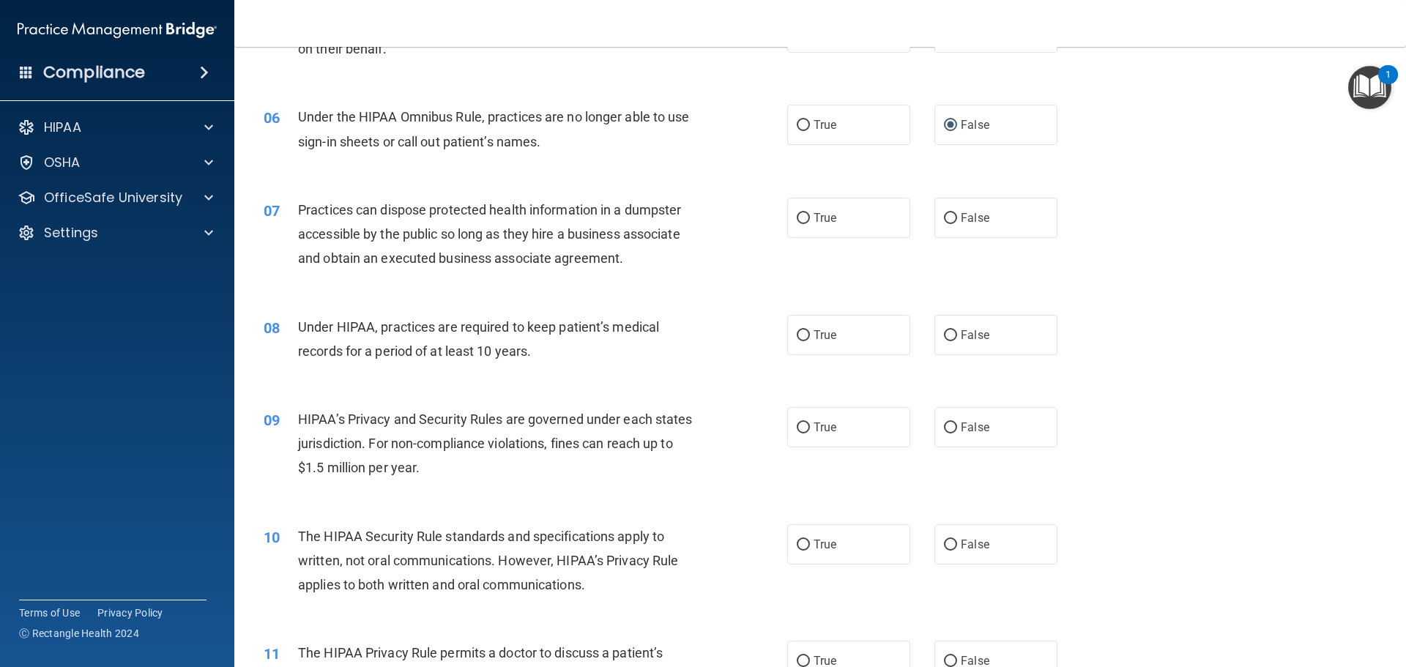
scroll to position [586, 0]
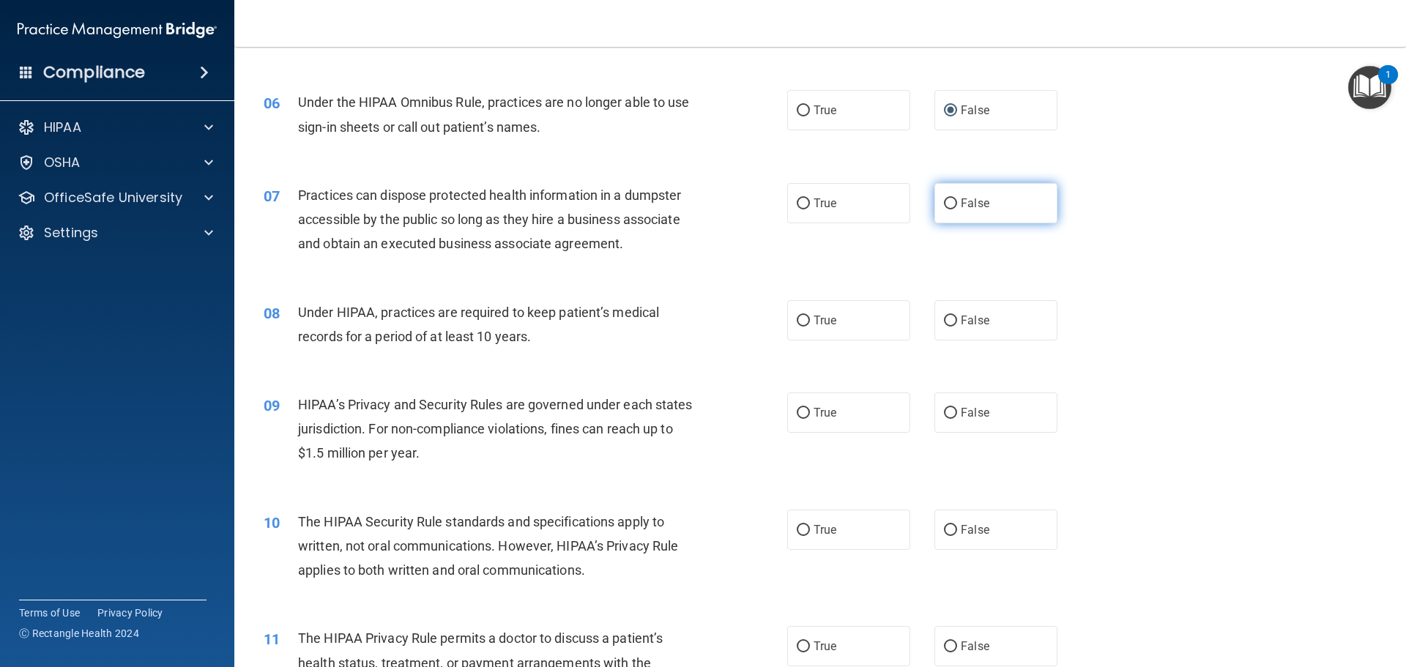
click at [944, 200] on input "False" at bounding box center [950, 203] width 13 height 11
radio input "true"
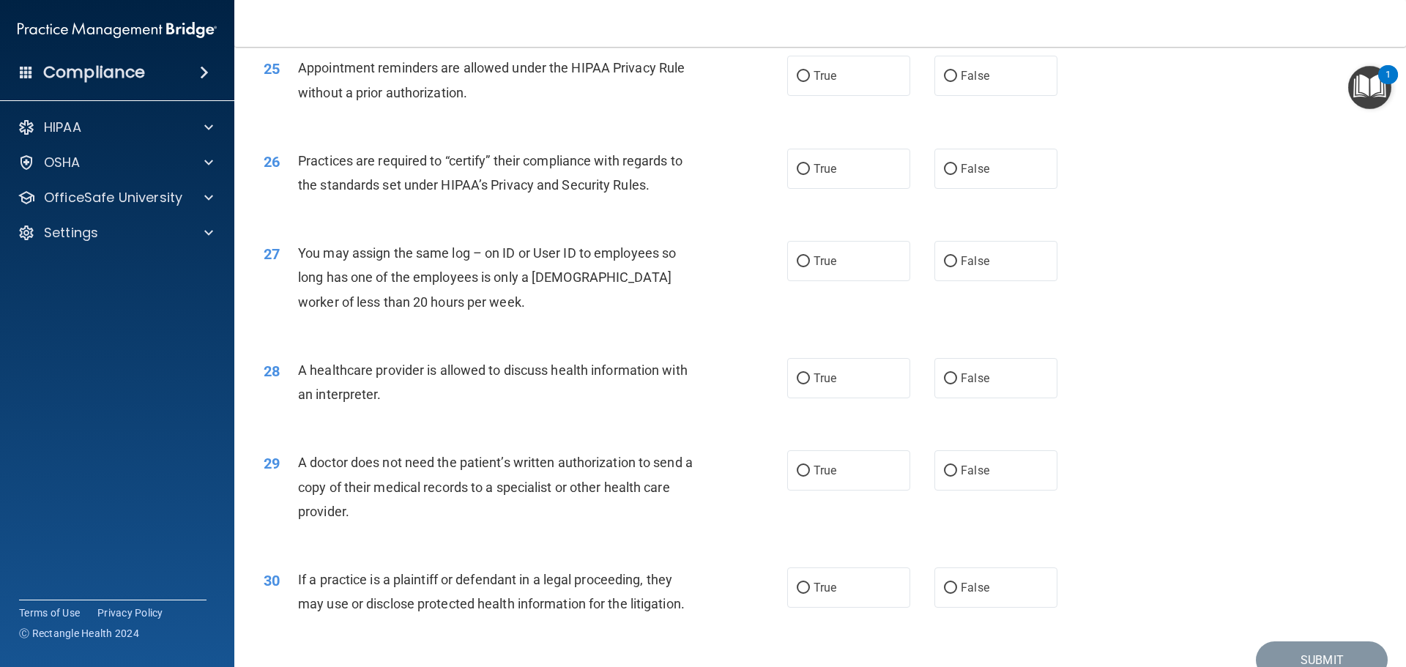
scroll to position [2742, 0]
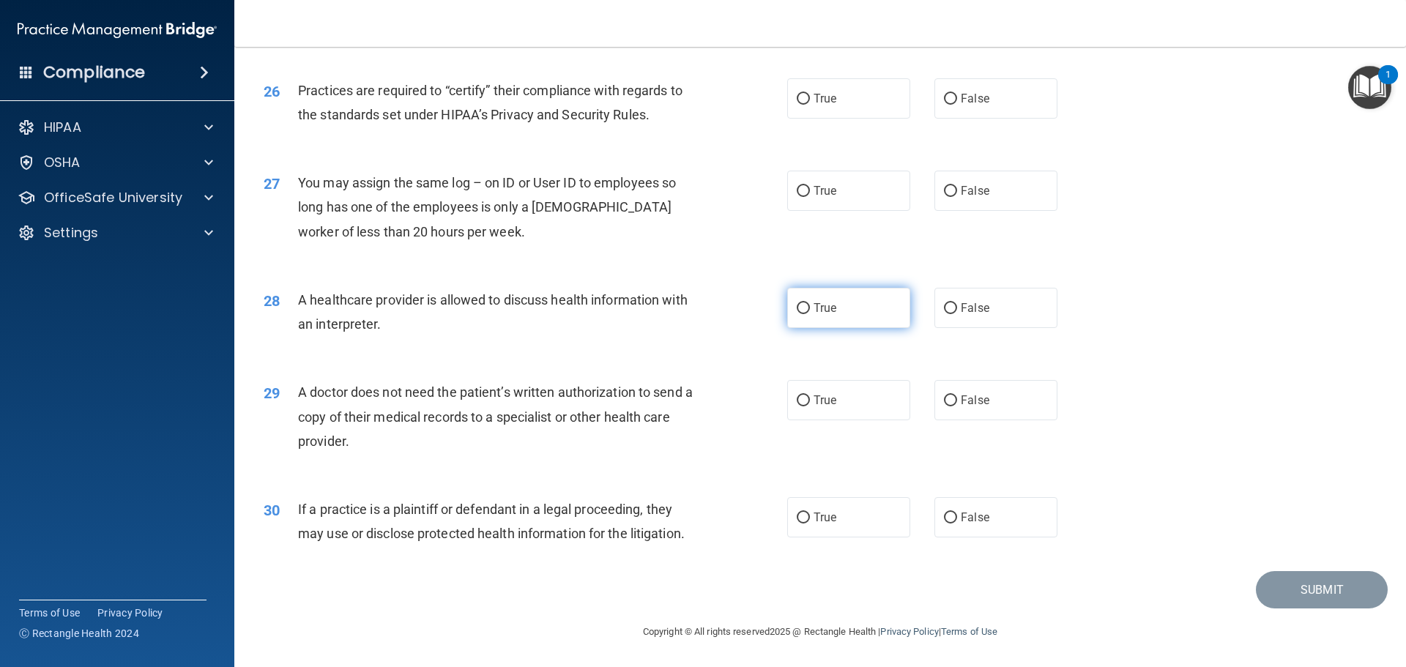
drag, startPoint x: 797, startPoint y: 399, endPoint x: 820, endPoint y: 324, distance: 78.8
click at [800, 396] on input "True" at bounding box center [803, 400] width 13 height 11
radio input "true"
click at [948, 97] on input "False" at bounding box center [950, 99] width 13 height 11
radio input "true"
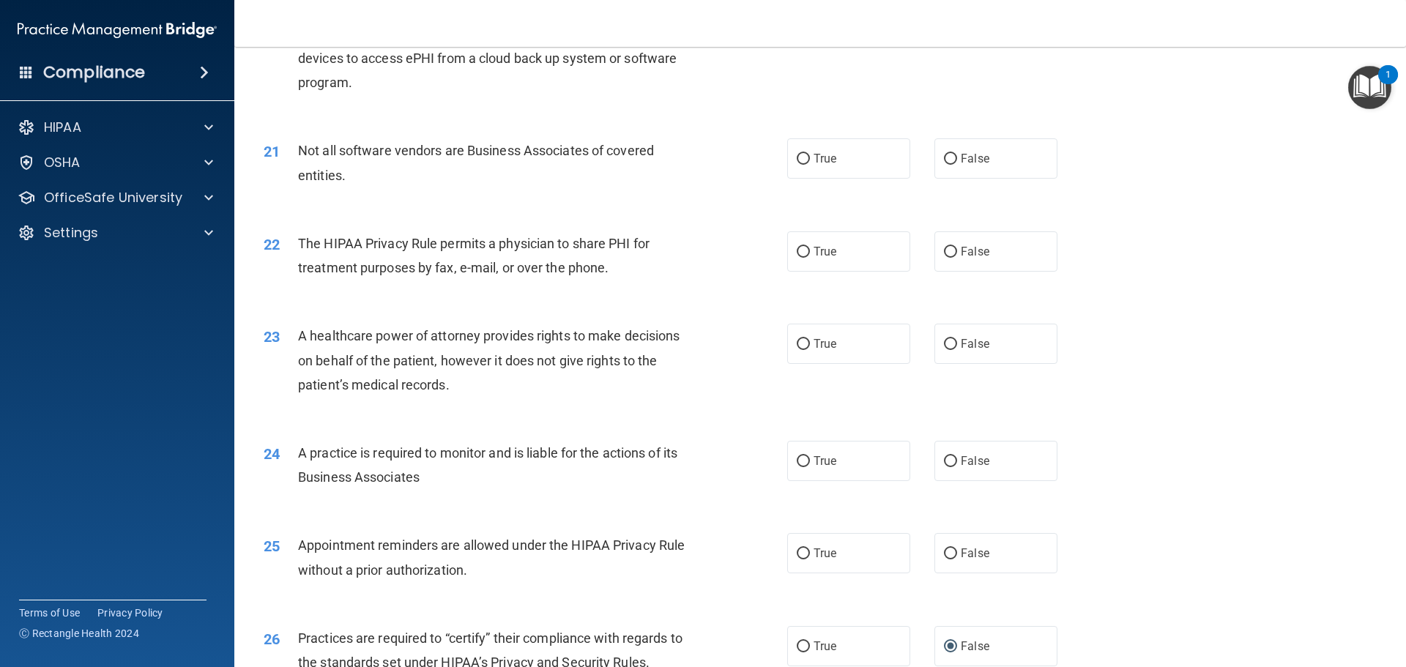
scroll to position [2156, 0]
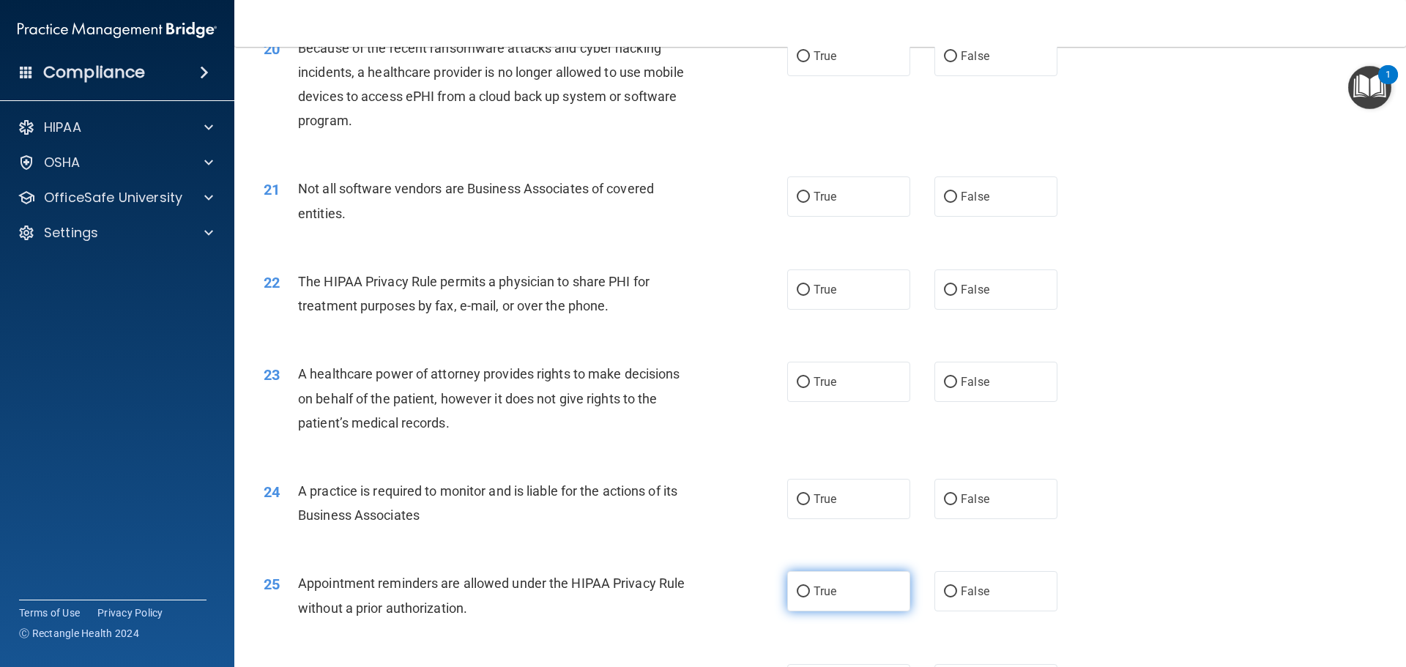
click at [797, 590] on input "True" at bounding box center [803, 592] width 13 height 11
radio input "true"
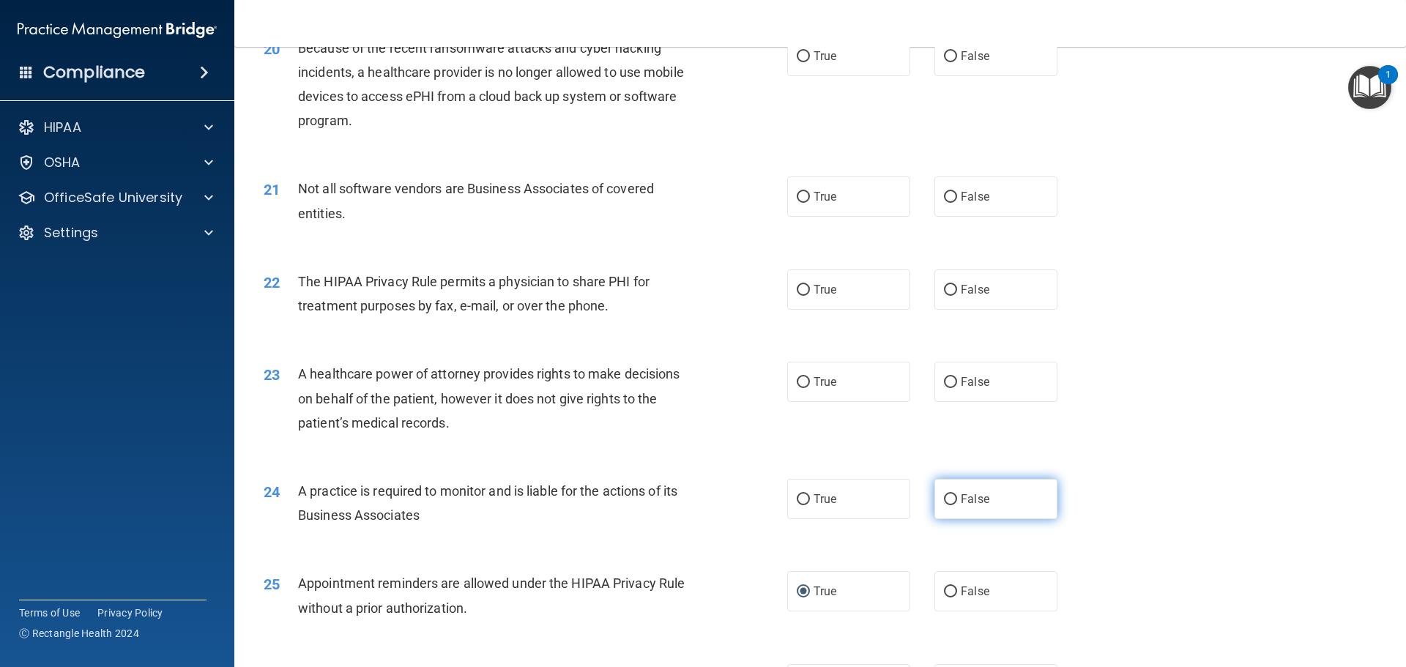
click at [944, 496] on input "False" at bounding box center [950, 499] width 13 height 11
radio input "true"
click at [789, 287] on label "True" at bounding box center [848, 289] width 123 height 40
click at [797, 287] on input "True" at bounding box center [803, 290] width 13 height 11
radio input "true"
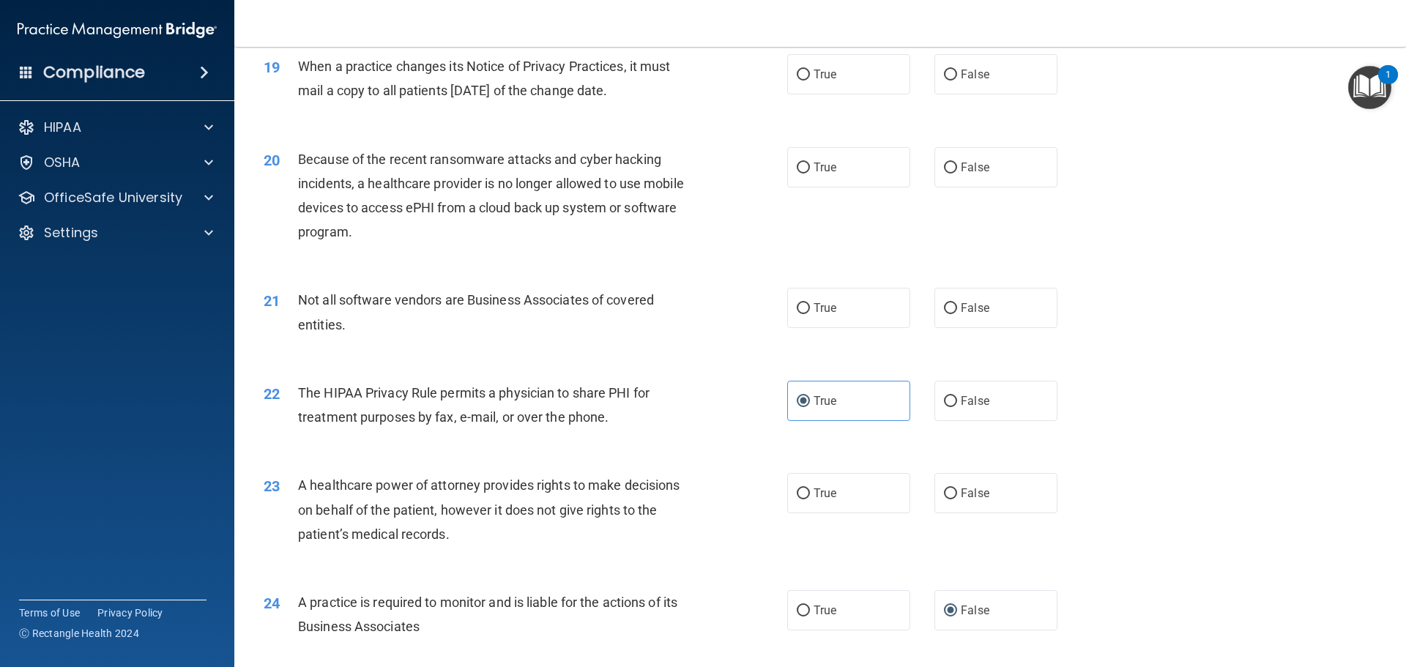
scroll to position [2009, 0]
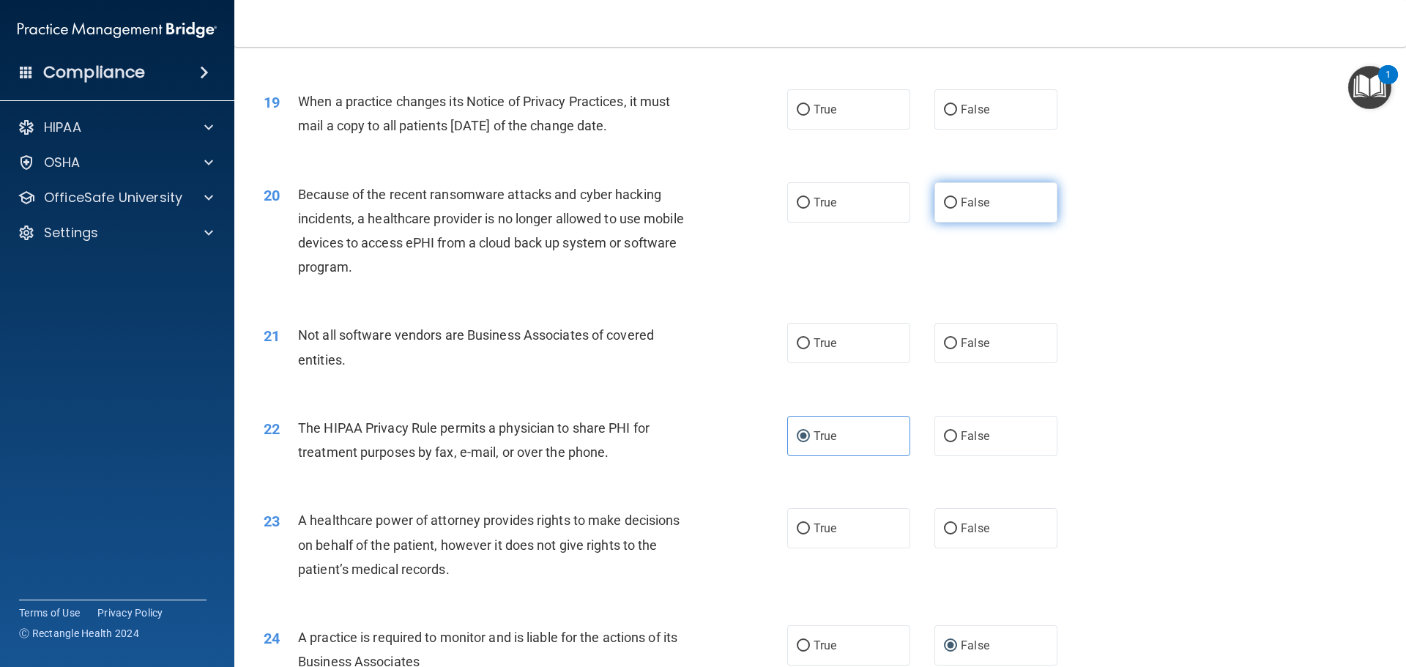
click at [944, 201] on input "False" at bounding box center [950, 203] width 13 height 11
radio input "true"
click at [945, 109] on input "False" at bounding box center [950, 110] width 13 height 11
radio input "true"
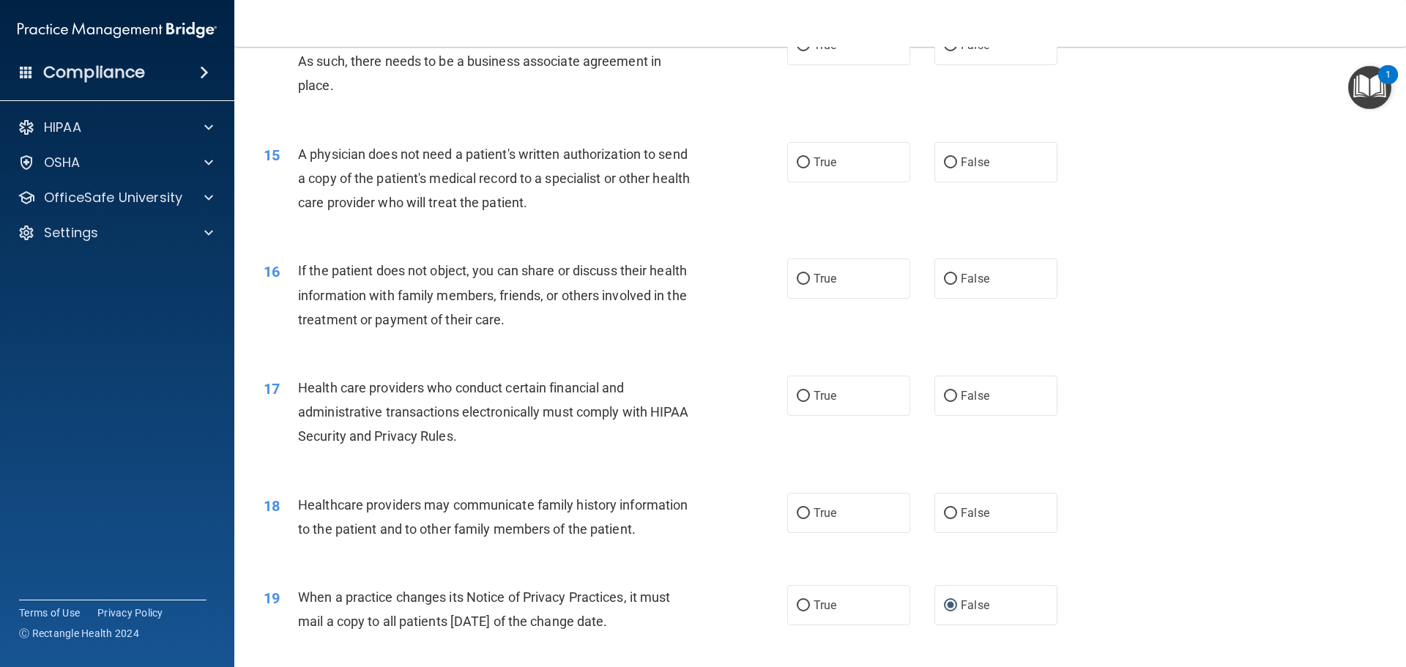
scroll to position [1497, 0]
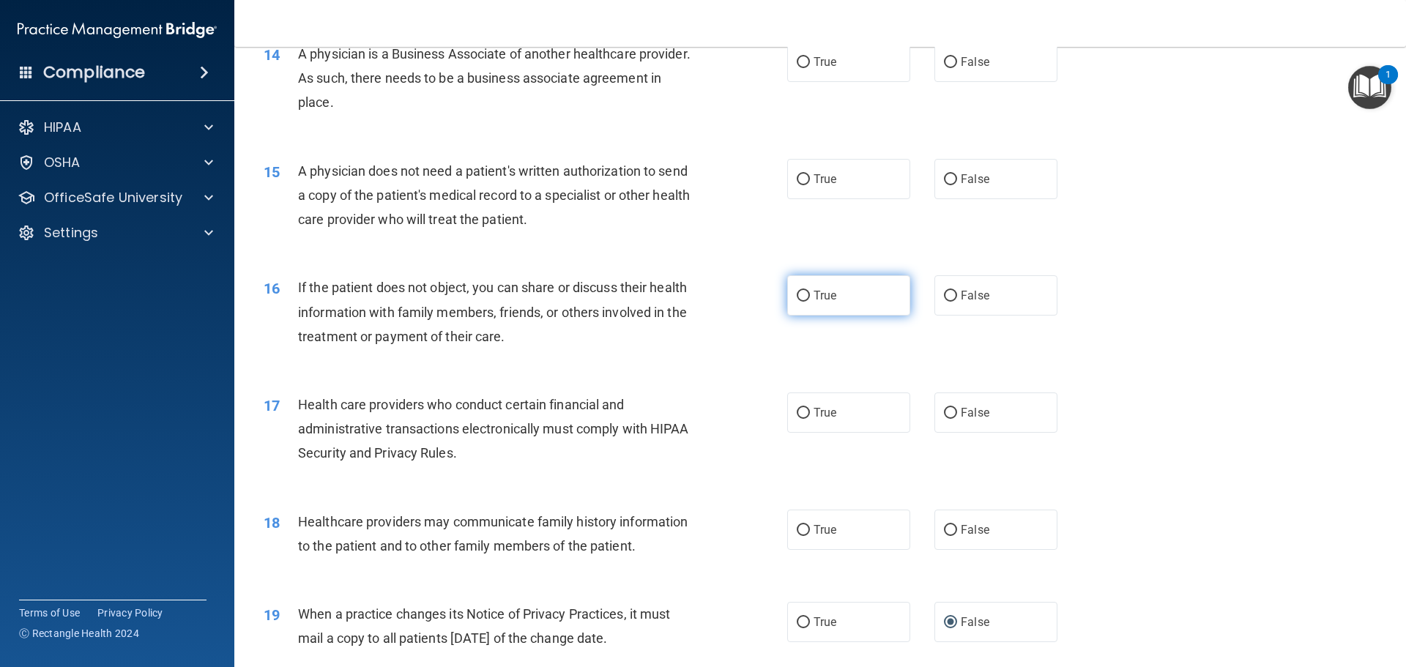
click at [797, 292] on input "True" at bounding box center [803, 296] width 13 height 11
radio input "true"
click at [797, 174] on input "True" at bounding box center [803, 179] width 13 height 11
radio input "true"
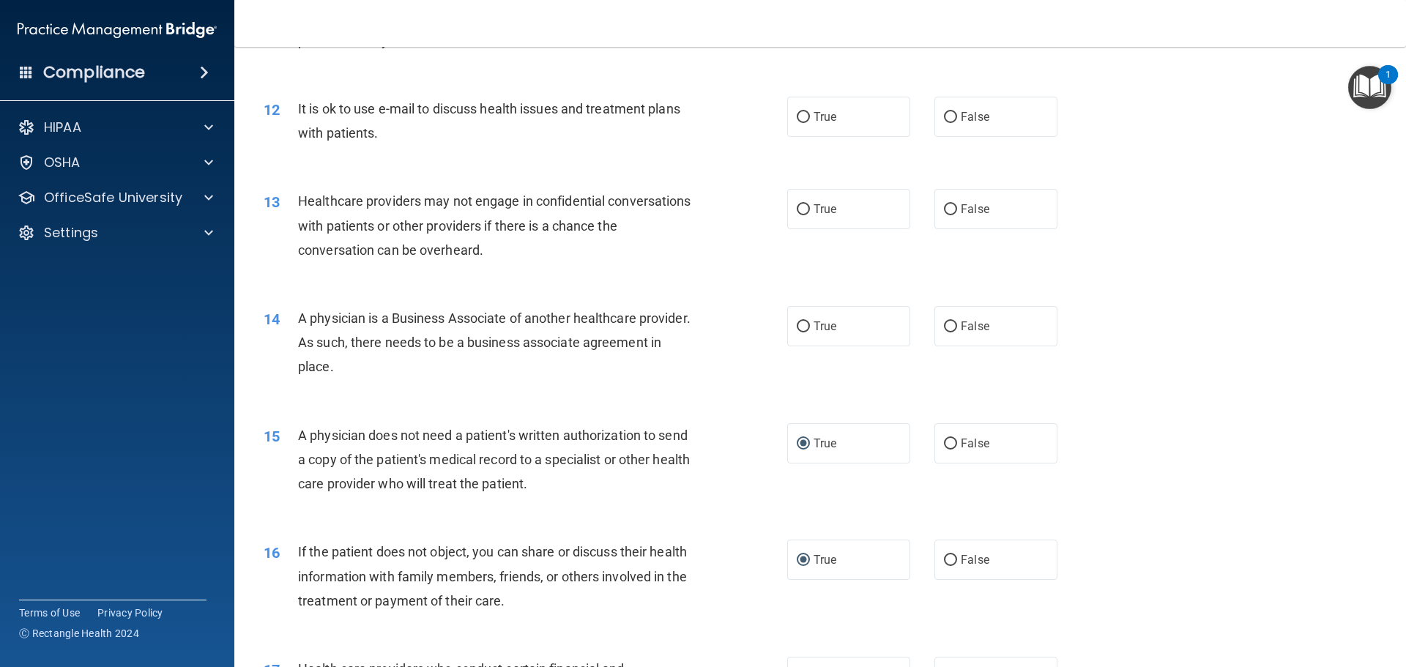
scroll to position [1204, 0]
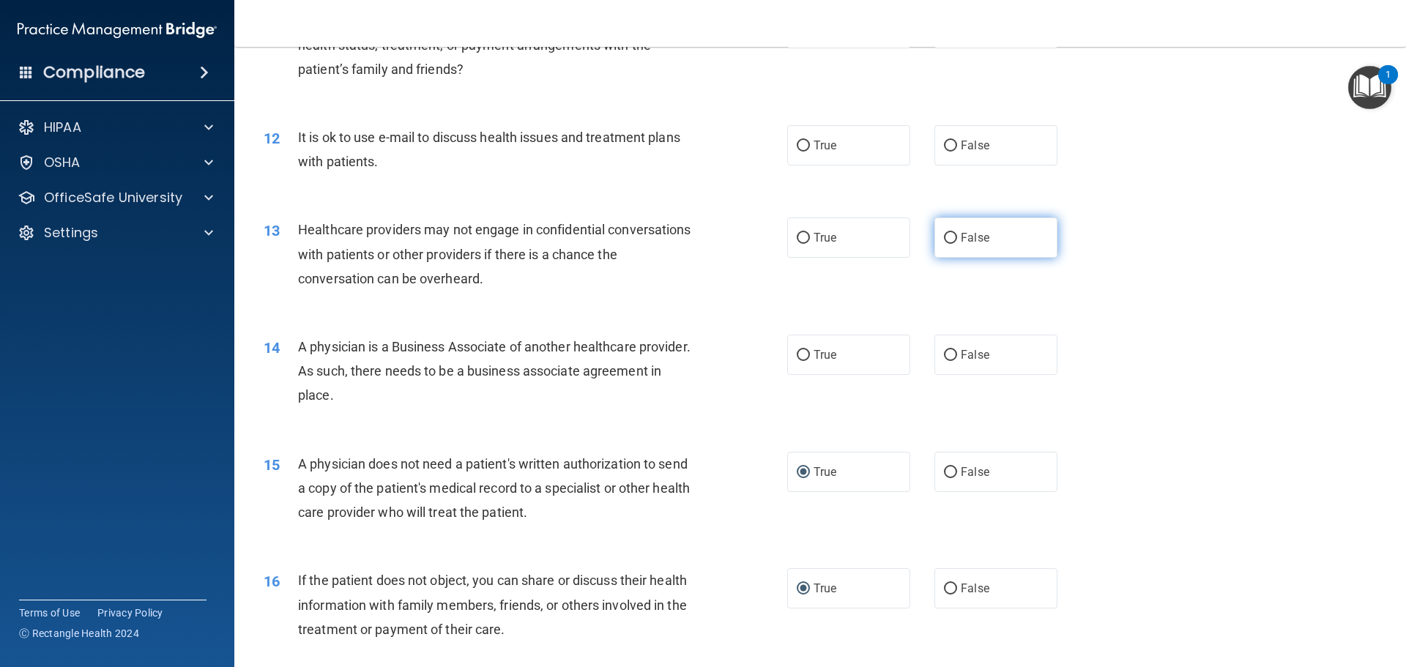
click at [944, 234] on input "False" at bounding box center [950, 238] width 13 height 11
radio input "true"
click at [800, 144] on input "True" at bounding box center [803, 146] width 13 height 11
radio input "true"
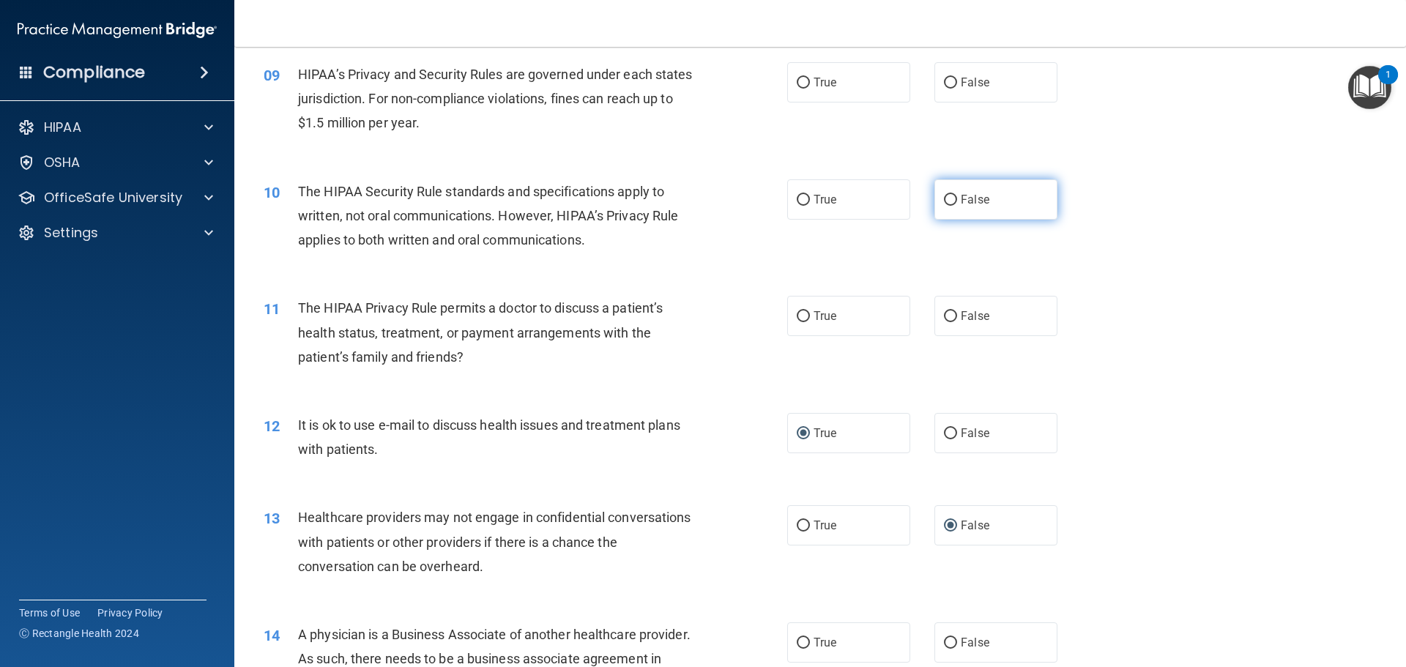
scroll to position [911, 0]
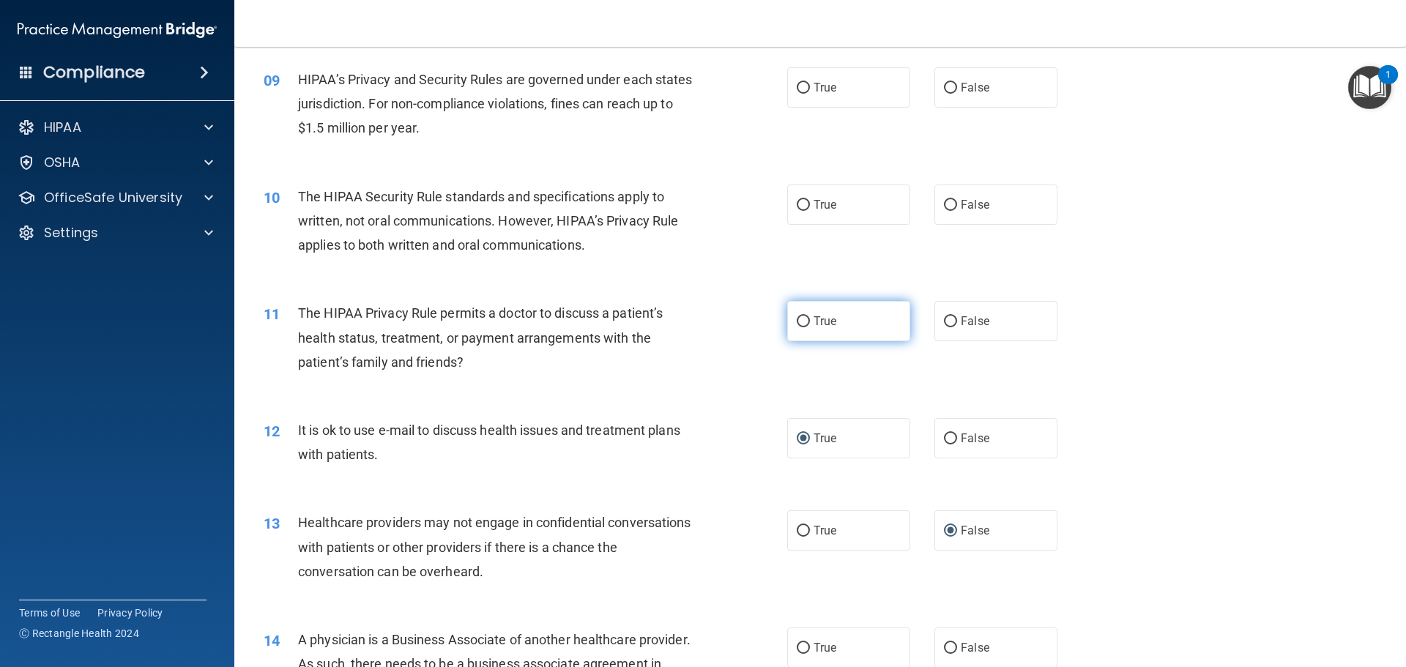
drag, startPoint x: 795, startPoint y: 322, endPoint x: 808, endPoint y: 321, distance: 13.2
click at [803, 322] on input "True" at bounding box center [803, 321] width 13 height 11
radio input "true"
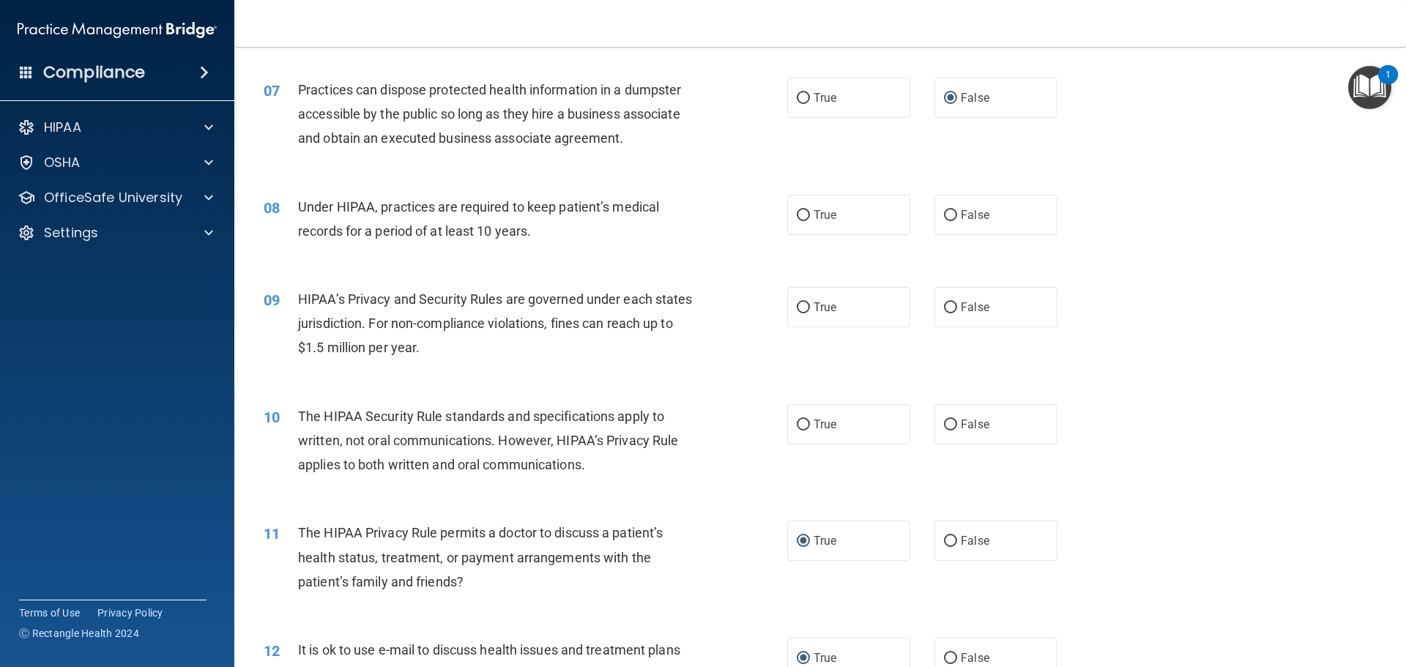
scroll to position [765, 0]
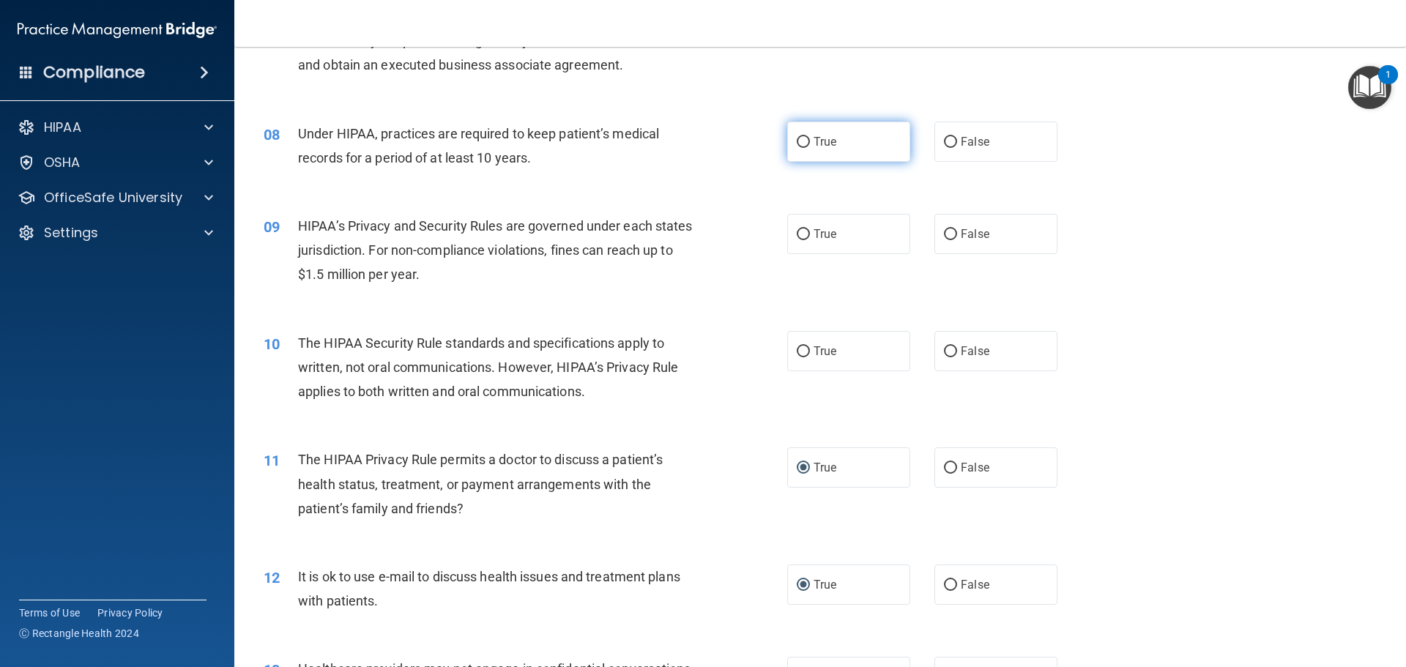
click at [800, 139] on input "True" at bounding box center [803, 142] width 13 height 11
radio input "true"
click at [945, 141] on input "False" at bounding box center [950, 142] width 13 height 11
radio input "true"
radio input "false"
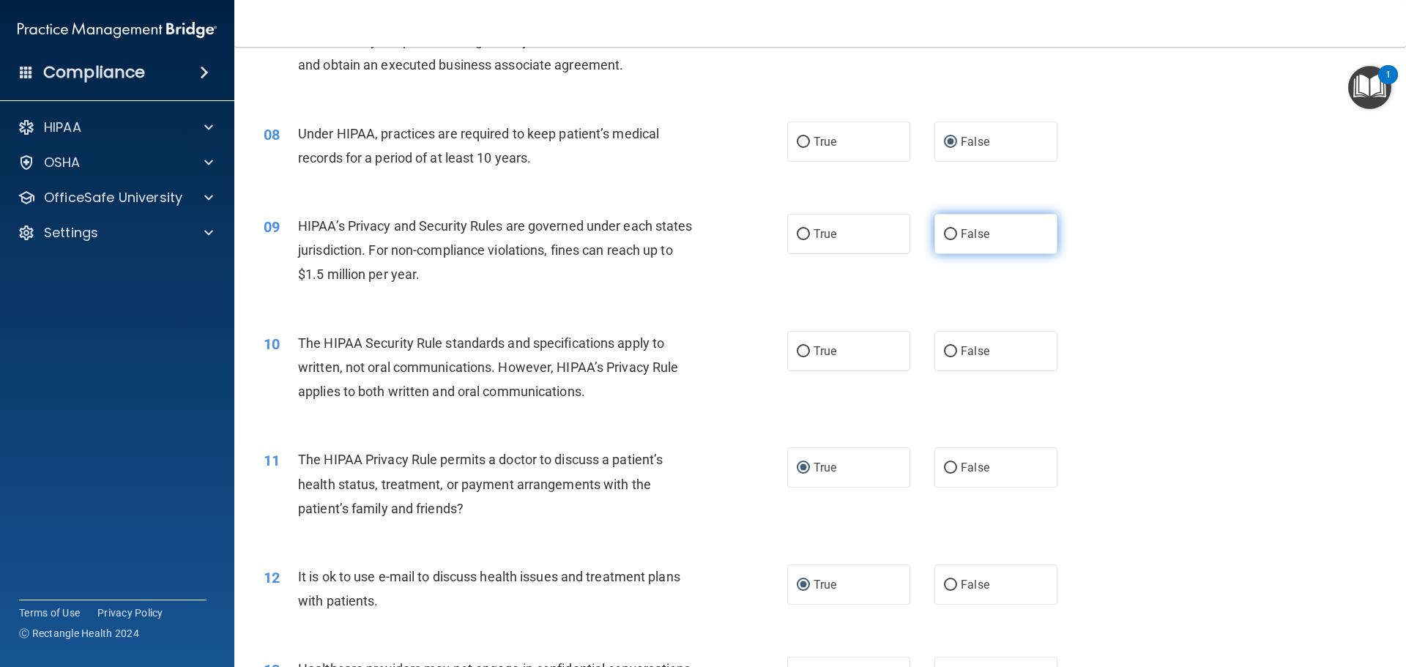
click at [944, 234] on input "False" at bounding box center [950, 234] width 13 height 11
radio input "true"
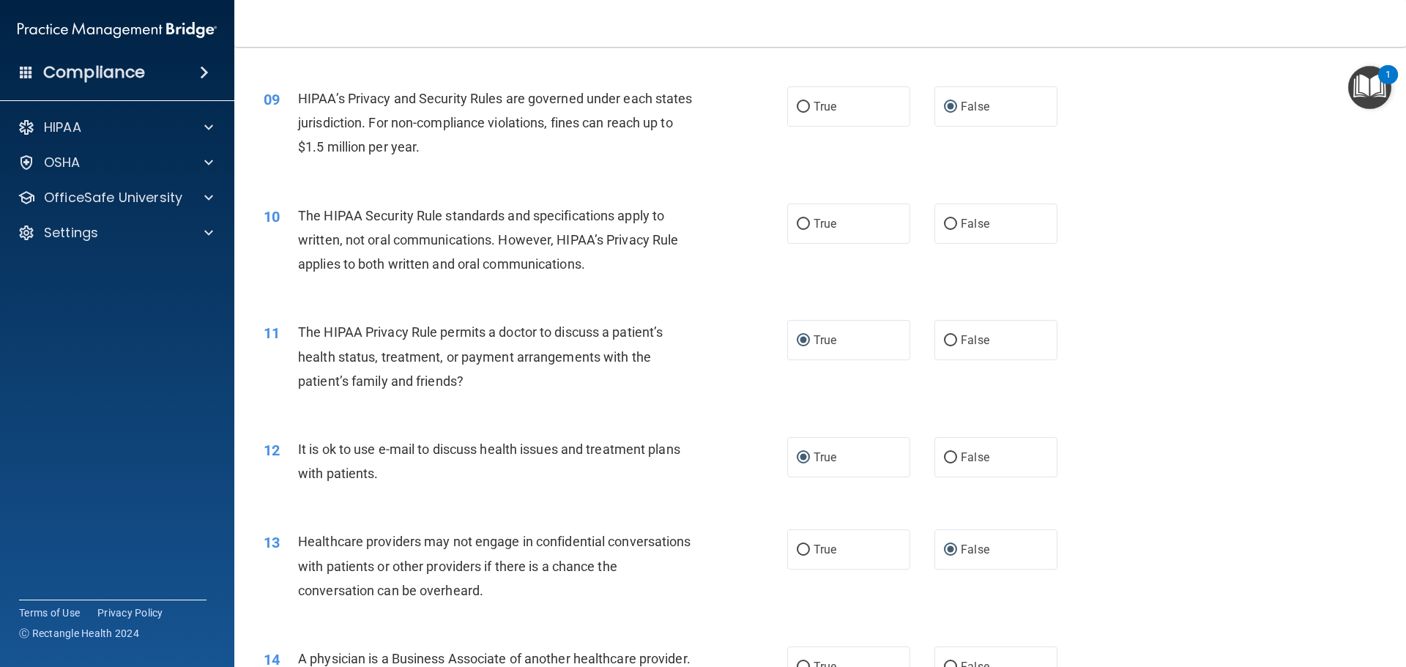
scroll to position [911, 0]
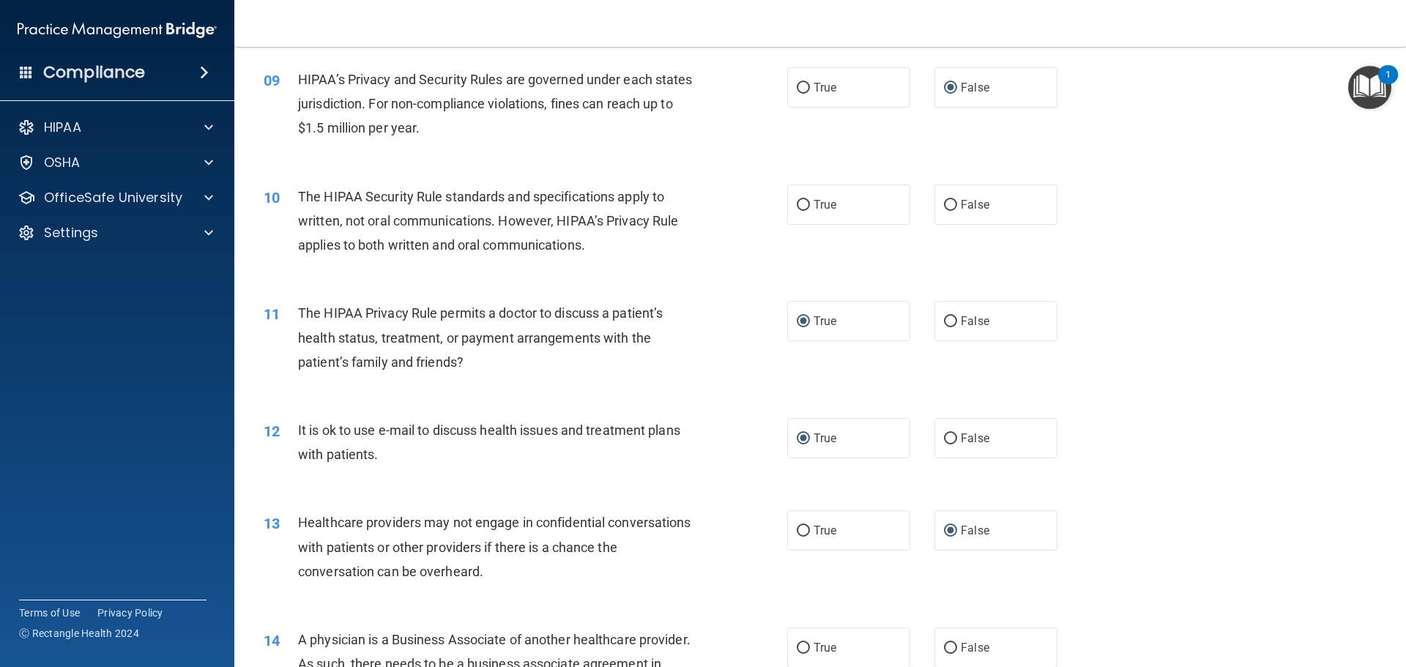
drag, startPoint x: 795, startPoint y: 201, endPoint x: 782, endPoint y: 237, distance: 37.3
click at [797, 204] on input "True" at bounding box center [803, 205] width 13 height 11
radio input "true"
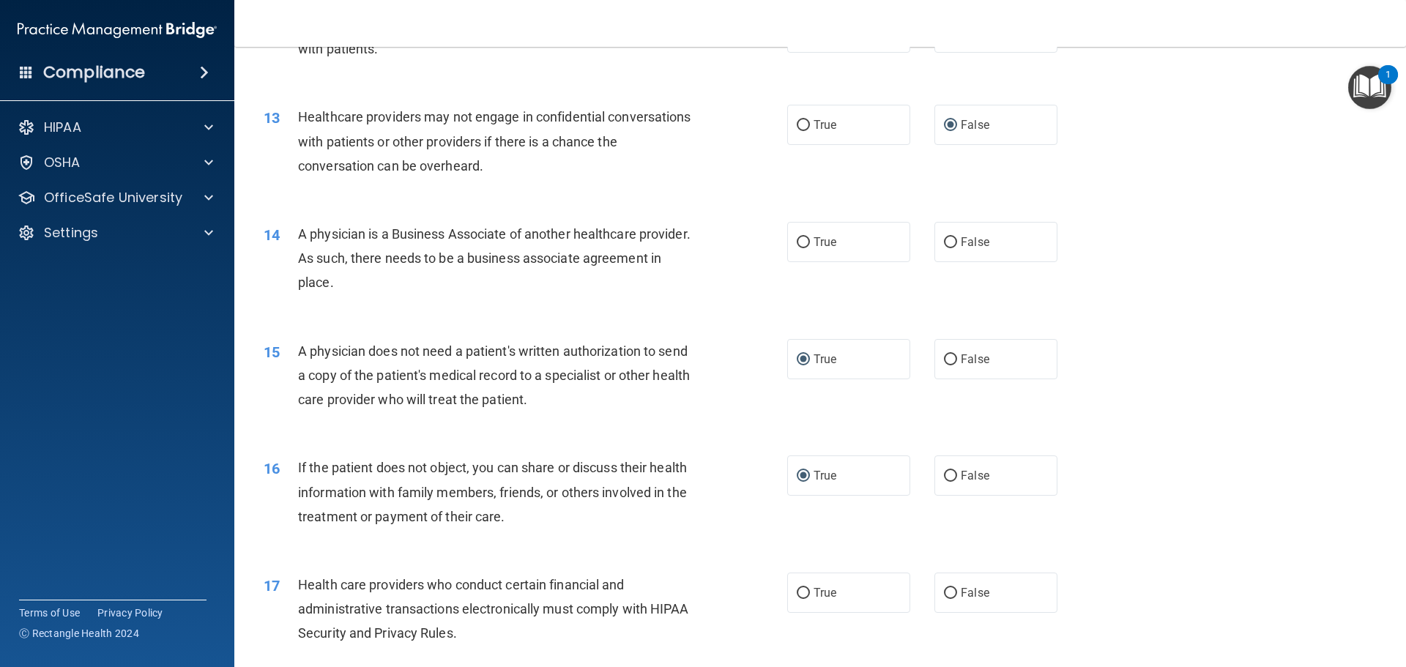
scroll to position [1350, 0]
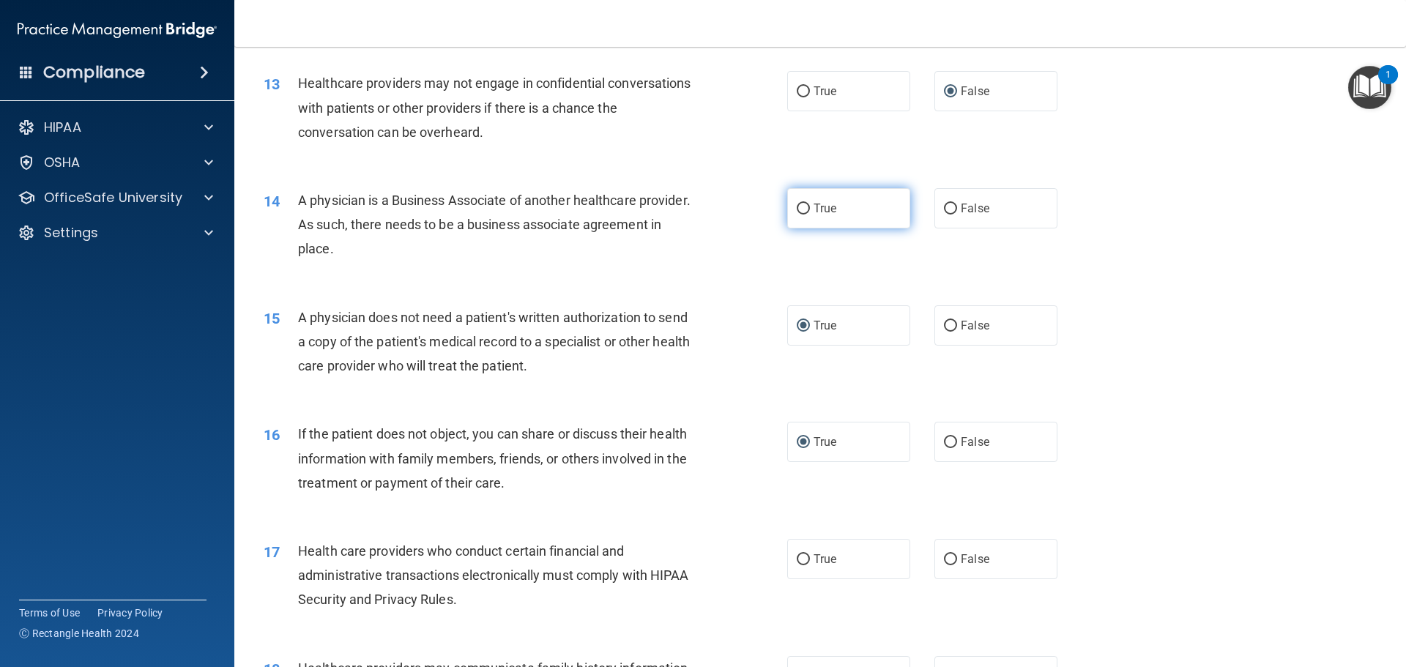
click at [798, 204] on input "True" at bounding box center [803, 209] width 13 height 11
radio input "true"
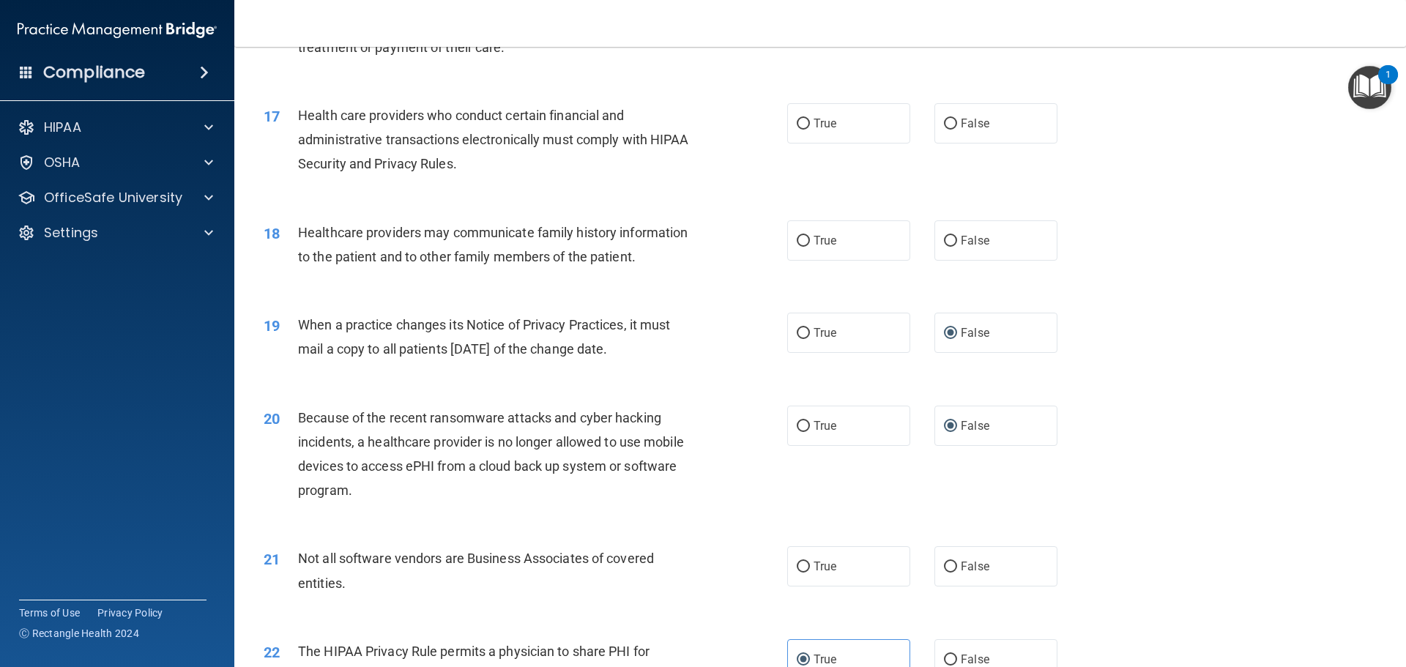
scroll to position [1790, 0]
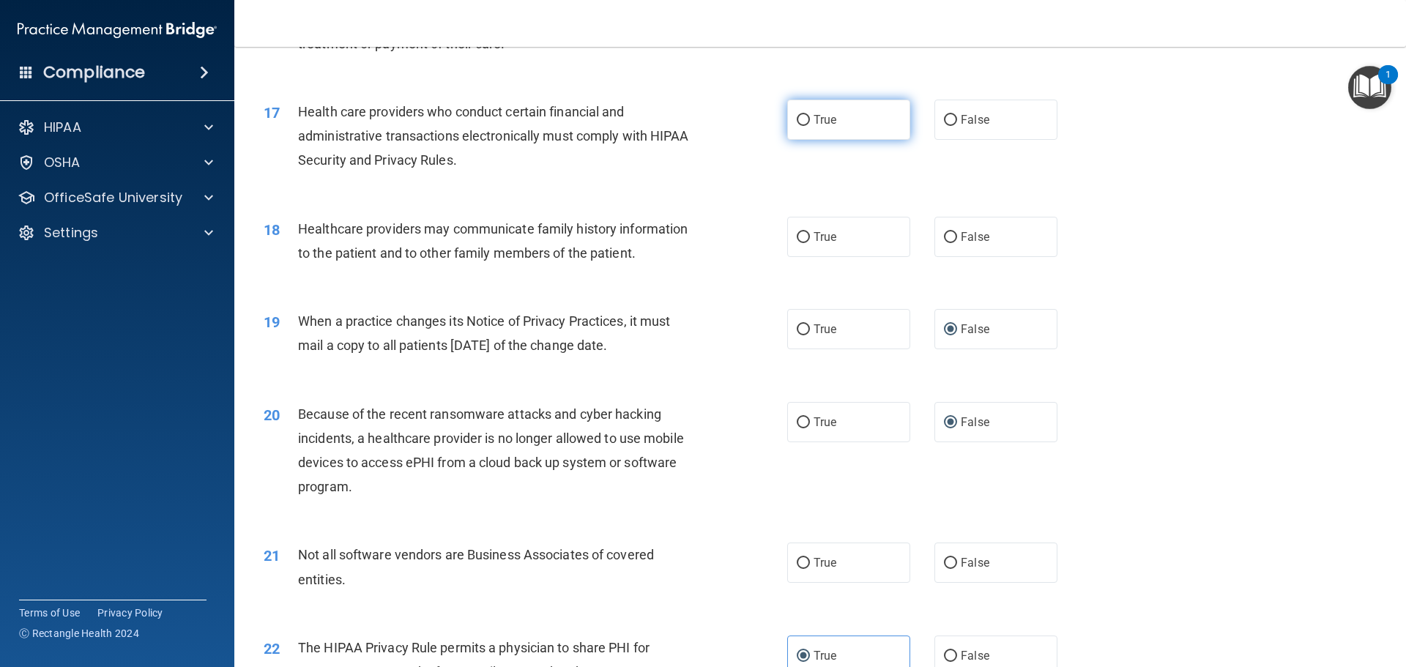
click at [800, 116] on input "True" at bounding box center [803, 120] width 13 height 11
radio input "true"
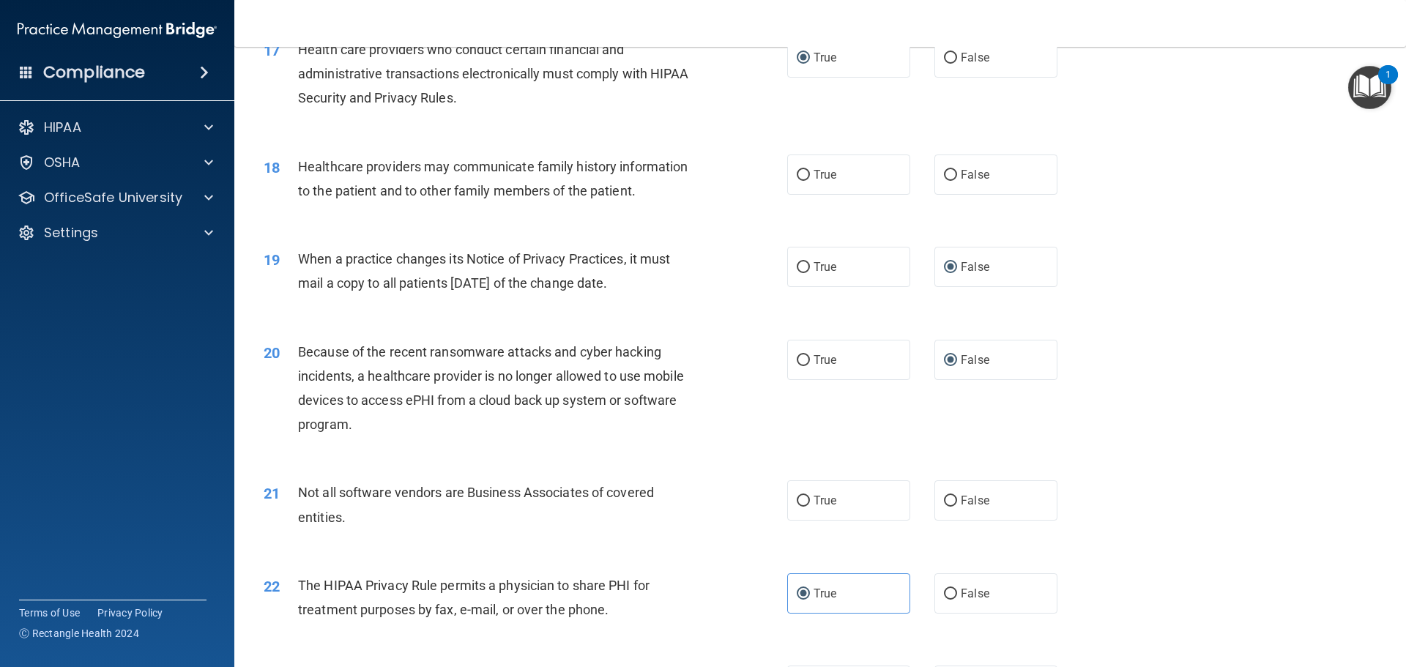
scroll to position [1936, 0]
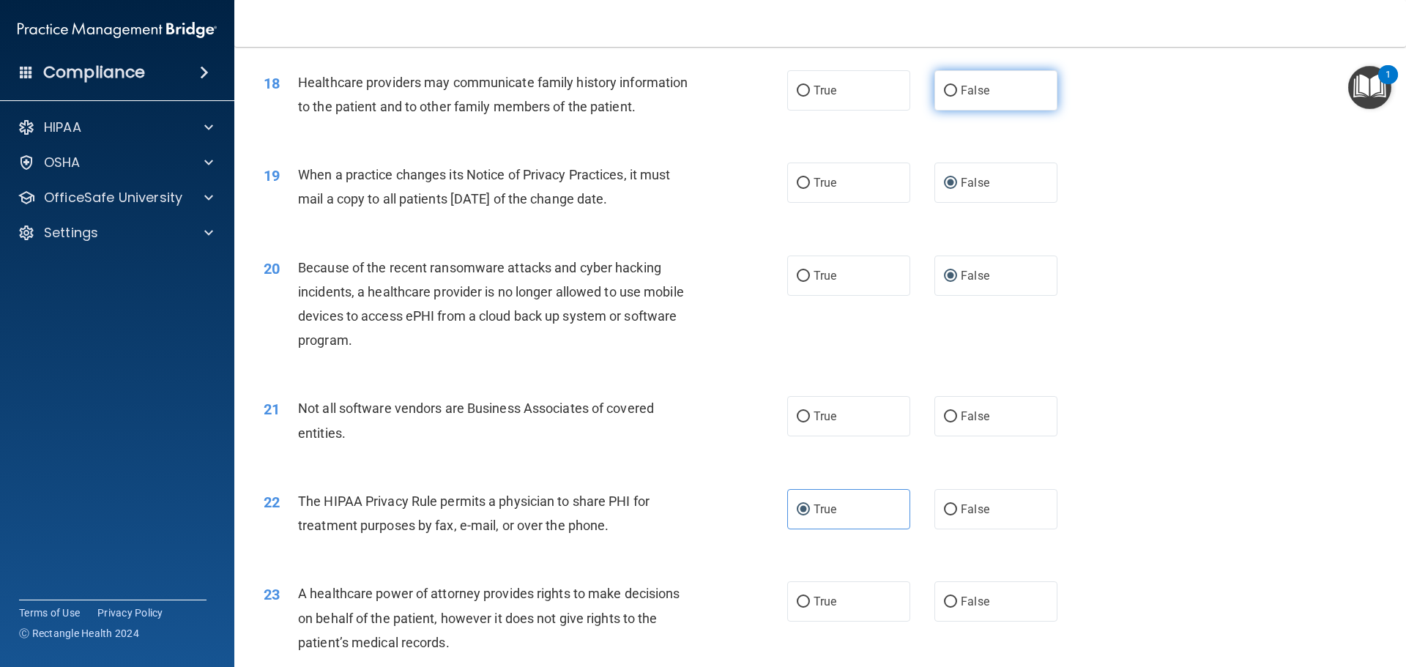
click at [944, 88] on input "False" at bounding box center [950, 91] width 13 height 11
radio input "true"
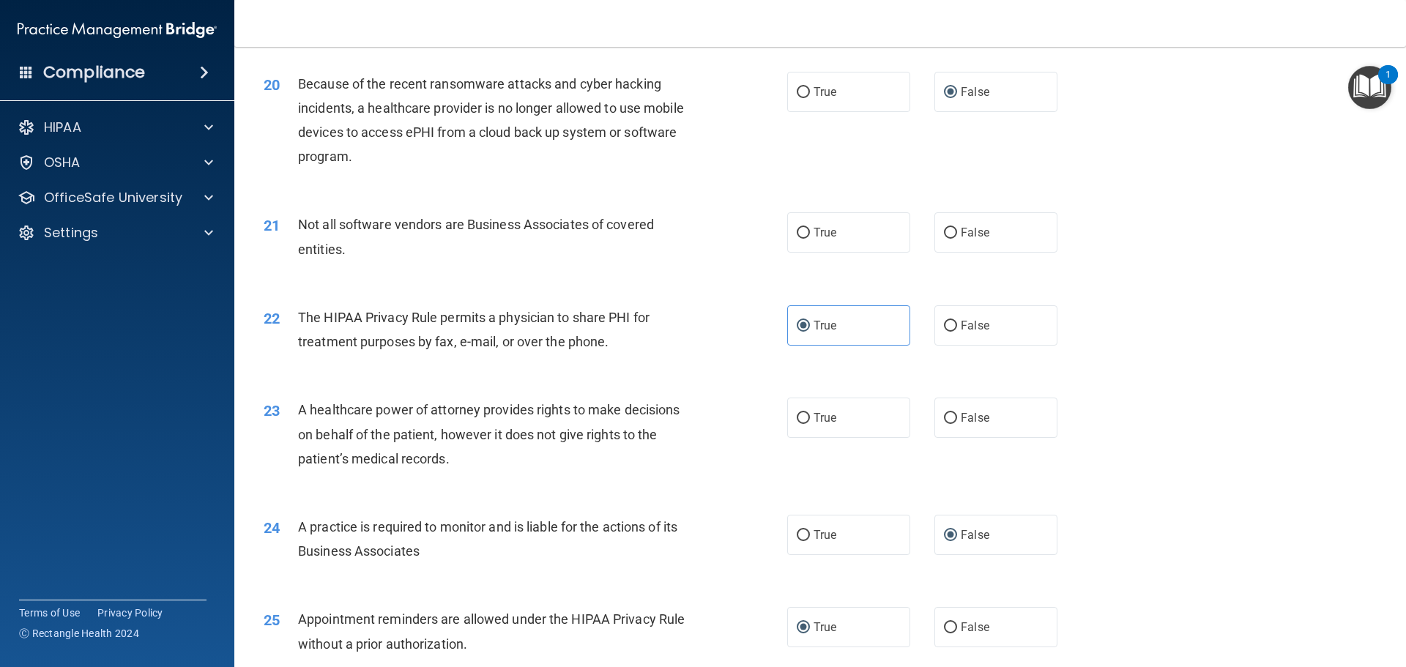
scroll to position [2156, 0]
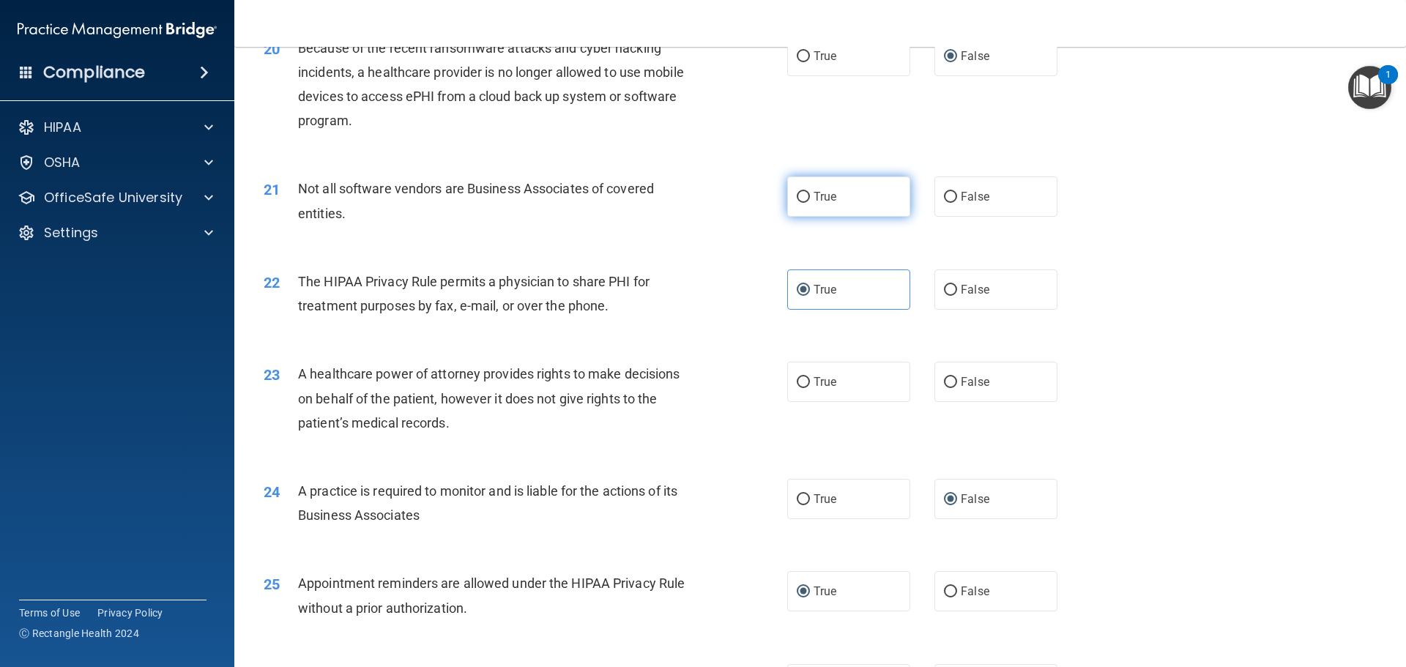
click at [799, 196] on input "True" at bounding box center [803, 197] width 13 height 11
radio input "true"
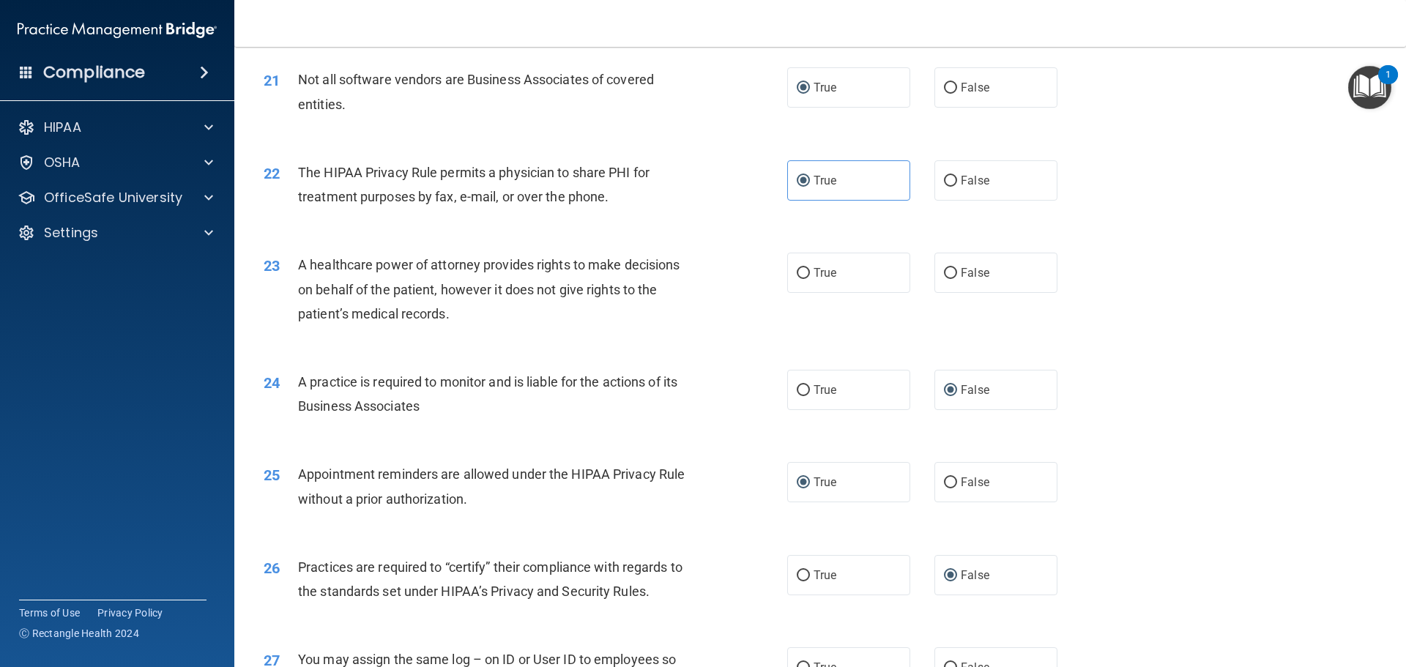
scroll to position [2302, 0]
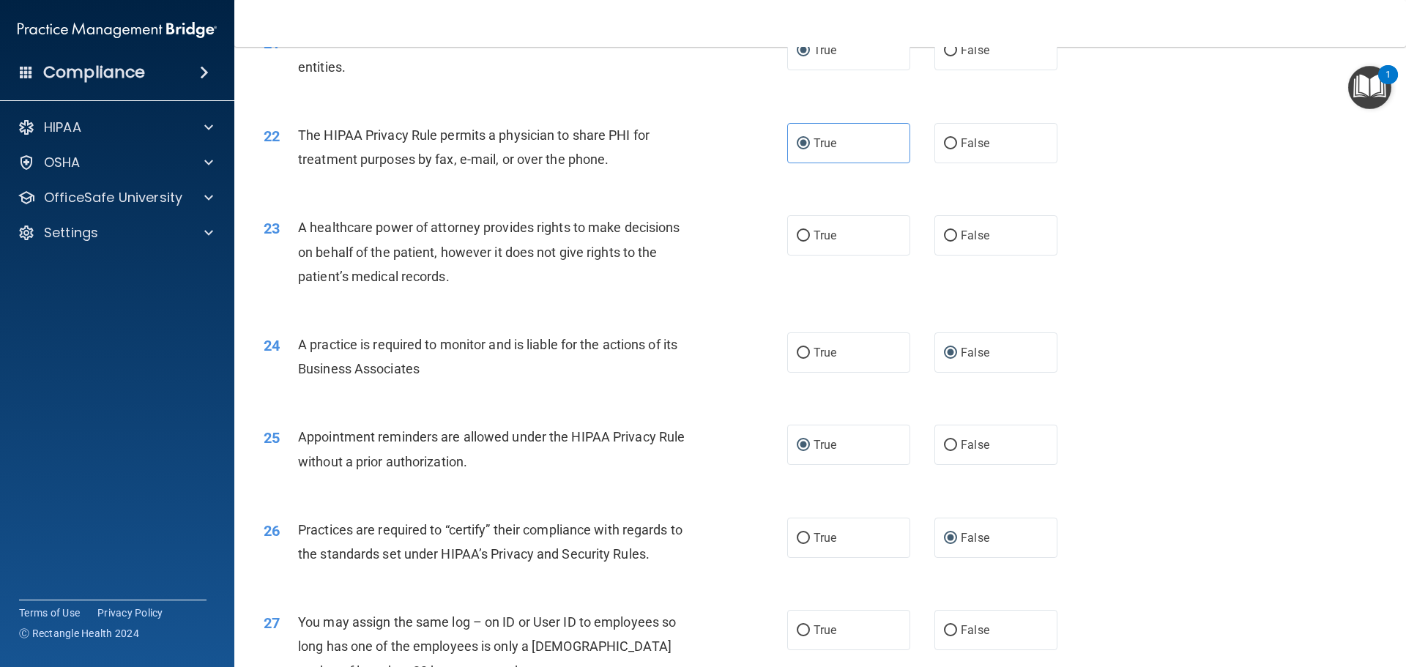
drag, startPoint x: 943, startPoint y: 235, endPoint x: 913, endPoint y: 260, distance: 39.0
click at [944, 241] on input "False" at bounding box center [950, 236] width 13 height 11
radio input "true"
click at [797, 234] on input "True" at bounding box center [803, 236] width 13 height 11
radio input "true"
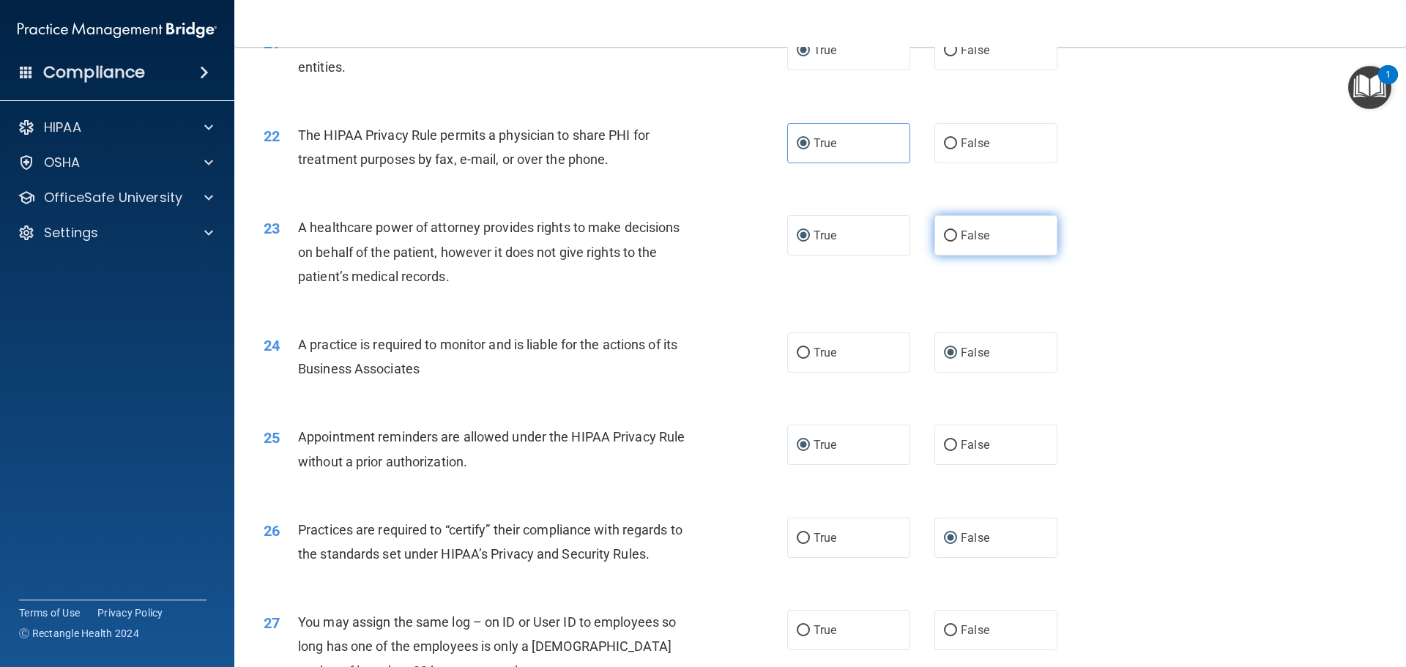
click at [944, 237] on input "False" at bounding box center [950, 236] width 13 height 11
radio input "true"
radio input "false"
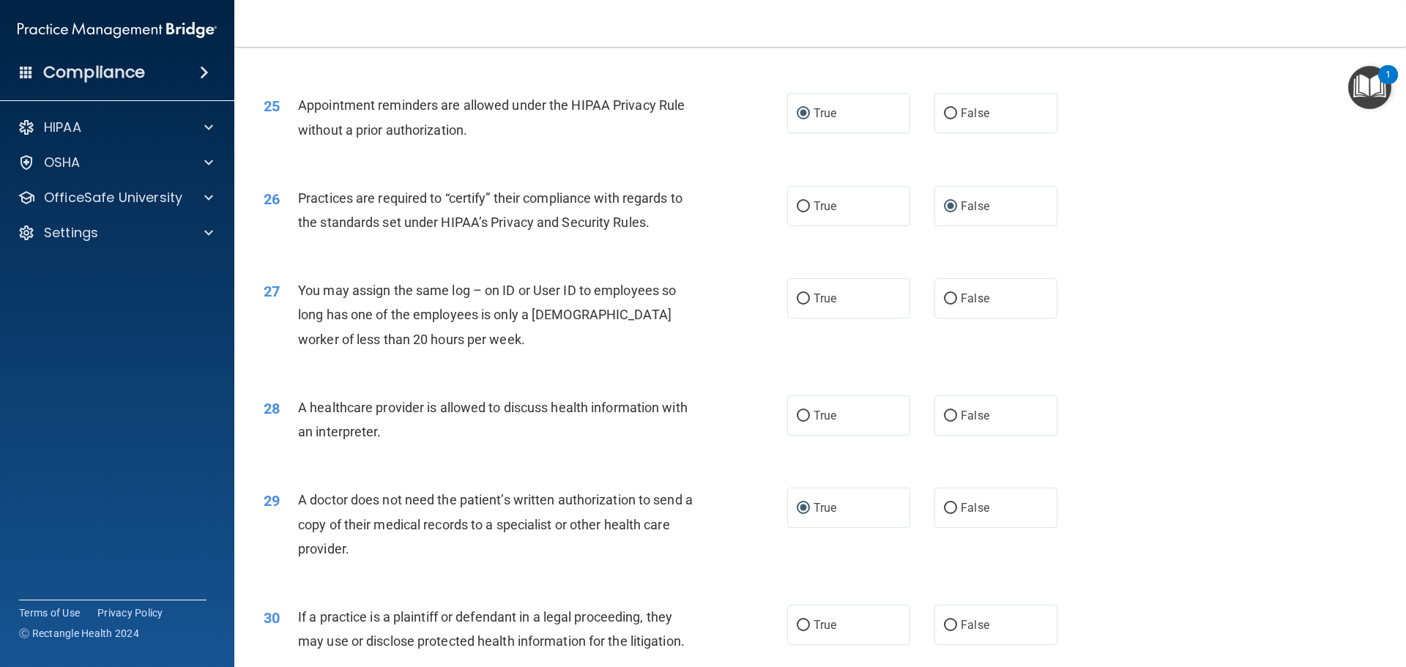
scroll to position [2668, 0]
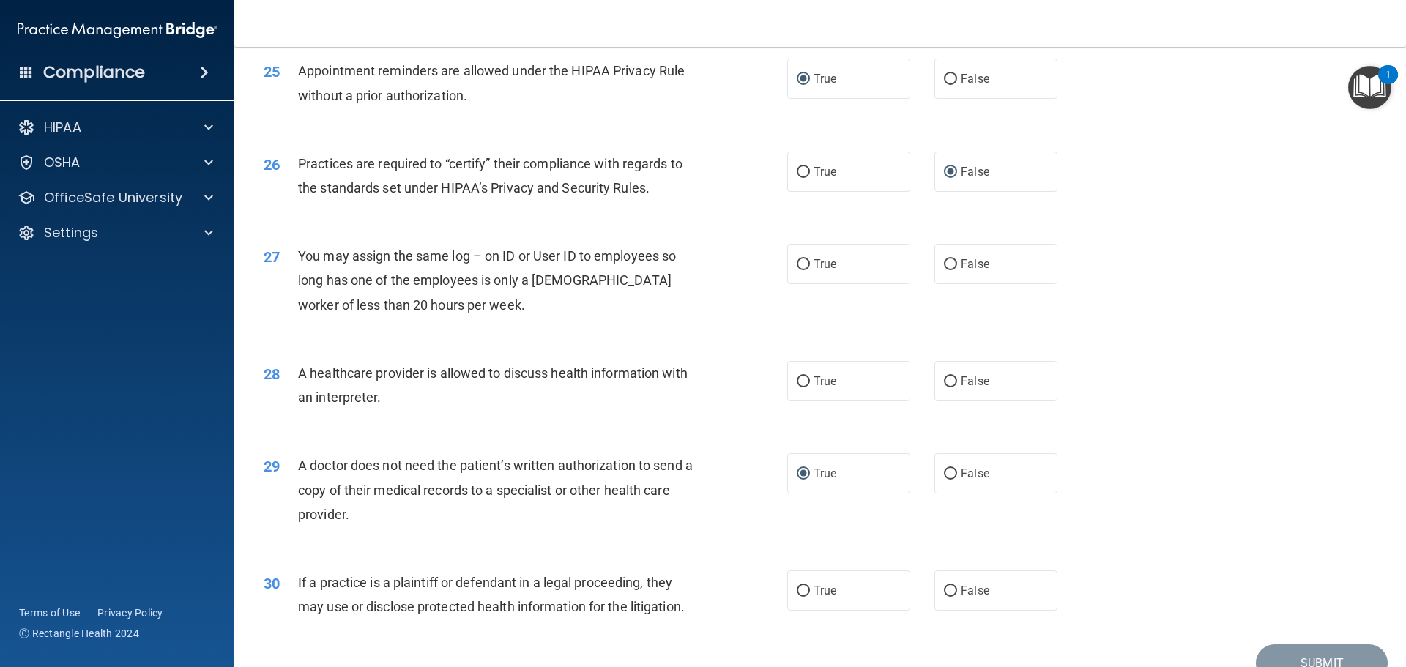
drag, startPoint x: 943, startPoint y: 261, endPoint x: 942, endPoint y: 297, distance: 35.9
click at [945, 269] on input "False" at bounding box center [950, 264] width 13 height 11
radio input "true"
click at [799, 382] on input "True" at bounding box center [803, 381] width 13 height 11
radio input "true"
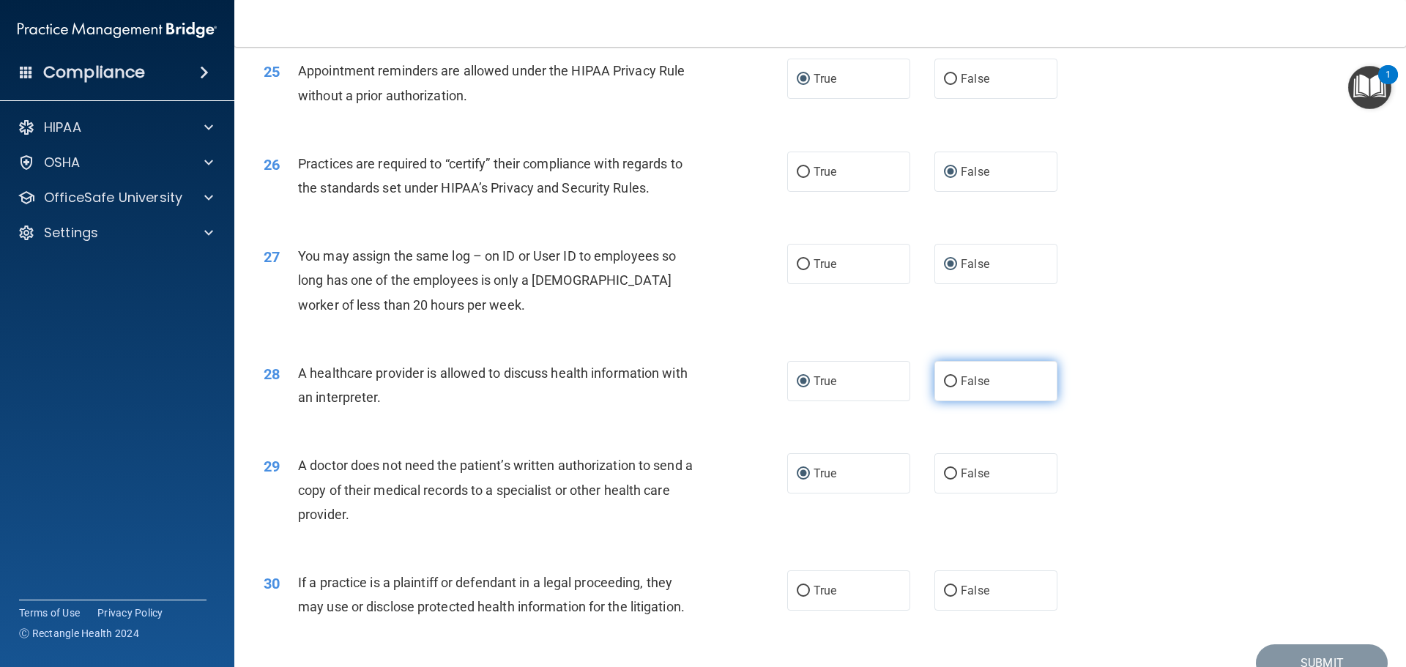
click at [944, 379] on input "False" at bounding box center [950, 381] width 13 height 11
radio input "true"
radio input "false"
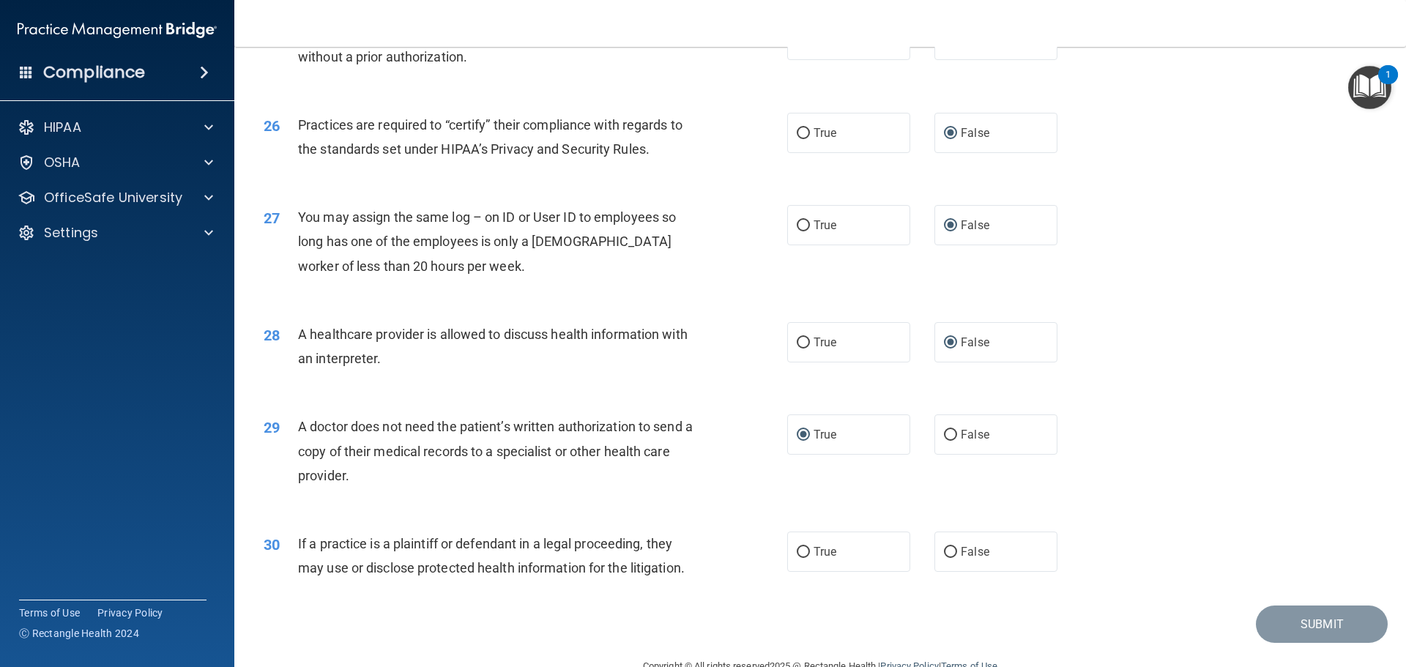
scroll to position [2742, 0]
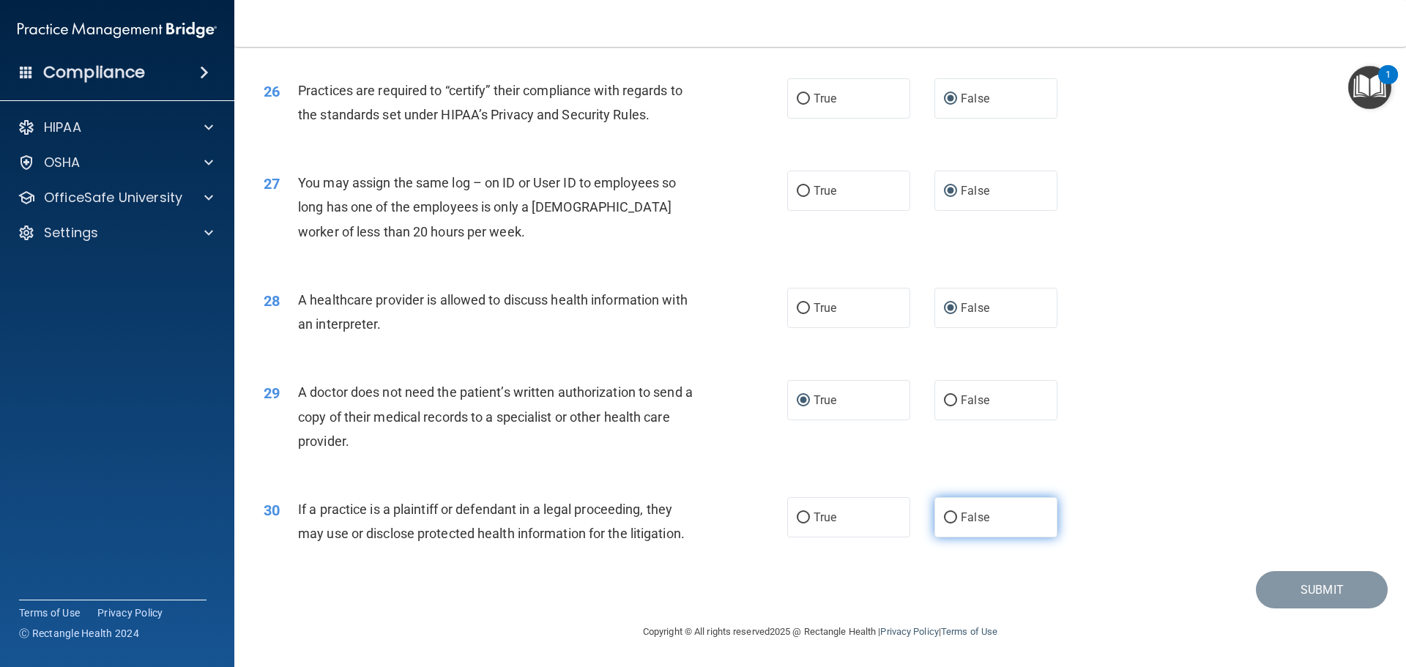
click at [944, 520] on input "False" at bounding box center [950, 518] width 13 height 11
radio input "true"
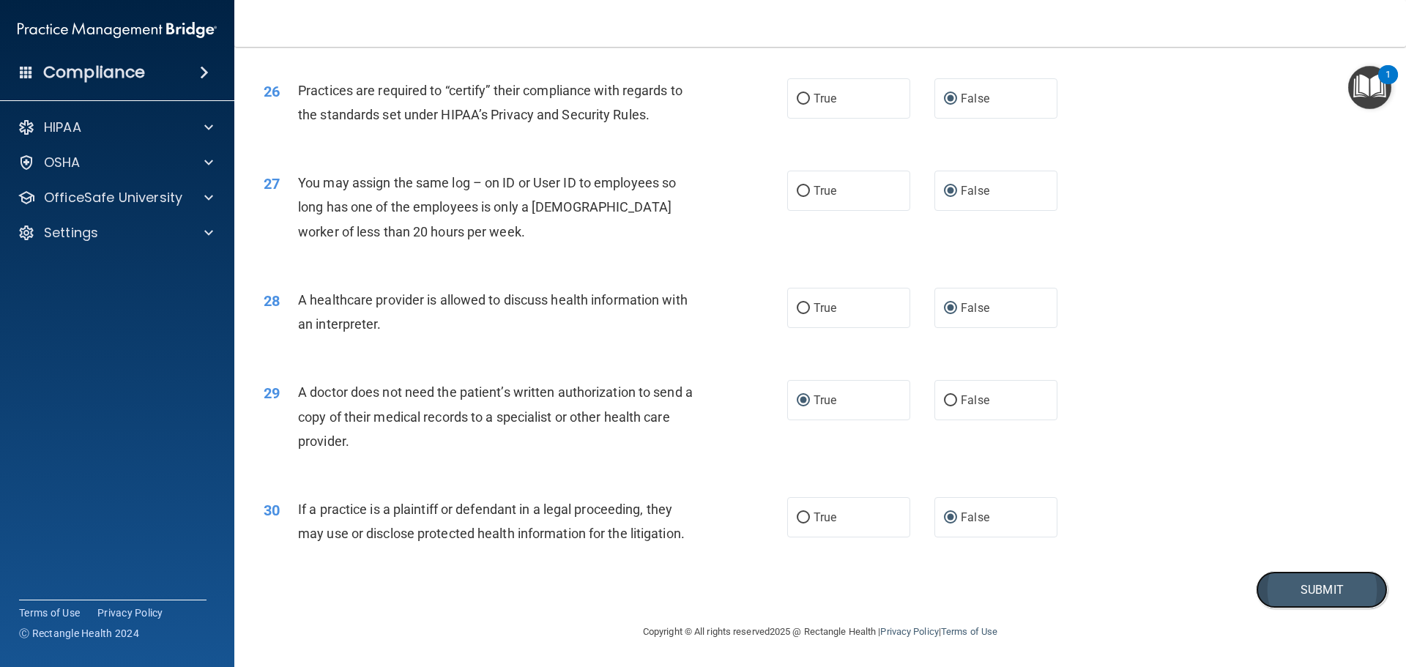
drag, startPoint x: 1333, startPoint y: 595, endPoint x: 1301, endPoint y: 590, distance: 33.2
click at [1334, 594] on button "Submit" at bounding box center [1322, 589] width 132 height 37
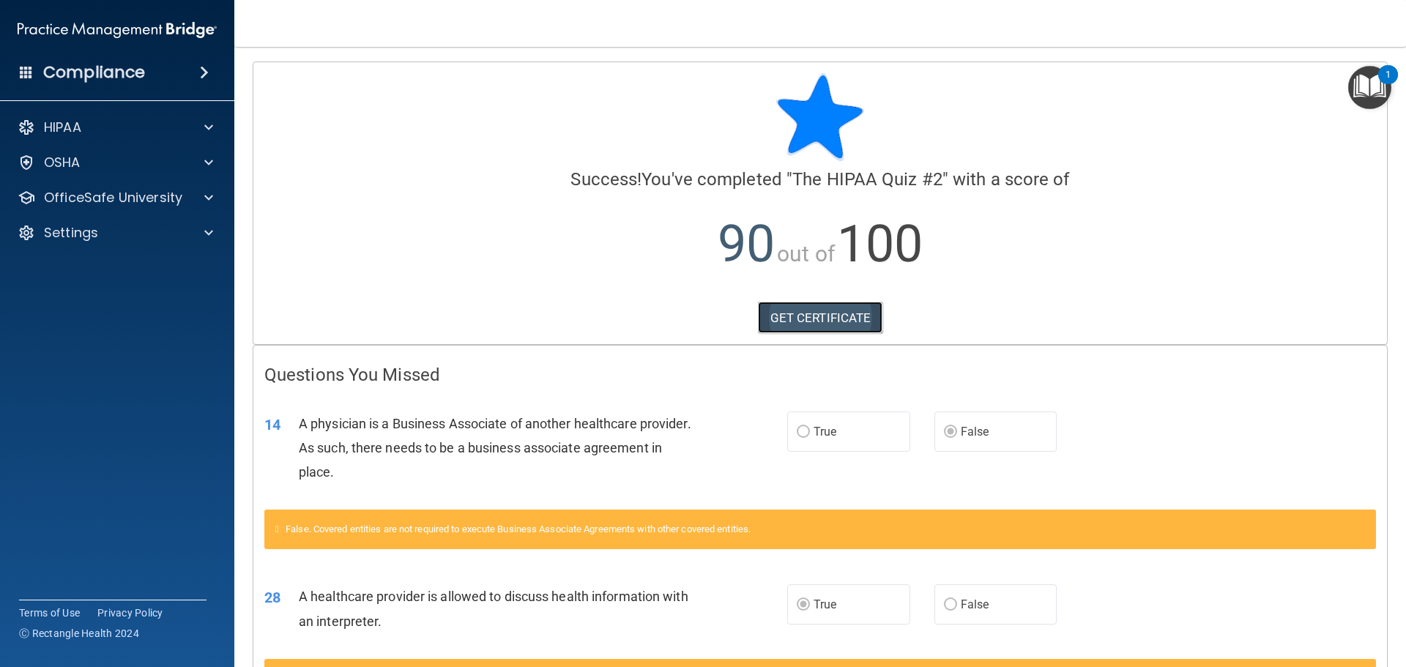
click at [806, 312] on link "GET CERTIFICATE" at bounding box center [820, 318] width 125 height 32
click at [72, 197] on p "OfficeSafe University" at bounding box center [113, 198] width 138 height 18
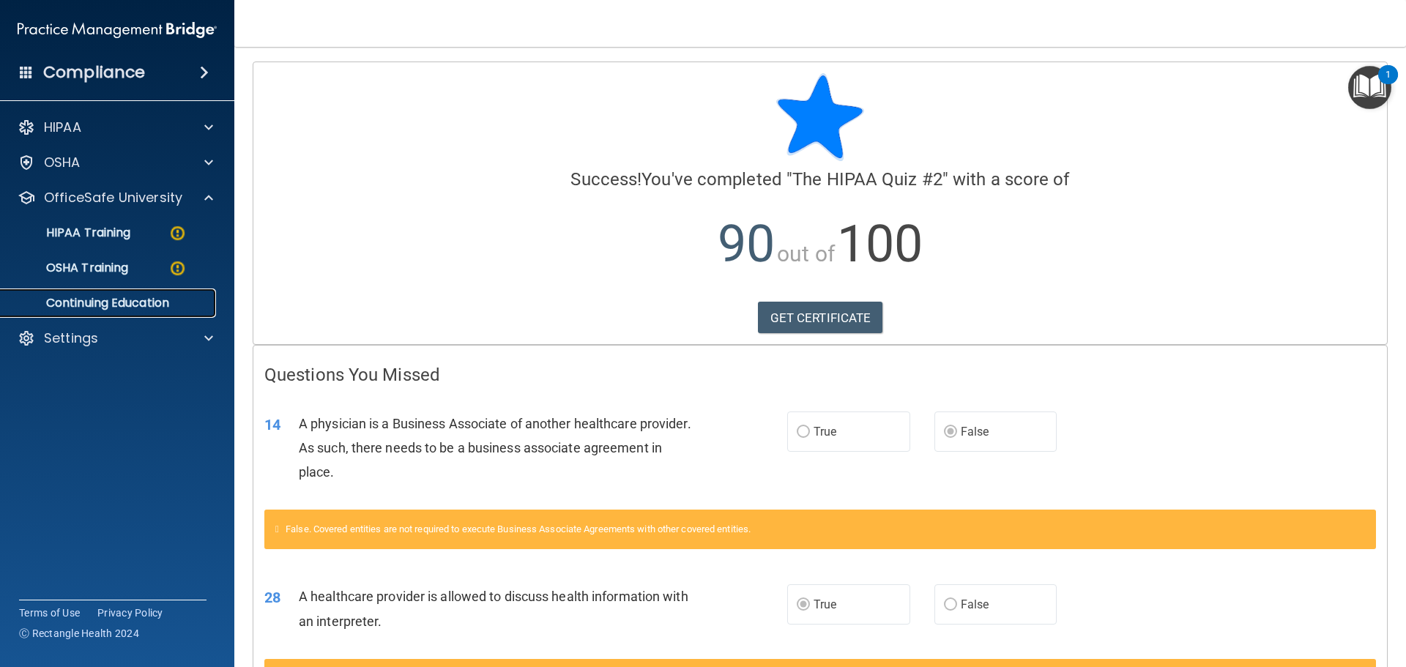
click at [88, 293] on link "Continuing Education" at bounding box center [100, 303] width 231 height 29
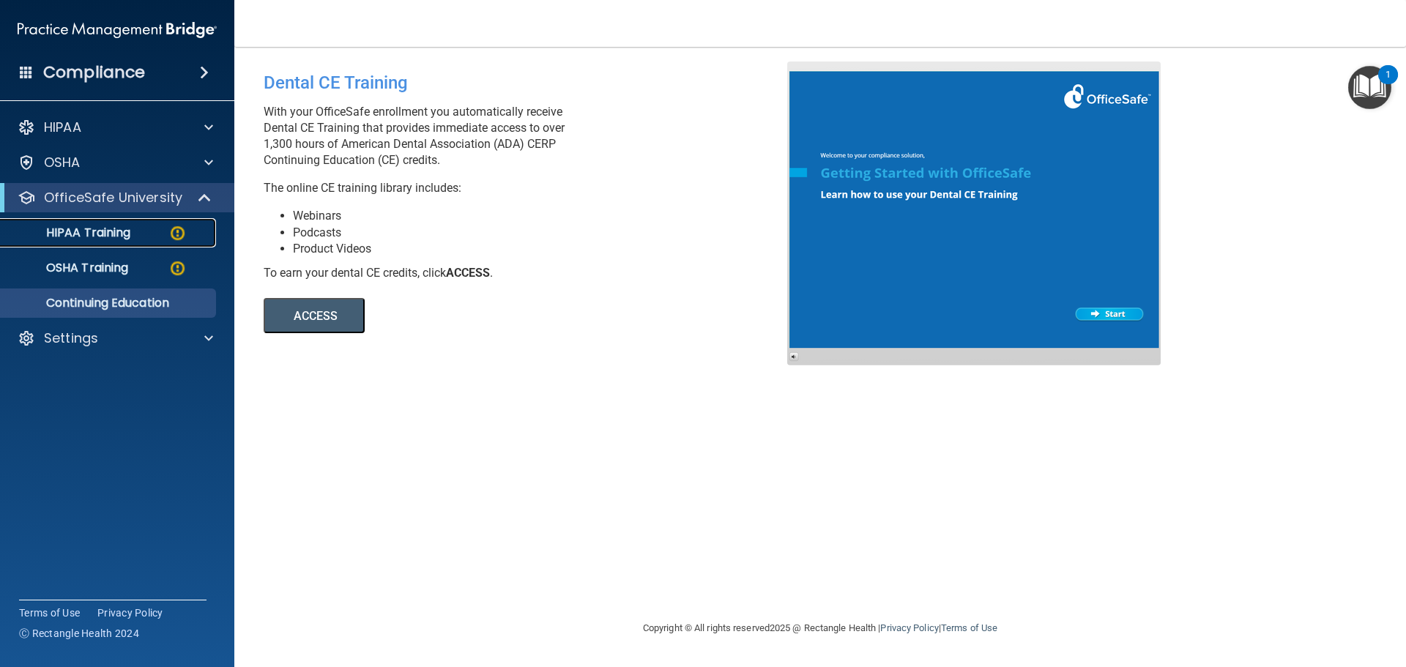
click at [108, 227] on p "HIPAA Training" at bounding box center [70, 233] width 121 height 15
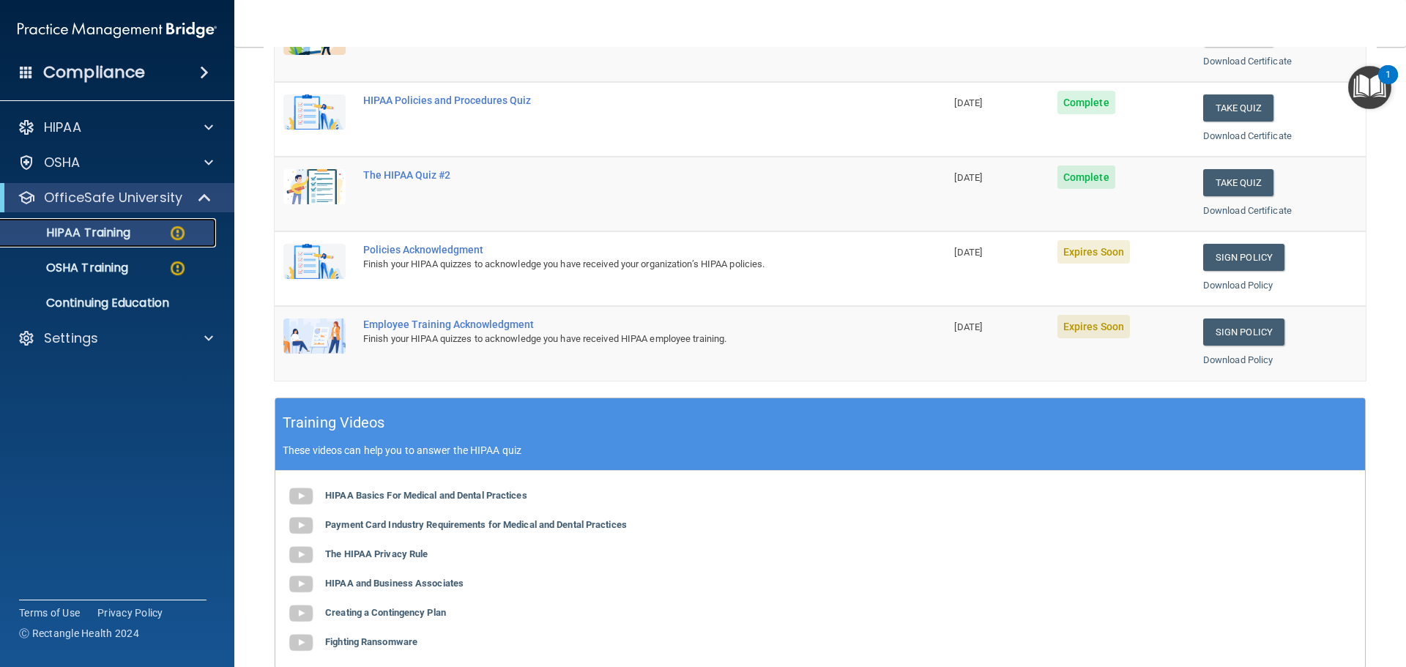
scroll to position [293, 0]
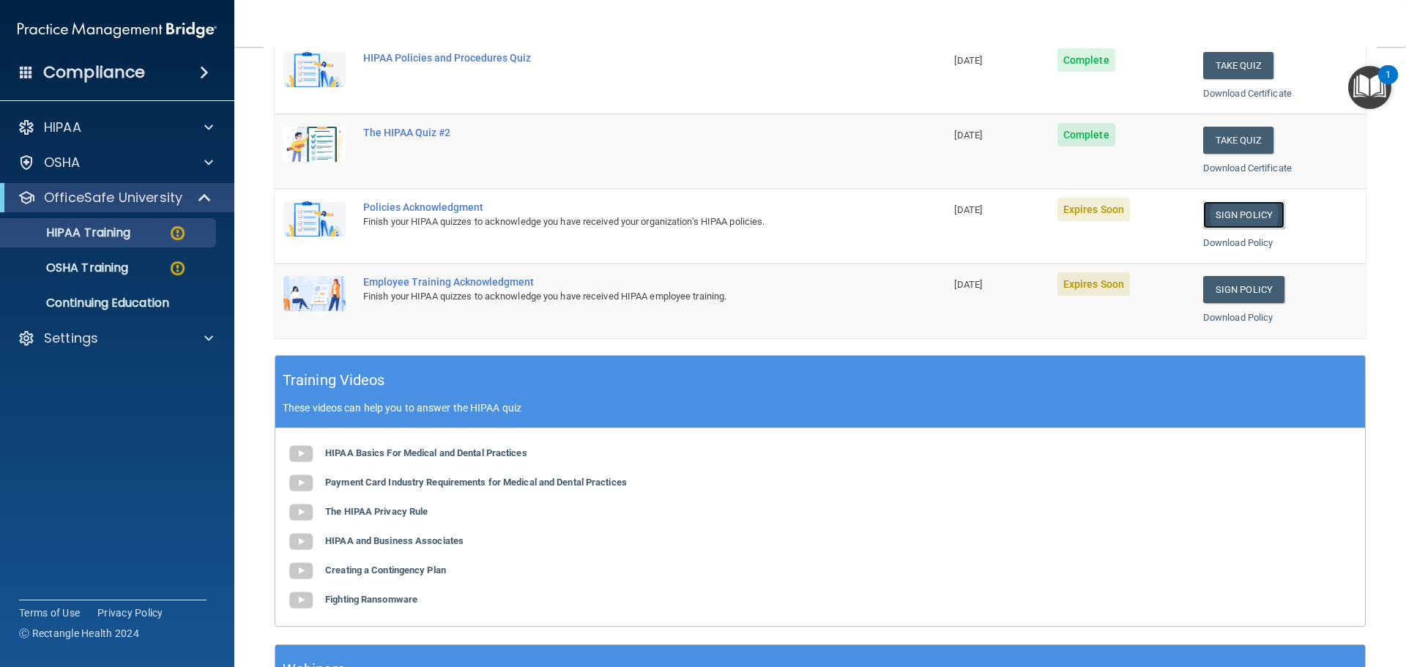
click at [1233, 215] on link "Sign Policy" at bounding box center [1243, 214] width 81 height 27
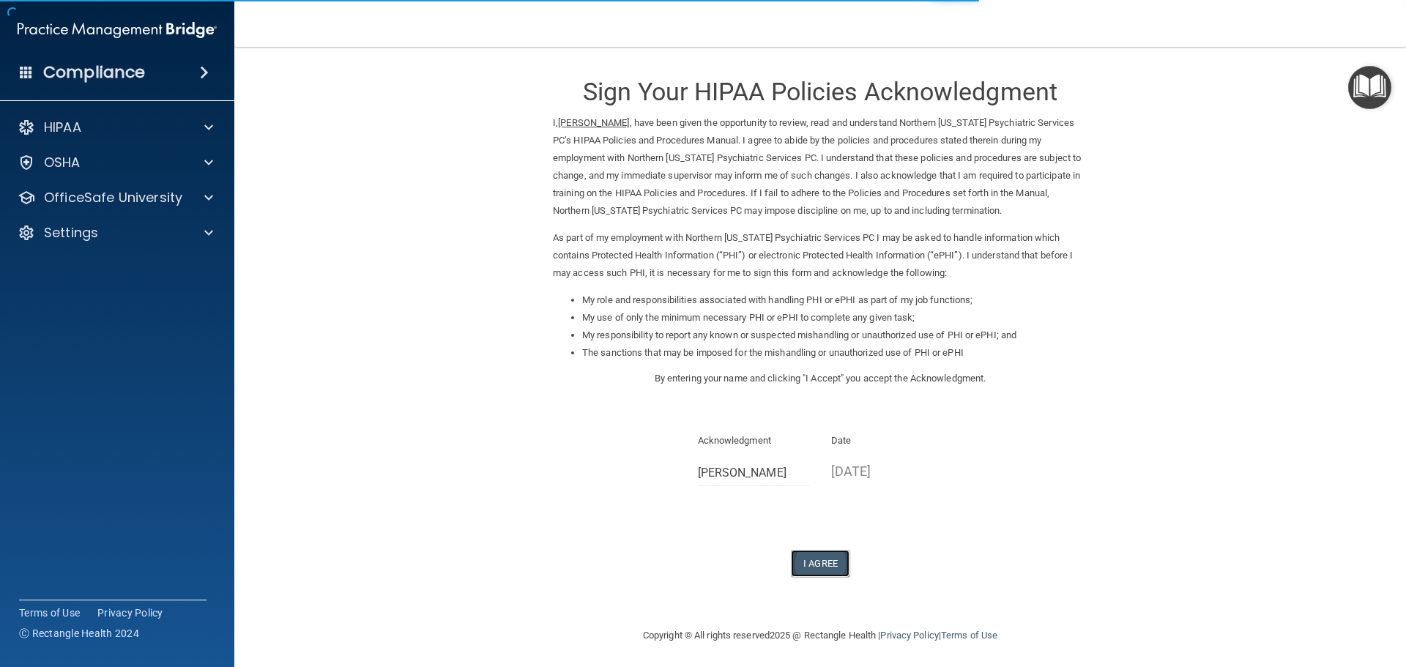
click at [818, 557] on button "I Agree" at bounding box center [820, 563] width 59 height 27
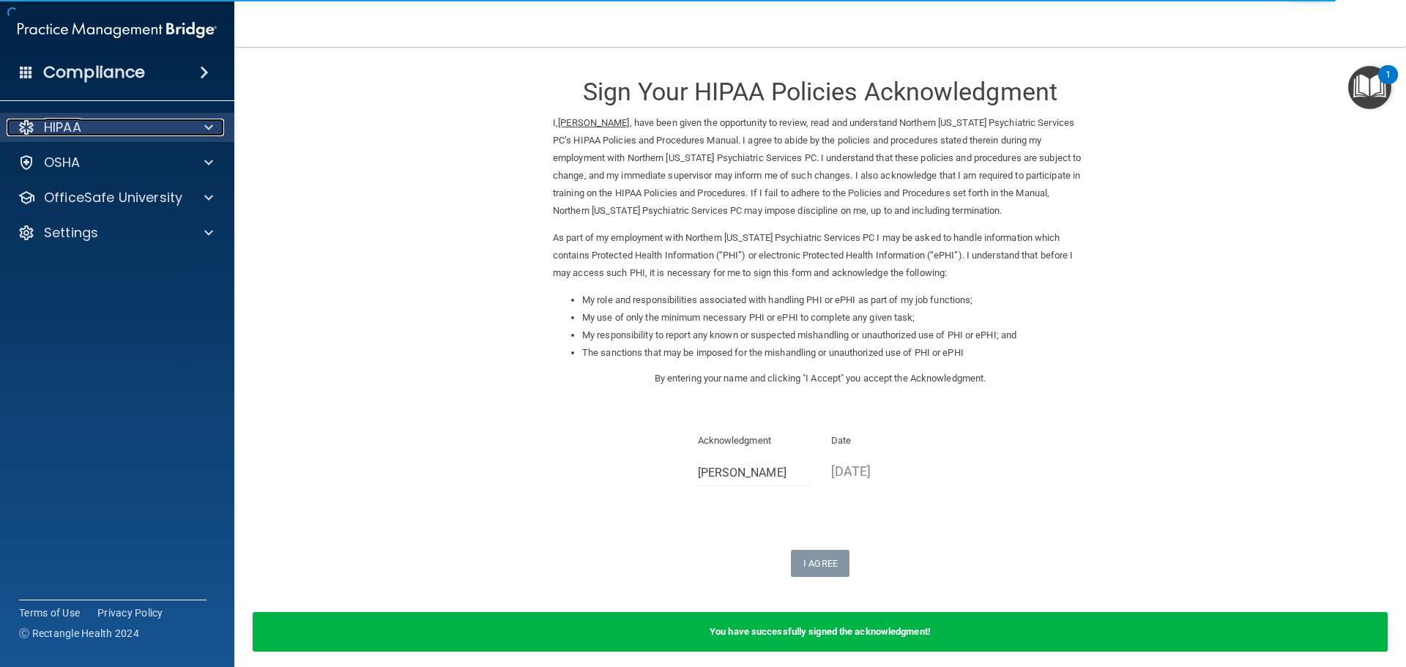
click at [40, 131] on div "HIPAA" at bounding box center [98, 128] width 182 height 18
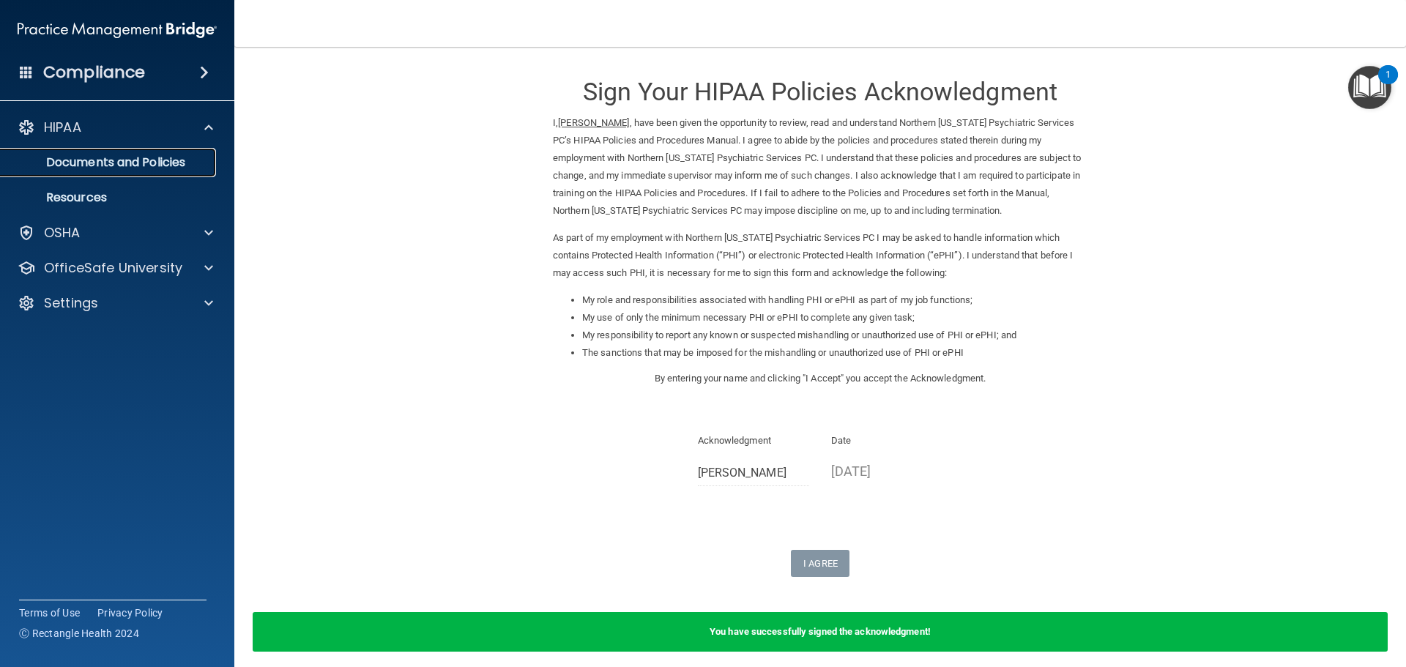
drag, startPoint x: 83, startPoint y: 161, endPoint x: 100, endPoint y: 155, distance: 18.1
click at [84, 161] on p "Documents and Policies" at bounding box center [110, 162] width 200 height 15
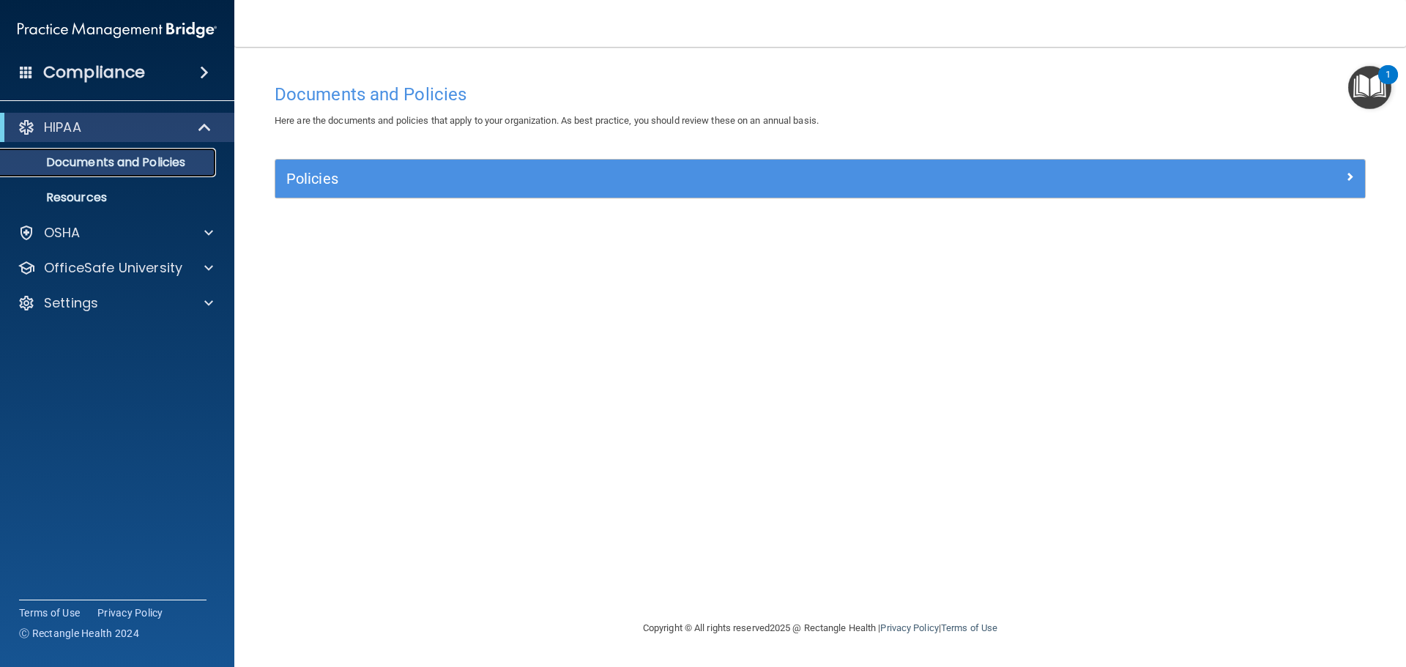
click at [96, 162] on p "Documents and Policies" at bounding box center [110, 162] width 200 height 15
click at [63, 196] on p "Resources" at bounding box center [110, 197] width 200 height 15
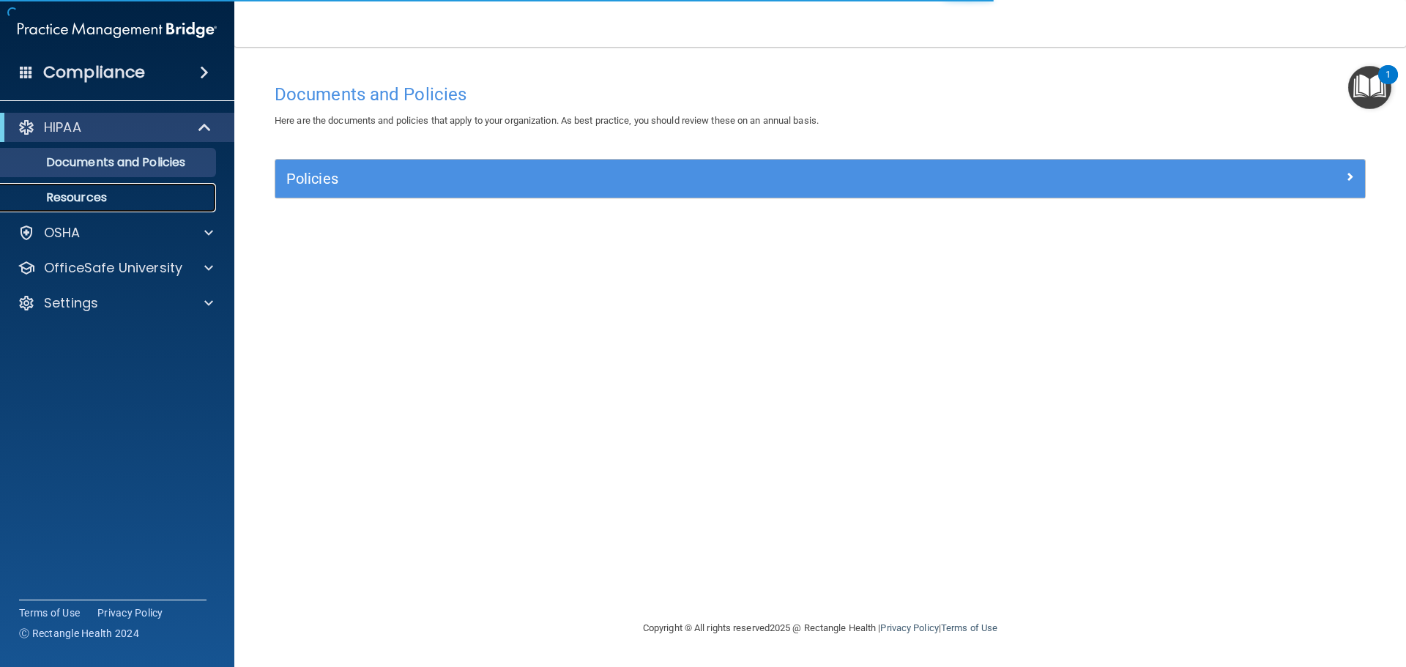
click at [89, 191] on p "Resources" at bounding box center [110, 197] width 200 height 15
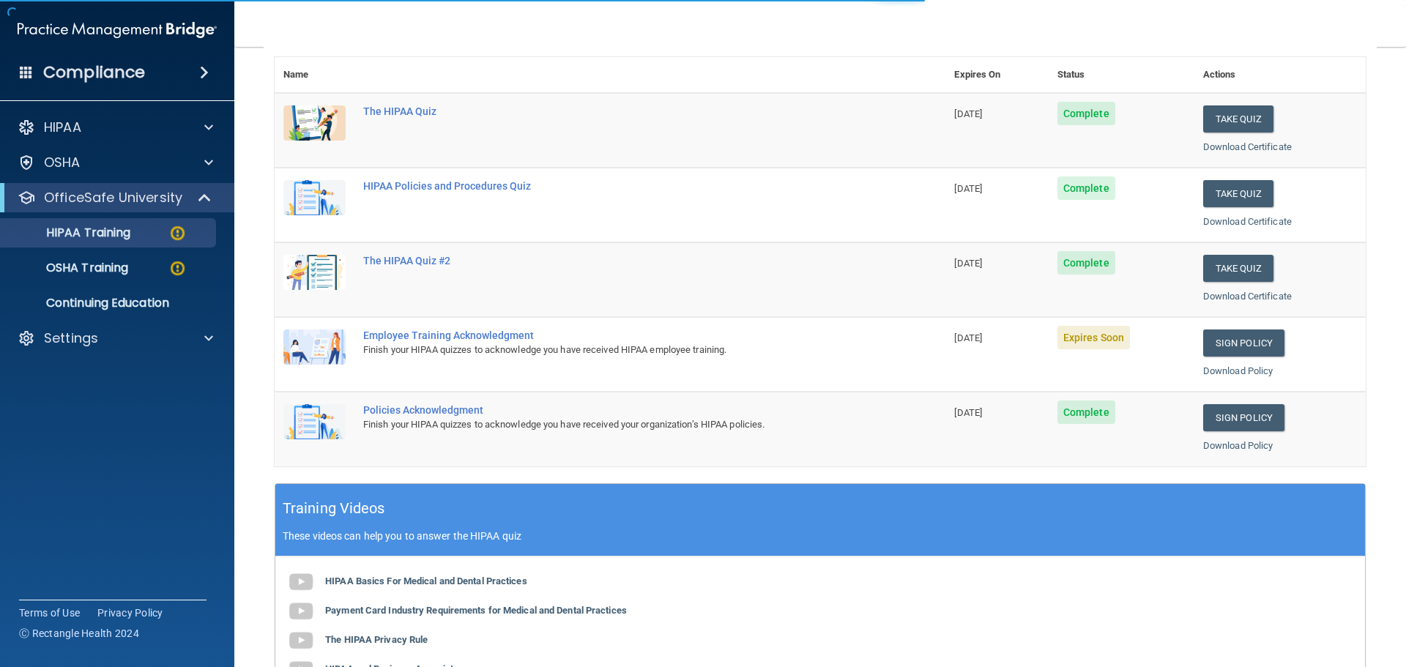
scroll to position [220, 0]
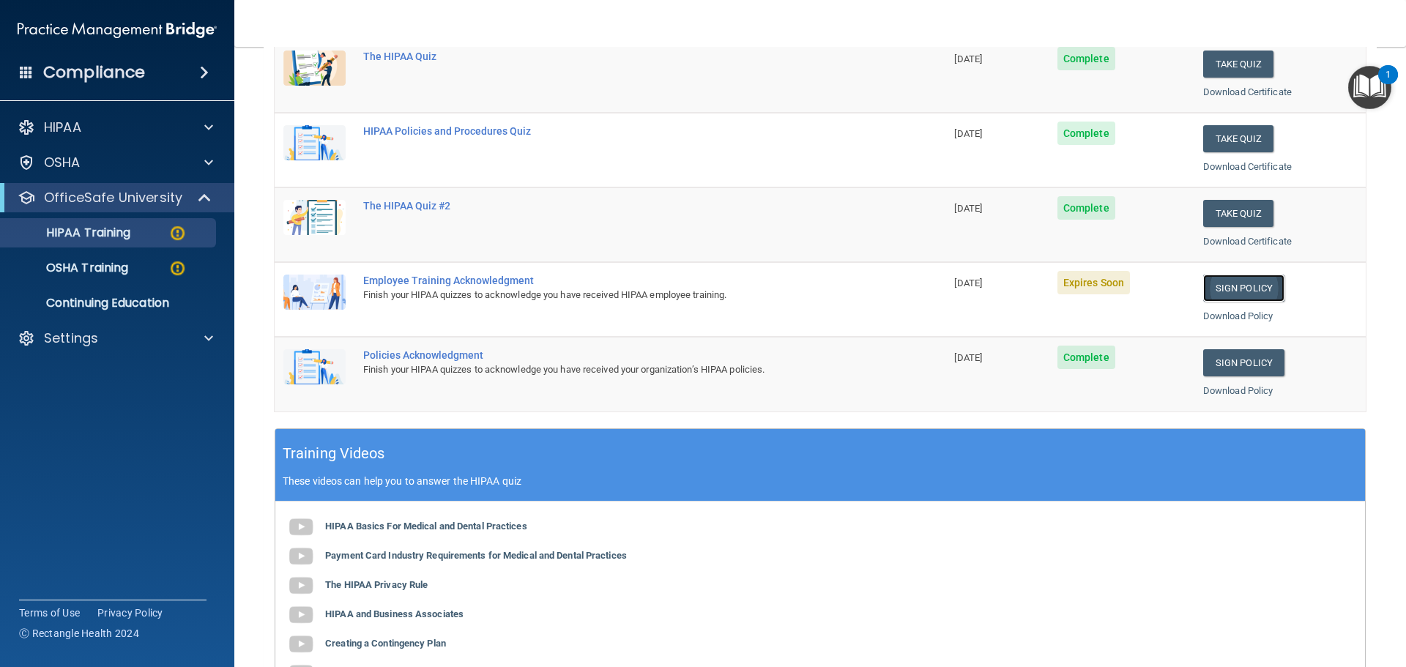
click at [1234, 282] on link "Sign Policy" at bounding box center [1243, 288] width 81 height 27
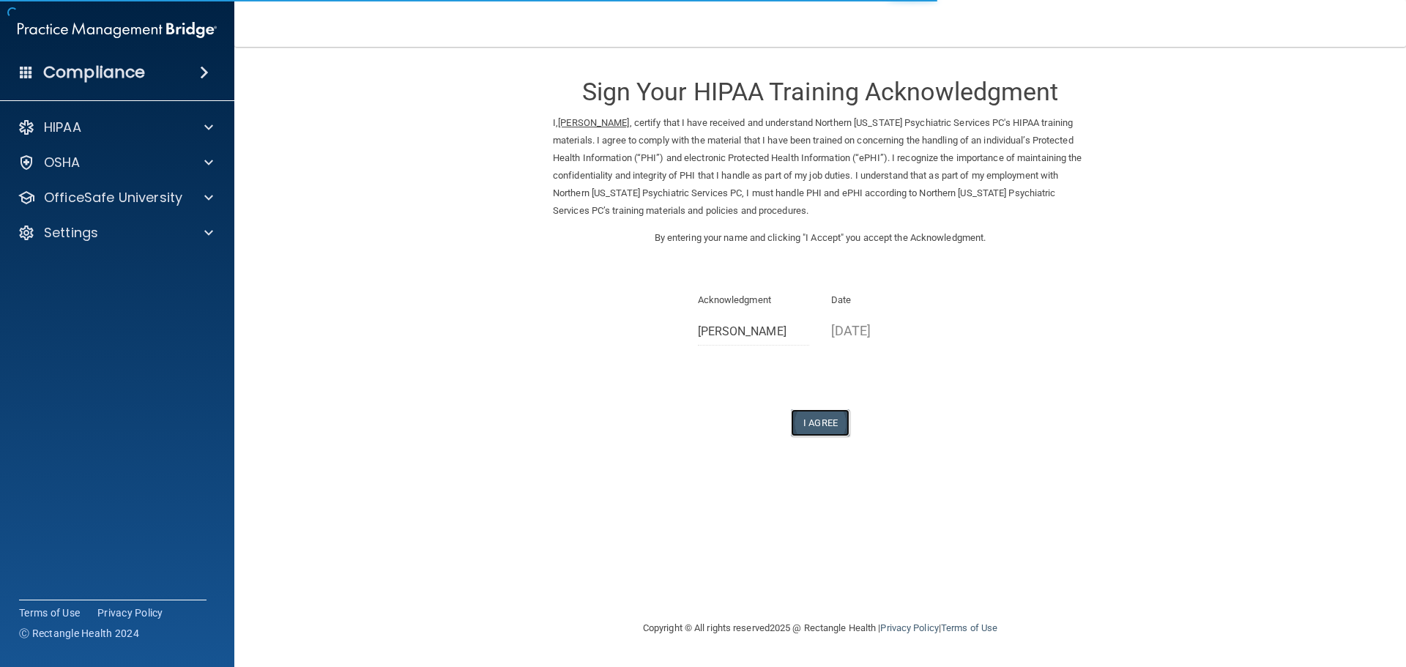
click at [803, 432] on button "I Agree" at bounding box center [820, 422] width 59 height 27
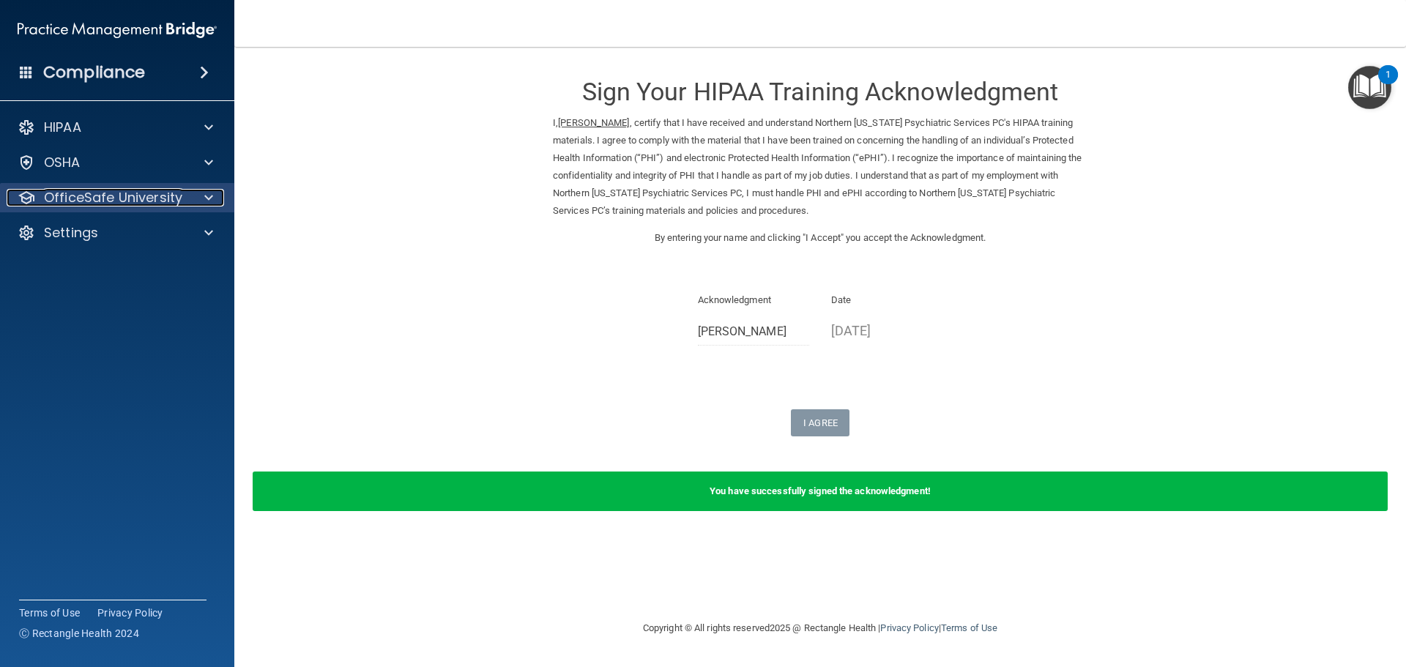
click at [119, 197] on p "OfficeSafe University" at bounding box center [113, 198] width 138 height 18
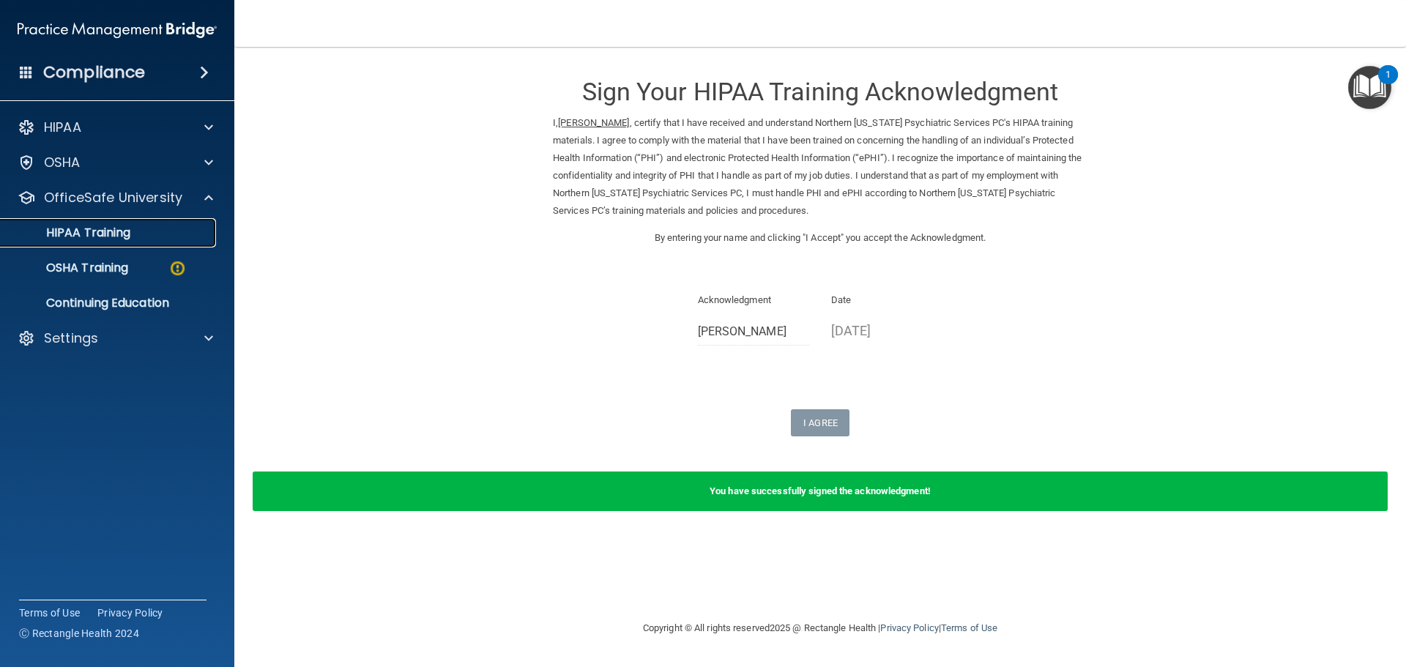
click at [122, 231] on p "HIPAA Training" at bounding box center [70, 233] width 121 height 15
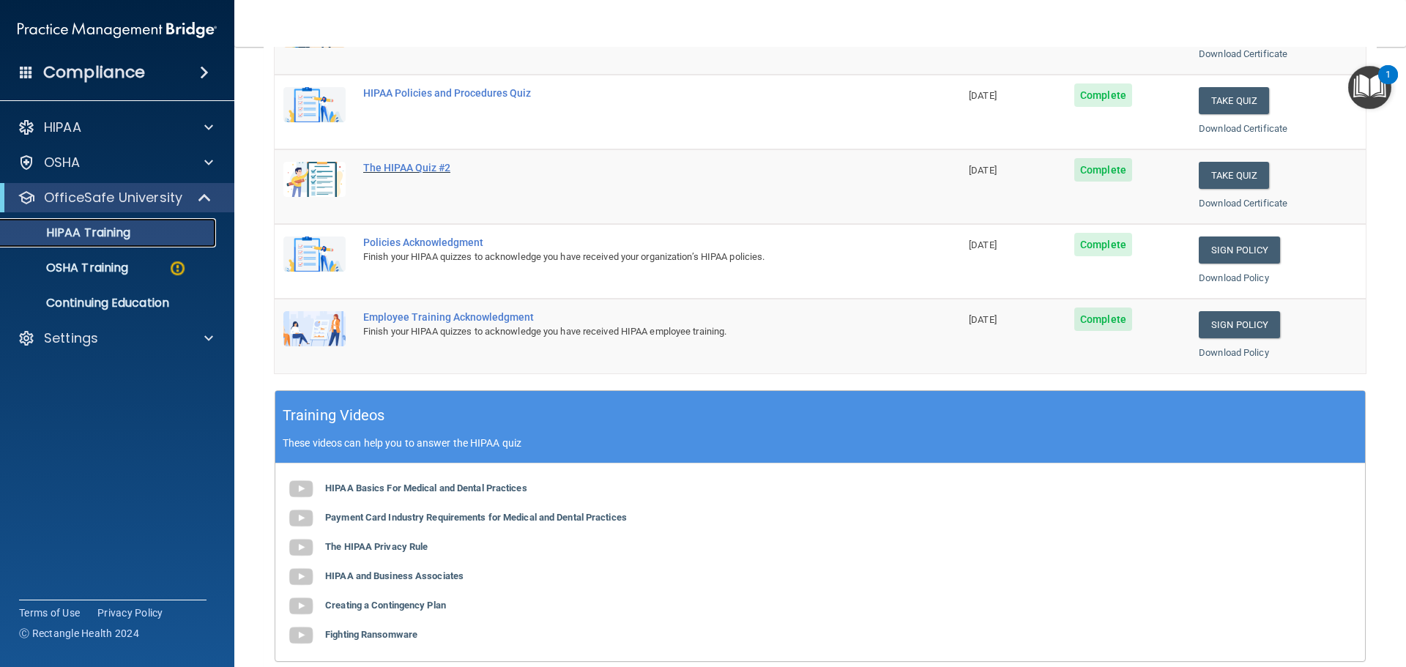
scroll to position [293, 0]
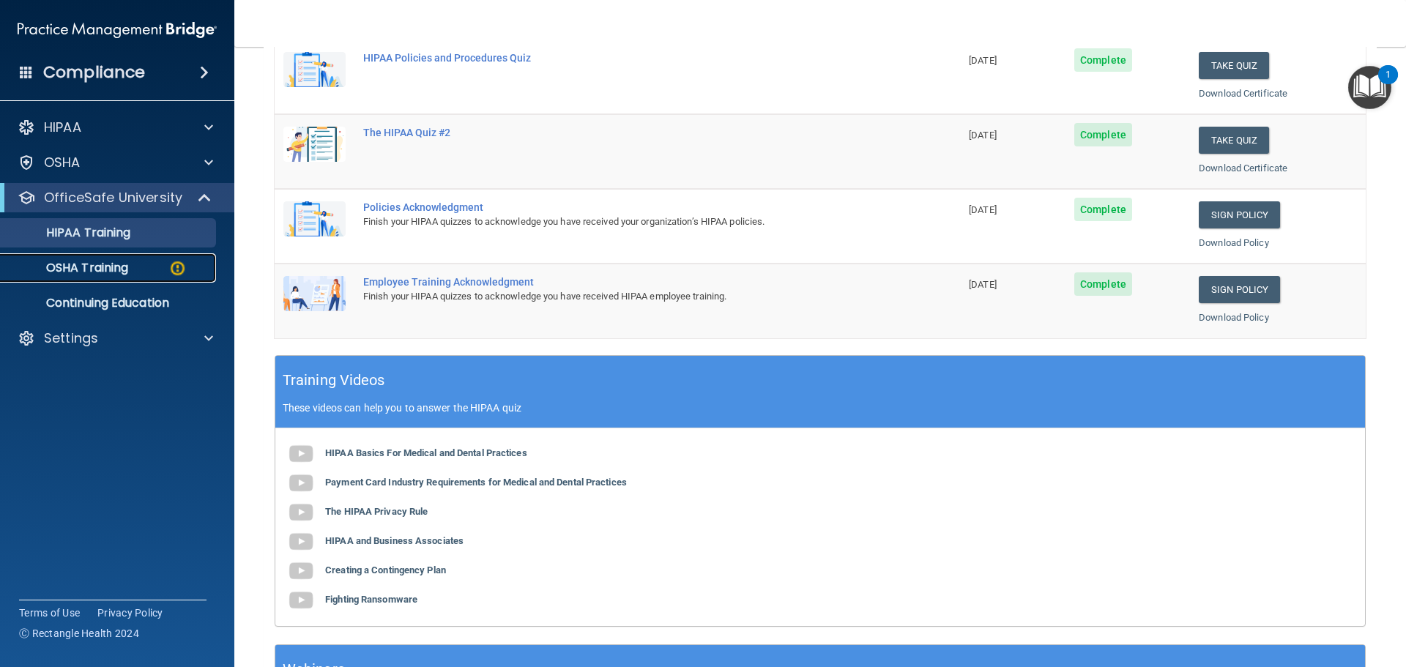
click at [78, 262] on p "OSHA Training" at bounding box center [69, 268] width 119 height 15
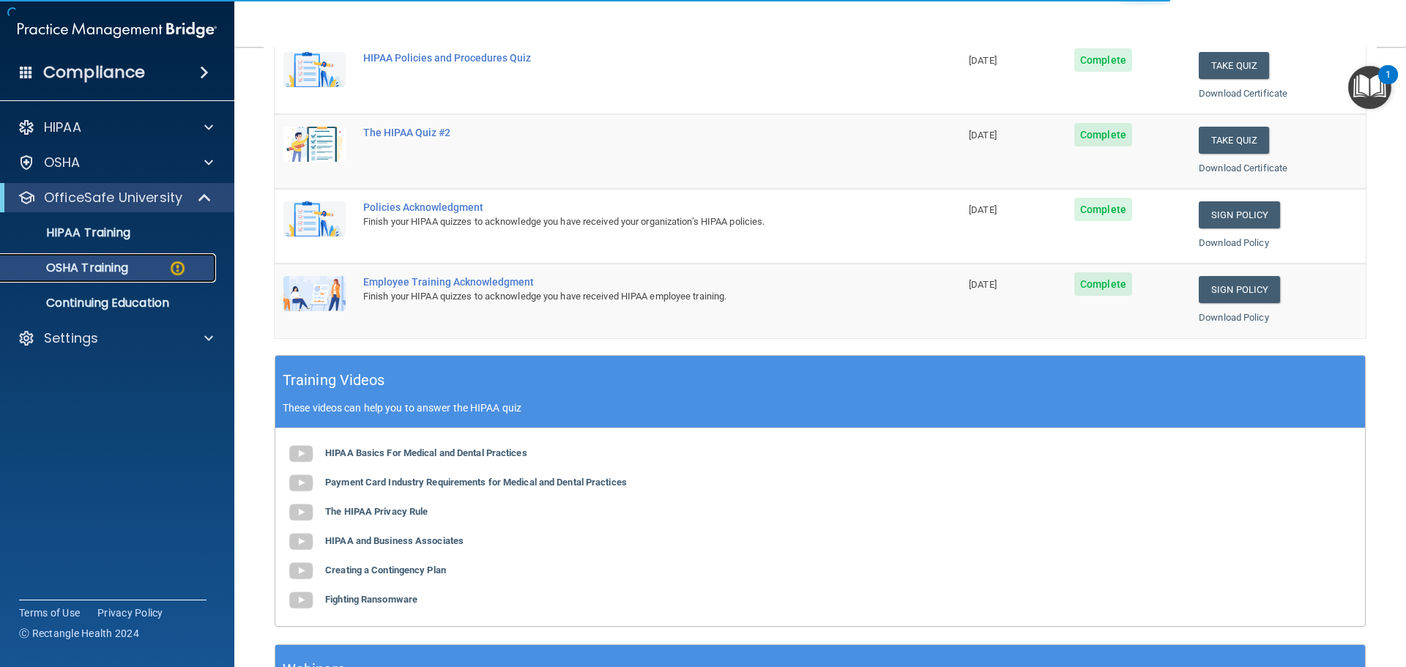
scroll to position [24, 0]
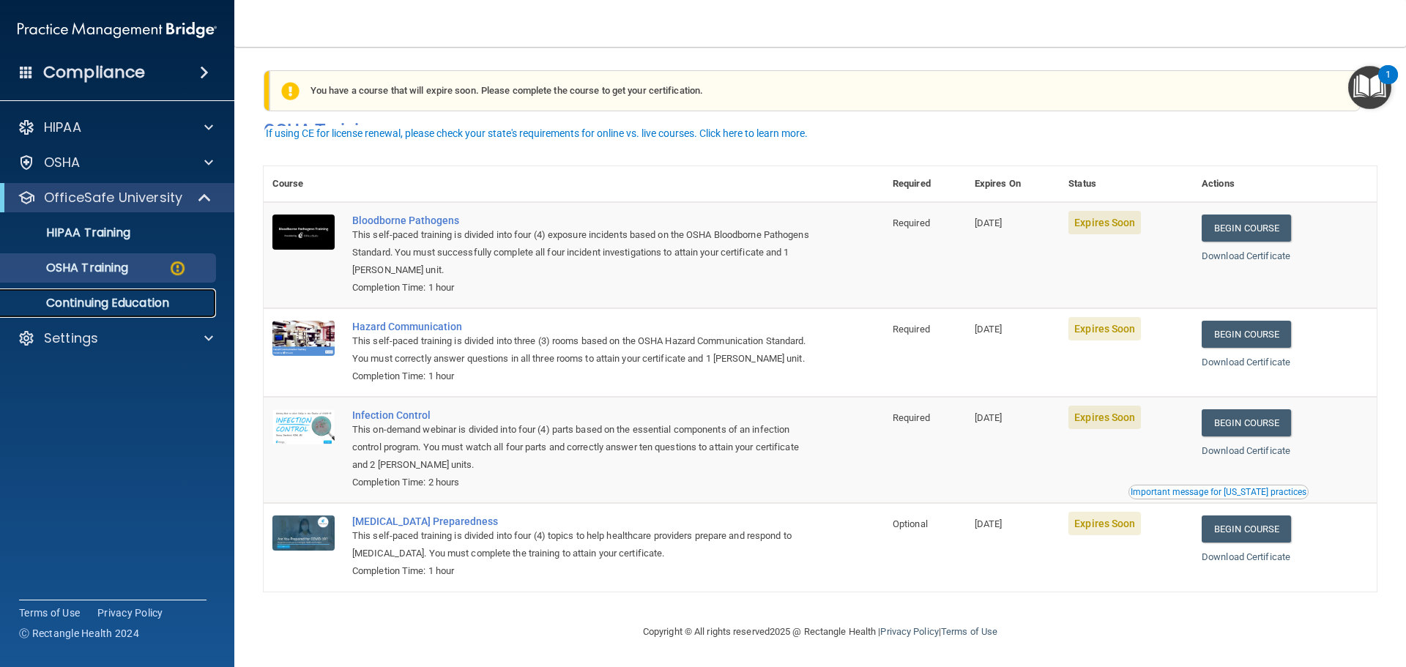
click at [92, 307] on p "Continuing Education" at bounding box center [110, 303] width 200 height 15
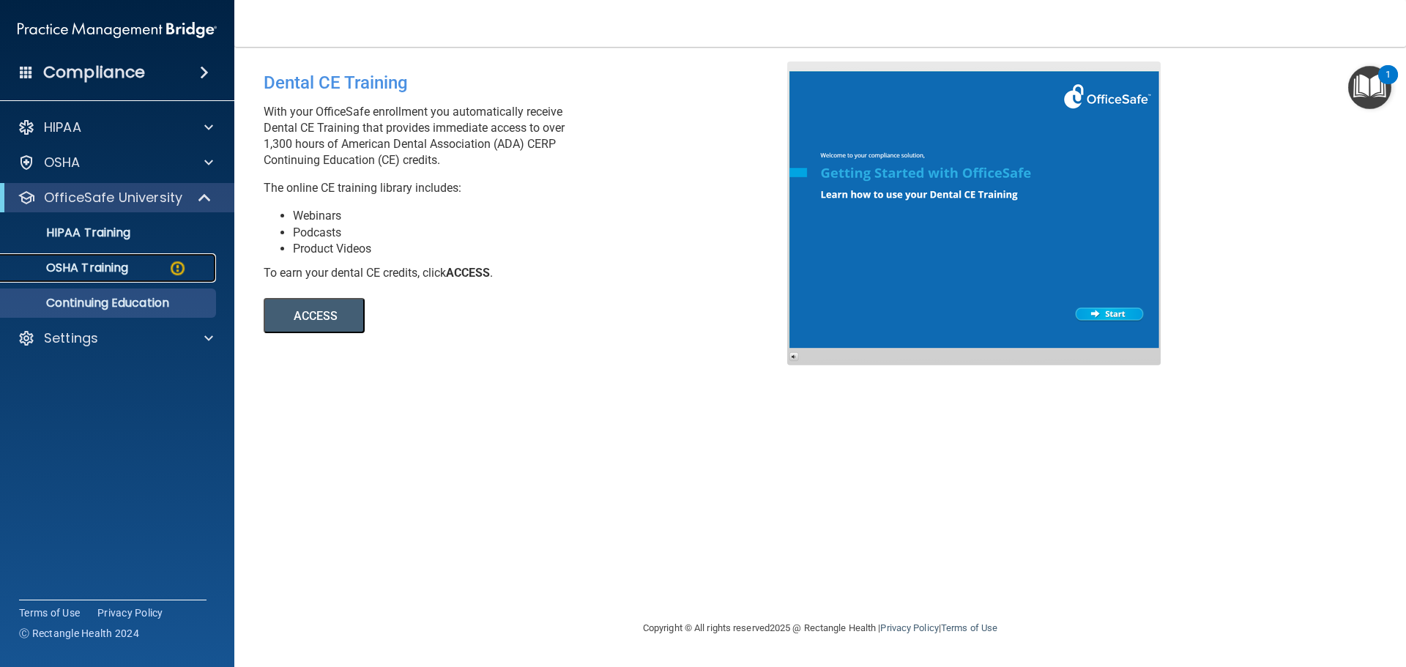
click at [103, 262] on p "OSHA Training" at bounding box center [69, 268] width 119 height 15
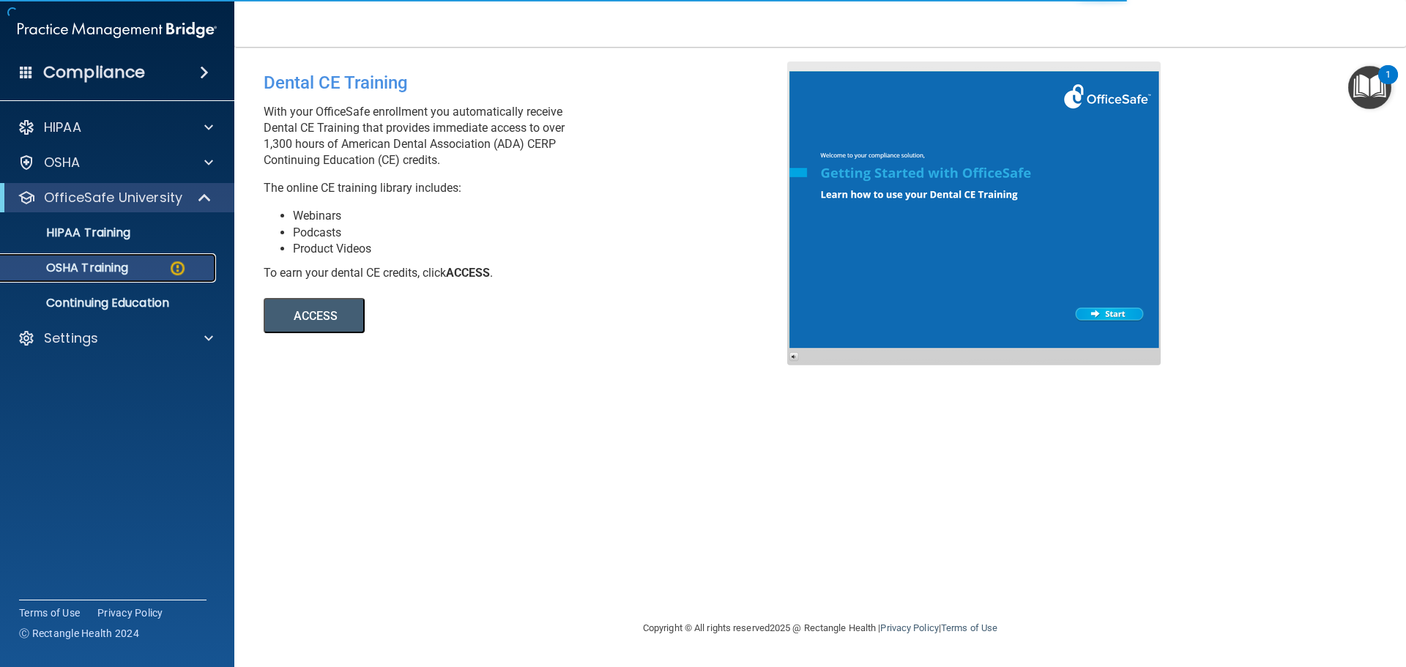
click at [99, 267] on p "OSHA Training" at bounding box center [69, 268] width 119 height 15
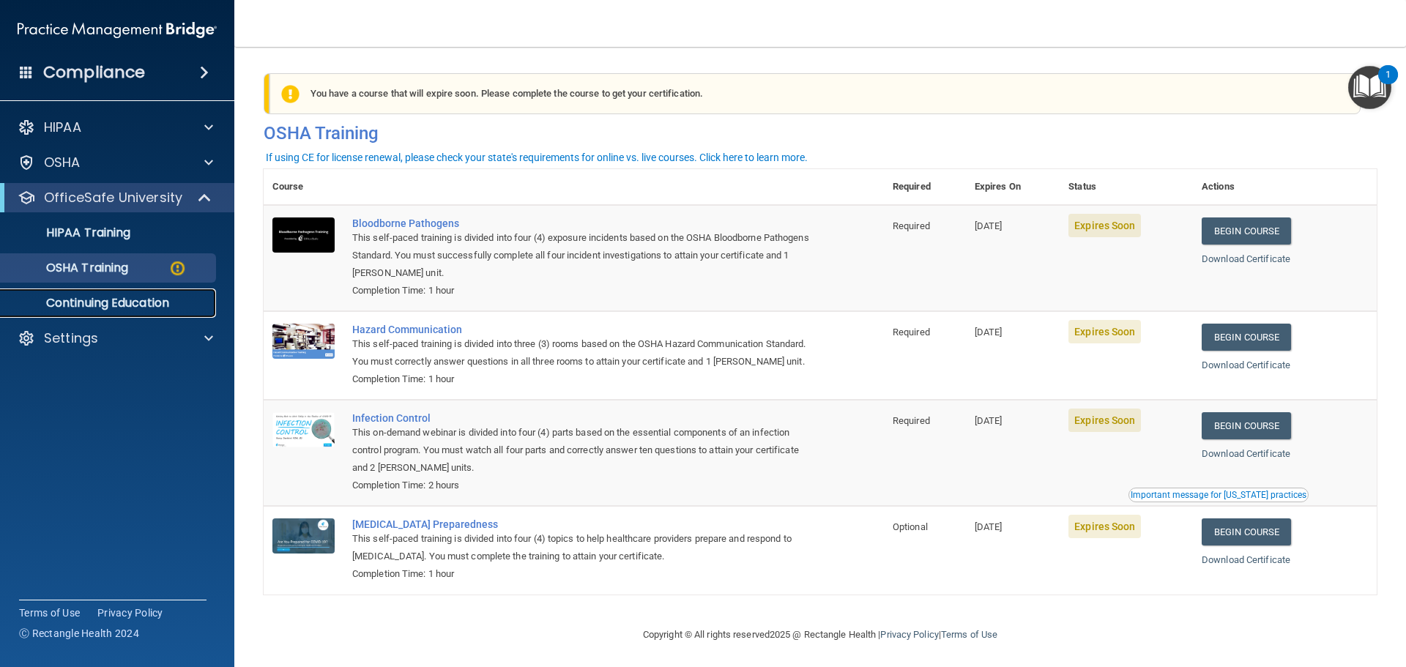
click at [120, 306] on p "Continuing Education" at bounding box center [110, 303] width 200 height 15
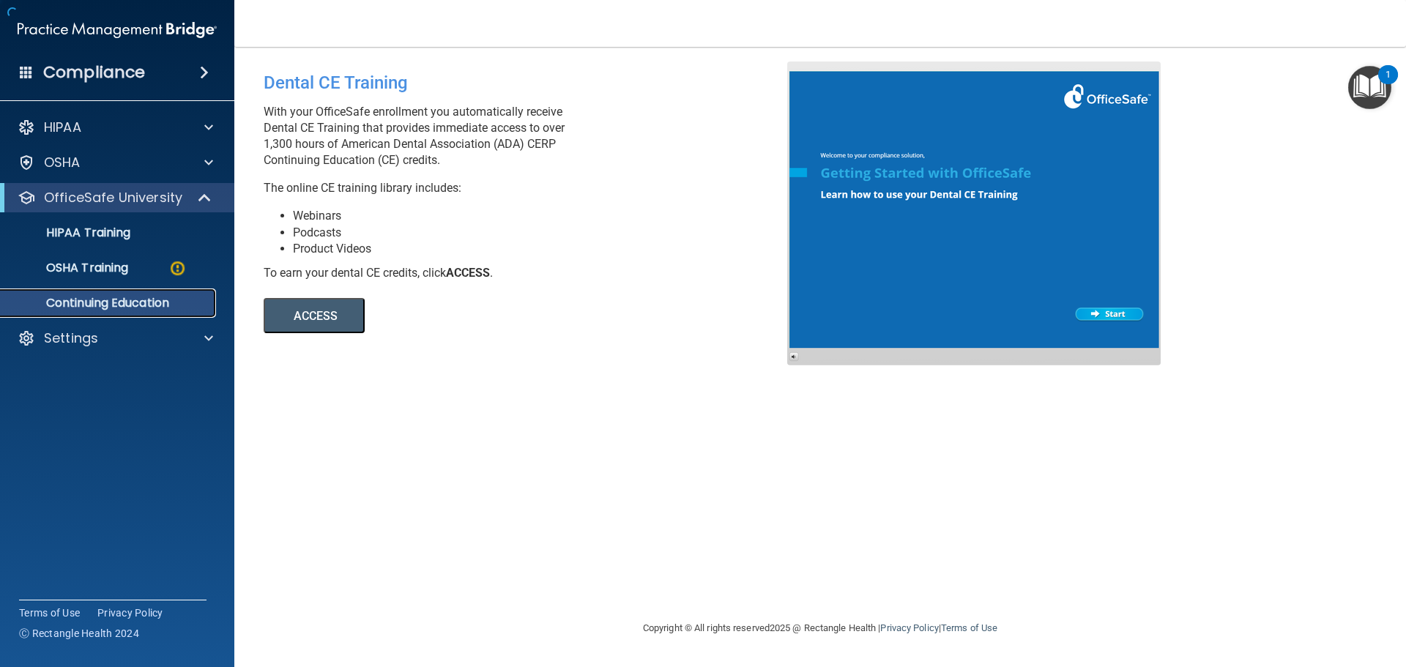
click at [120, 306] on p "Continuing Education" at bounding box center [110, 303] width 200 height 15
click at [122, 268] on p "OSHA Training" at bounding box center [69, 268] width 119 height 15
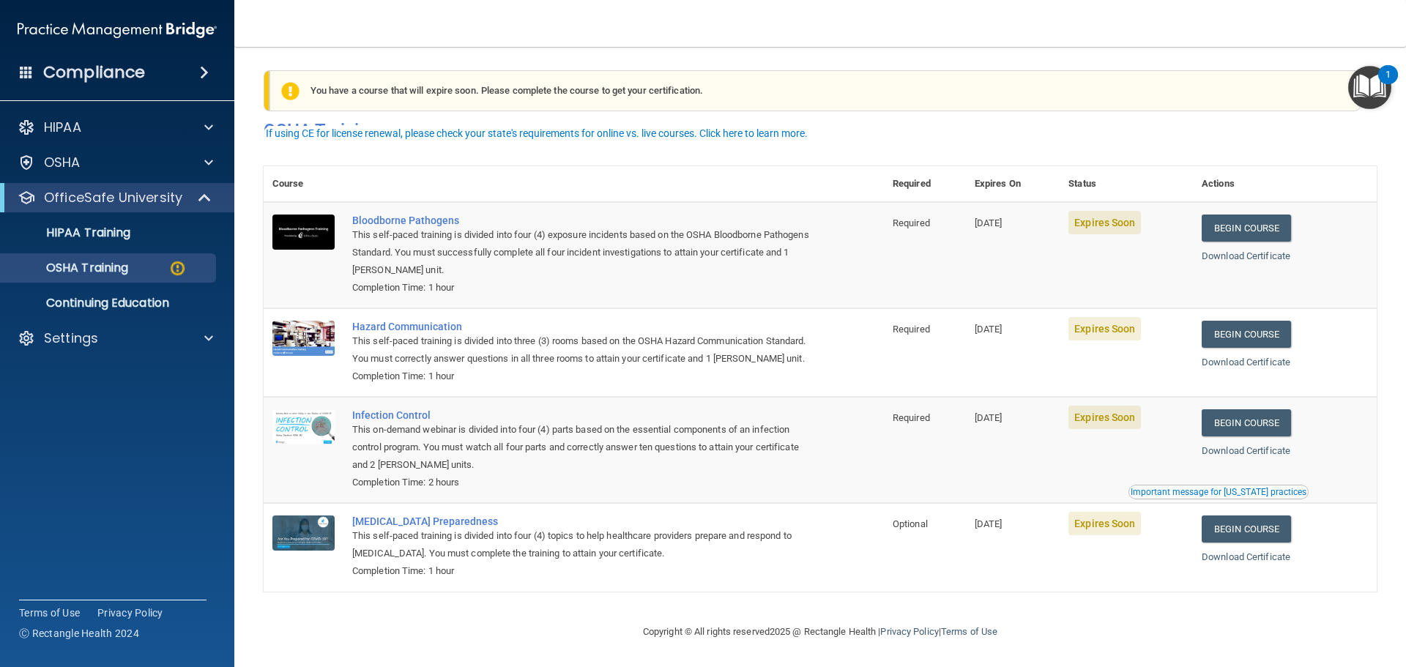
scroll to position [24, 0]
click at [1246, 215] on link "Begin Course" at bounding box center [1246, 228] width 89 height 27
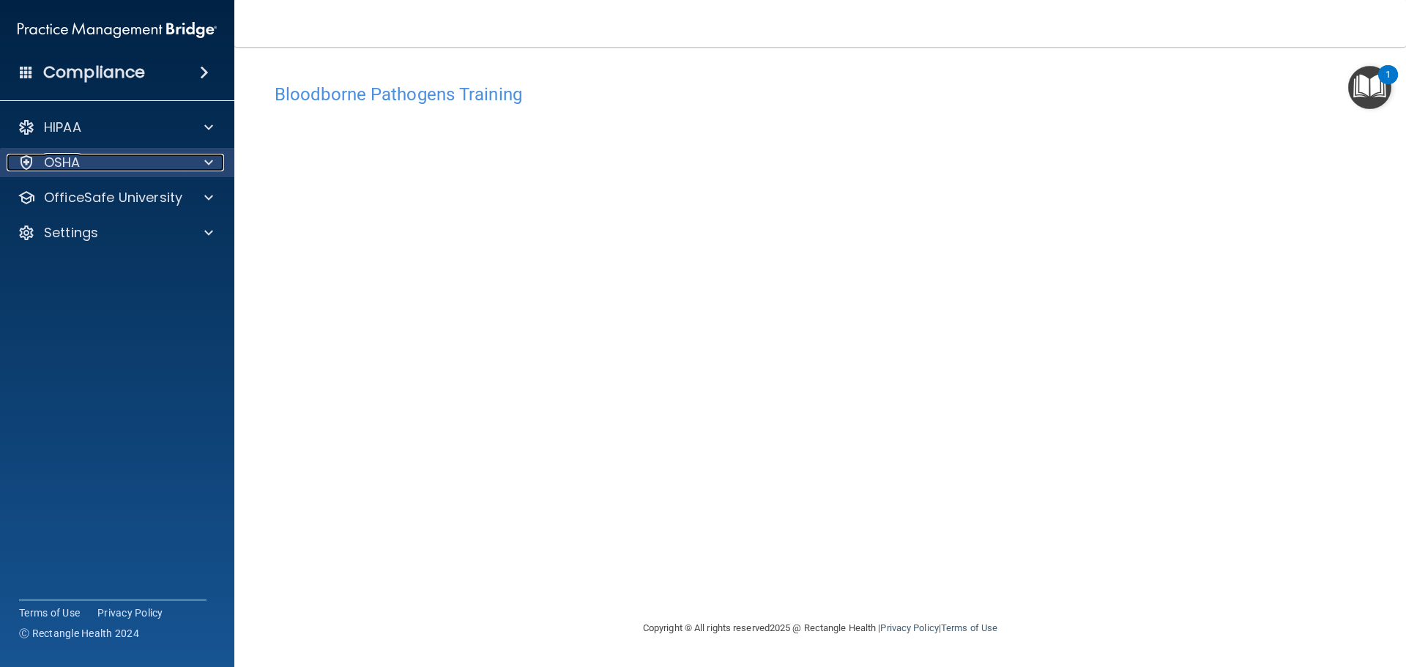
click at [59, 160] on p "OSHA" at bounding box center [62, 163] width 37 height 18
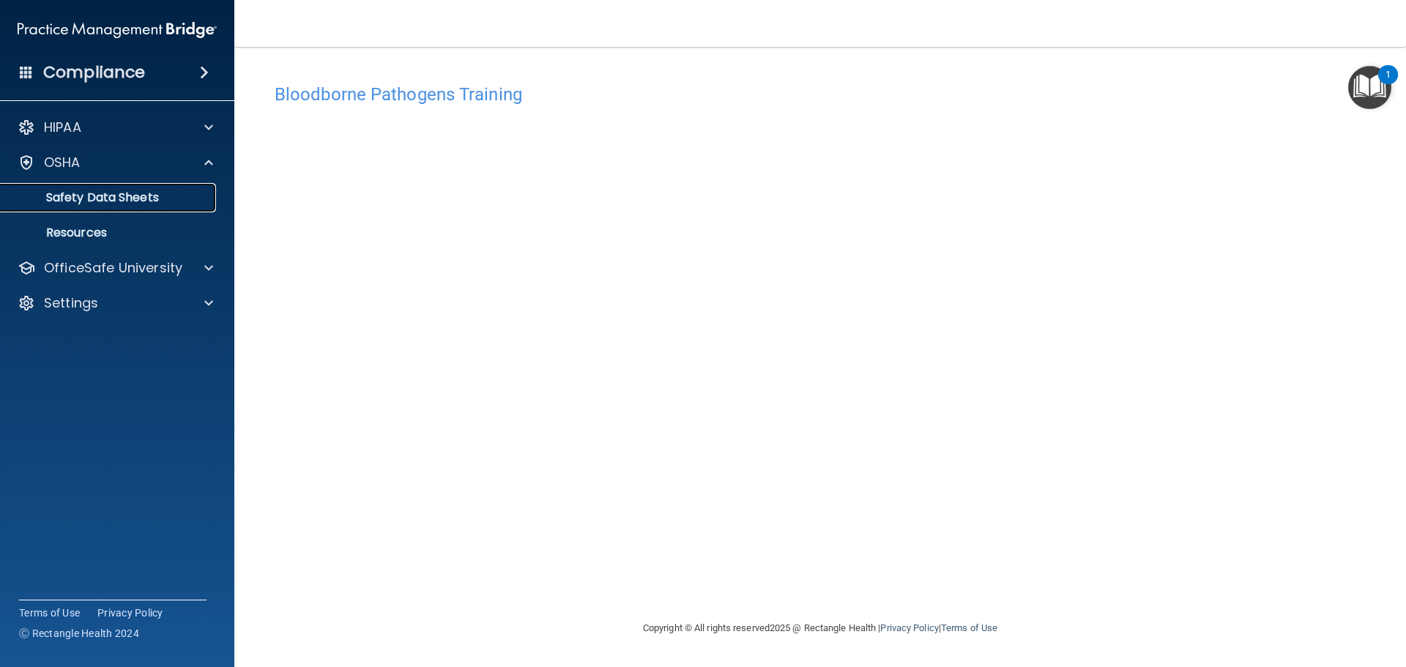
click at [109, 201] on p "Safety Data Sheets" at bounding box center [110, 197] width 200 height 15
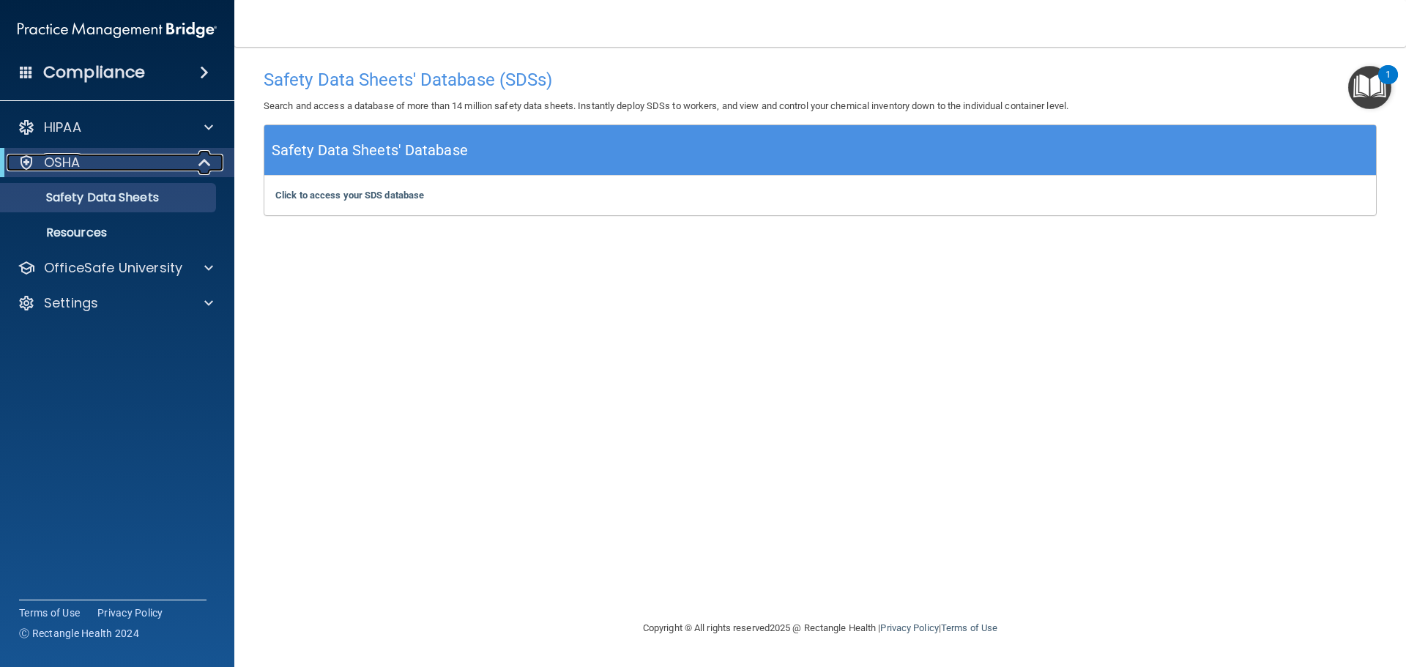
click at [59, 159] on p "OSHA" at bounding box center [62, 163] width 37 height 18
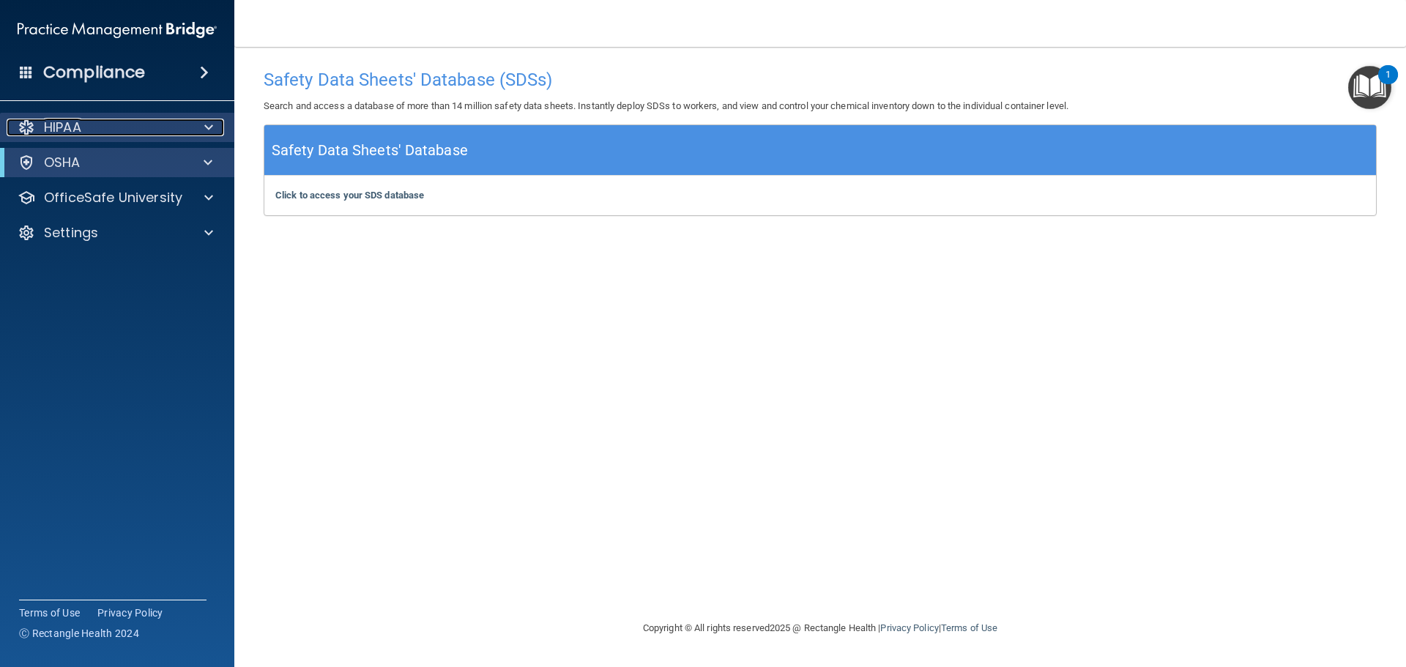
click at [59, 126] on p "HIPAA" at bounding box center [62, 128] width 37 height 18
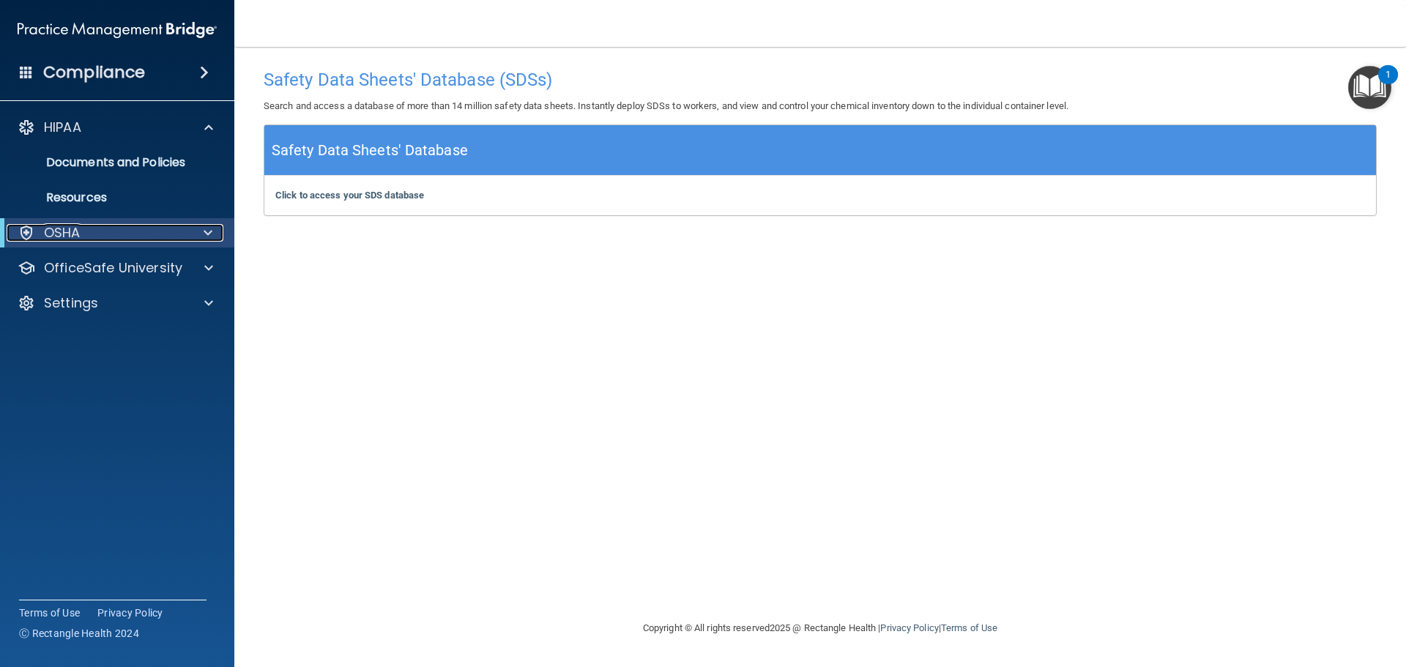
click at [65, 231] on p "OSHA" at bounding box center [62, 233] width 37 height 18
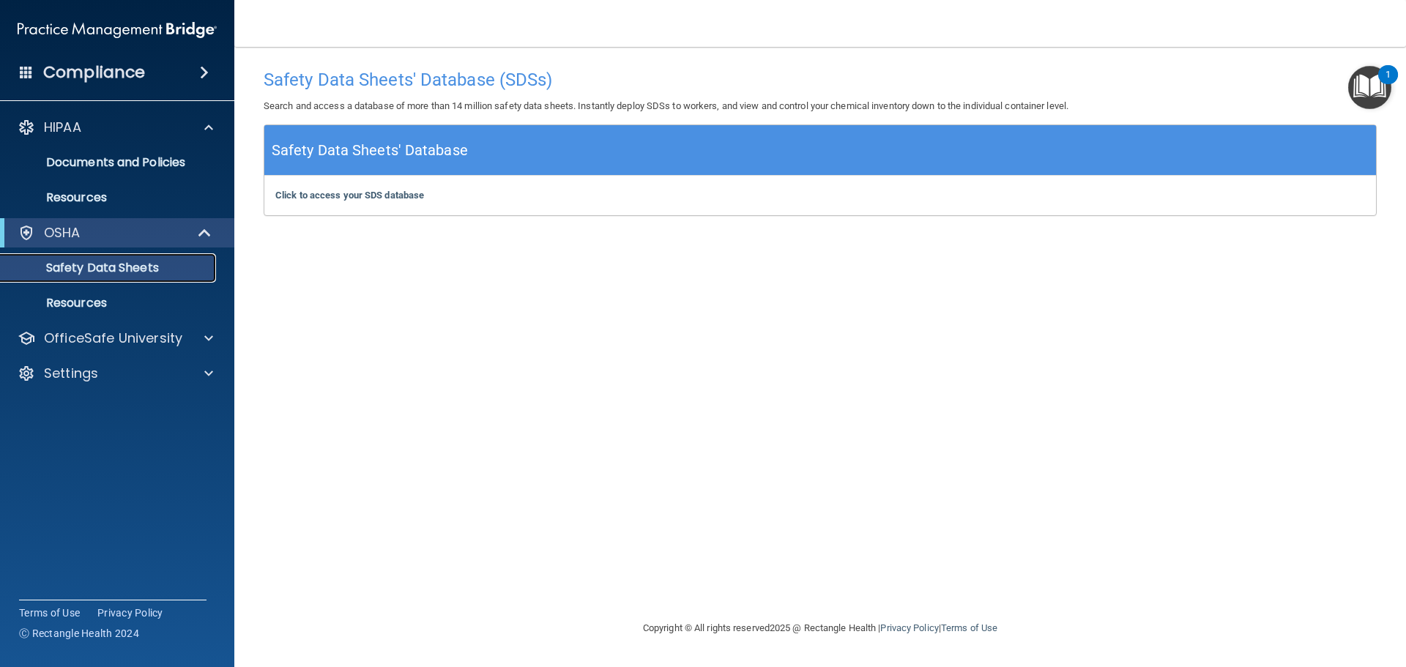
click at [127, 269] on p "Safety Data Sheets" at bounding box center [110, 268] width 200 height 15
click at [127, 267] on p "Safety Data Sheets" at bounding box center [110, 268] width 200 height 15
click at [128, 264] on p "Safety Data Sheets" at bounding box center [110, 268] width 200 height 15
click at [117, 336] on p "OfficeSafe University" at bounding box center [113, 339] width 138 height 18
click at [83, 401] on p "OSHA Training" at bounding box center [69, 408] width 119 height 15
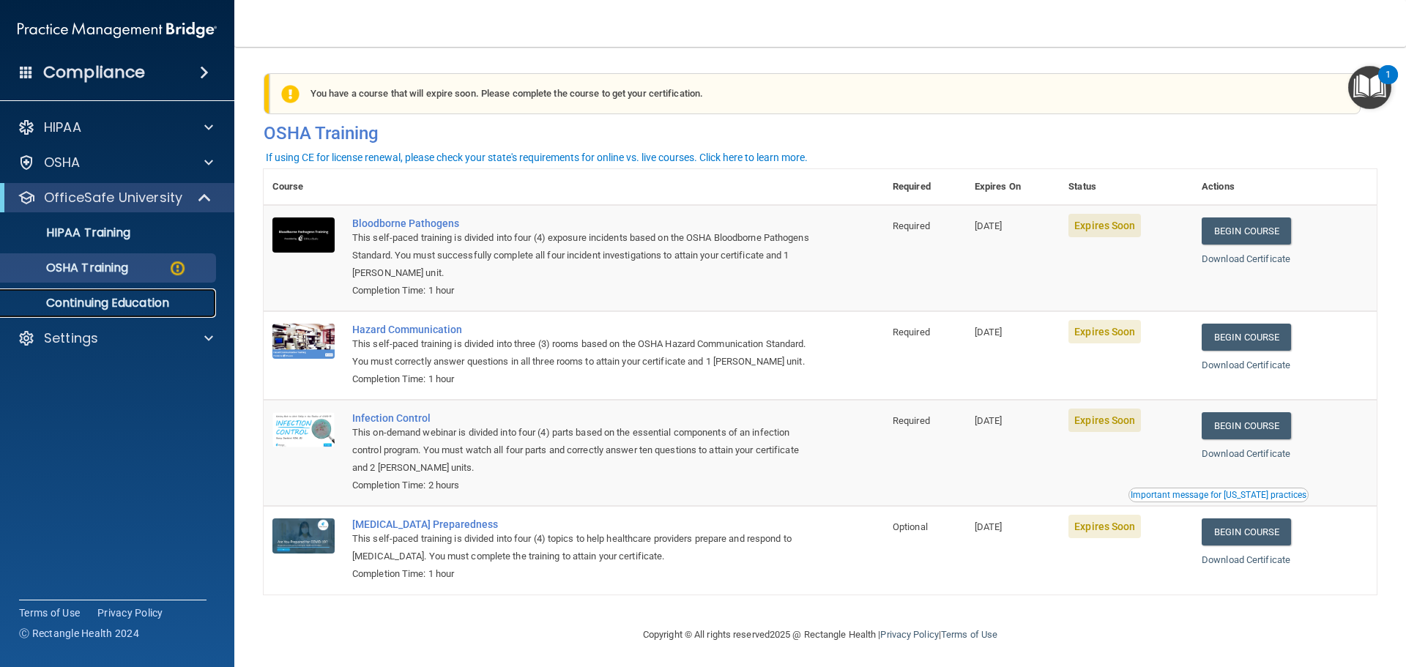
click at [123, 307] on p "Continuing Education" at bounding box center [110, 303] width 200 height 15
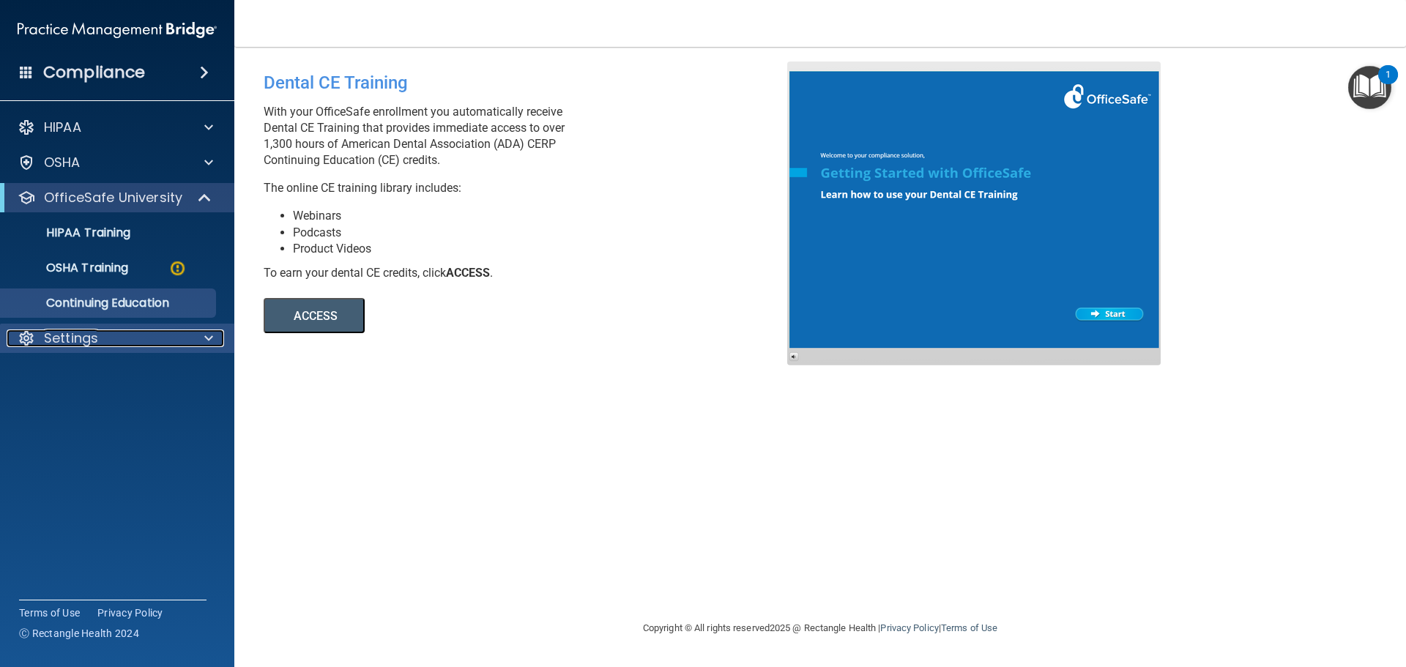
click at [54, 339] on p "Settings" at bounding box center [71, 339] width 54 height 18
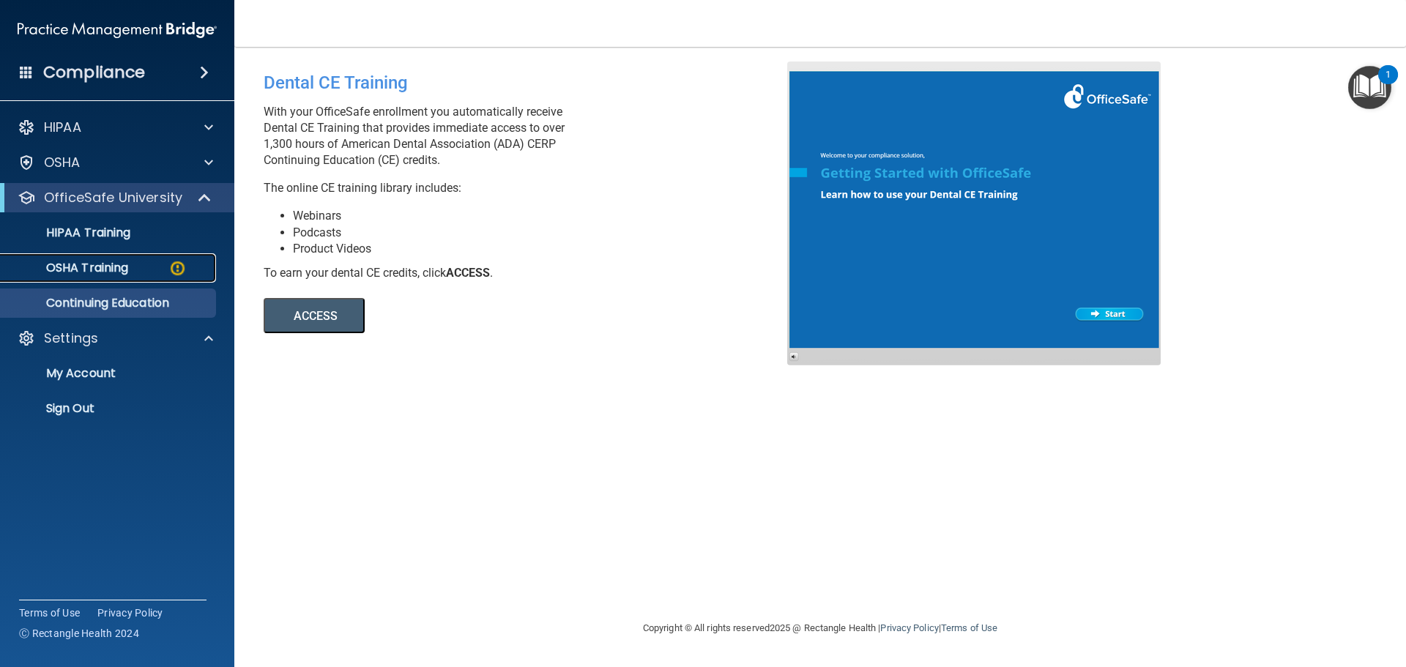
click at [79, 271] on p "OSHA Training" at bounding box center [69, 268] width 119 height 15
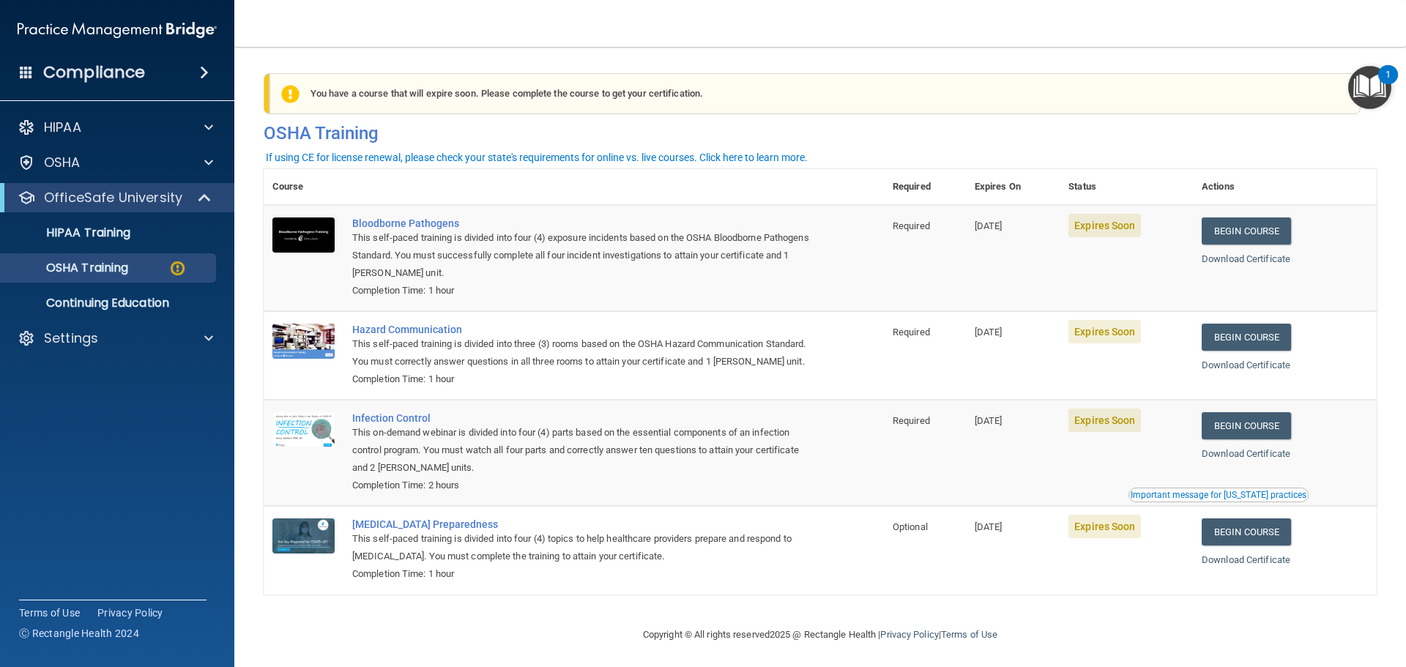
click at [408, 554] on div "This self-paced training is divided into four (4) topics to help healthcare pro…" at bounding box center [581, 547] width 458 height 35
click at [1255, 546] on link "Begin Course" at bounding box center [1246, 531] width 89 height 27
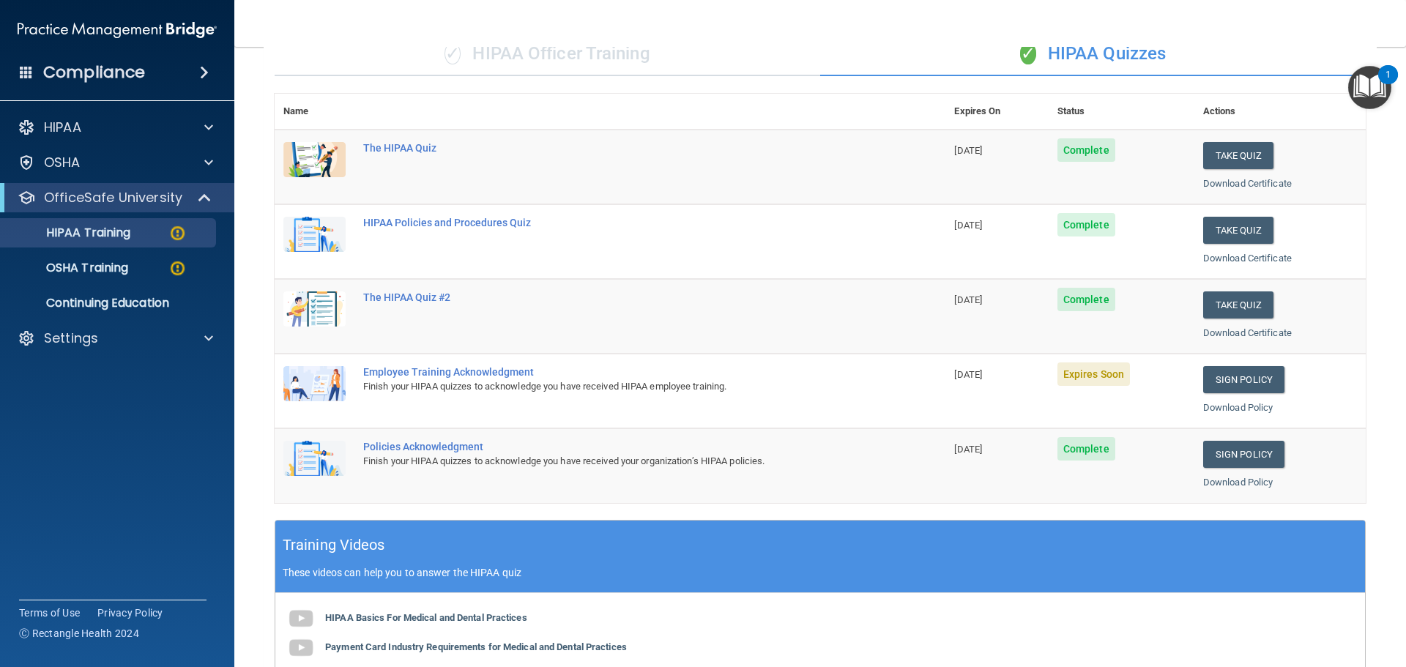
scroll to position [220, 0]
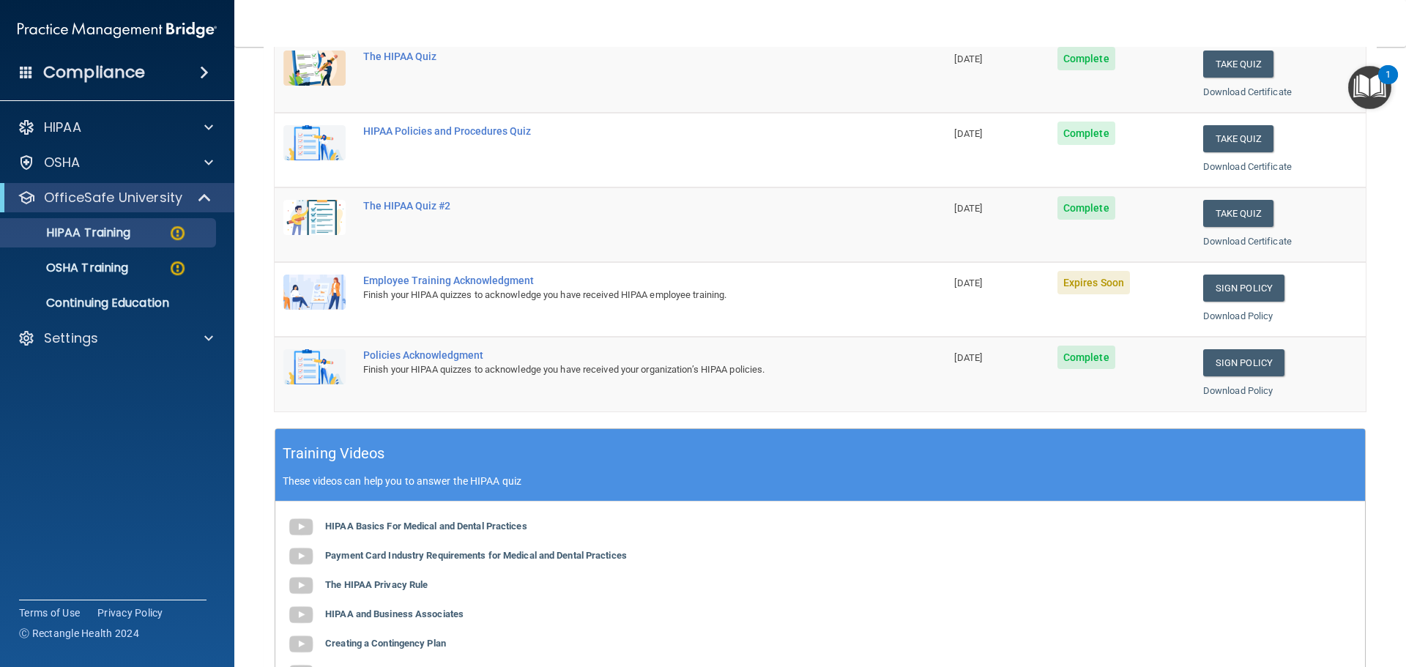
click at [321, 291] on img at bounding box center [314, 292] width 62 height 35
click at [1090, 291] on span "Expires Soon" at bounding box center [1093, 282] width 72 height 23
click at [1087, 285] on span "Expires Soon" at bounding box center [1093, 282] width 72 height 23
drag, startPoint x: 343, startPoint y: 291, endPoint x: 341, endPoint y: 284, distance: 7.6
click at [343, 289] on img at bounding box center [314, 292] width 62 height 35
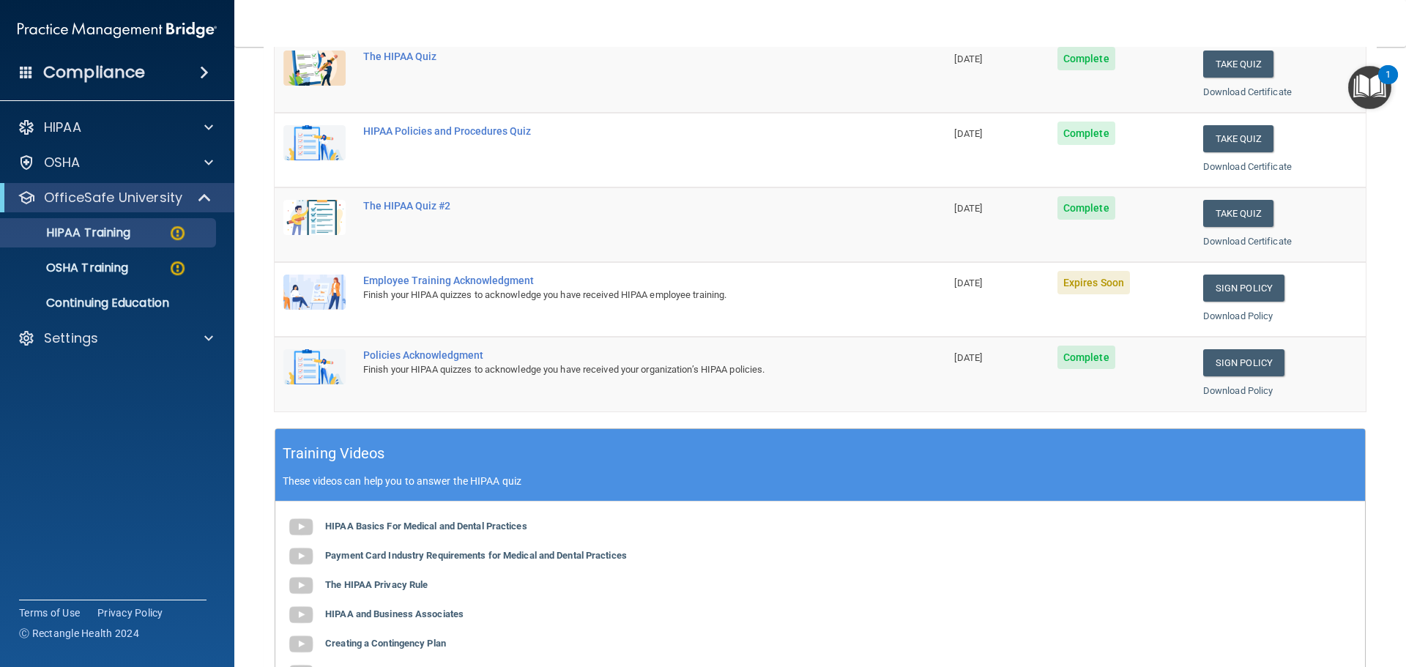
click at [402, 284] on div "Employee Training Acknowledgment" at bounding box center [617, 281] width 509 height 12
click at [401, 286] on div "Employee Training Acknowledgment" at bounding box center [617, 281] width 509 height 12
click at [543, 295] on div "Finish your HIPAA quizzes to acknowledge you have received HIPAA employee train…" at bounding box center [617, 295] width 509 height 18
drag, startPoint x: 543, startPoint y: 295, endPoint x: 901, endPoint y: 238, distance: 362.6
click at [555, 291] on div "Finish your HIPAA quizzes to acknowledge you have received HIPAA employee train…" at bounding box center [617, 295] width 509 height 18
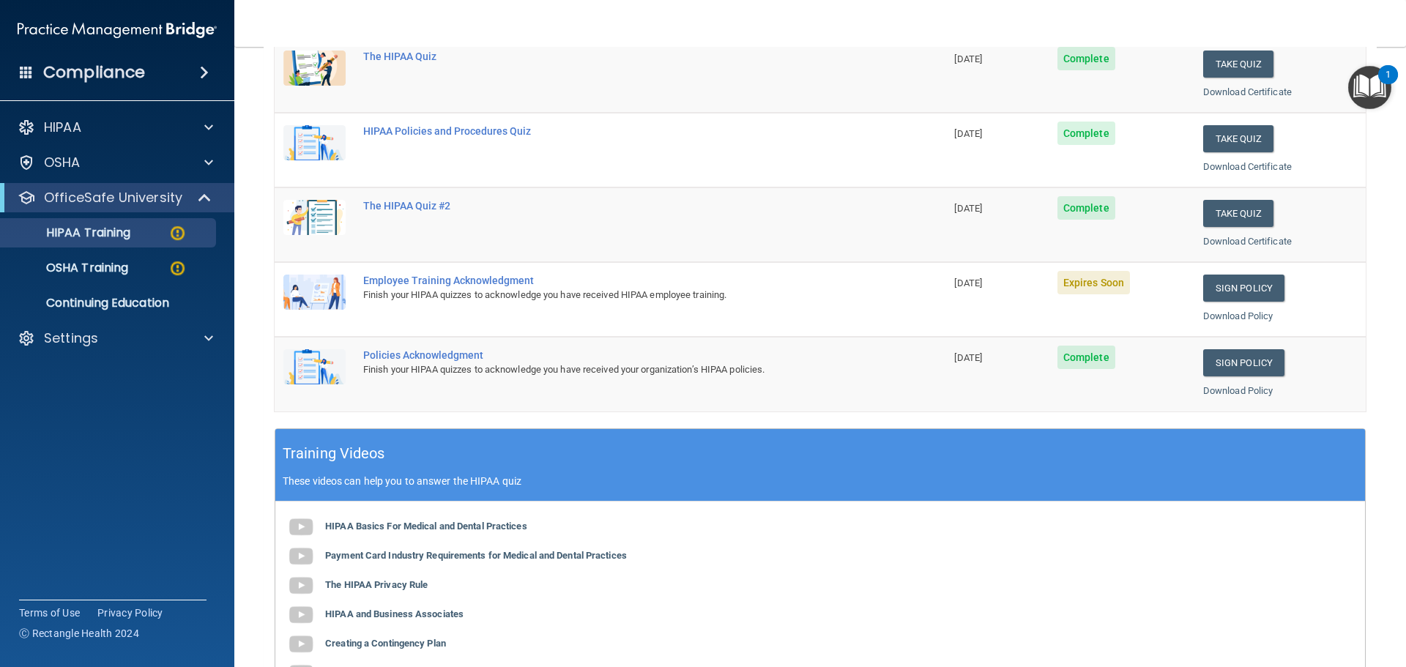
click at [1093, 286] on span "Expires Soon" at bounding box center [1093, 282] width 72 height 23
click at [1227, 290] on link "Sign Policy" at bounding box center [1243, 288] width 81 height 27
click at [105, 266] on p "OSHA Training" at bounding box center [69, 268] width 119 height 15
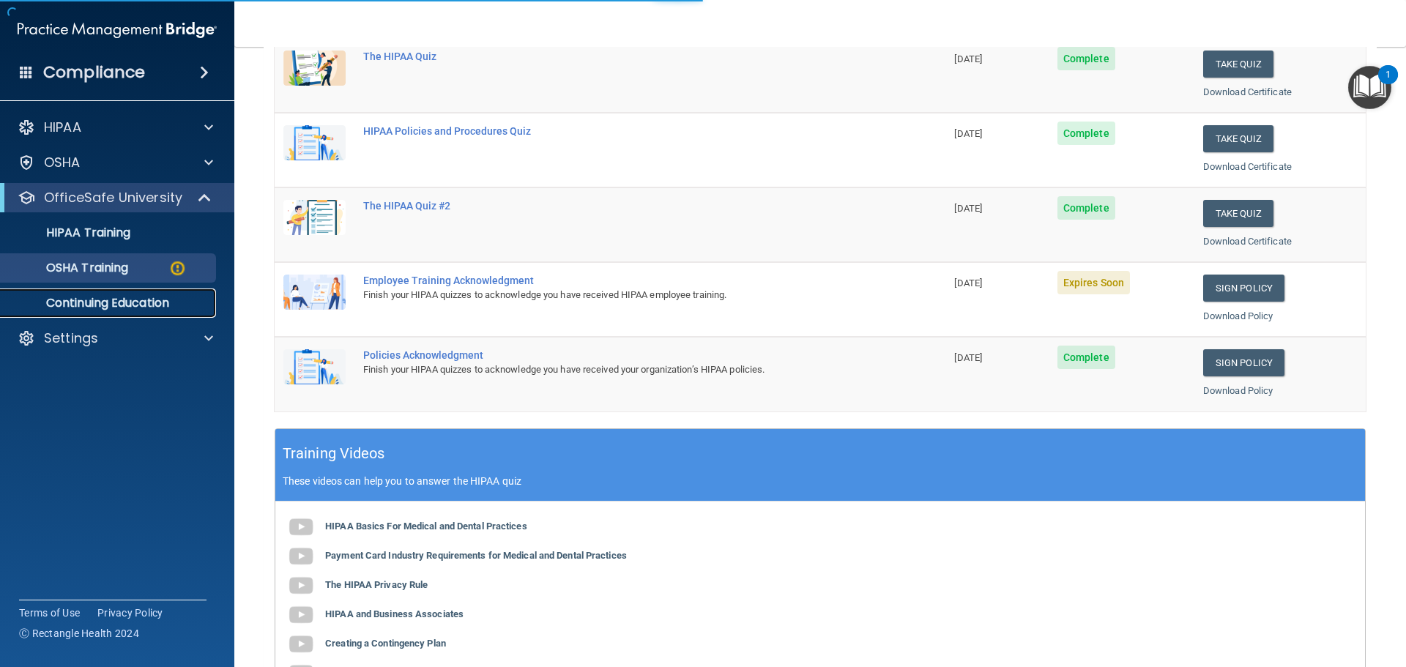
click at [144, 296] on p "Continuing Education" at bounding box center [110, 303] width 200 height 15
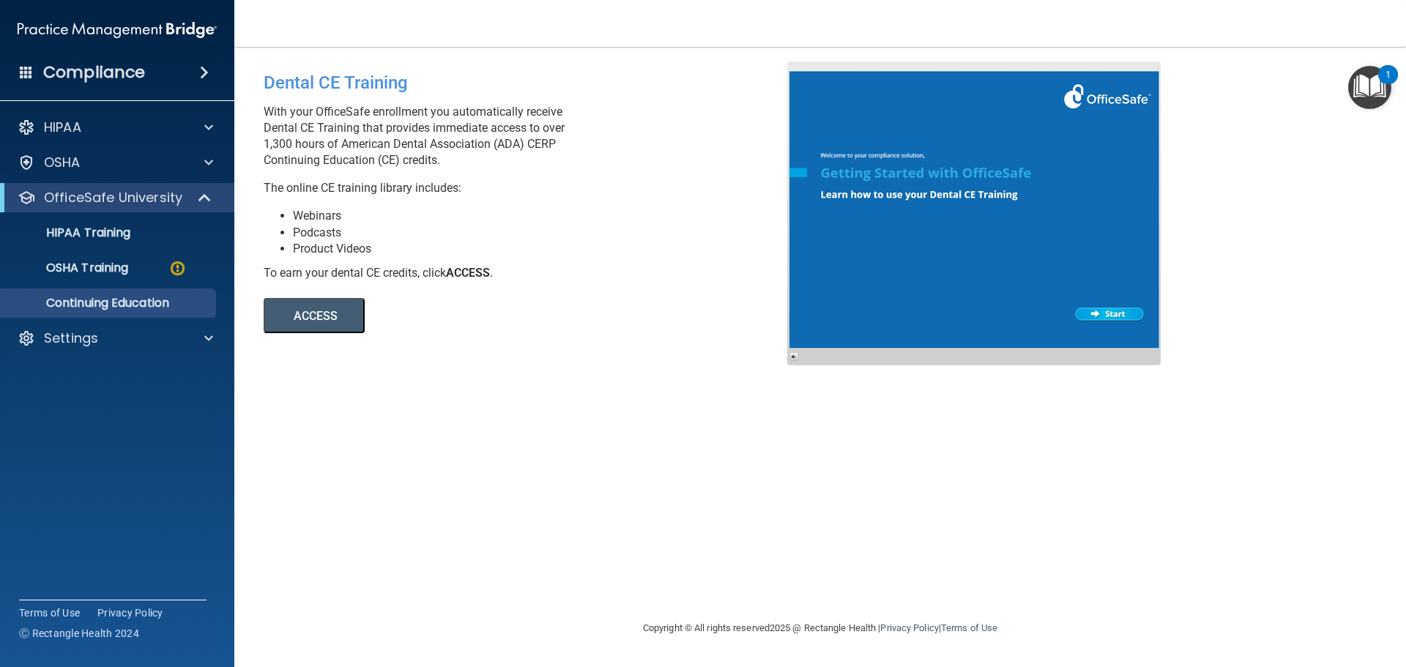
click at [1116, 311] on div at bounding box center [973, 214] width 373 height 304
click at [76, 162] on p "OSHA" at bounding box center [62, 163] width 37 height 18
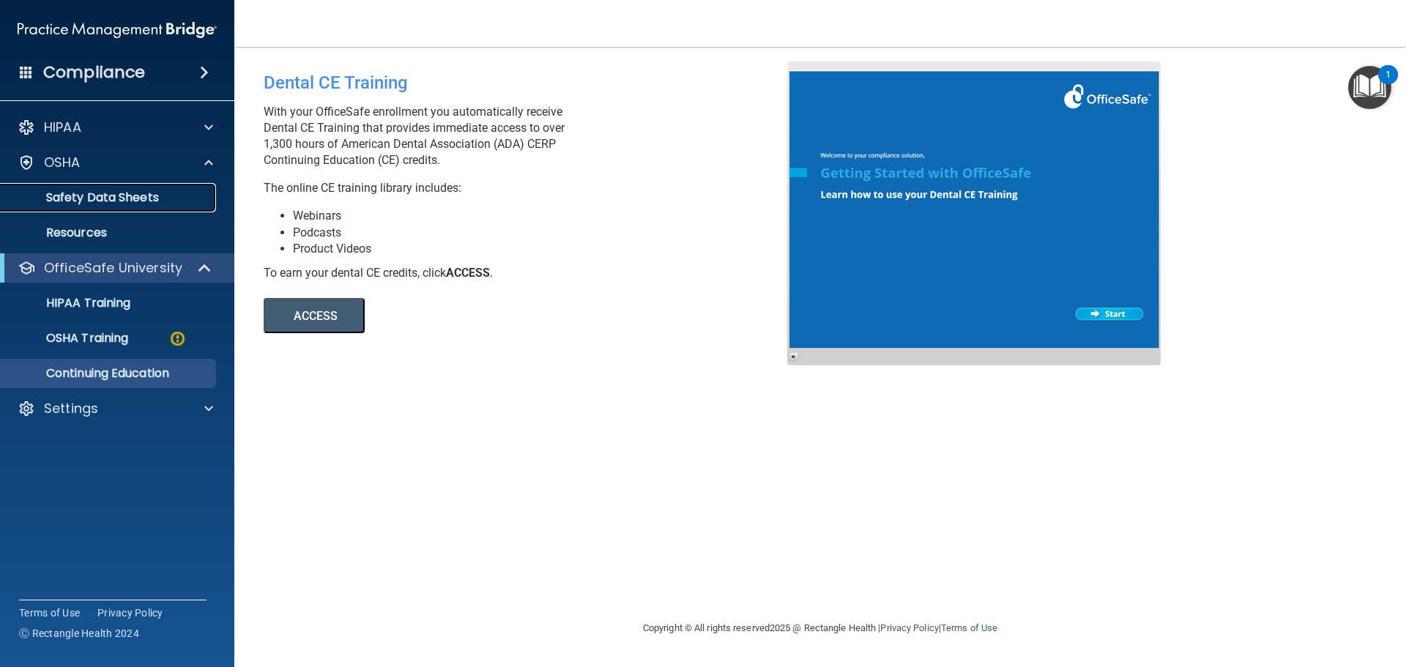
click at [99, 195] on p "Safety Data Sheets" at bounding box center [110, 197] width 200 height 15
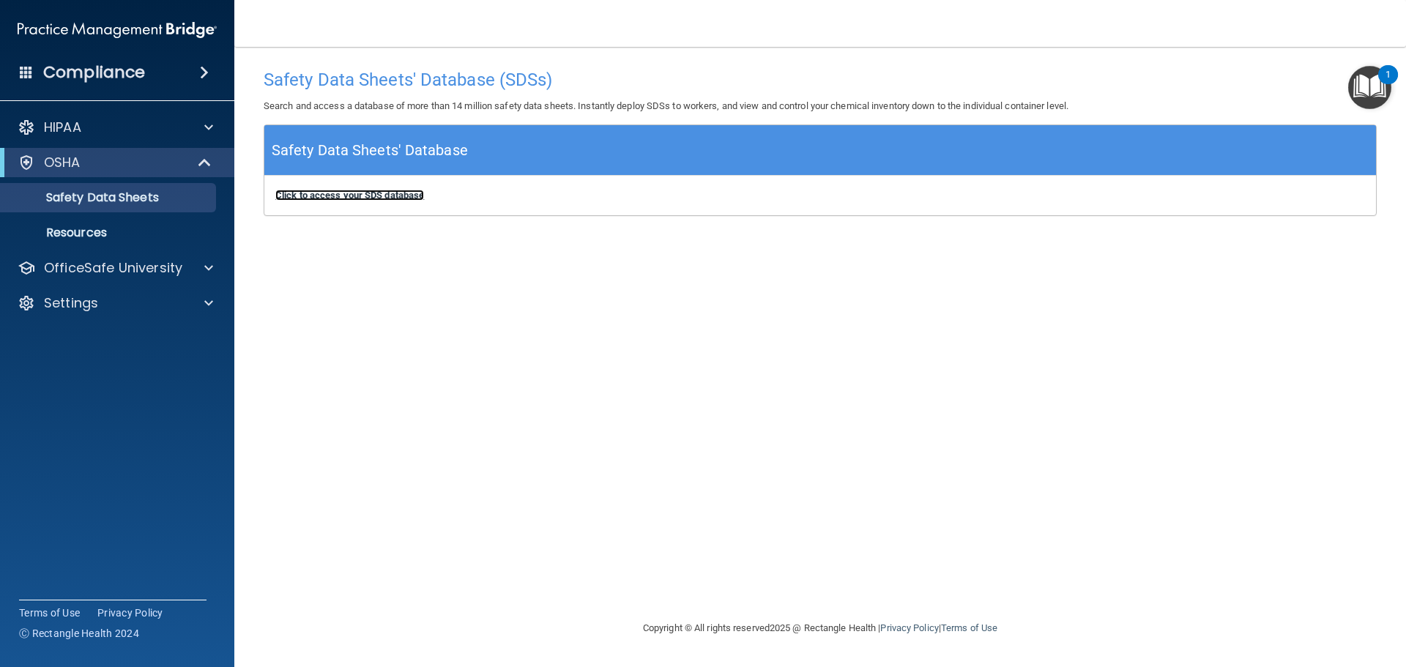
click at [376, 193] on b "Click to access your SDS database" at bounding box center [349, 195] width 149 height 11
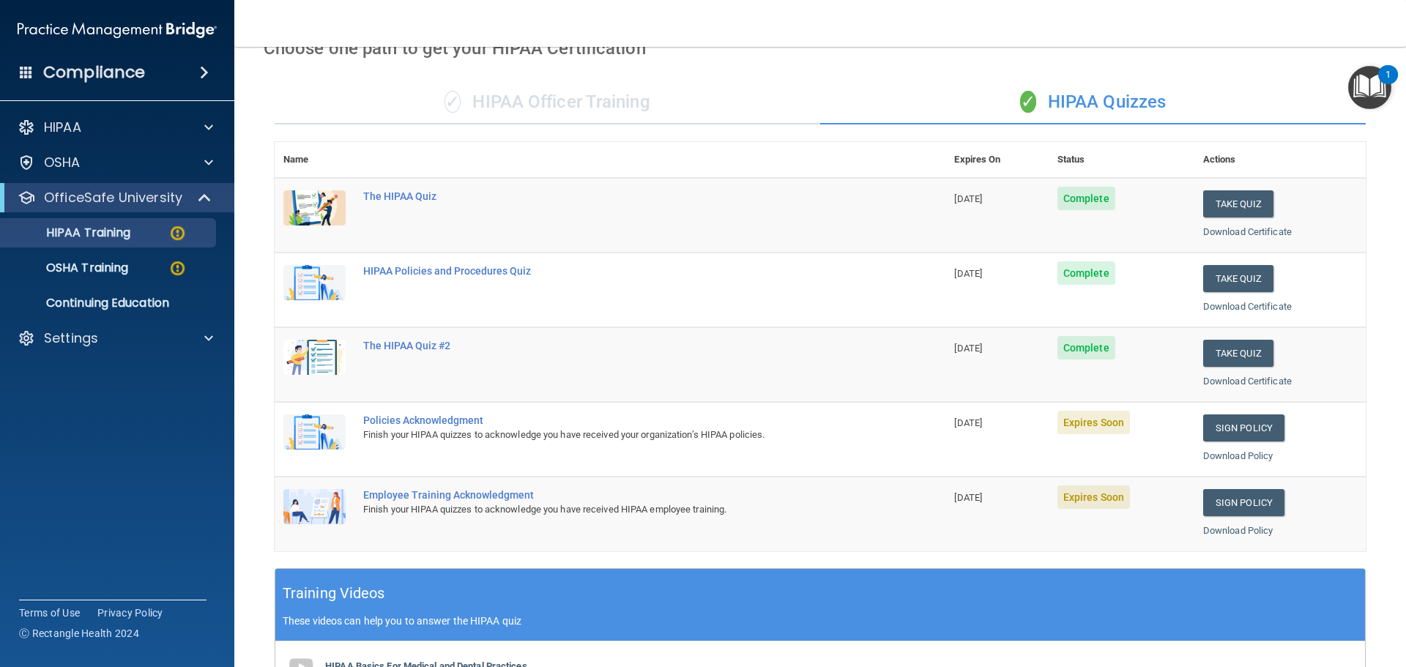
scroll to position [70, 0]
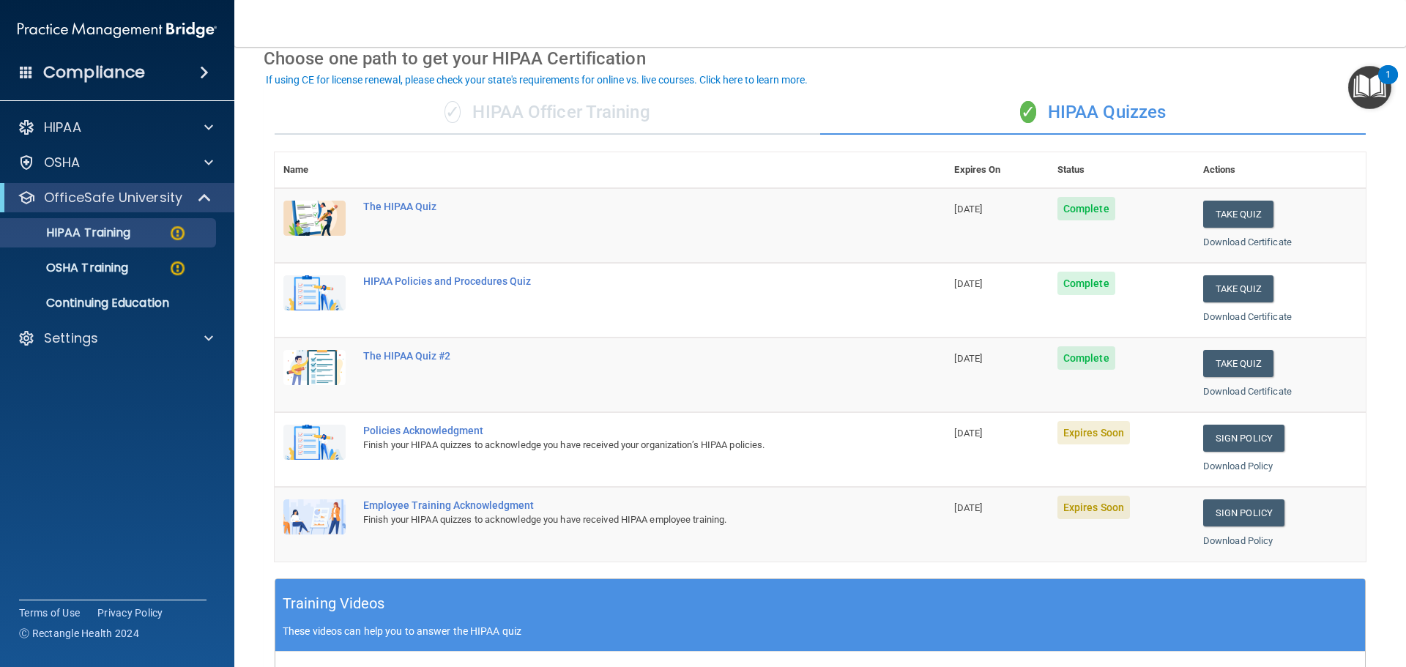
click at [390, 435] on div "Policies Acknowledgment" at bounding box center [617, 431] width 509 height 12
click at [301, 448] on img at bounding box center [314, 442] width 62 height 35
click at [1083, 438] on span "Expires Soon" at bounding box center [1093, 432] width 72 height 23
click at [1221, 440] on link "Sign Policy" at bounding box center [1243, 438] width 81 height 27
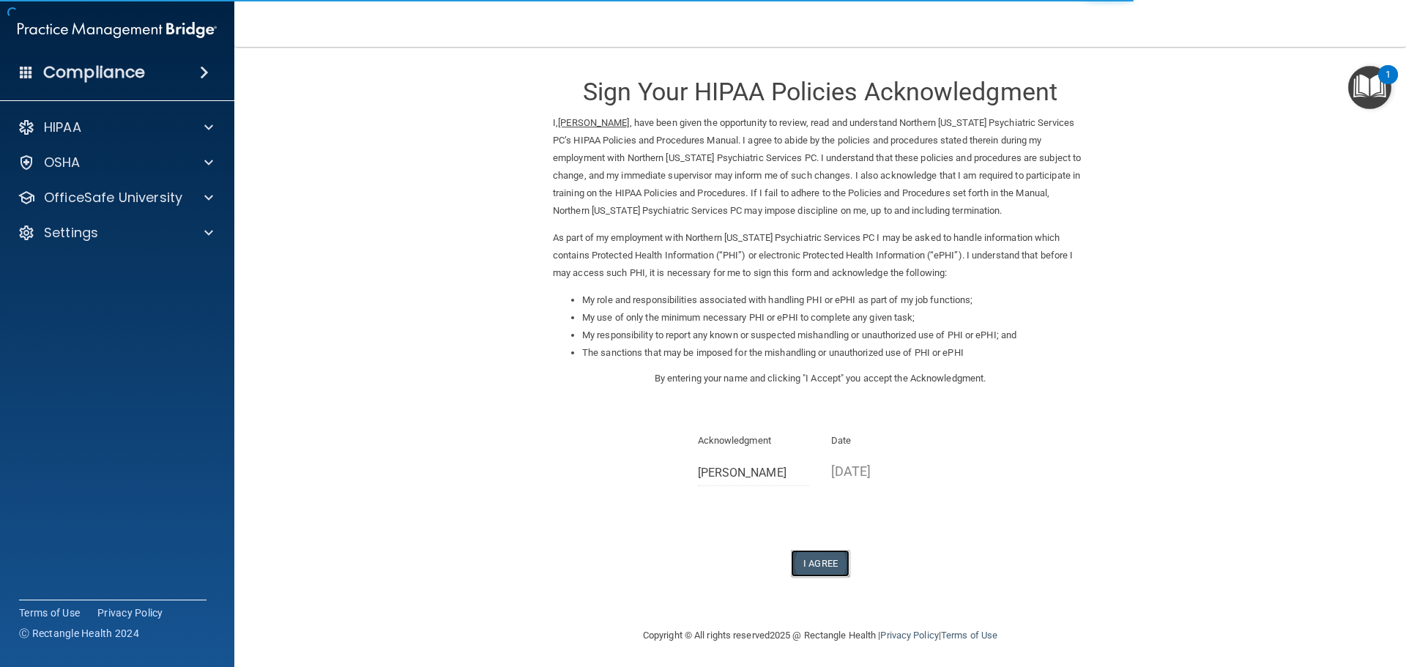
click at [811, 560] on button "I Agree" at bounding box center [820, 563] width 59 height 27
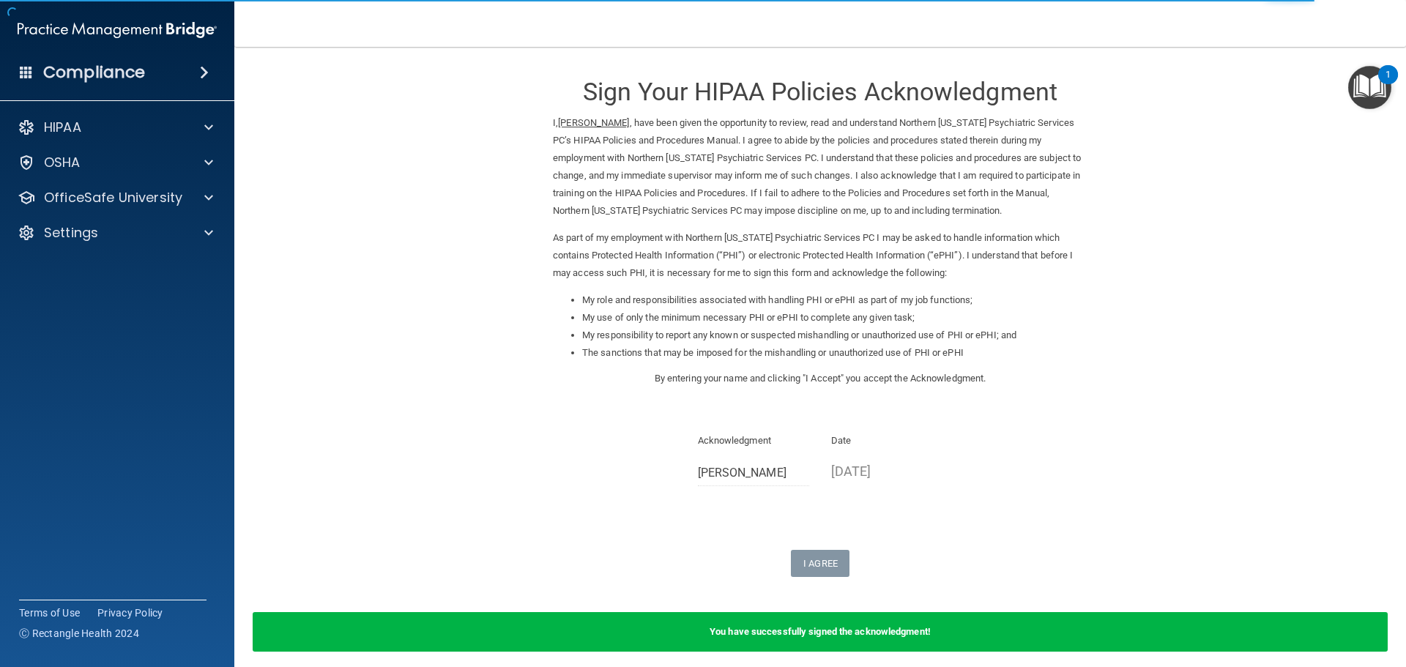
scroll to position [61, 0]
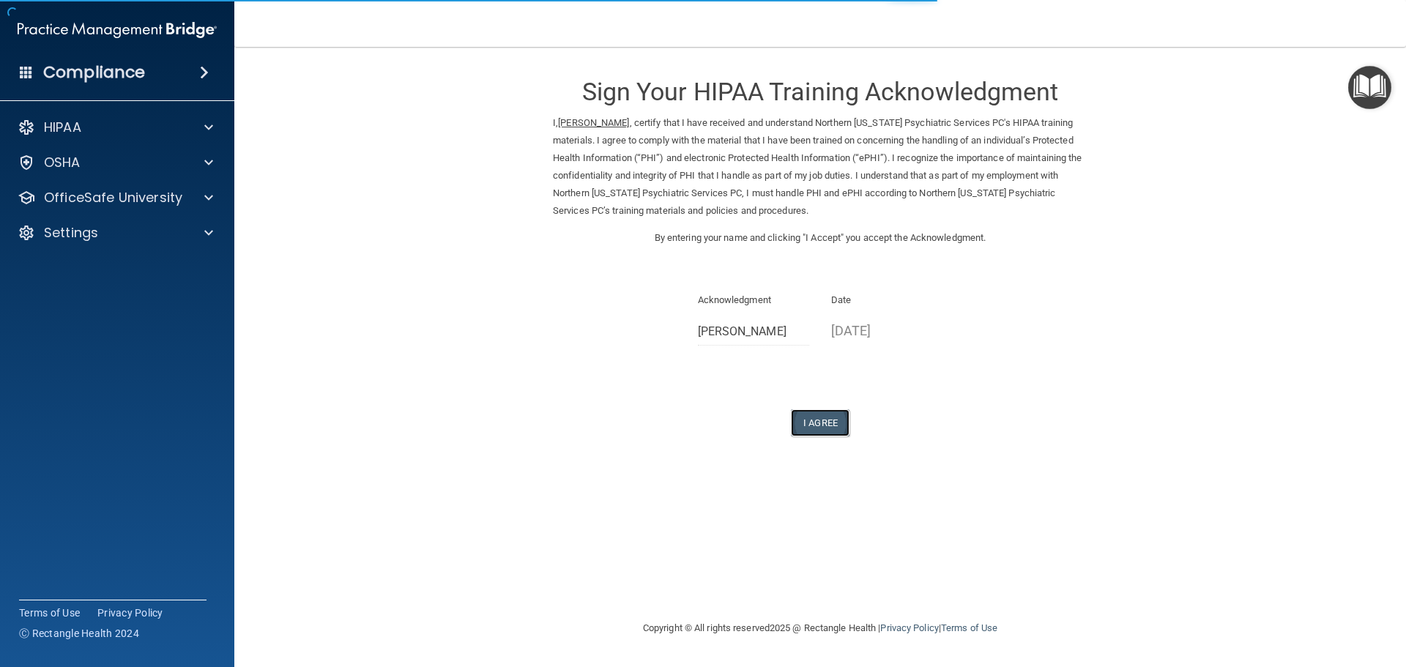
click at [818, 423] on button "I Agree" at bounding box center [820, 422] width 59 height 27
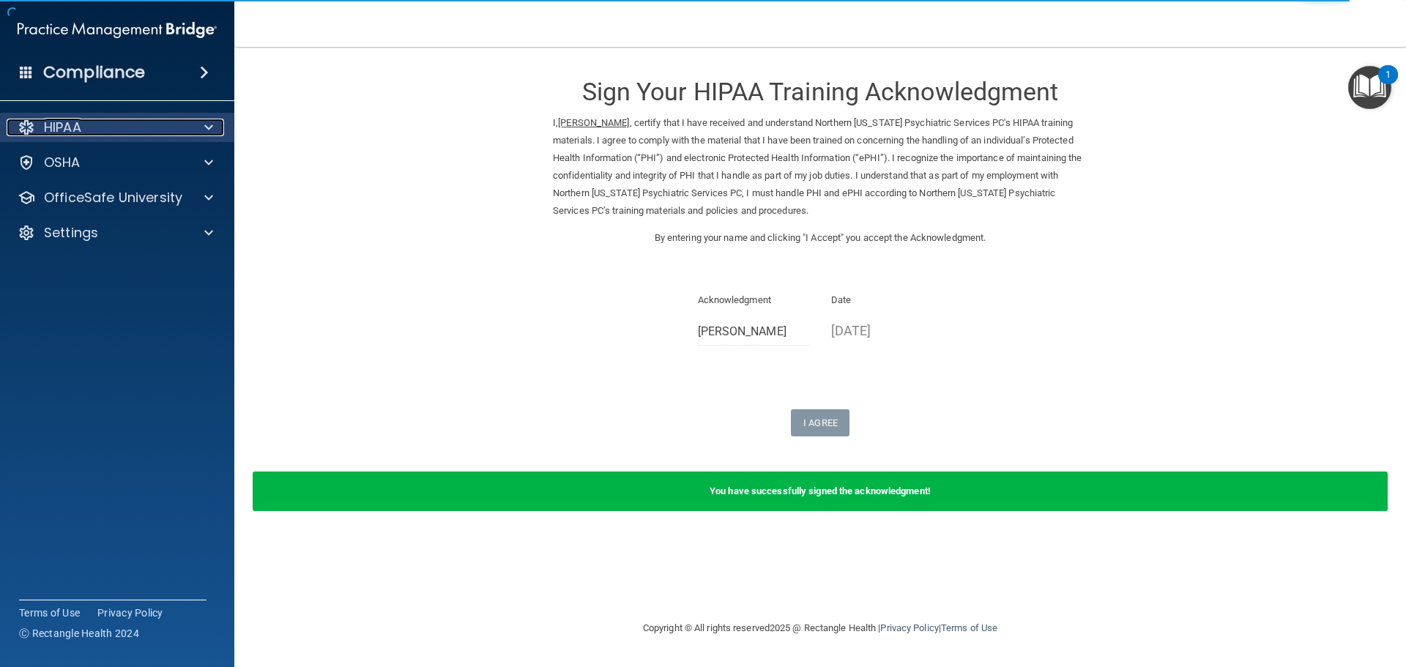
click at [59, 125] on p "HIPAA" at bounding box center [62, 128] width 37 height 18
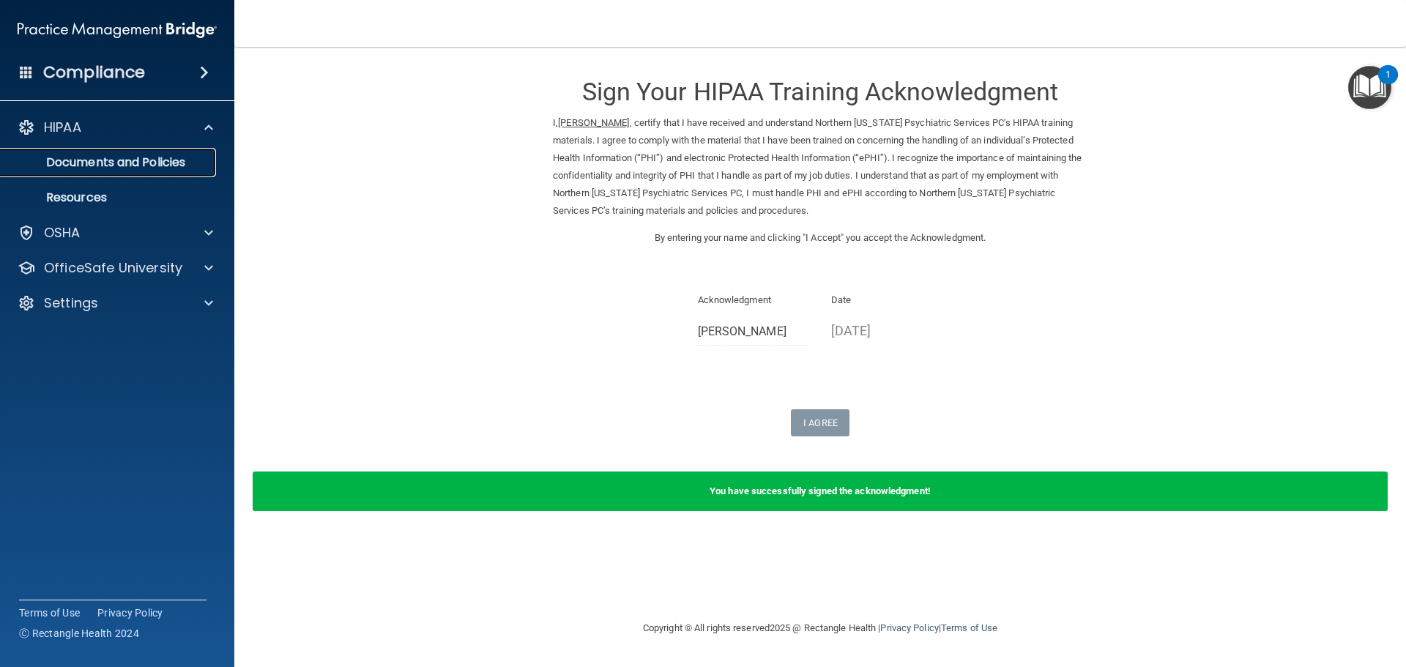
click at [78, 160] on p "Documents and Policies" at bounding box center [110, 162] width 200 height 15
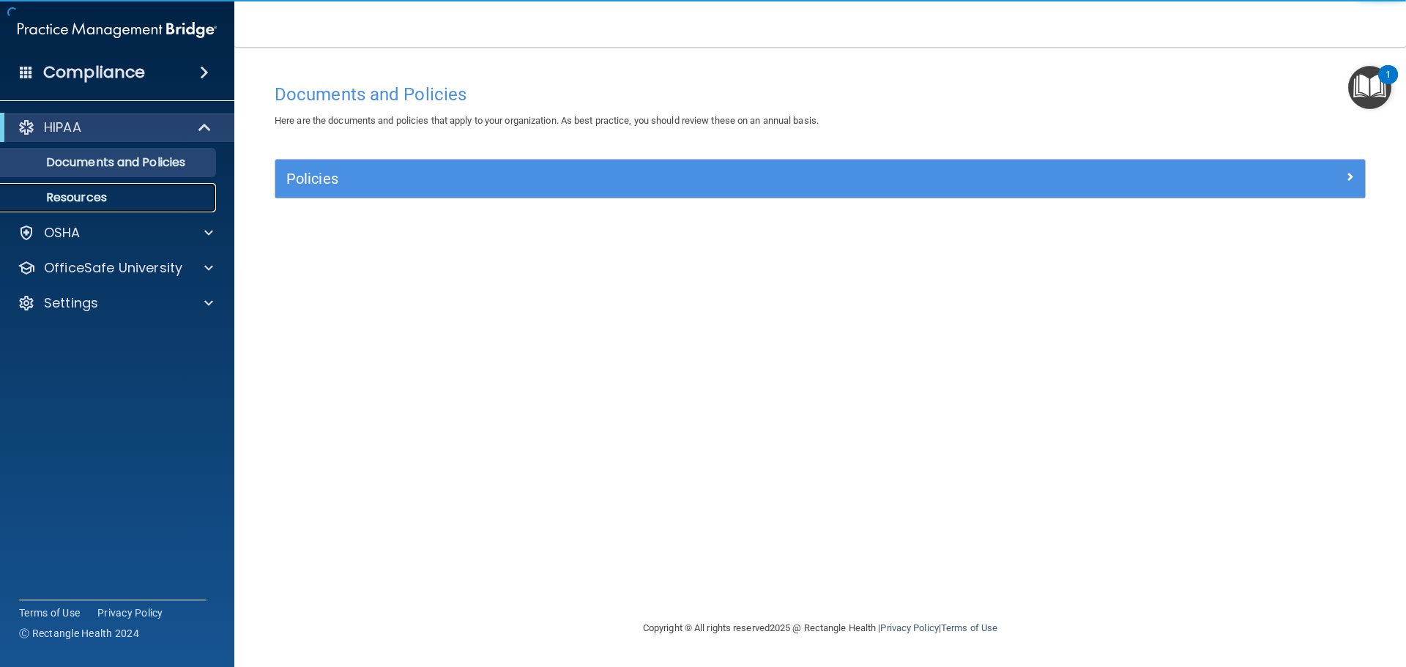
click at [70, 196] on p "Resources" at bounding box center [110, 197] width 200 height 15
click at [61, 194] on p "Resources" at bounding box center [110, 197] width 200 height 15
click at [105, 160] on p "Documents and Policies" at bounding box center [110, 162] width 200 height 15
click at [78, 197] on p "Resources" at bounding box center [110, 197] width 200 height 15
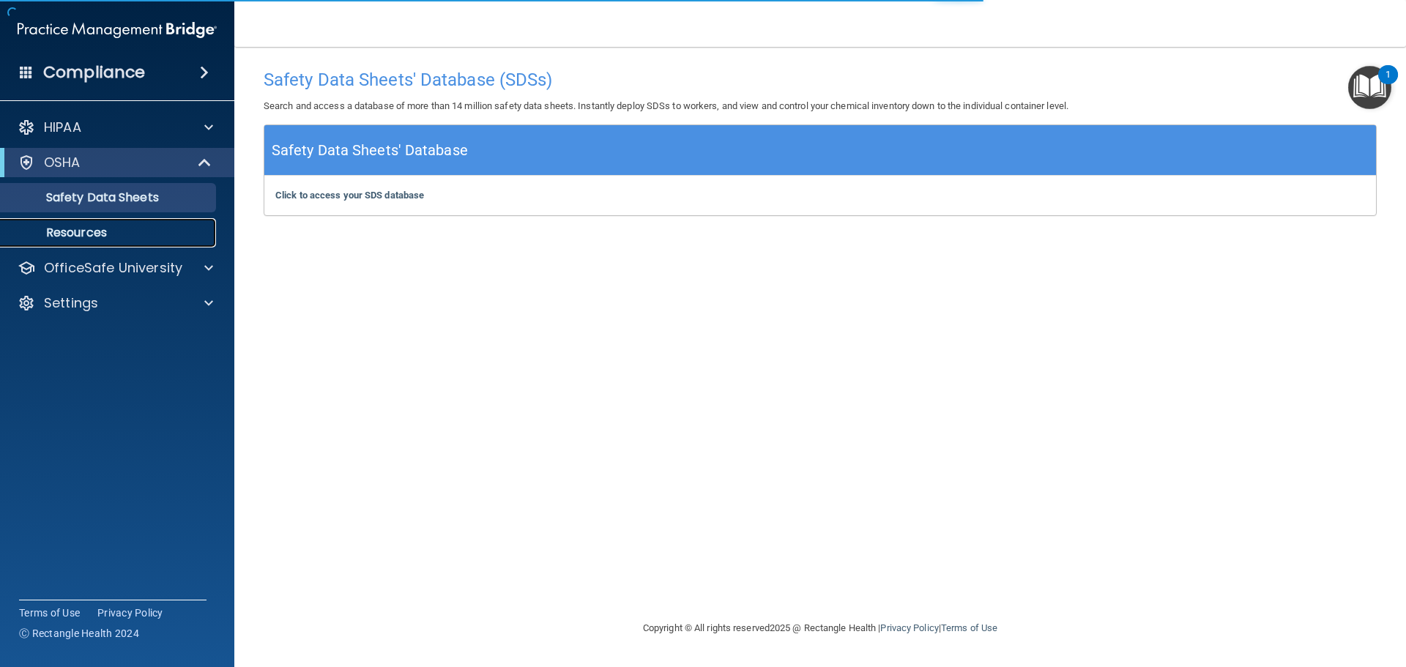
click at [84, 232] on p "Resources" at bounding box center [110, 233] width 200 height 15
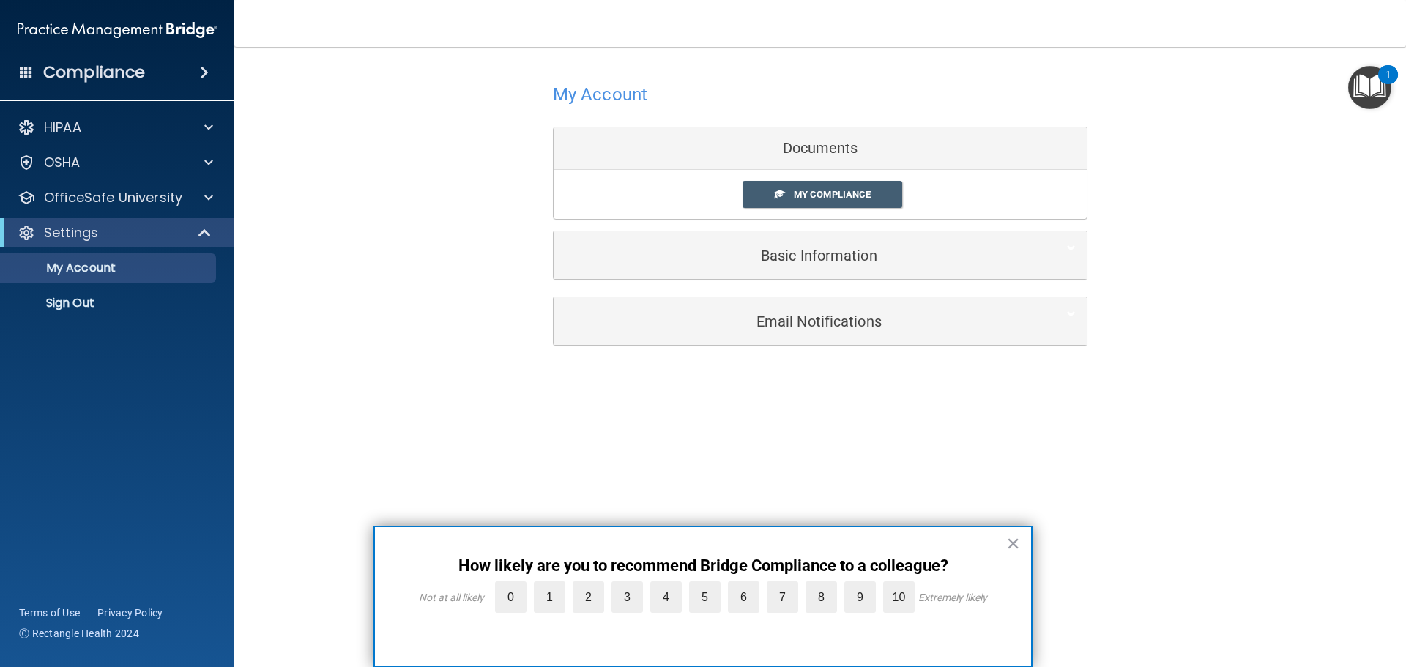
click at [892, 592] on label "10" at bounding box center [898, 596] width 31 height 31
click at [865, 585] on input "10" at bounding box center [865, 585] width 0 height 0
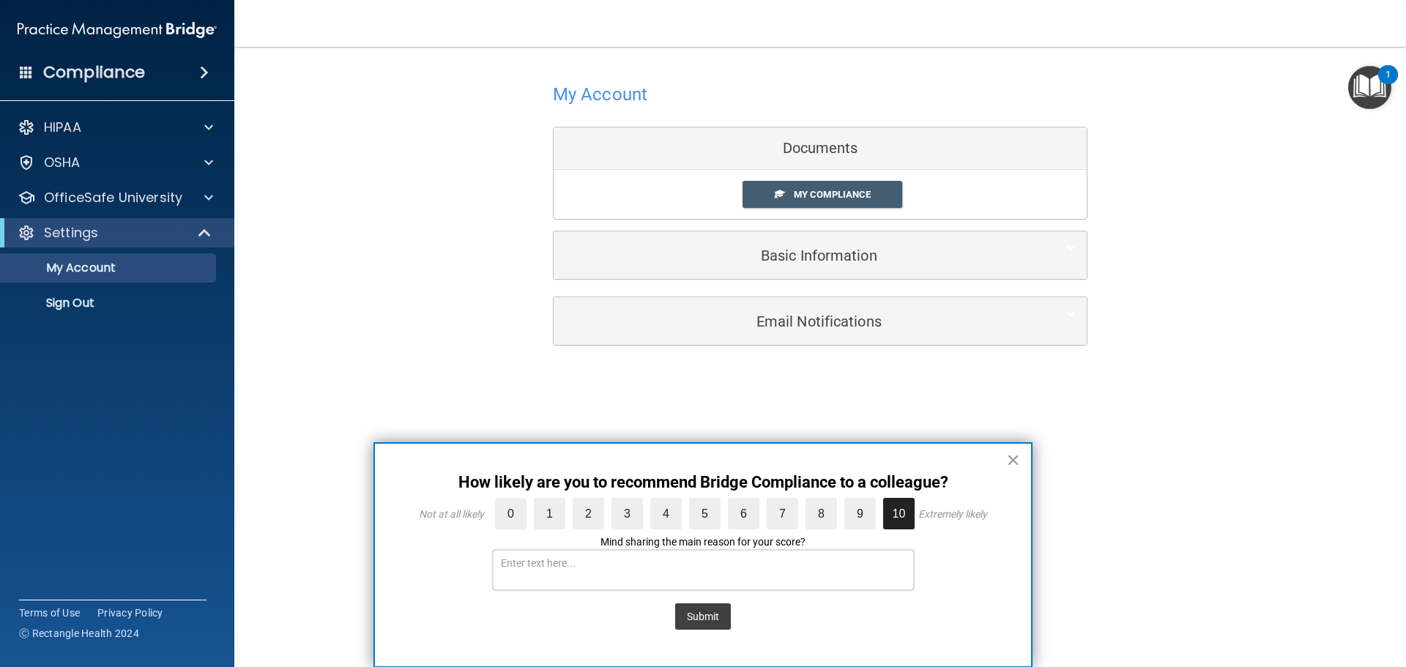
click at [590, 562] on textarea at bounding box center [703, 570] width 421 height 40
type textarea "SAFETY REASONS"
click at [701, 611] on button "Submit" at bounding box center [703, 616] width 56 height 26
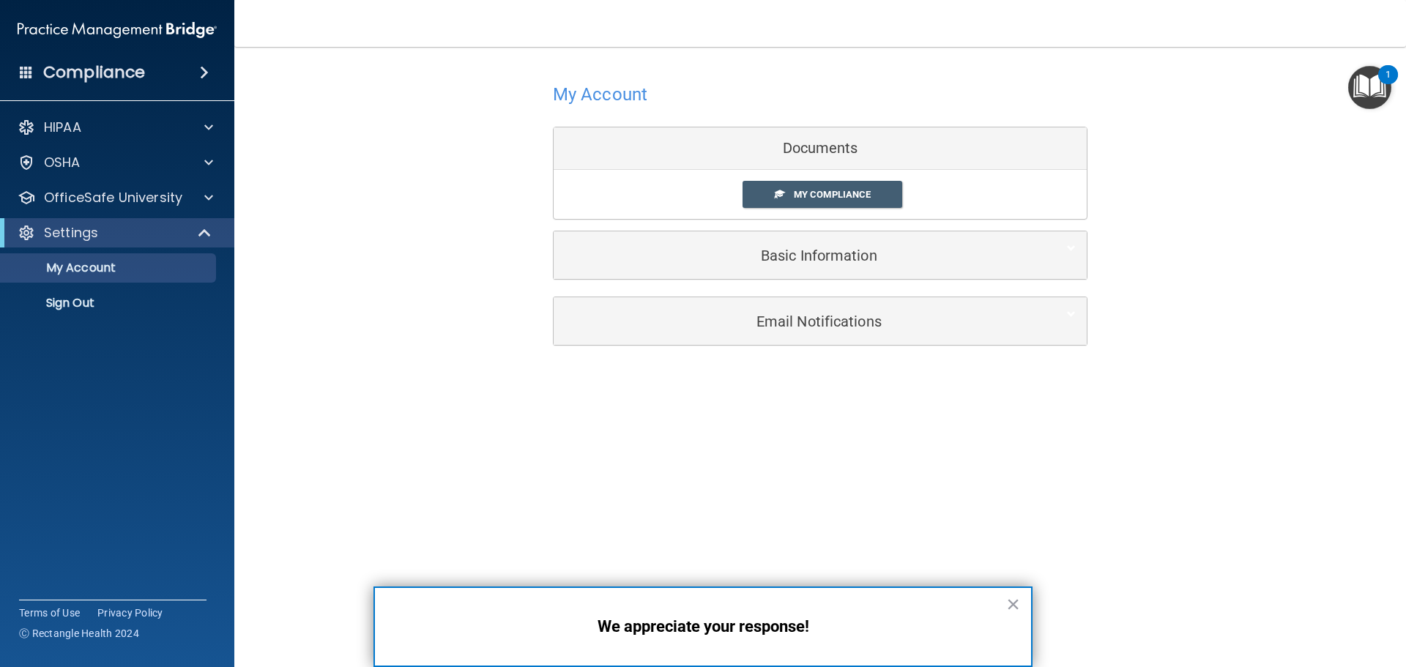
click at [844, 140] on div "Documents" at bounding box center [820, 148] width 533 height 42
click at [846, 193] on span "My Compliance" at bounding box center [832, 194] width 77 height 11
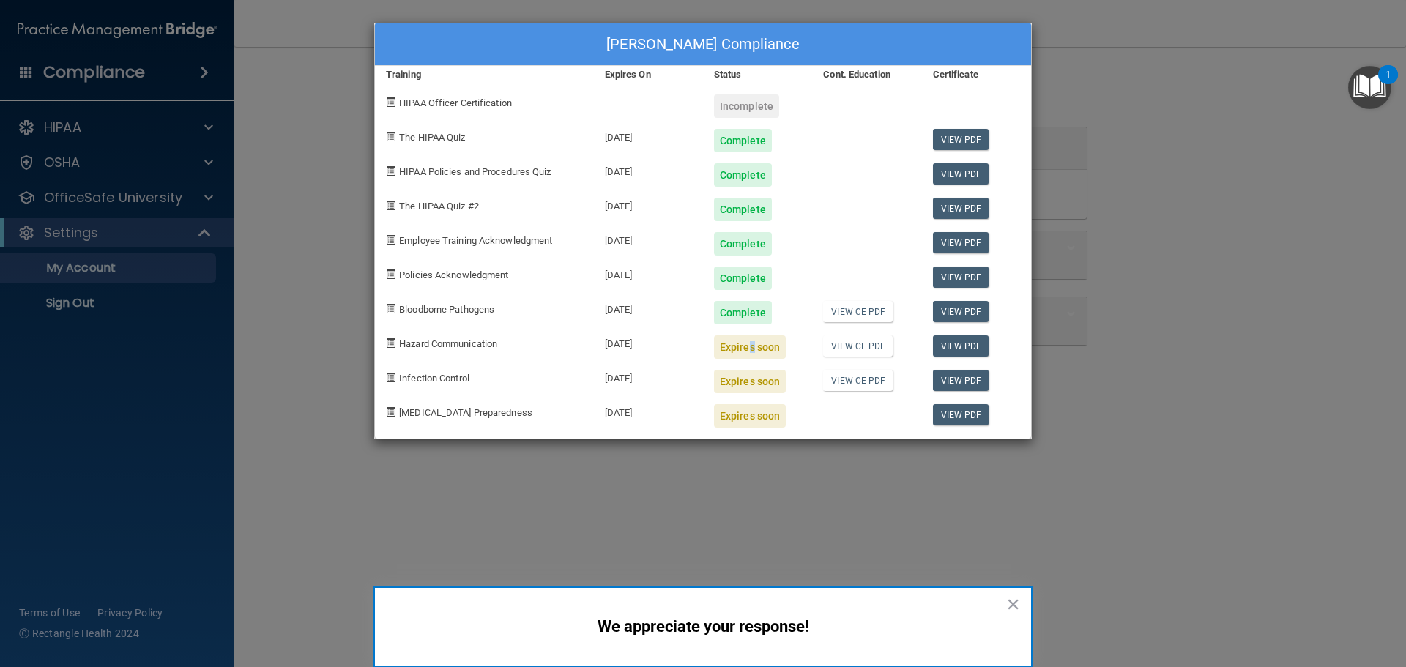
click at [746, 349] on div "Expires soon" at bounding box center [750, 346] width 72 height 23
click at [962, 346] on link "View PDF" at bounding box center [961, 345] width 56 height 21
click at [59, 196] on div "Merrilee Godisak's Compliance Training Expires On Status Cont. Education Certif…" at bounding box center [703, 333] width 1406 height 667
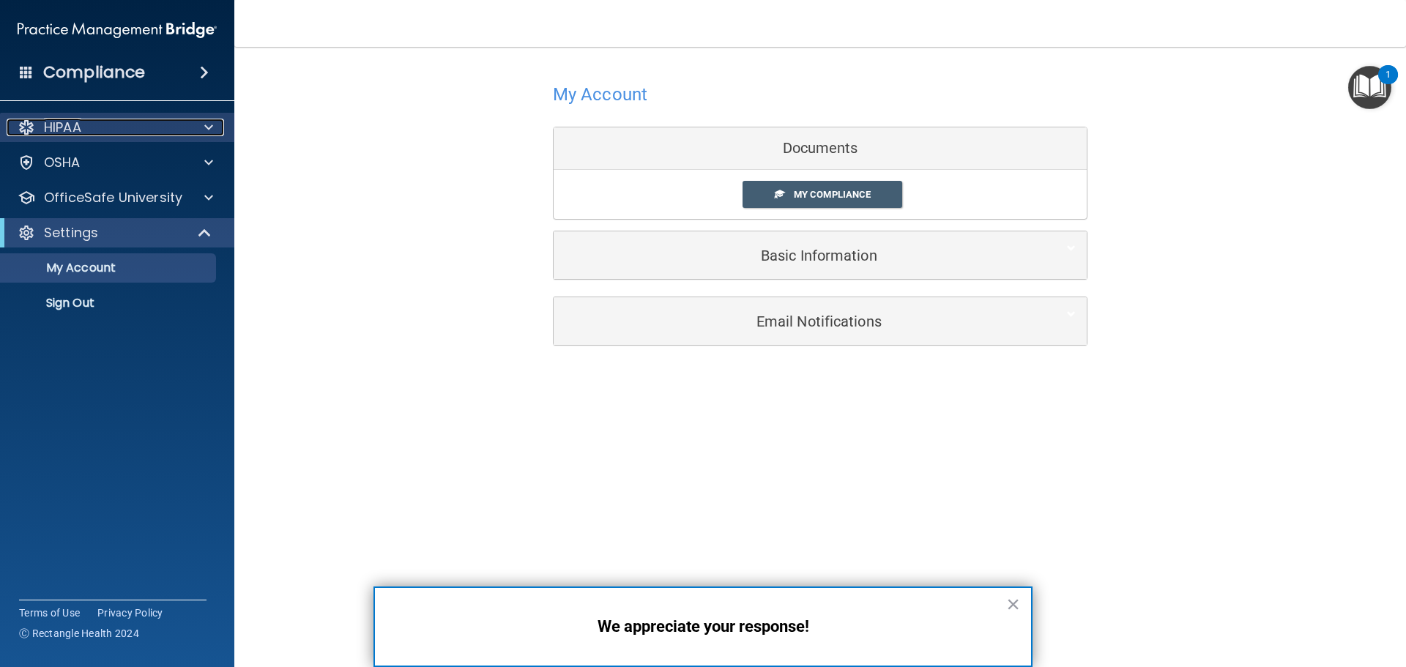
click at [61, 119] on p "HIPAA" at bounding box center [62, 128] width 37 height 18
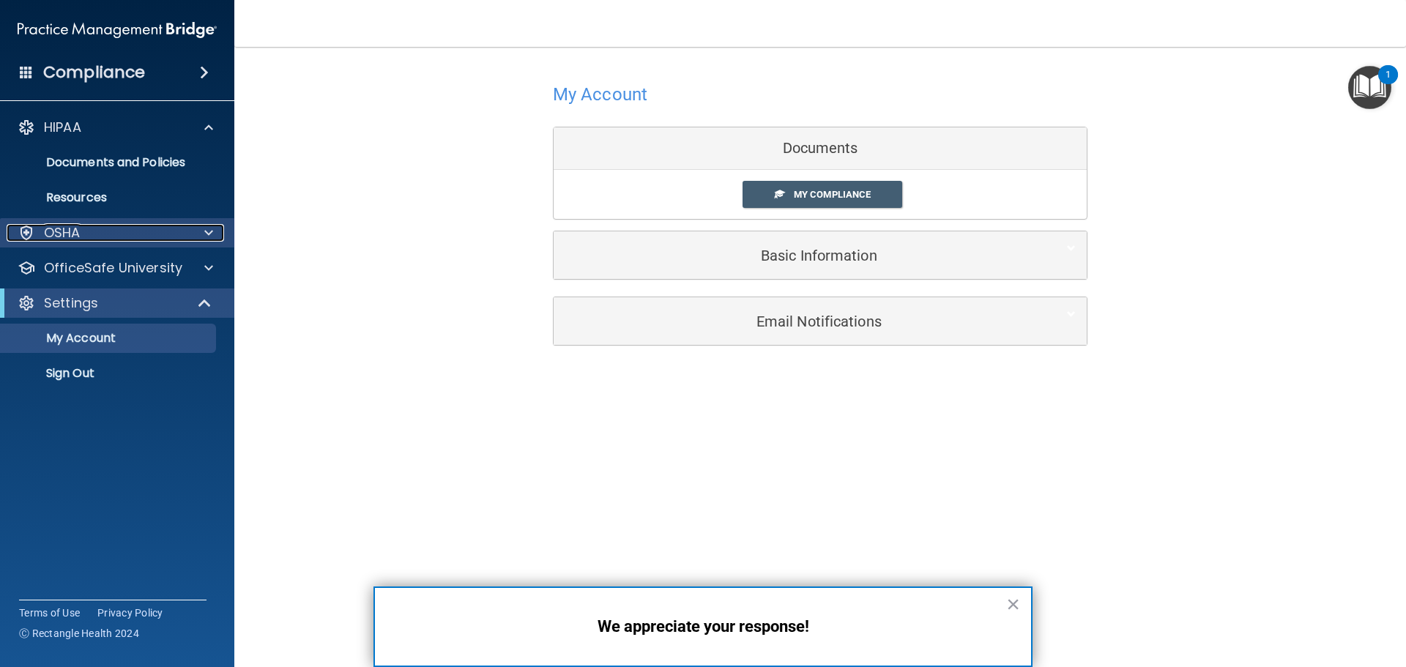
click at [67, 226] on p "OSHA" at bounding box center [62, 233] width 37 height 18
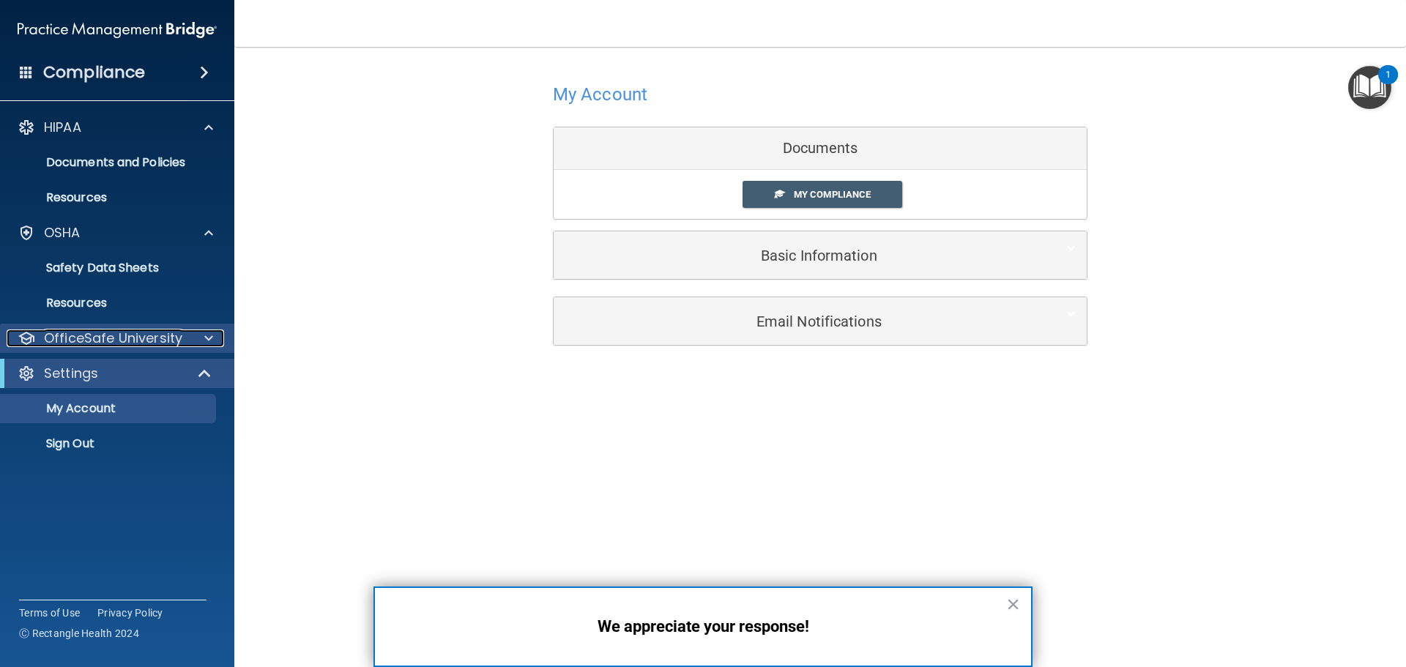
click at [70, 338] on p "OfficeSafe University" at bounding box center [113, 339] width 138 height 18
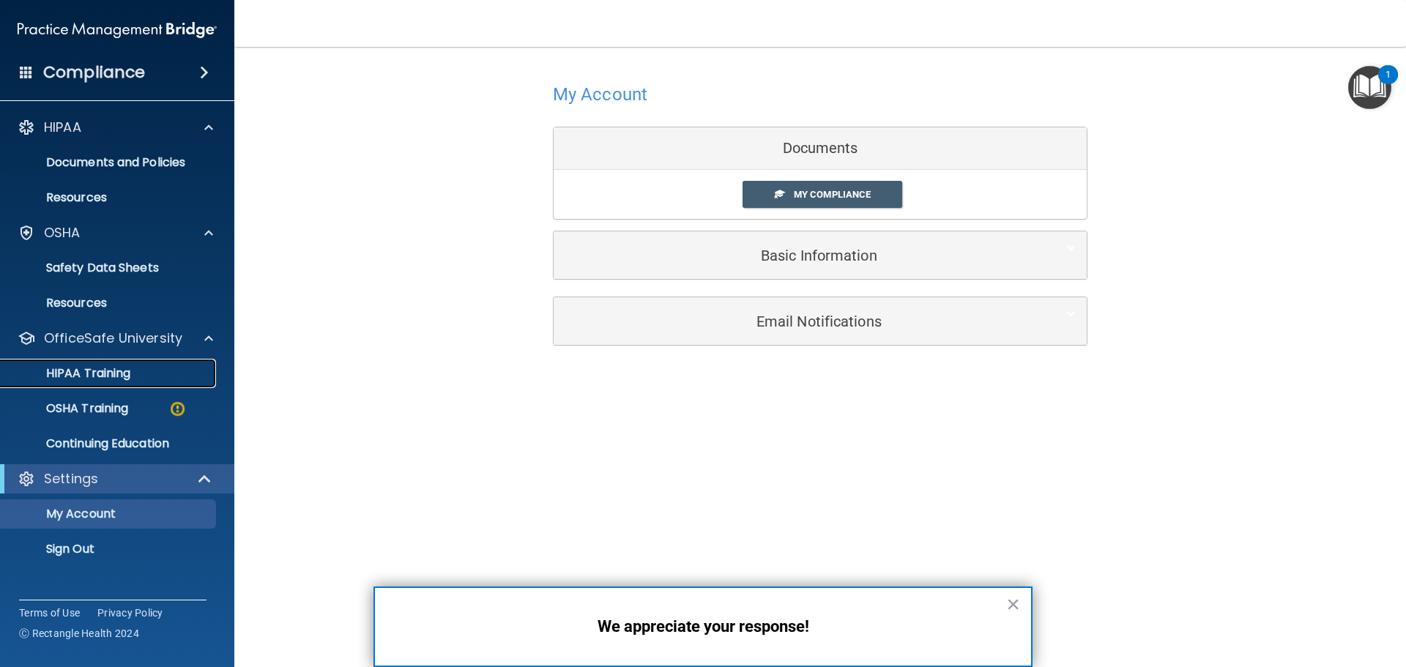
click at [70, 369] on p "HIPAA Training" at bounding box center [70, 373] width 121 height 15
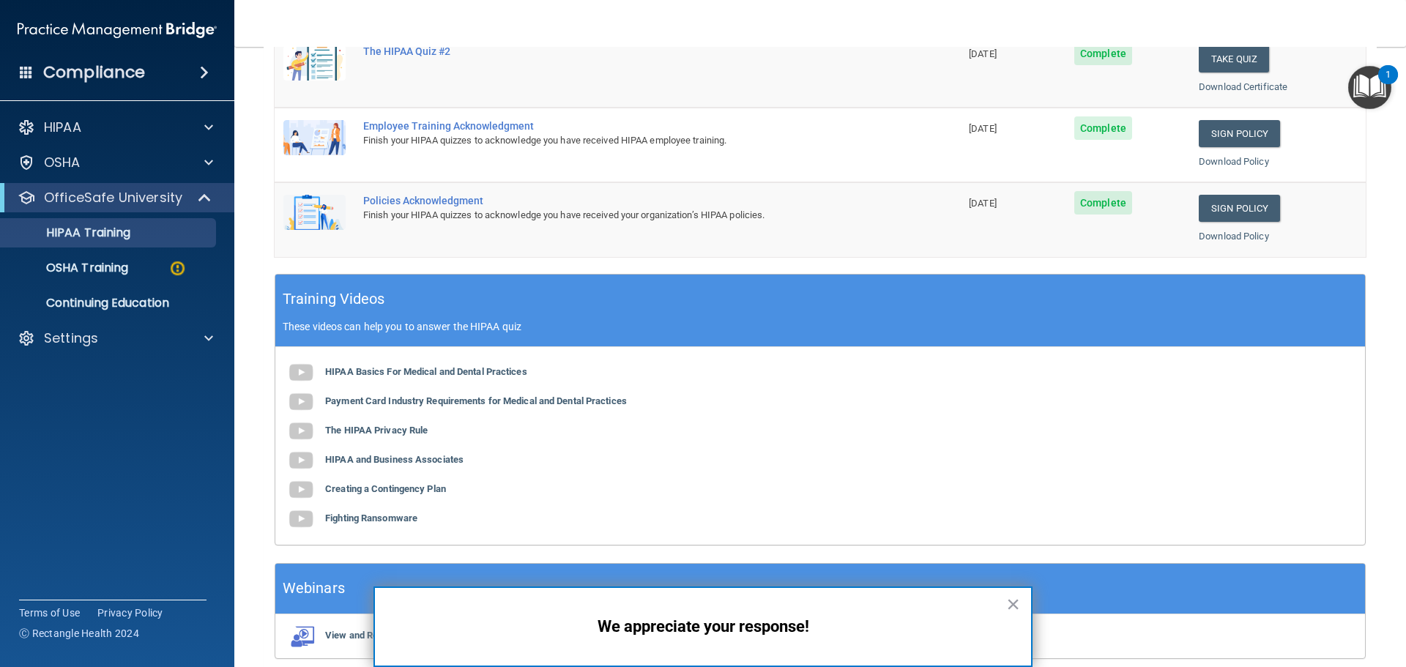
scroll to position [436, 0]
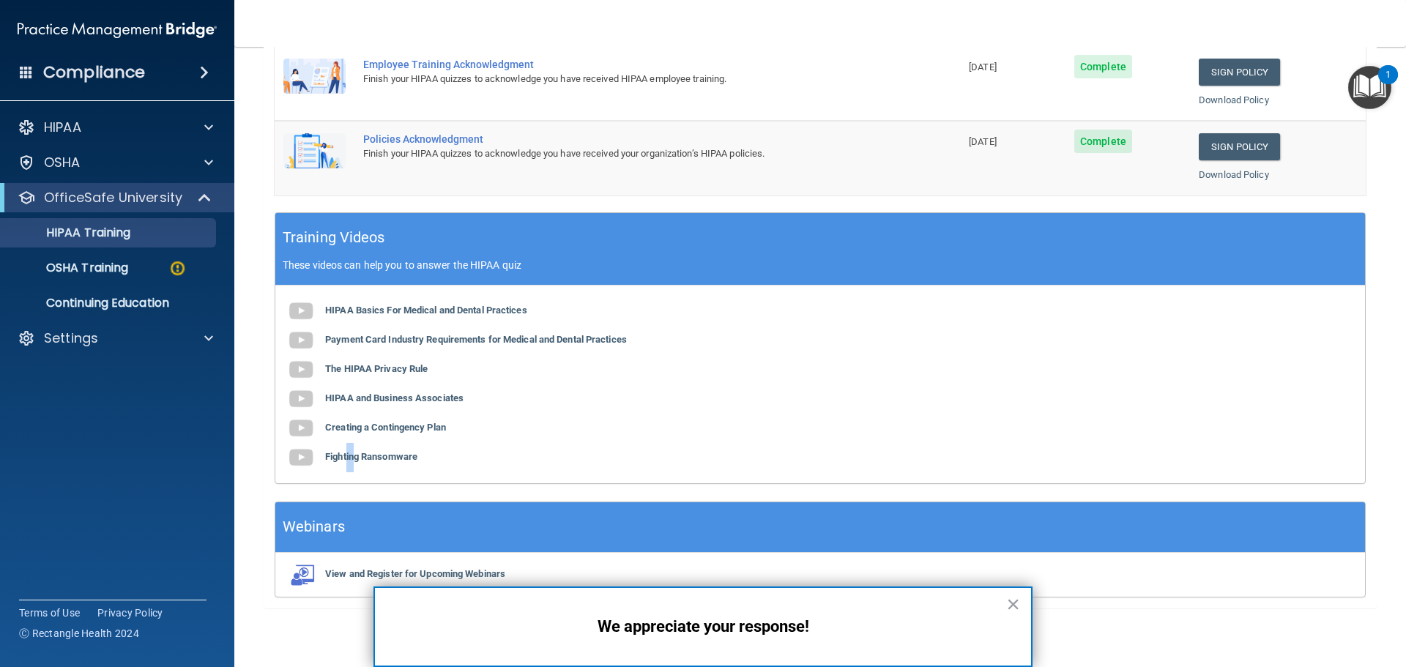
drag, startPoint x: 346, startPoint y: 455, endPoint x: 354, endPoint y: 447, distance: 10.9
click at [354, 447] on div "HIPAA Basics For Medical and Dental Practices Payment Card Industry Requirement…" at bounding box center [820, 385] width 1090 height 198
click at [297, 455] on img at bounding box center [300, 457] width 29 height 29
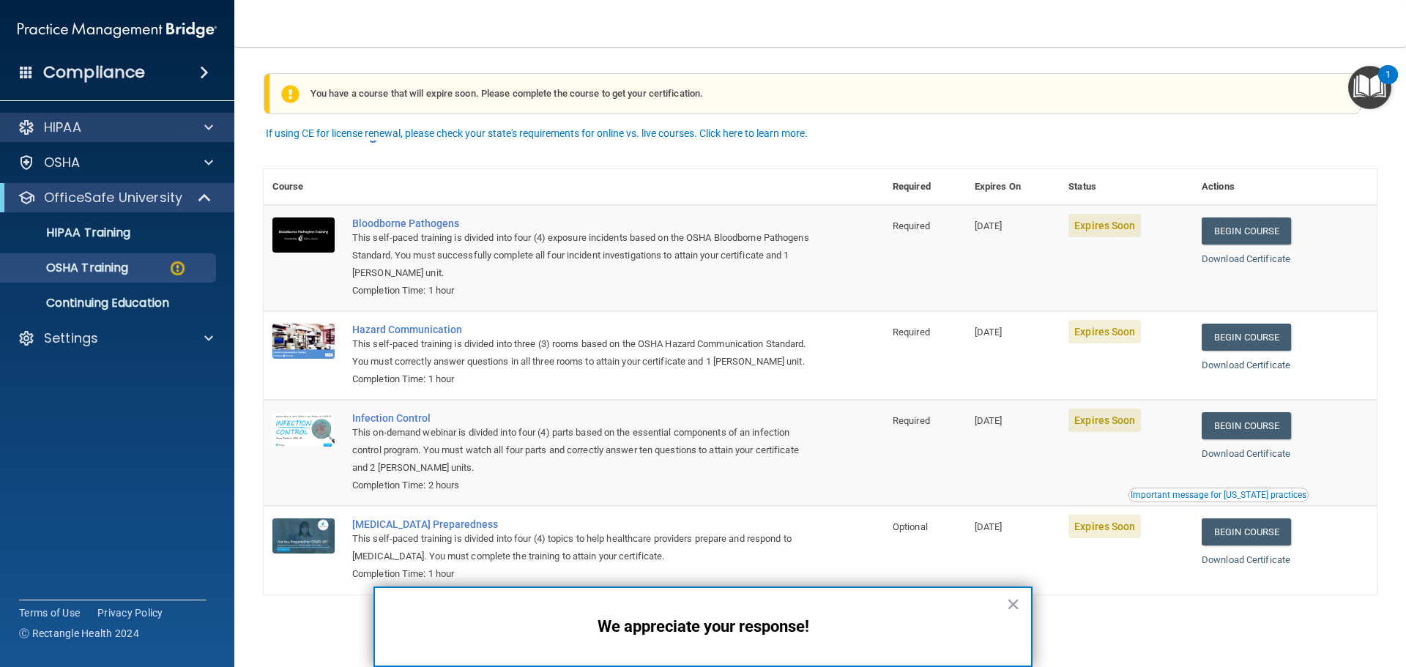
scroll to position [24, 0]
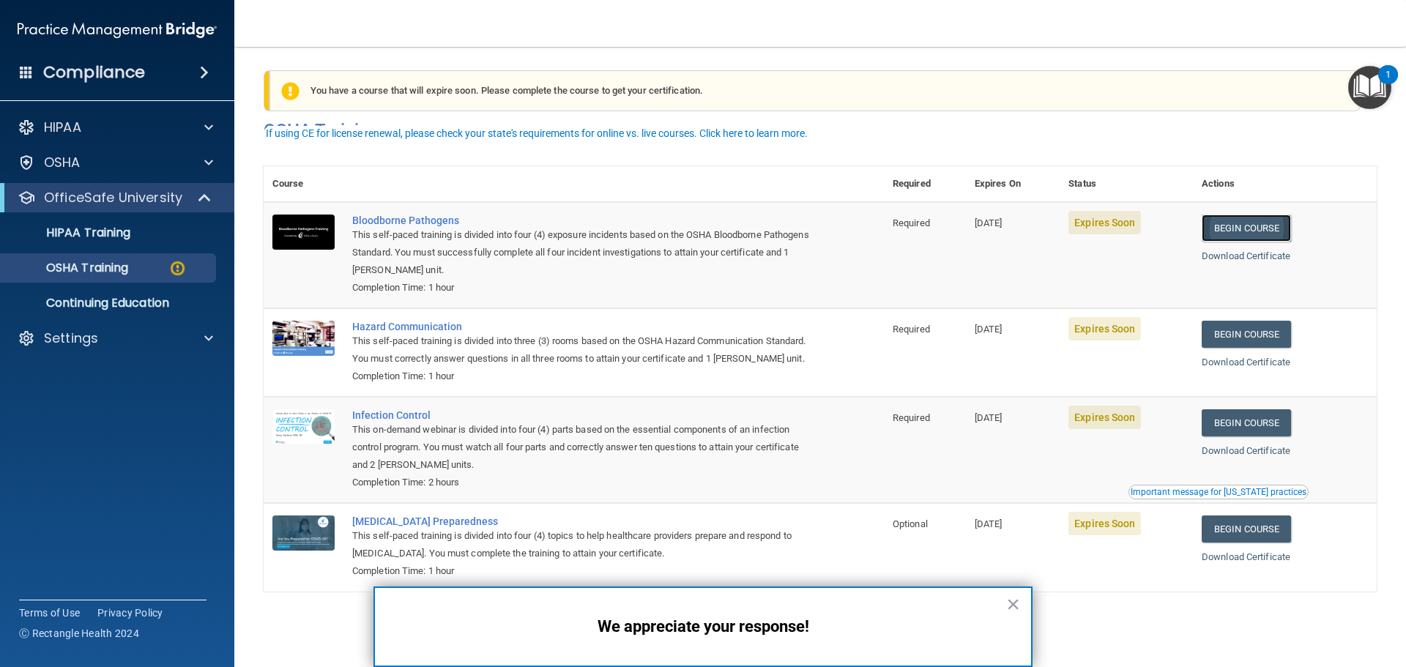
click at [1252, 215] on link "Begin Course" at bounding box center [1246, 228] width 89 height 27
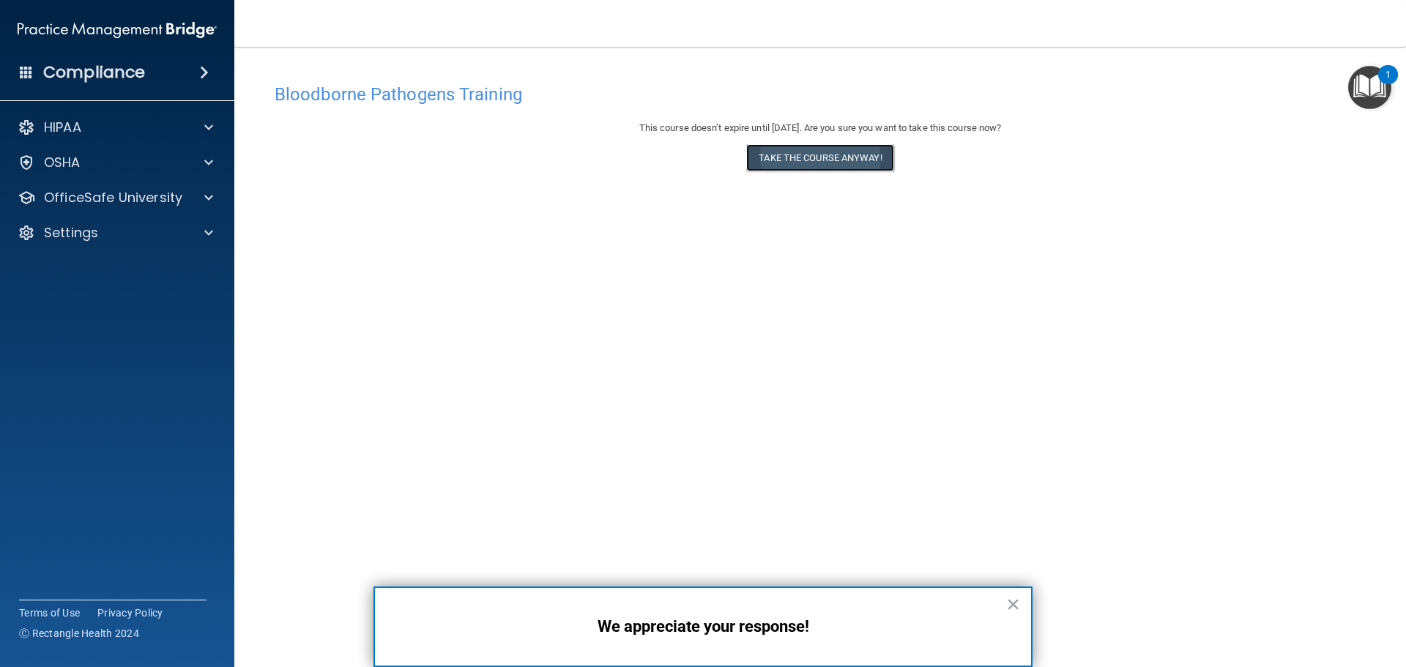
click at [795, 159] on button "Take the course anyway!" at bounding box center [819, 157] width 147 height 27
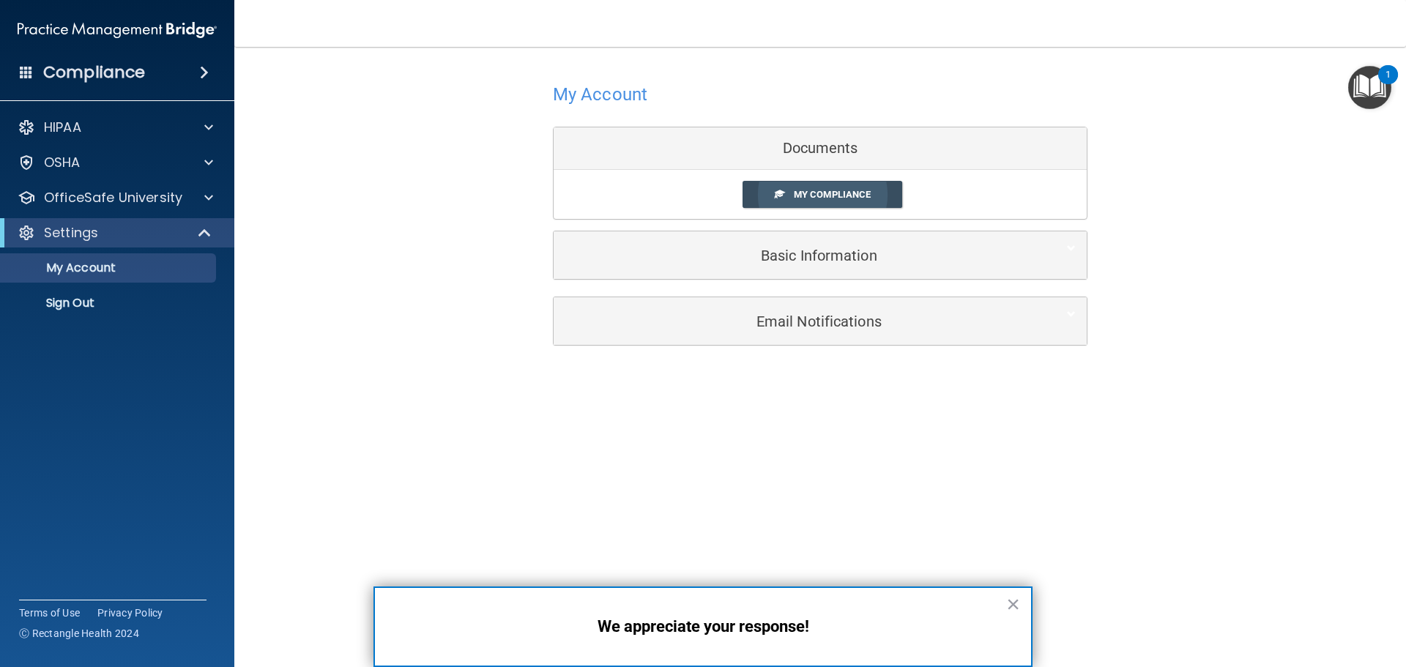
click at [800, 194] on span "My Compliance" at bounding box center [832, 194] width 77 height 11
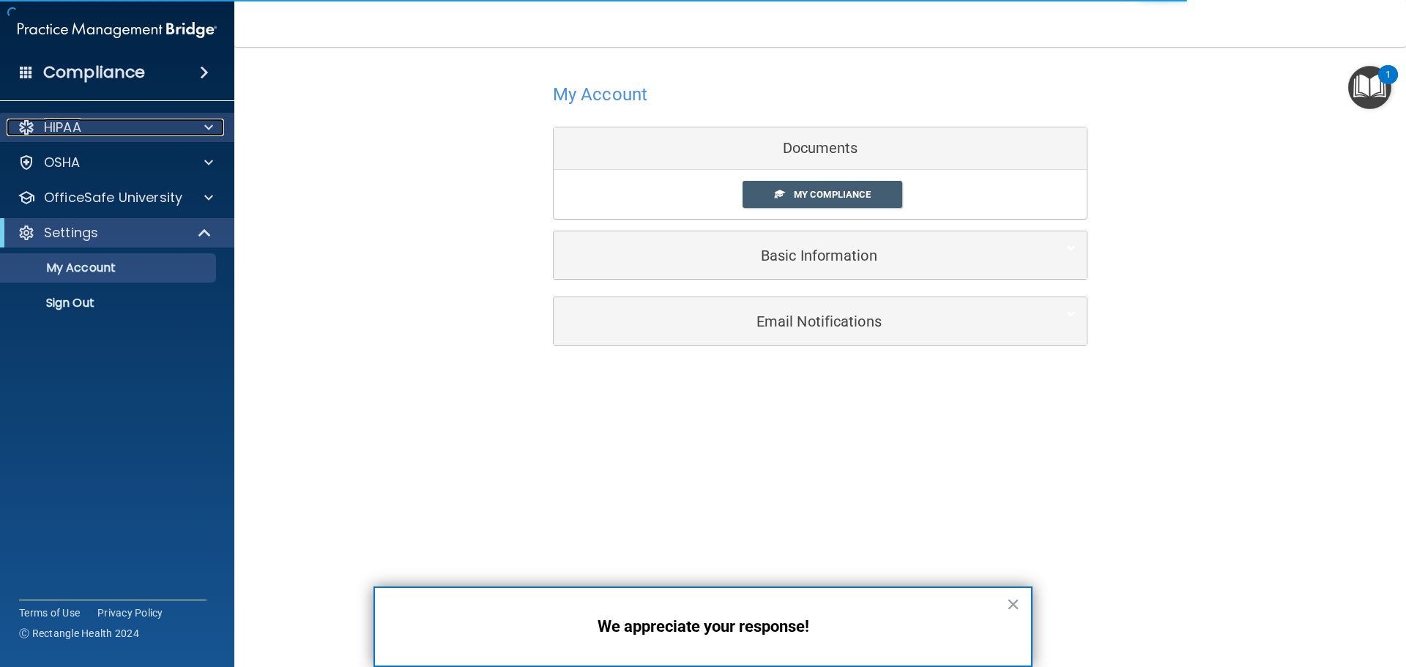
click at [67, 124] on p "HIPAA" at bounding box center [62, 128] width 37 height 18
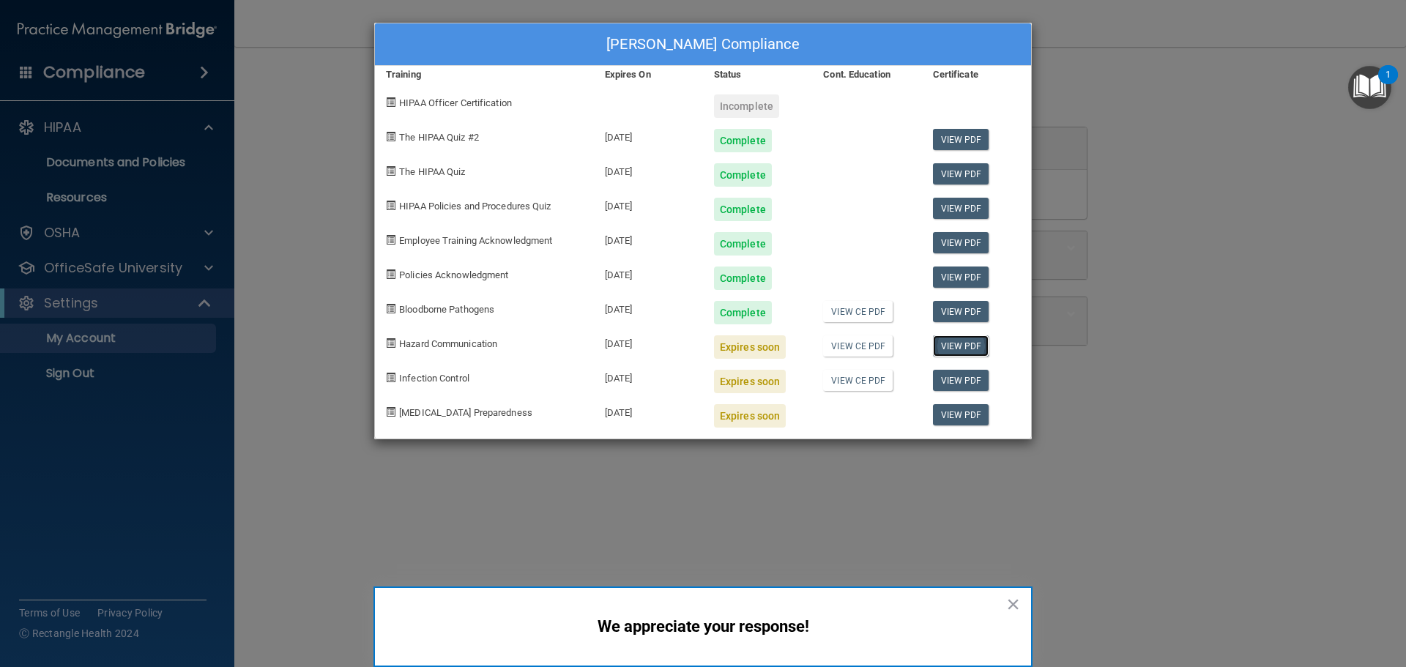
click at [962, 345] on link "View PDF" at bounding box center [961, 345] width 56 height 21
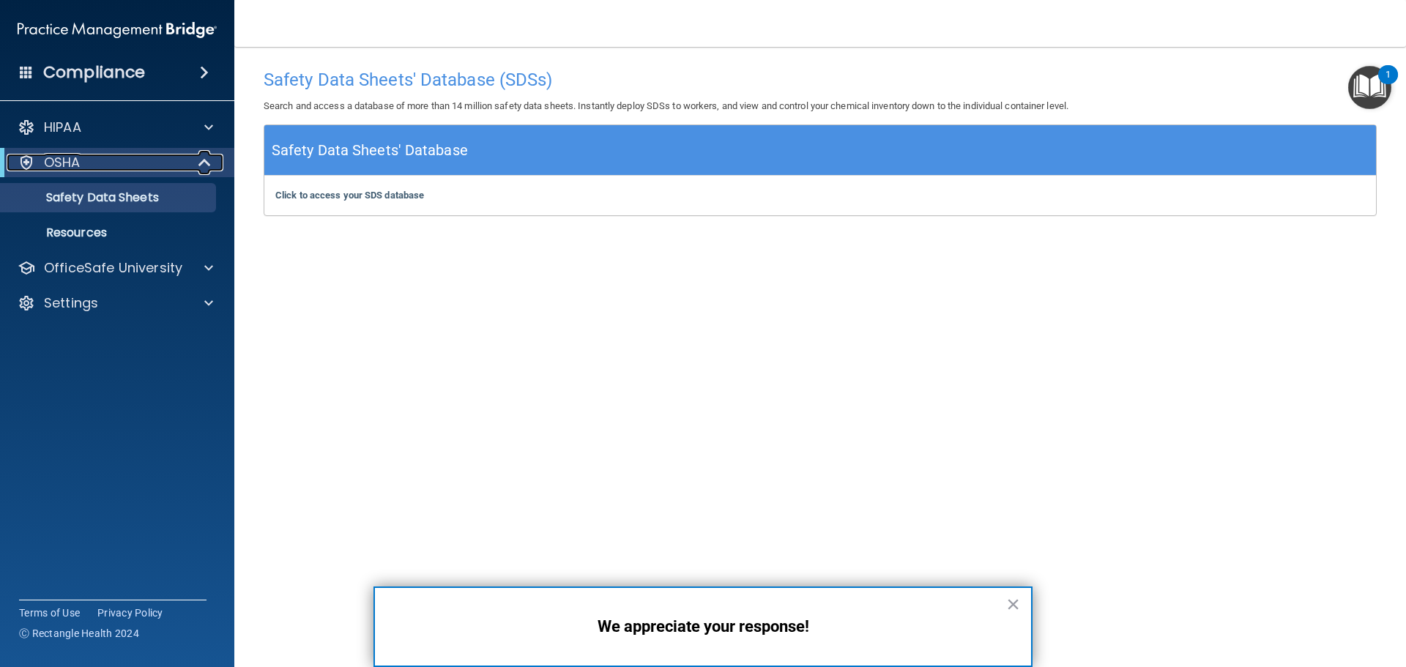
click at [61, 157] on p "OSHA" at bounding box center [62, 163] width 37 height 18
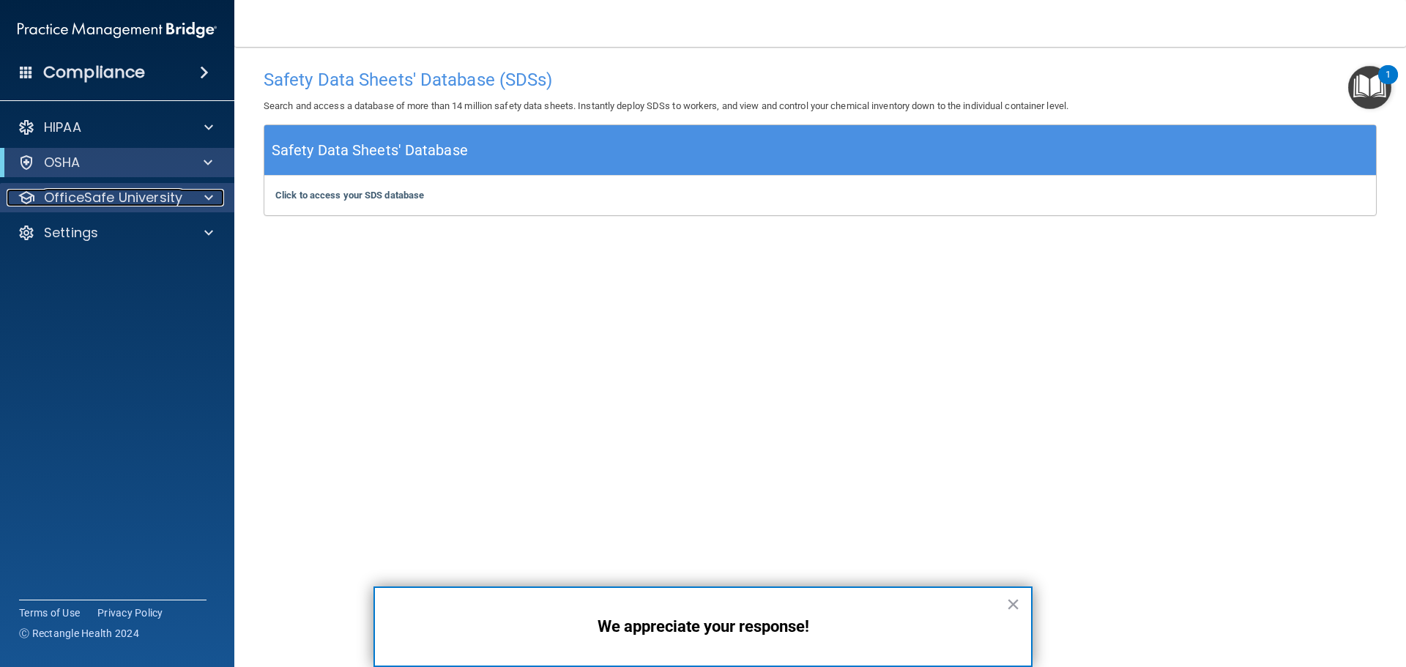
click at [63, 196] on p "OfficeSafe University" at bounding box center [113, 198] width 138 height 18
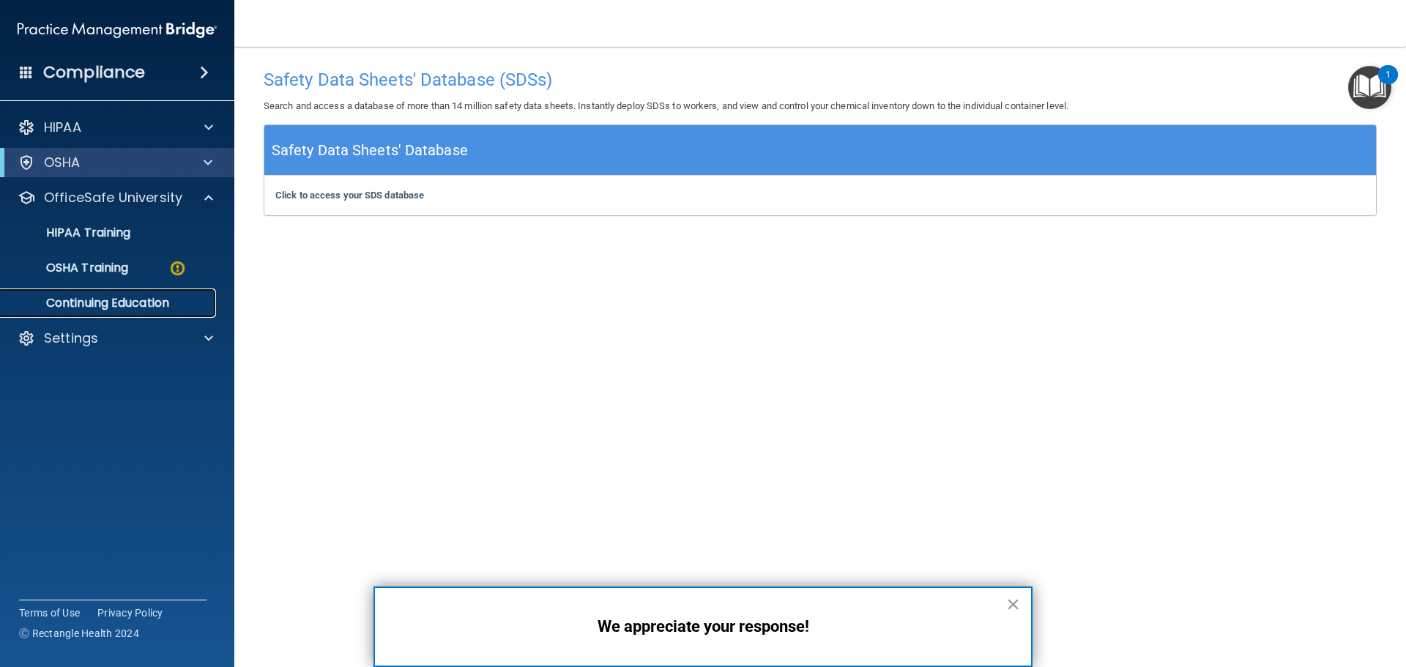
click at [111, 302] on p "Continuing Education" at bounding box center [110, 303] width 200 height 15
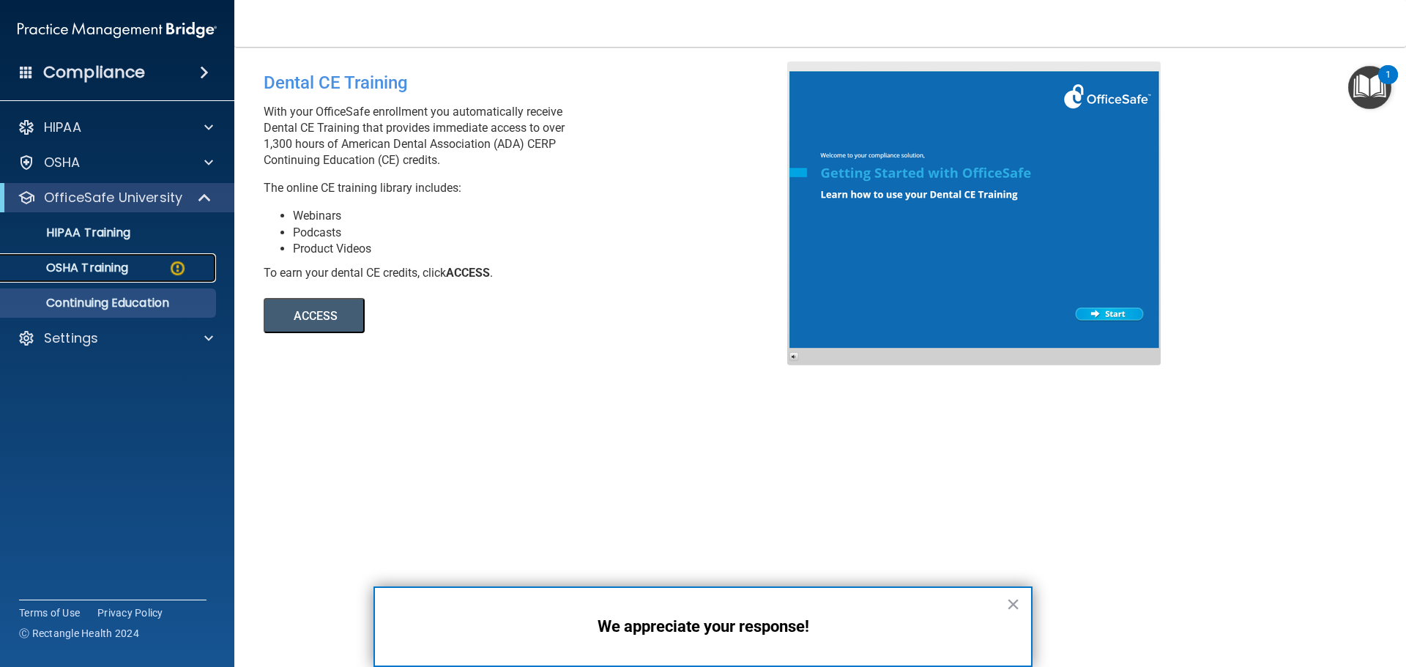
click at [103, 269] on p "OSHA Training" at bounding box center [69, 268] width 119 height 15
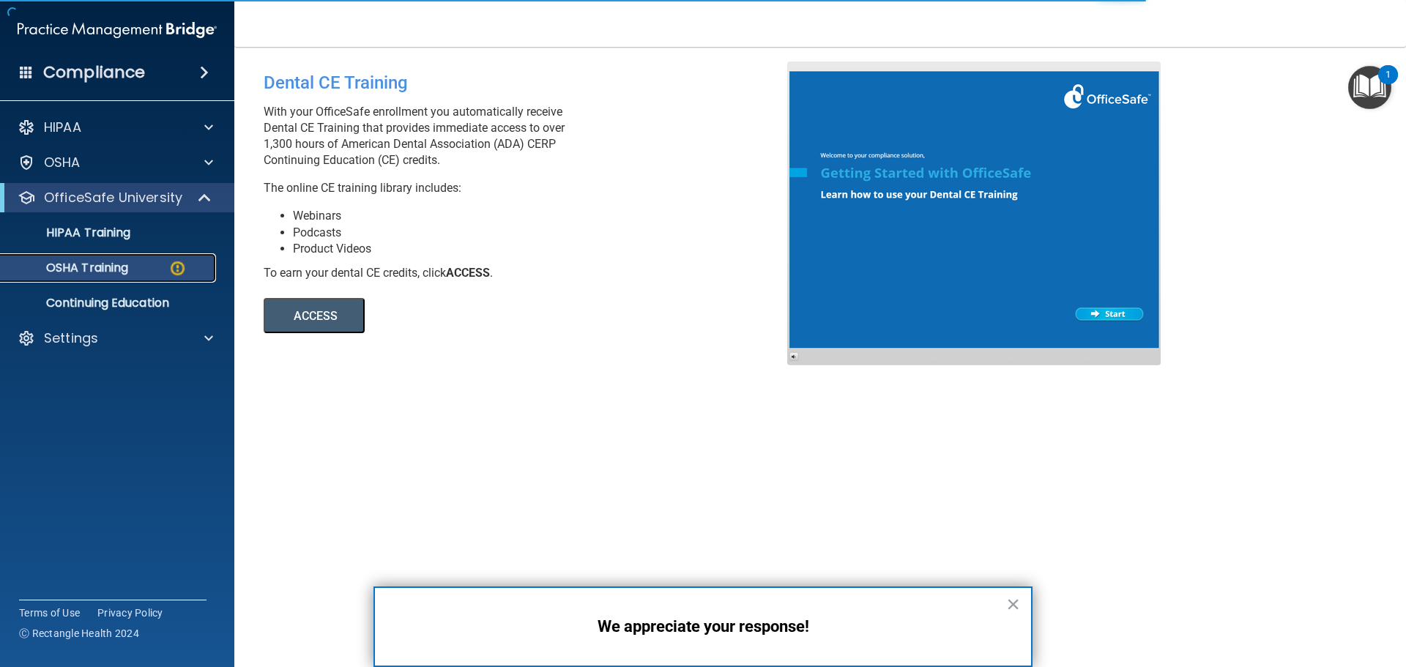
click at [125, 265] on p "OSHA Training" at bounding box center [69, 268] width 119 height 15
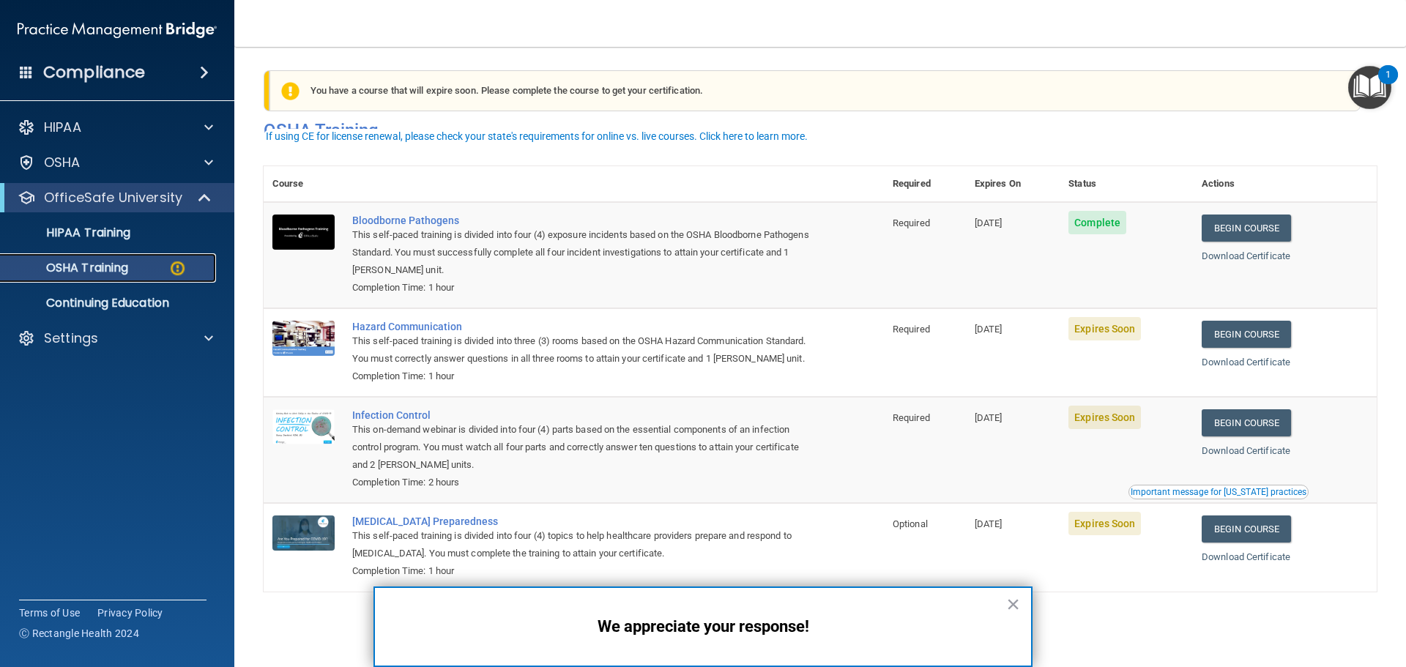
scroll to position [24, 0]
click at [1013, 602] on button "×" at bounding box center [1013, 603] width 14 height 23
